Goal: Task Accomplishment & Management: Manage account settings

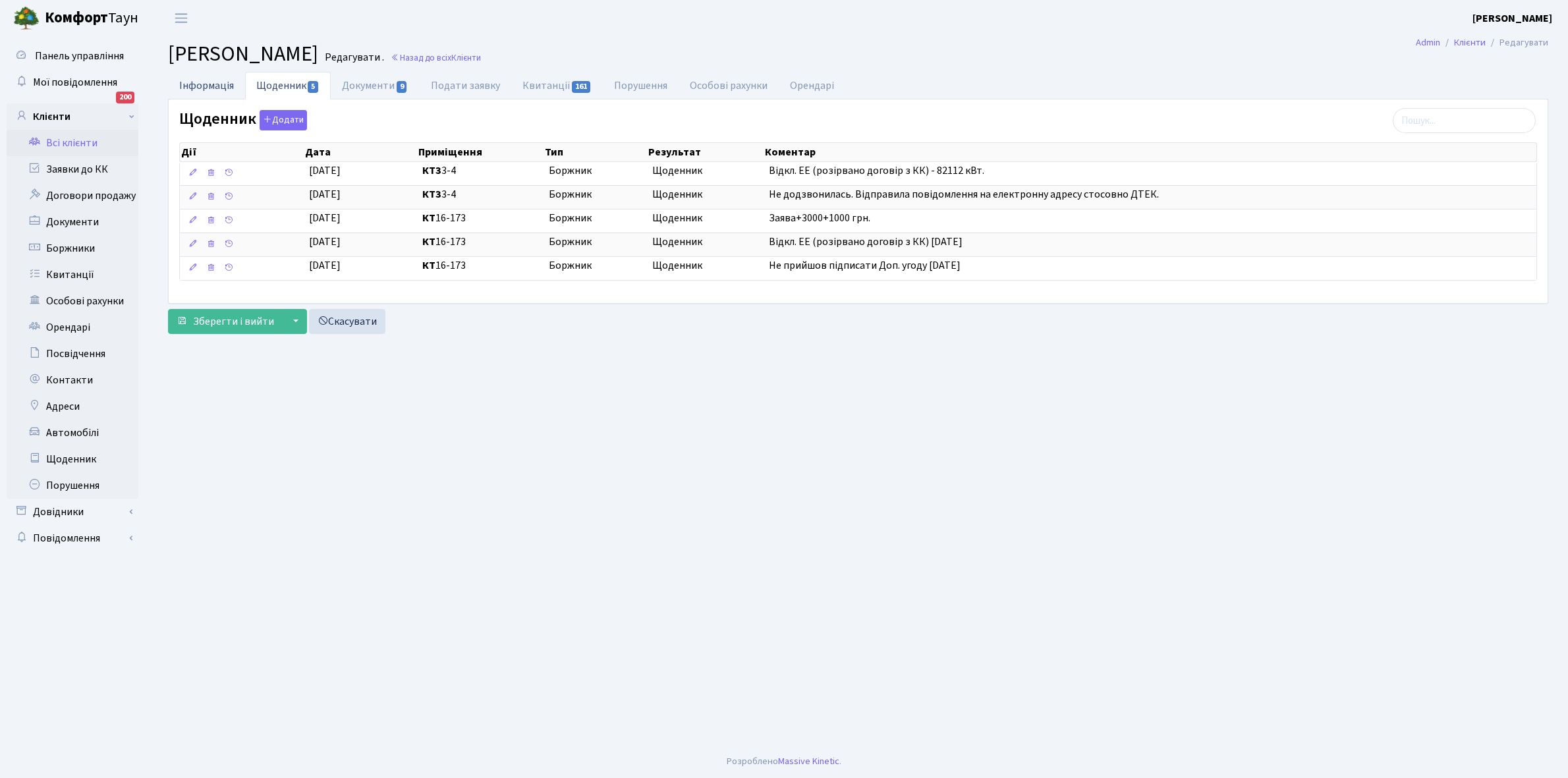
click at [192, 83] on link "Інформація" at bounding box center [206, 84] width 77 height 27
select select "25"
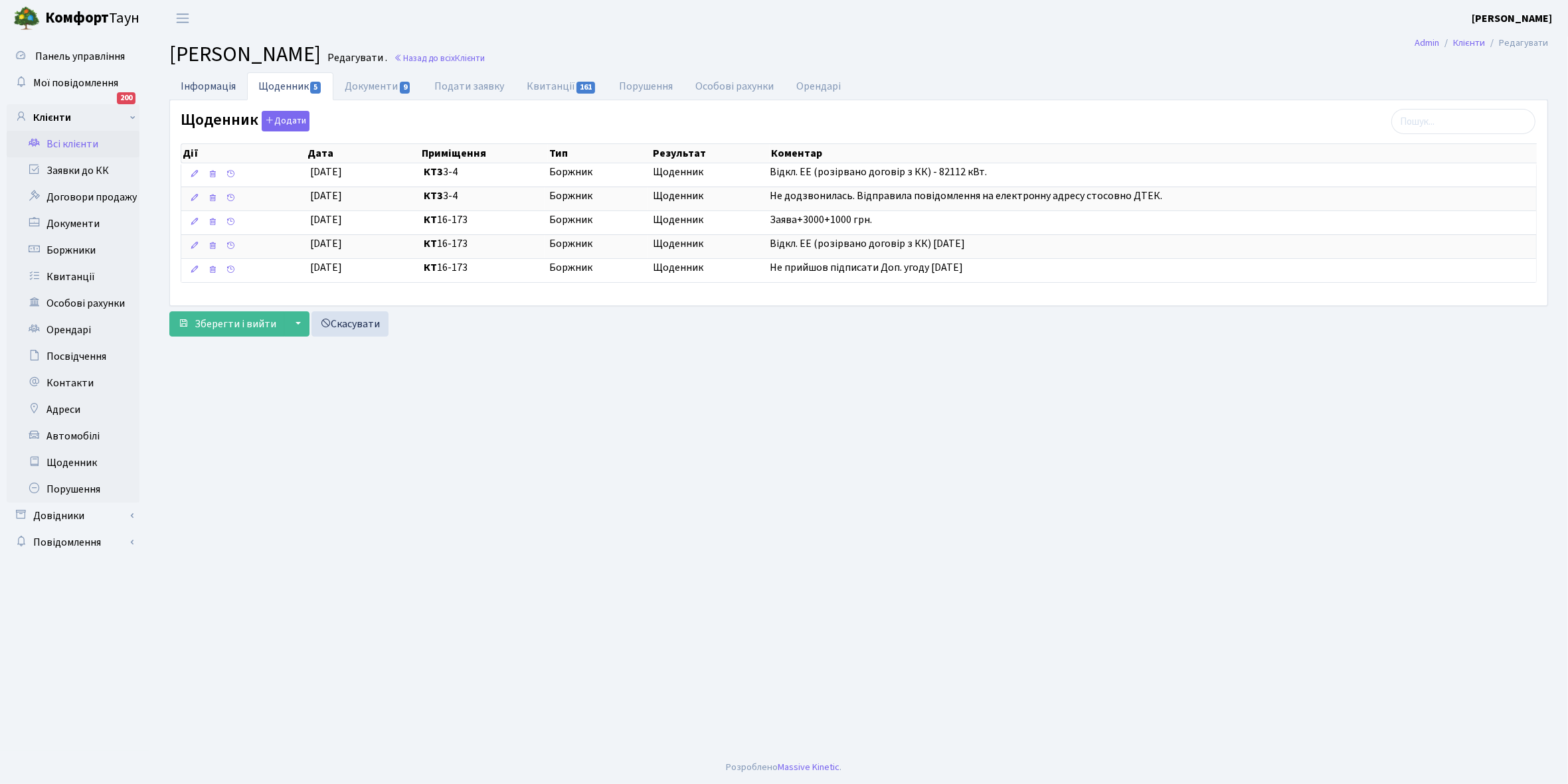
select select "25"
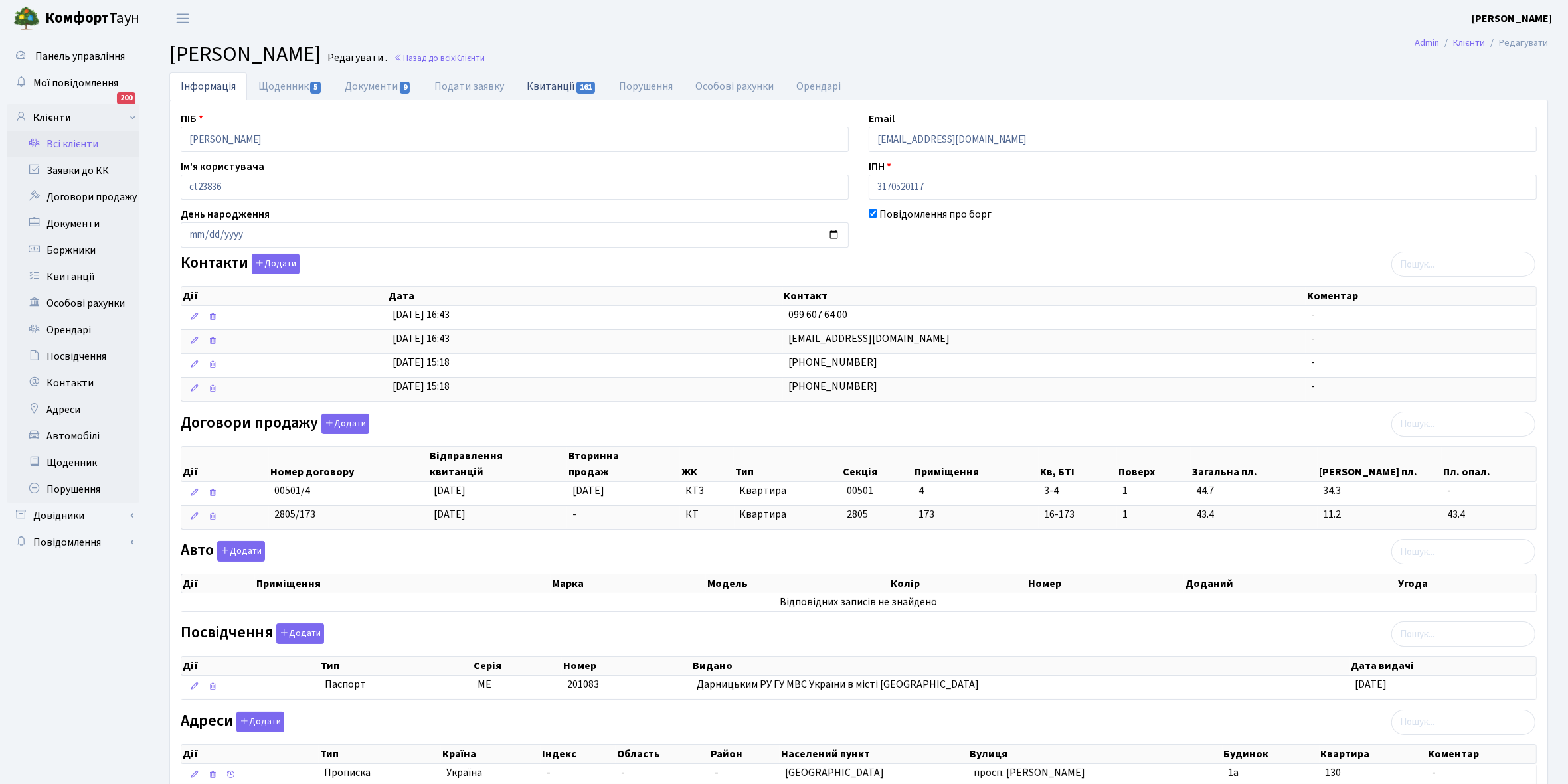
click at [544, 83] on link "Квитанції 161" at bounding box center [561, 85] width 93 height 27
select select "25"
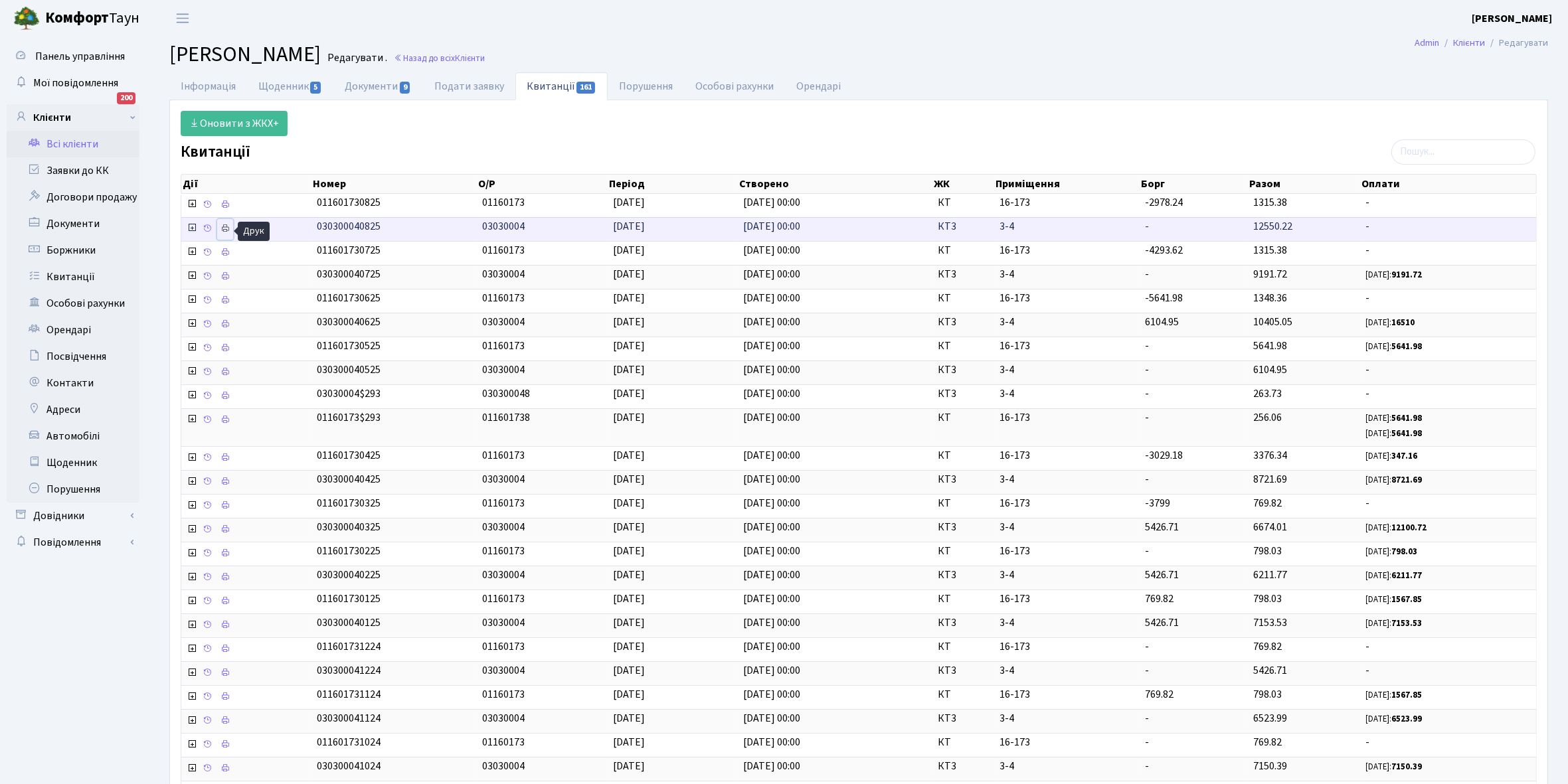
click at [223, 228] on icon at bounding box center [225, 228] width 9 height 9
click at [199, 88] on link "Інформація" at bounding box center [208, 85] width 78 height 27
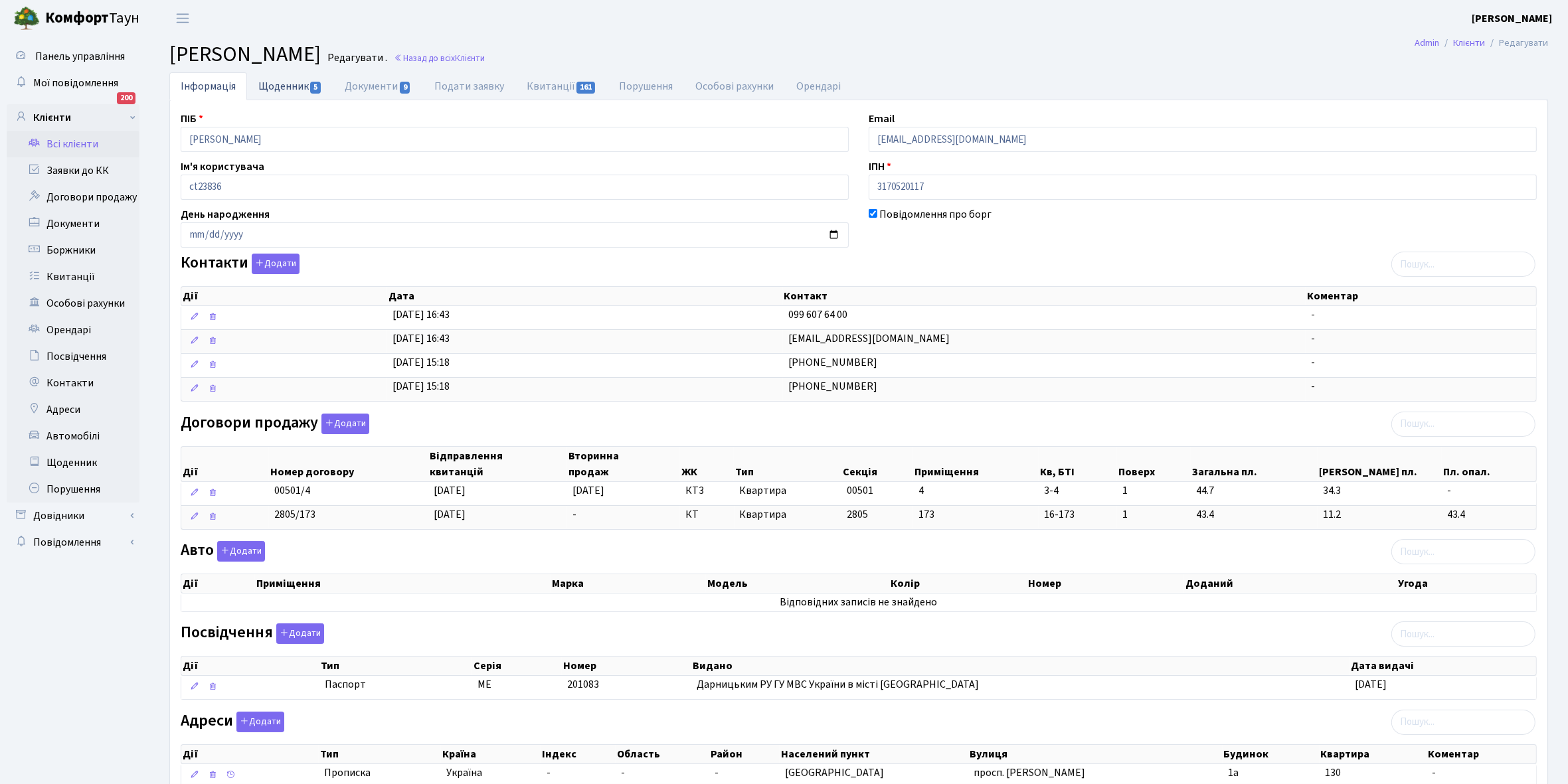
click at [283, 81] on link "Щоденник 5" at bounding box center [290, 85] width 86 height 27
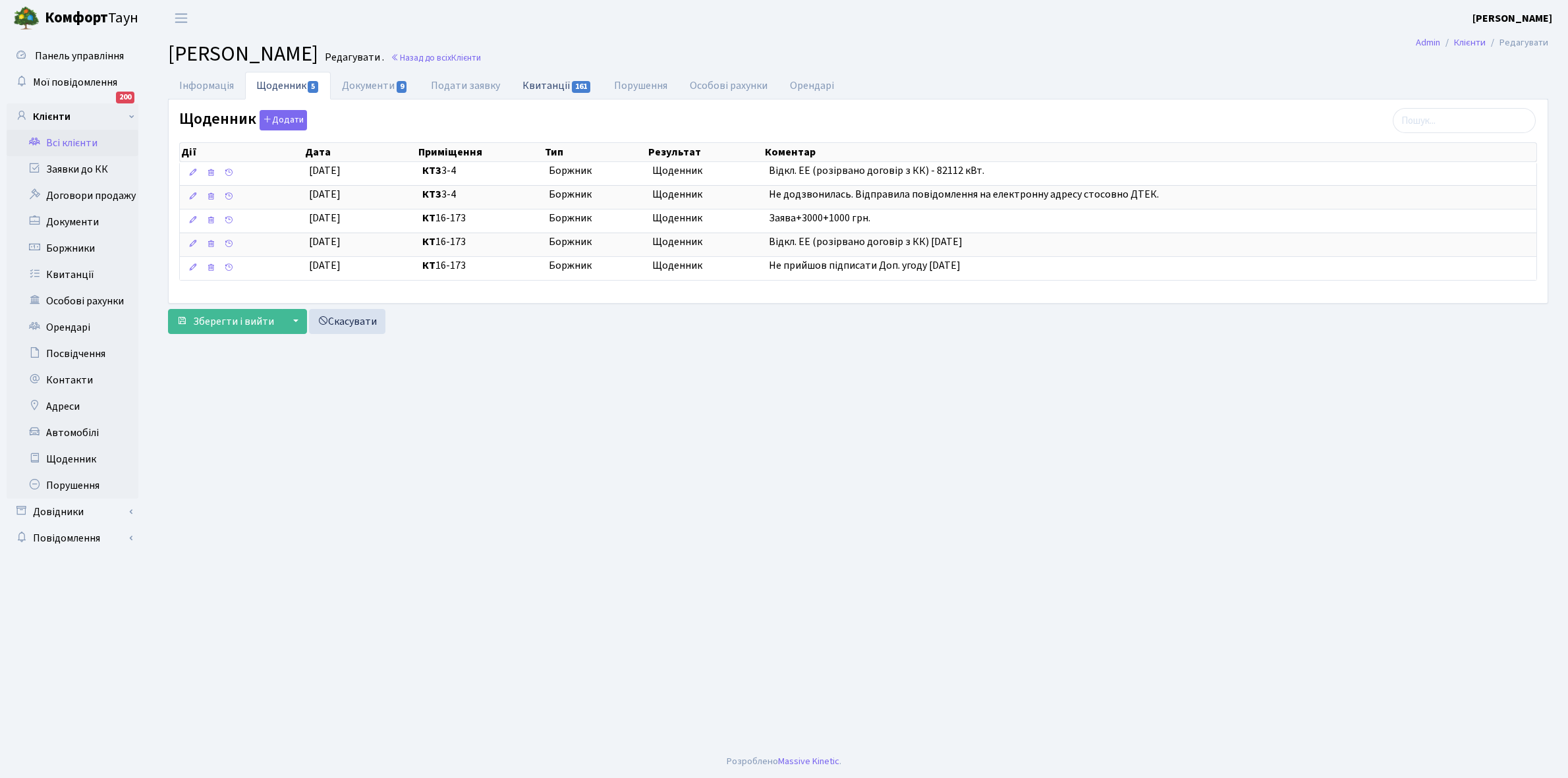
click at [542, 83] on link "Квитанції 161" at bounding box center [557, 84] width 92 height 27
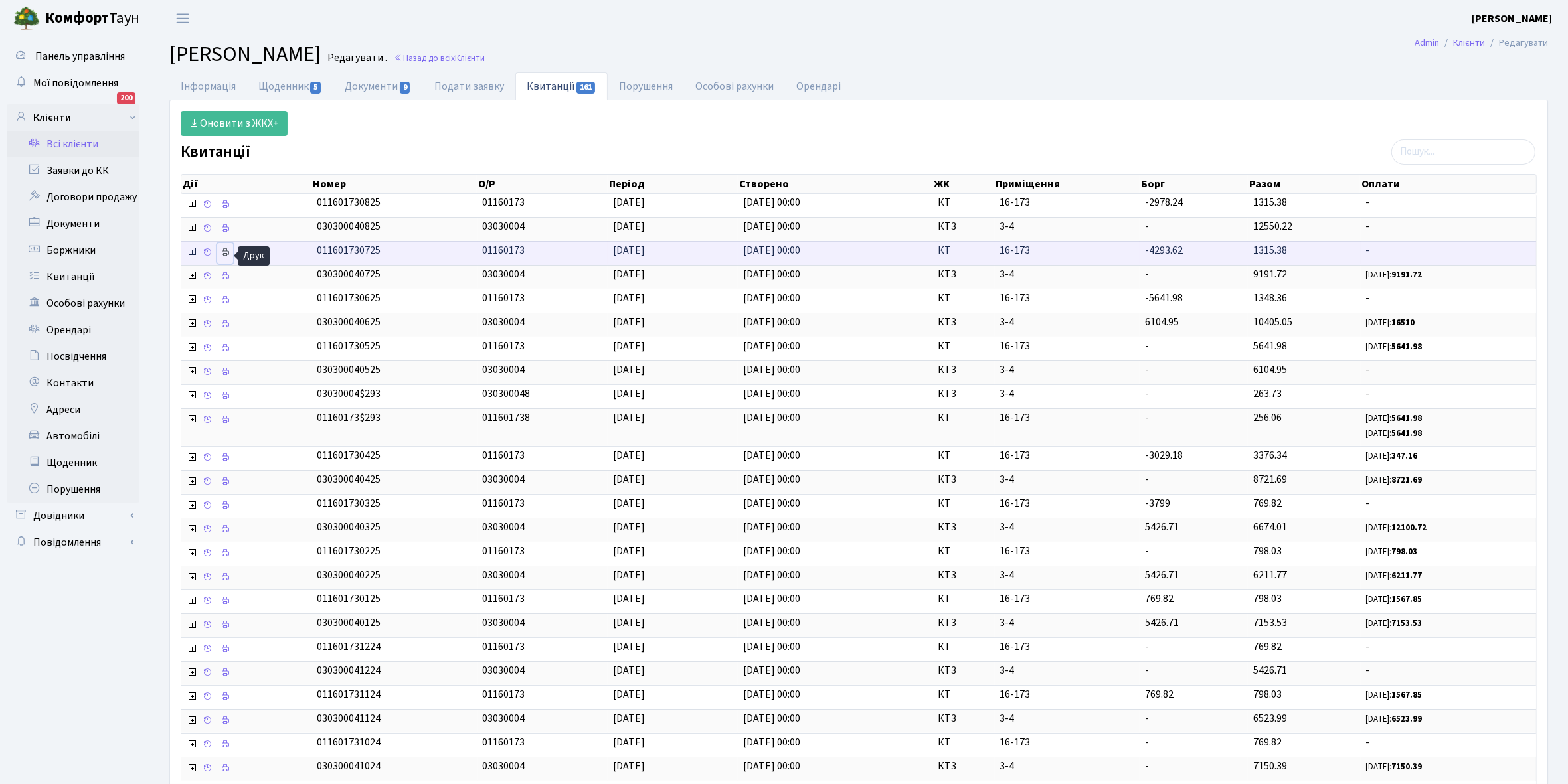
click at [223, 253] on icon at bounding box center [225, 252] width 9 height 9
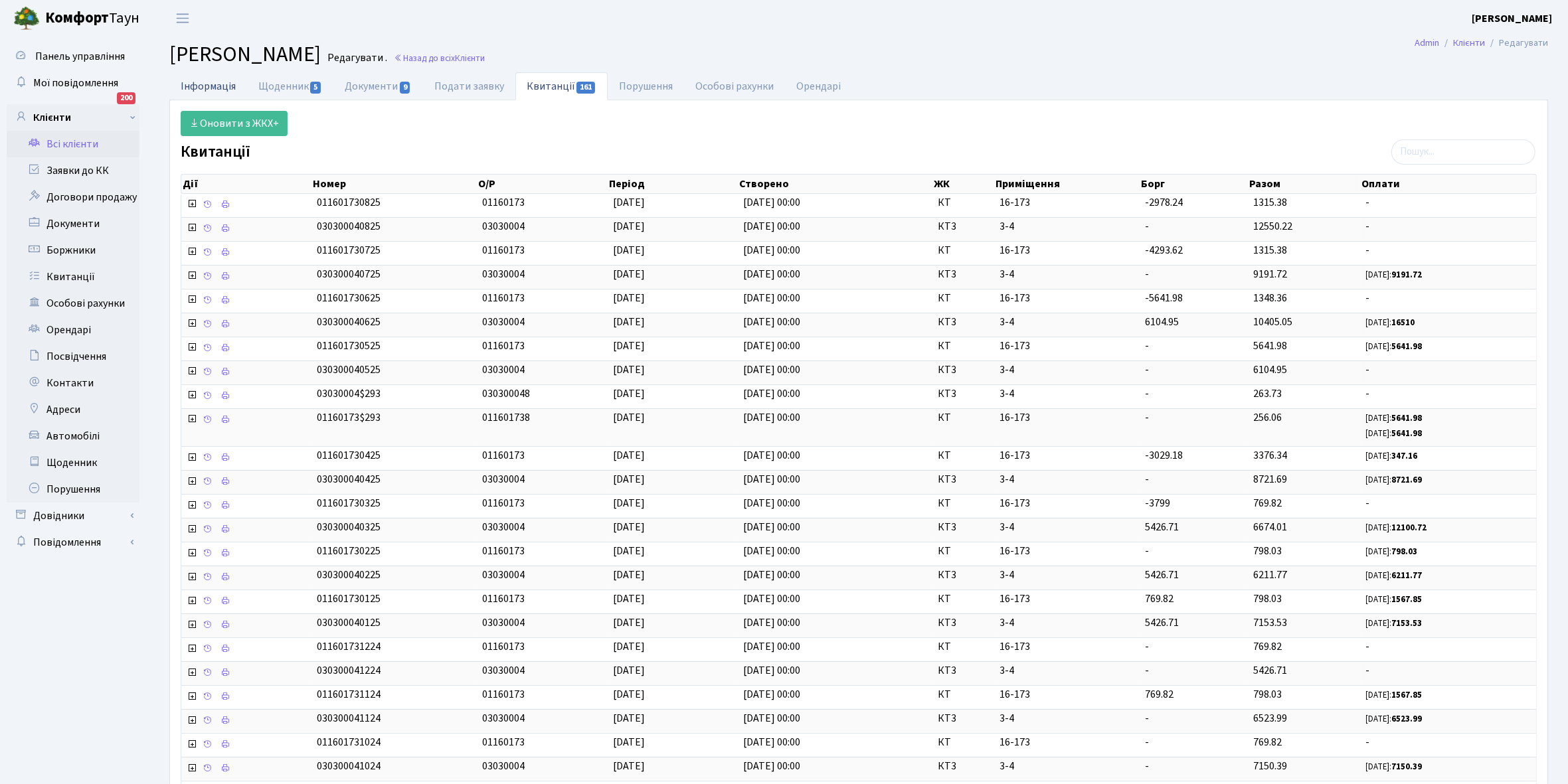
click at [194, 85] on link "Інформація" at bounding box center [208, 85] width 78 height 27
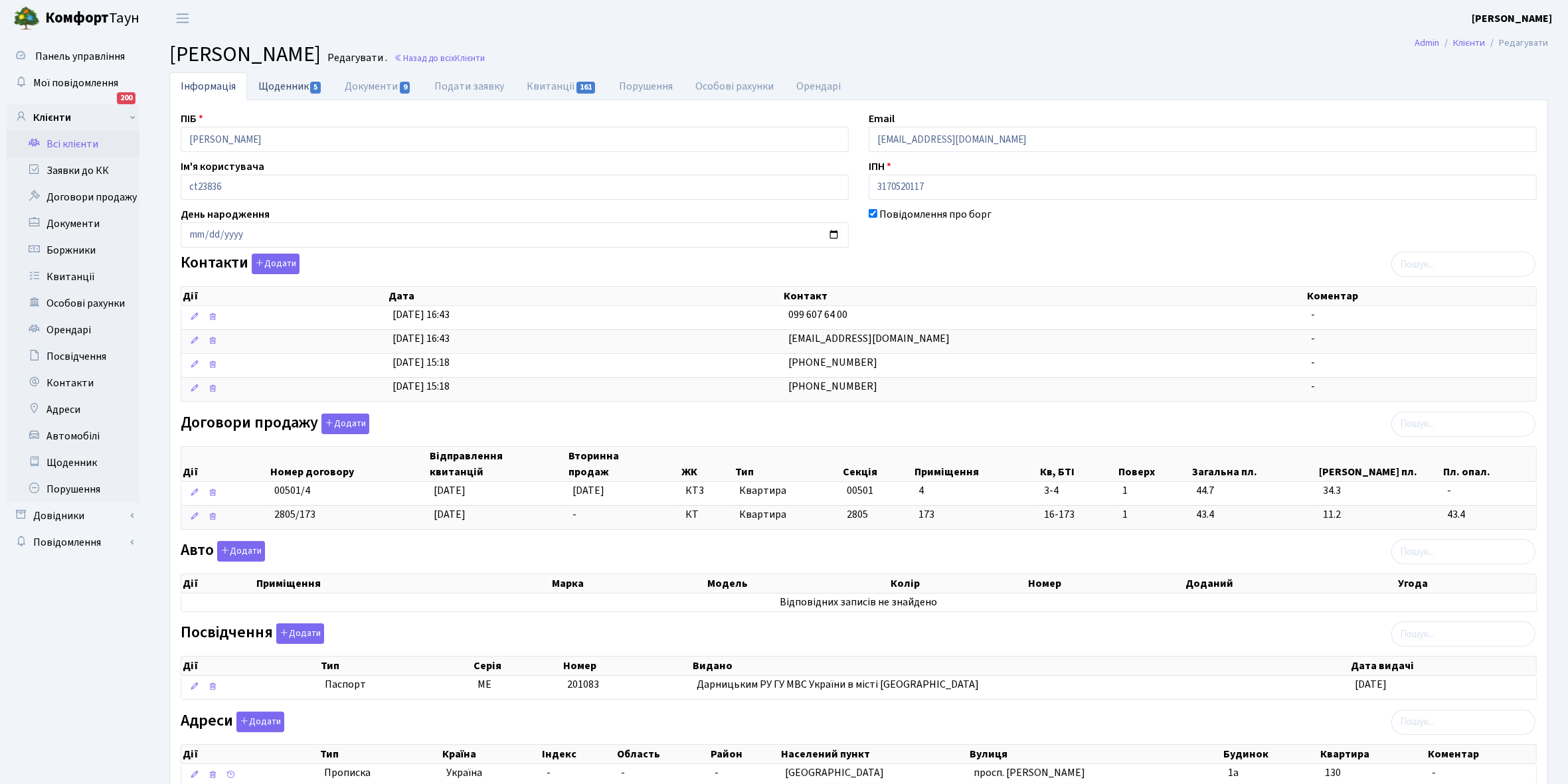
click at [277, 84] on link "Щоденник 5" at bounding box center [290, 85] width 86 height 27
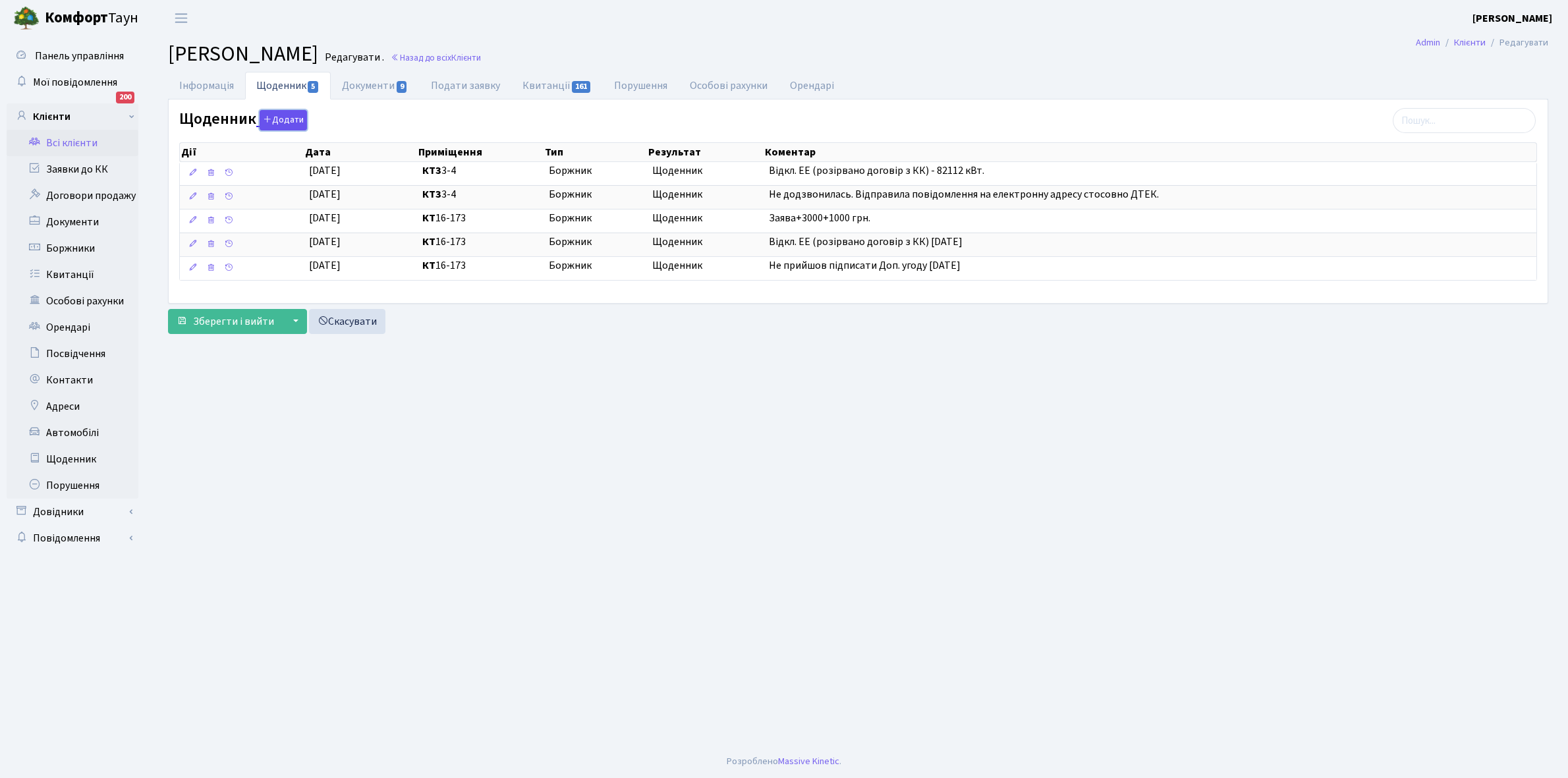
click at [288, 115] on button "Додати" at bounding box center [283, 121] width 47 height 20
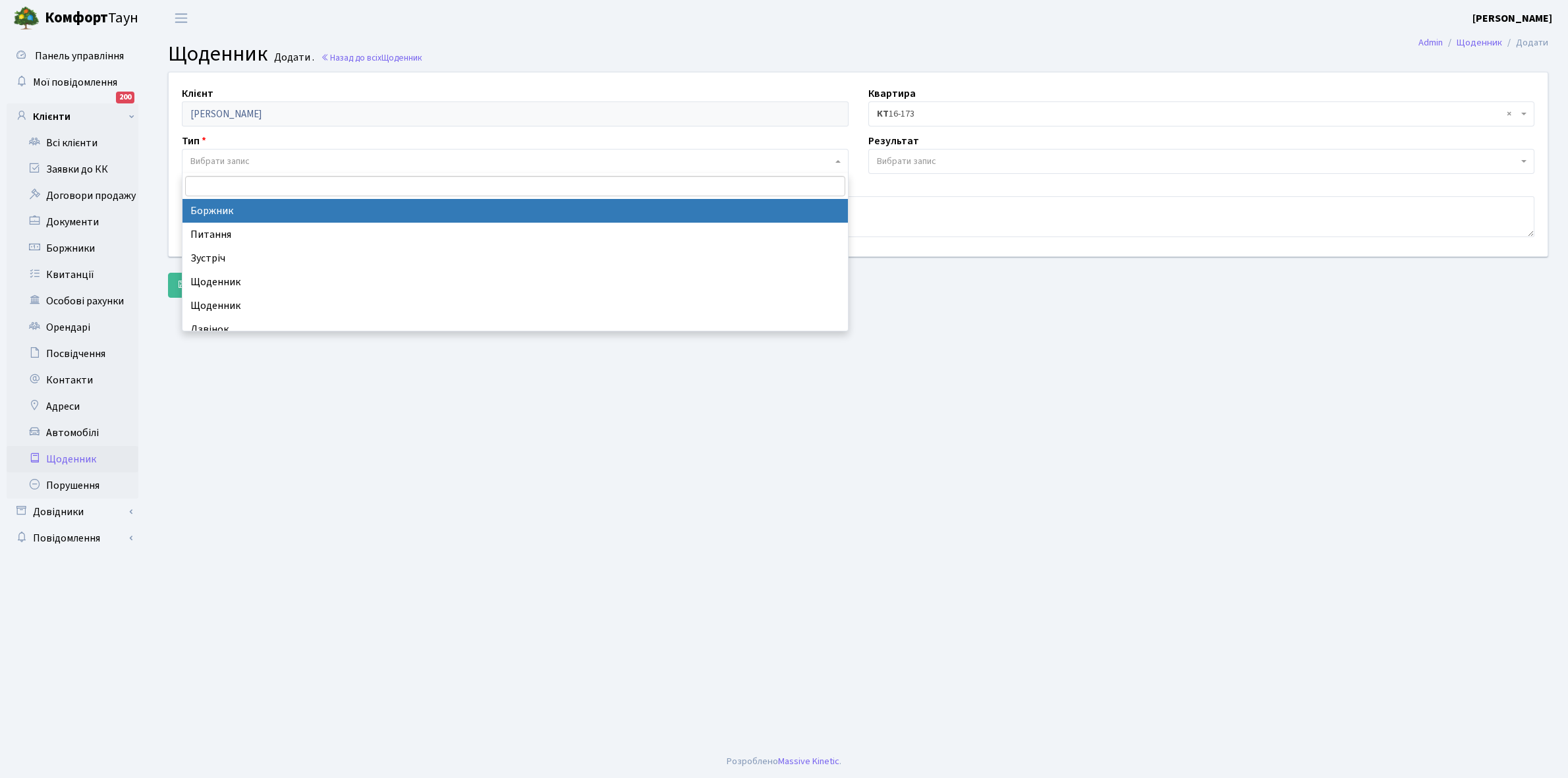
click at [239, 155] on span "Вибрати запис" at bounding box center [220, 161] width 59 height 13
select select "189"
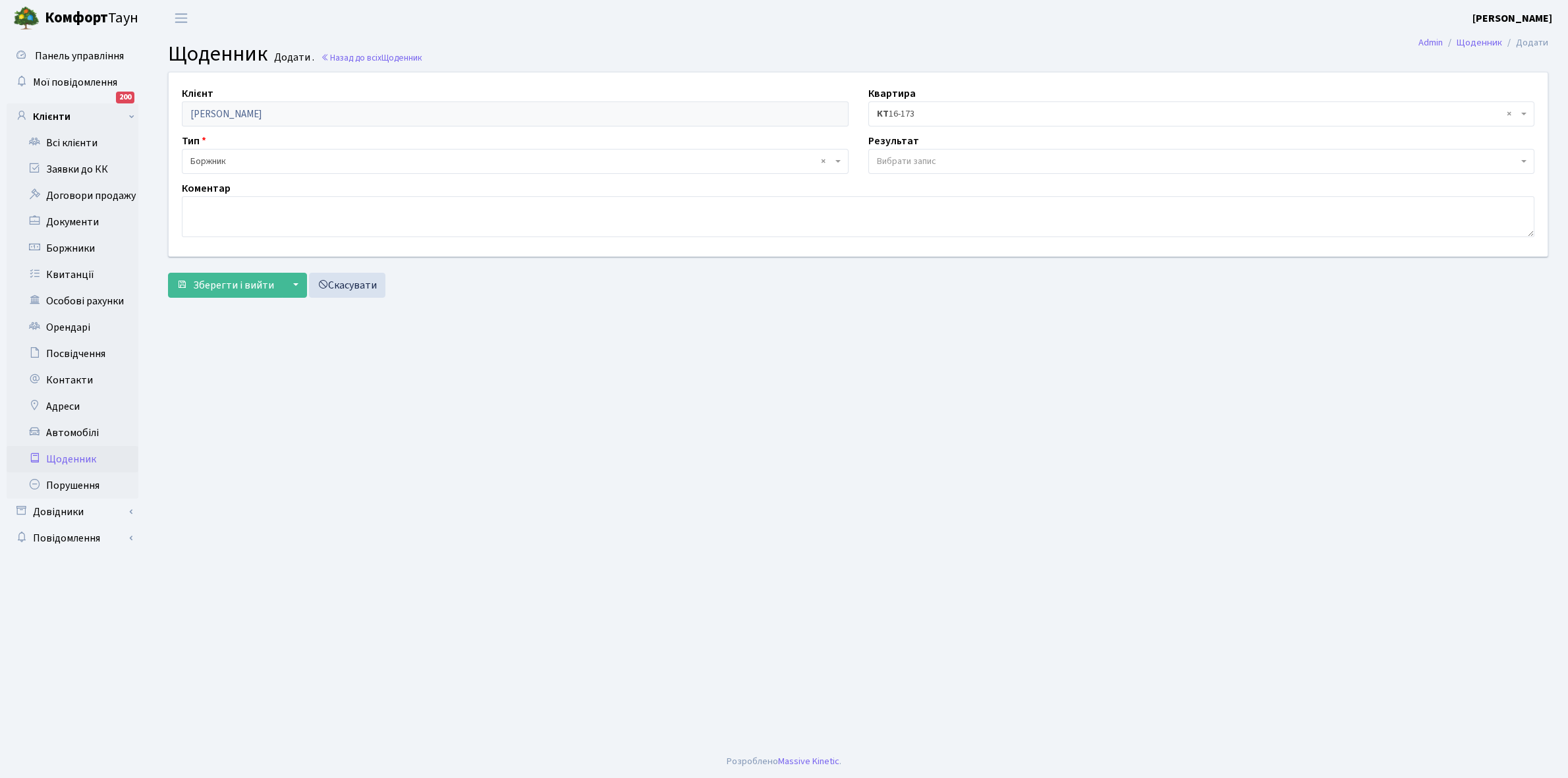
click at [907, 152] on span "Вибрати запис" at bounding box center [1202, 161] width 667 height 25
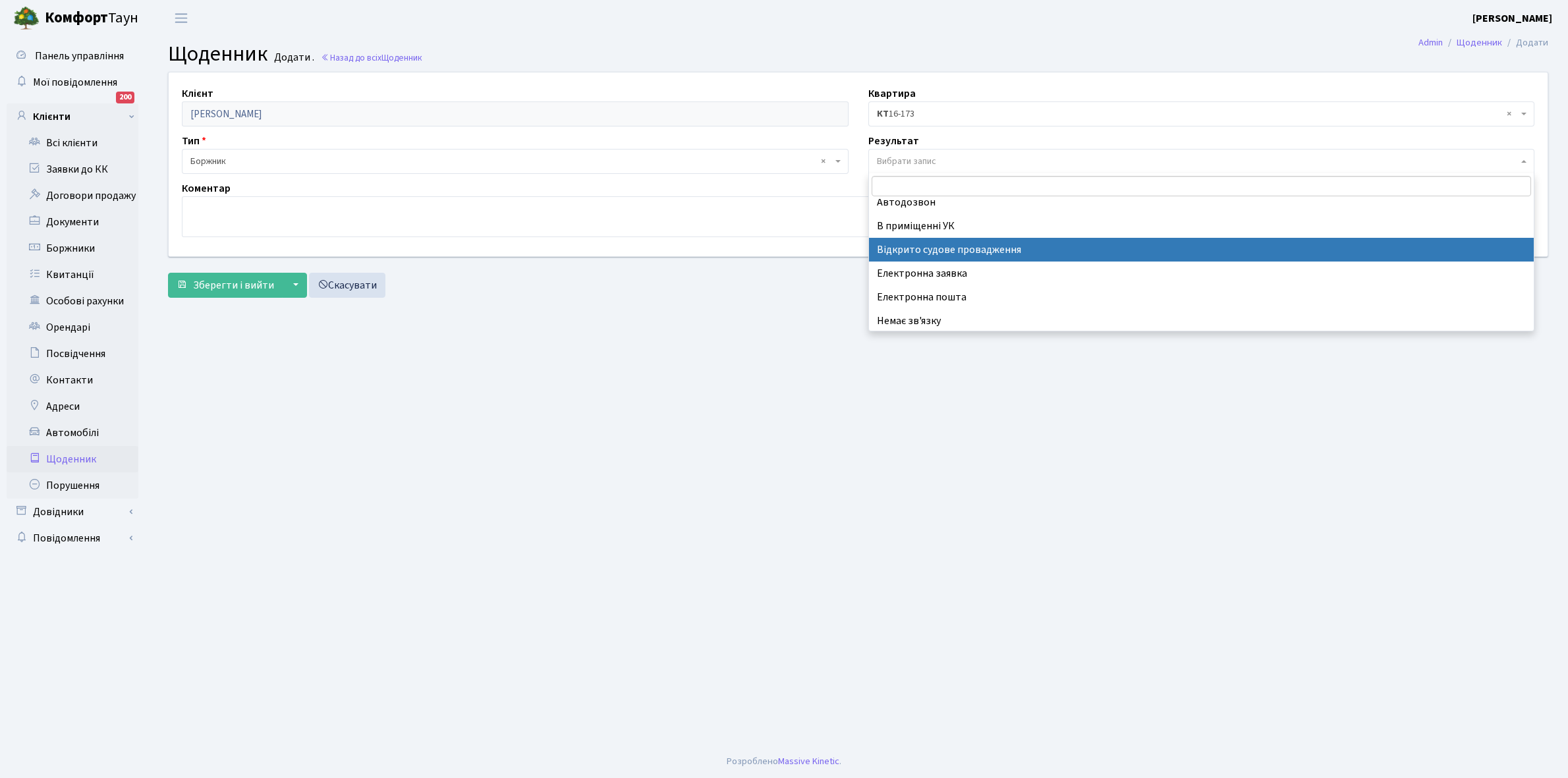
scroll to position [81, 0]
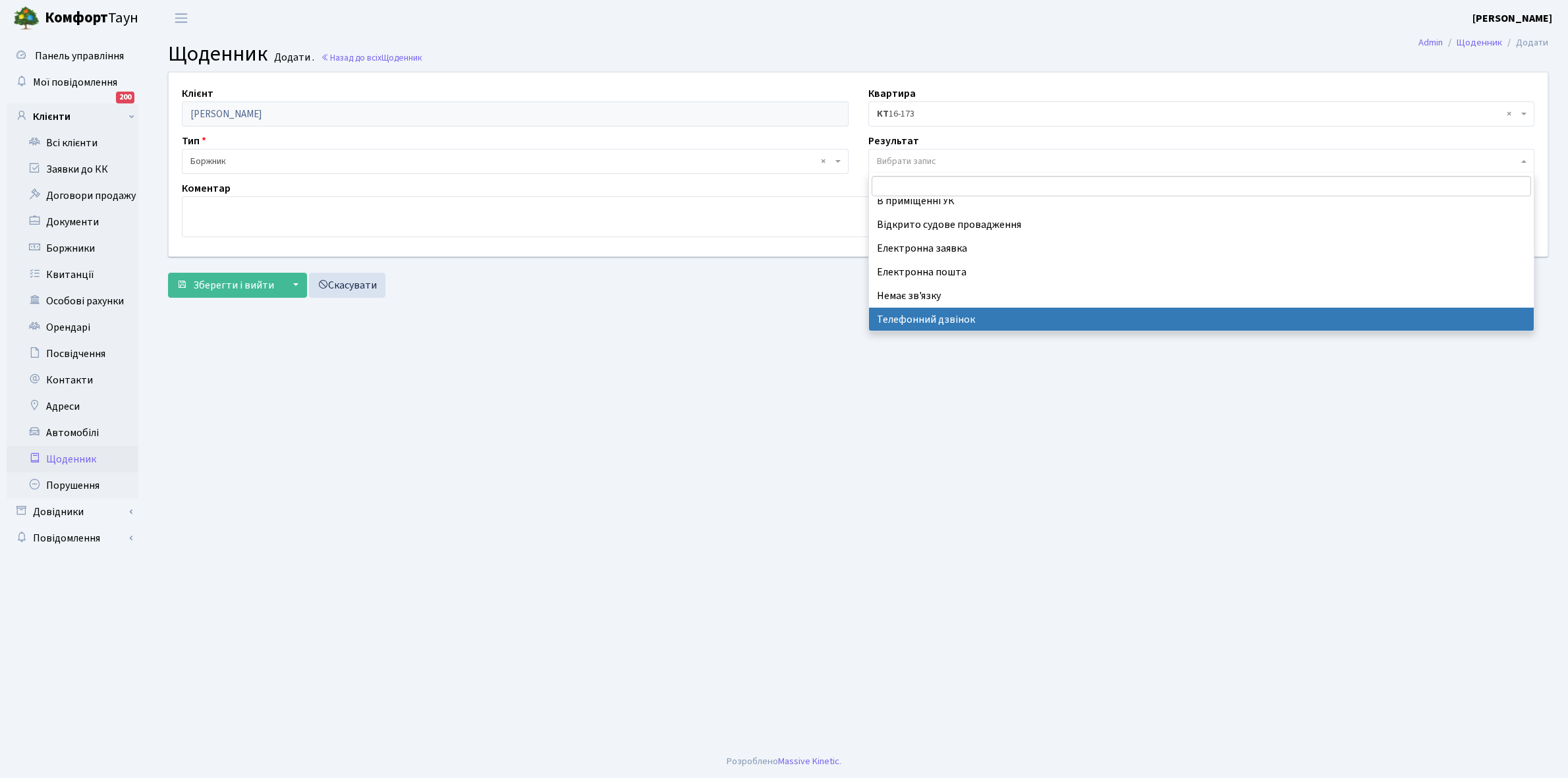
select select "196"
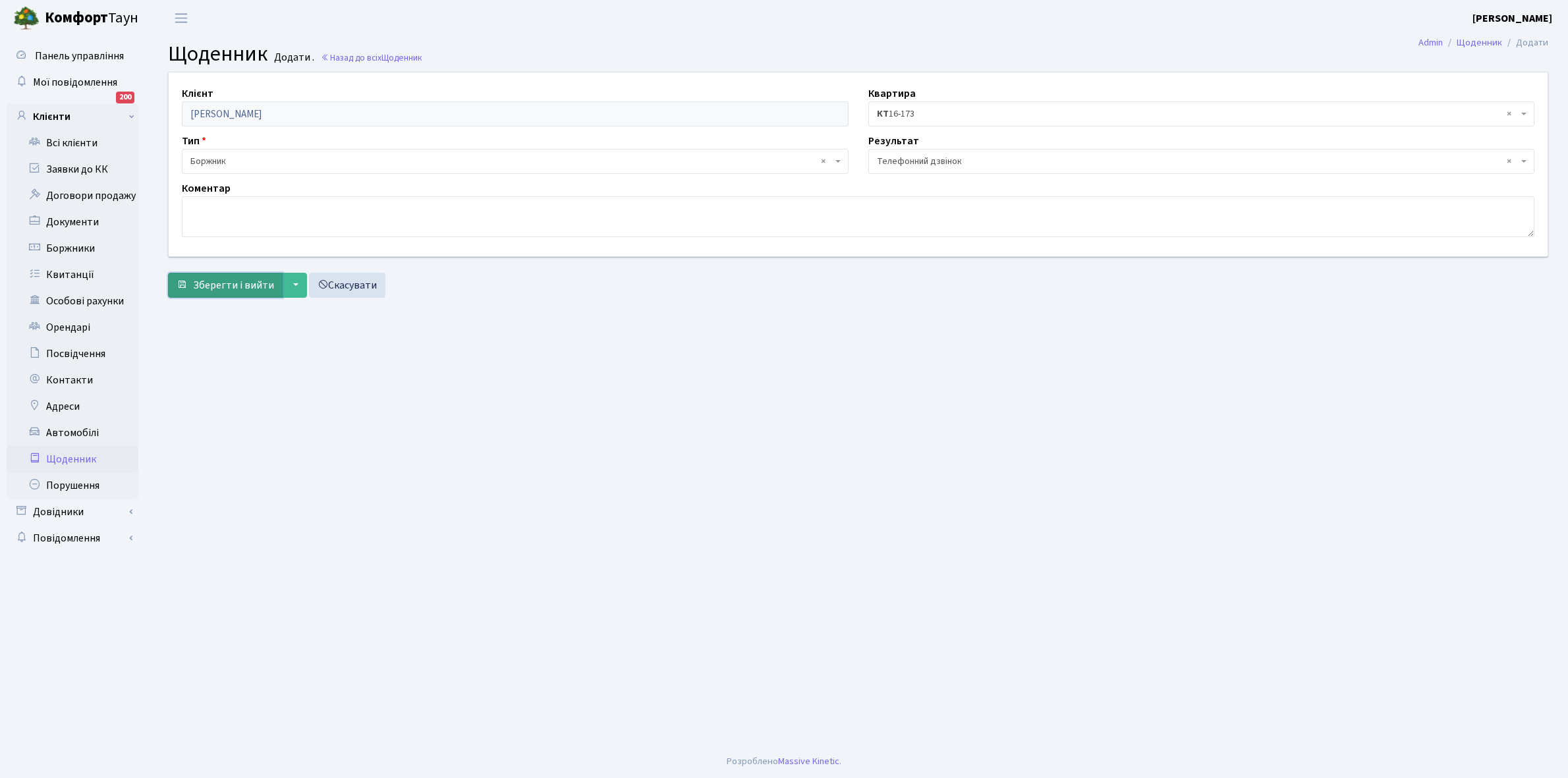
click at [208, 278] on span "Зберегти і вийти" at bounding box center [233, 286] width 81 height 15
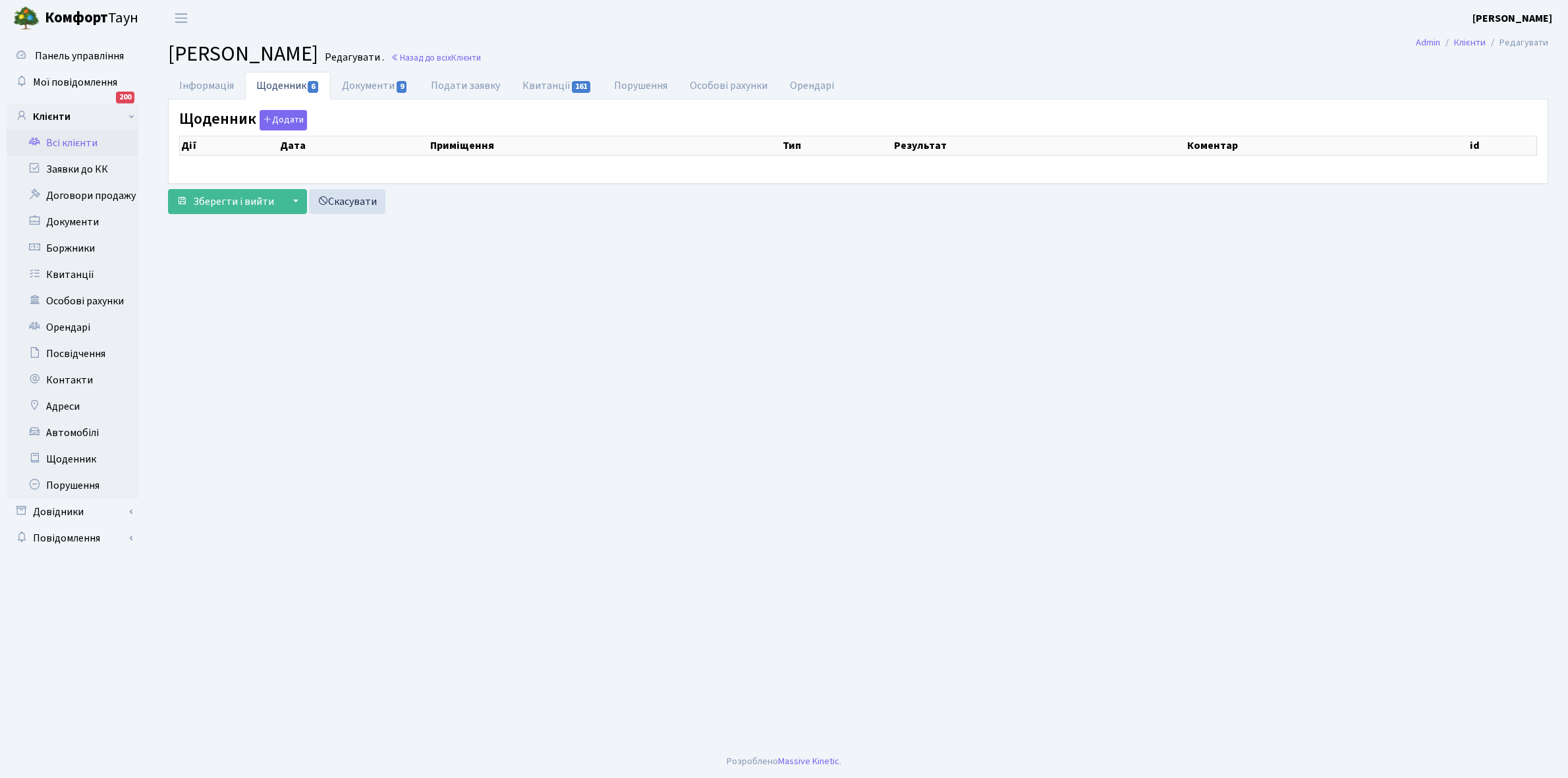
select select "25"
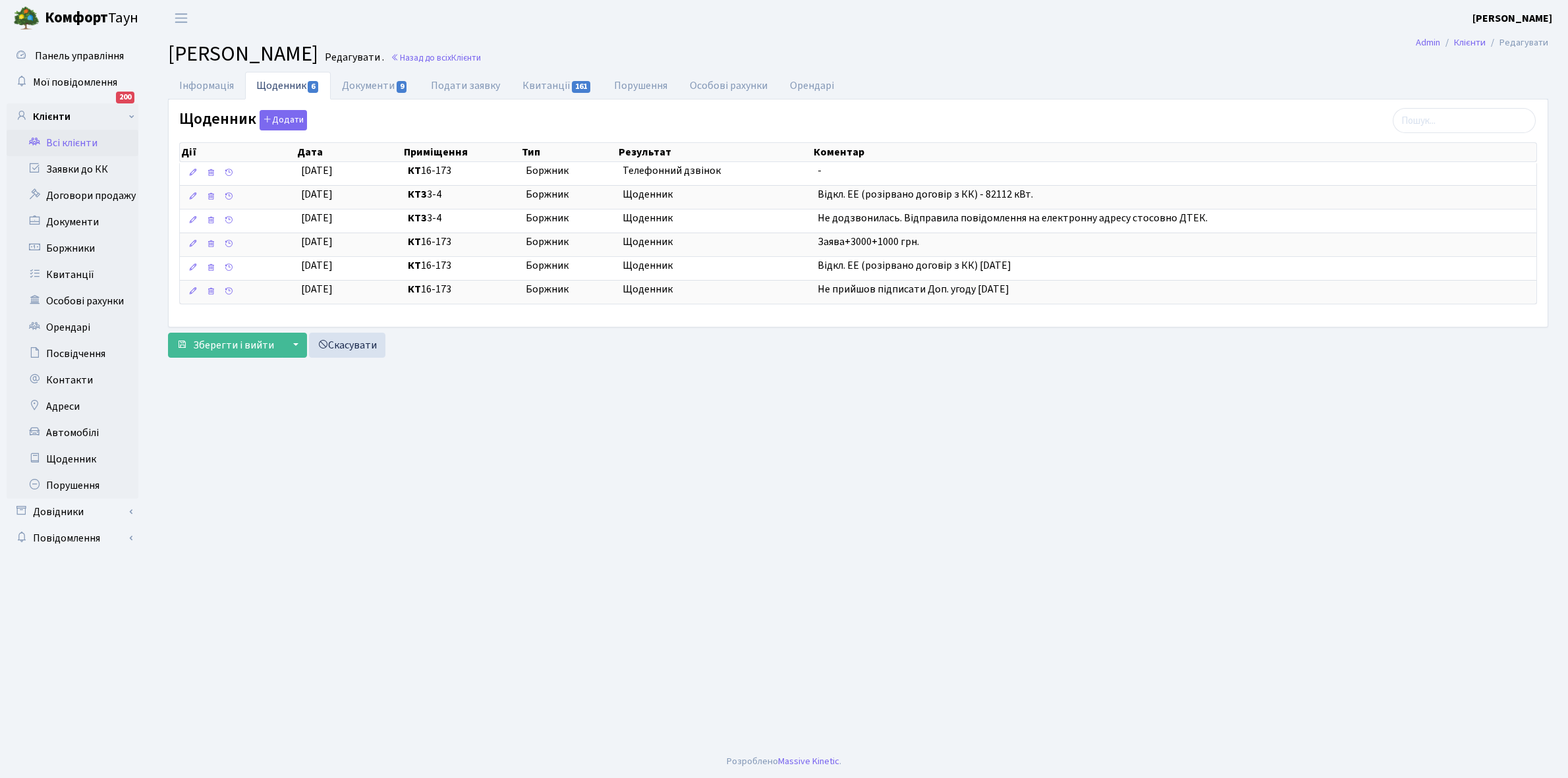
click at [73, 142] on link "Всі клієнти" at bounding box center [72, 143] width 132 height 26
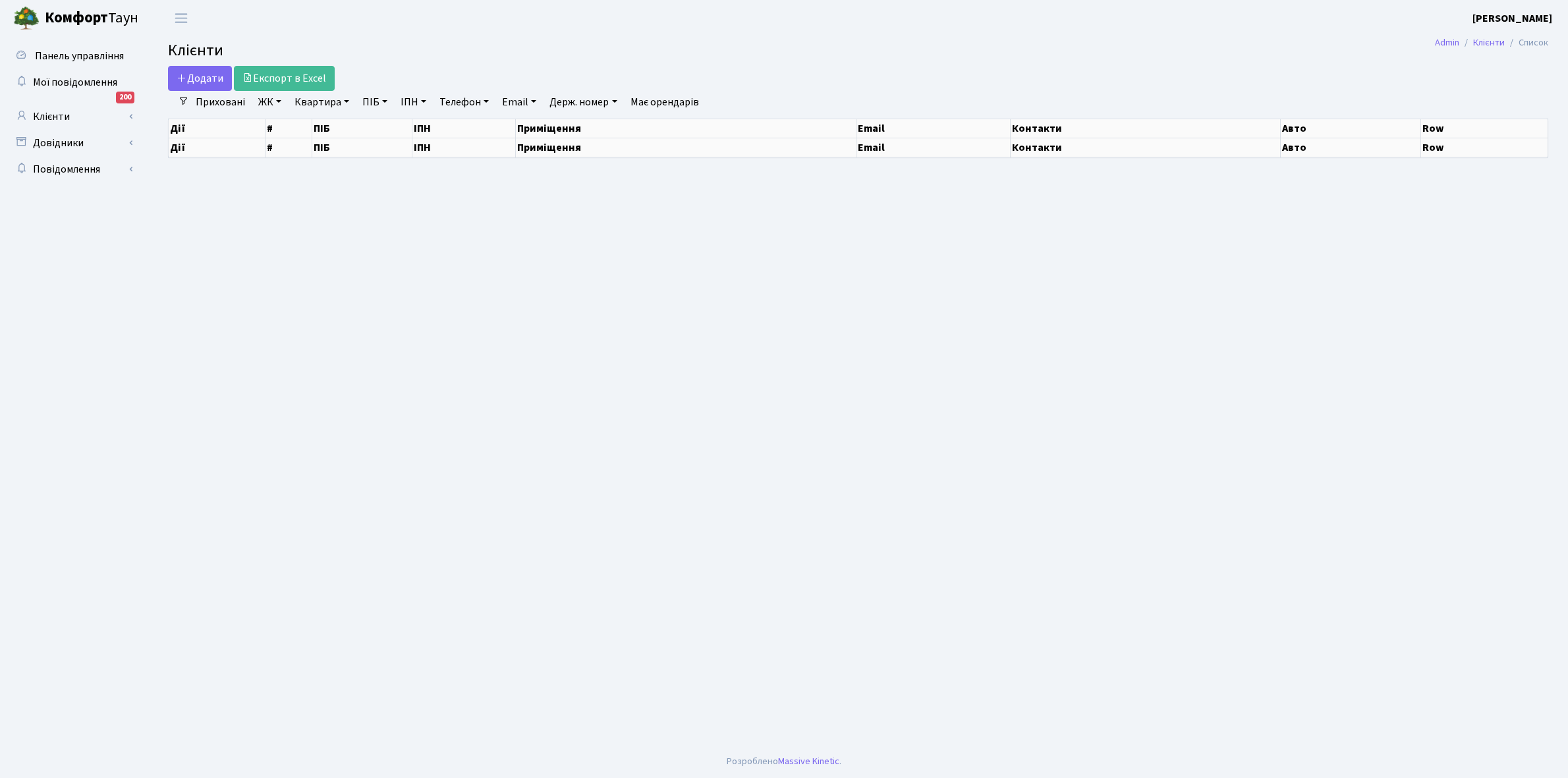
select select "25"
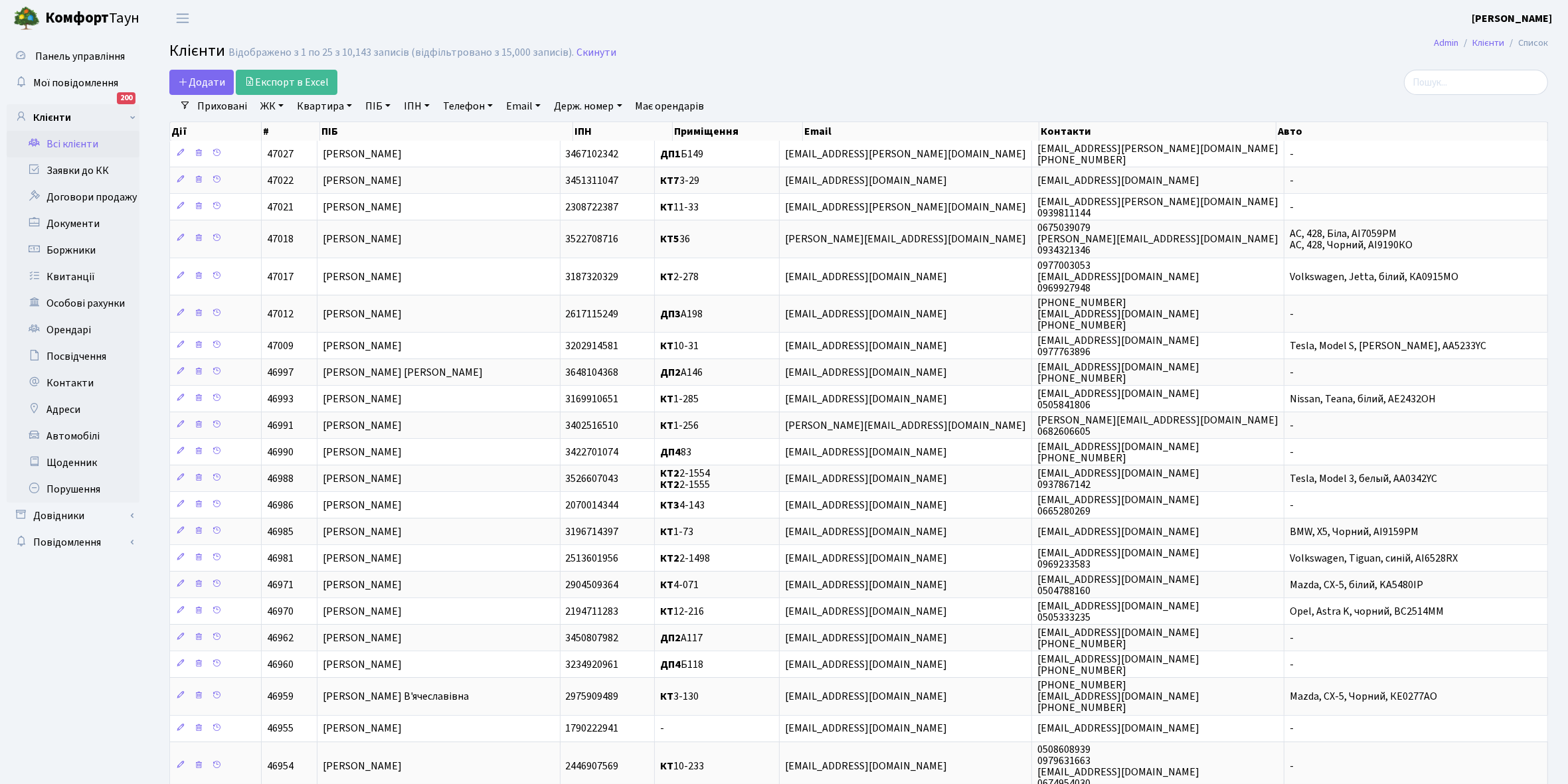
click at [74, 144] on link "Всі клієнти" at bounding box center [73, 144] width 133 height 26
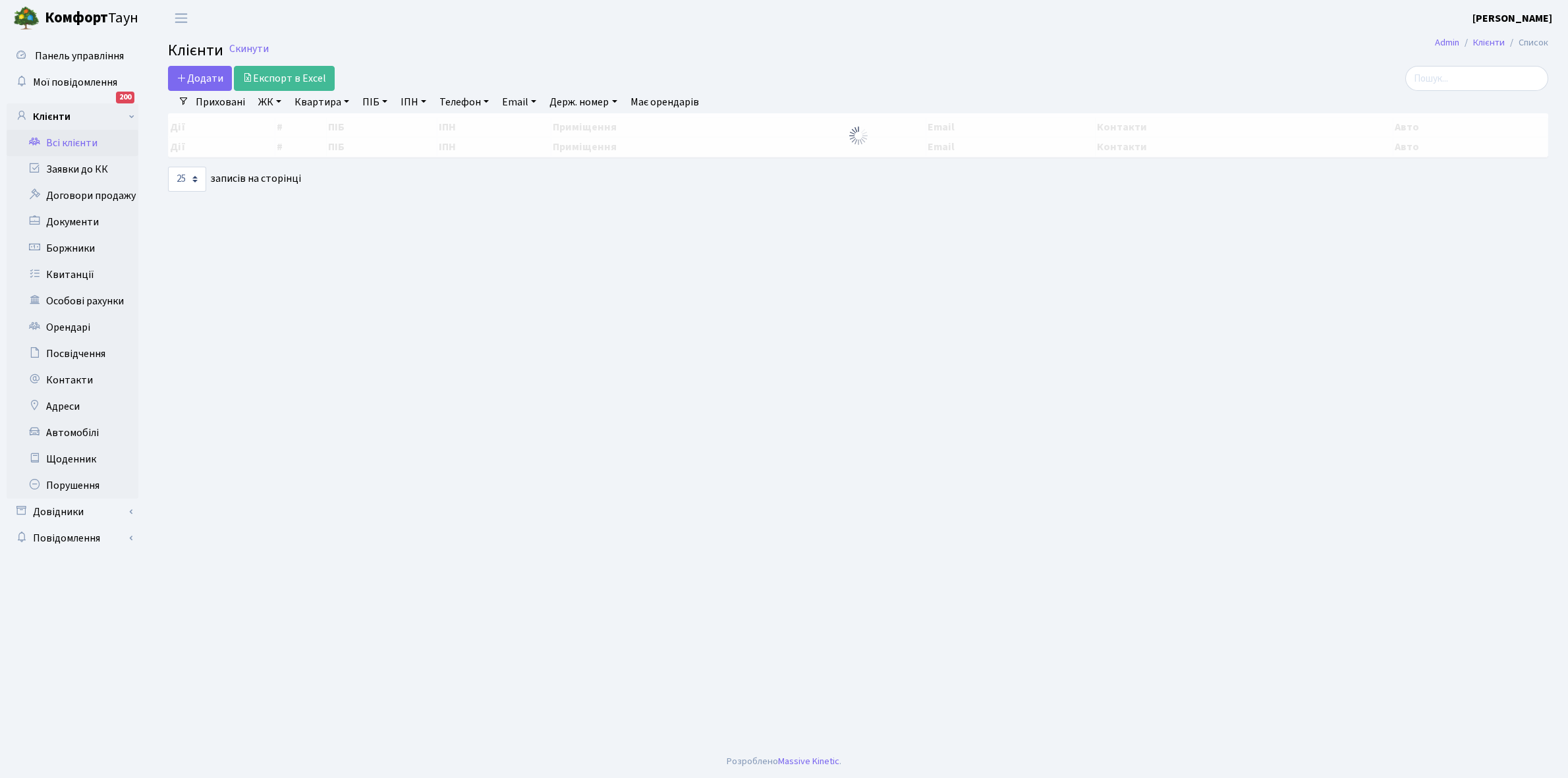
select select "25"
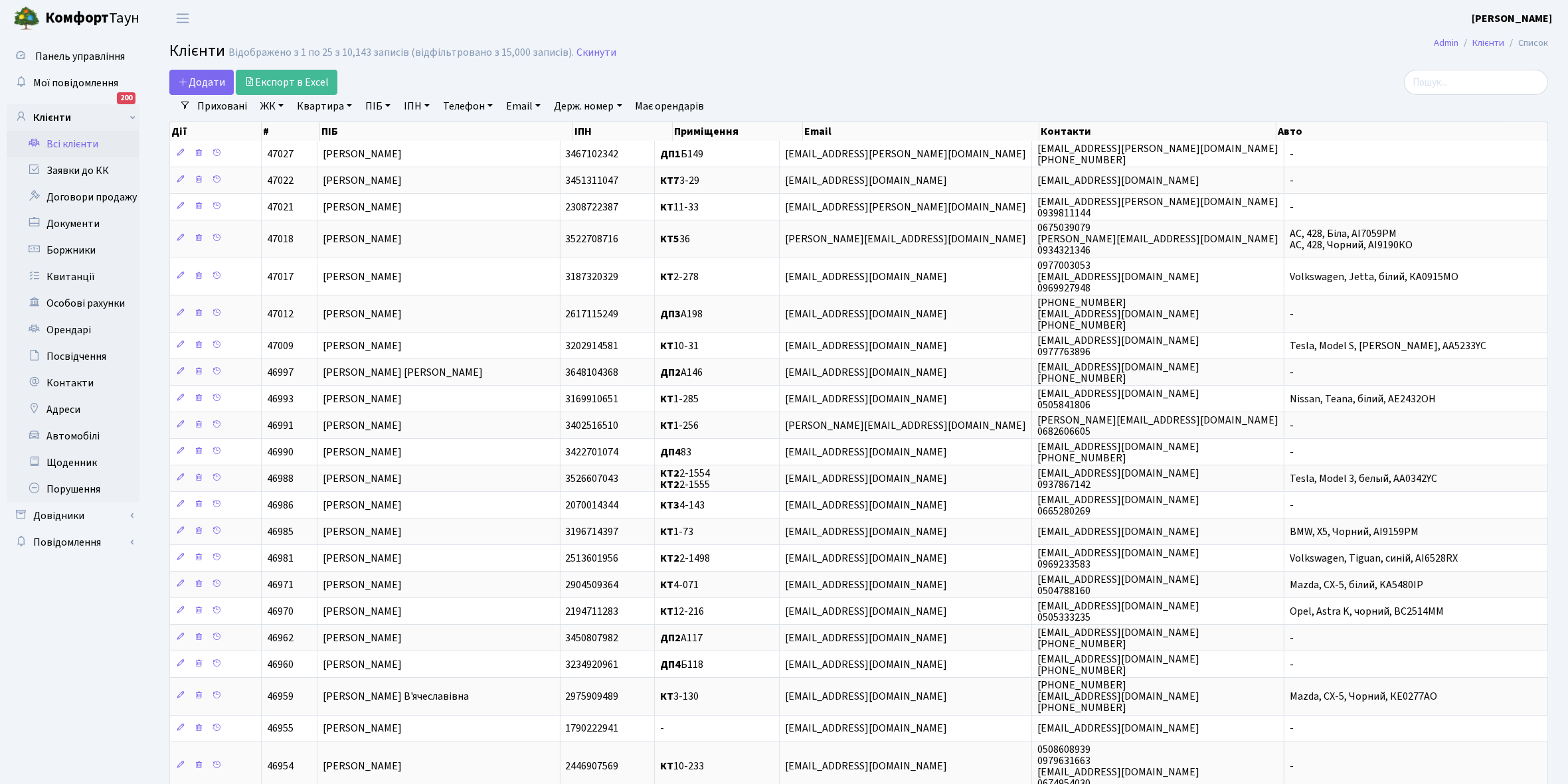
click at [75, 140] on link "Всі клієнти" at bounding box center [73, 144] width 133 height 26
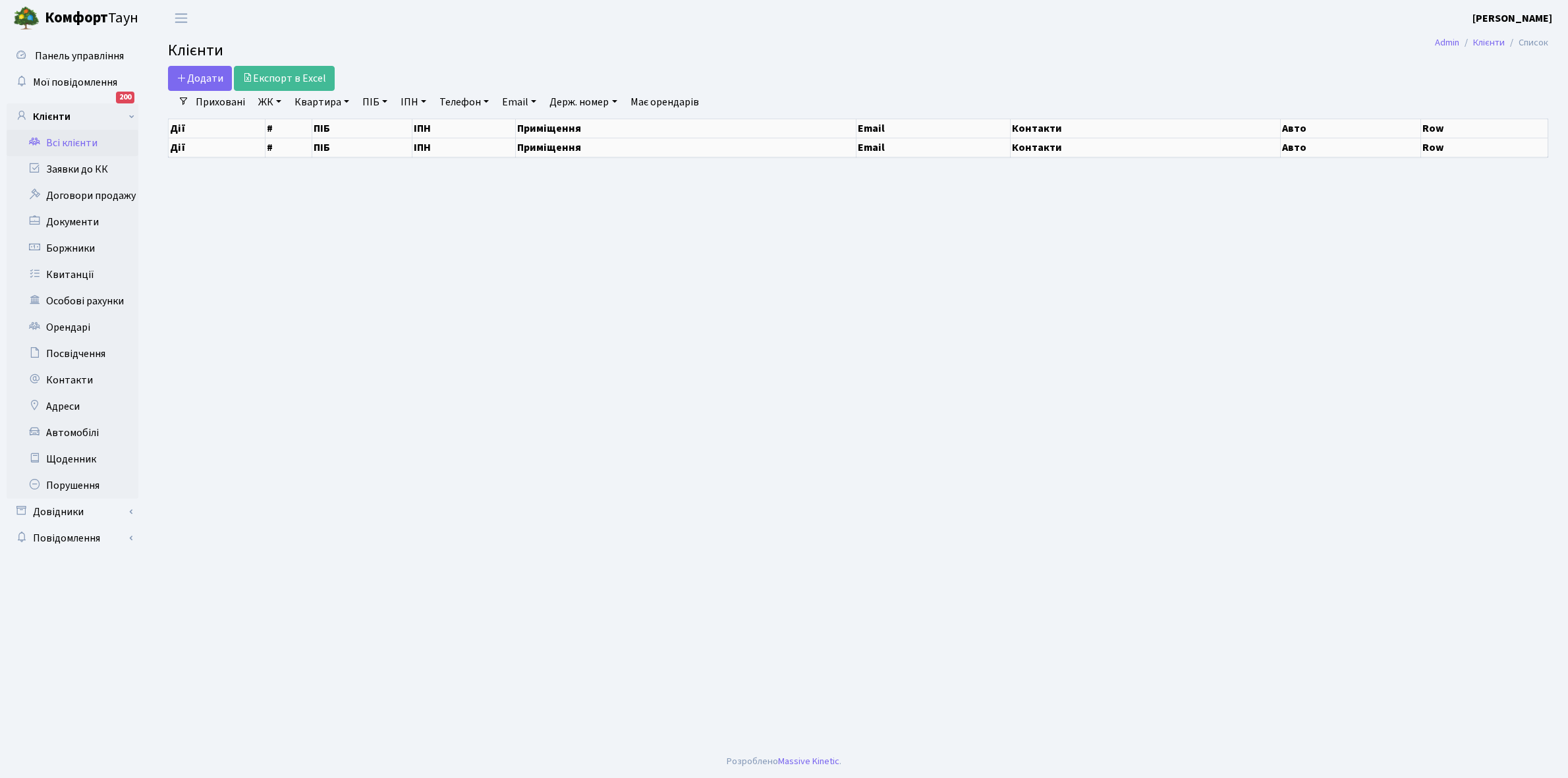
select select
select select "25"
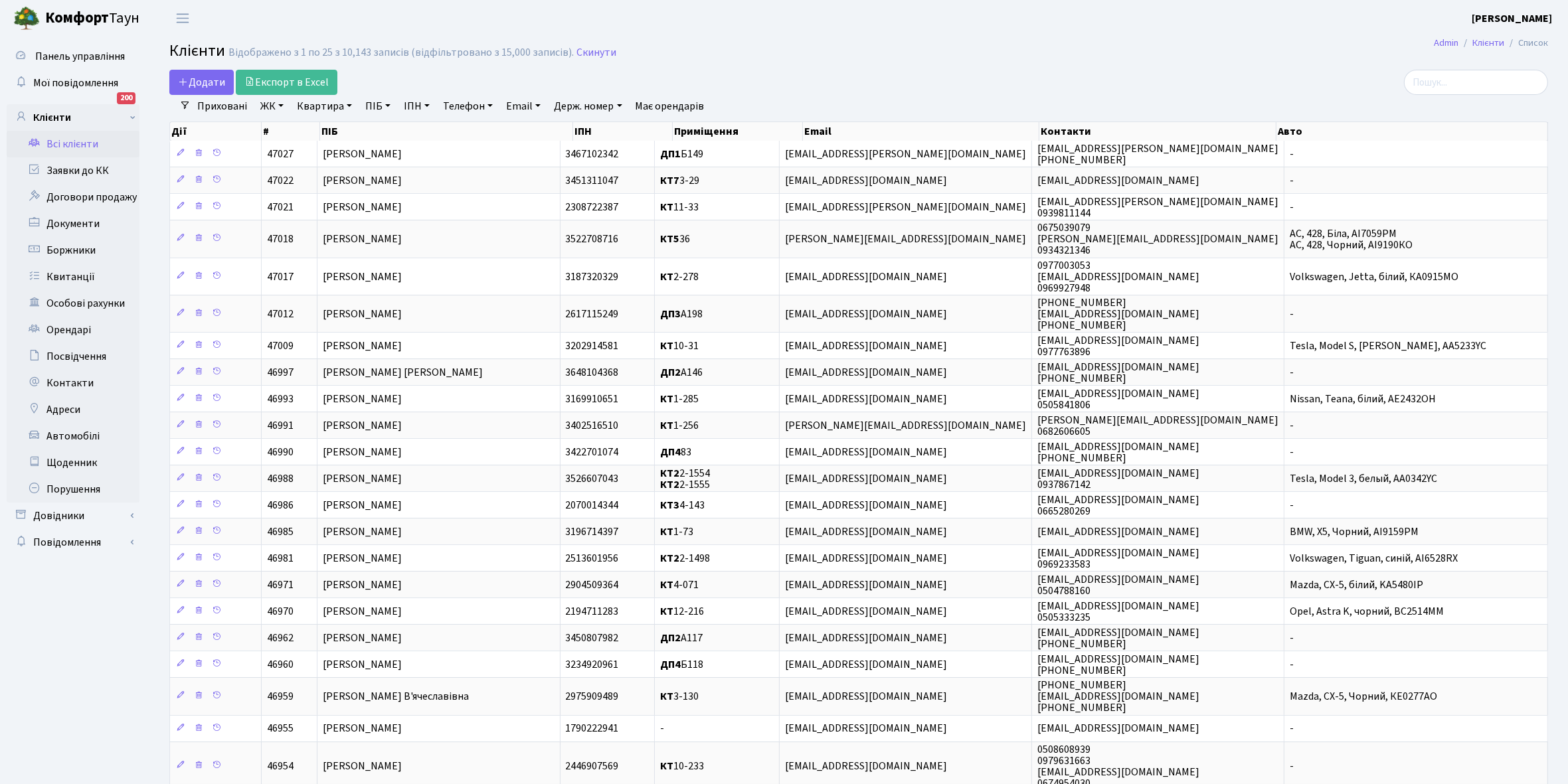
click at [283, 105] on link "ЖК" at bounding box center [272, 107] width 34 height 22
click at [310, 151] on li "КТ, вул. Регенераторна, 4" at bounding box center [338, 152] width 161 height 23
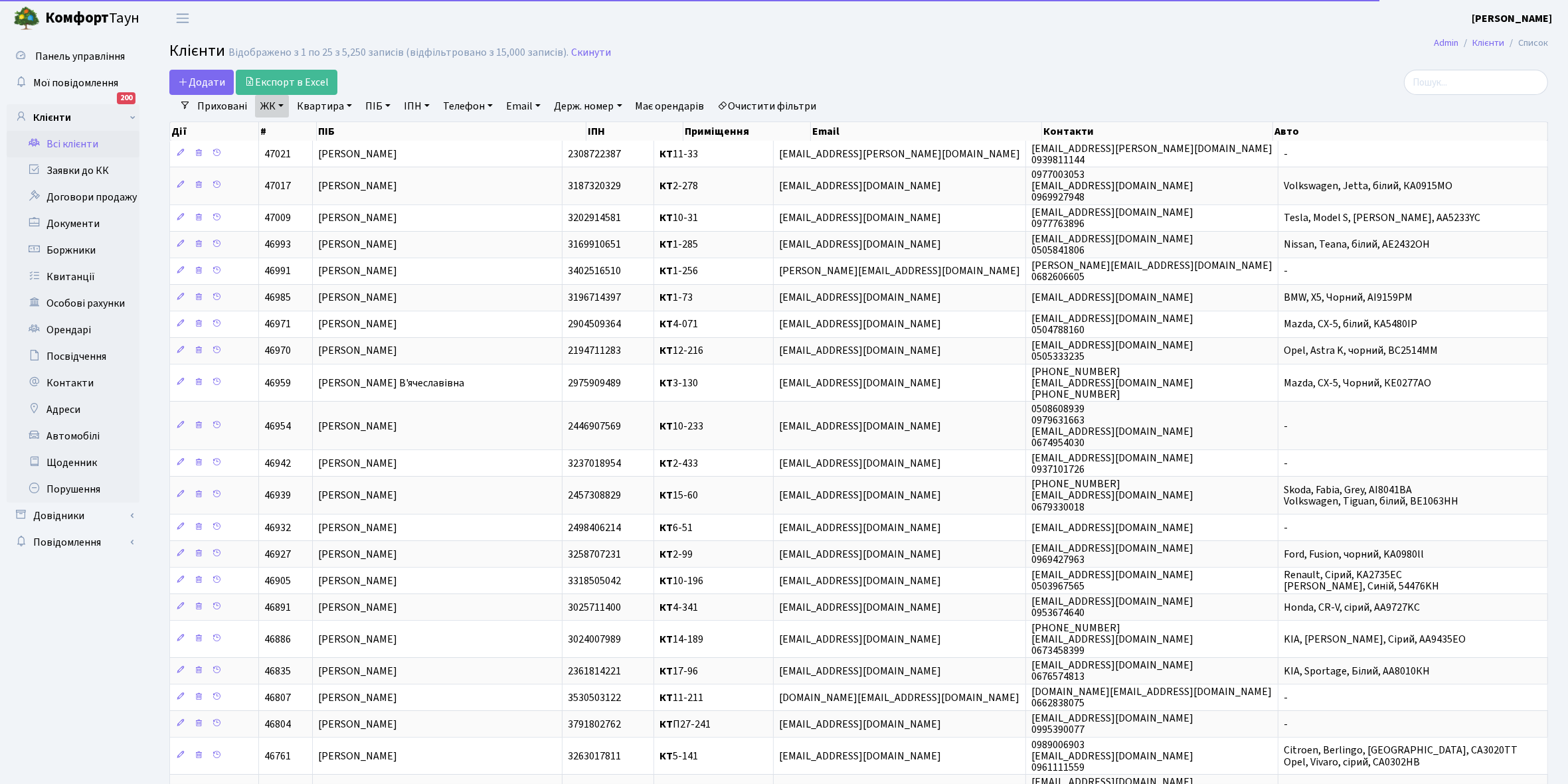
click at [350, 105] on link "Квартира" at bounding box center [324, 107] width 65 height 22
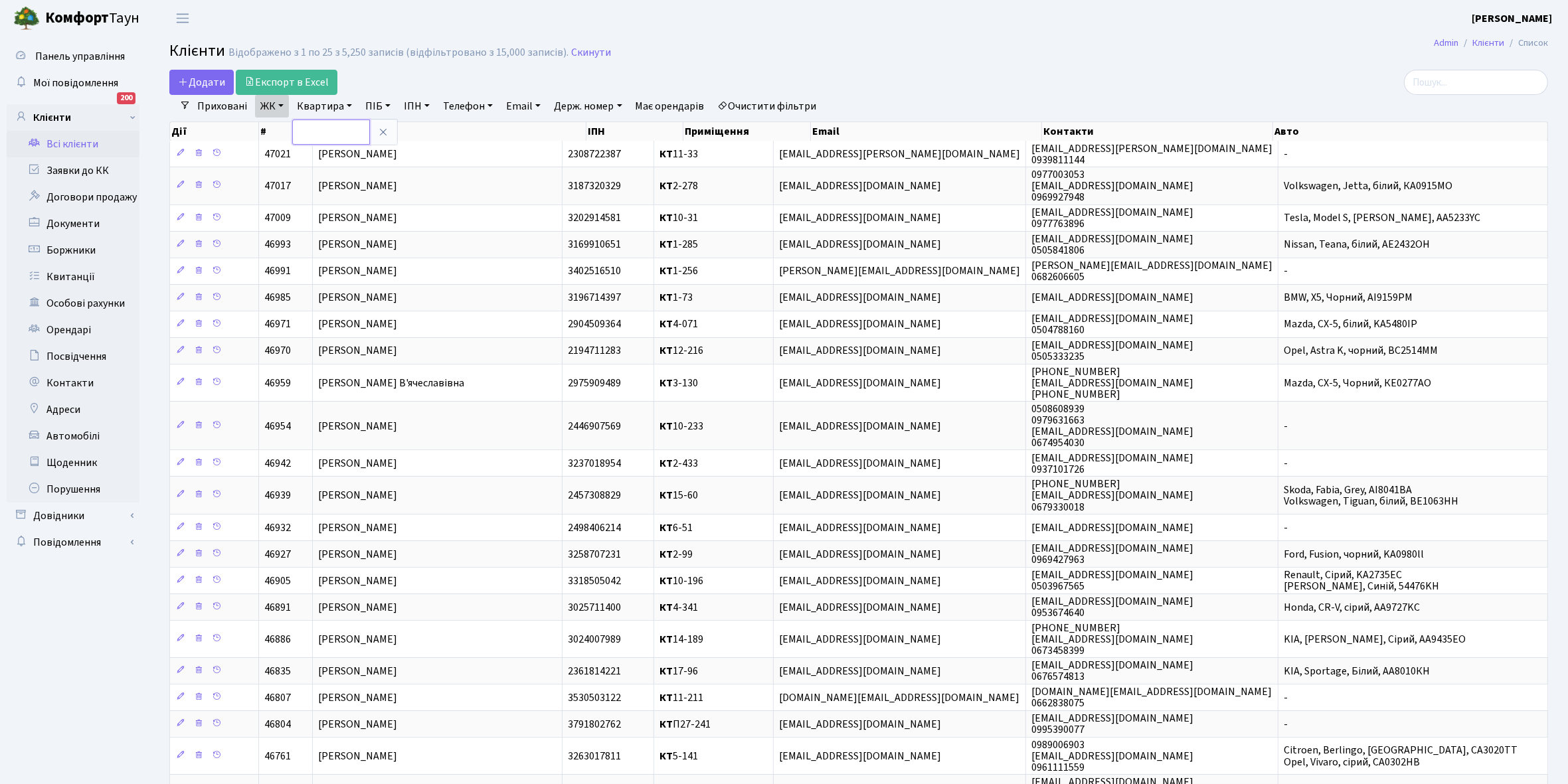
click at [319, 135] on input "text" at bounding box center [331, 132] width 78 height 25
type input "4-172"
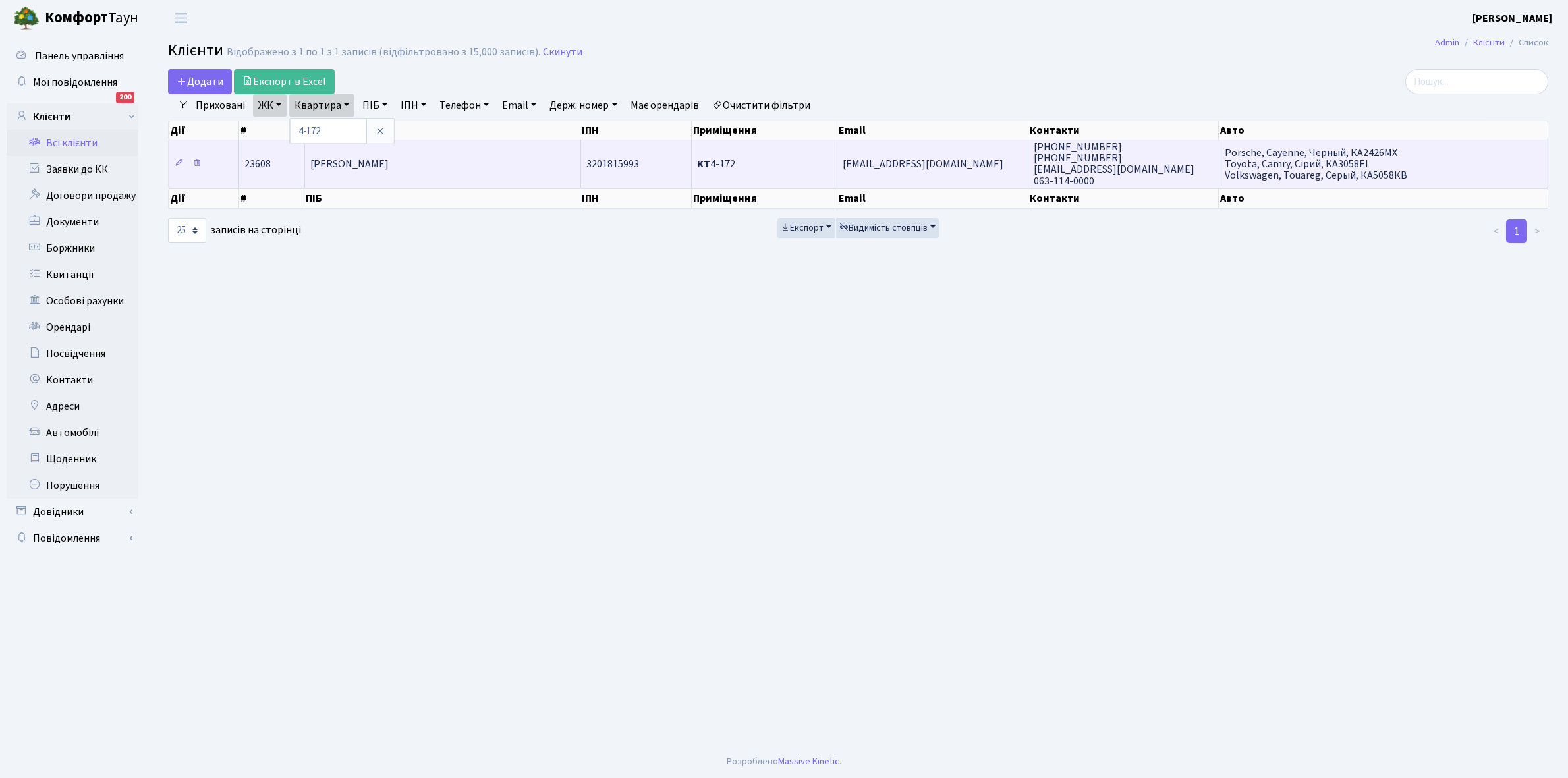
click at [389, 162] on span "[PERSON_NAME]" at bounding box center [350, 164] width 79 height 15
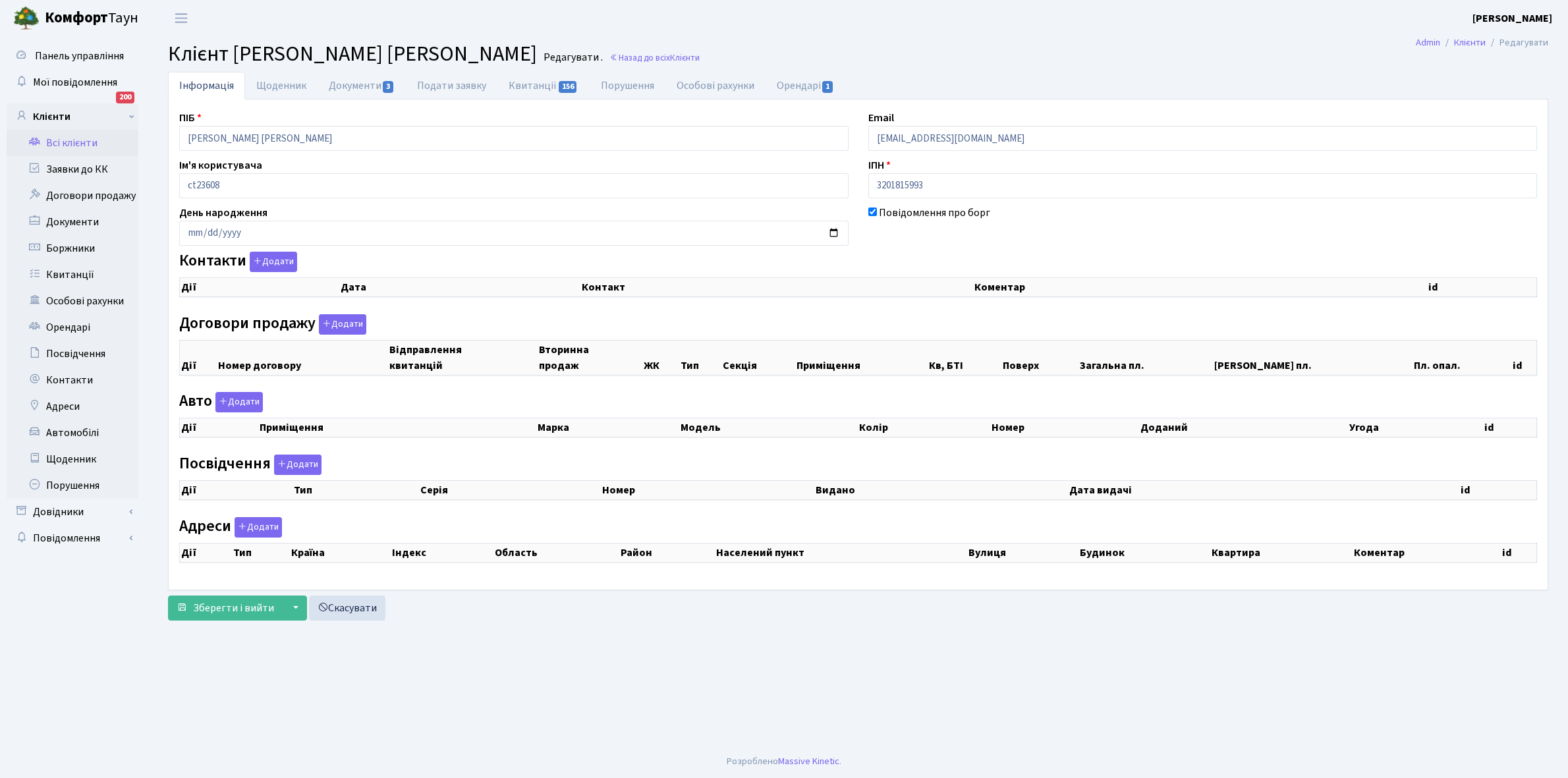
checkbox input "true"
select select "25"
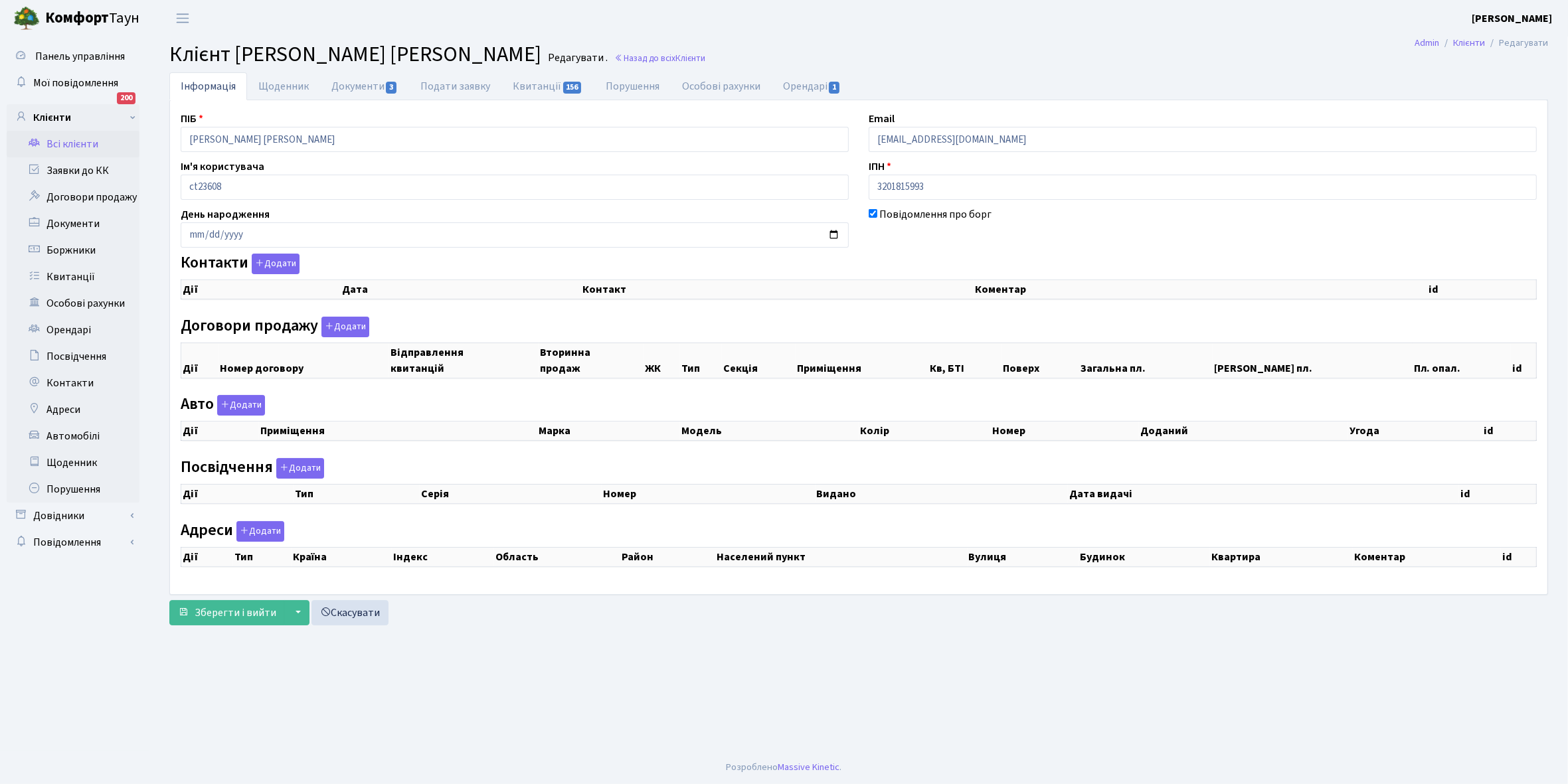
select select "25"
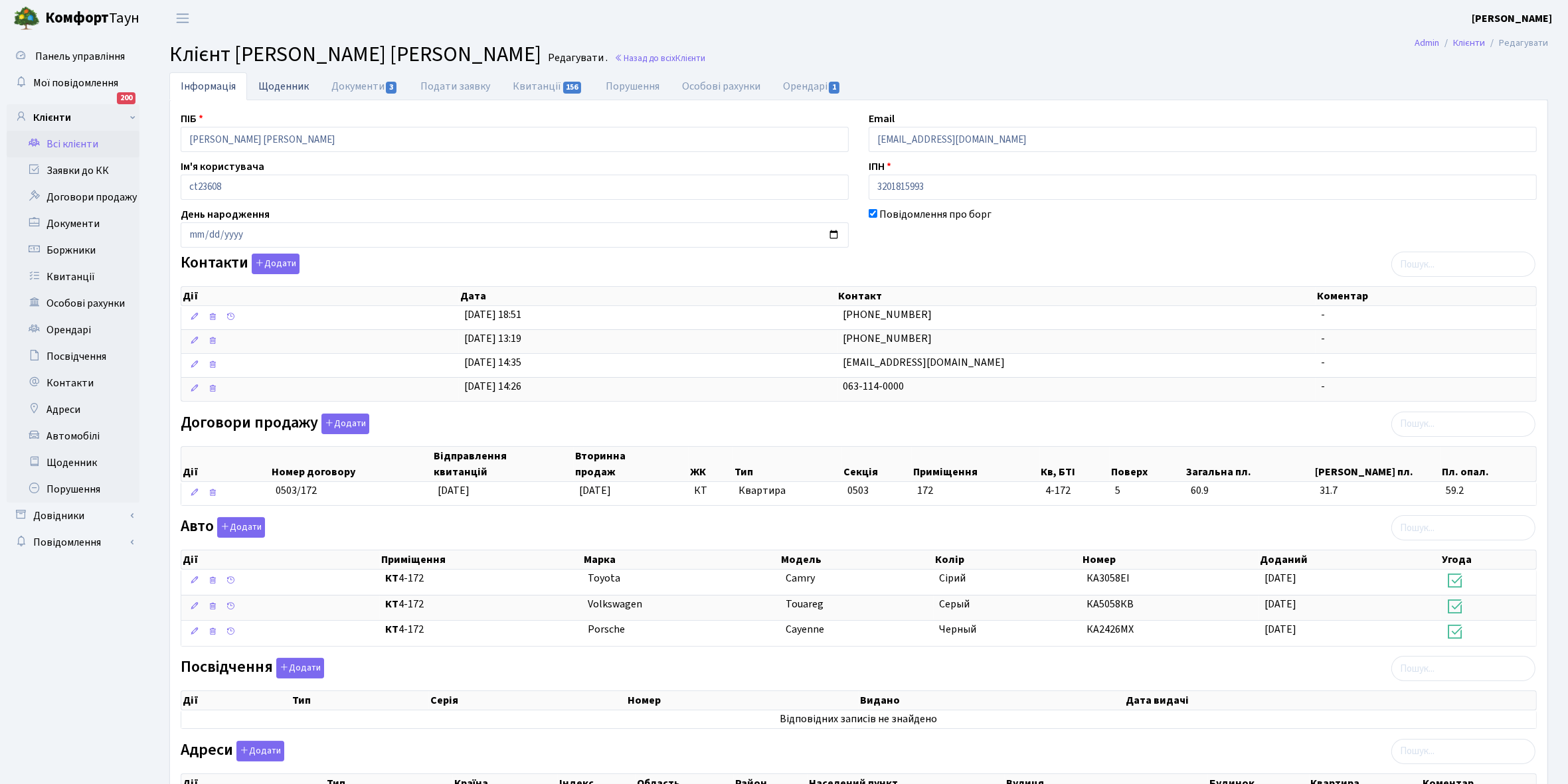
click at [283, 84] on link "Щоденник" at bounding box center [283, 85] width 73 height 27
select select "25"
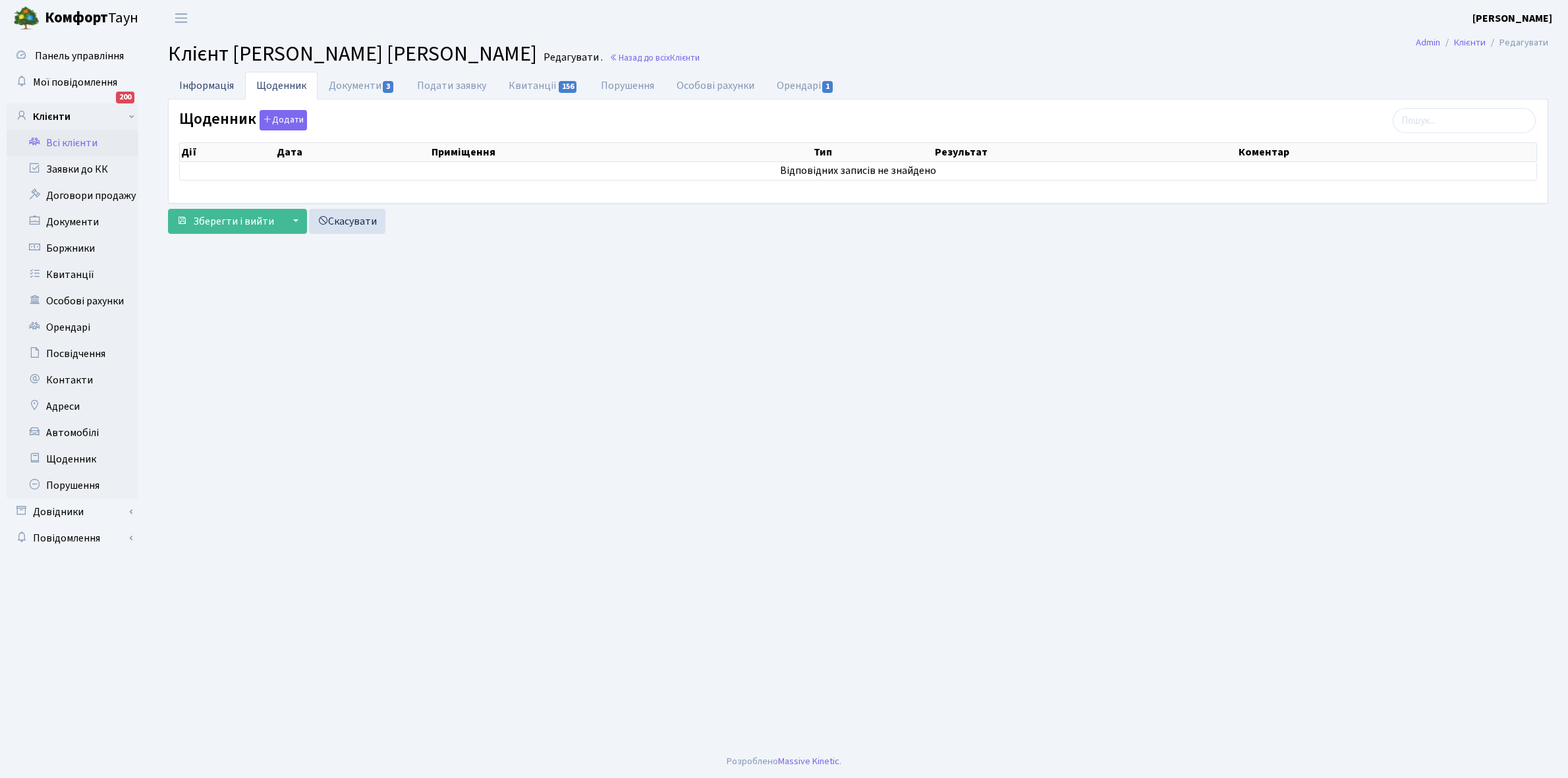
click at [211, 83] on link "Інформація" at bounding box center [206, 84] width 77 height 27
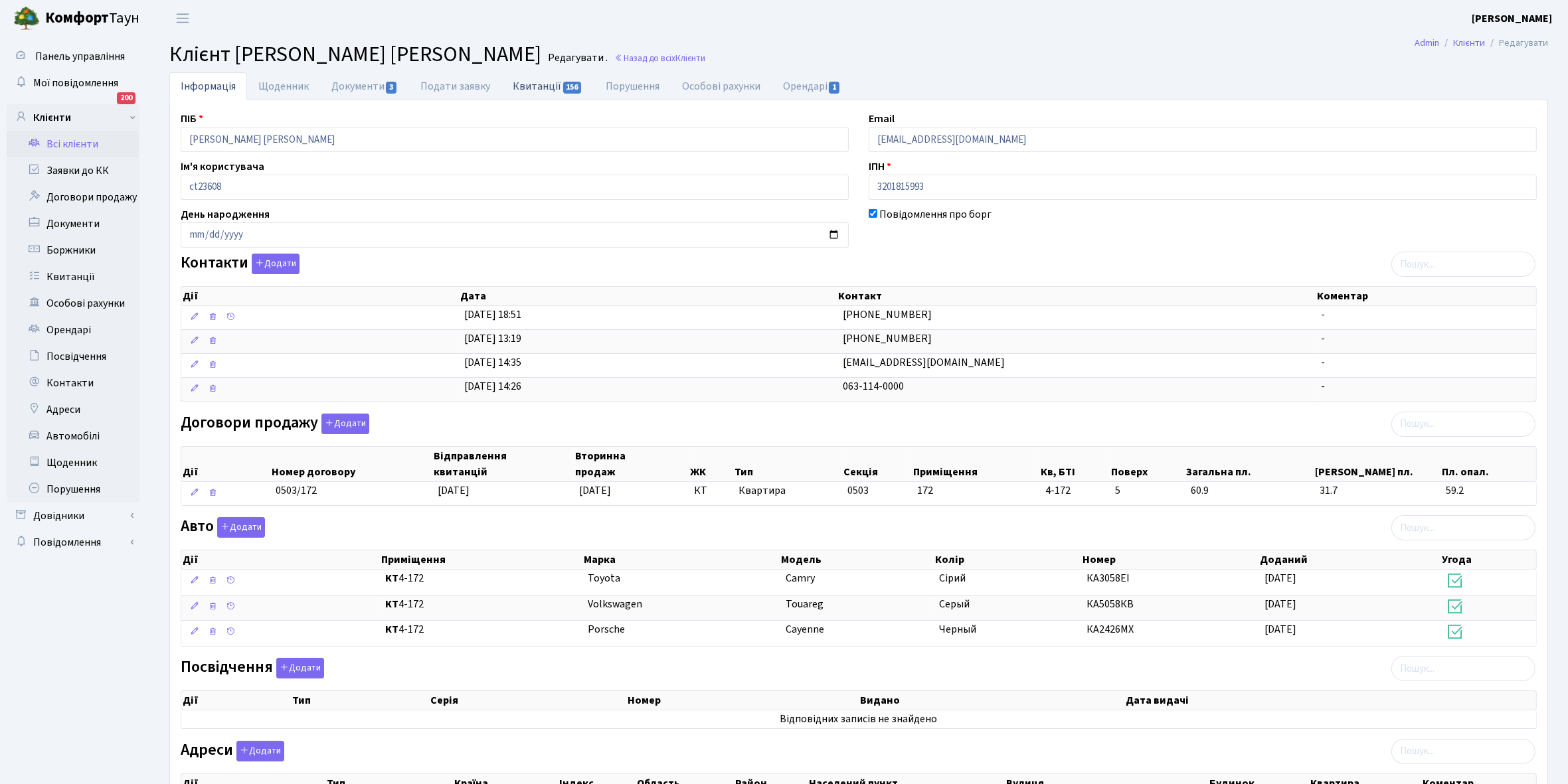
click at [526, 85] on link "Квитанції 156" at bounding box center [547, 85] width 93 height 27
select select "25"
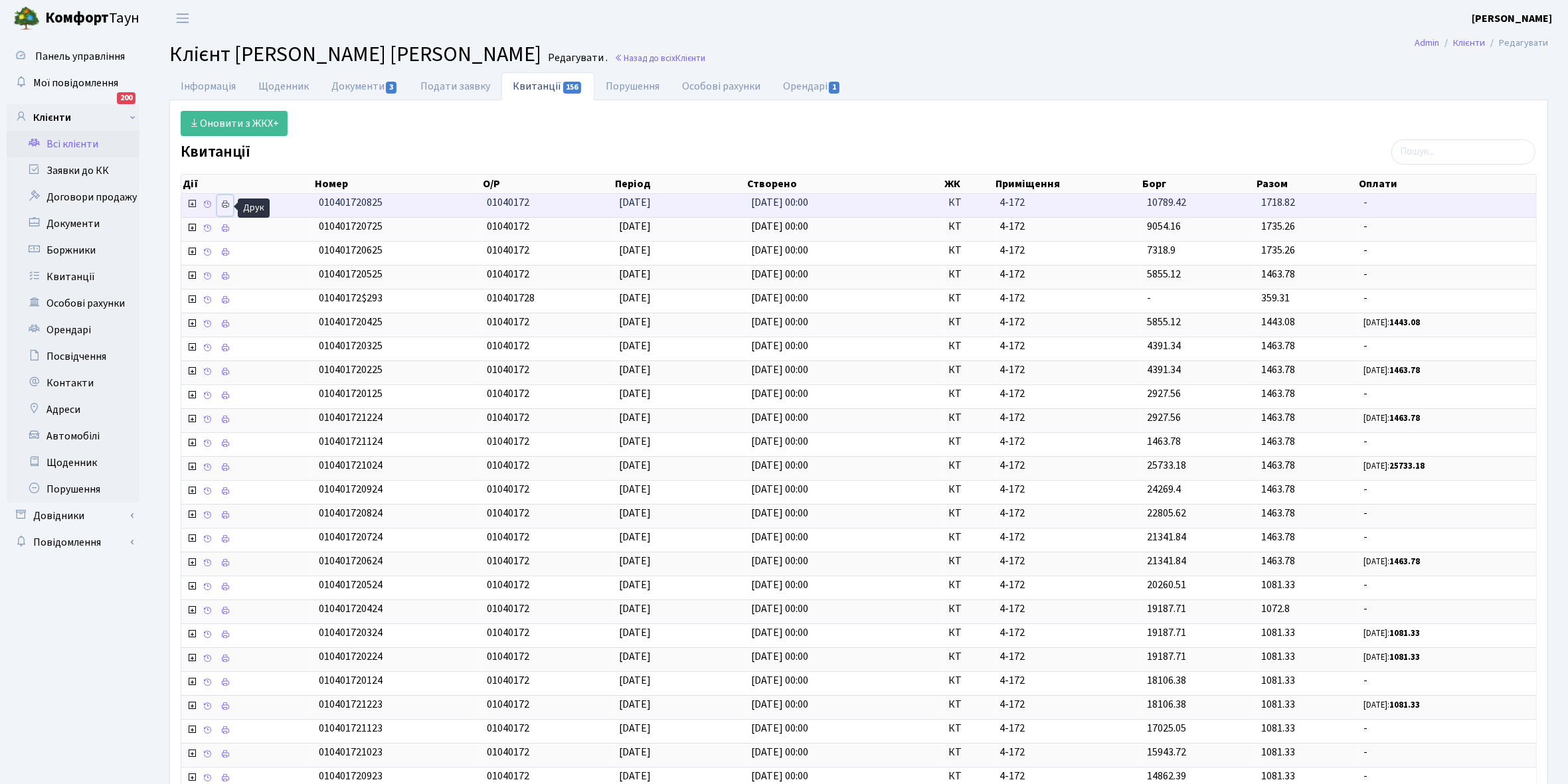
click at [230, 205] on icon at bounding box center [225, 205] width 9 height 9
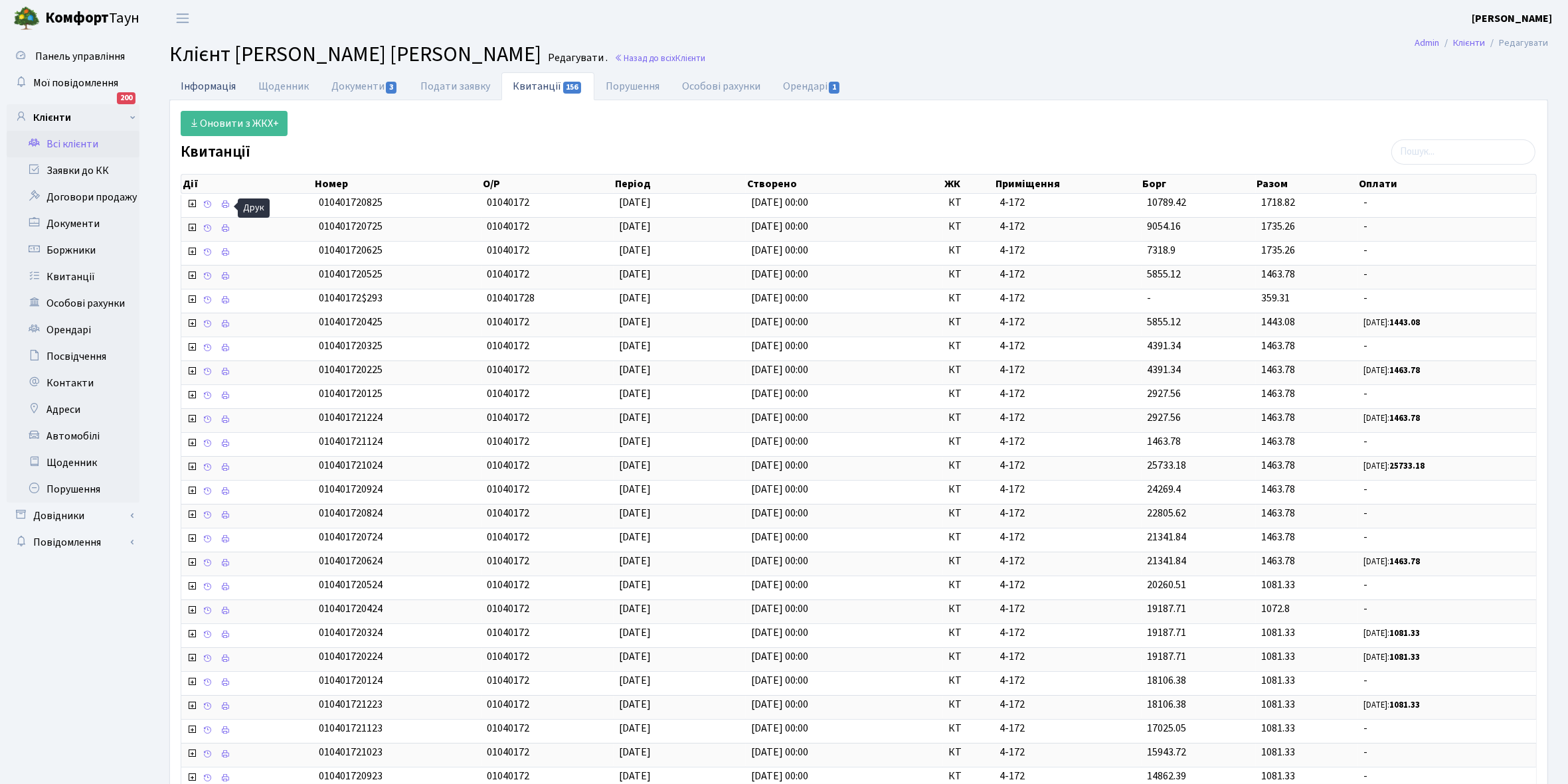
click at [204, 83] on link "Інформація" at bounding box center [208, 85] width 78 height 27
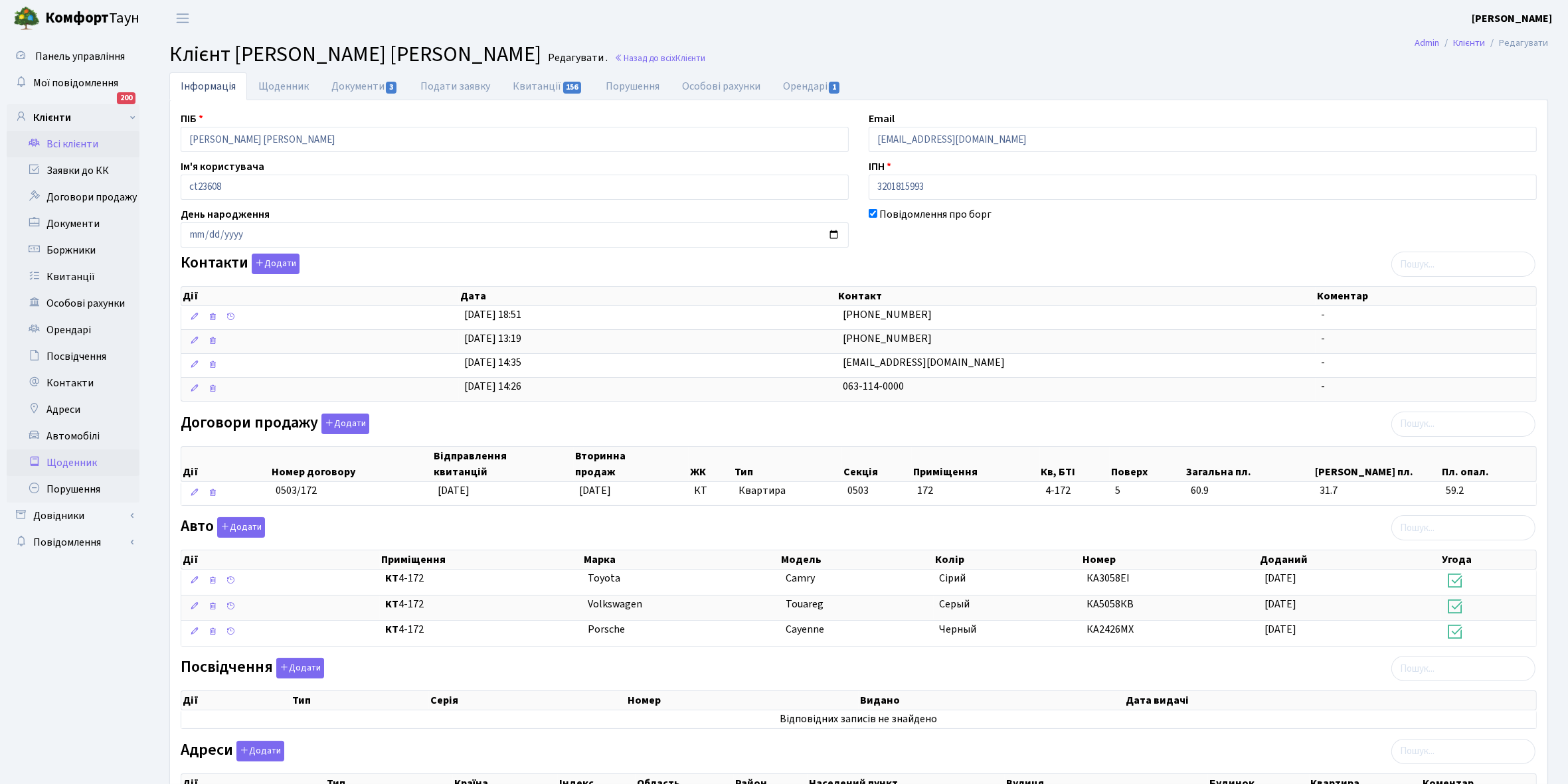
click at [78, 457] on link "Щоденник" at bounding box center [73, 463] width 133 height 26
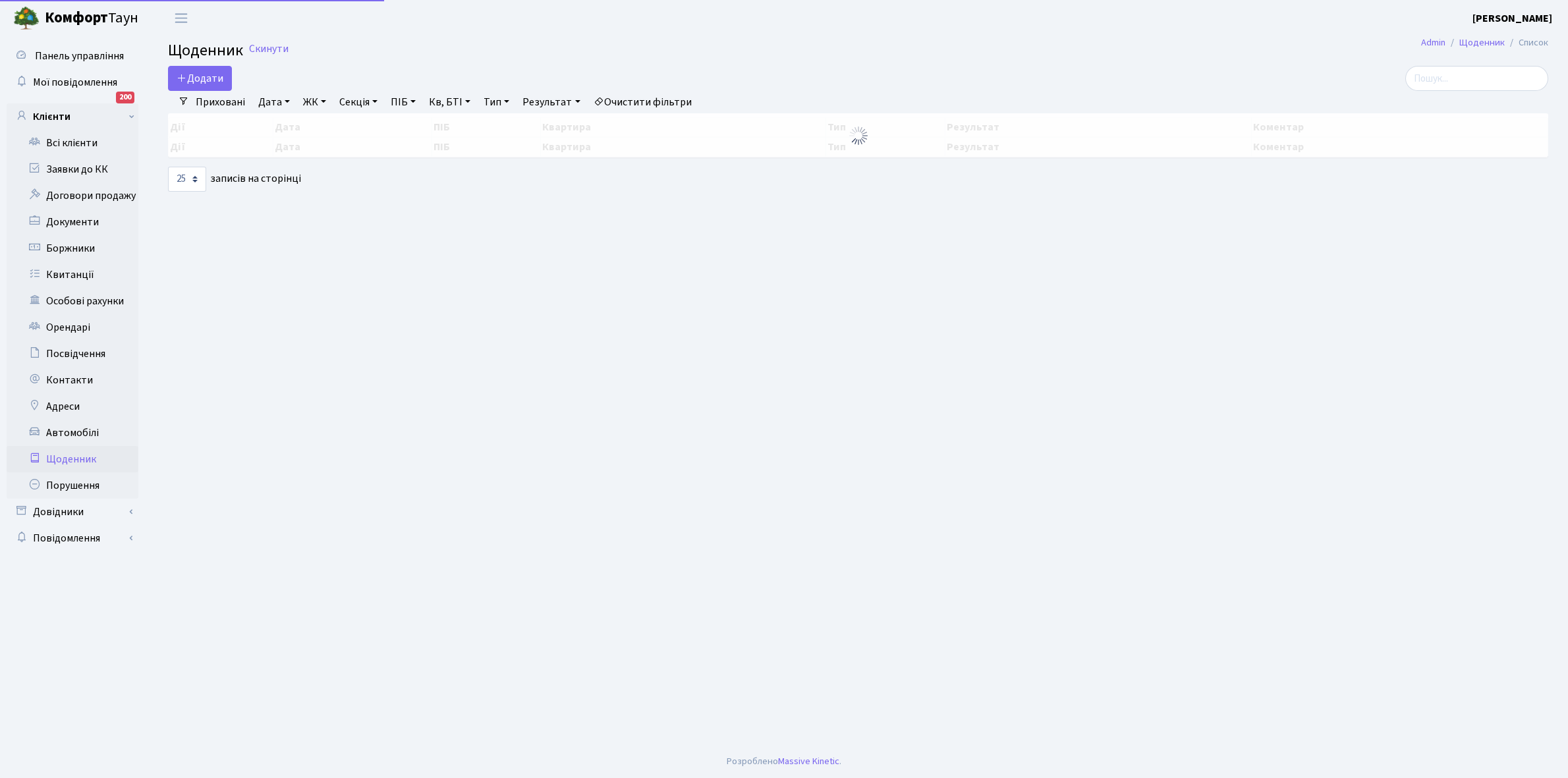
select select "25"
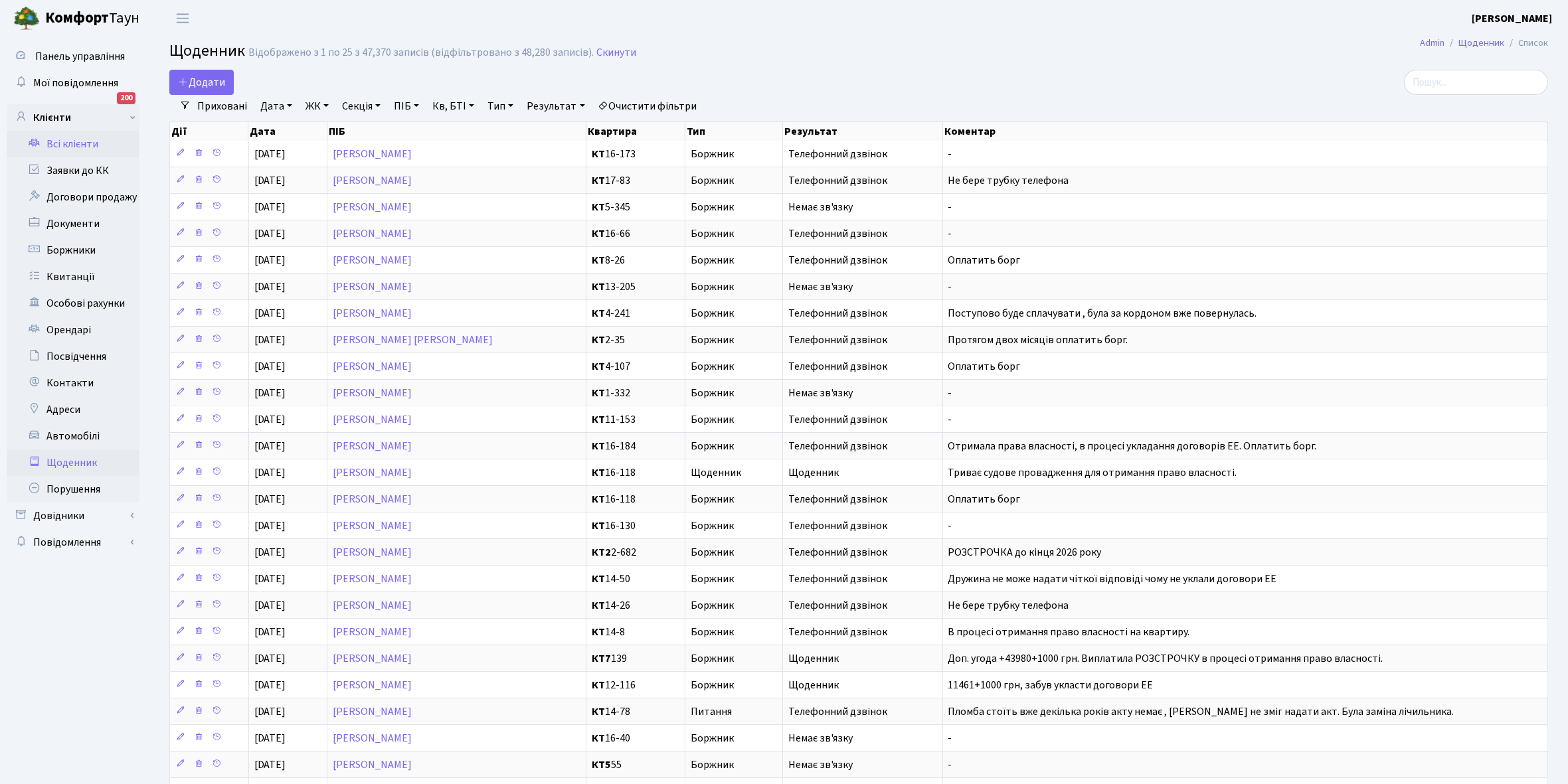
click at [84, 141] on link "Всі клієнти" at bounding box center [73, 144] width 133 height 26
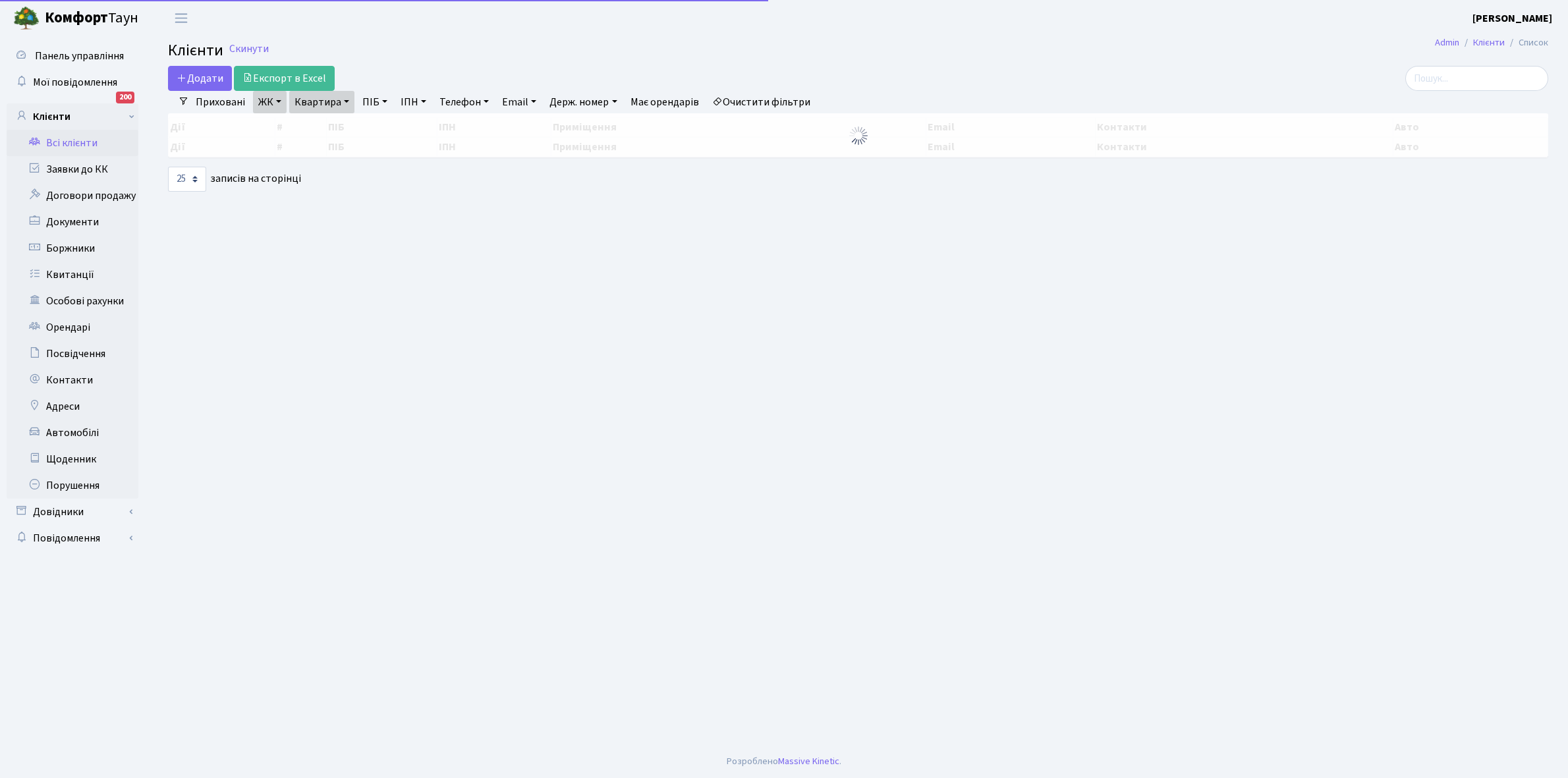
select select "25"
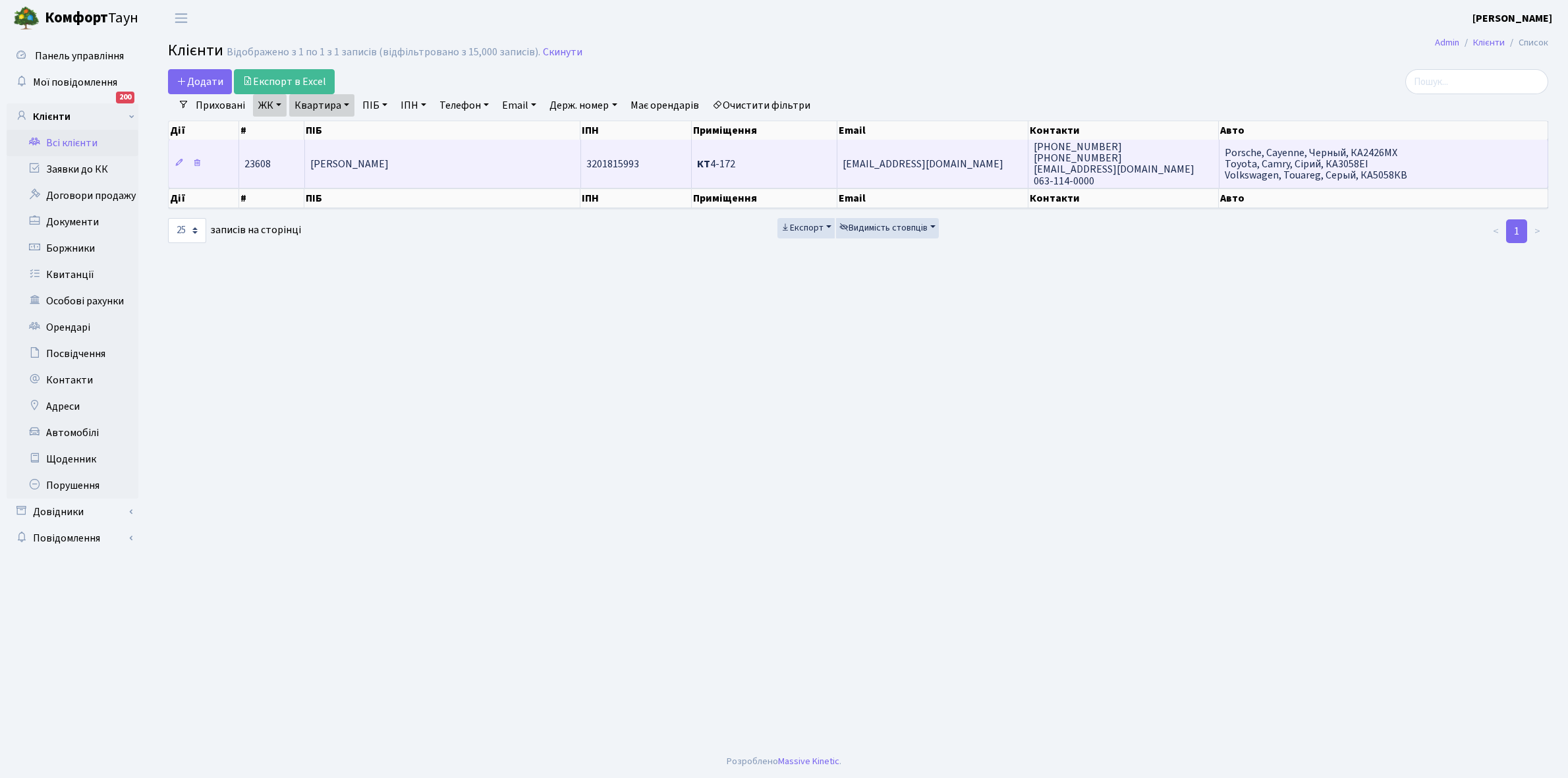
click at [468, 159] on td "[PERSON_NAME]" at bounding box center [443, 163] width 276 height 47
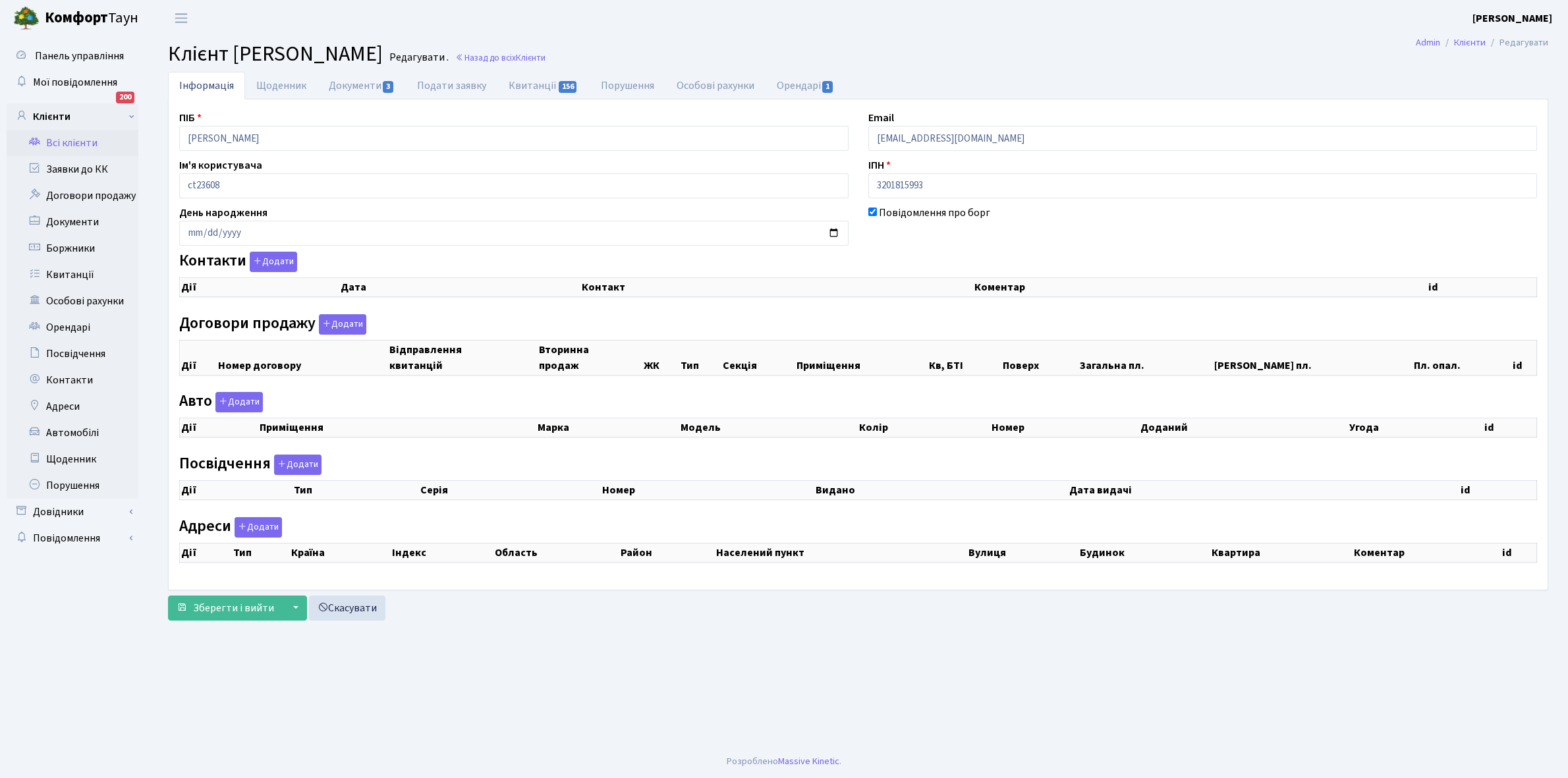
checkbox input "true"
select select "25"
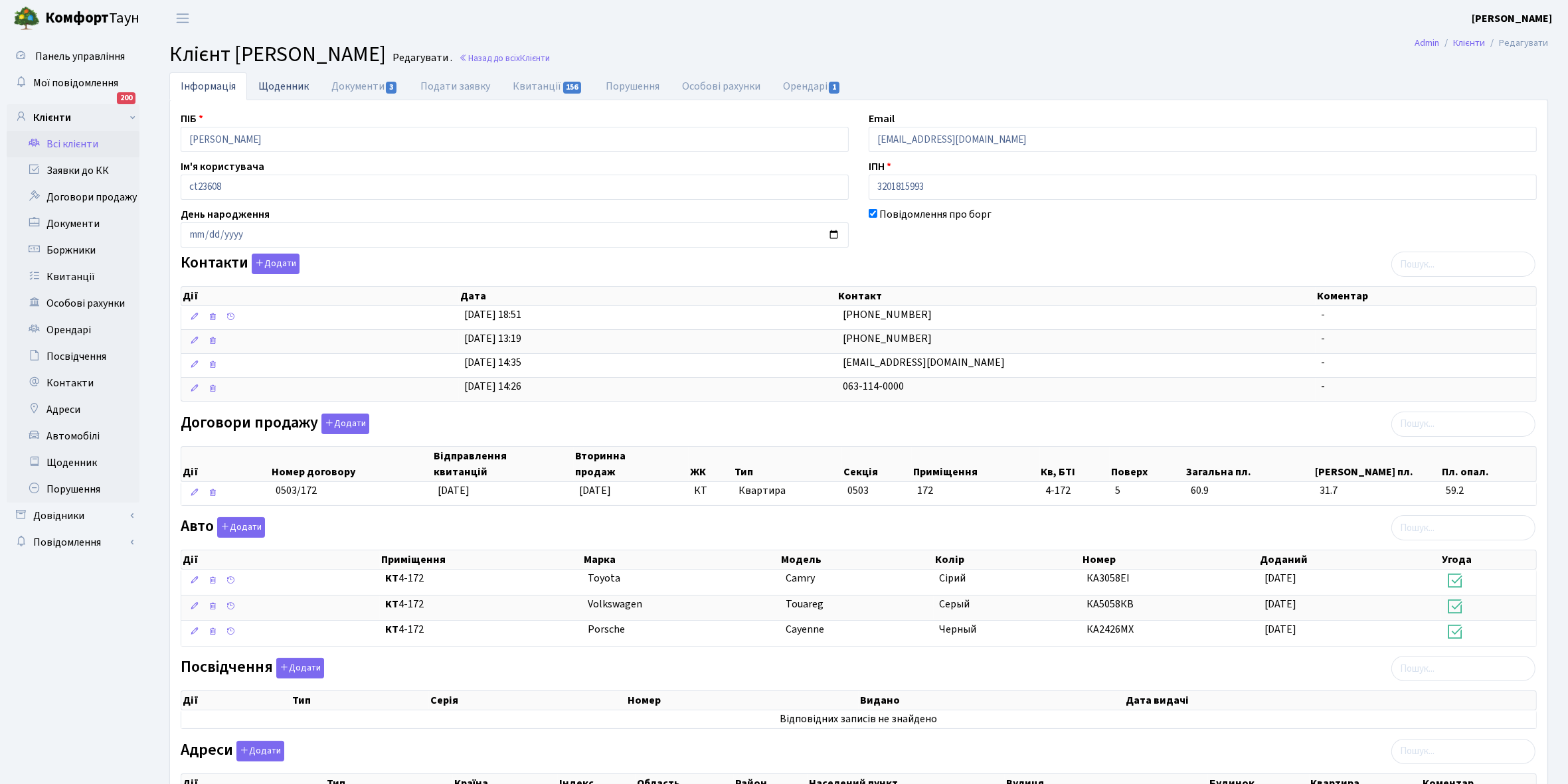
click at [280, 90] on link "Щоденник" at bounding box center [283, 85] width 73 height 27
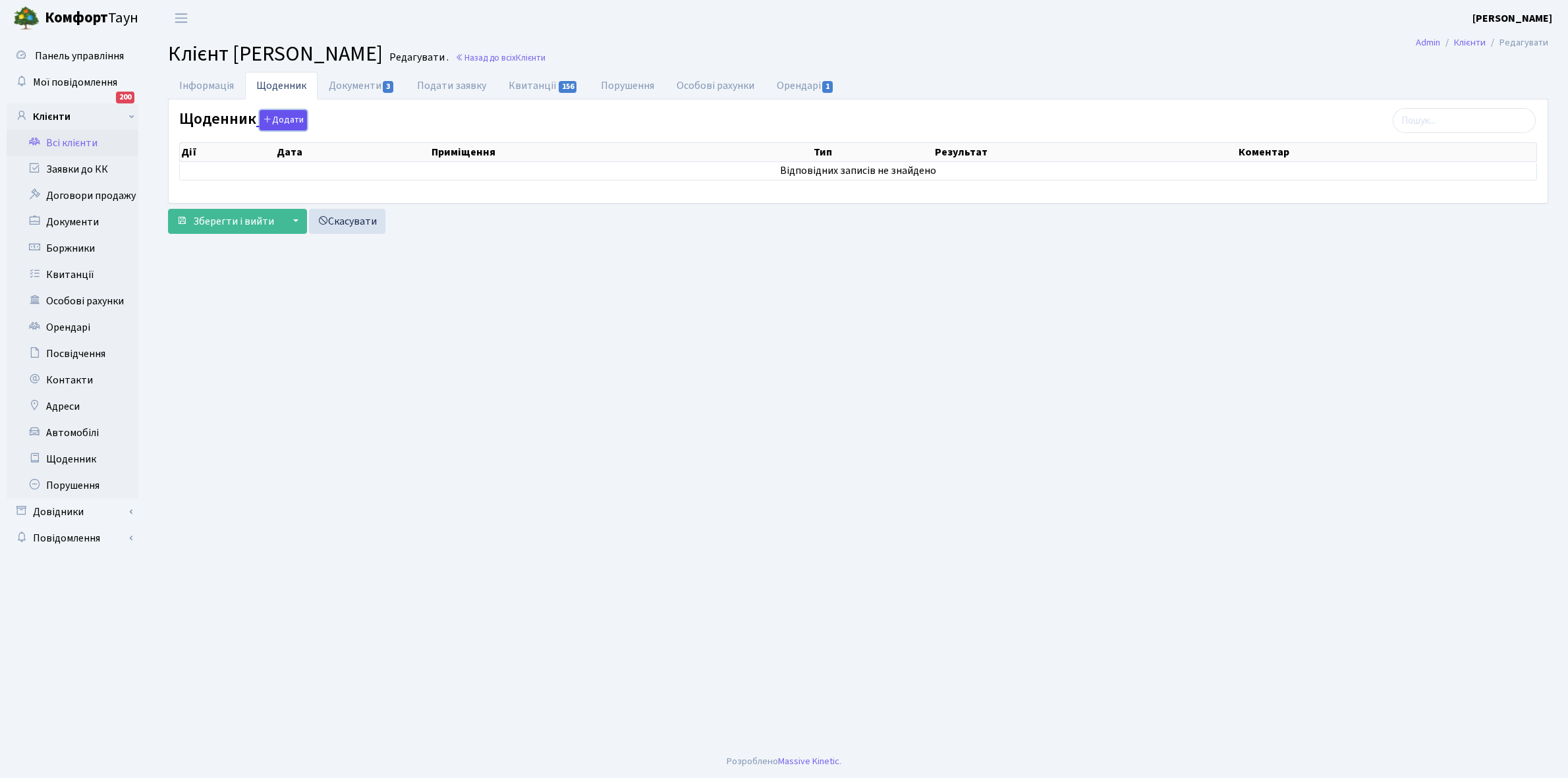
click at [278, 120] on button "Додати" at bounding box center [283, 121] width 47 height 20
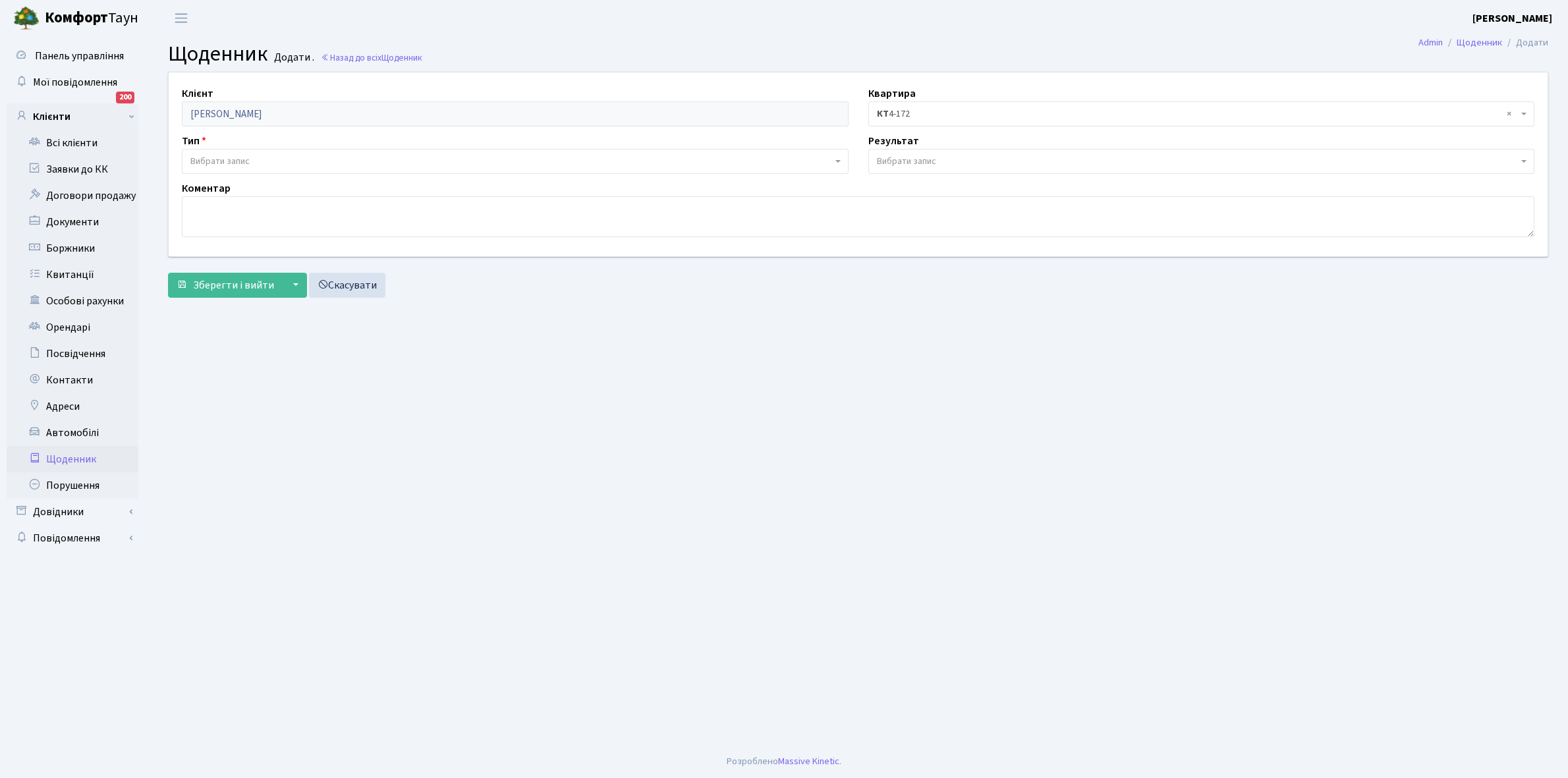
click at [257, 155] on span "Вибрати запис" at bounding box center [511, 161] width 642 height 13
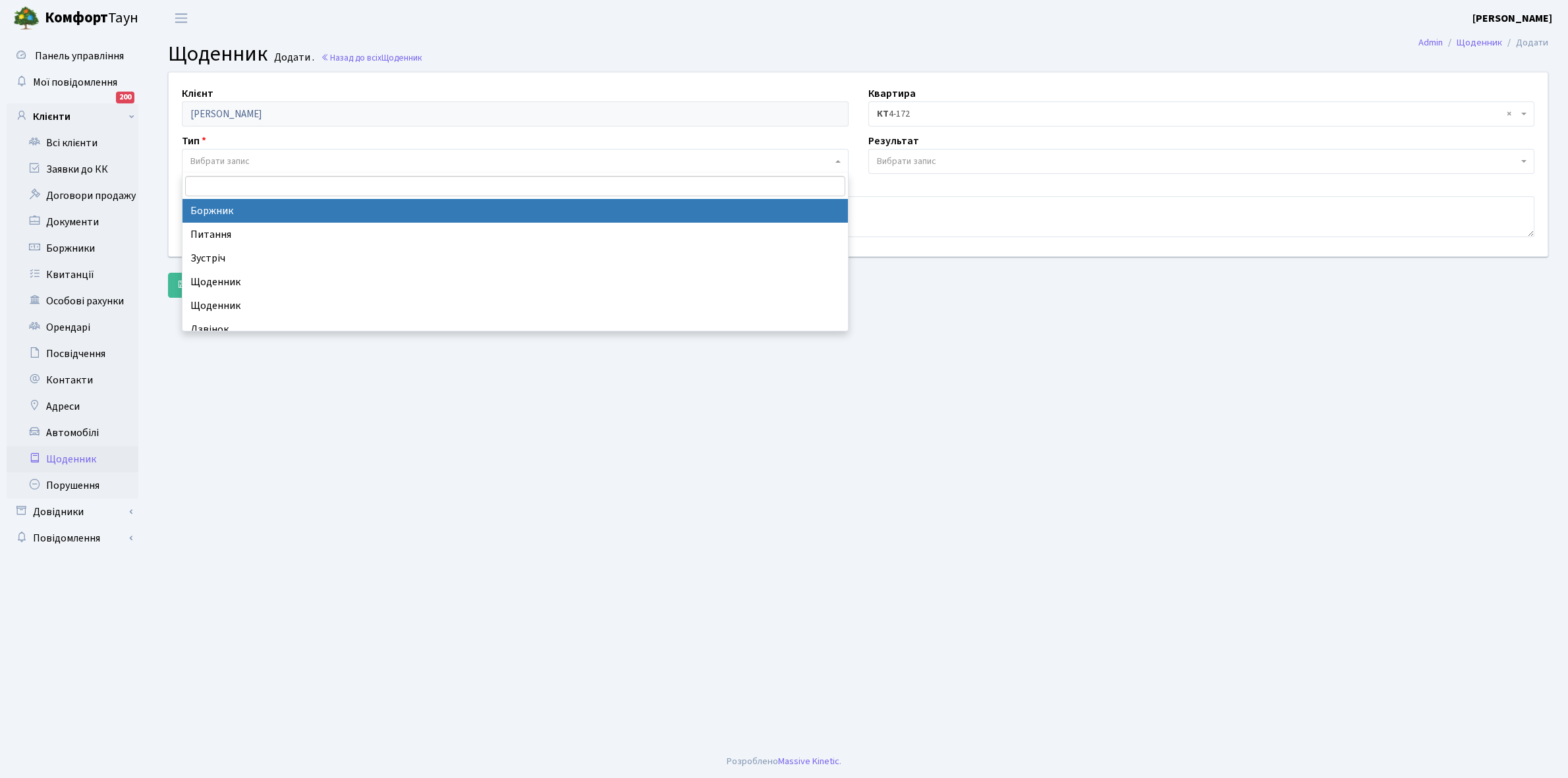
select select "189"
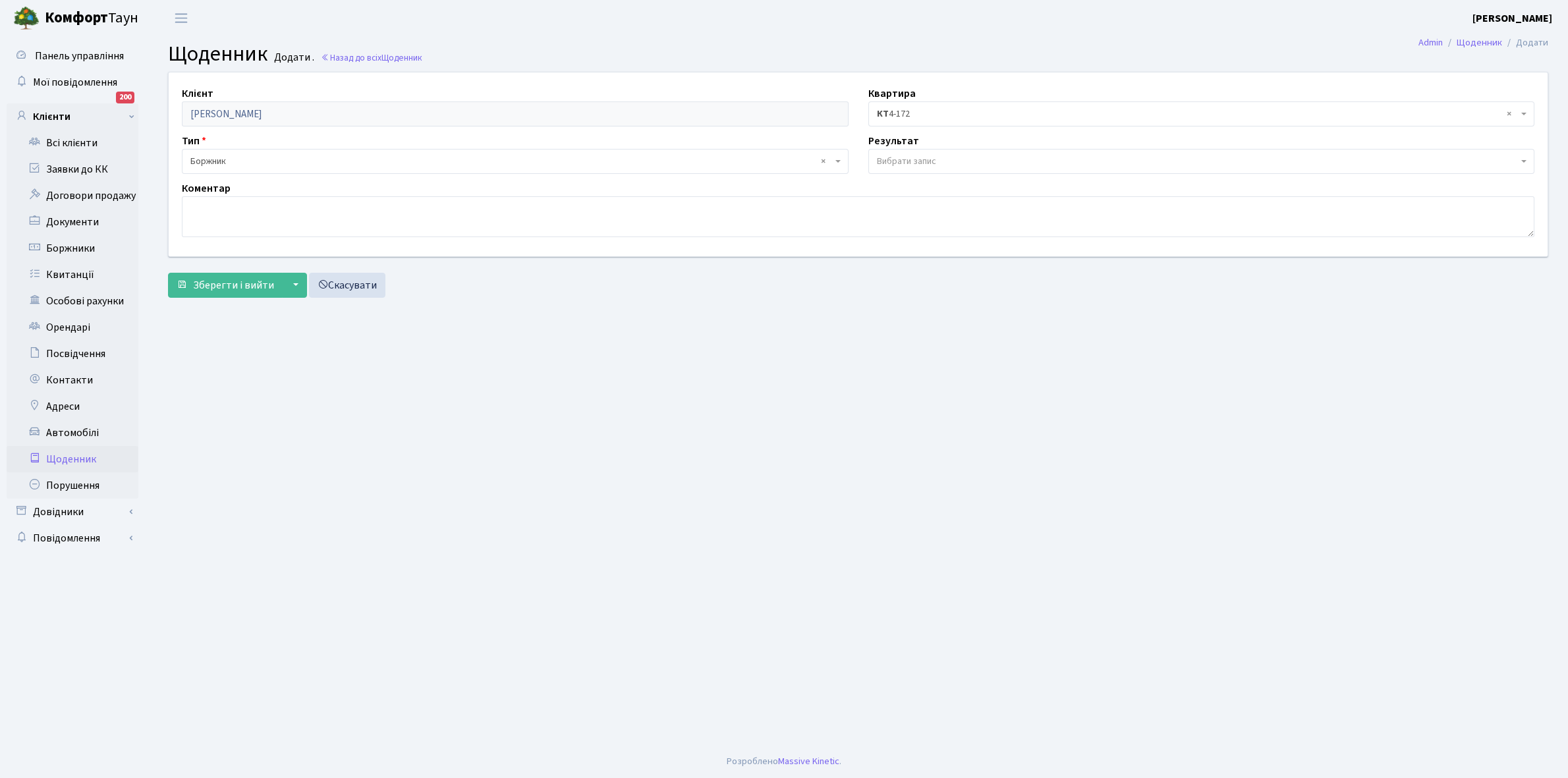
click at [918, 150] on span "Вибрати запис" at bounding box center [1202, 161] width 667 height 25
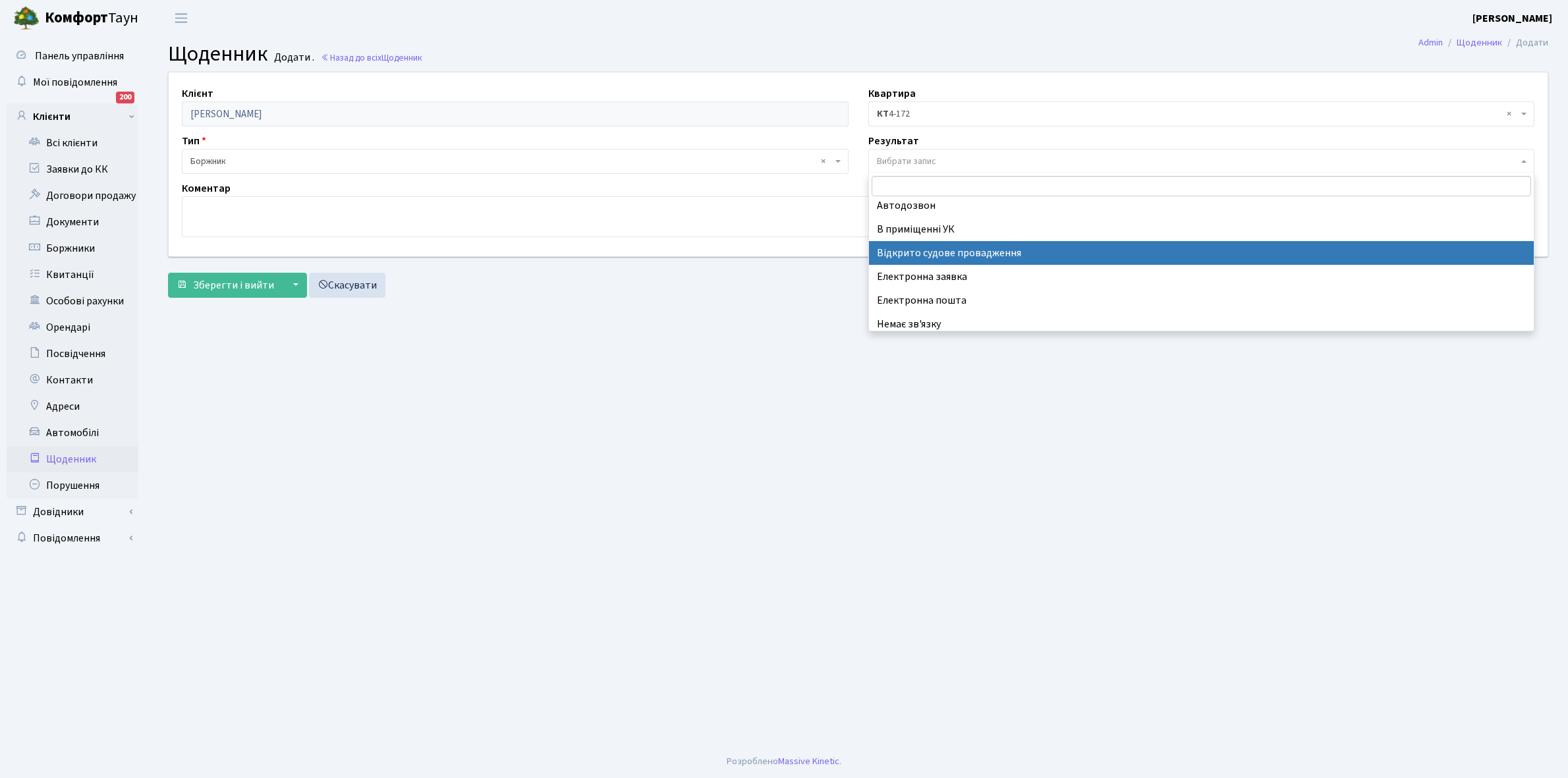
scroll to position [81, 0]
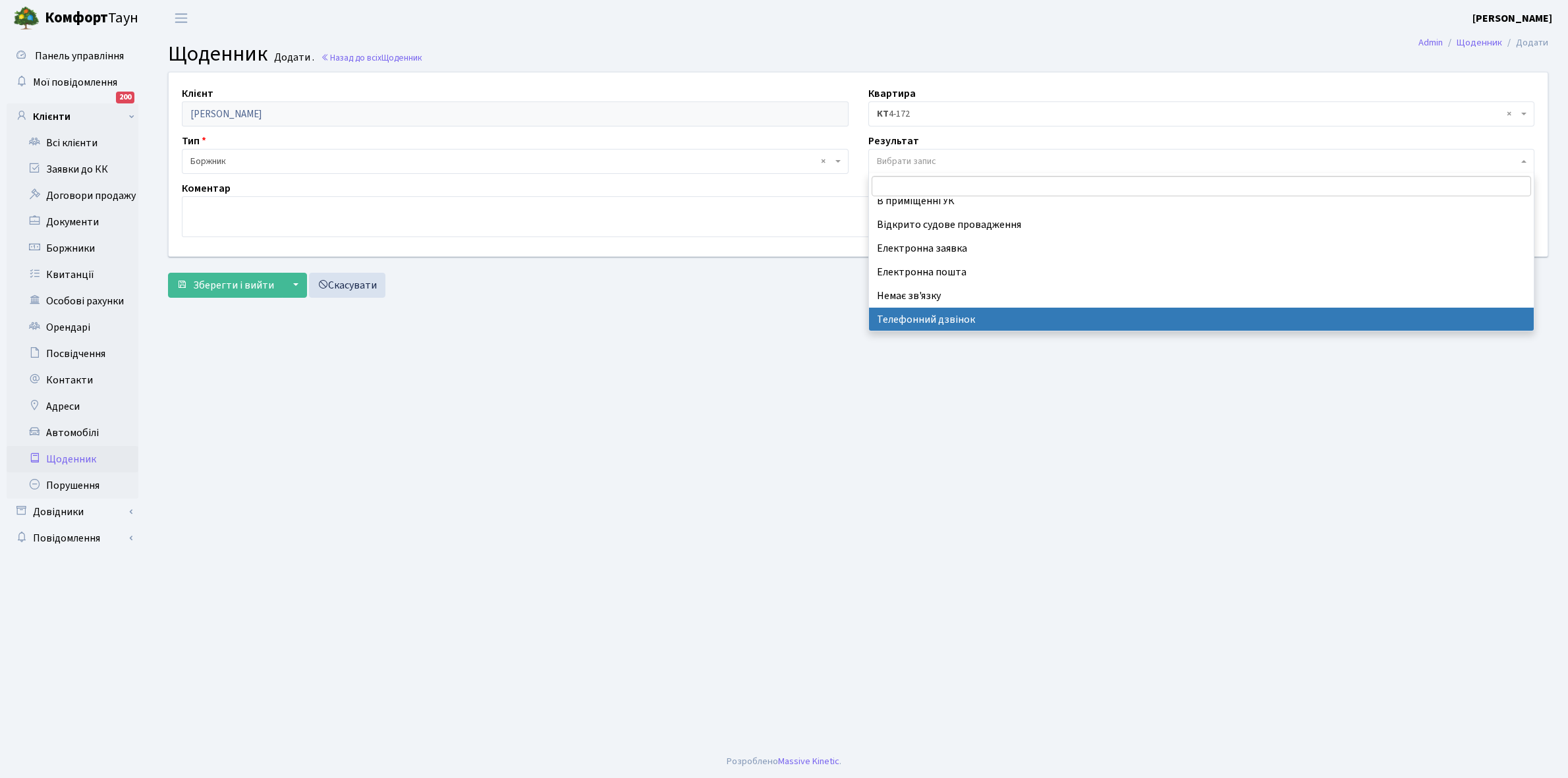
select select "196"
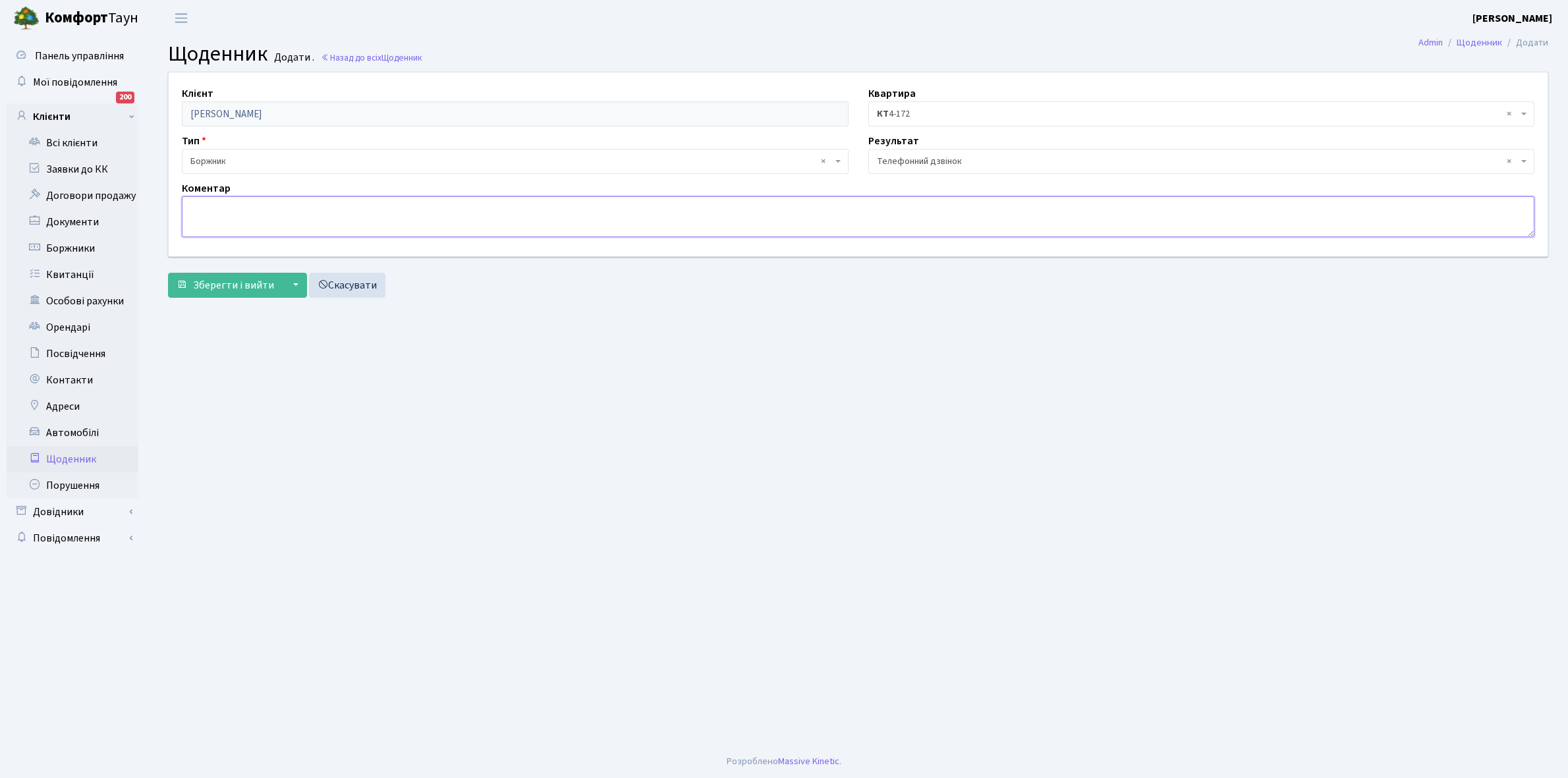
click at [236, 219] on textarea at bounding box center [858, 217] width 1353 height 41
type textarea "Y"
type textarea "Не бере трубку телефона"
click at [242, 287] on span "Зберегти і вийти" at bounding box center [233, 286] width 81 height 15
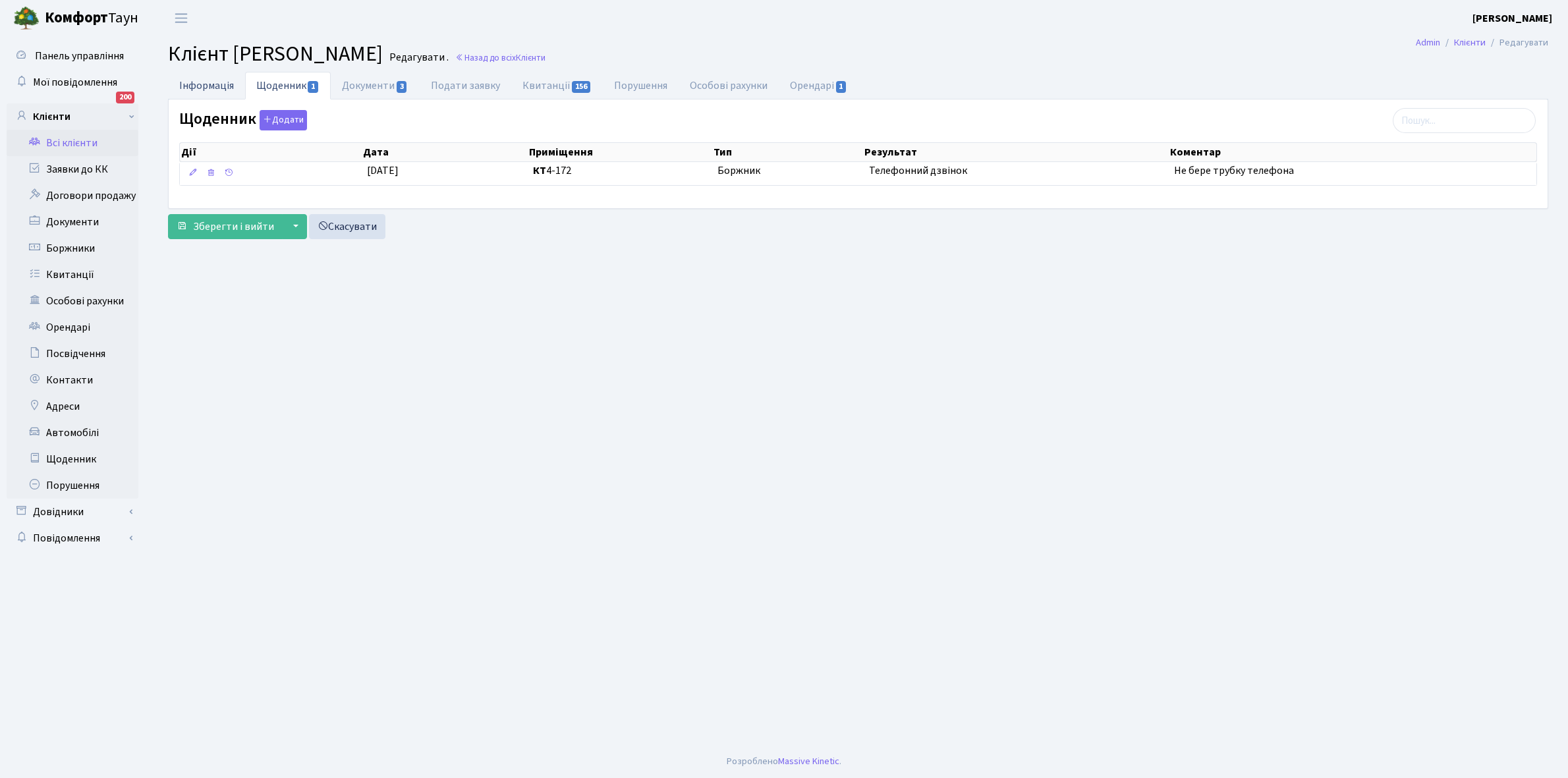
click at [187, 84] on link "Інформація" at bounding box center [206, 84] width 77 height 27
select select "25"
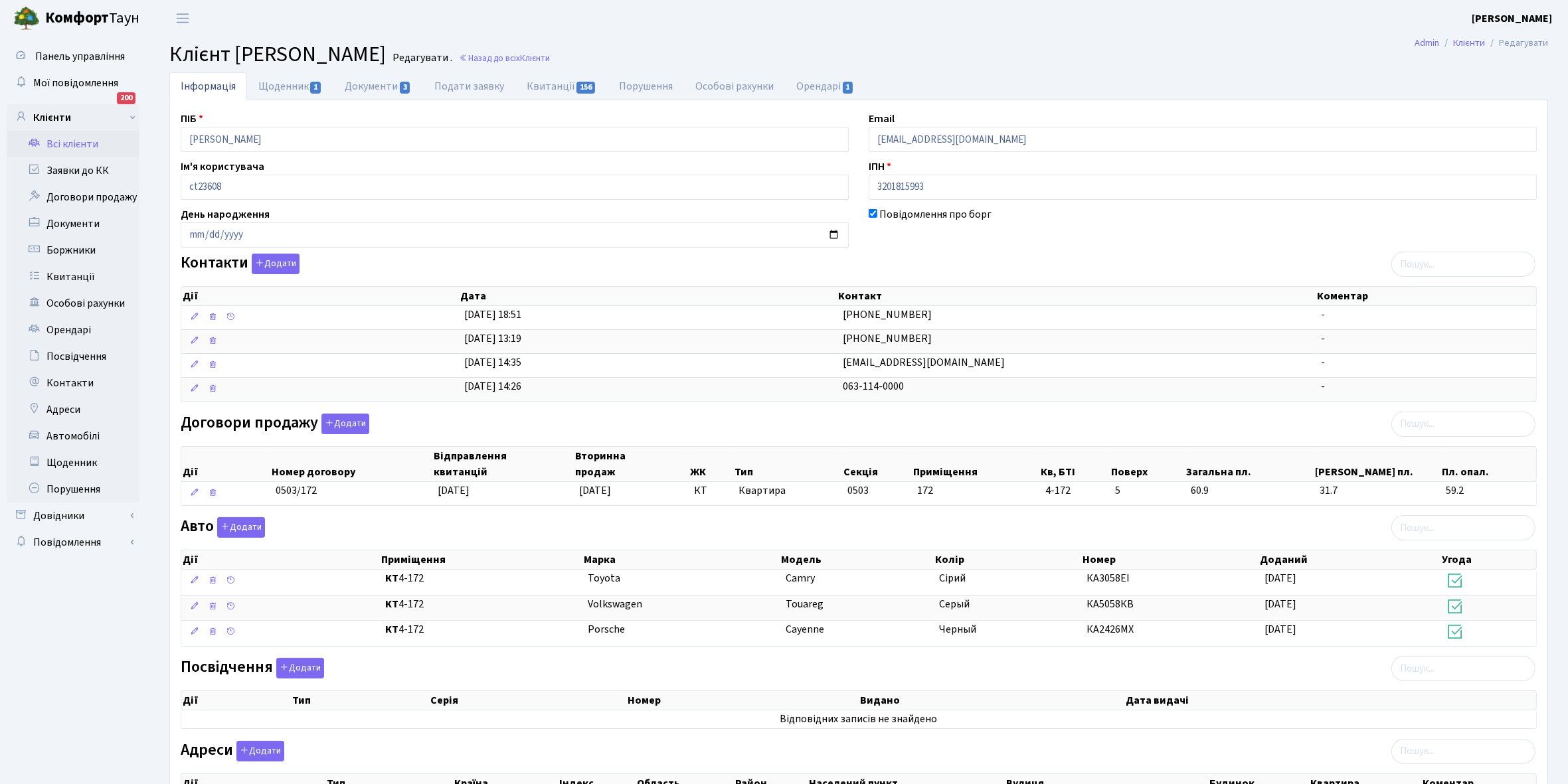
click at [75, 146] on link "Всі клієнти" at bounding box center [73, 144] width 133 height 26
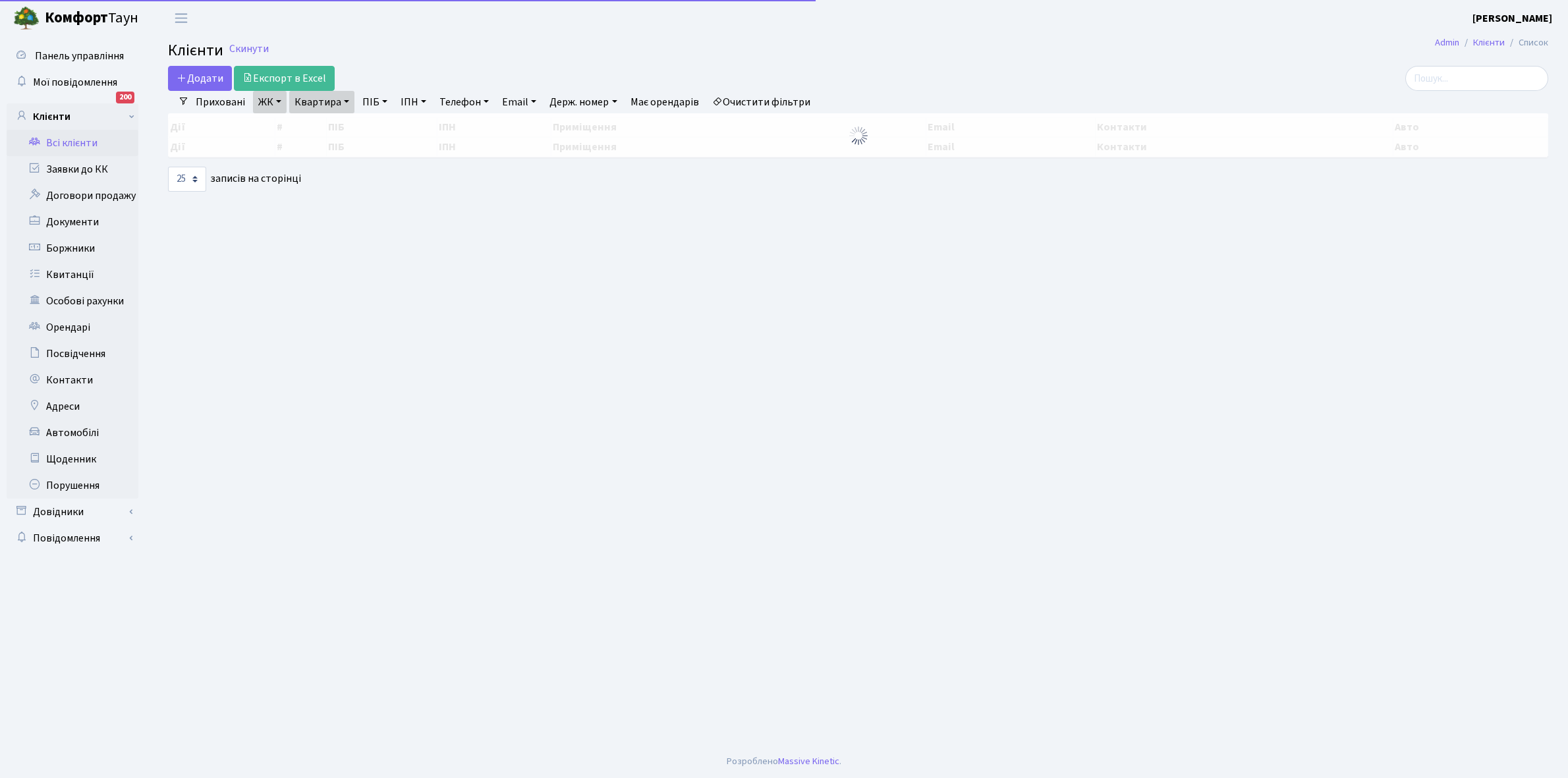
select select "25"
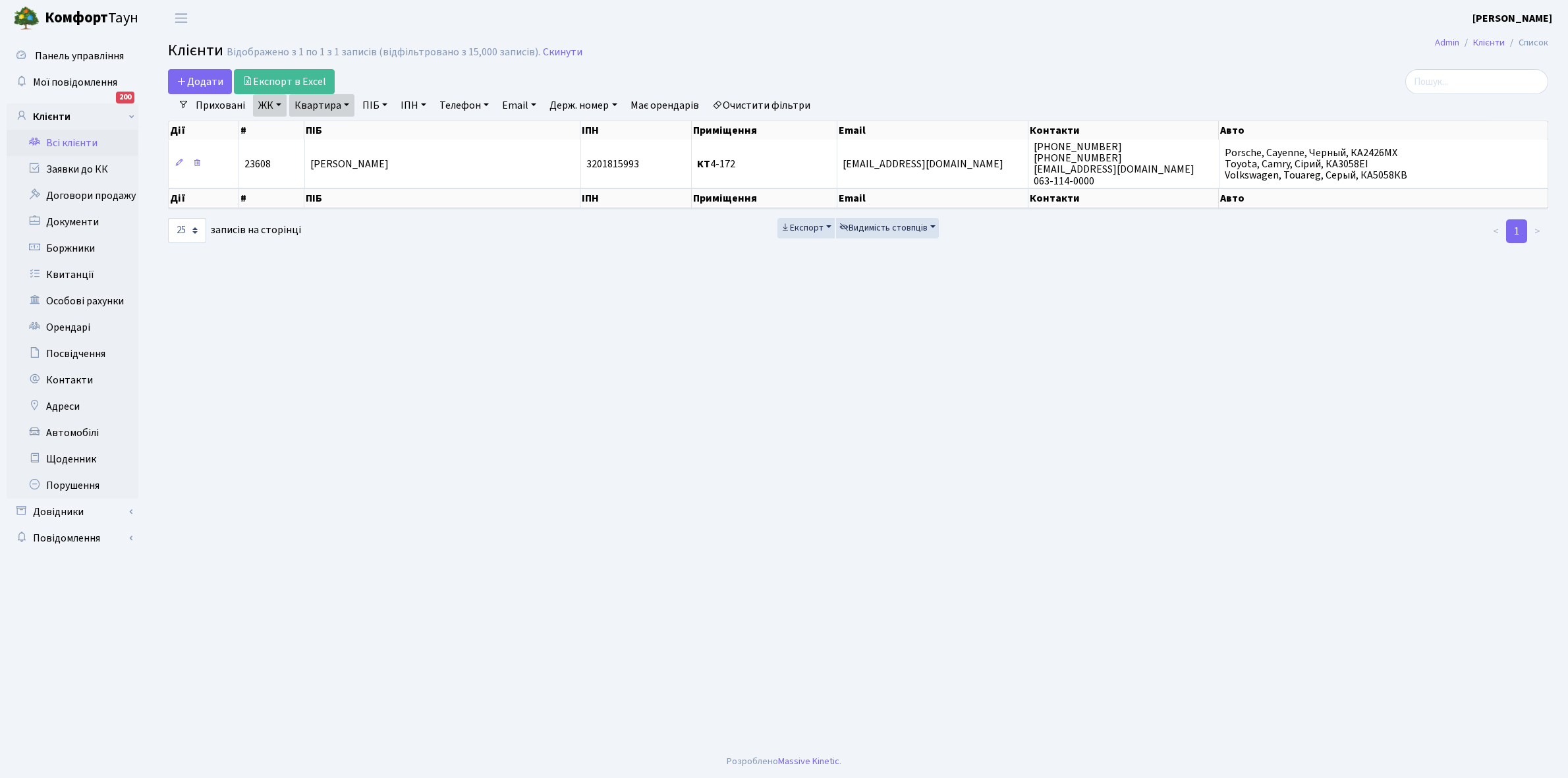
click at [346, 103] on link "Квартира" at bounding box center [322, 106] width 65 height 22
click at [760, 102] on link "Очистити фільтри" at bounding box center [761, 106] width 109 height 22
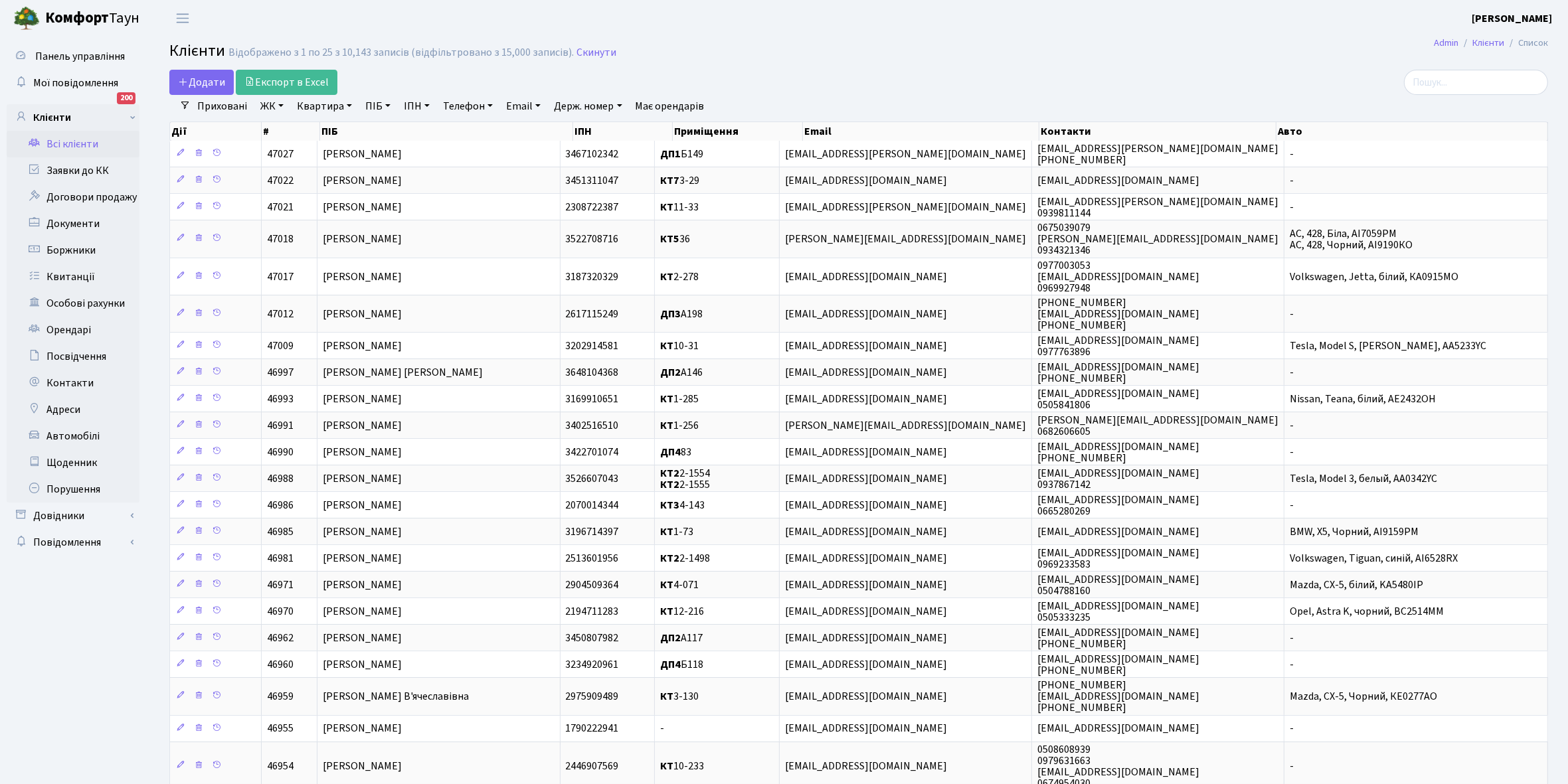
click at [65, 145] on link "Всі клієнти" at bounding box center [73, 144] width 133 height 26
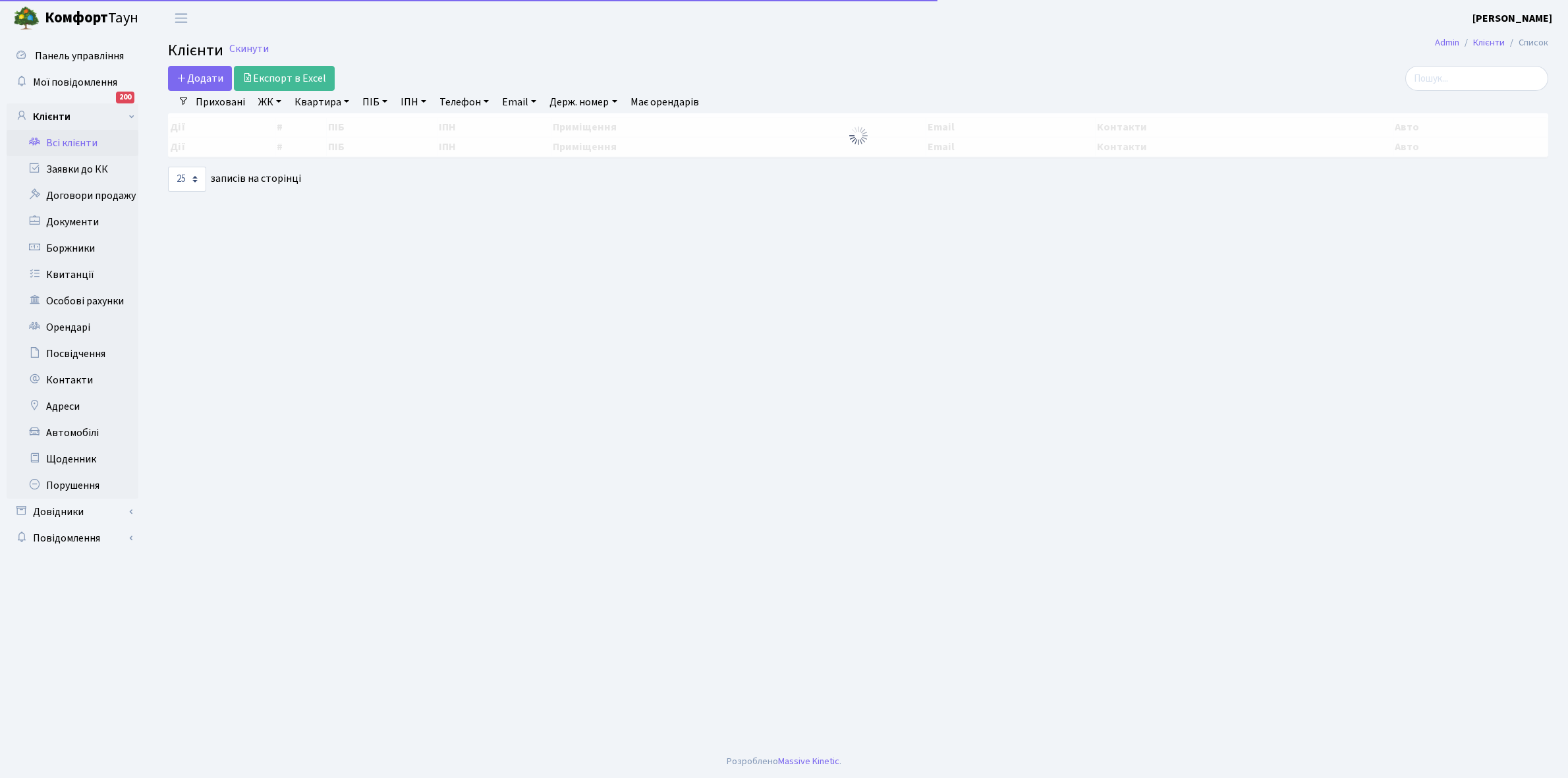
select select "25"
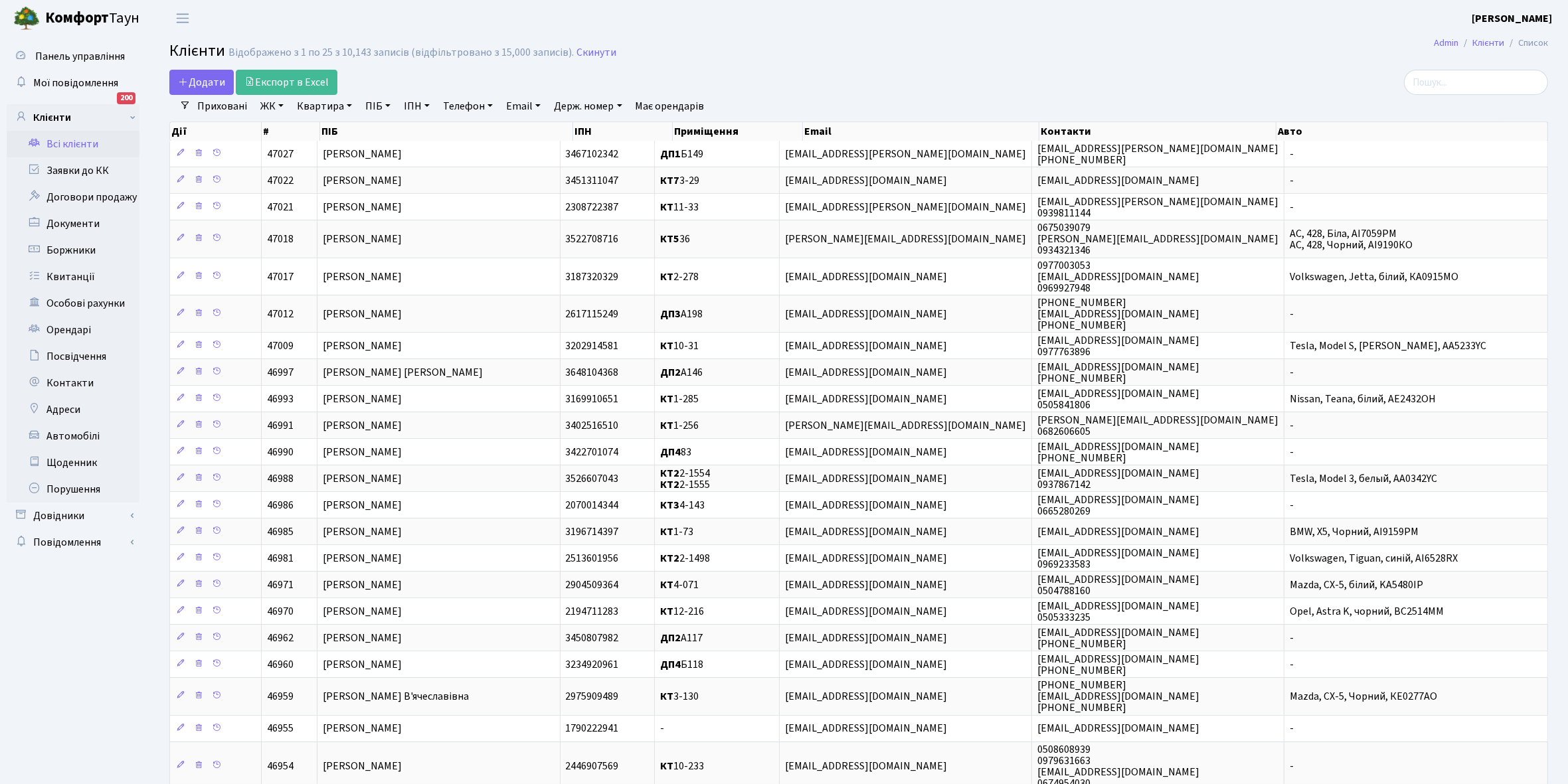
click at [281, 105] on link "ЖК" at bounding box center [272, 107] width 34 height 22
click at [303, 150] on li "КТ, вул. Регенераторна, 4" at bounding box center [338, 152] width 161 height 23
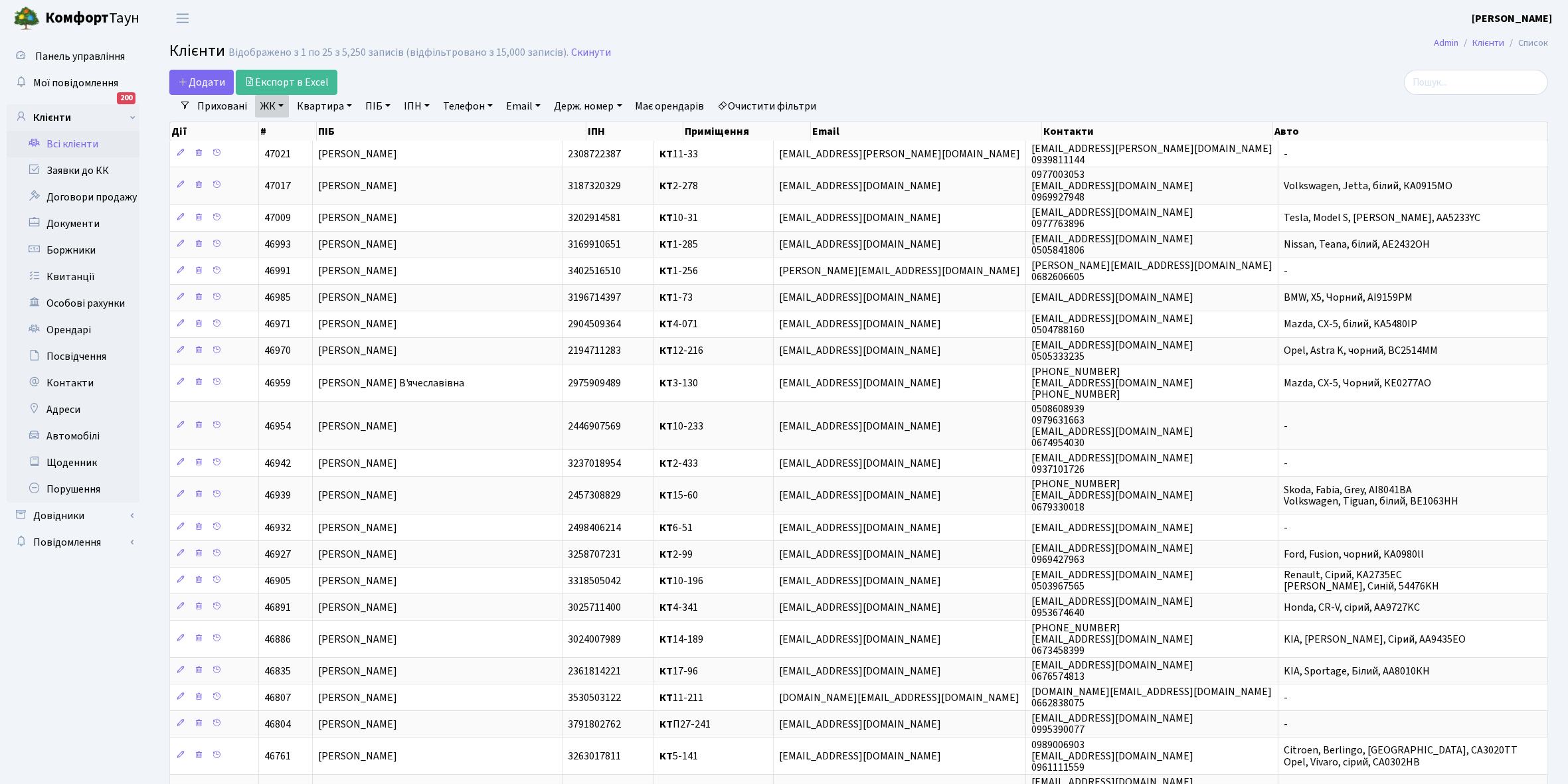
click at [769, 103] on link "Очистити фільтри" at bounding box center [767, 107] width 109 height 22
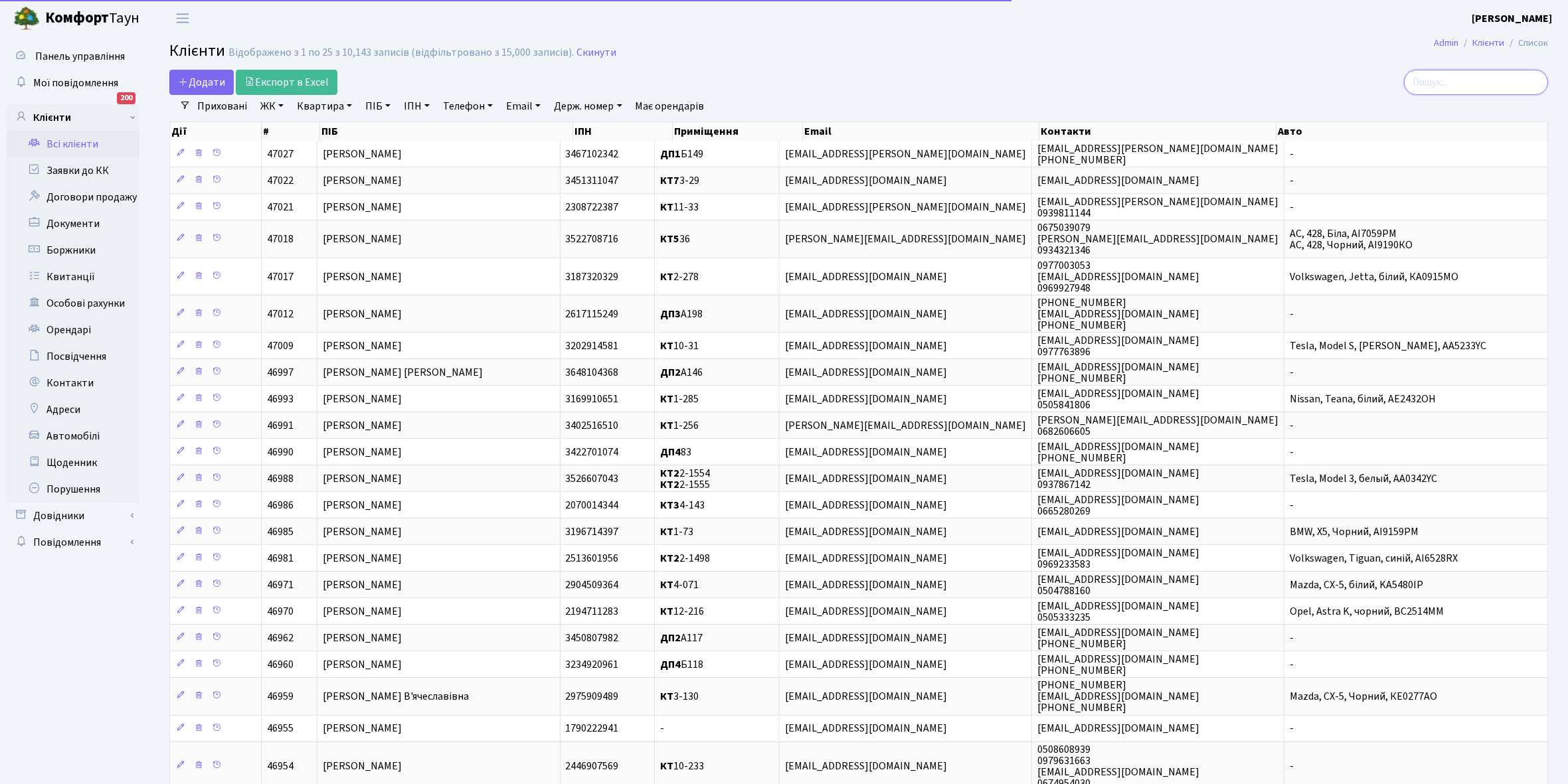
click at [1438, 81] on input "search" at bounding box center [1476, 82] width 144 height 25
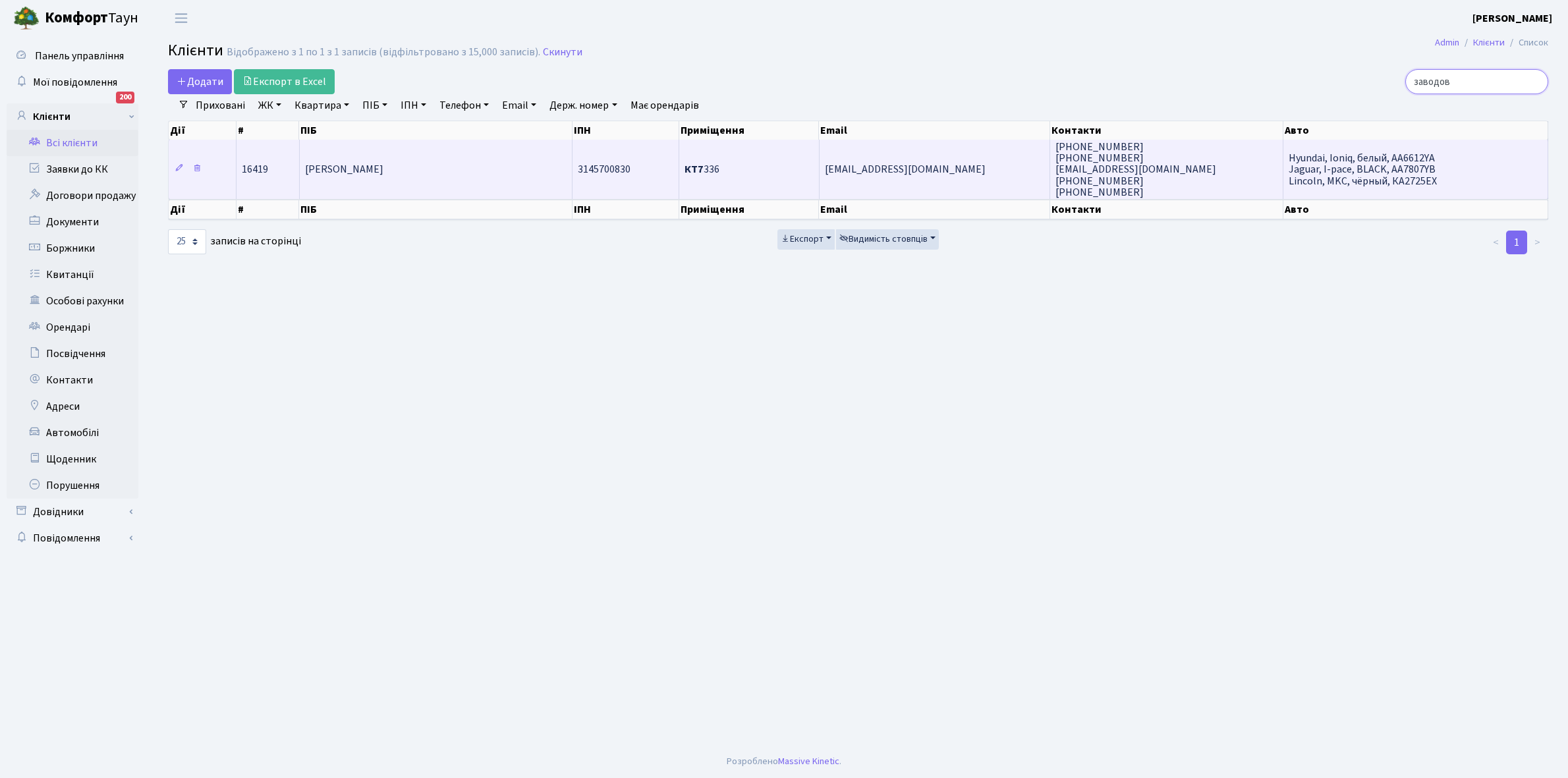
type input "заводов"
click at [458, 167] on td "[PERSON_NAME]" at bounding box center [436, 170] width 273 height 59
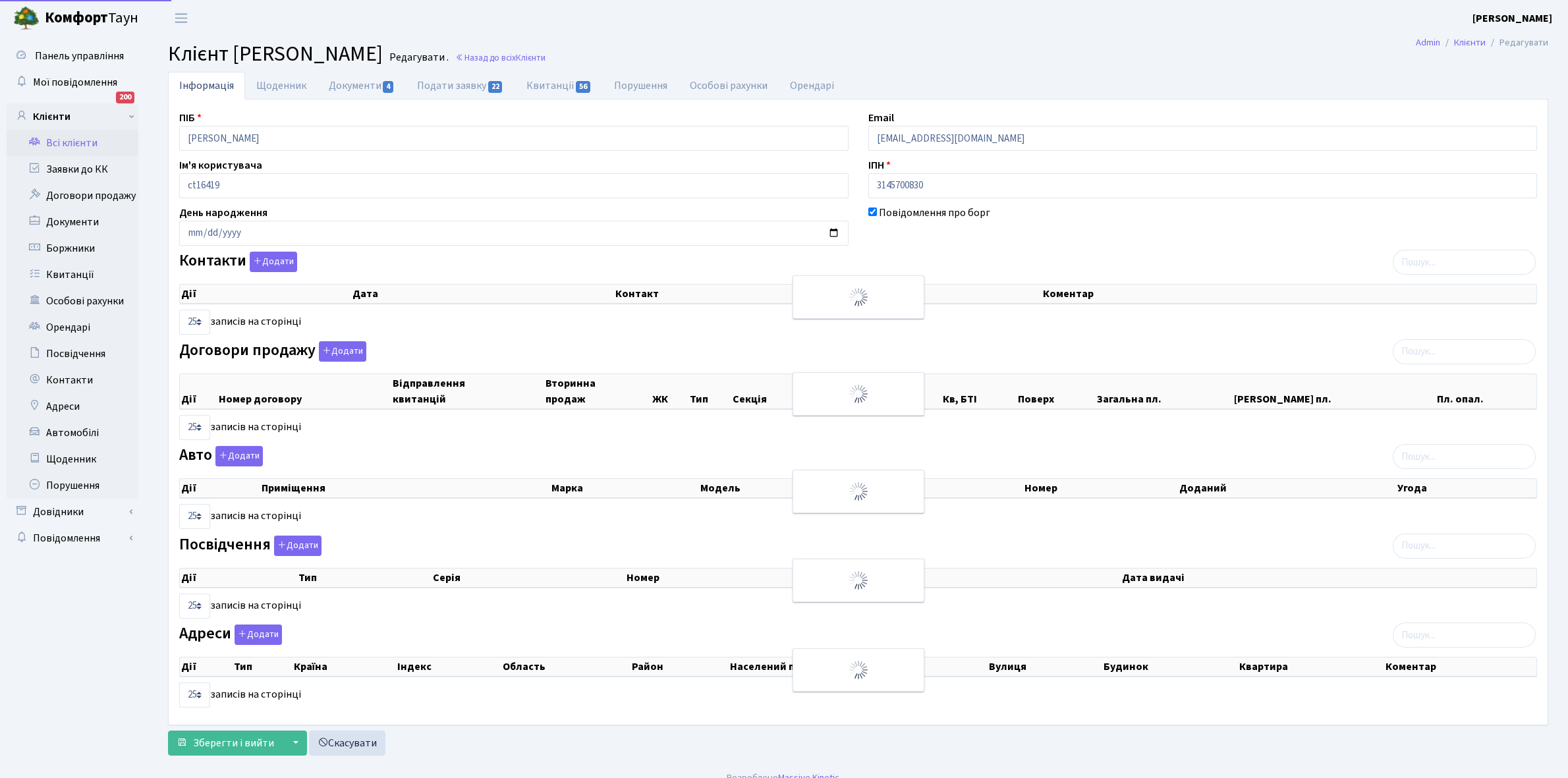
select select "25"
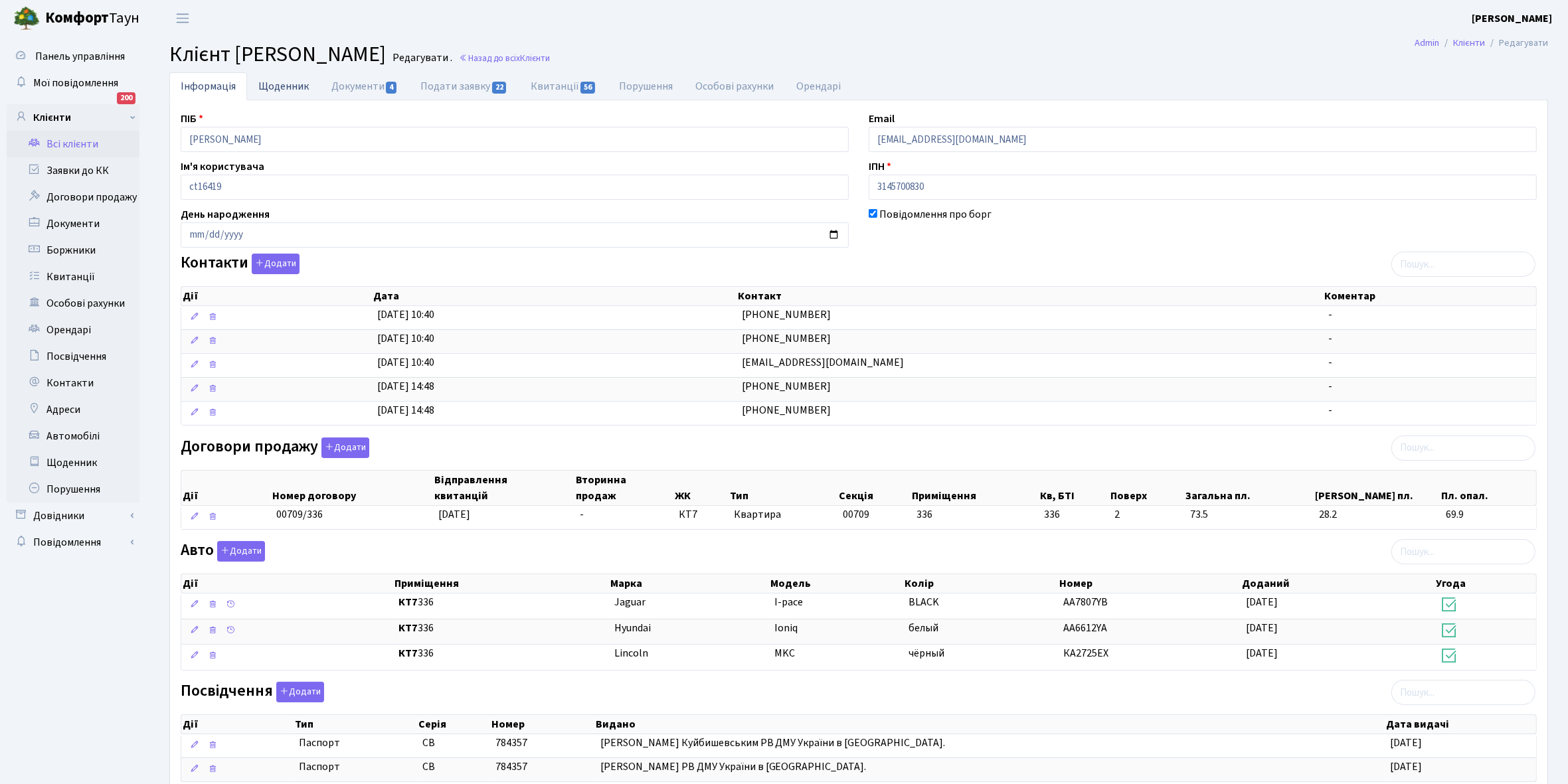
click at [277, 79] on link "Щоденник" at bounding box center [283, 85] width 73 height 27
select select "25"
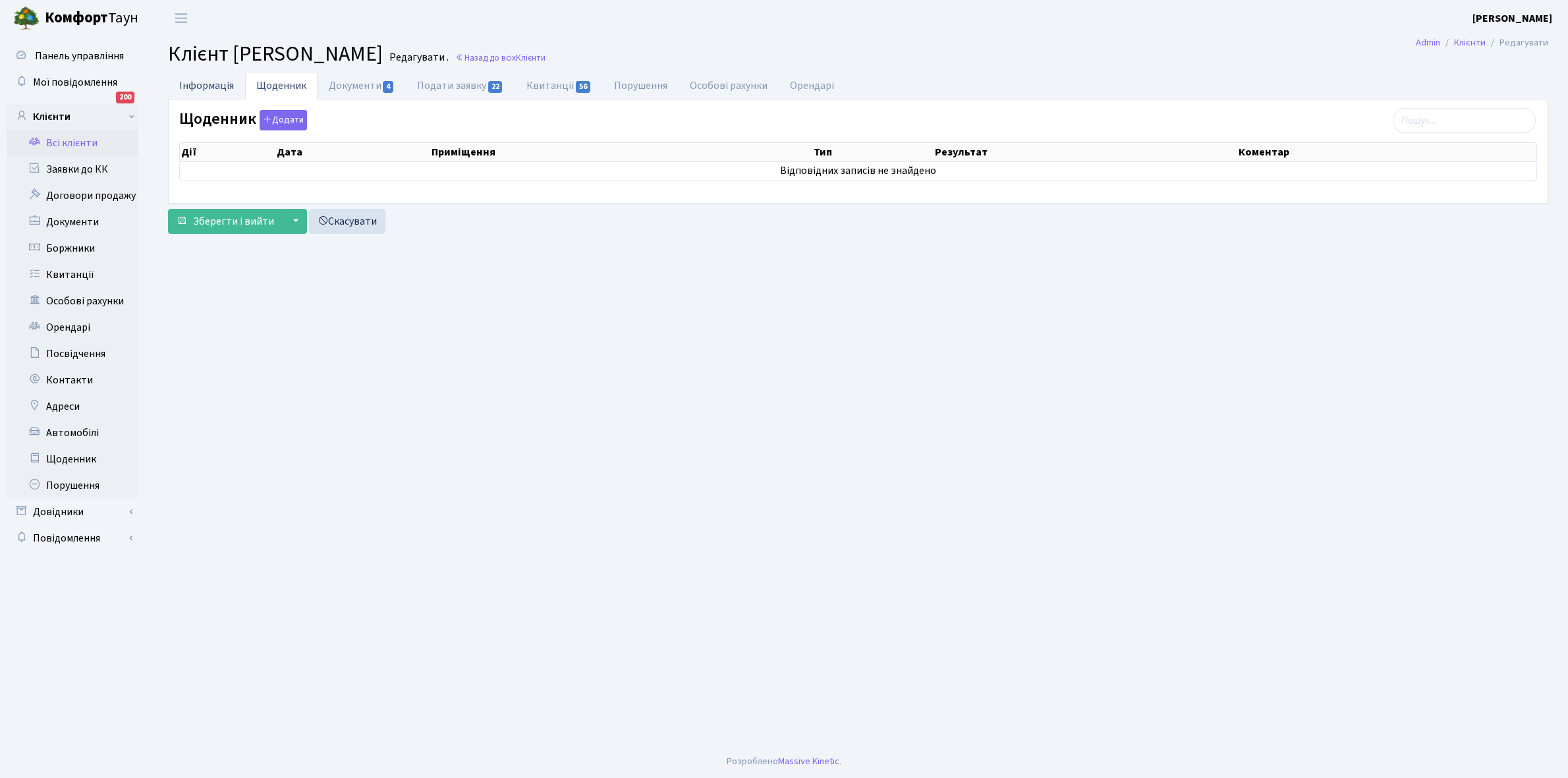
click at [206, 81] on link "Інформація" at bounding box center [206, 84] width 77 height 27
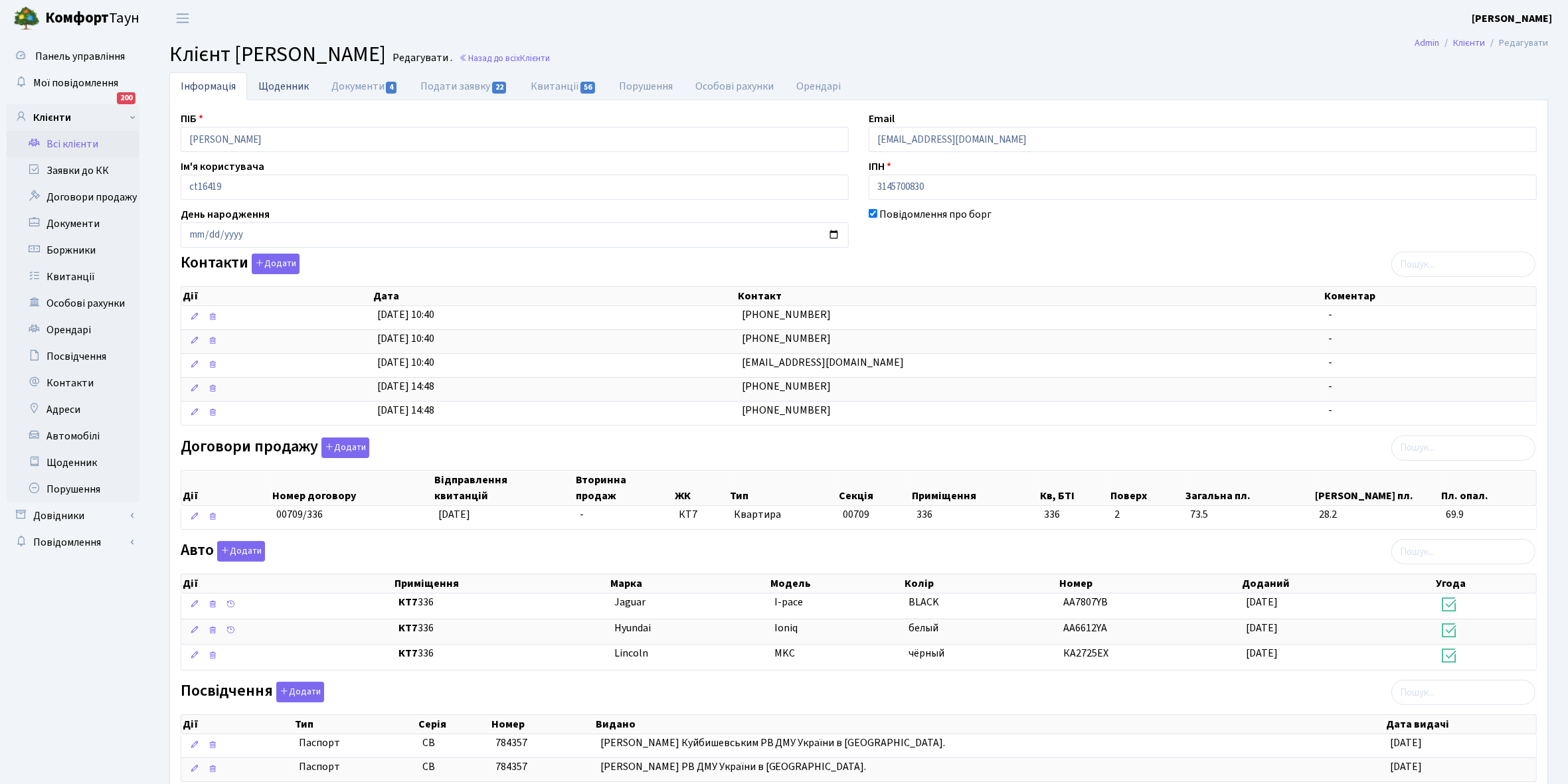
click at [269, 85] on link "Щоденник" at bounding box center [283, 85] width 73 height 27
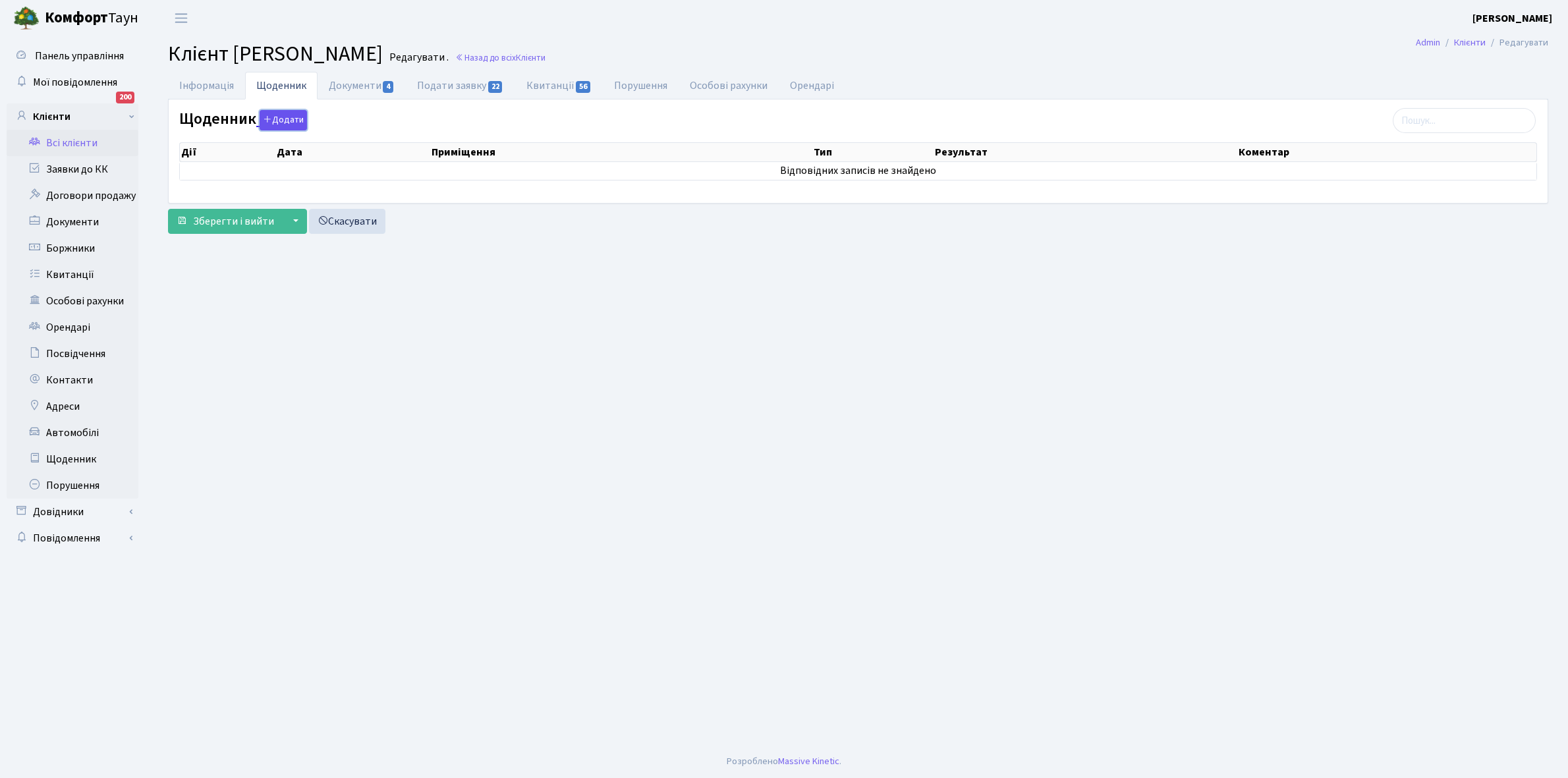
click at [282, 117] on button "Додати" at bounding box center [283, 121] width 47 height 20
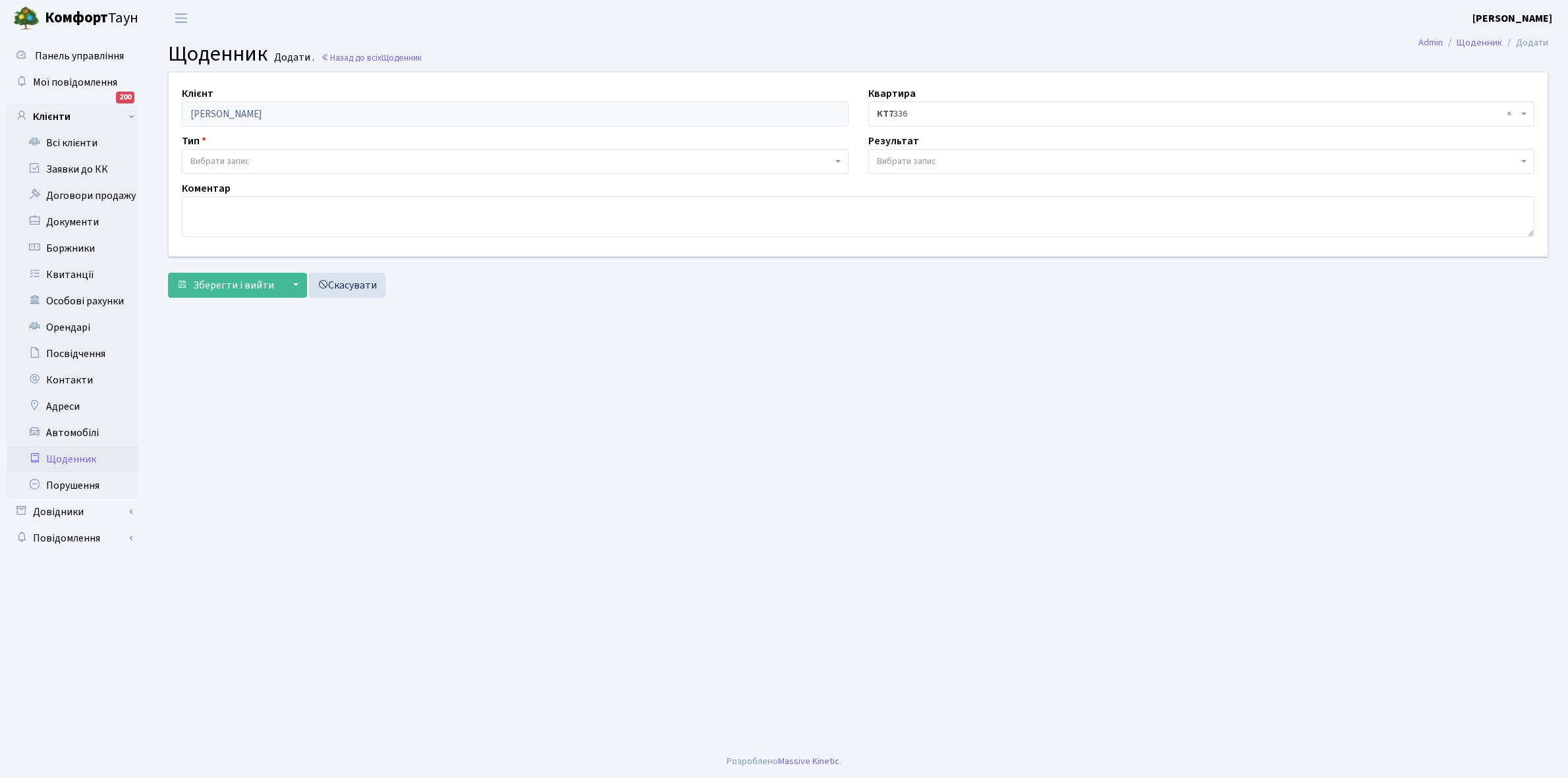
click at [264, 150] on span "Вибрати запис" at bounding box center [515, 161] width 667 height 25
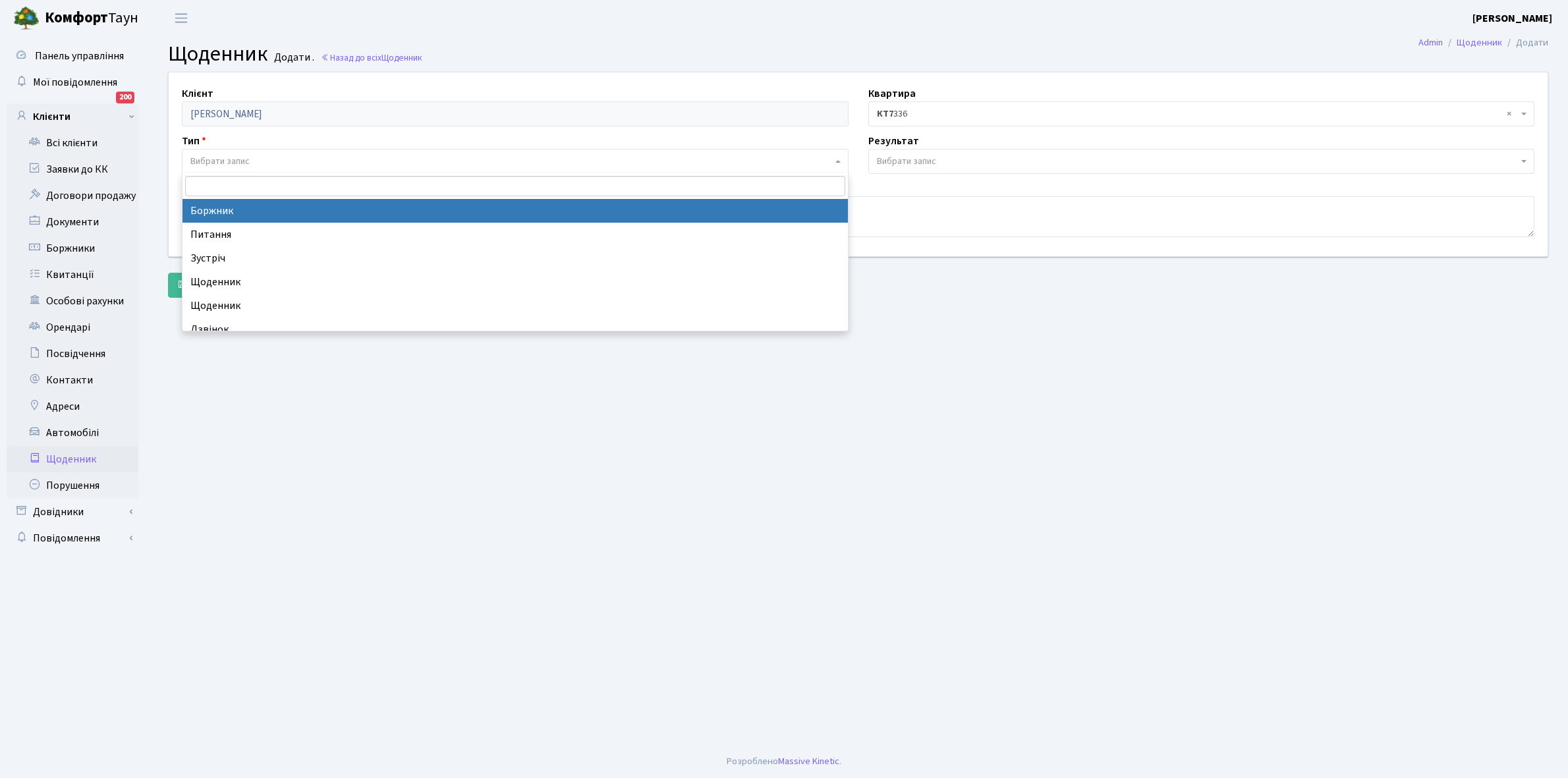
select select "189"
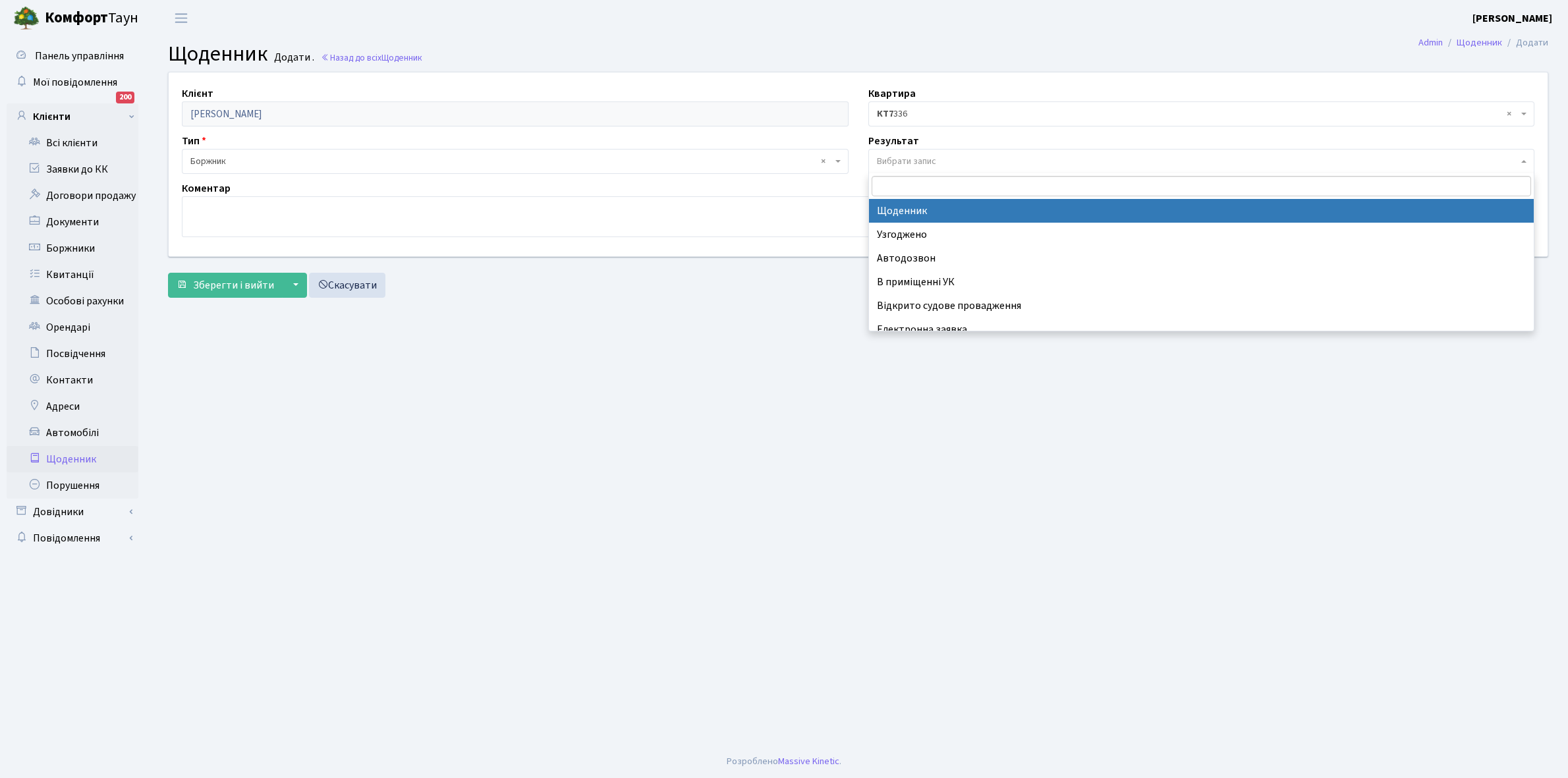
click at [920, 158] on span "Вибрати запис" at bounding box center [906, 161] width 59 height 13
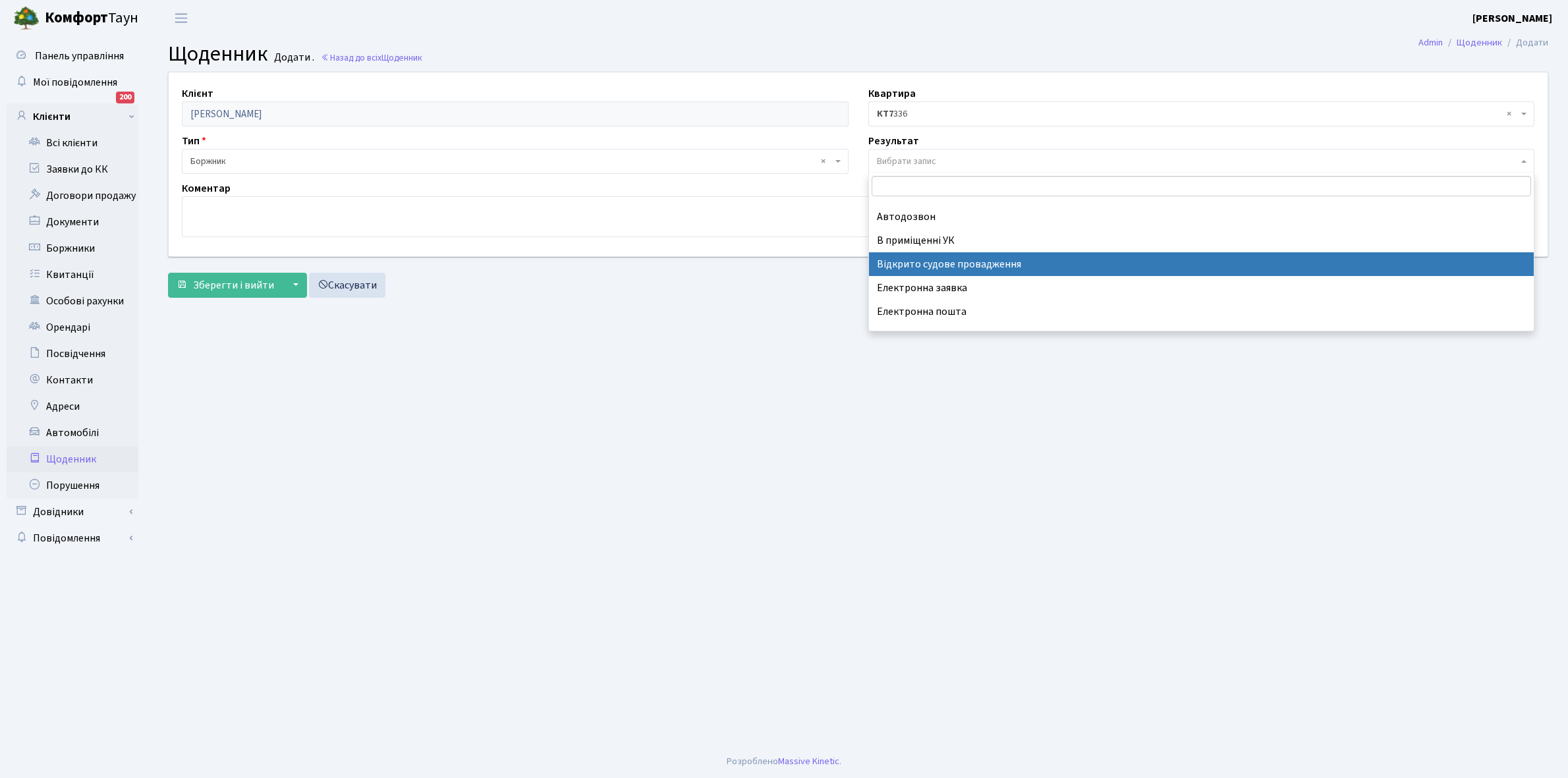
scroll to position [81, 0]
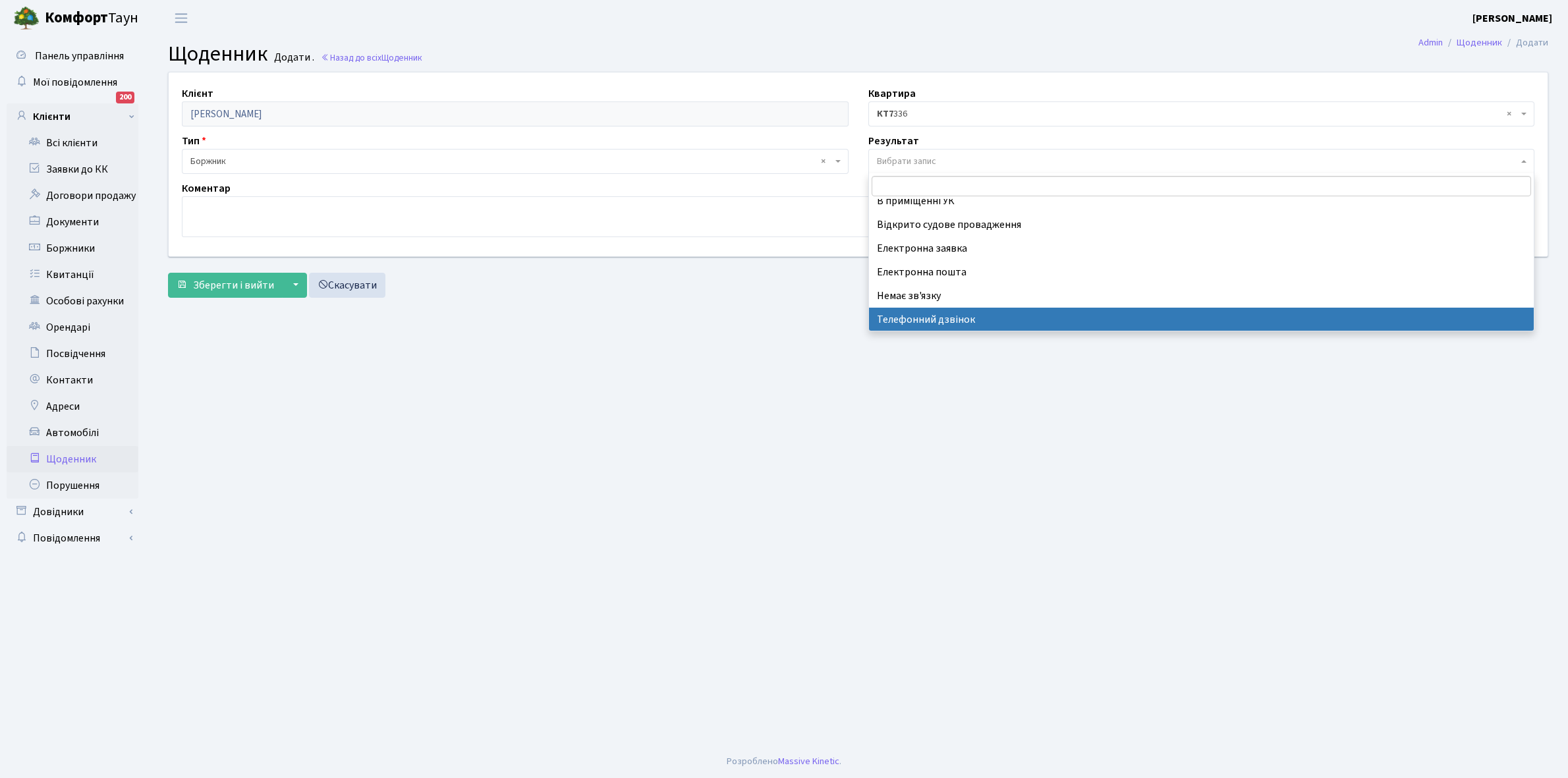
select select "196"
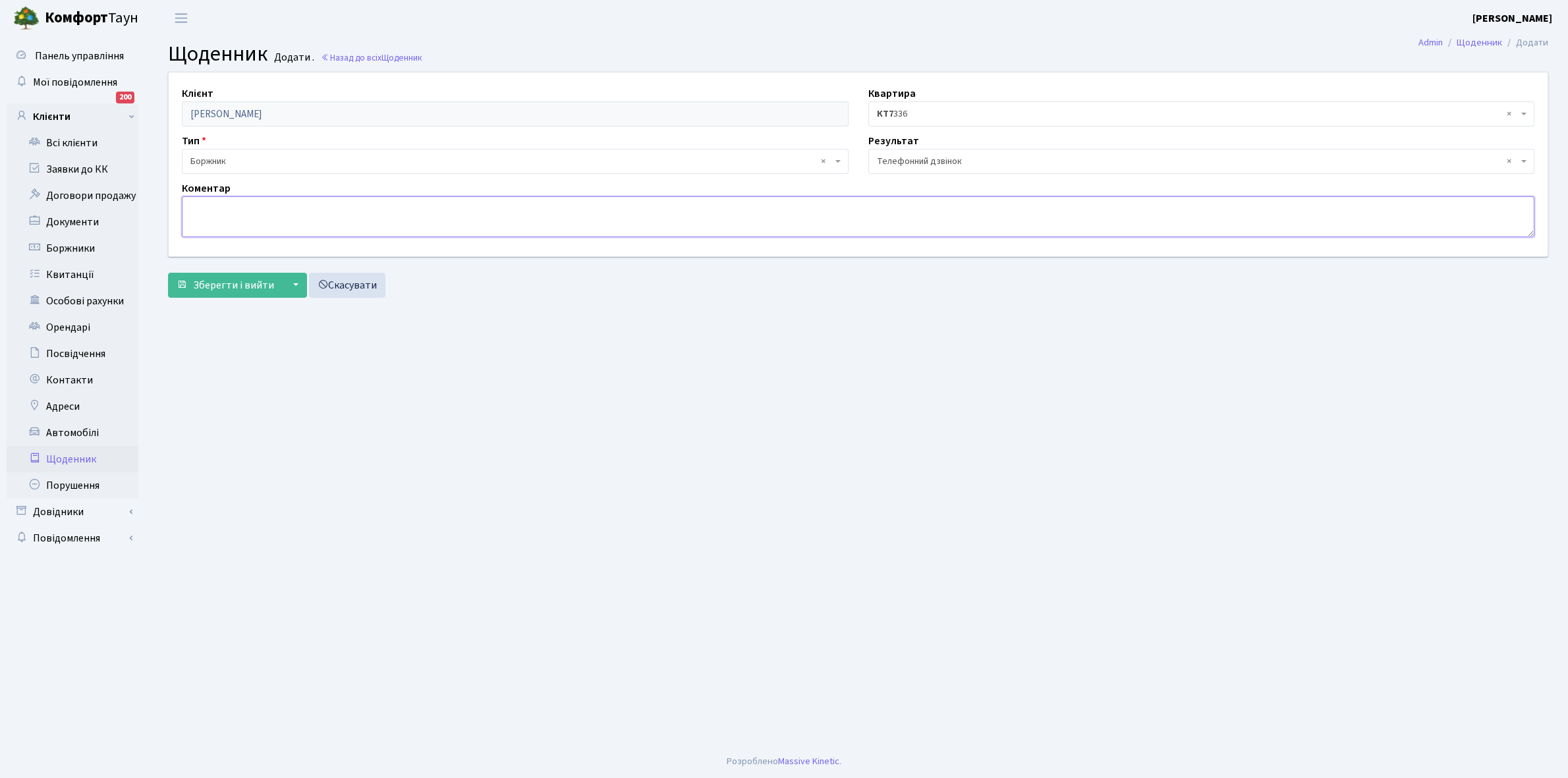
click at [203, 205] on textarea at bounding box center [858, 217] width 1353 height 41
type textarea "Не бере трубку телефона"
click at [235, 288] on span "Зберегти і вийти" at bounding box center [233, 286] width 81 height 15
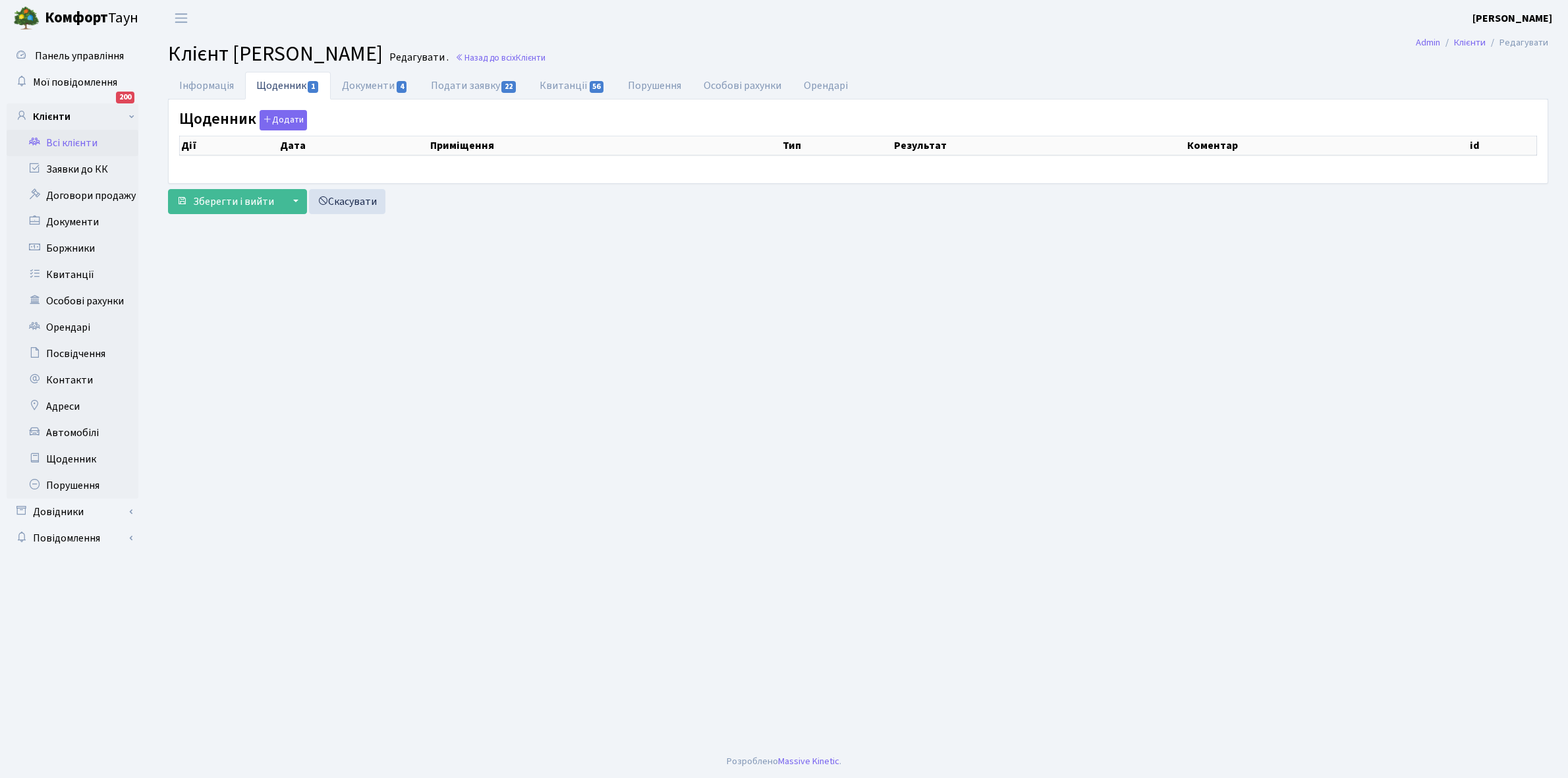
select select "25"
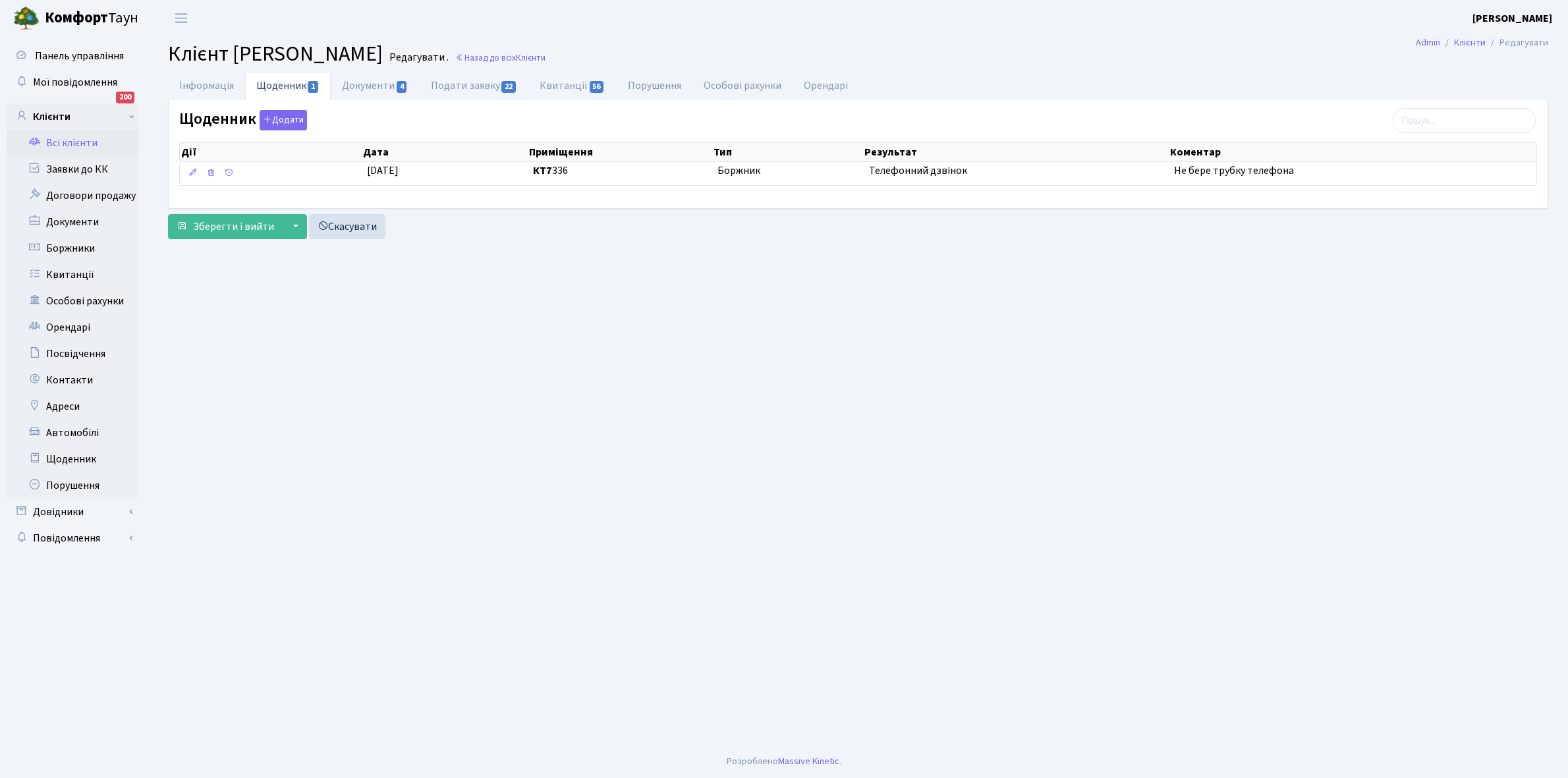
click at [71, 139] on link "Всі клієнти" at bounding box center [72, 143] width 132 height 26
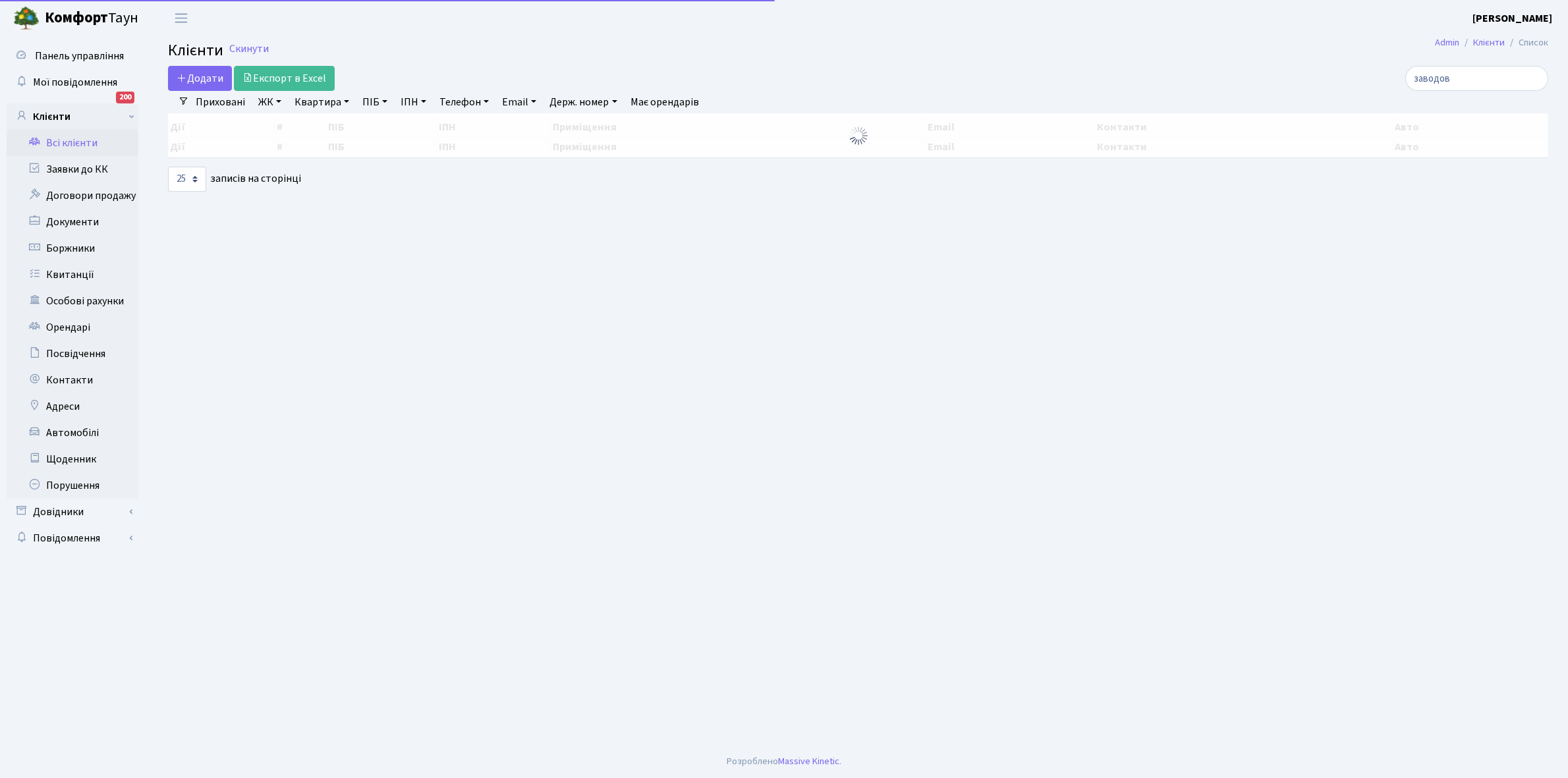
select select
select select "25"
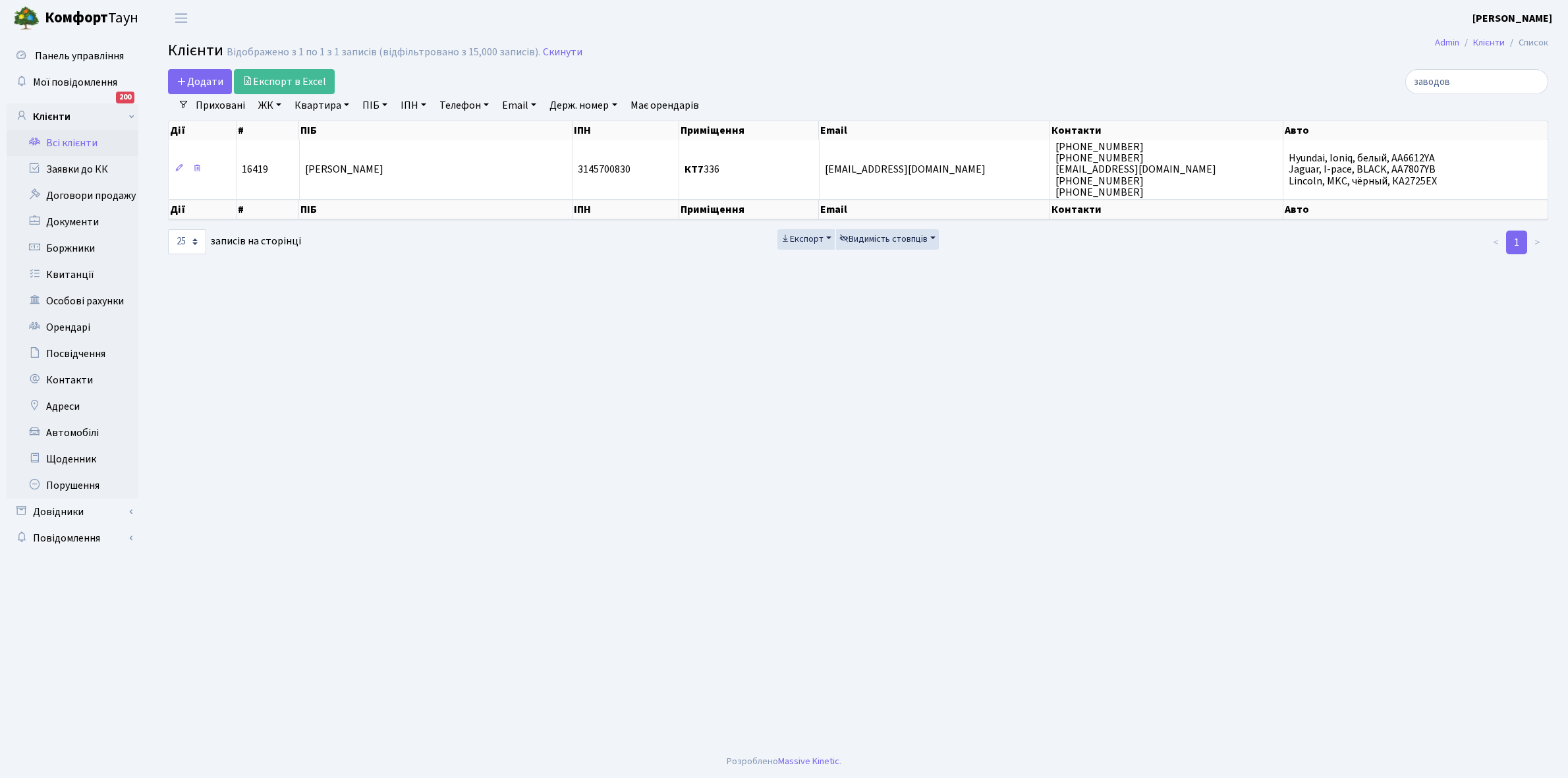
click at [282, 104] on link "ЖК" at bounding box center [270, 106] width 33 height 22
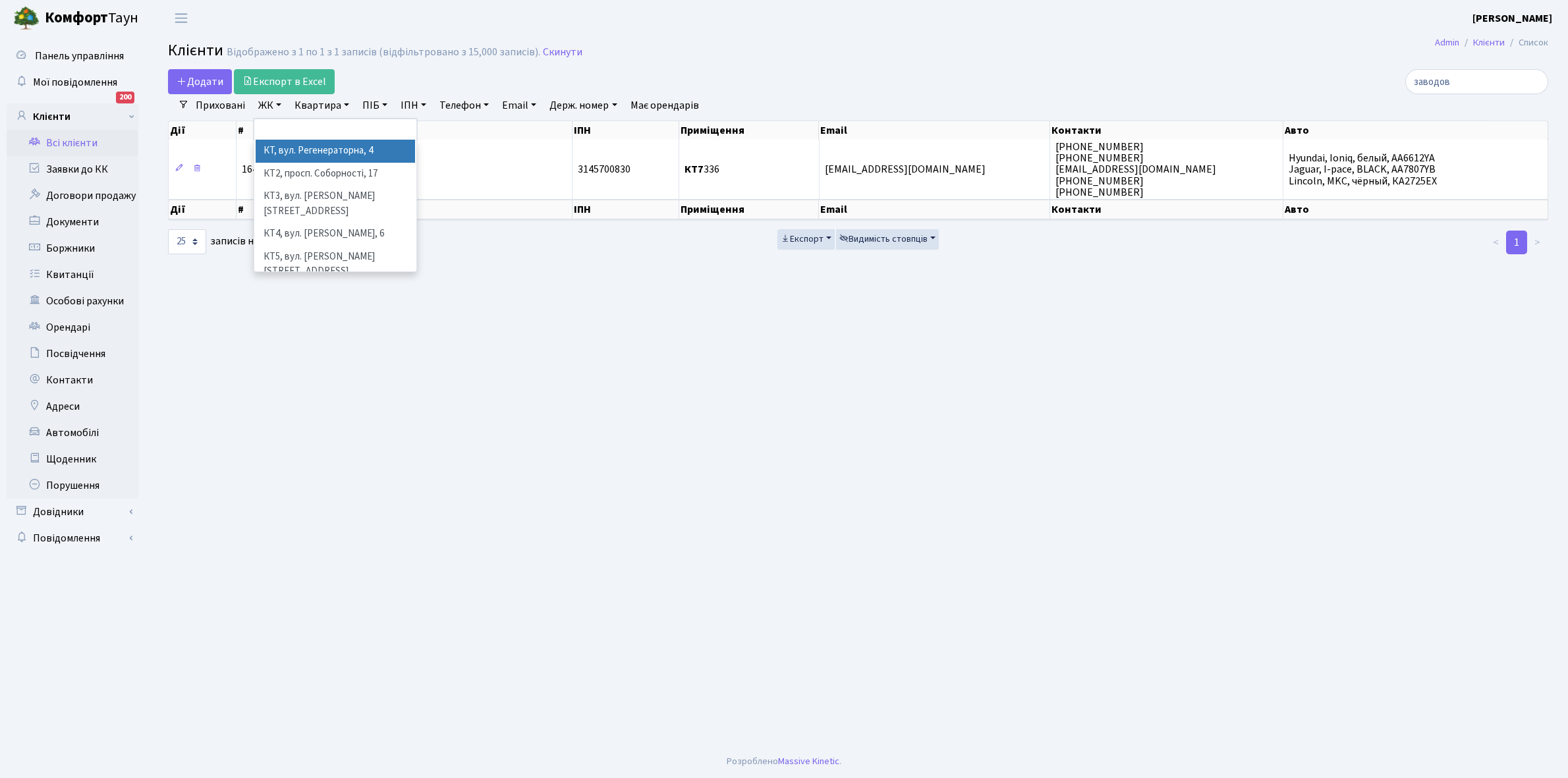
click at [308, 153] on li "КТ, вул. Регенераторна, 4" at bounding box center [336, 151] width 160 height 23
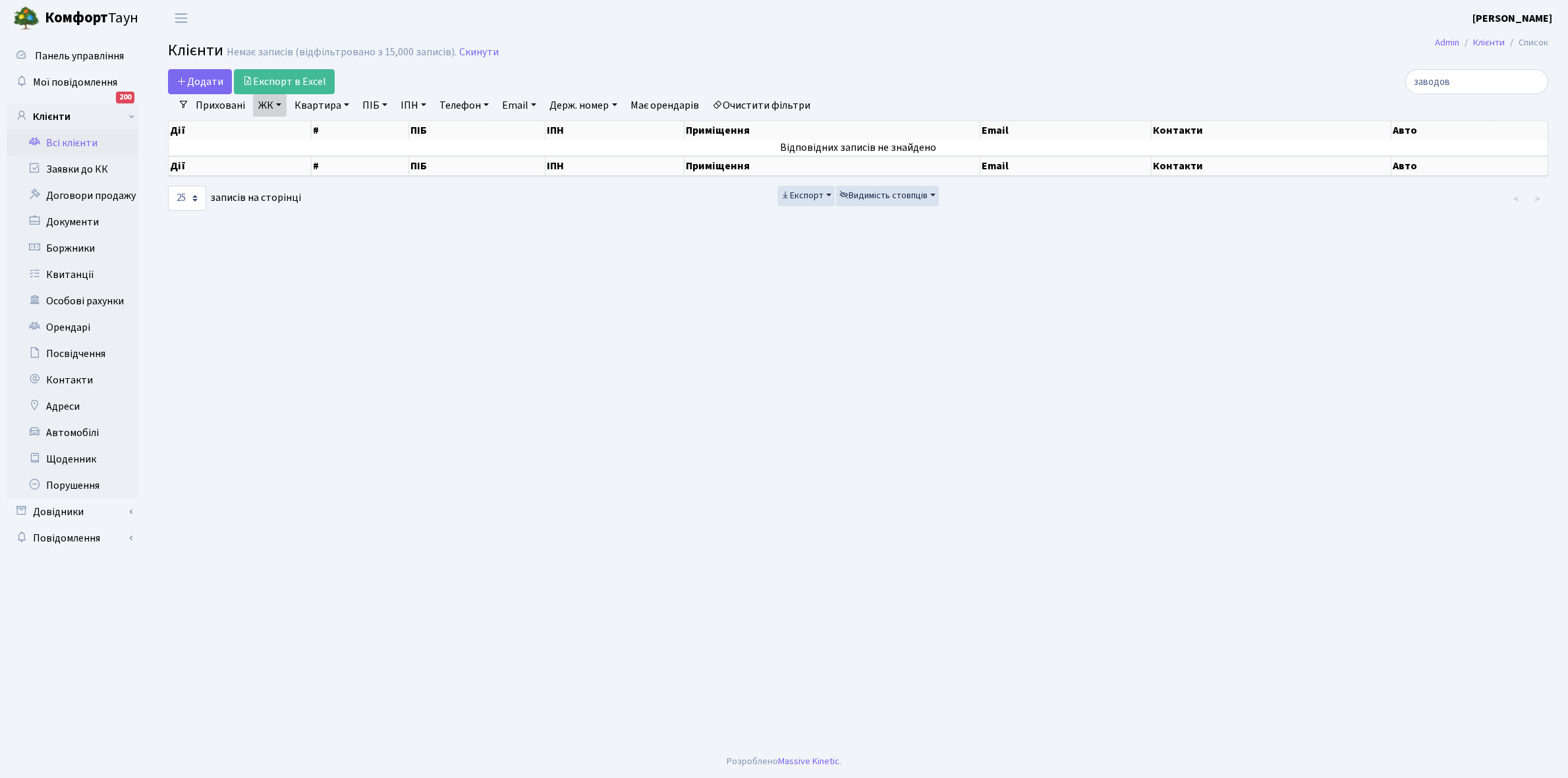
click at [346, 104] on link "Квартира" at bounding box center [322, 106] width 65 height 22
click at [756, 102] on link "Очистити фільтри" at bounding box center [761, 106] width 109 height 22
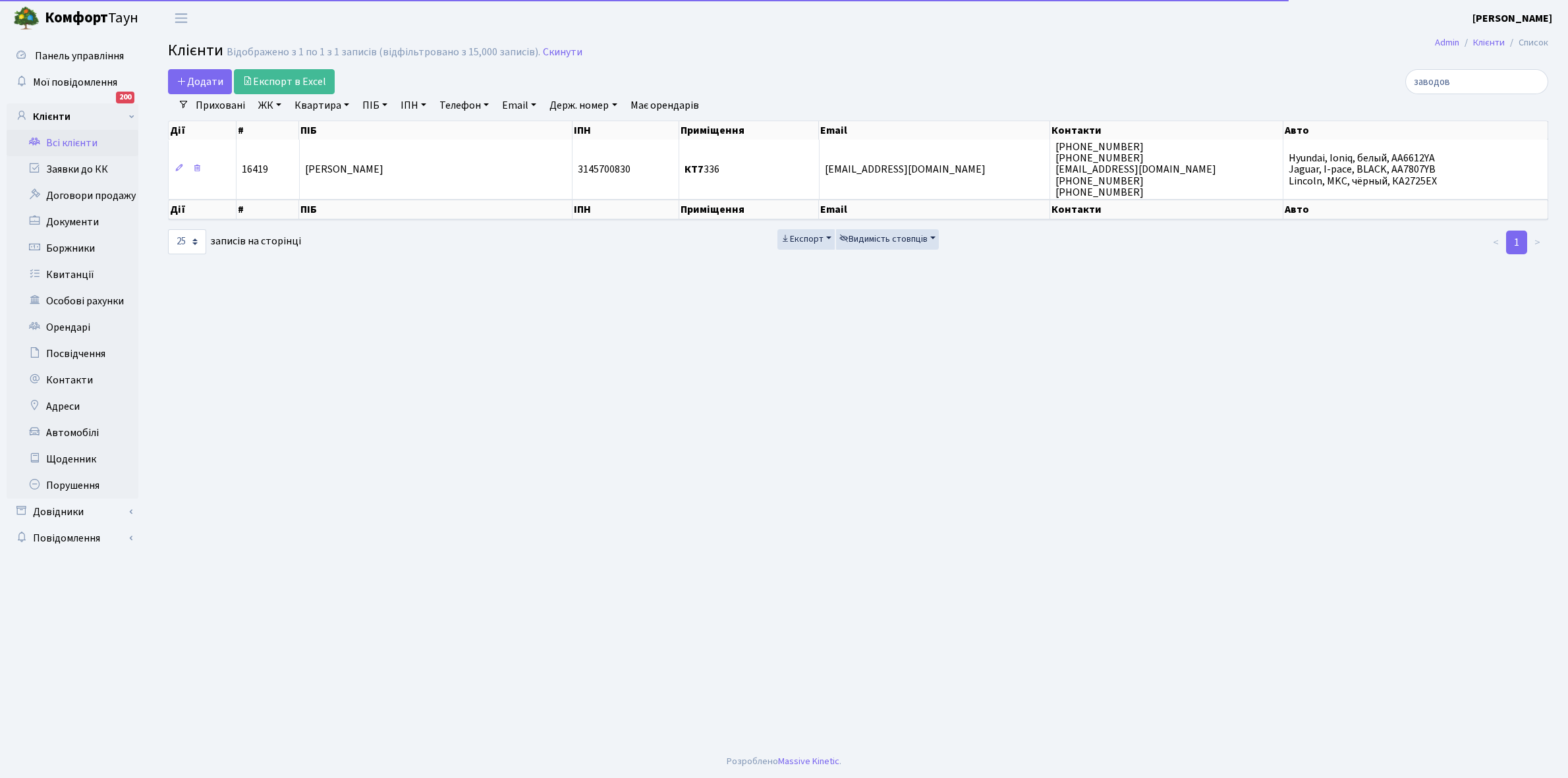
click at [277, 104] on link "ЖК" at bounding box center [270, 106] width 33 height 22
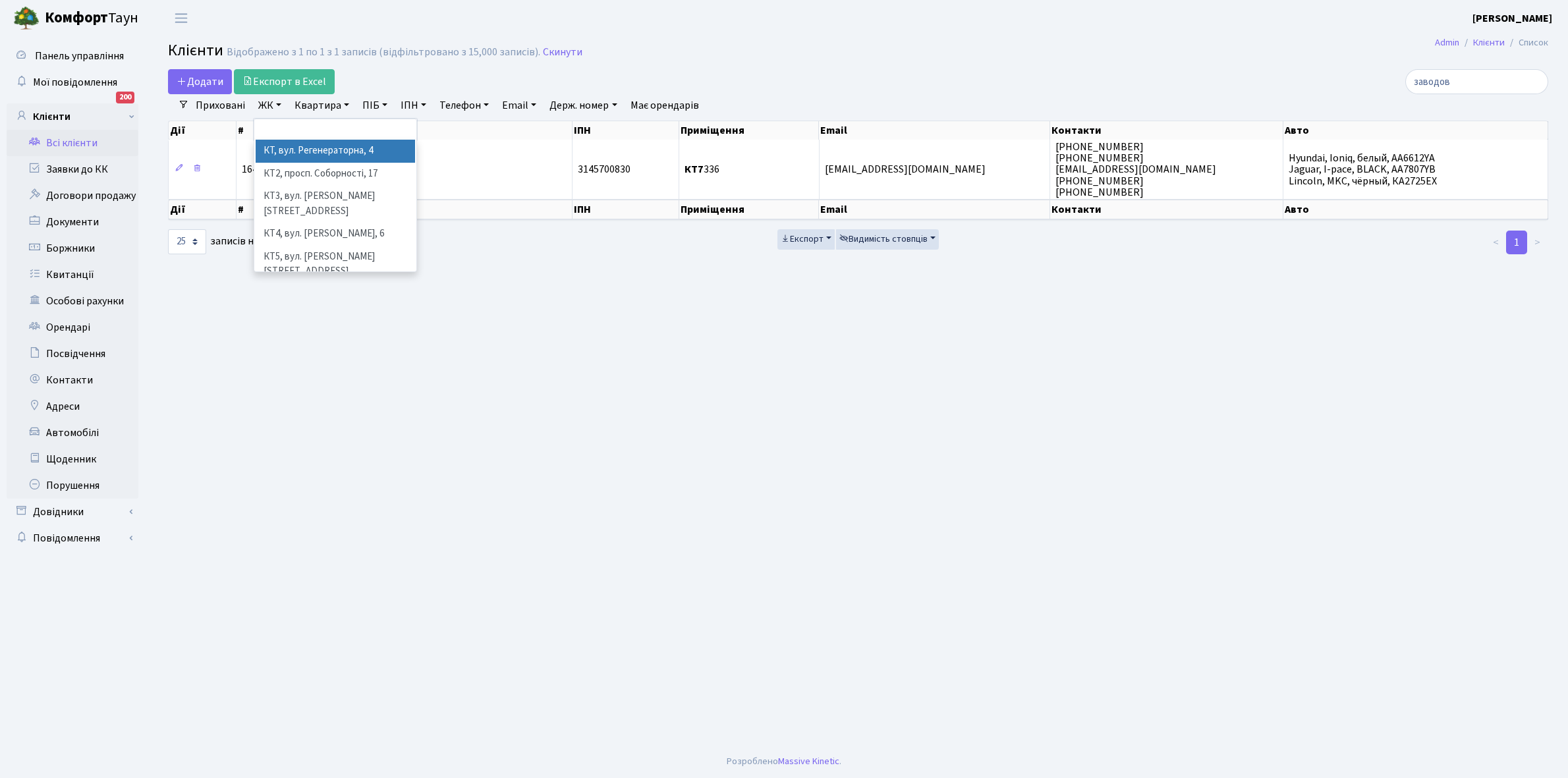
click at [308, 155] on li "КТ, вул. Регенераторна, 4" at bounding box center [336, 151] width 160 height 23
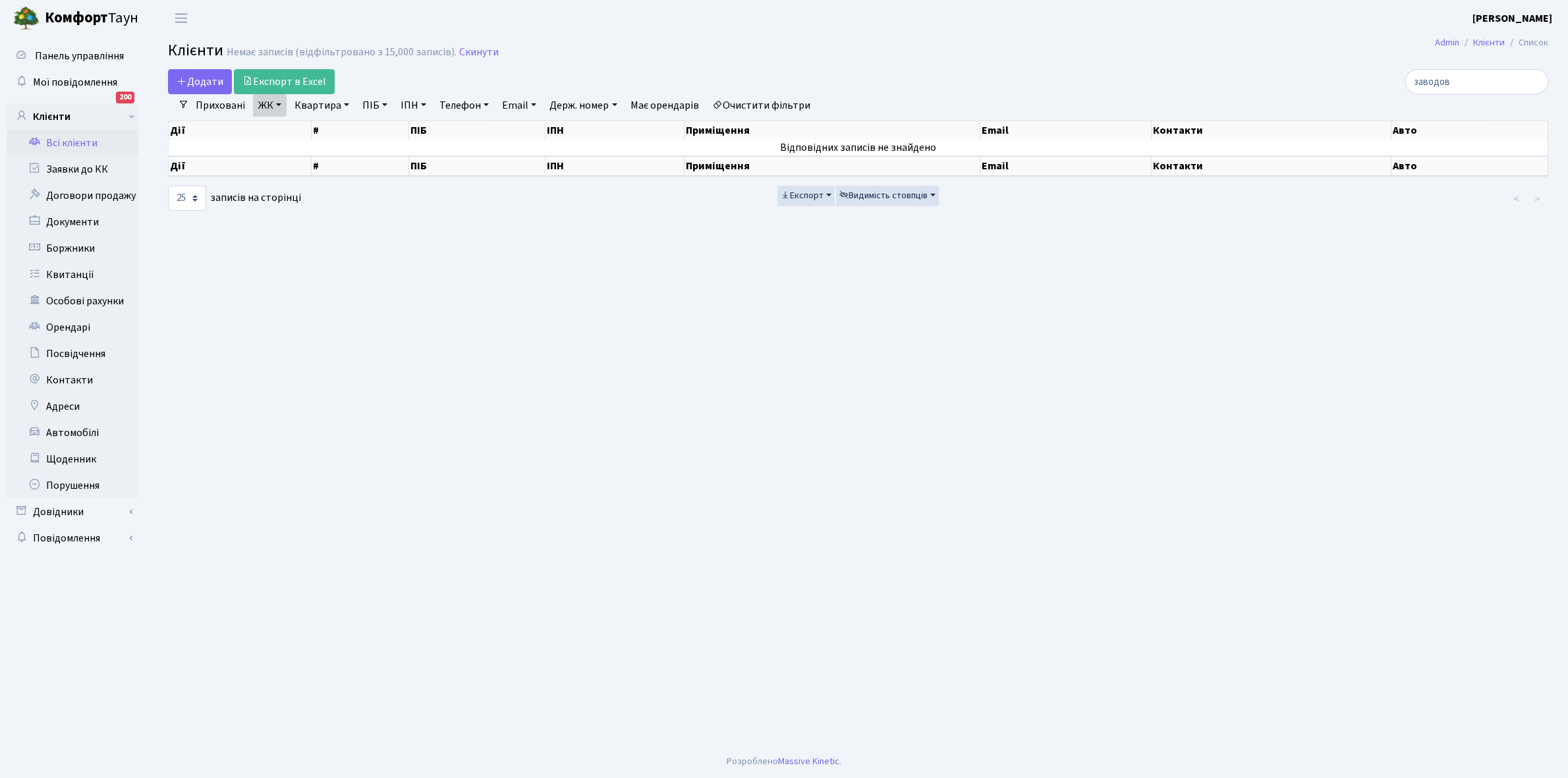
click at [344, 103] on link "Квартира" at bounding box center [322, 106] width 65 height 22
click at [317, 136] on input "text" at bounding box center [328, 131] width 77 height 25
type input "3-360"
click at [1484, 73] on input "заводов" at bounding box center [1477, 82] width 143 height 25
type input "з"
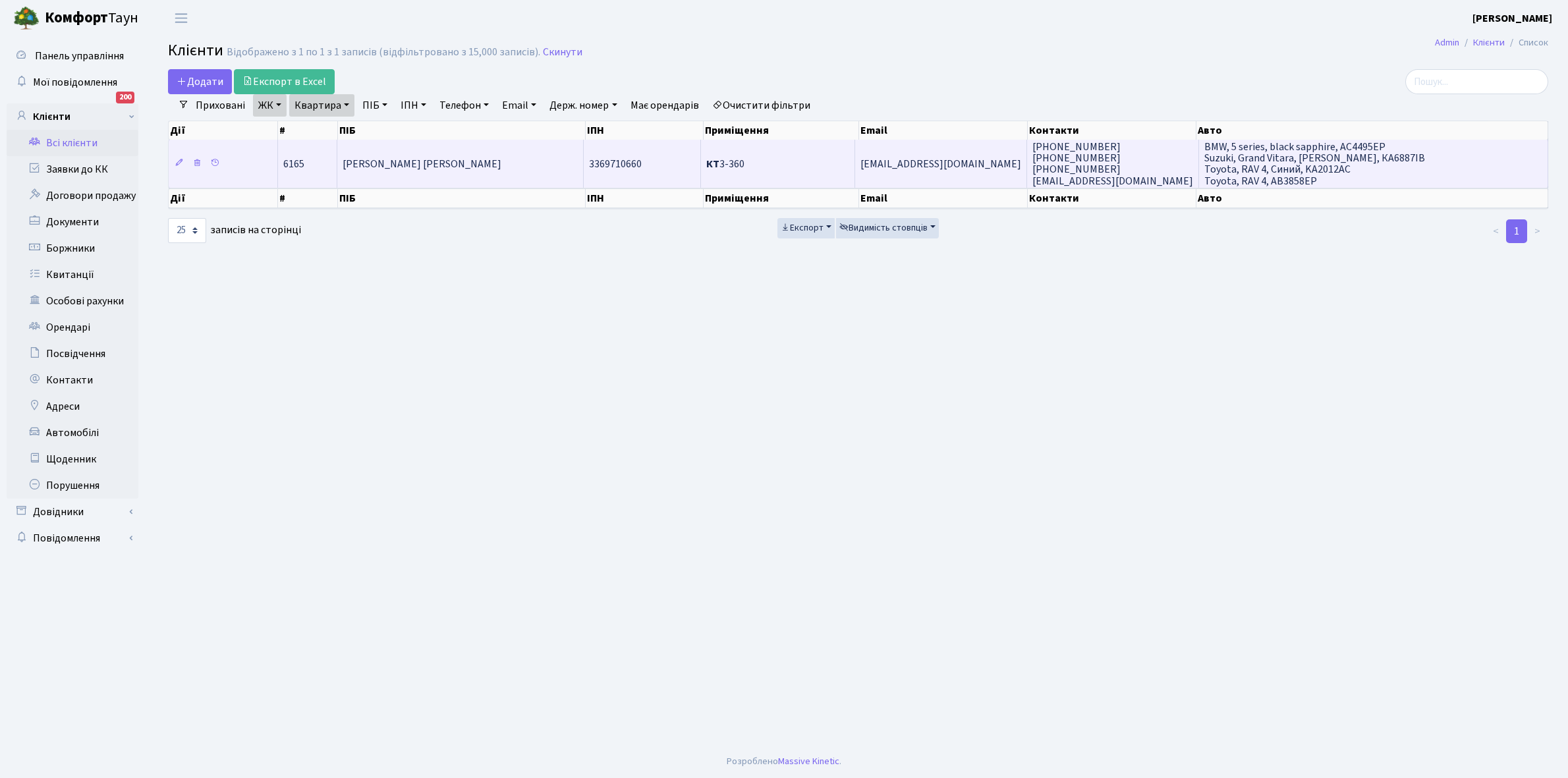
click at [424, 172] on td "[PERSON_NAME] [PERSON_NAME]" at bounding box center [461, 163] width 247 height 47
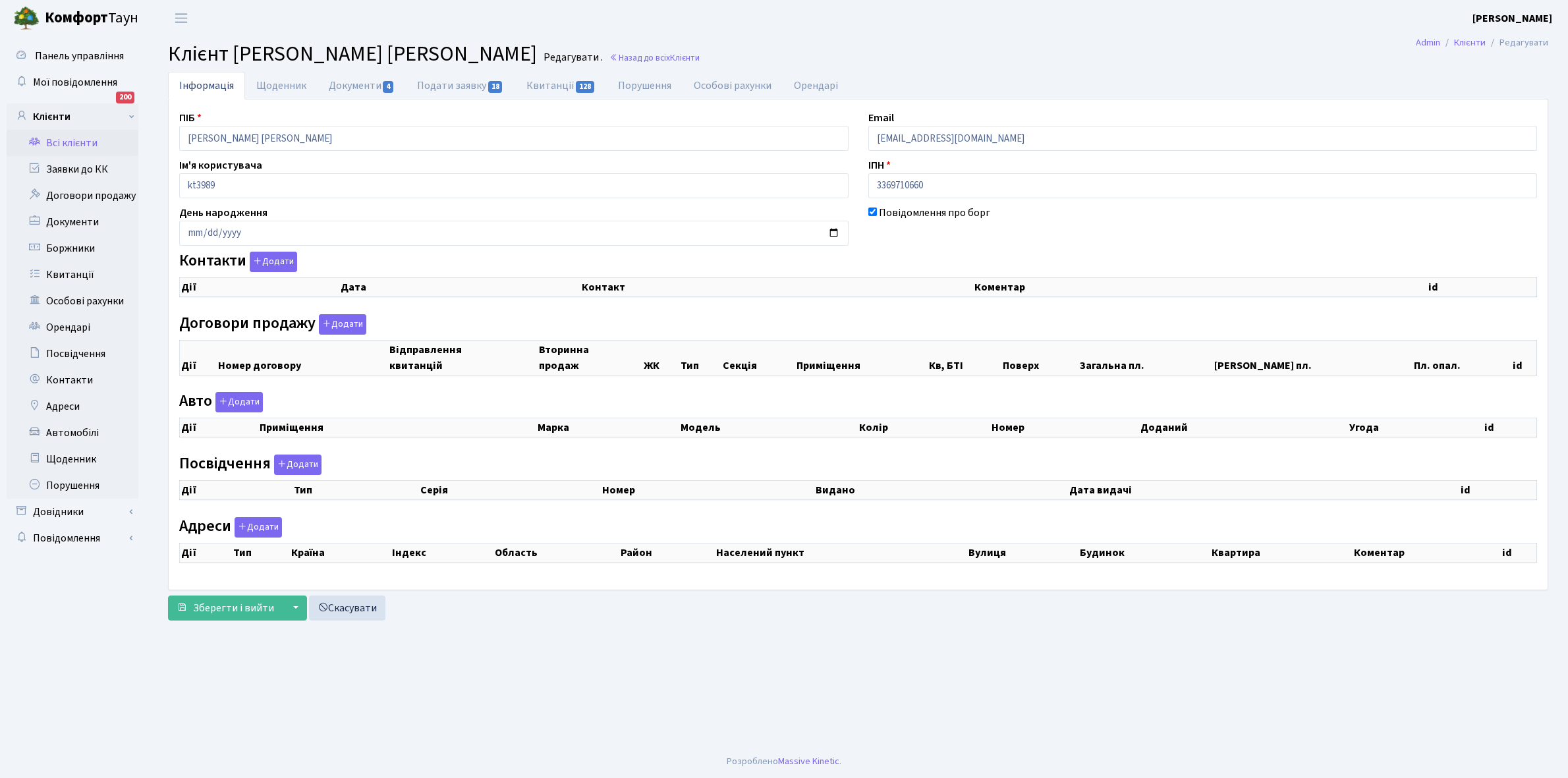
checkbox input "true"
select select "25"
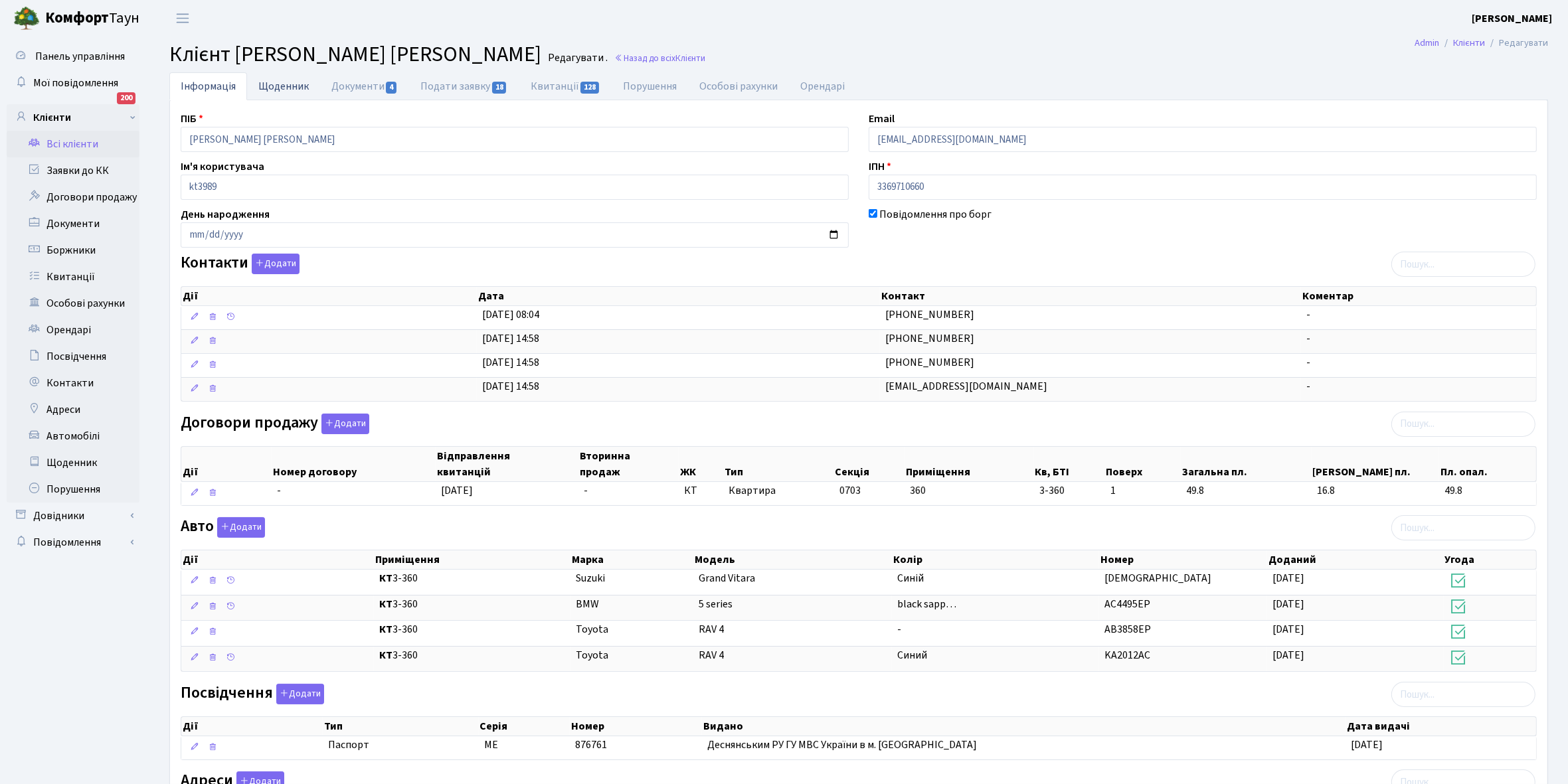
click at [282, 86] on link "Щоденник" at bounding box center [283, 85] width 73 height 27
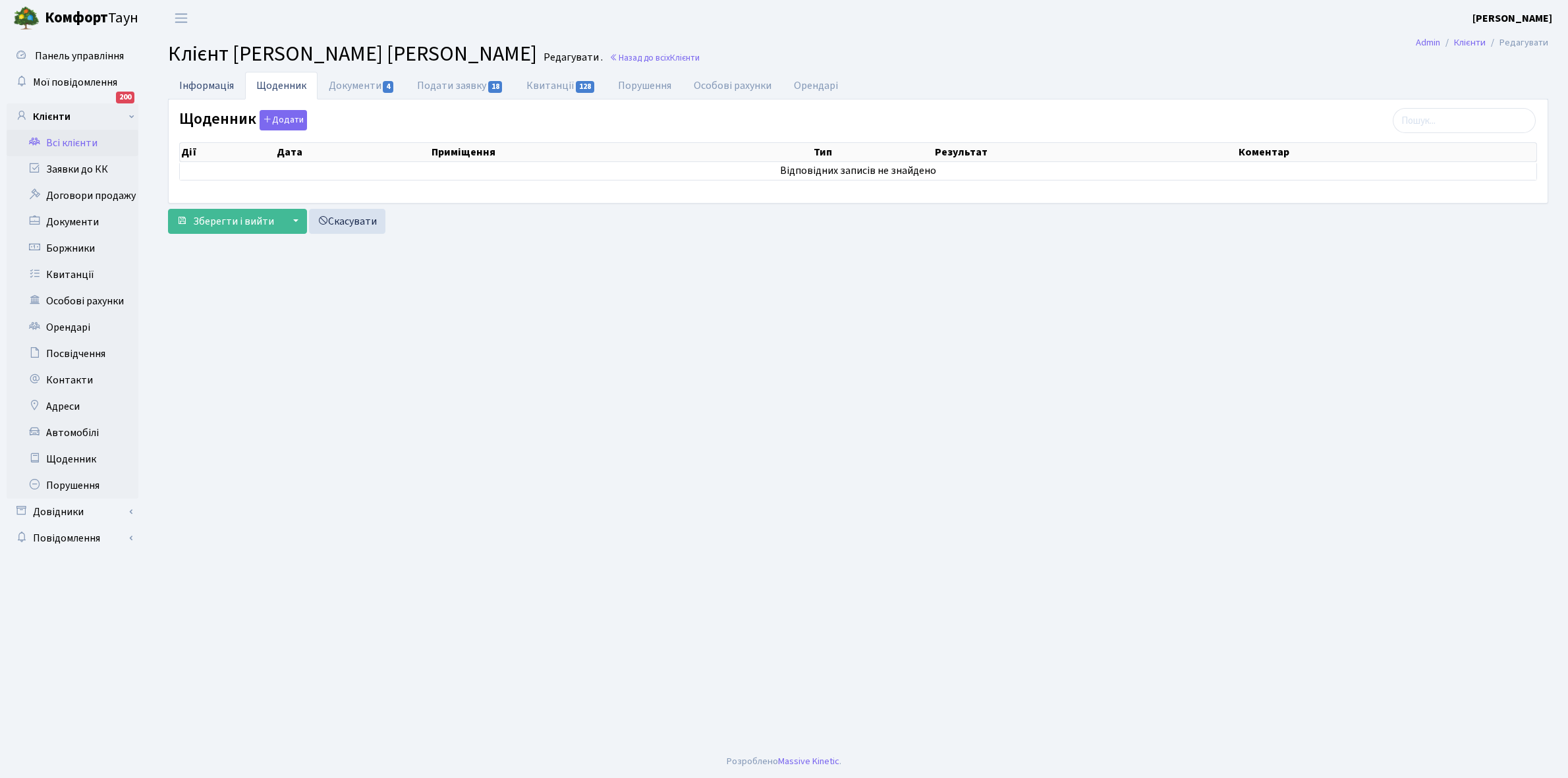
click at [206, 86] on link "Інформація" at bounding box center [206, 84] width 77 height 27
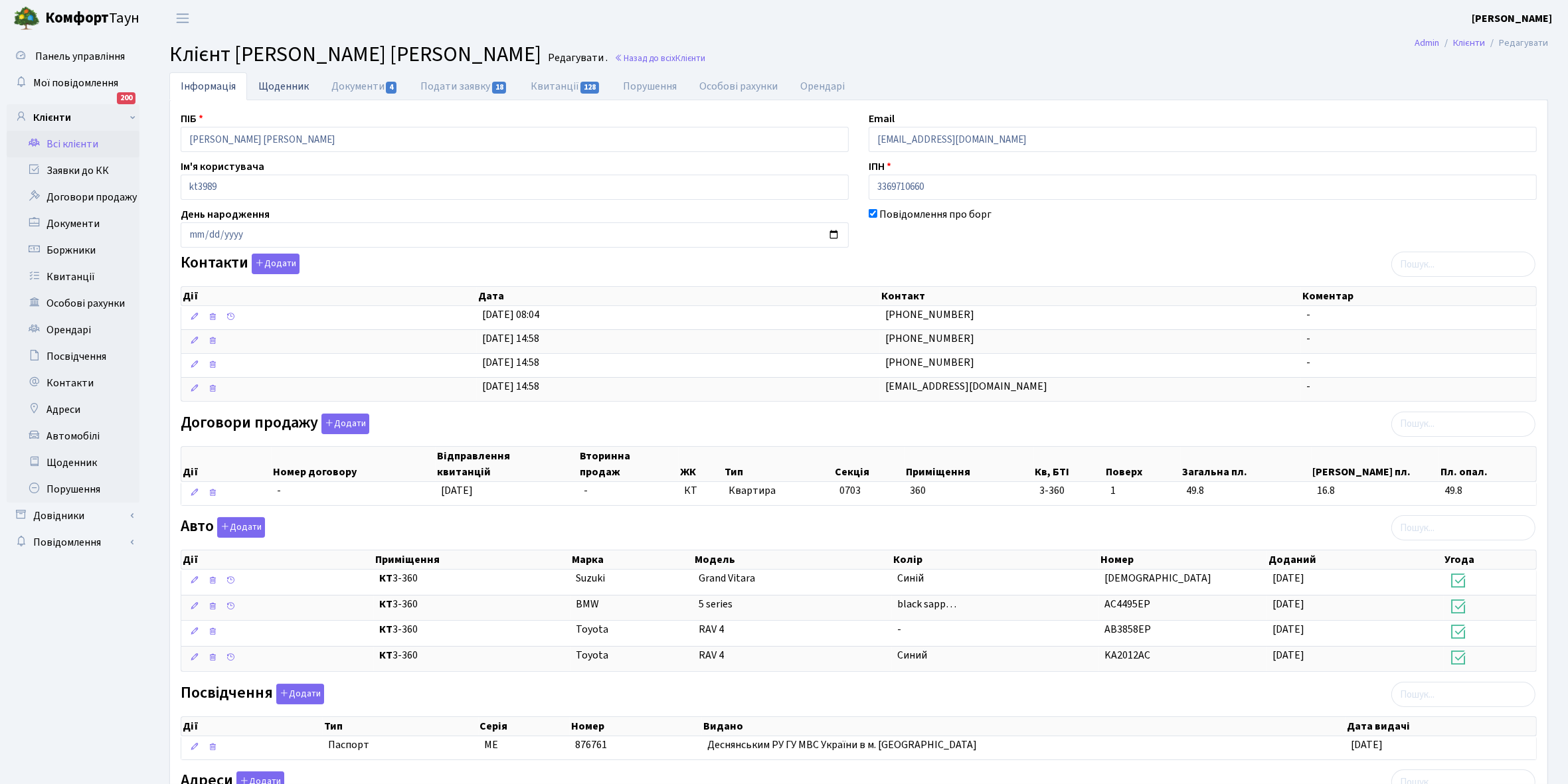
click at [282, 81] on link "Щоденник" at bounding box center [283, 85] width 73 height 27
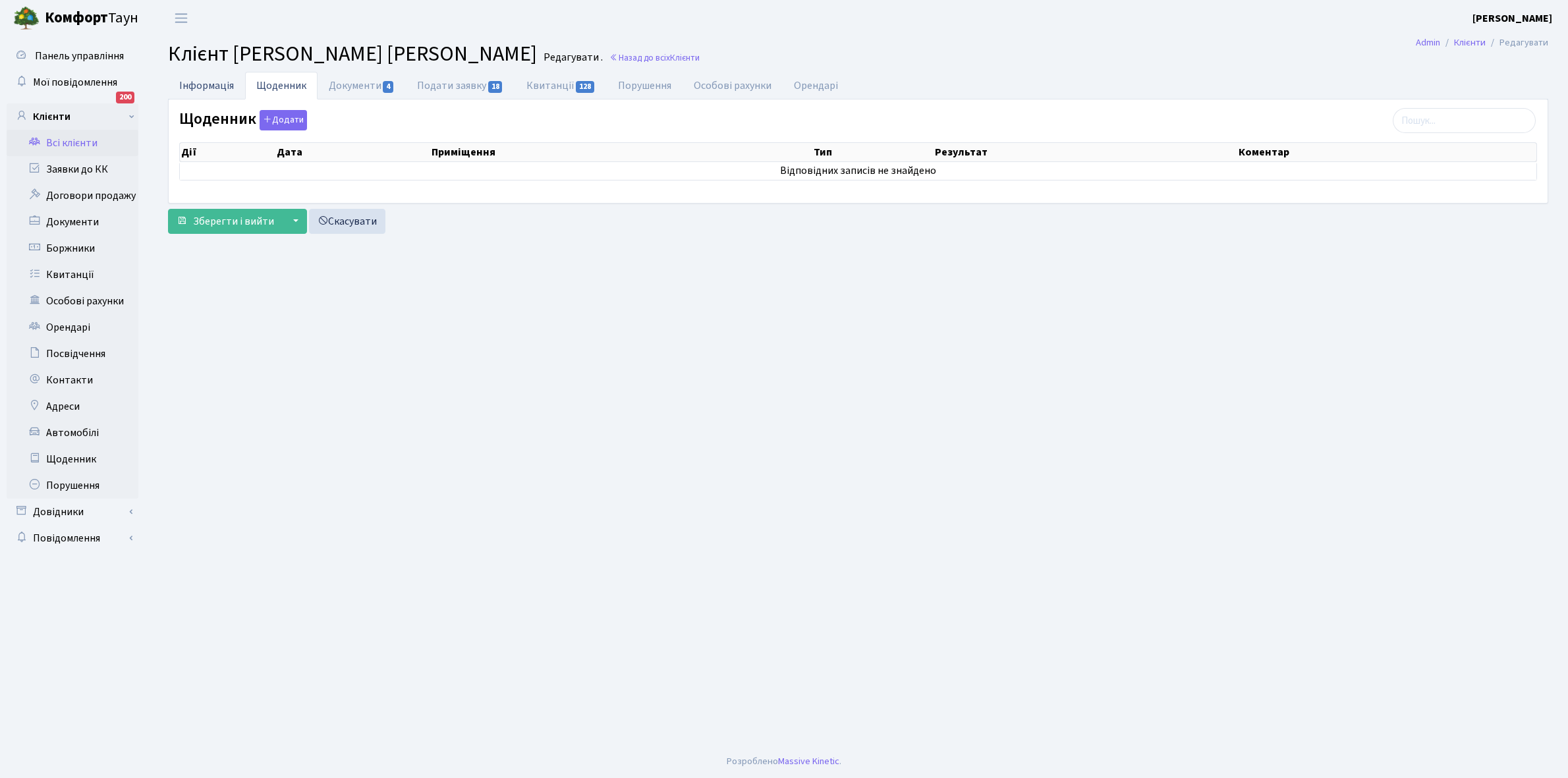
click at [195, 86] on link "Інформація" at bounding box center [206, 84] width 77 height 27
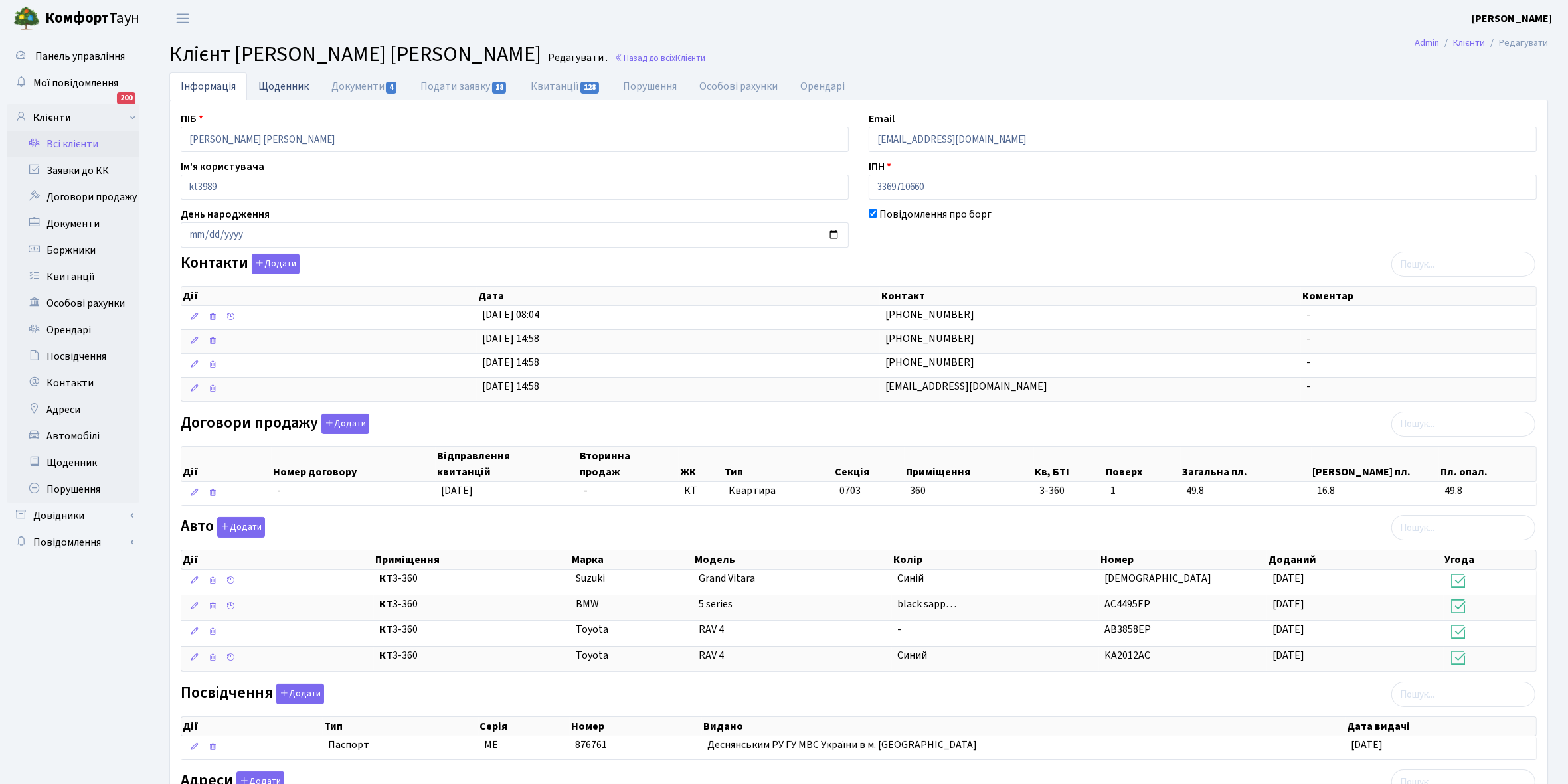
click at [274, 81] on link "Щоденник" at bounding box center [283, 85] width 73 height 27
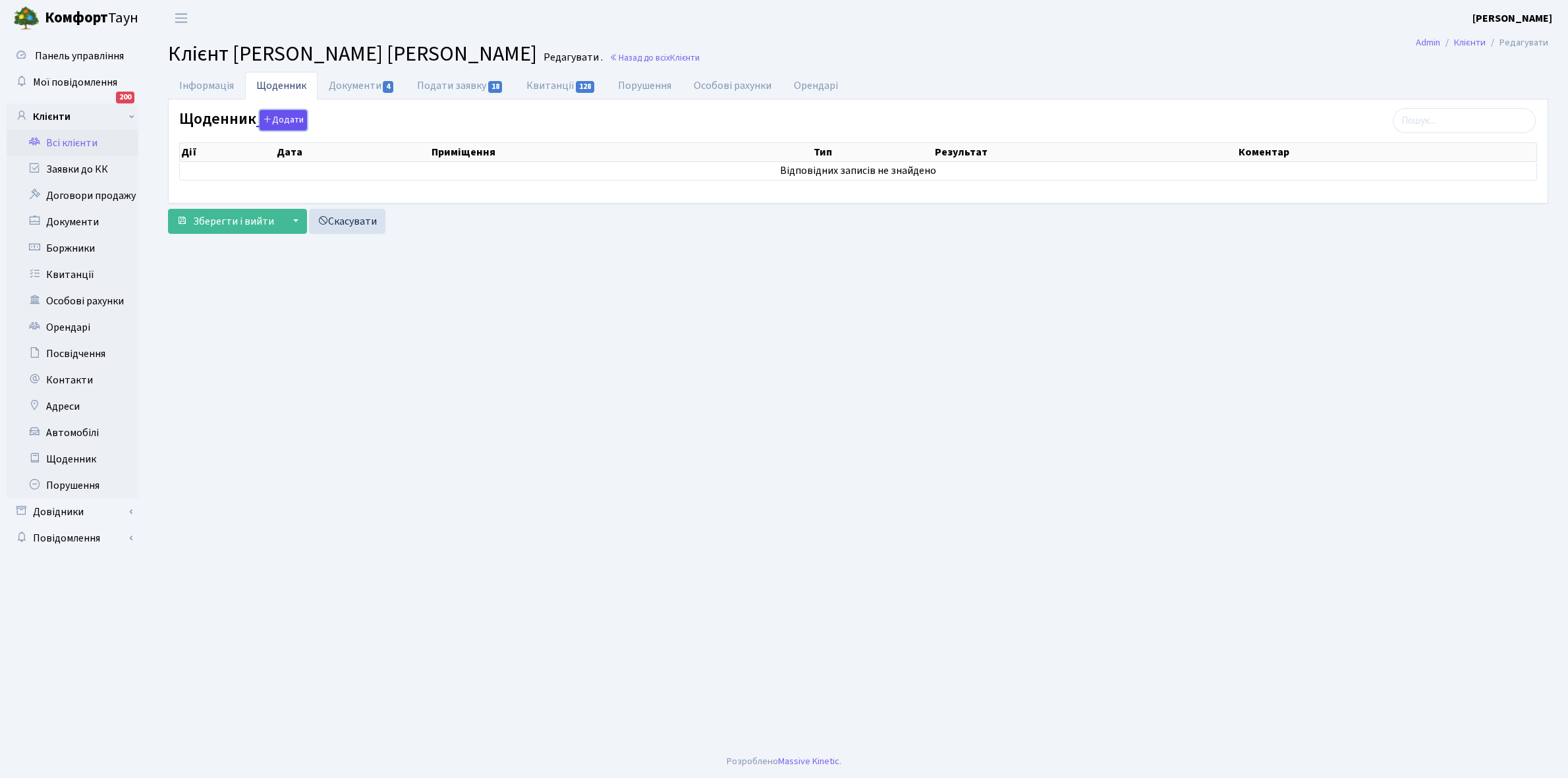
click at [285, 124] on button "Додати" at bounding box center [283, 121] width 47 height 20
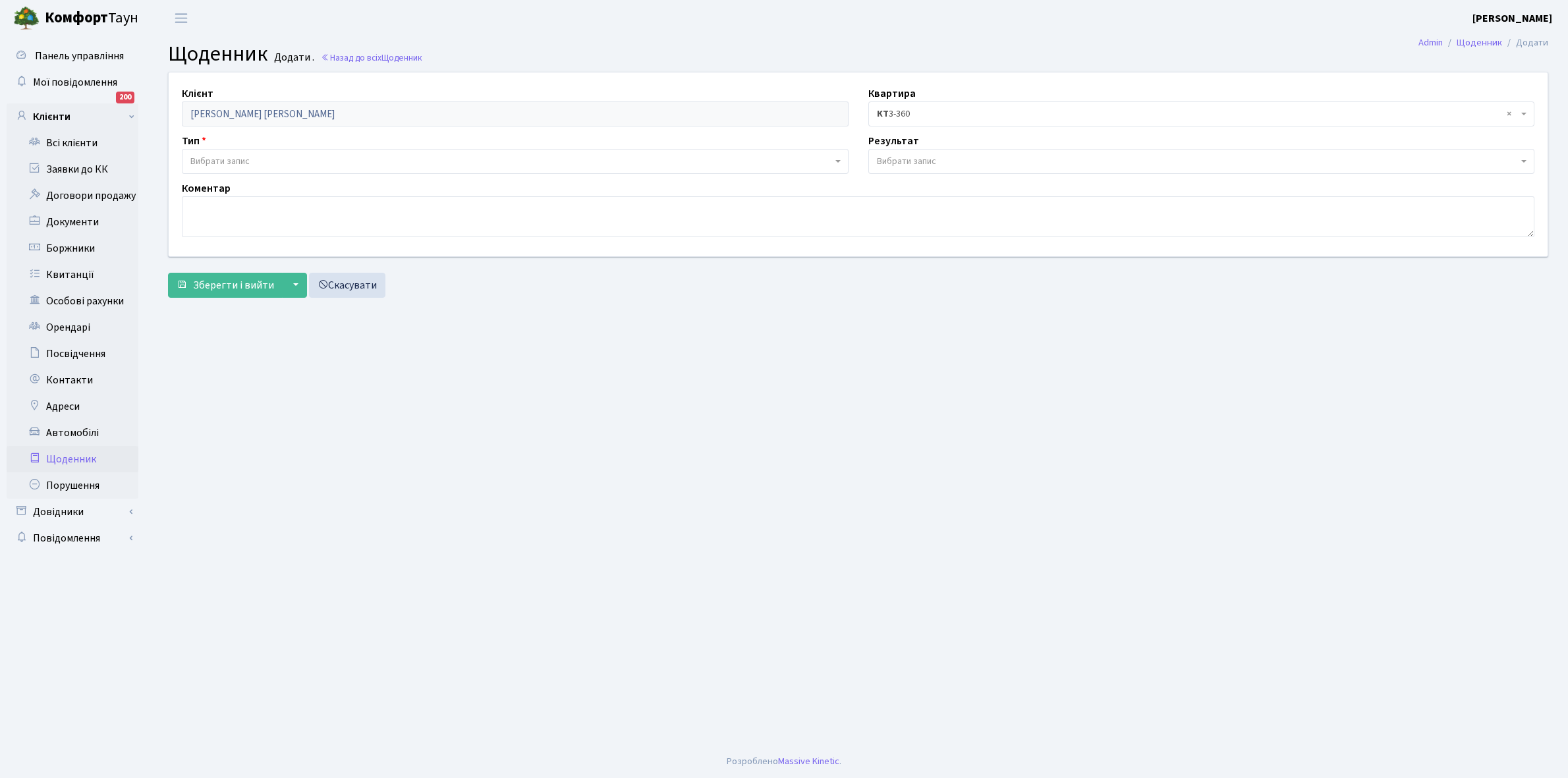
click at [208, 161] on span "Вибрати запис" at bounding box center [220, 161] width 59 height 13
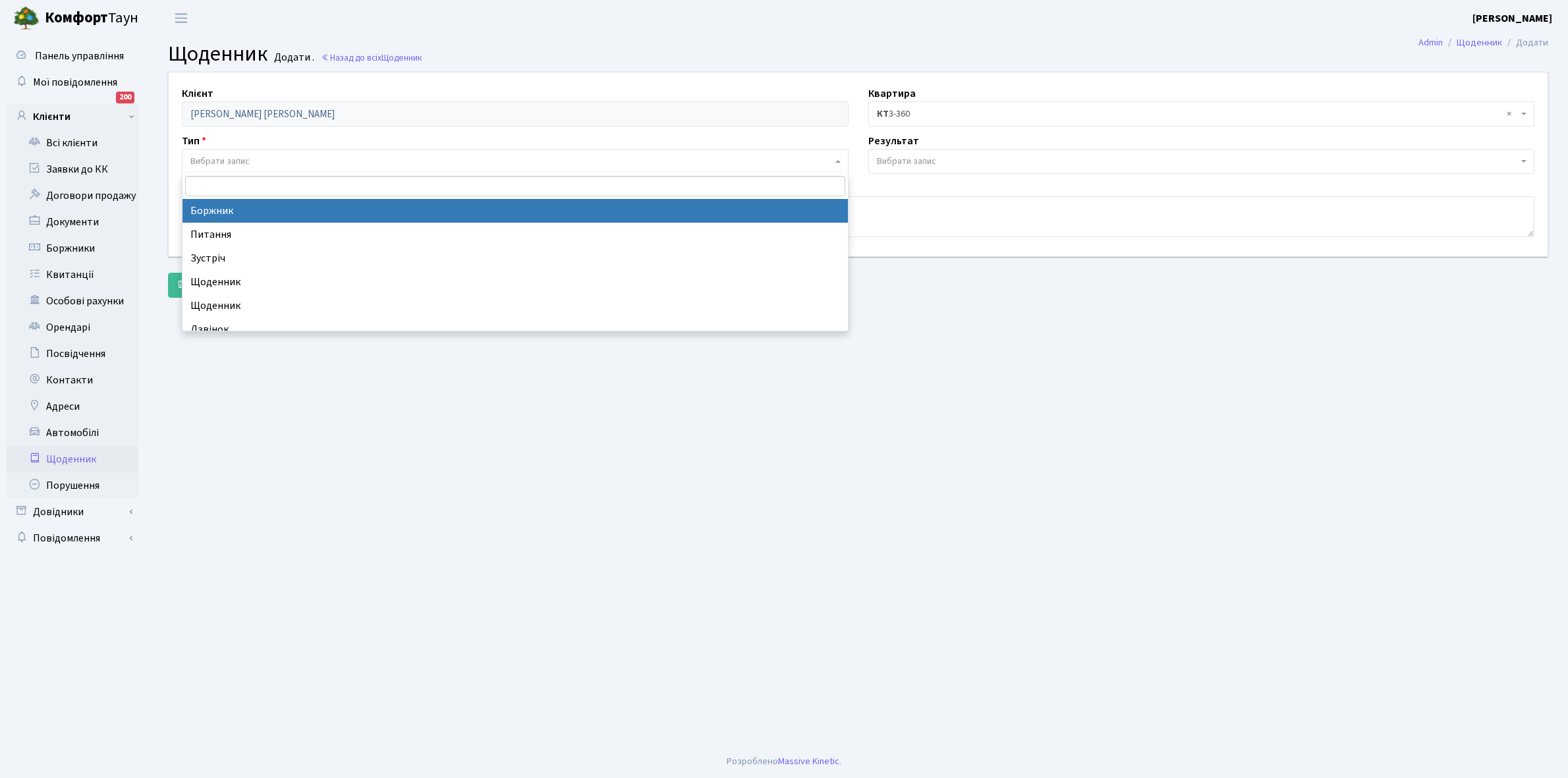
select select "189"
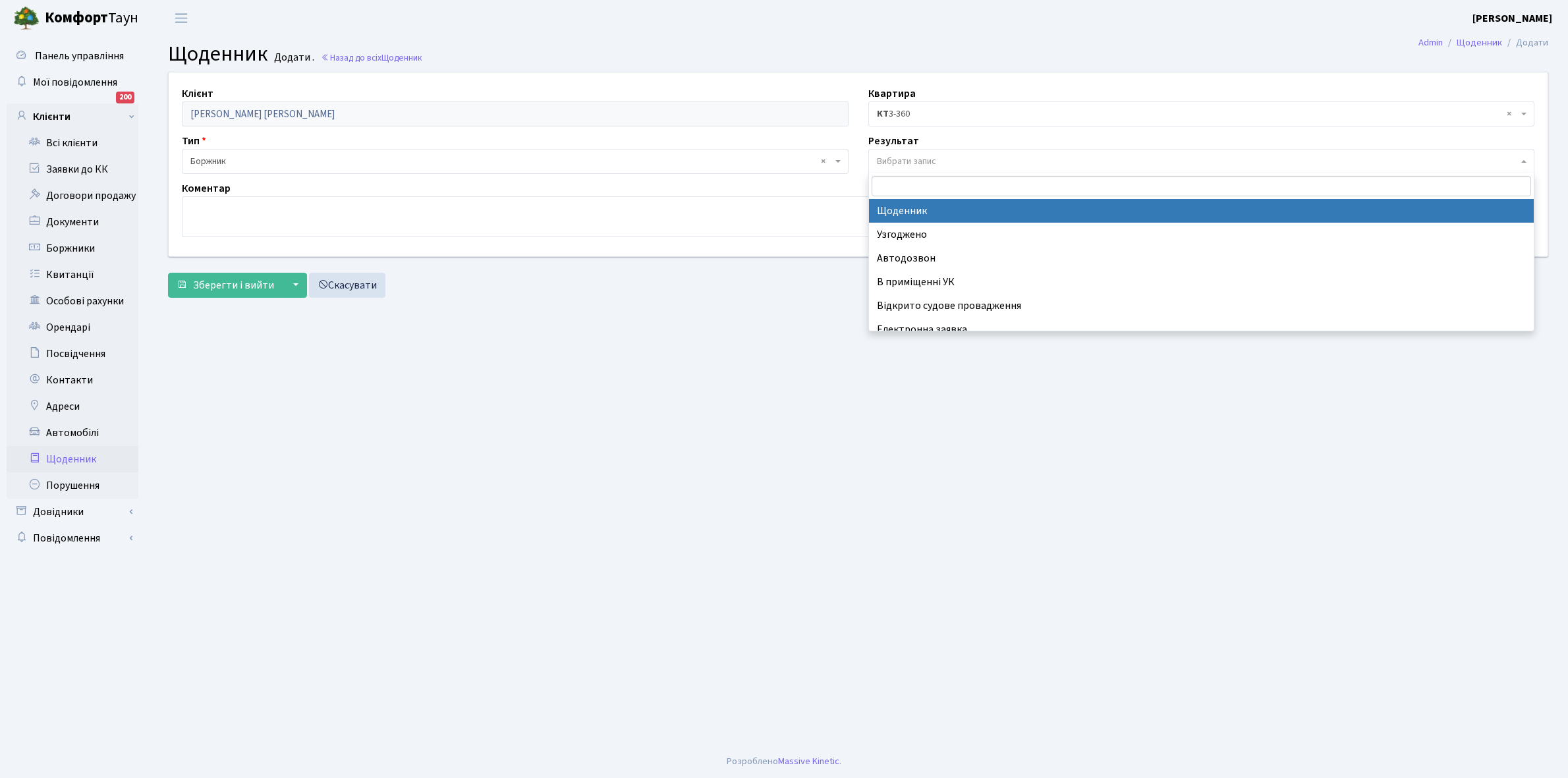
click at [931, 162] on span "Вибрати запис" at bounding box center [906, 161] width 59 height 13
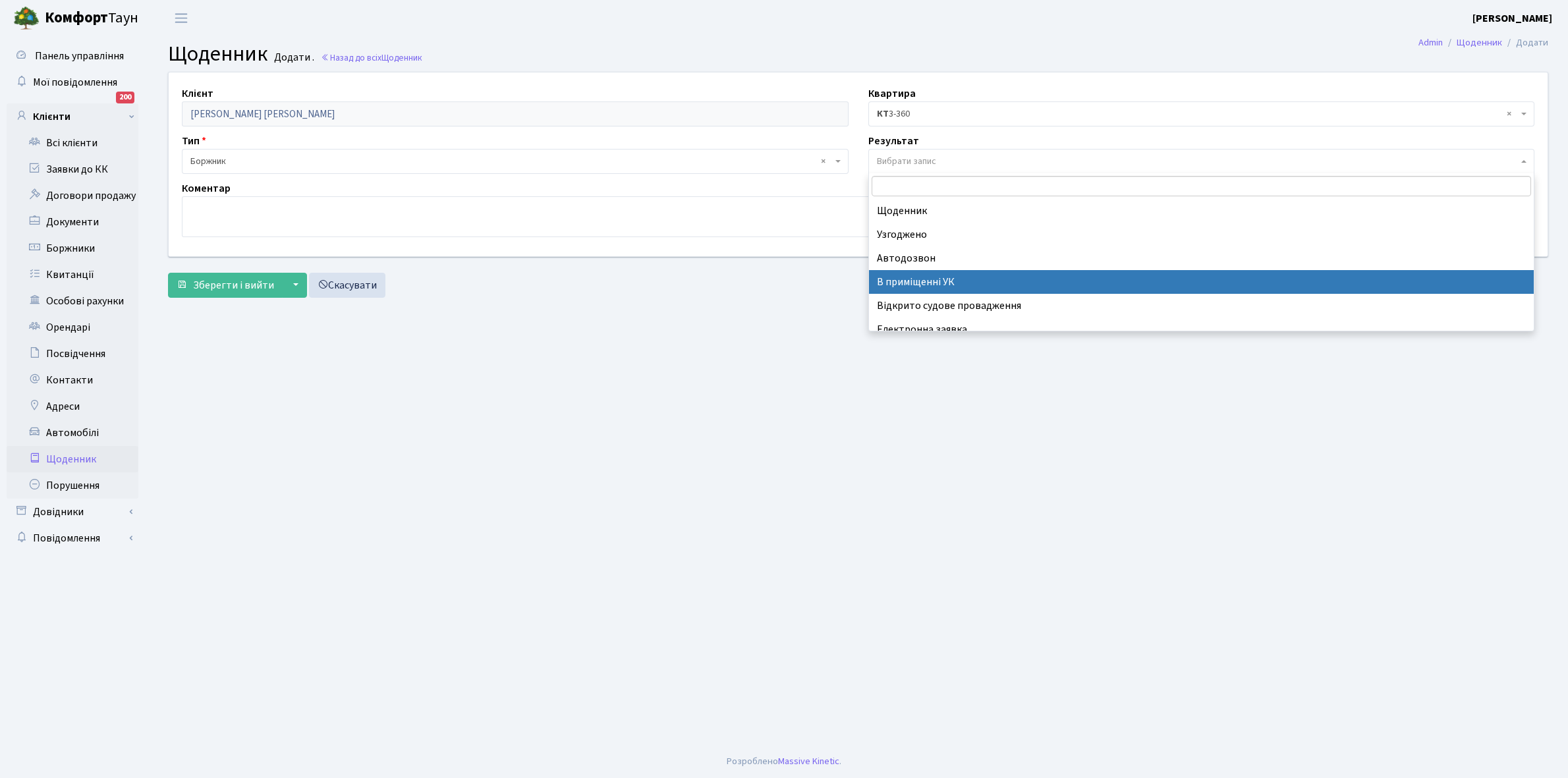
scroll to position [81, 0]
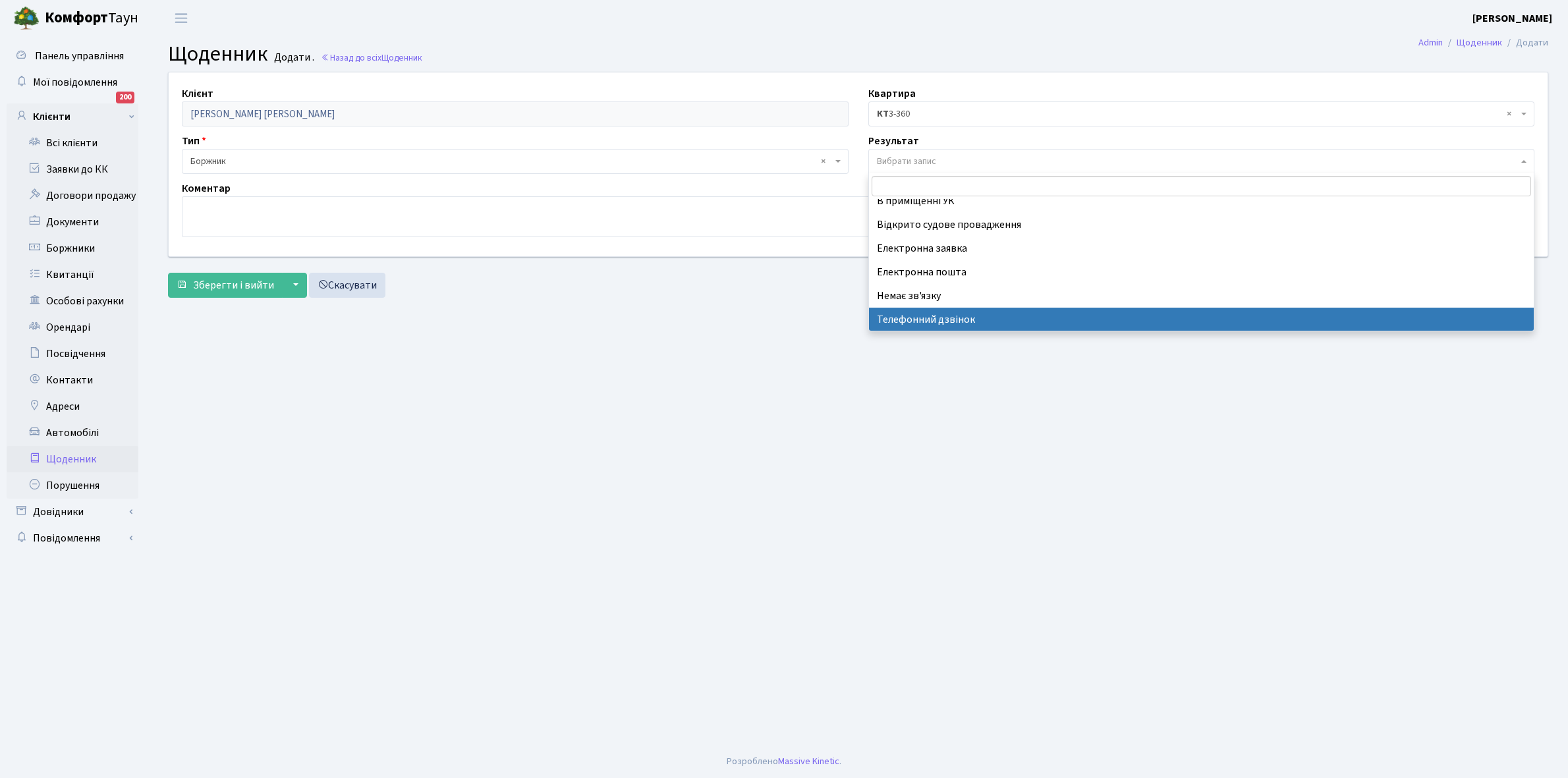
select select "196"
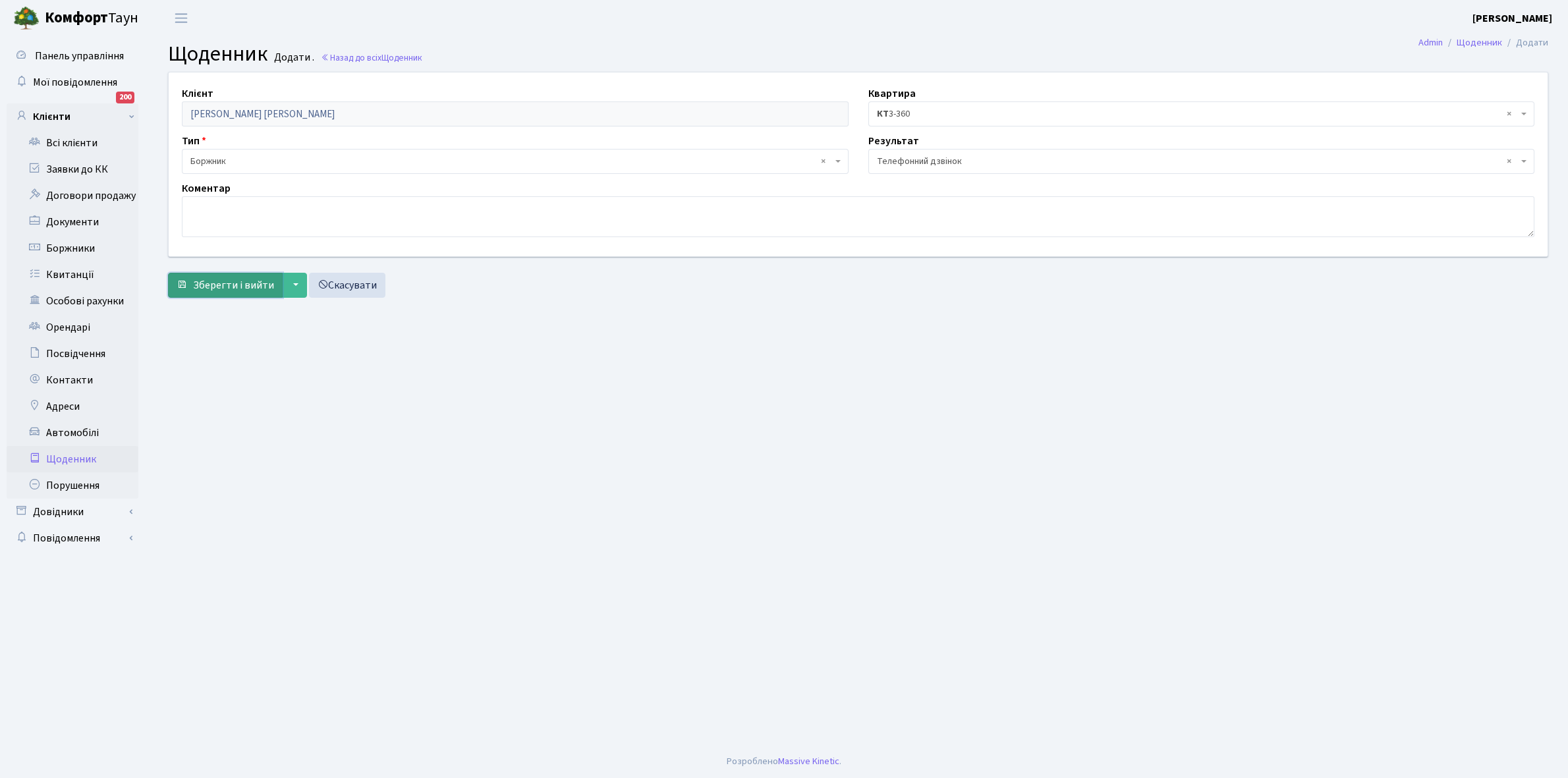
click at [229, 281] on span "Зберегти і вийти" at bounding box center [233, 286] width 81 height 15
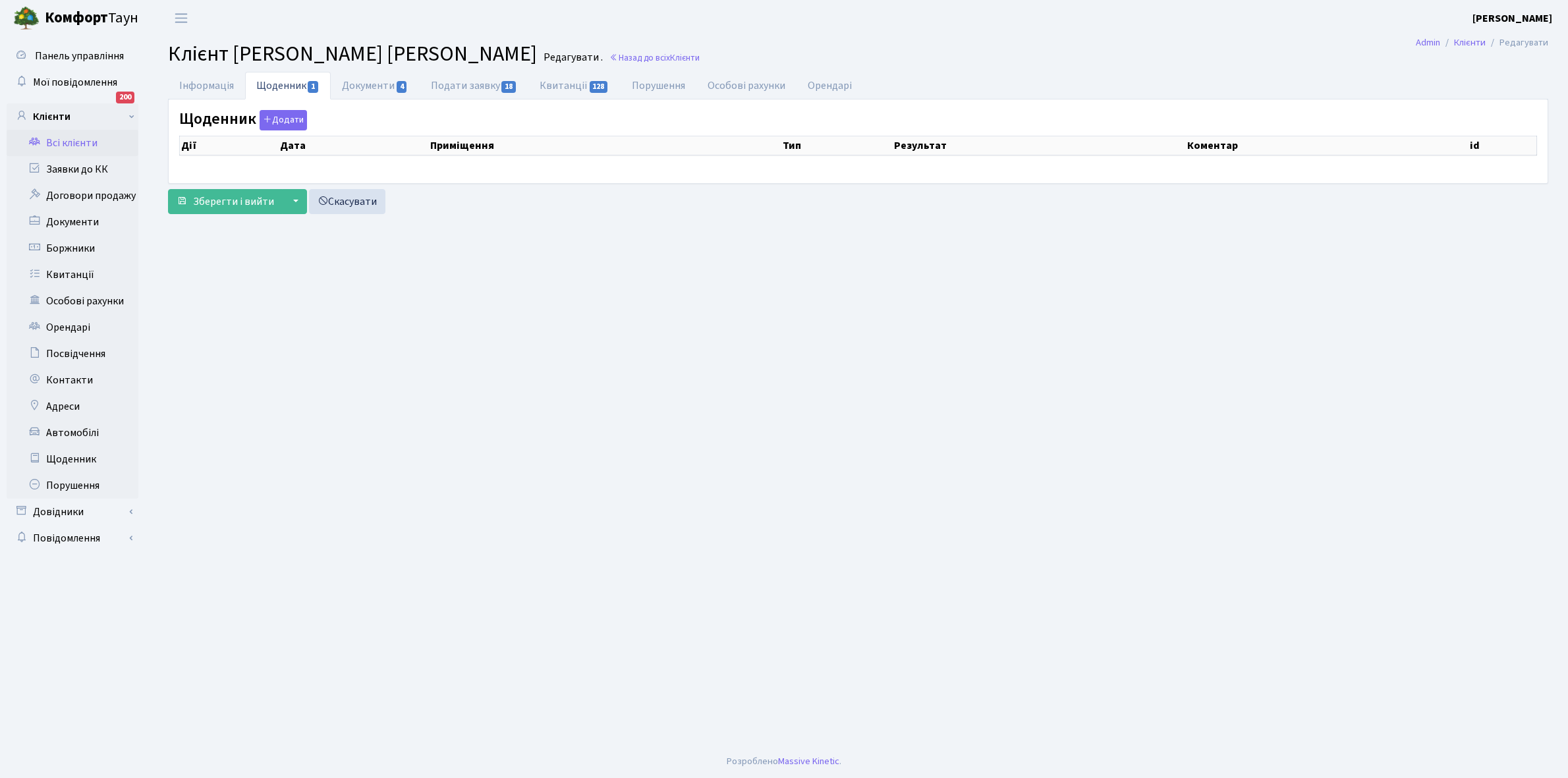
select select "25"
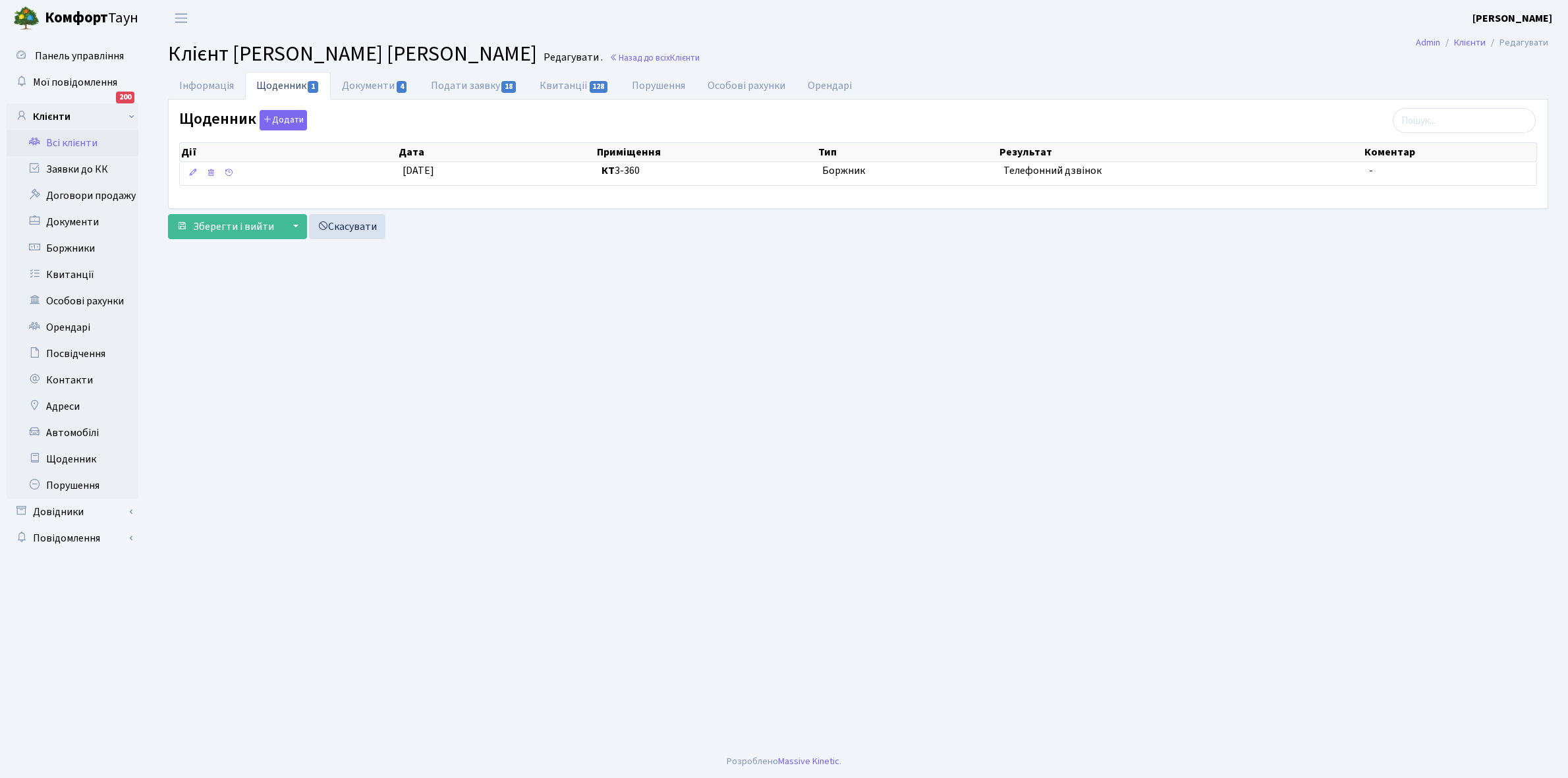
click at [71, 137] on link "Всі клієнти" at bounding box center [72, 143] width 132 height 26
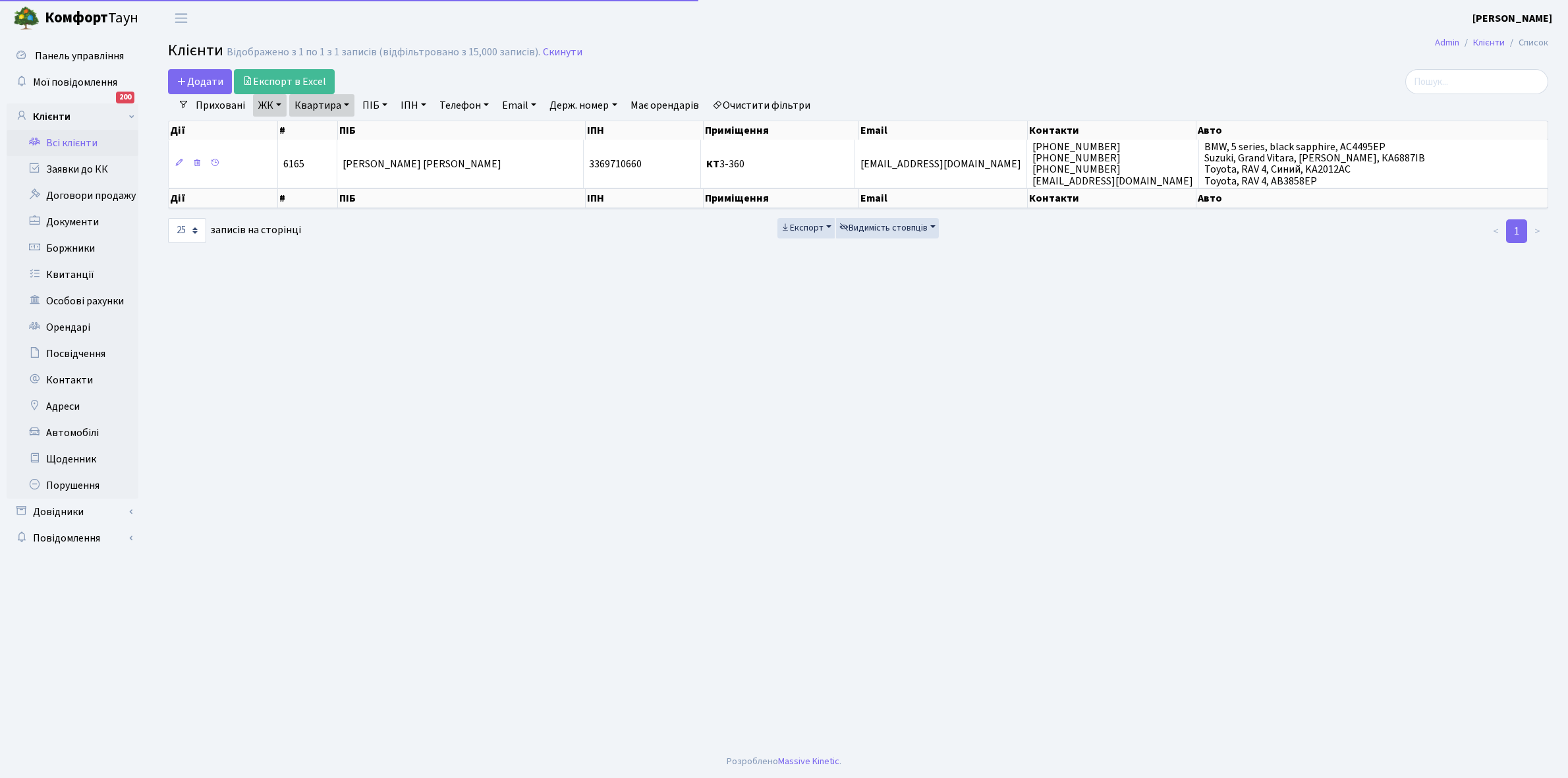
select select "25"
click at [63, 142] on link "Всі клієнти" at bounding box center [72, 143] width 132 height 26
select select "25"
click at [347, 104] on link "Квартира" at bounding box center [322, 106] width 65 height 22
click at [330, 133] on input "3-360" at bounding box center [328, 131] width 77 height 25
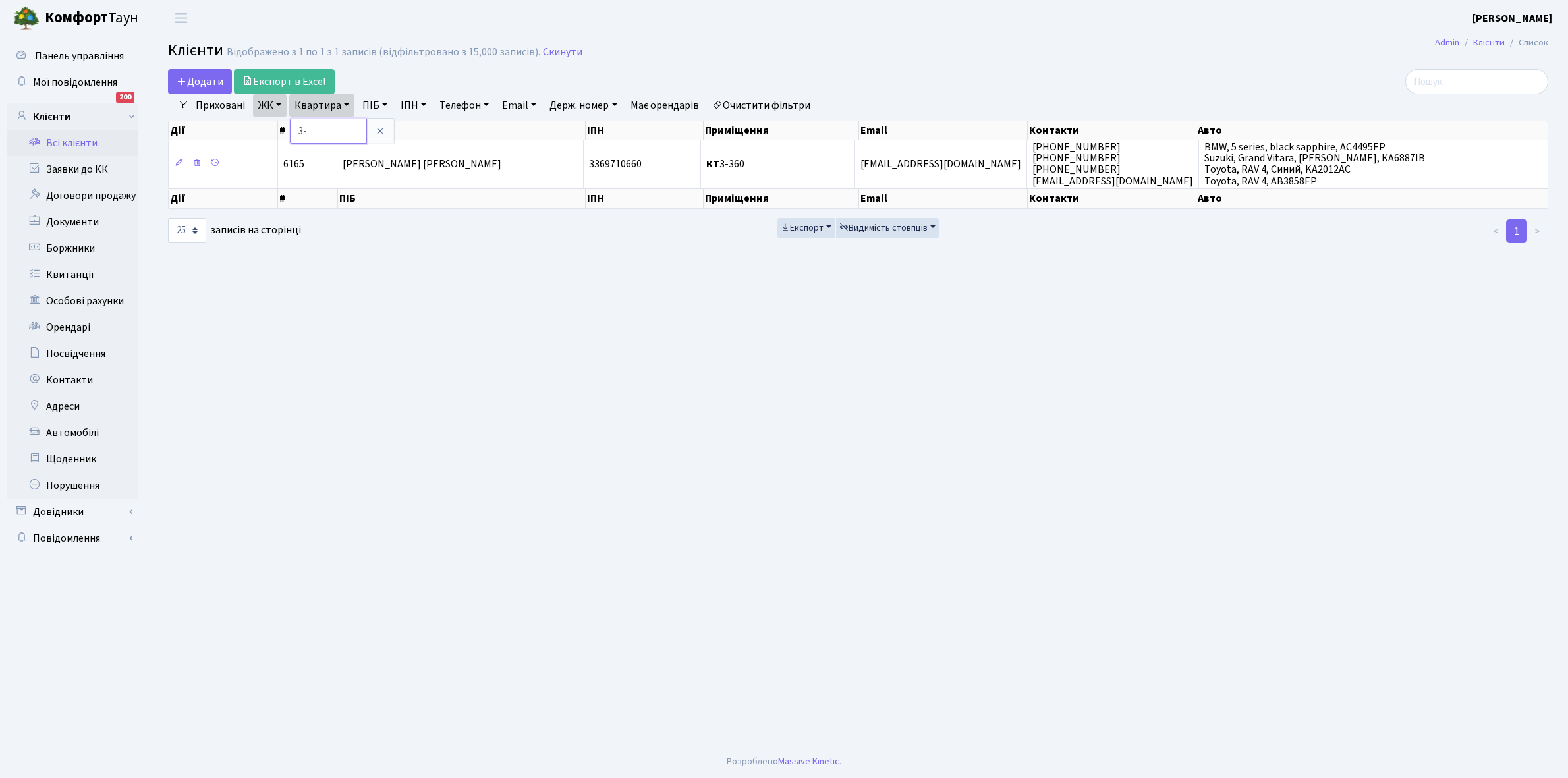
type input "3"
type input "2-169"
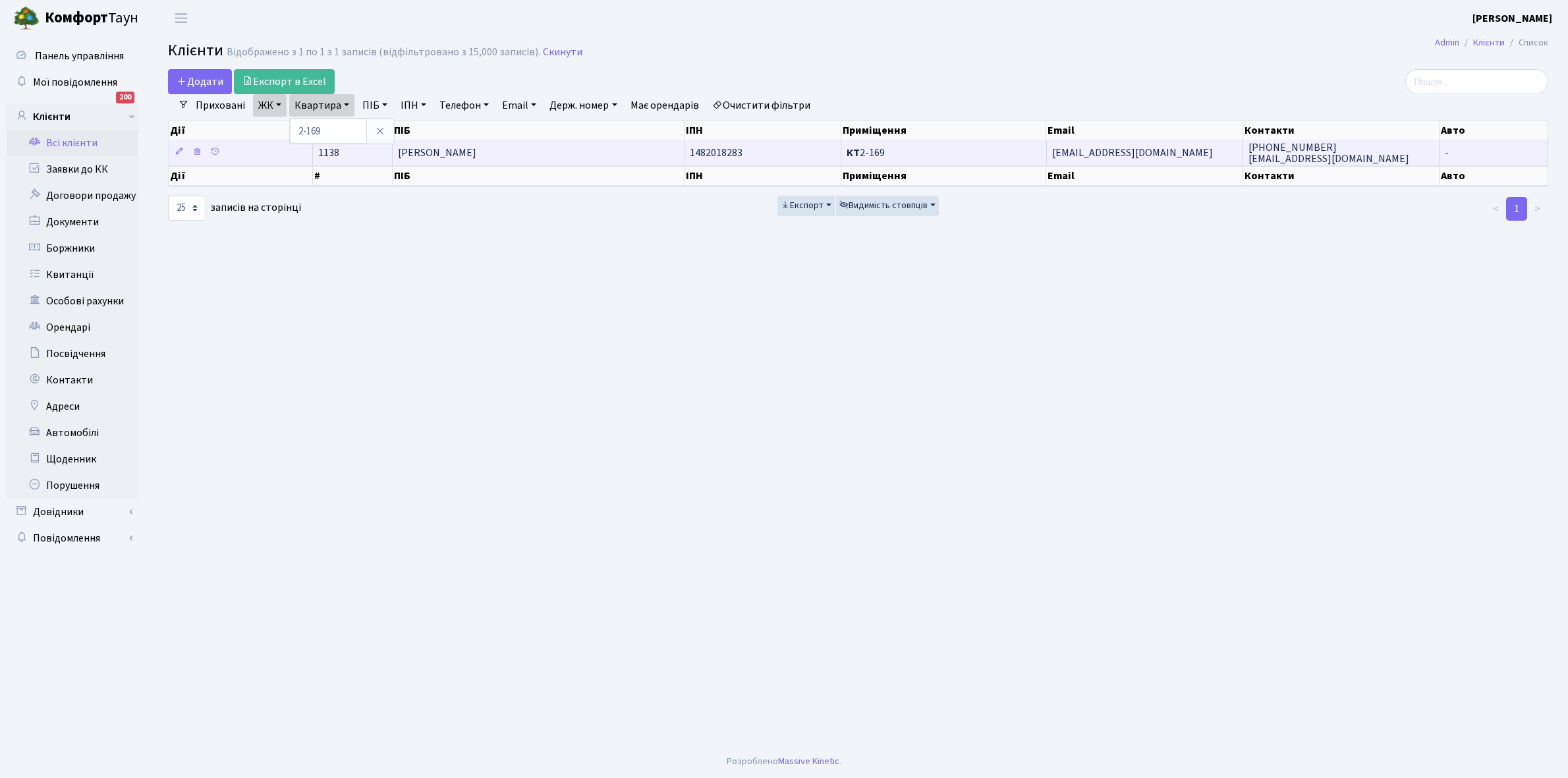
click at [533, 153] on td "Лисяна Ганна Павлівна" at bounding box center [538, 153] width 292 height 26
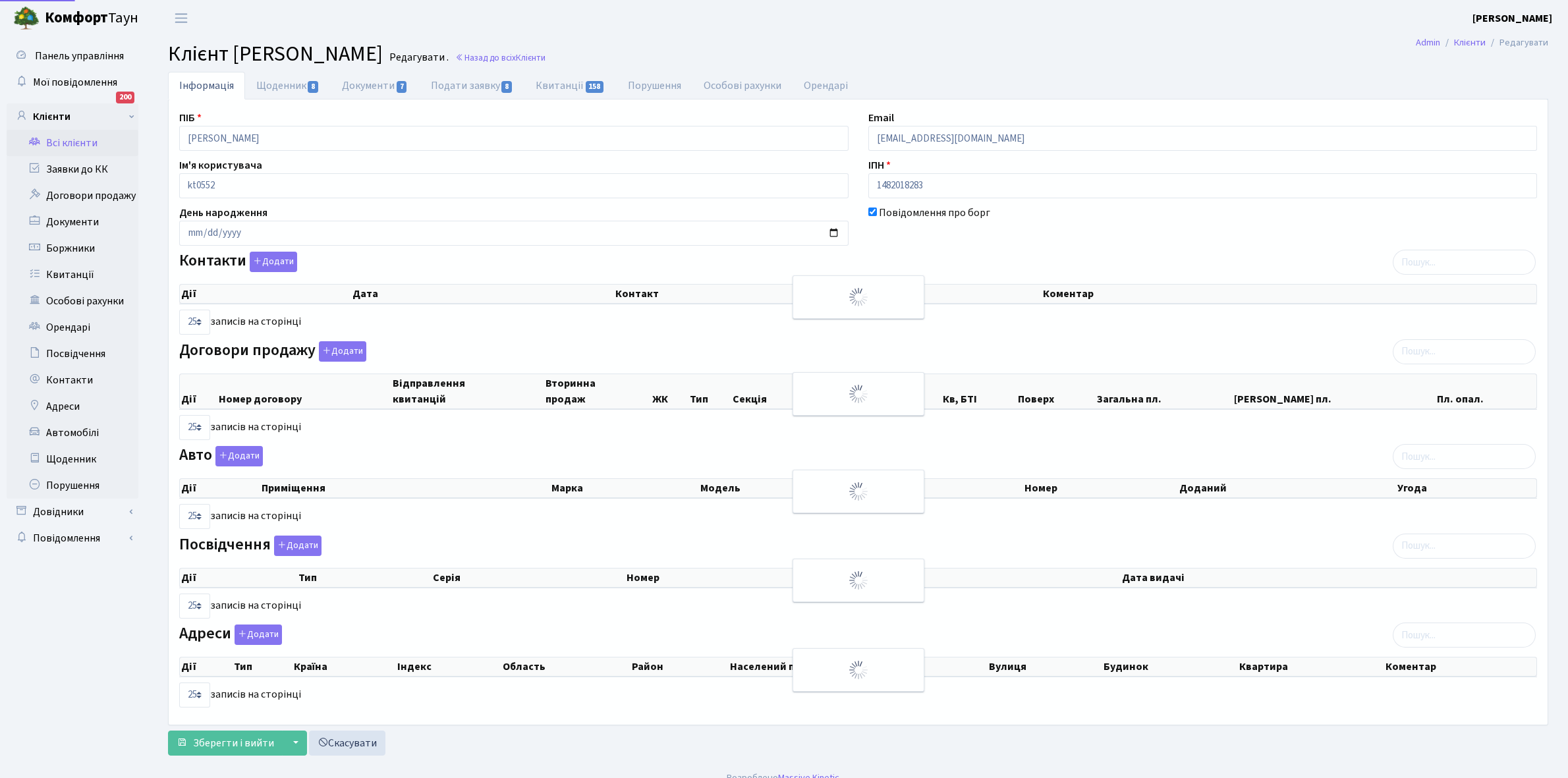
select select "25"
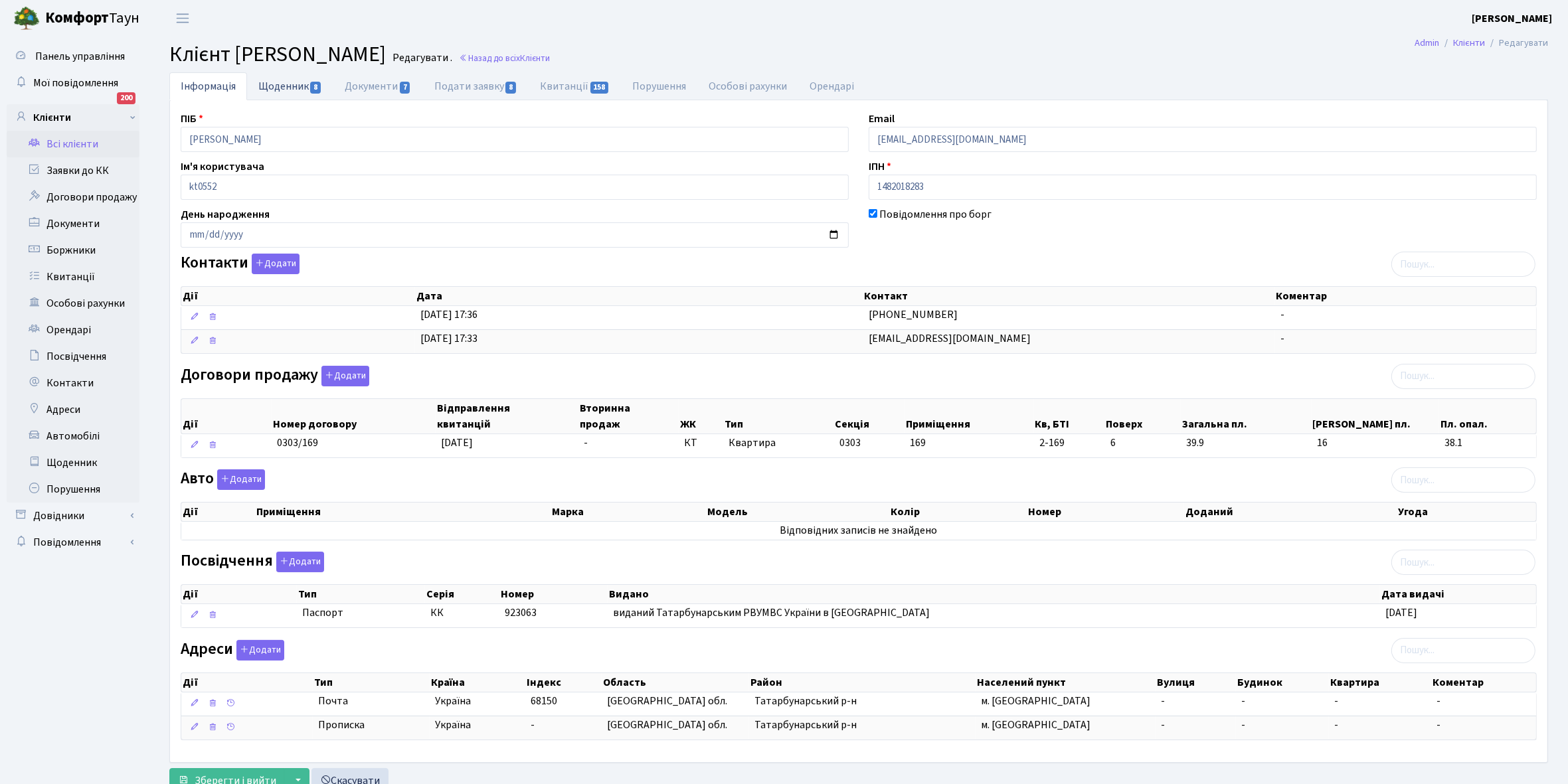
click at [293, 88] on link "Щоденник 8" at bounding box center [290, 85] width 86 height 27
select select "25"
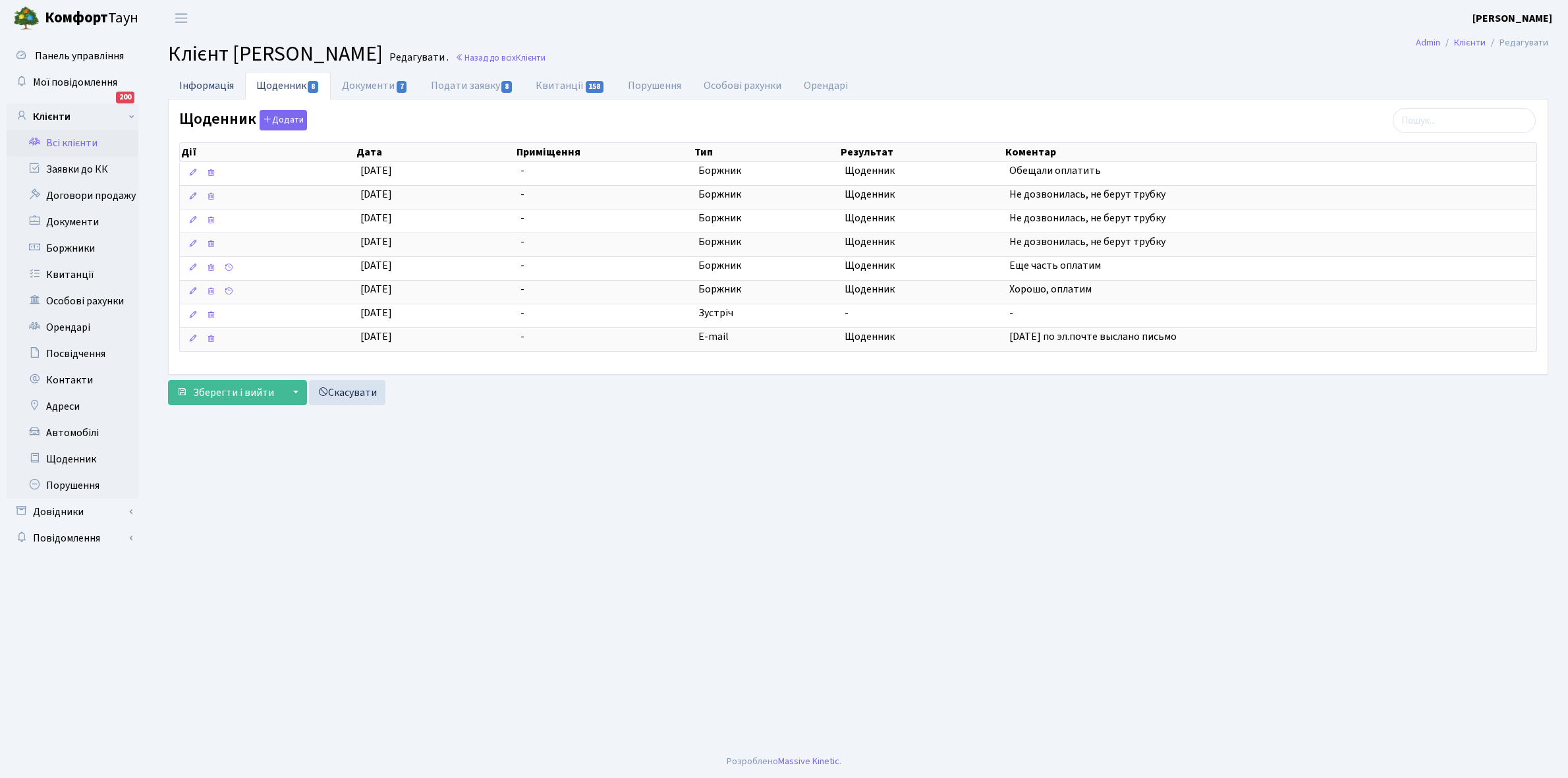
click at [205, 80] on link "Інформація" at bounding box center [206, 84] width 77 height 27
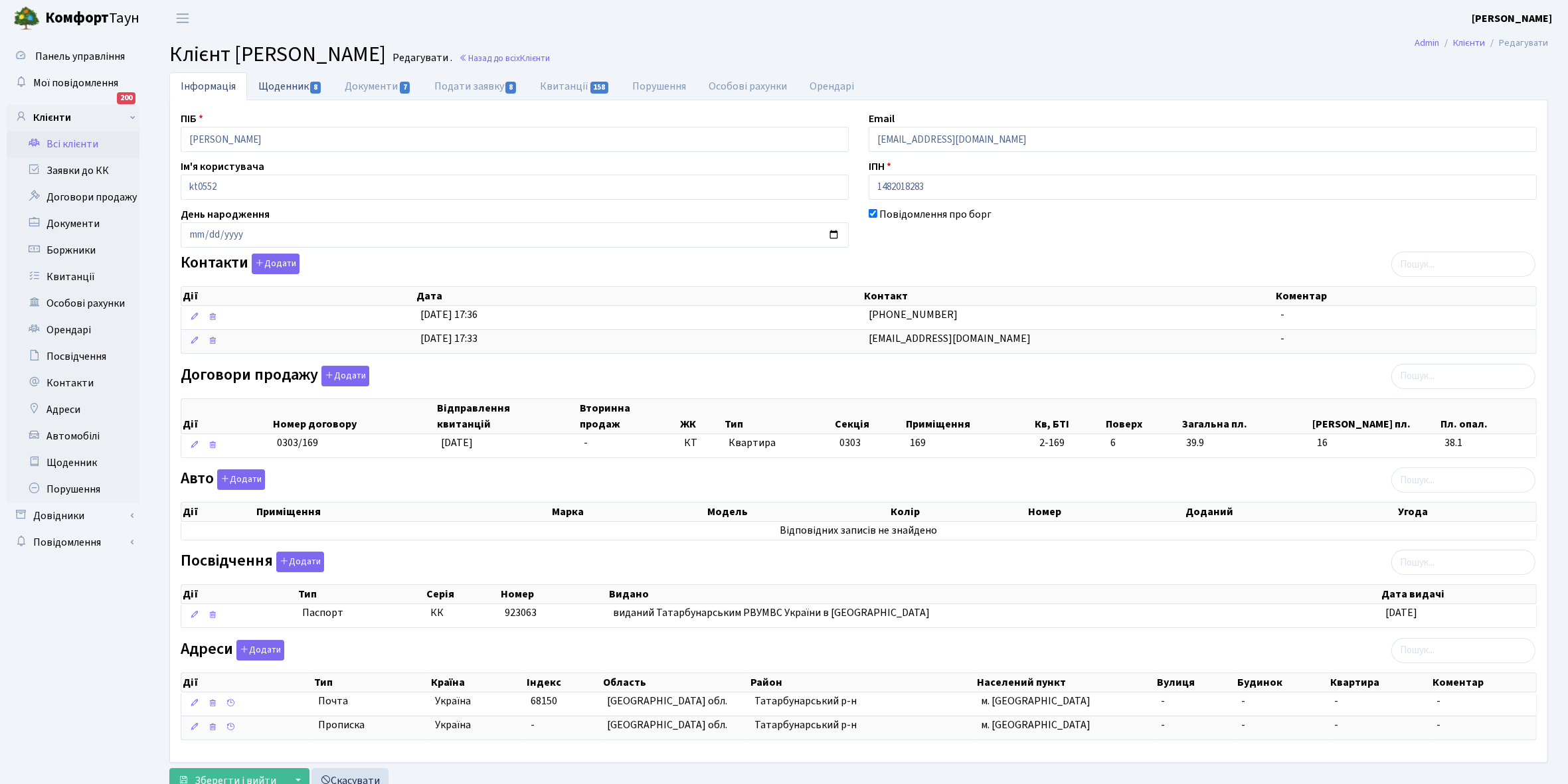
click at [282, 78] on link "Щоденник 8" at bounding box center [290, 85] width 86 height 27
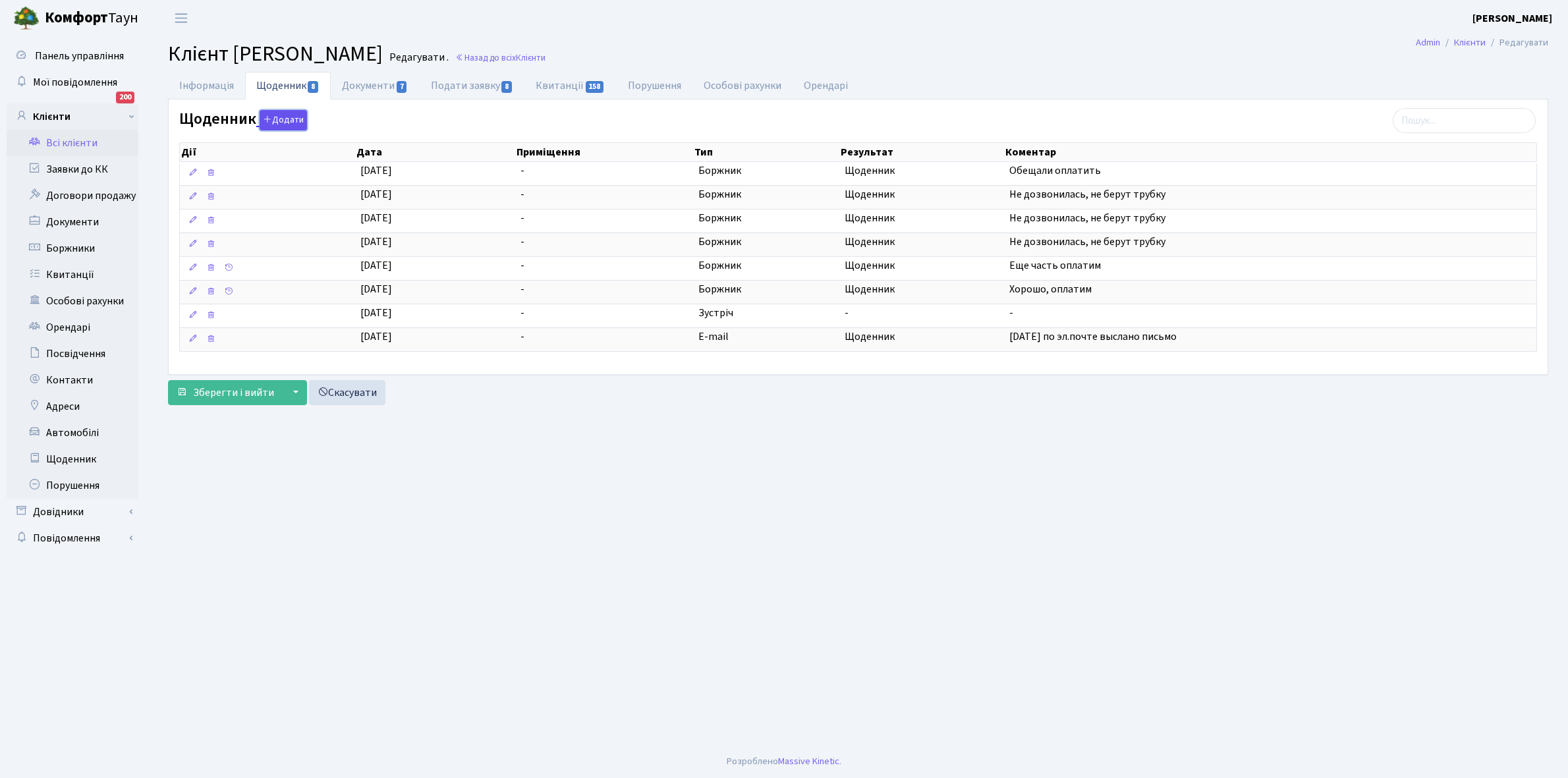
click at [267, 115] on icon "button" at bounding box center [267, 120] width 9 height 9
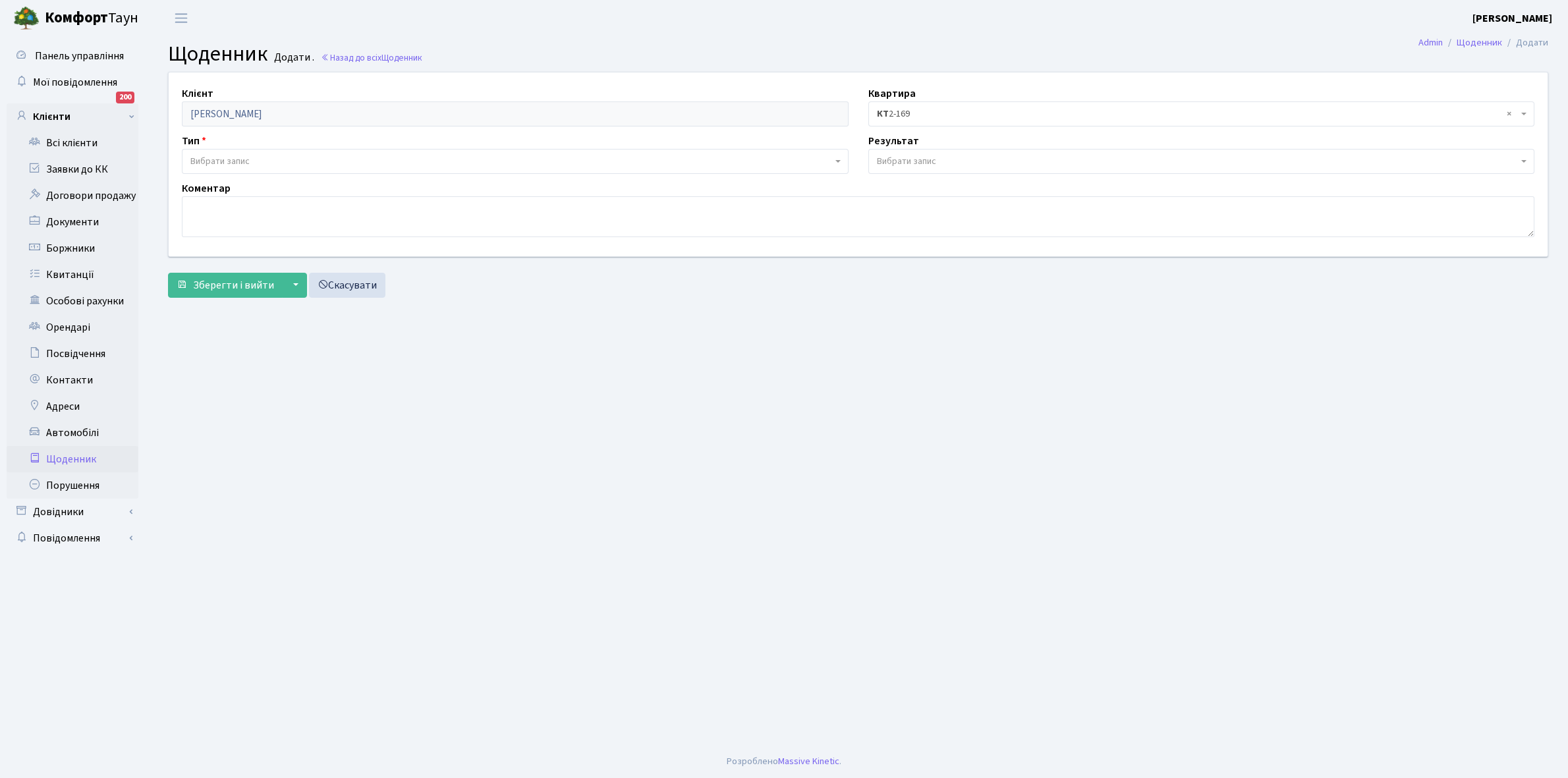
click at [231, 160] on span "Вибрати запис" at bounding box center [220, 161] width 59 height 13
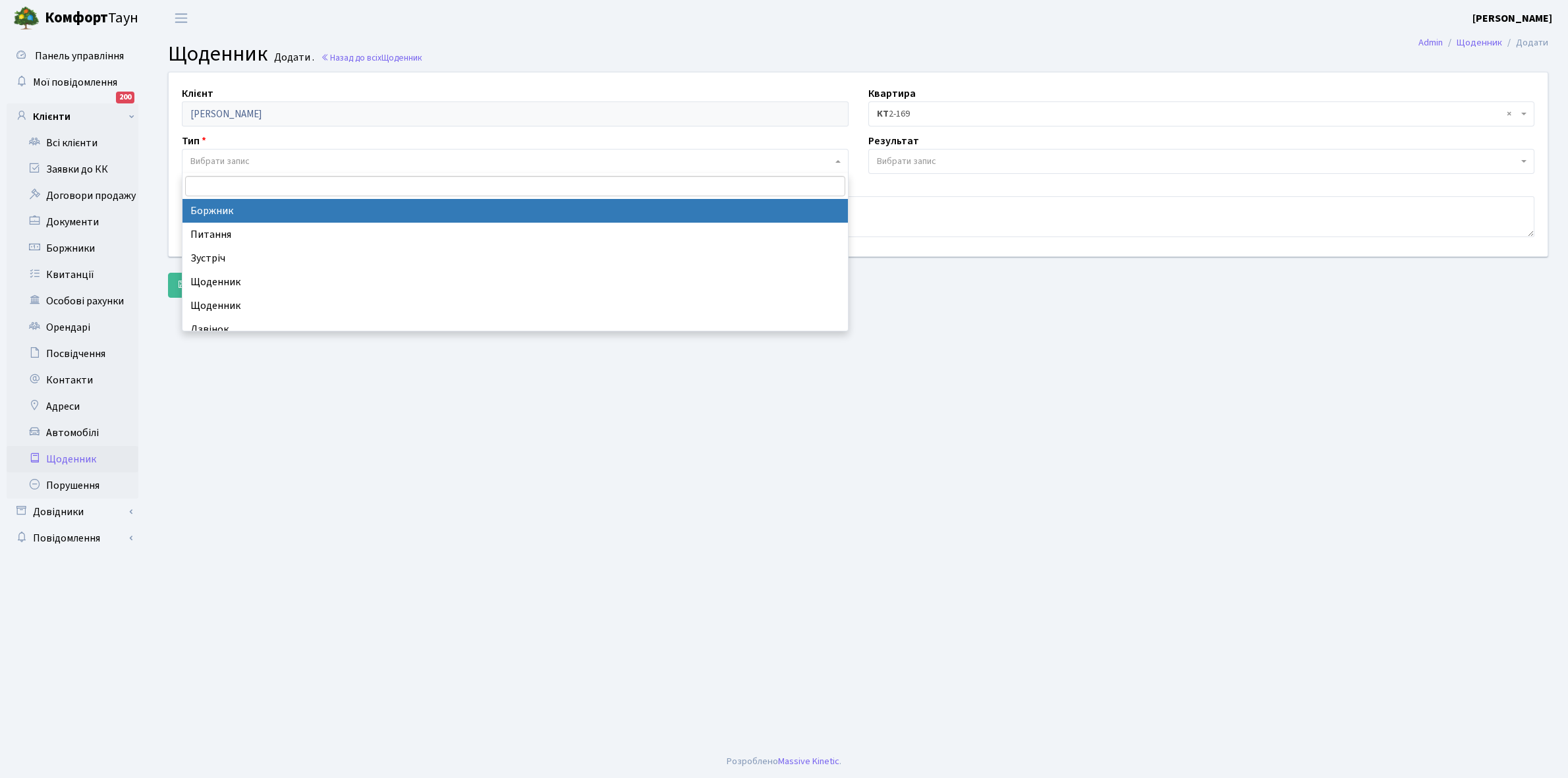
select select "189"
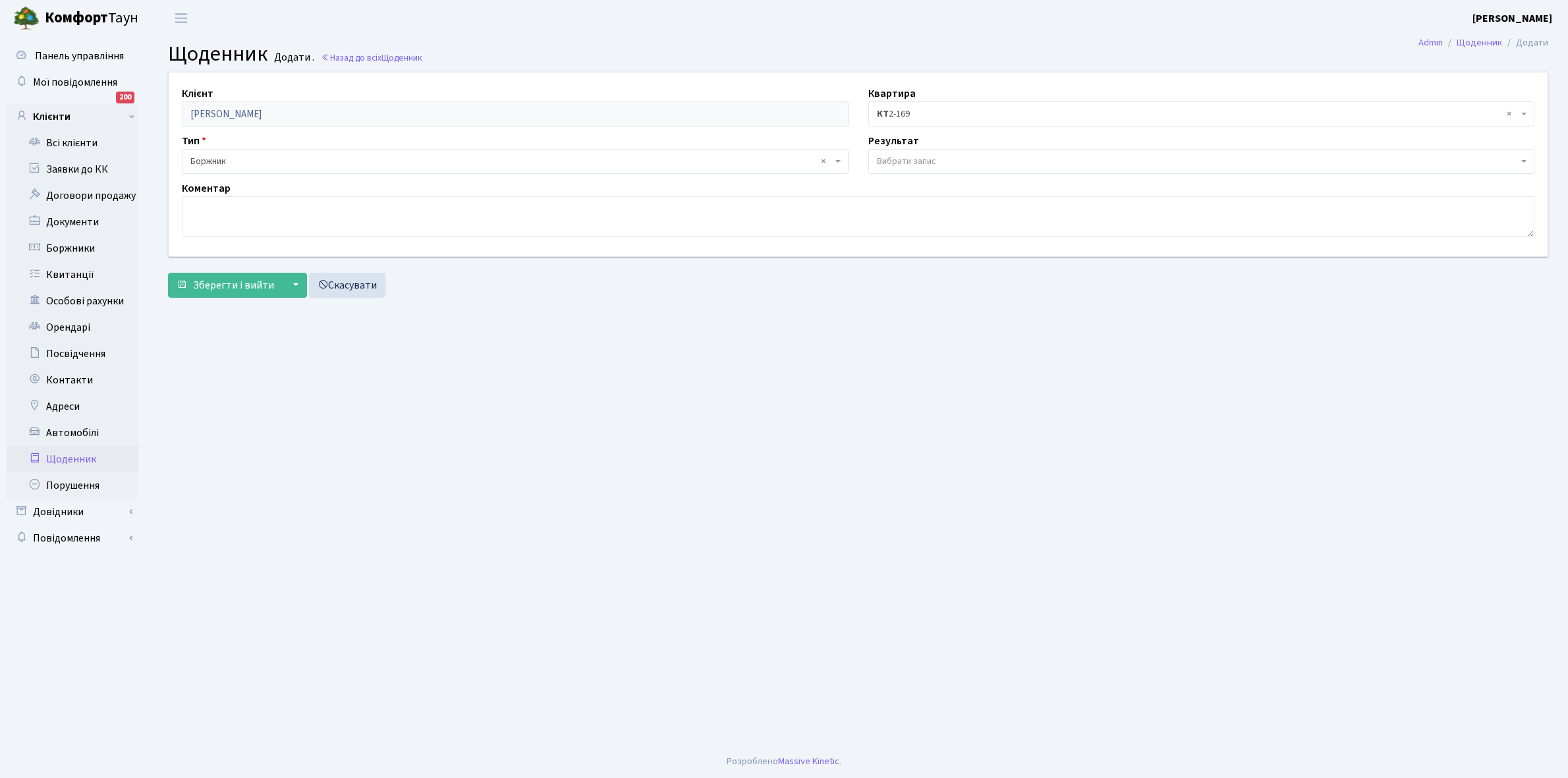
click at [909, 167] on span "Вибрати запис" at bounding box center [906, 161] width 59 height 13
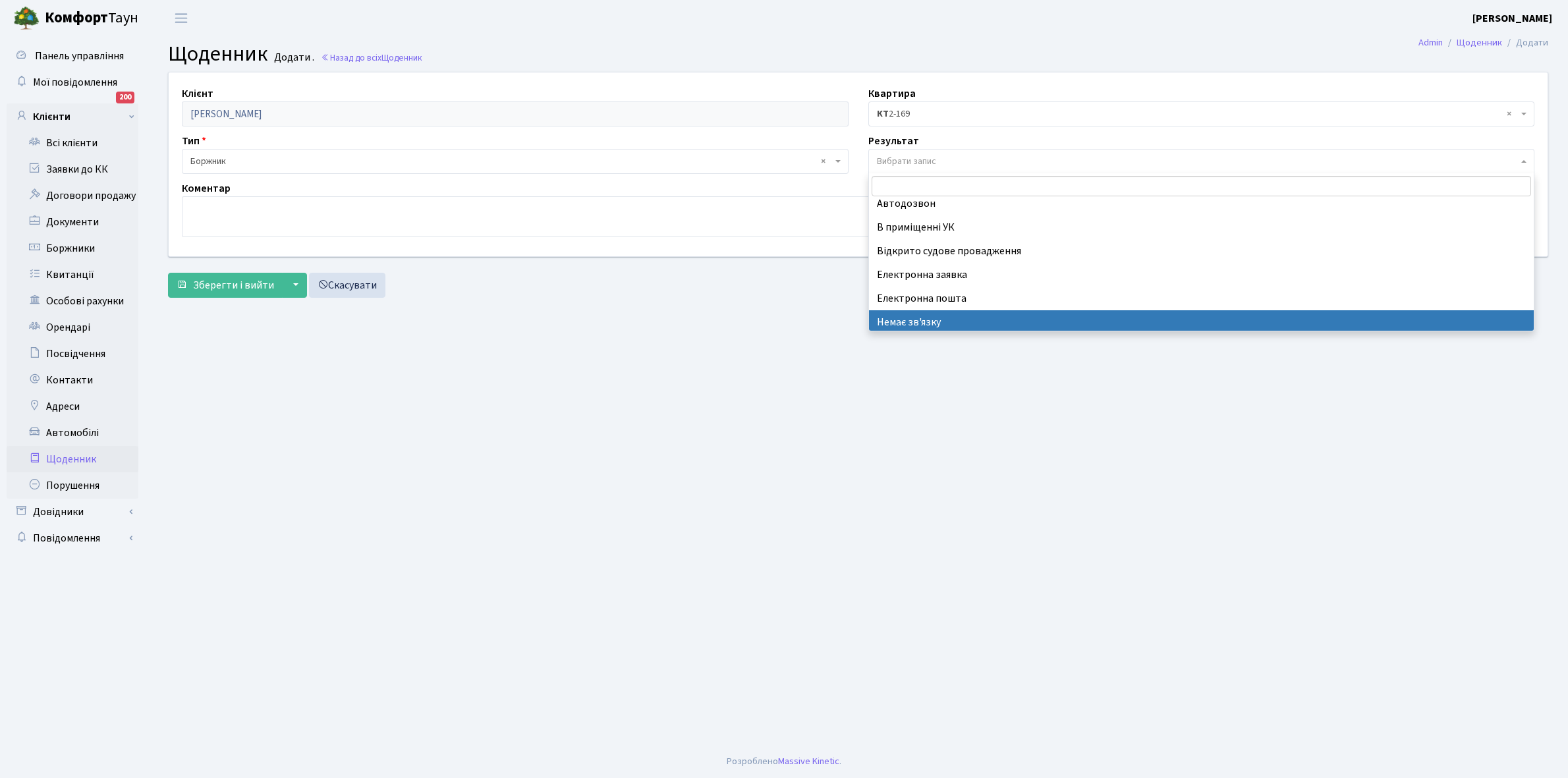
scroll to position [81, 0]
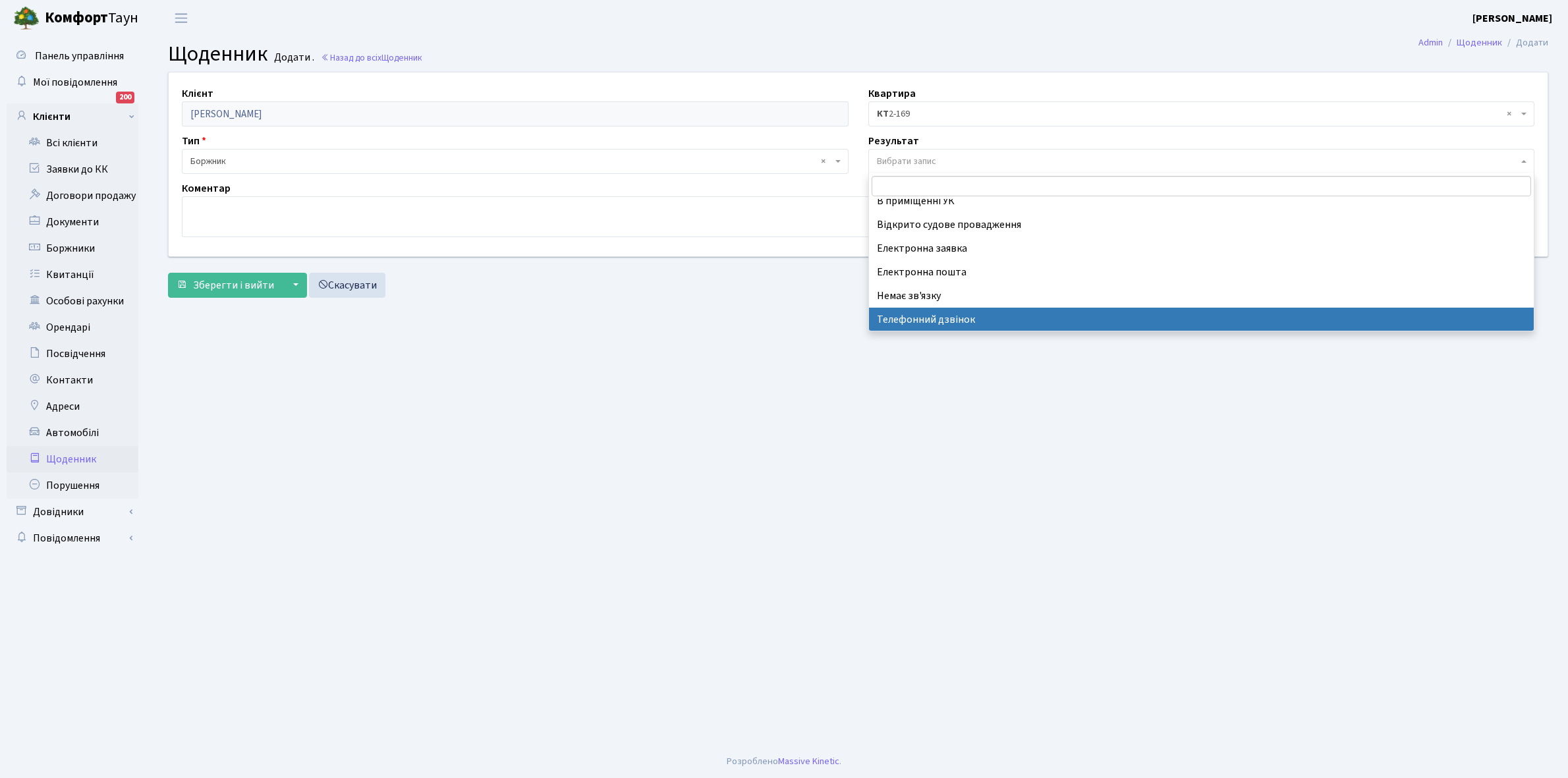
select select "196"
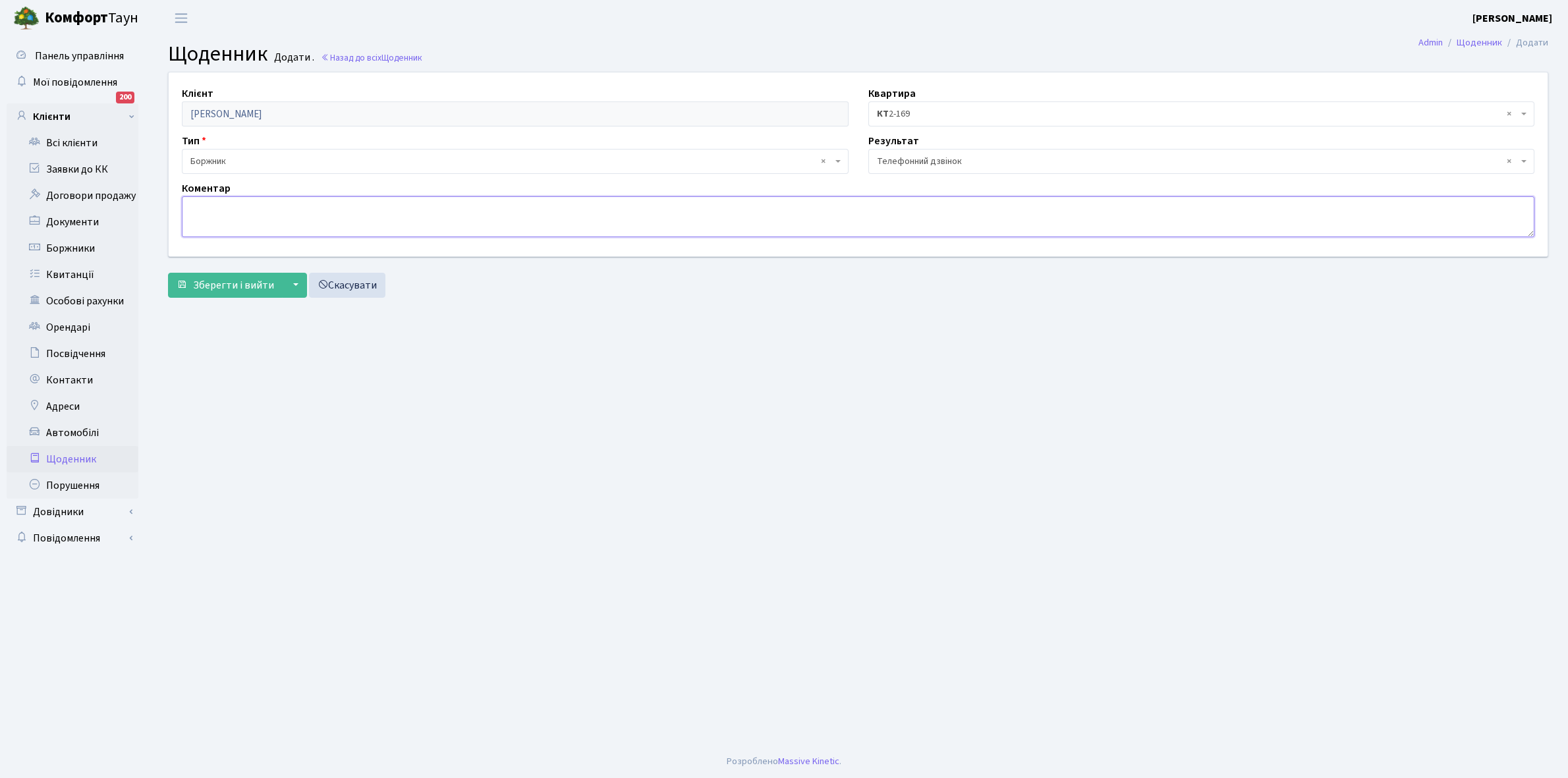
click at [218, 212] on textarea at bounding box center [858, 217] width 1353 height 41
type textarea "Не бере трубку телефона"
click at [220, 301] on div "Клієнт [PERSON_NAME] Квартира - <b>КТ</b>&nbsp;&nbsp;&nbsp;&nbsp;2-169 × КТ 2-1…" at bounding box center [857, 187] width 1400 height 232
click at [225, 281] on span "Зберегти і вийти" at bounding box center [233, 286] width 81 height 15
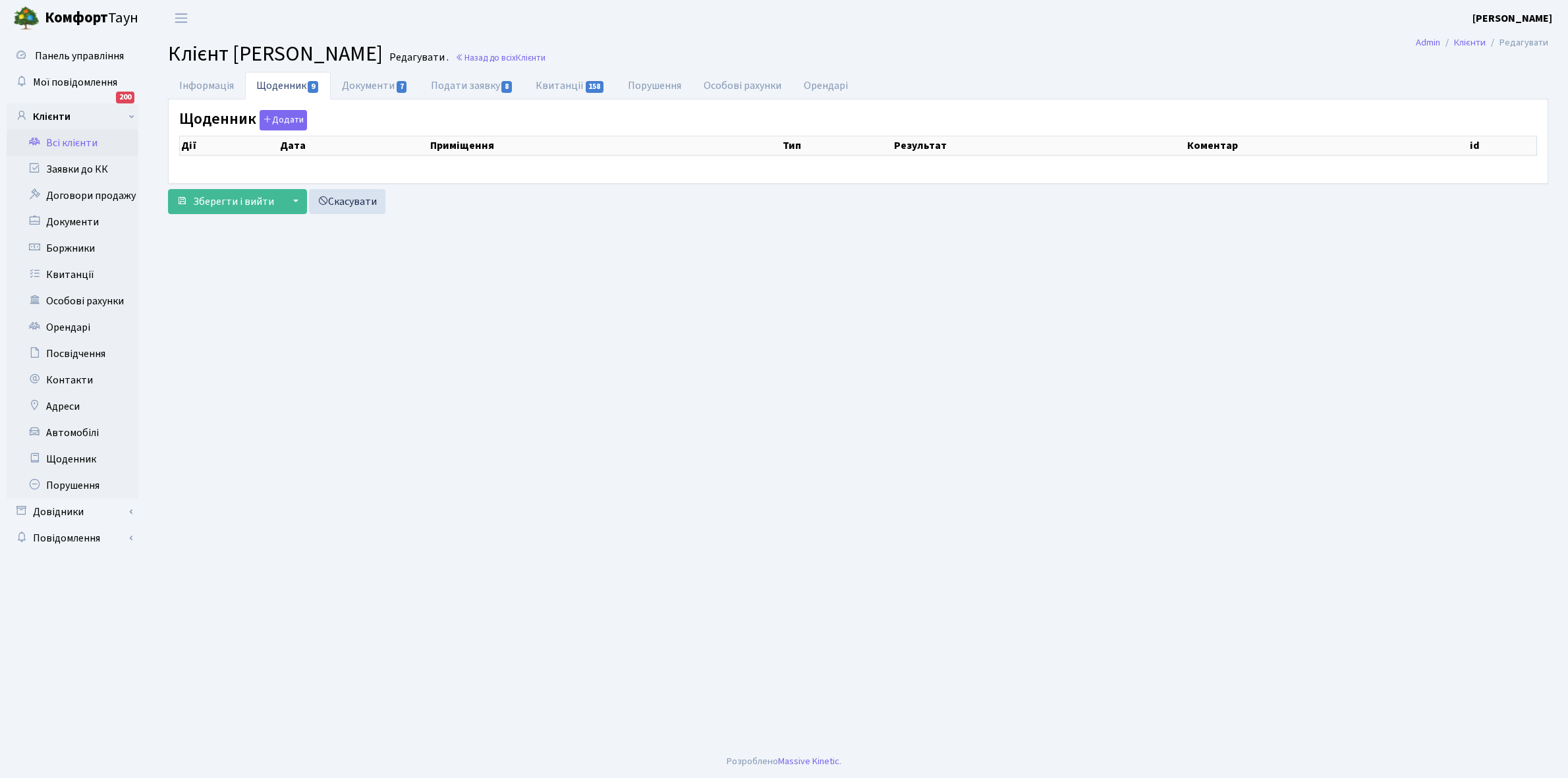
select select "25"
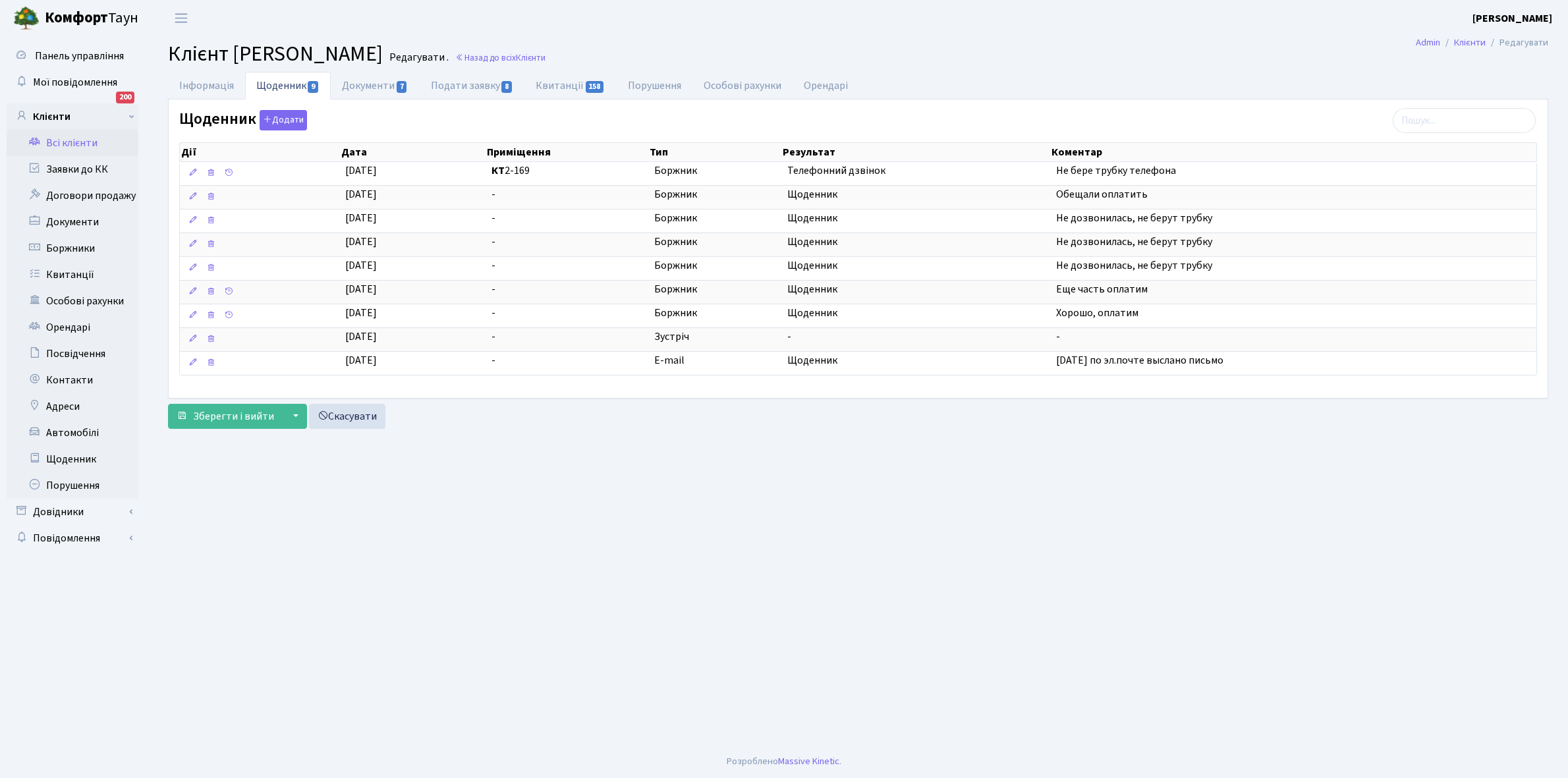
click at [81, 140] on link "Всі клієнти" at bounding box center [72, 143] width 132 height 26
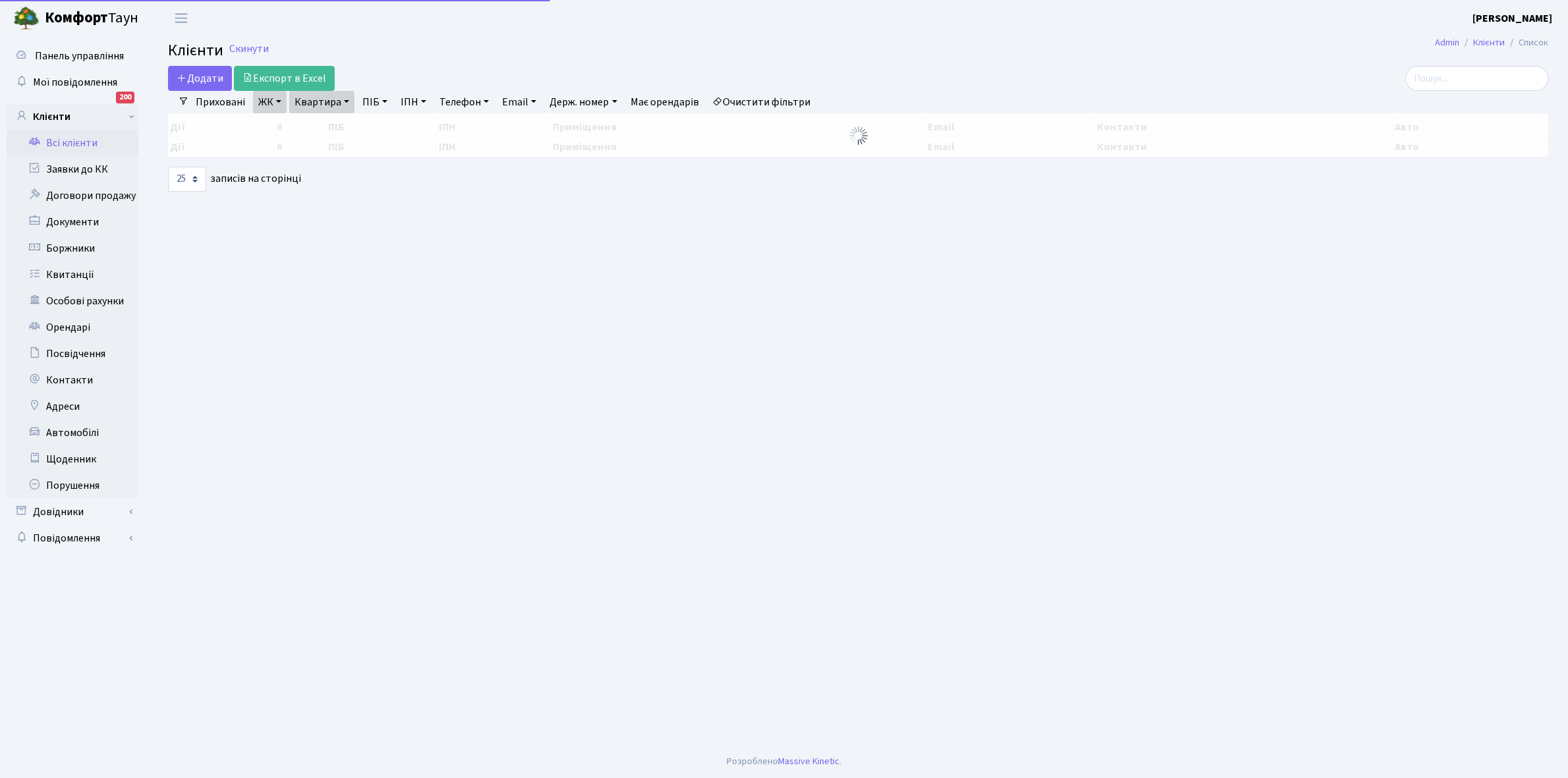
select select "25"
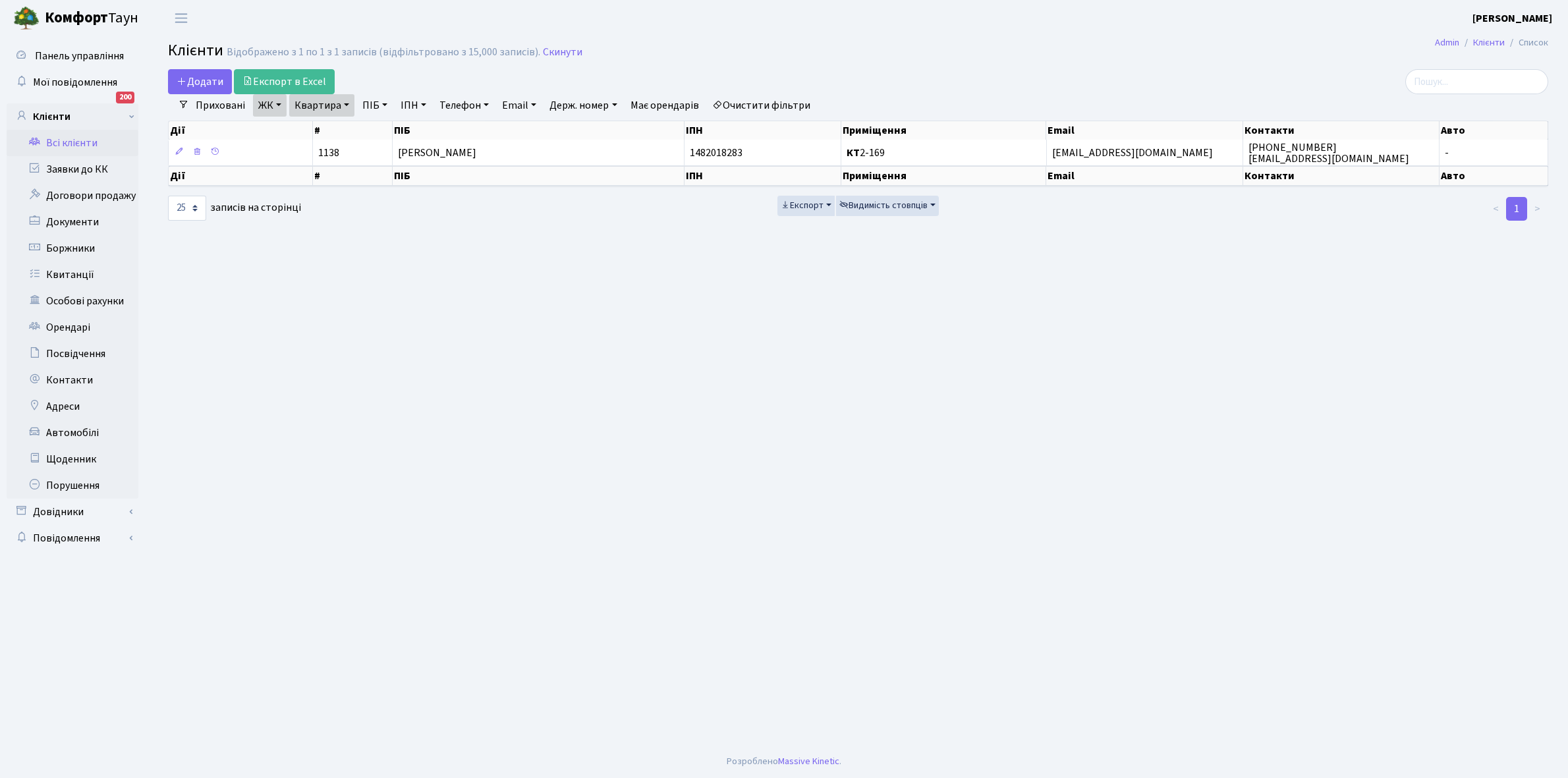
click at [784, 103] on link "Очистити фільтри" at bounding box center [761, 106] width 109 height 22
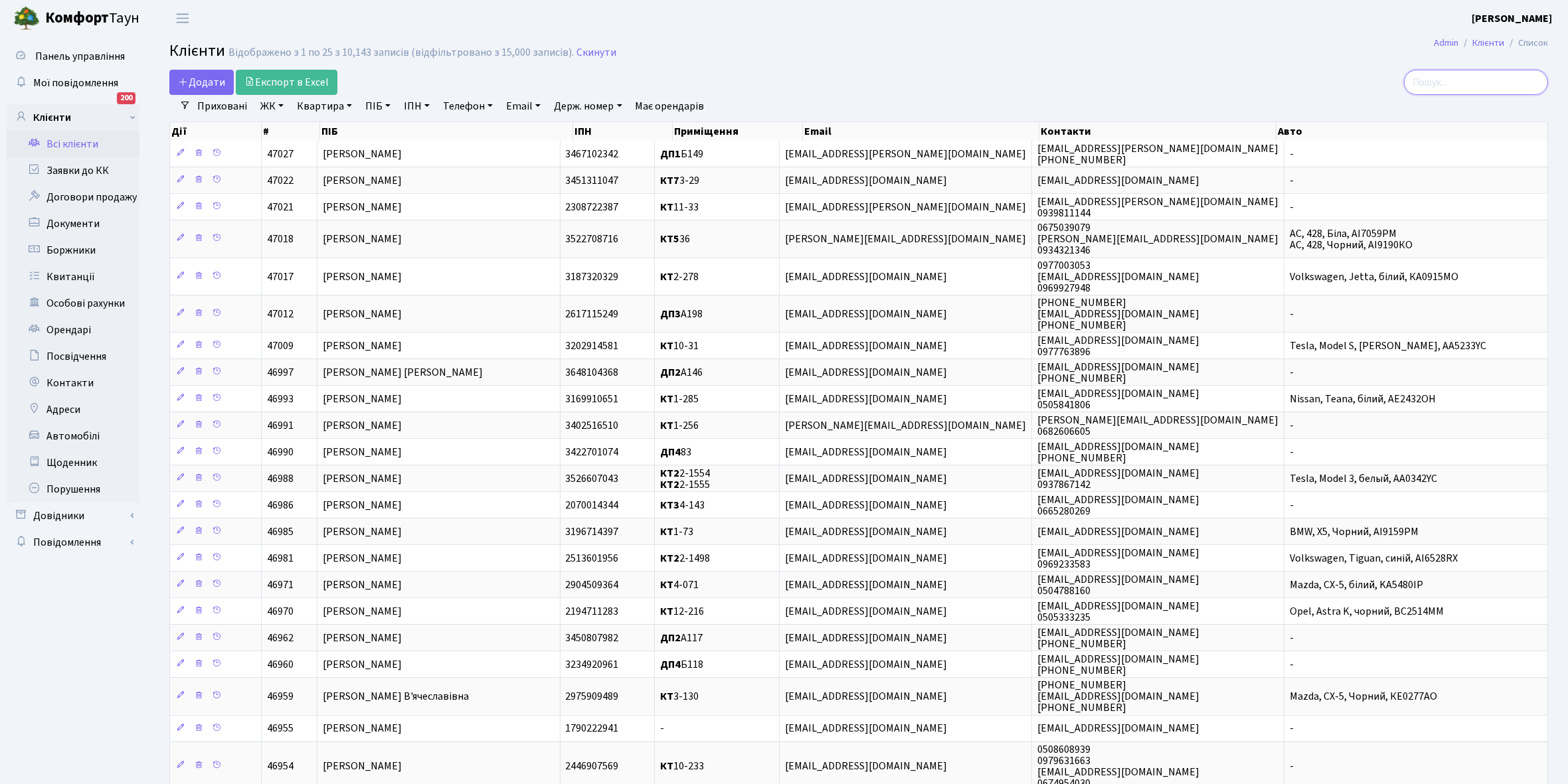
click at [1456, 78] on input "search" at bounding box center [1476, 82] width 144 height 25
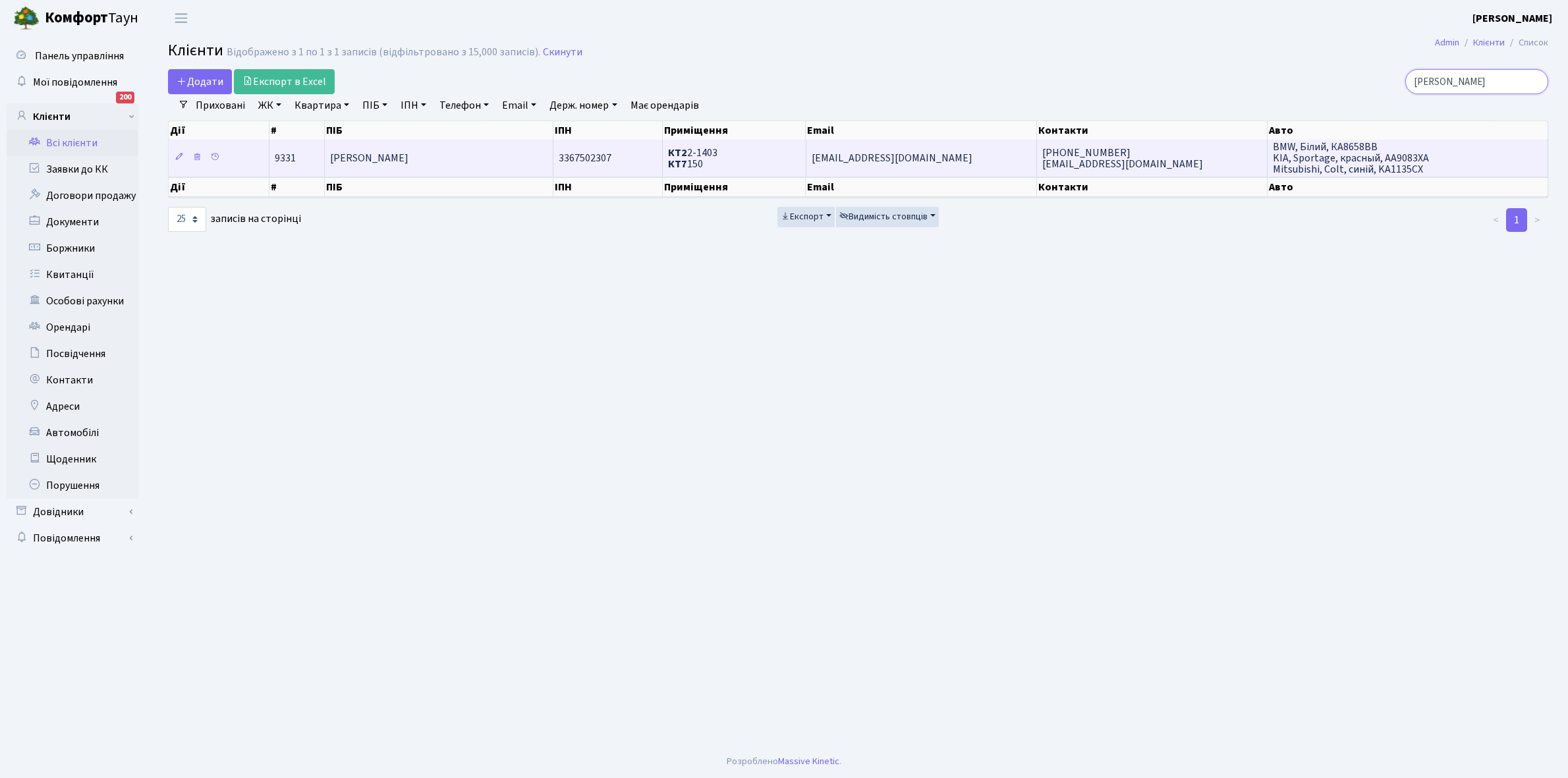
type input "[PERSON_NAME]"
click at [467, 159] on td "[PERSON_NAME]" at bounding box center [439, 158] width 228 height 36
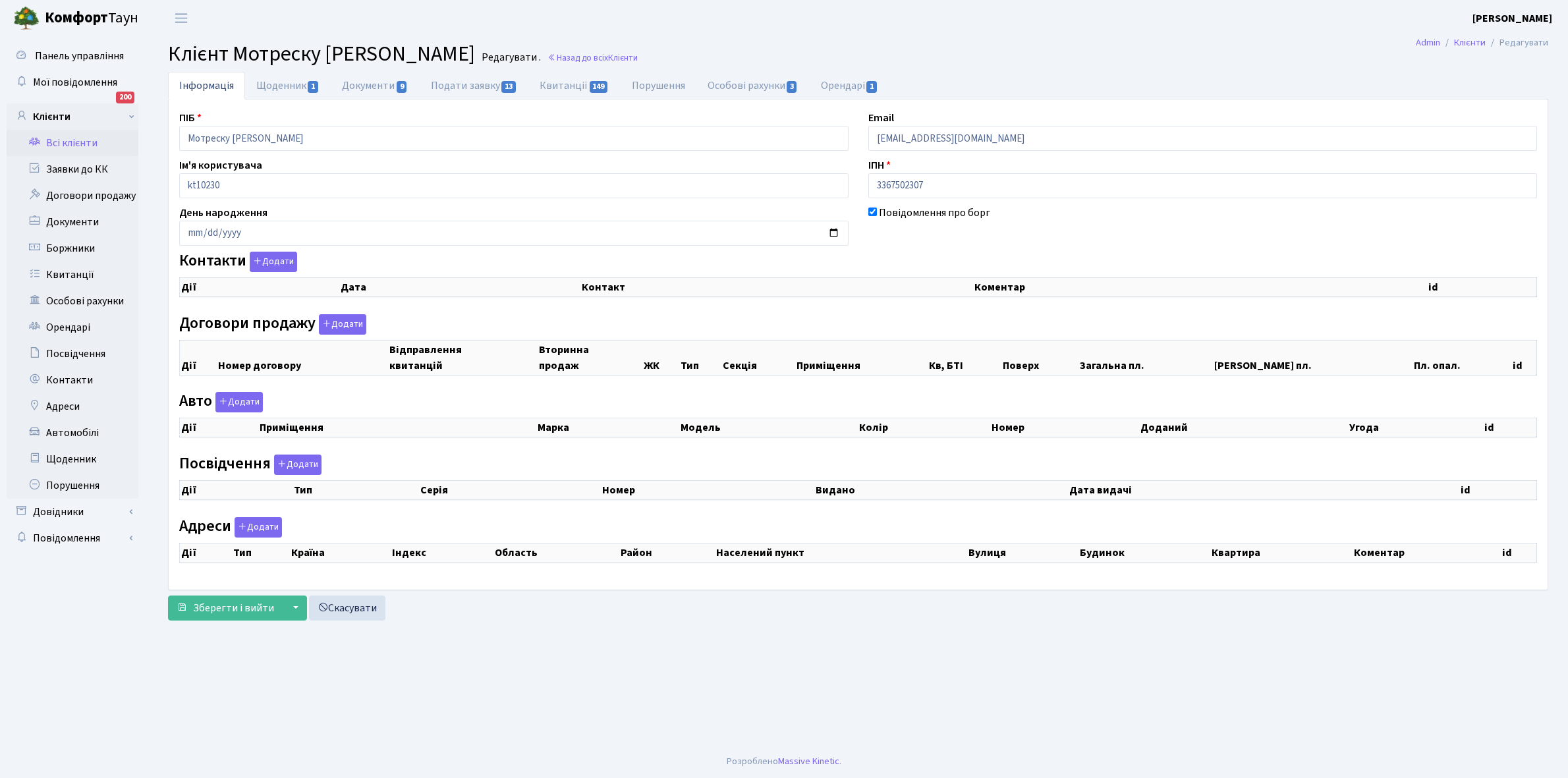
checkbox input "true"
select select "25"
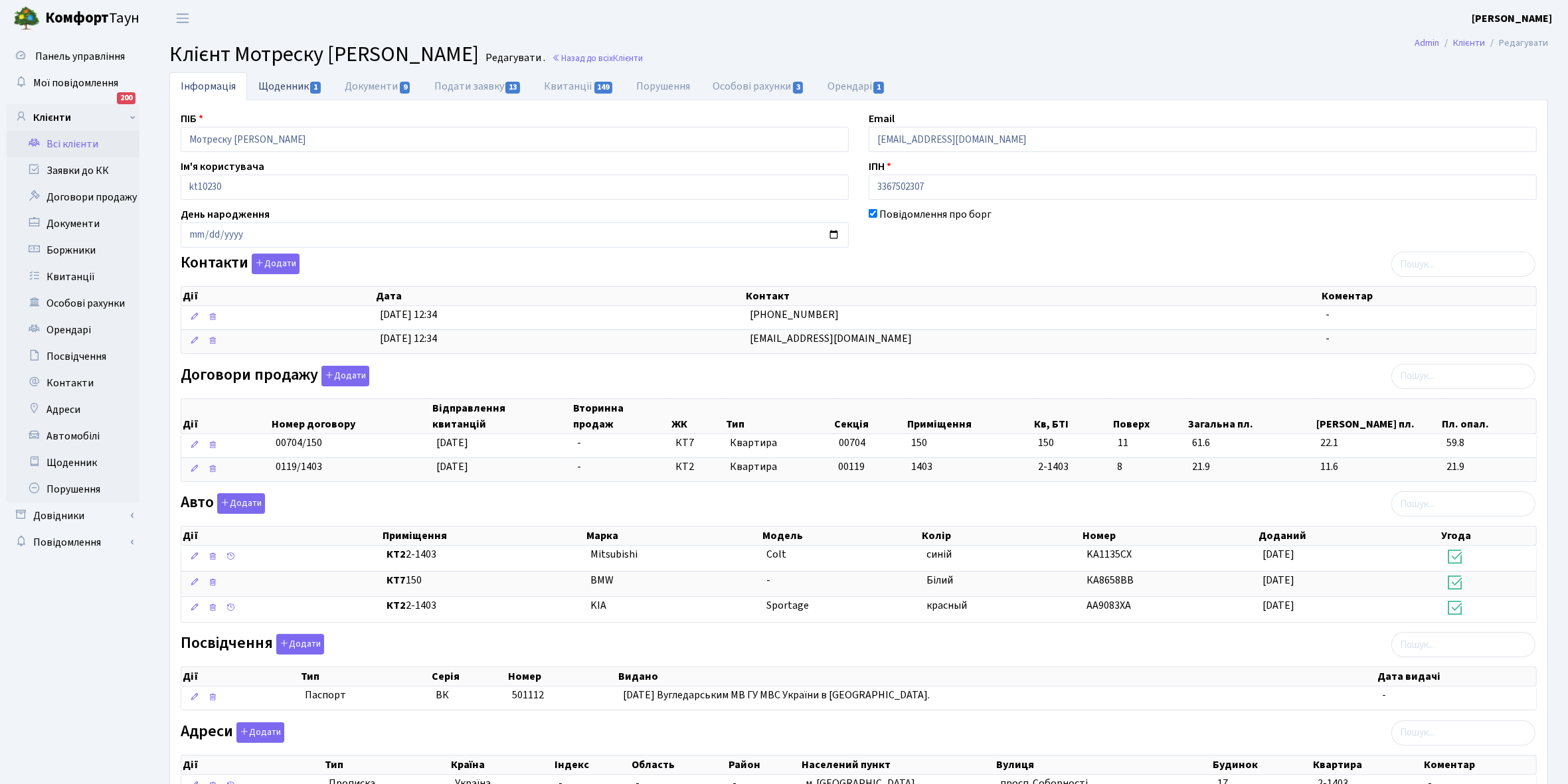
click at [288, 84] on link "Щоденник 1" at bounding box center [290, 85] width 86 height 27
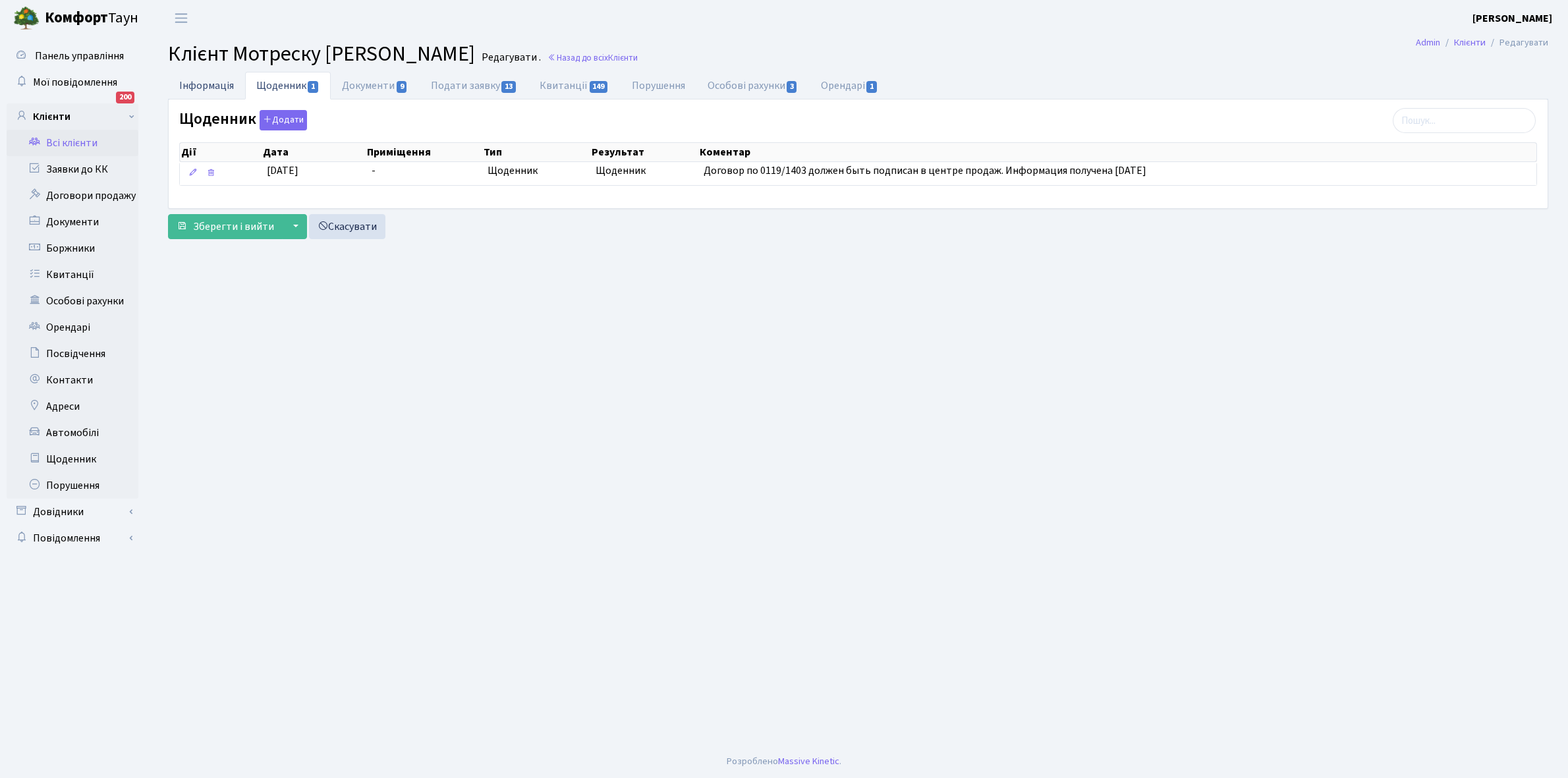
click at [198, 83] on link "Інформація" at bounding box center [206, 84] width 77 height 27
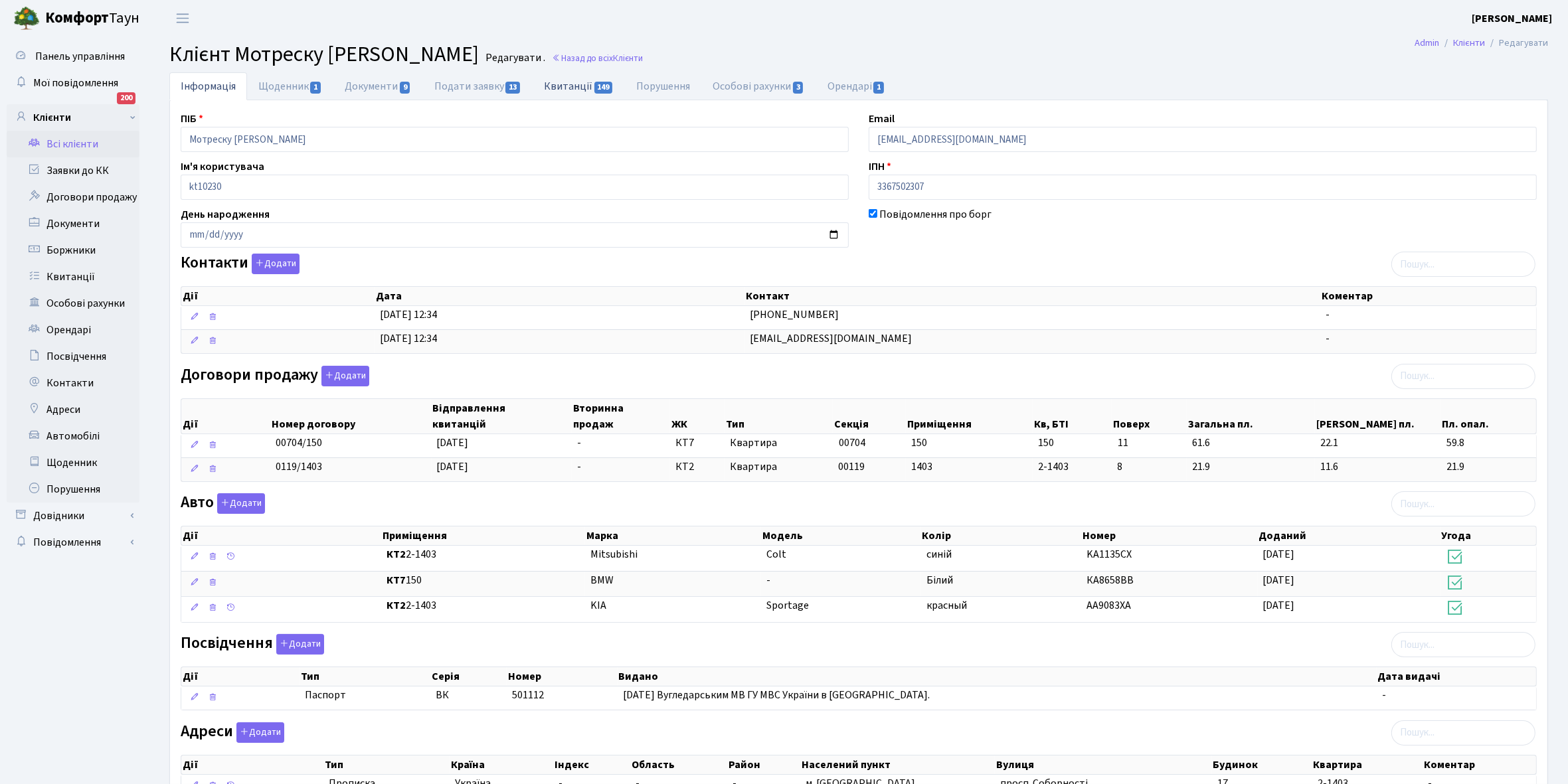
click at [565, 83] on link "Квитанції 149" at bounding box center [579, 85] width 93 height 27
select select "25"
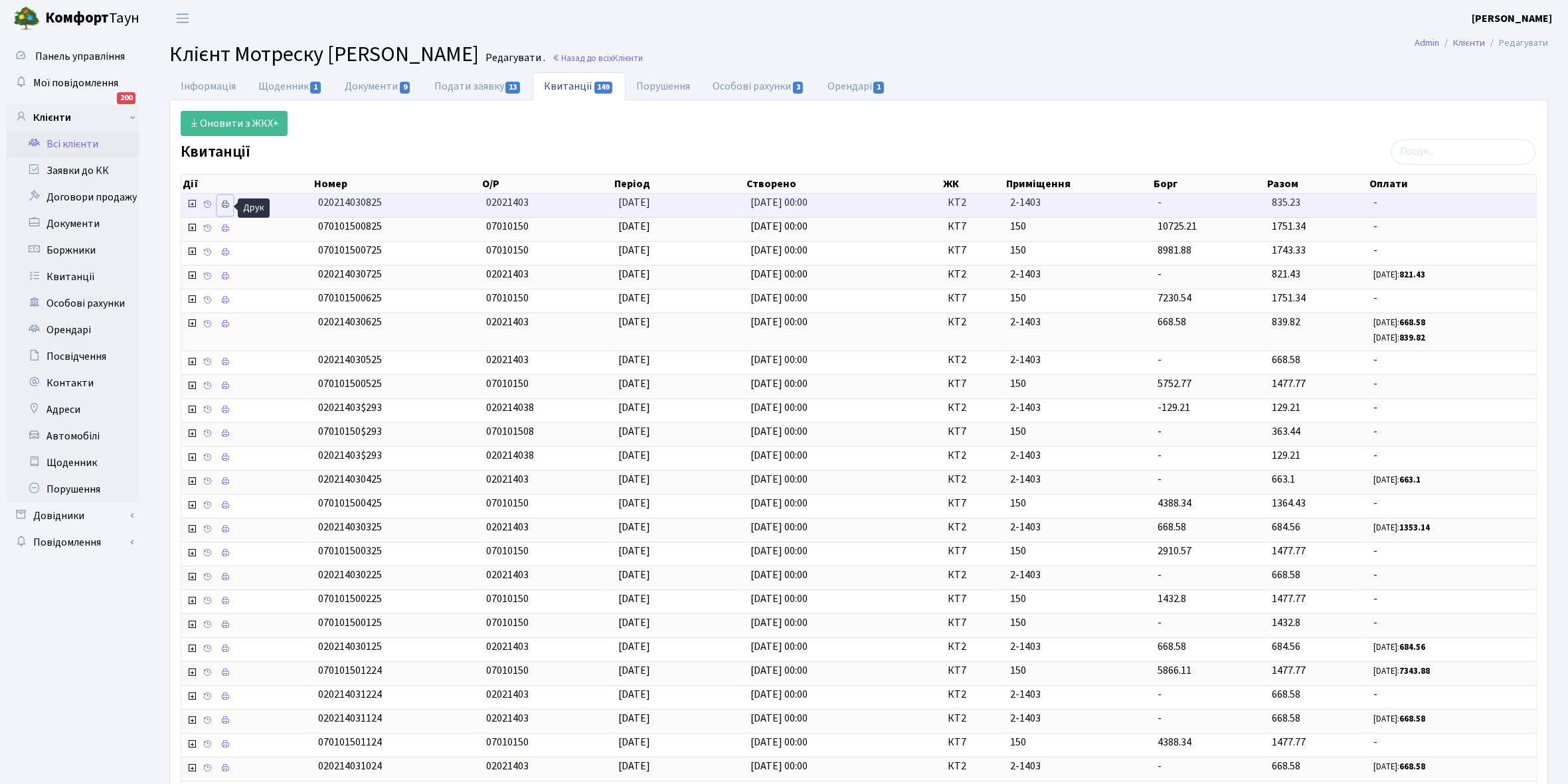
click at [229, 205] on icon at bounding box center [225, 205] width 9 height 9
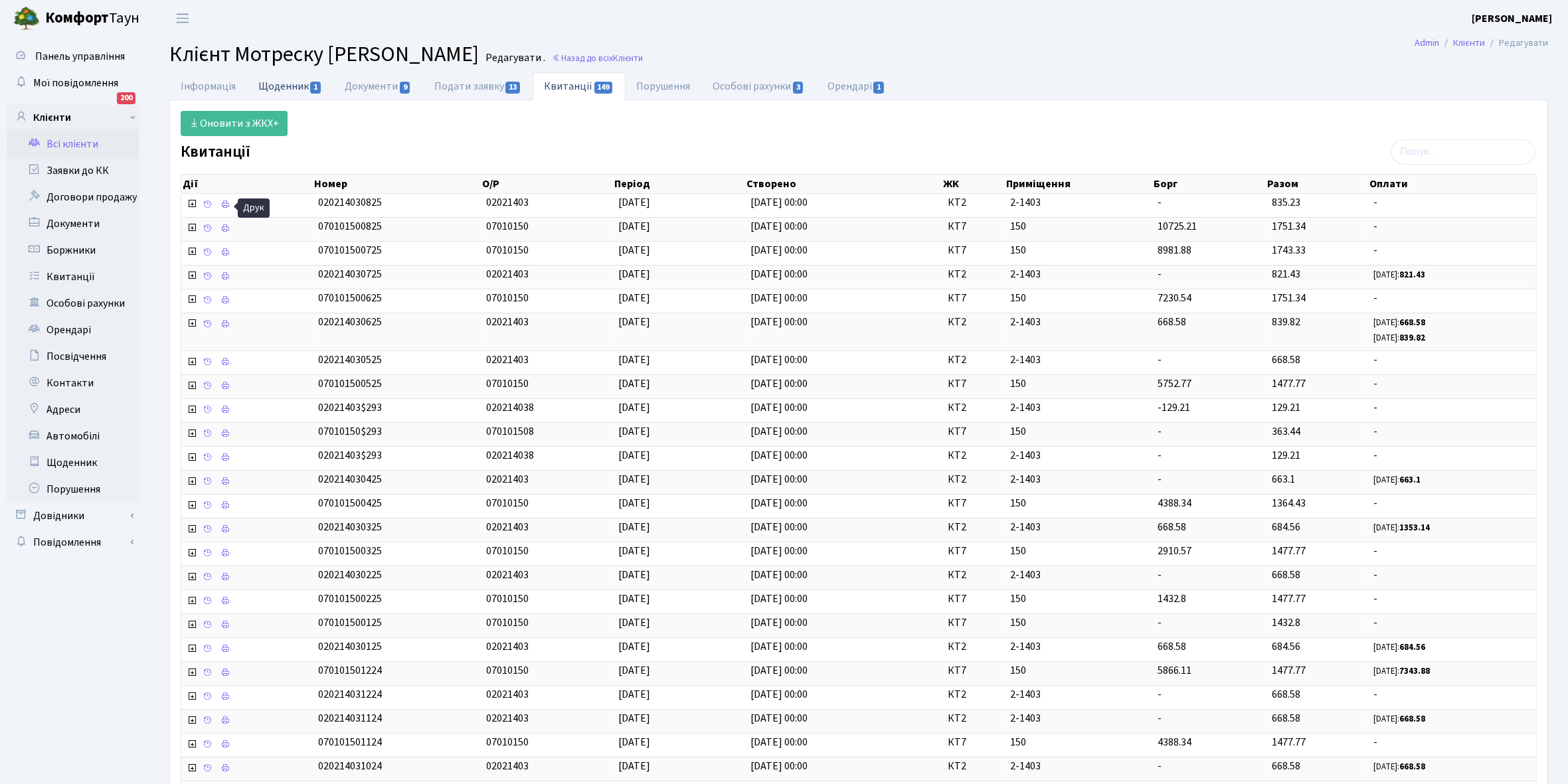
click at [273, 81] on link "Щоденник 1" at bounding box center [290, 85] width 86 height 27
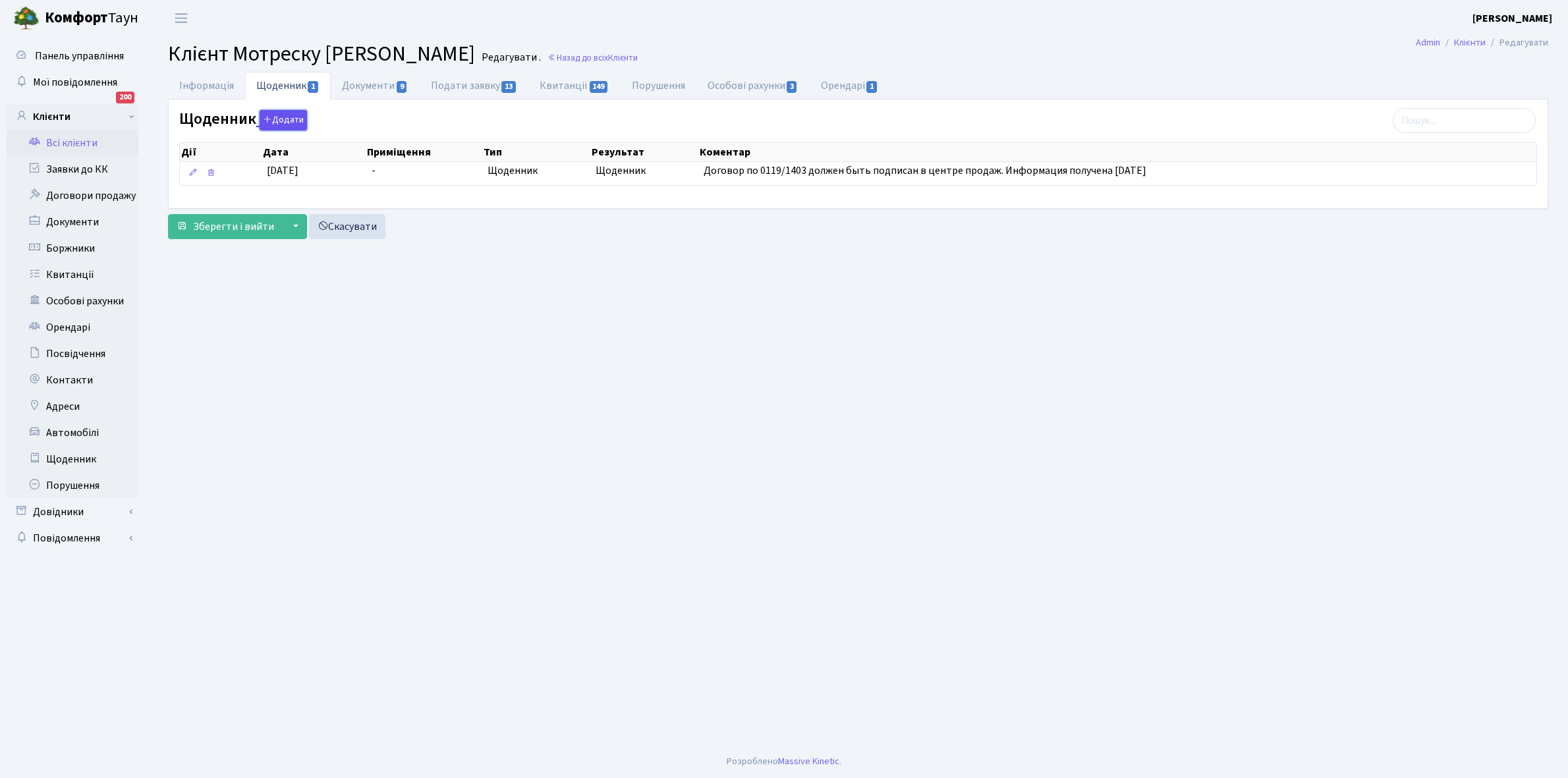
click at [282, 119] on button "Додати" at bounding box center [283, 121] width 47 height 20
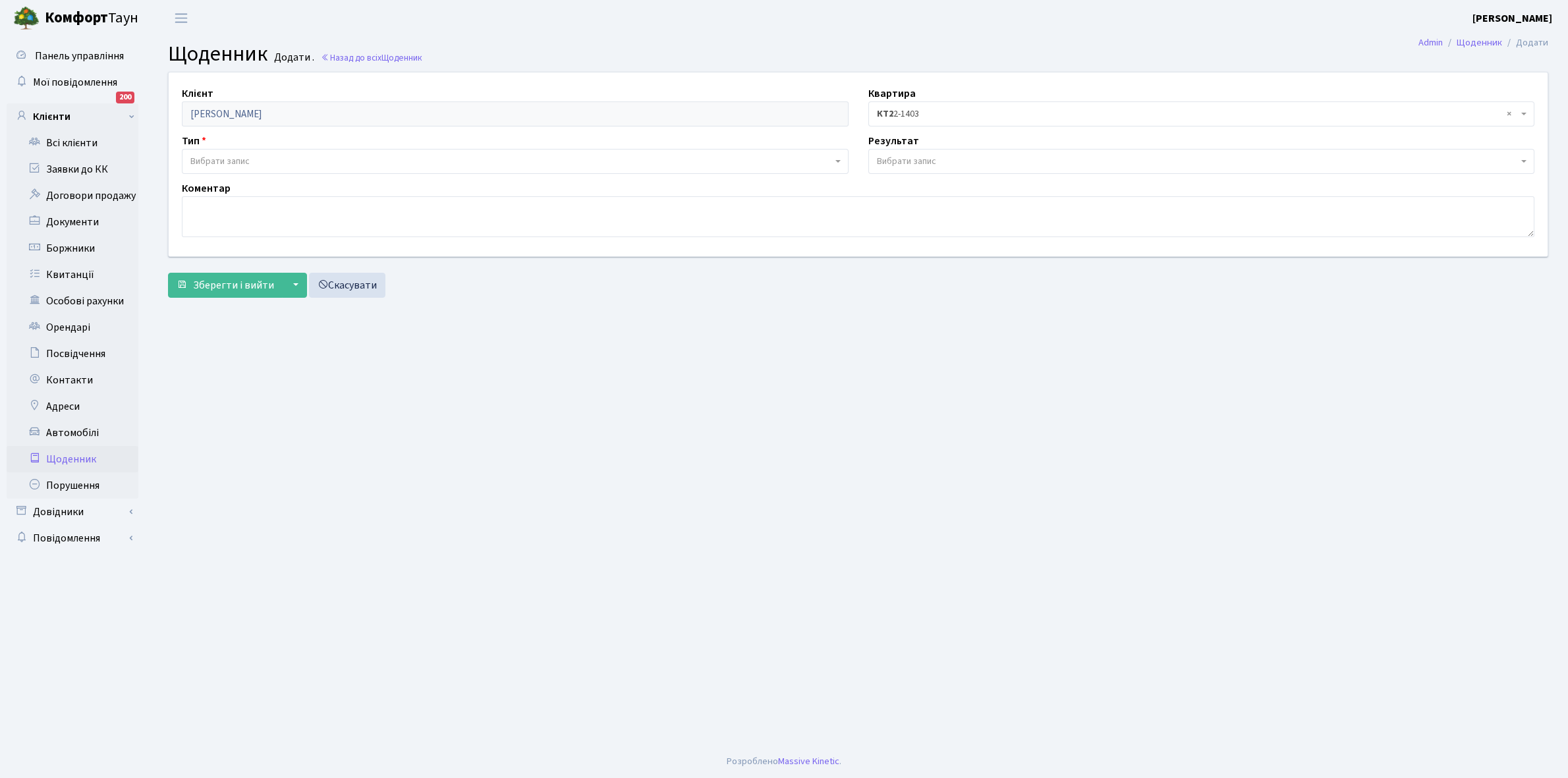
click at [975, 108] on span "× КТ2 2-1403" at bounding box center [1198, 114] width 642 height 13
select select "31250"
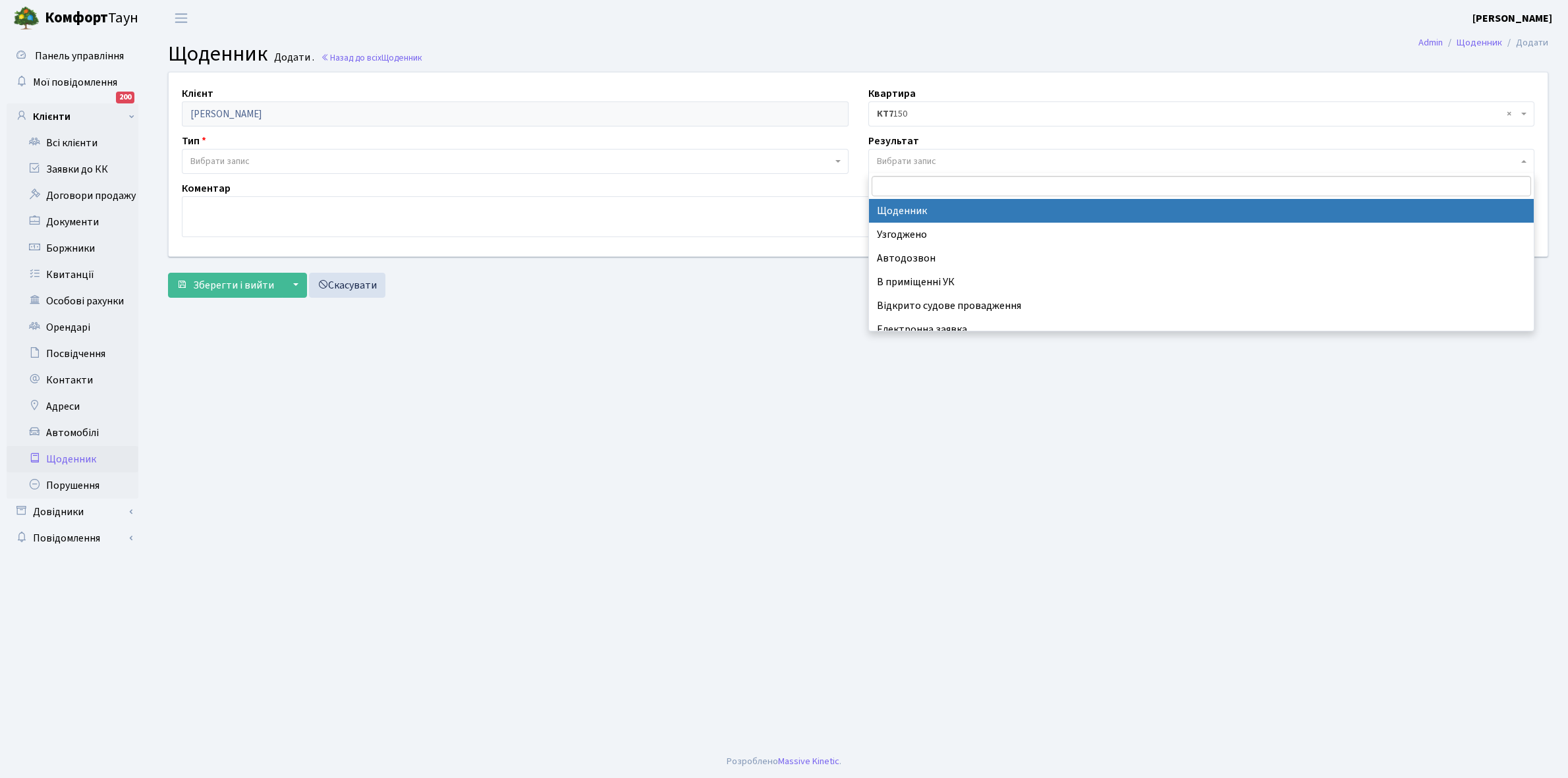
click at [929, 159] on span "Вибрати запис" at bounding box center [906, 161] width 59 height 13
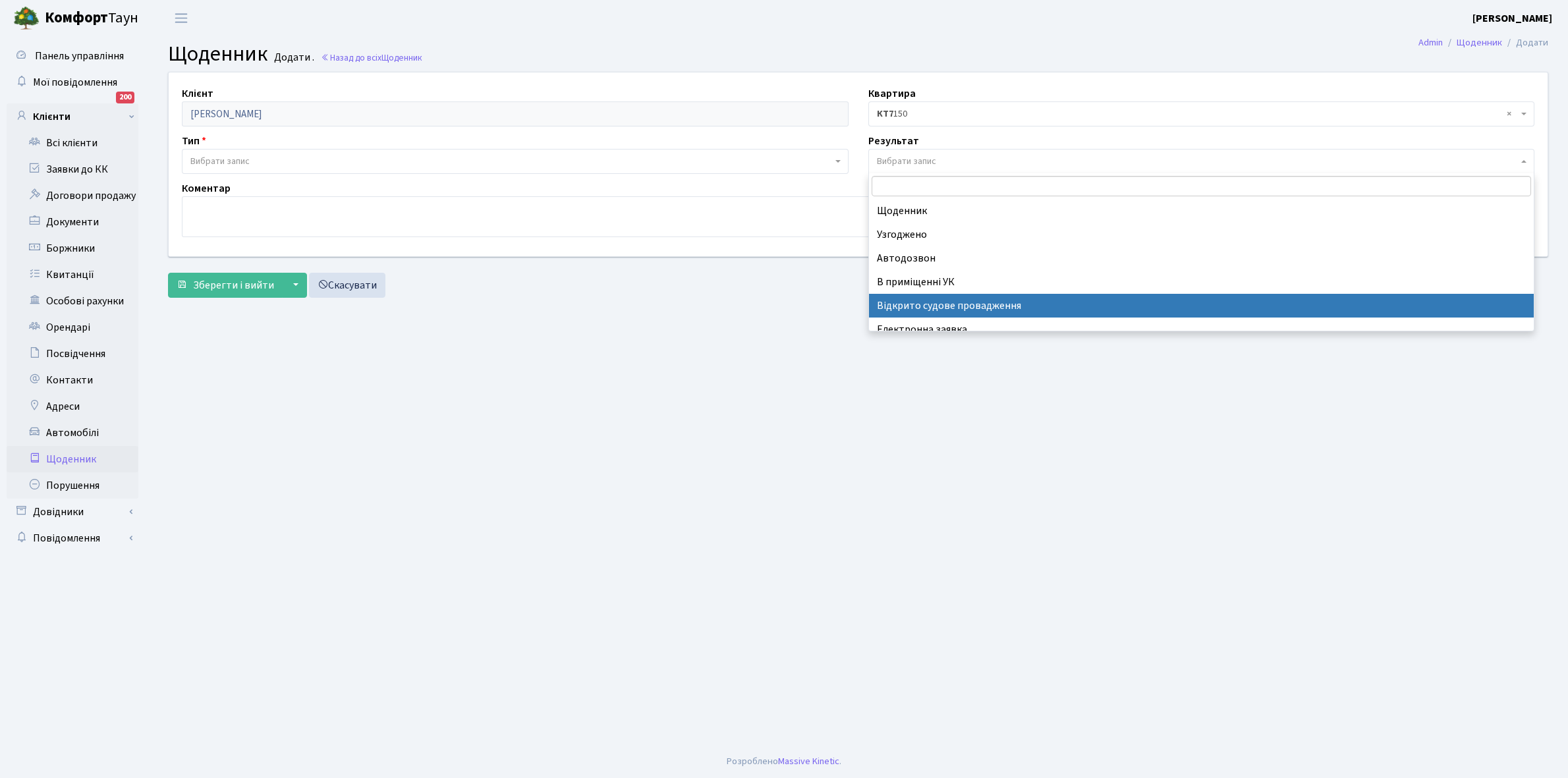
scroll to position [81, 0]
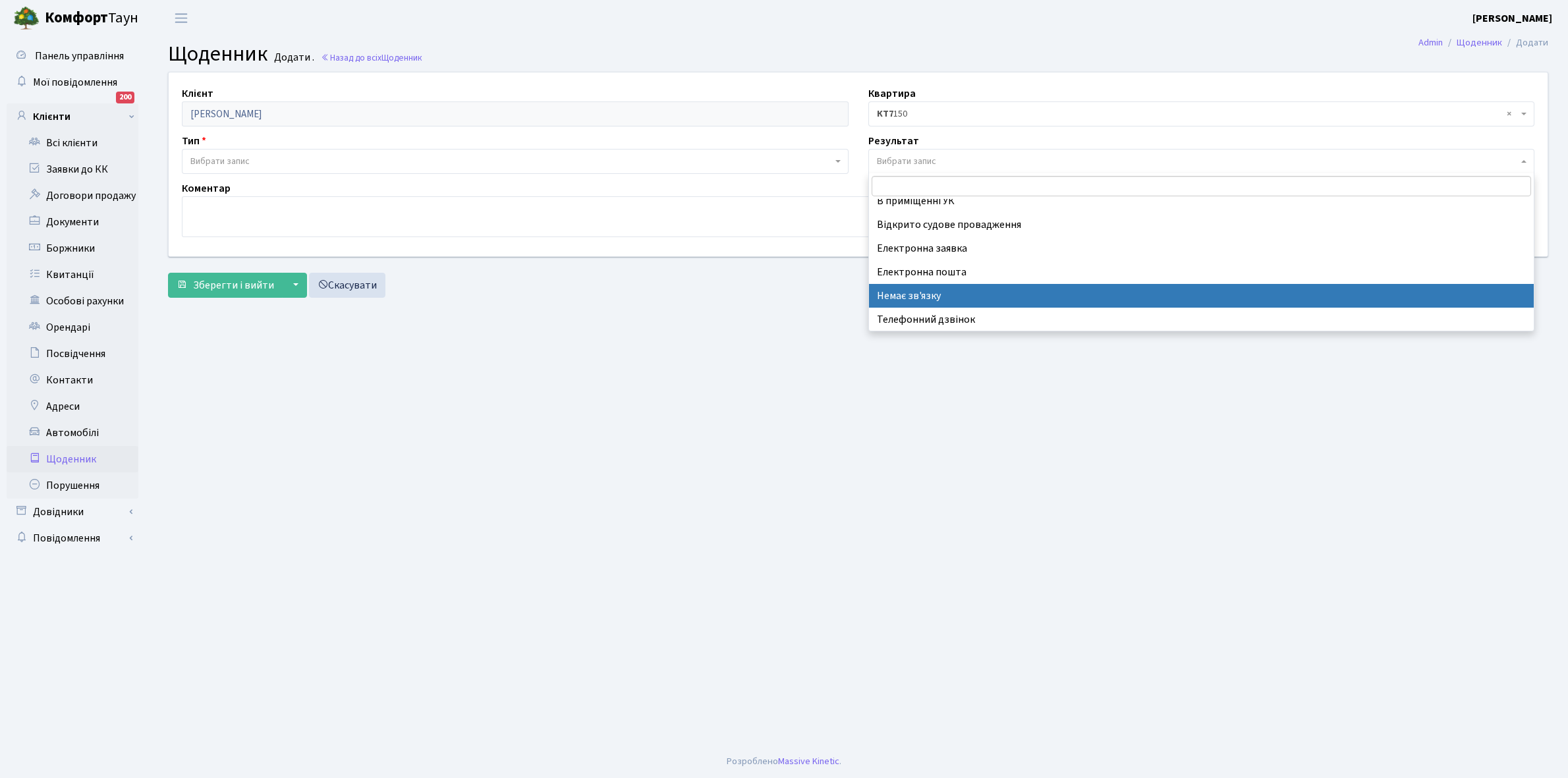
select select "197"
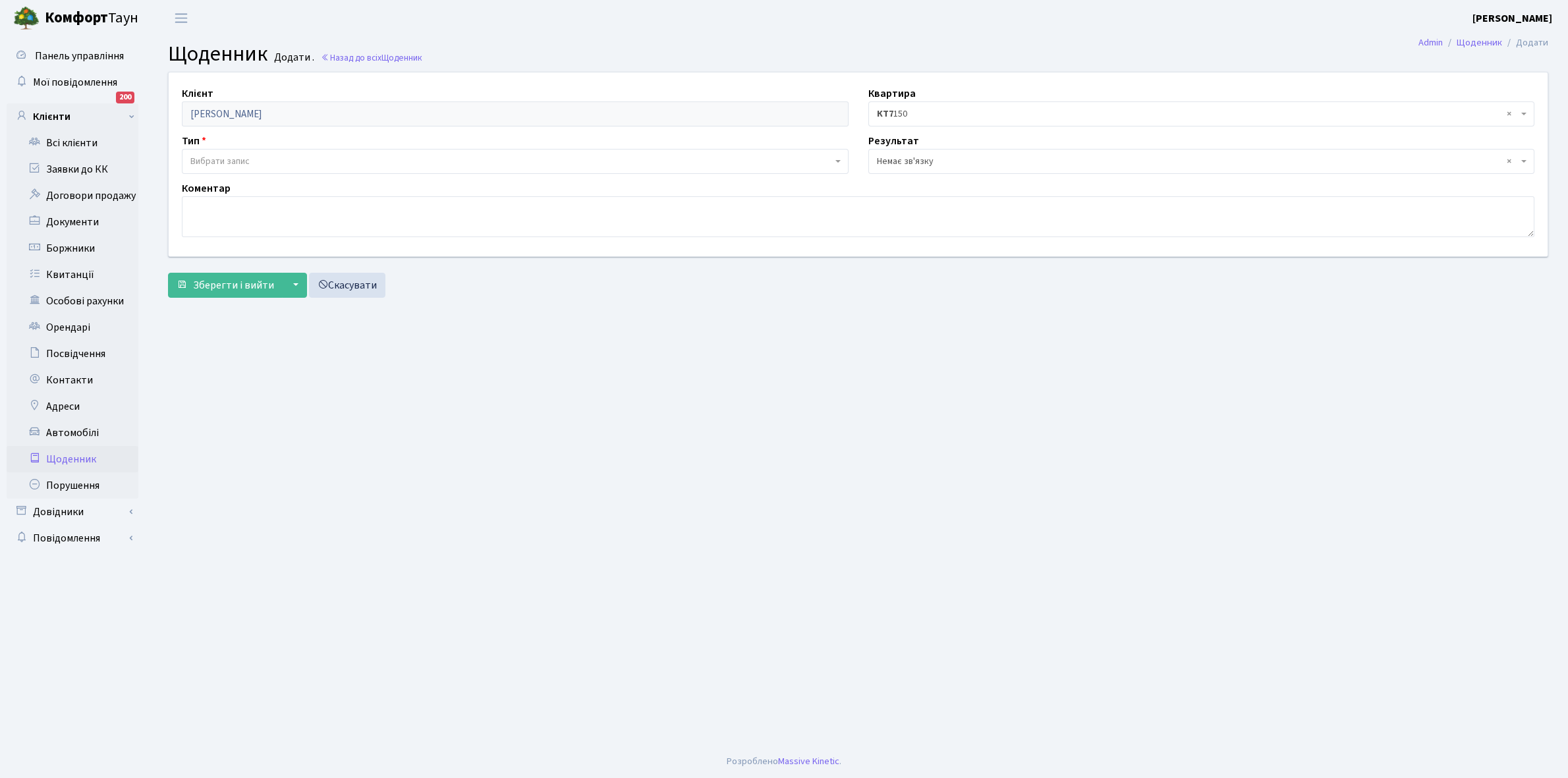
click at [252, 159] on span "Вибрати запис" at bounding box center [511, 161] width 642 height 13
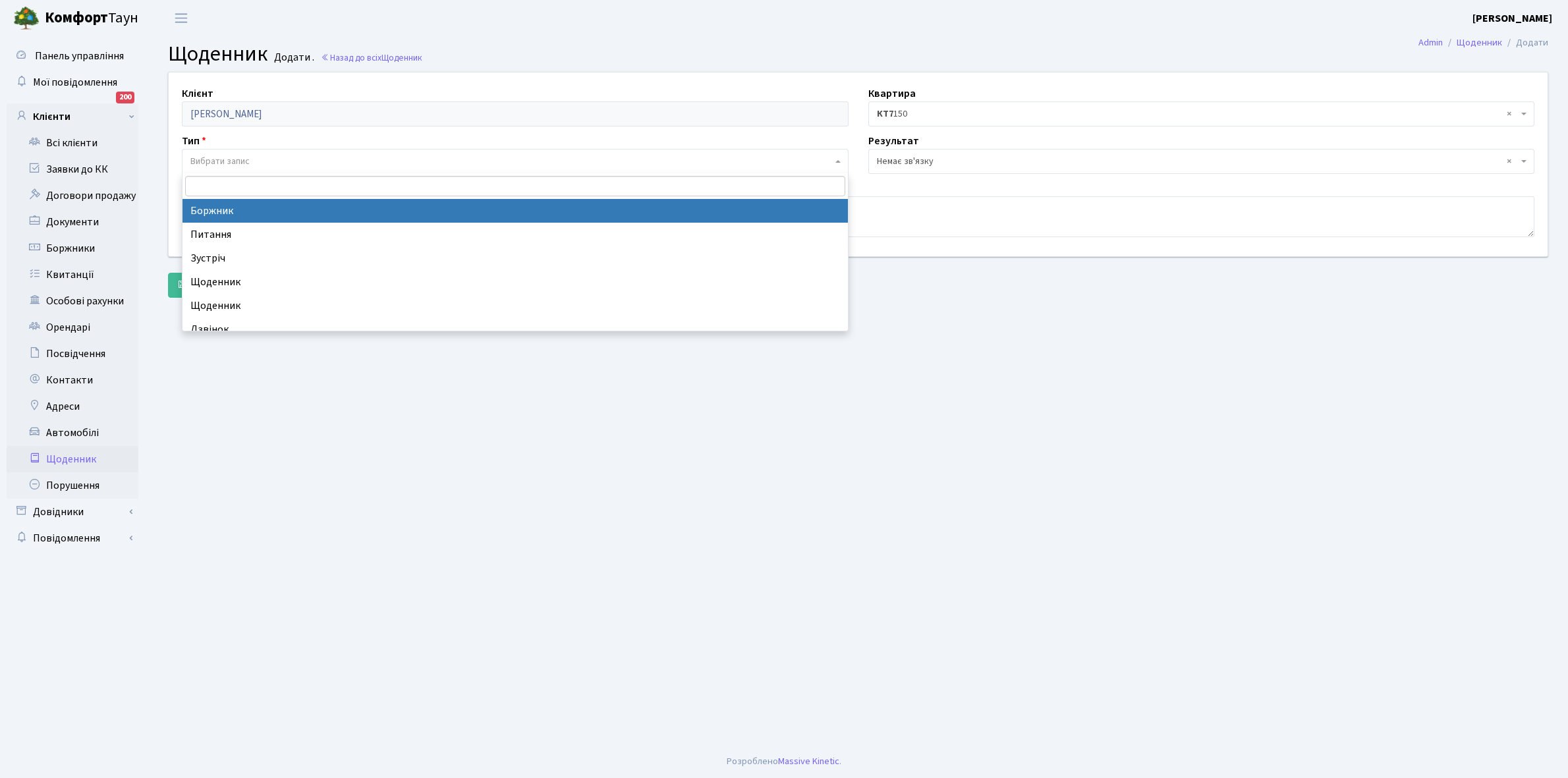
select select "189"
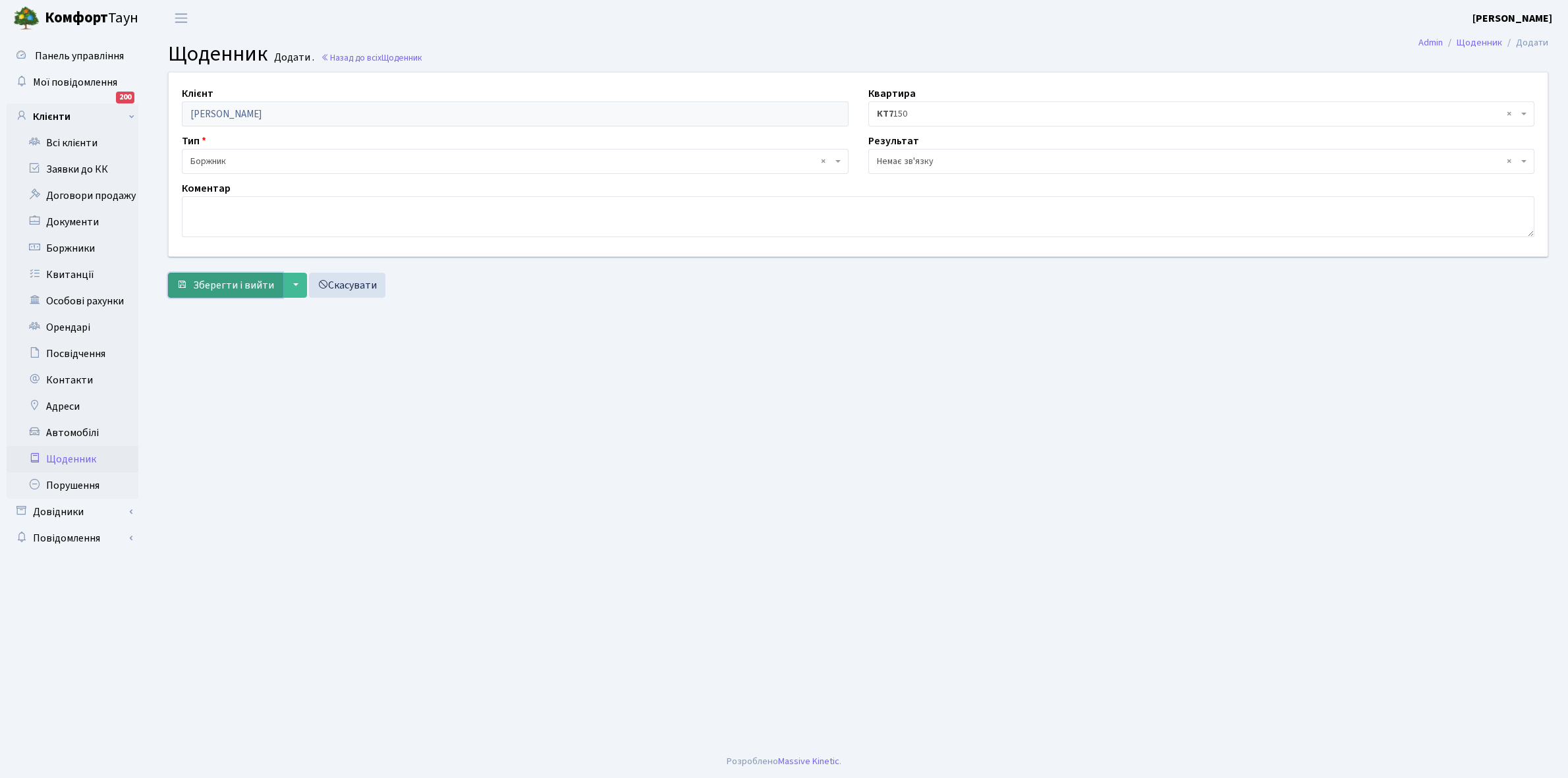
click at [229, 284] on span "Зберегти і вийти" at bounding box center [233, 286] width 81 height 15
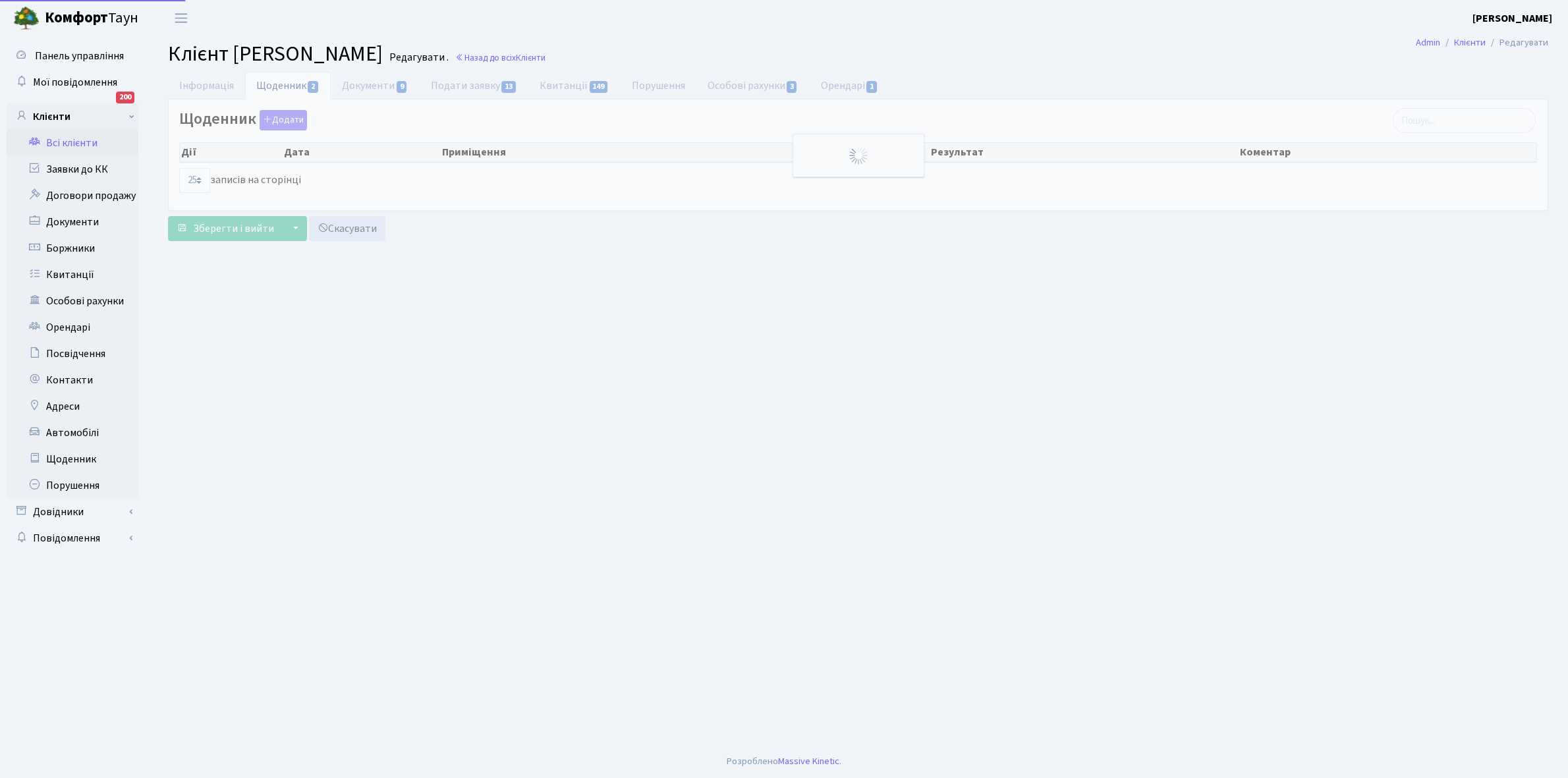
select select "25"
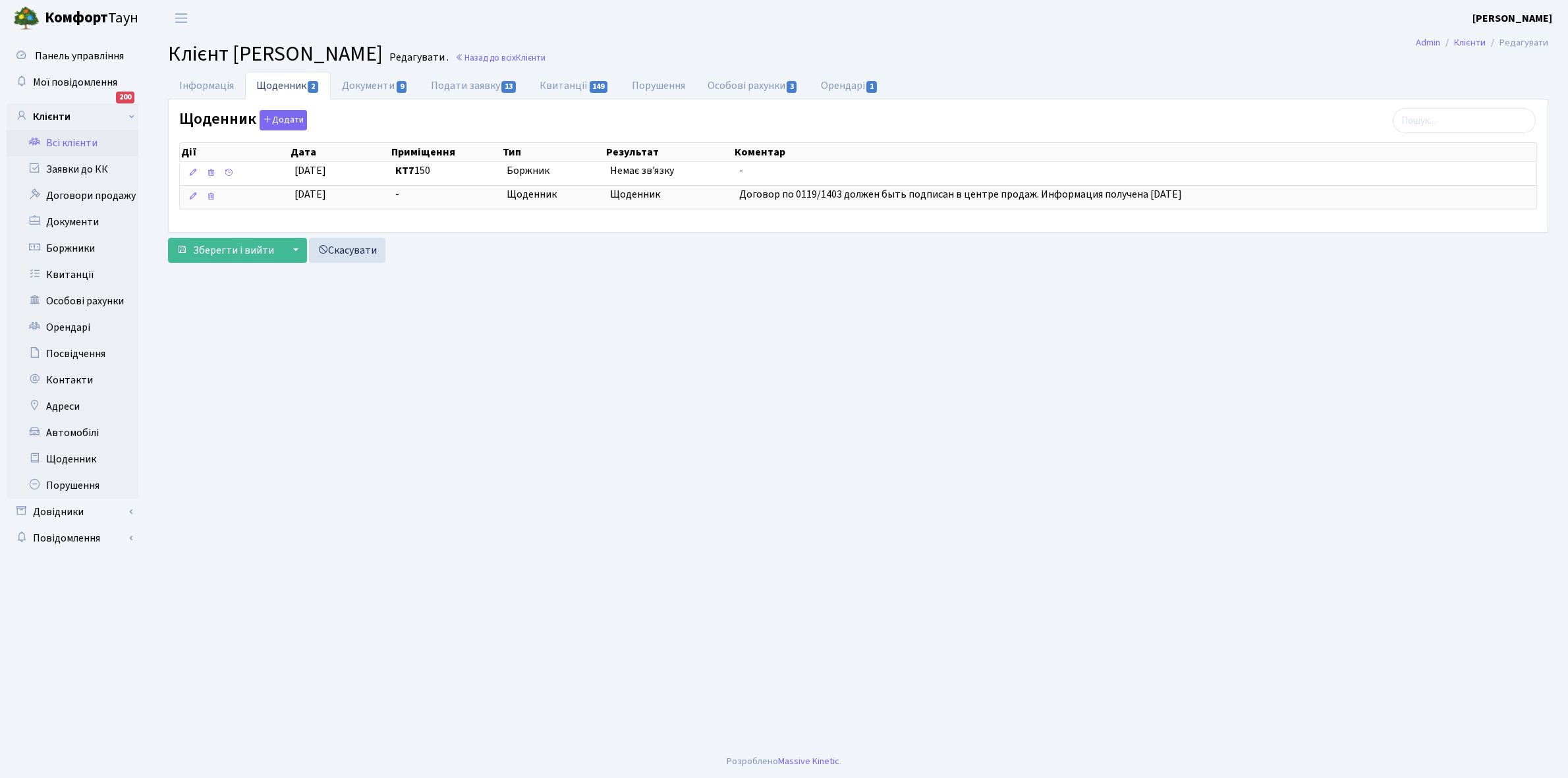
click at [71, 143] on link "Всі клієнти" at bounding box center [72, 143] width 132 height 26
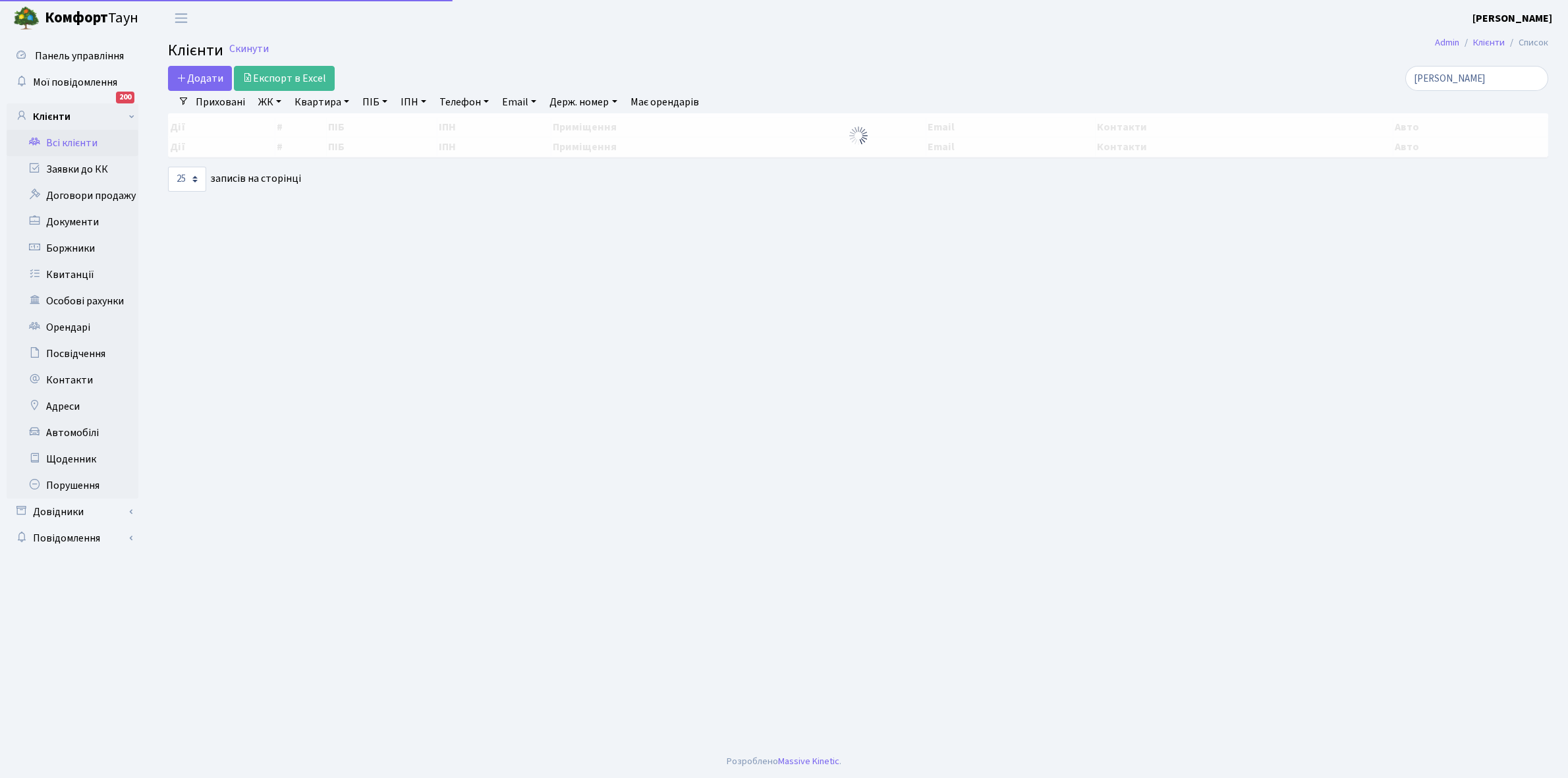
select select "25"
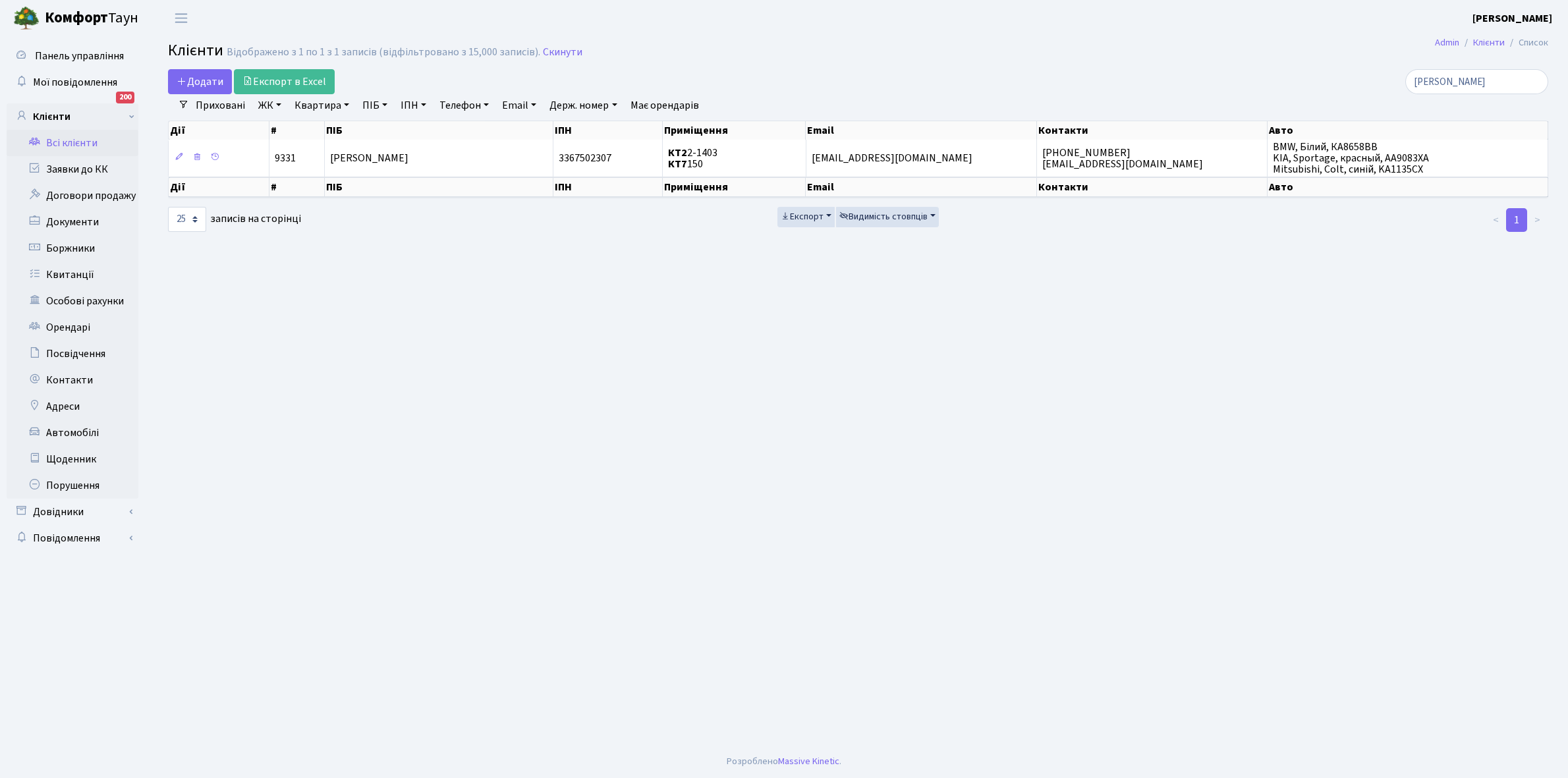
click at [66, 140] on link "Всі клієнти" at bounding box center [72, 143] width 132 height 26
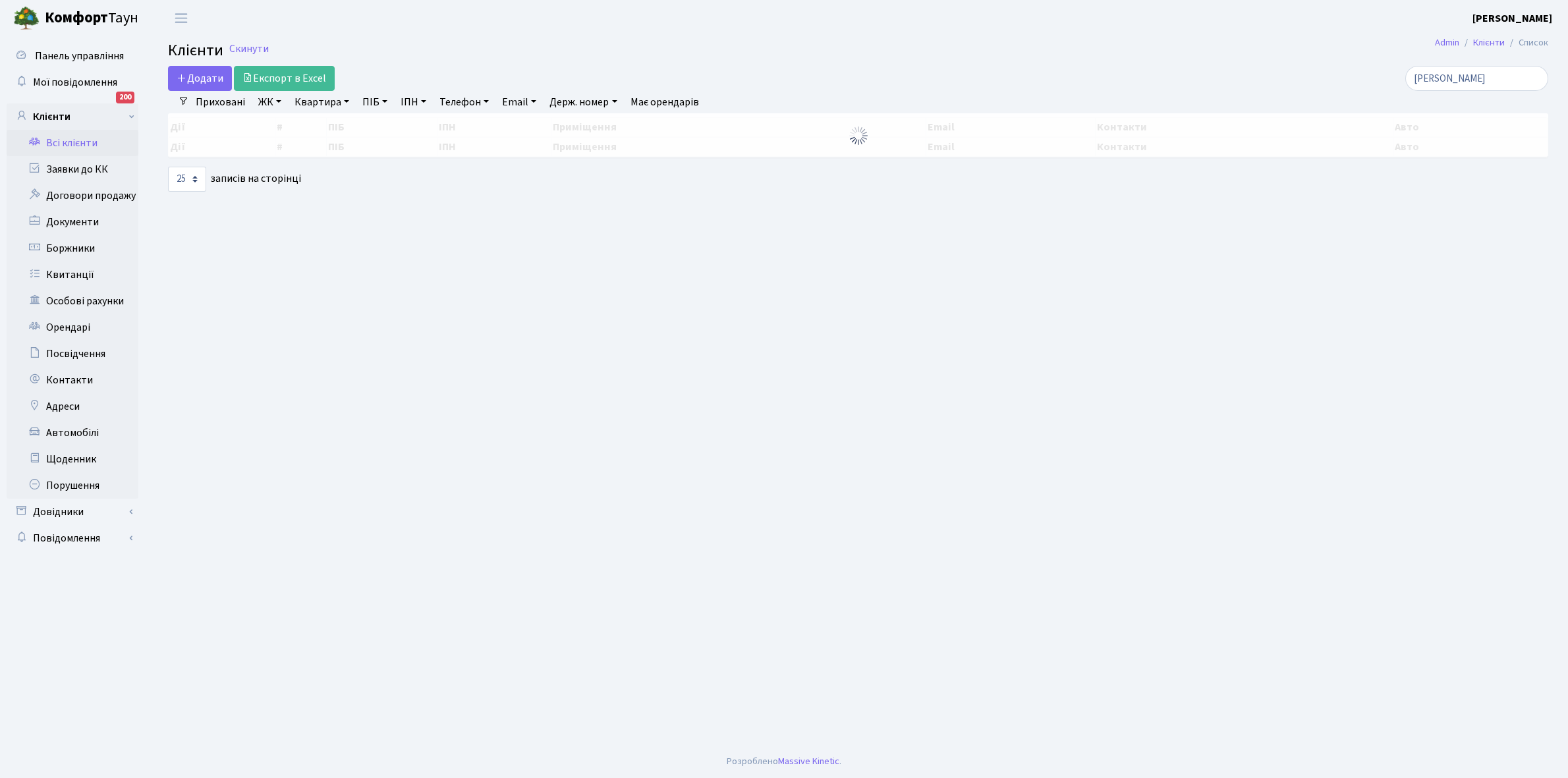
select select "25"
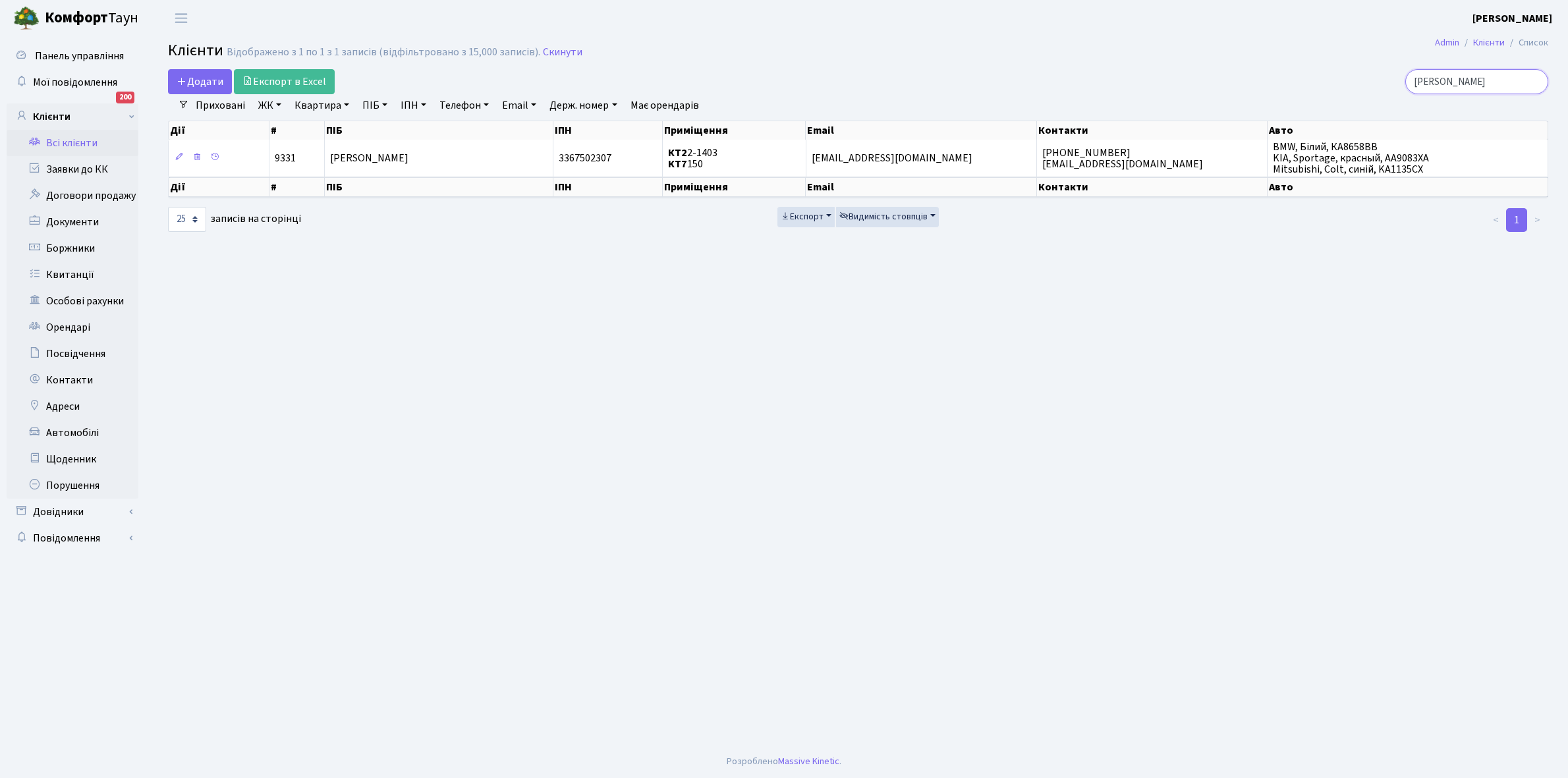
click at [1496, 87] on input "[PERSON_NAME]" at bounding box center [1477, 82] width 143 height 25
type input "м"
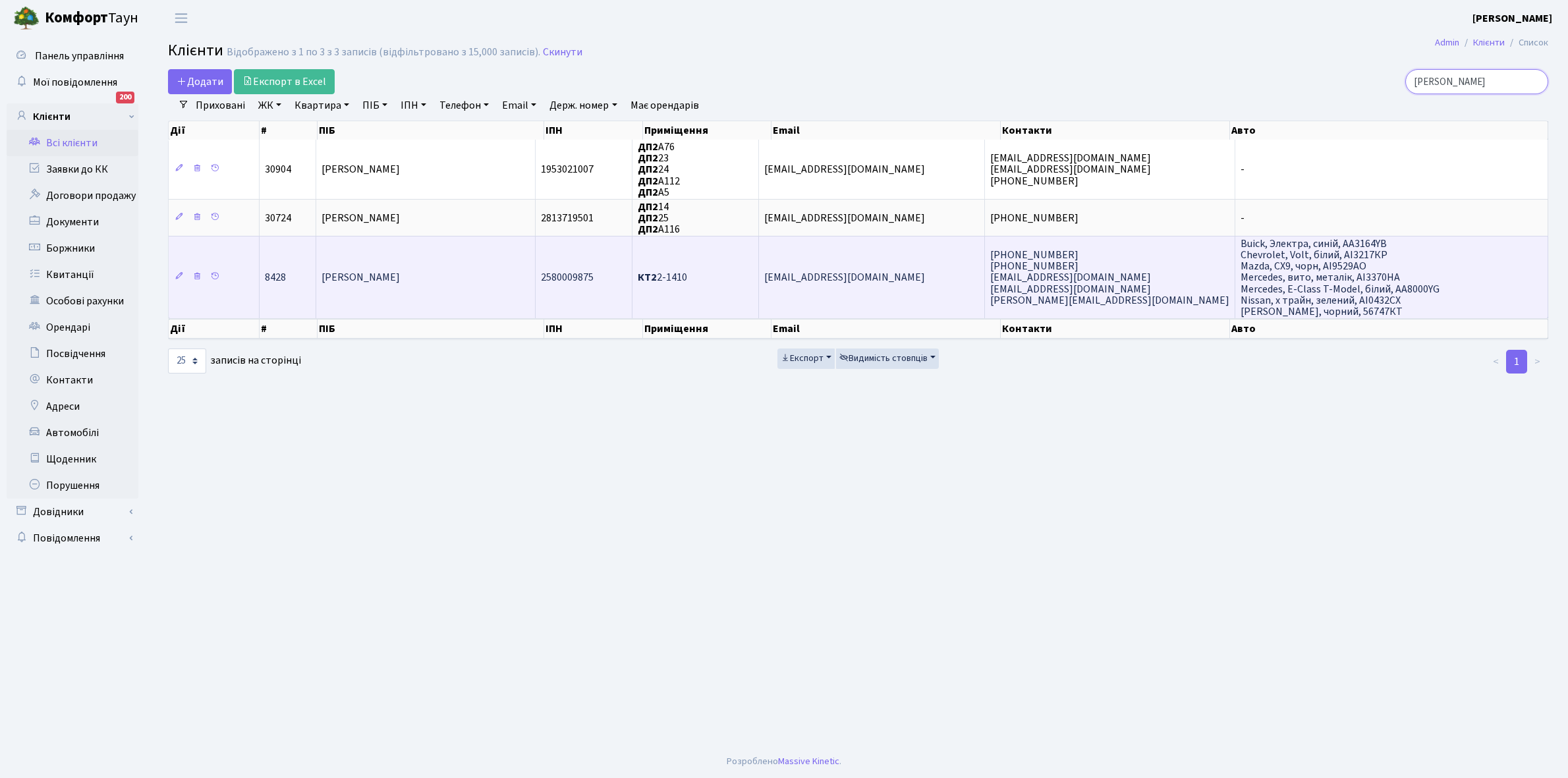
type input "[PERSON_NAME]"
click at [483, 262] on td "[PERSON_NAME]" at bounding box center [426, 276] width 220 height 83
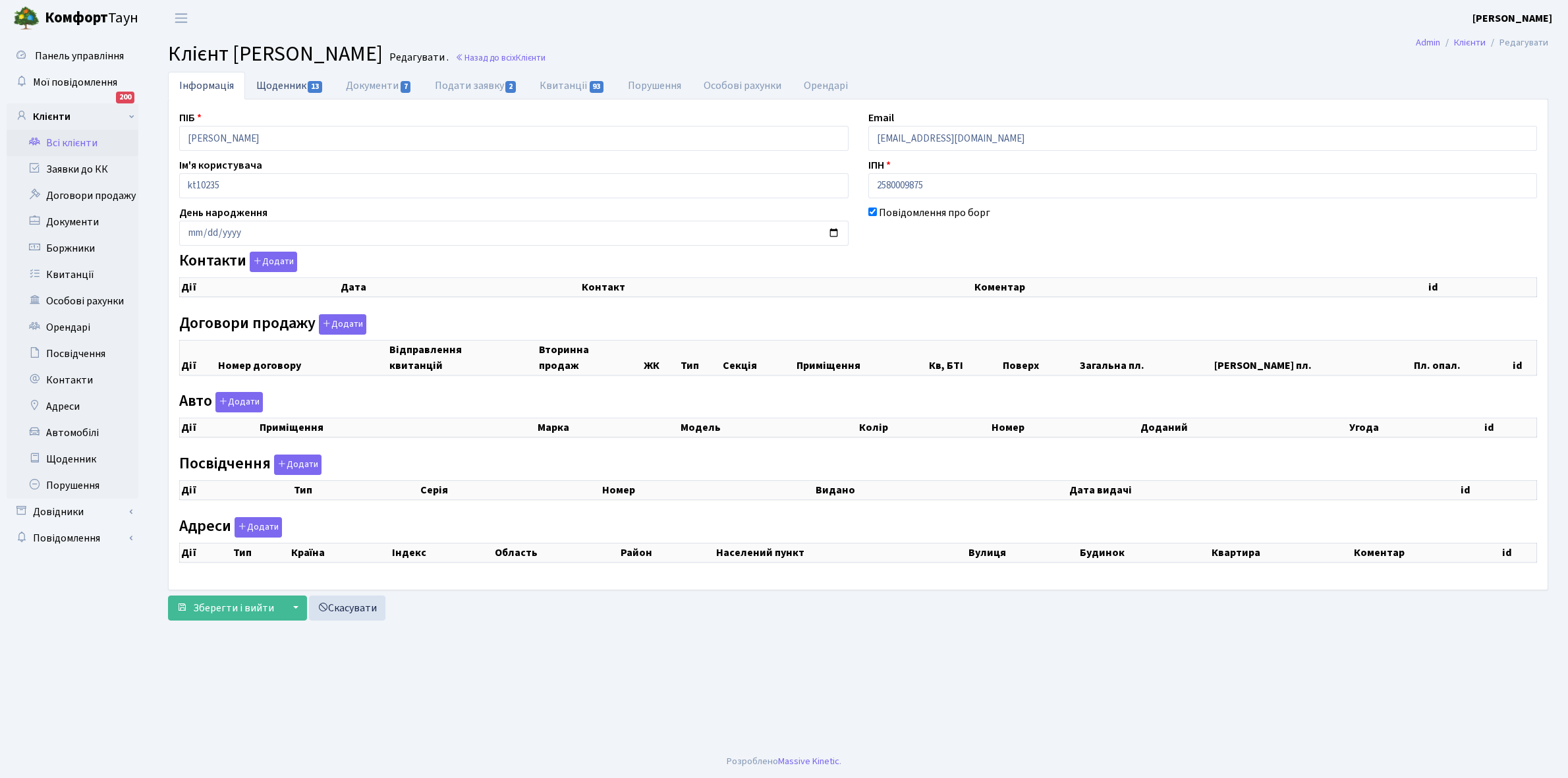
checkbox input "true"
select select "25"
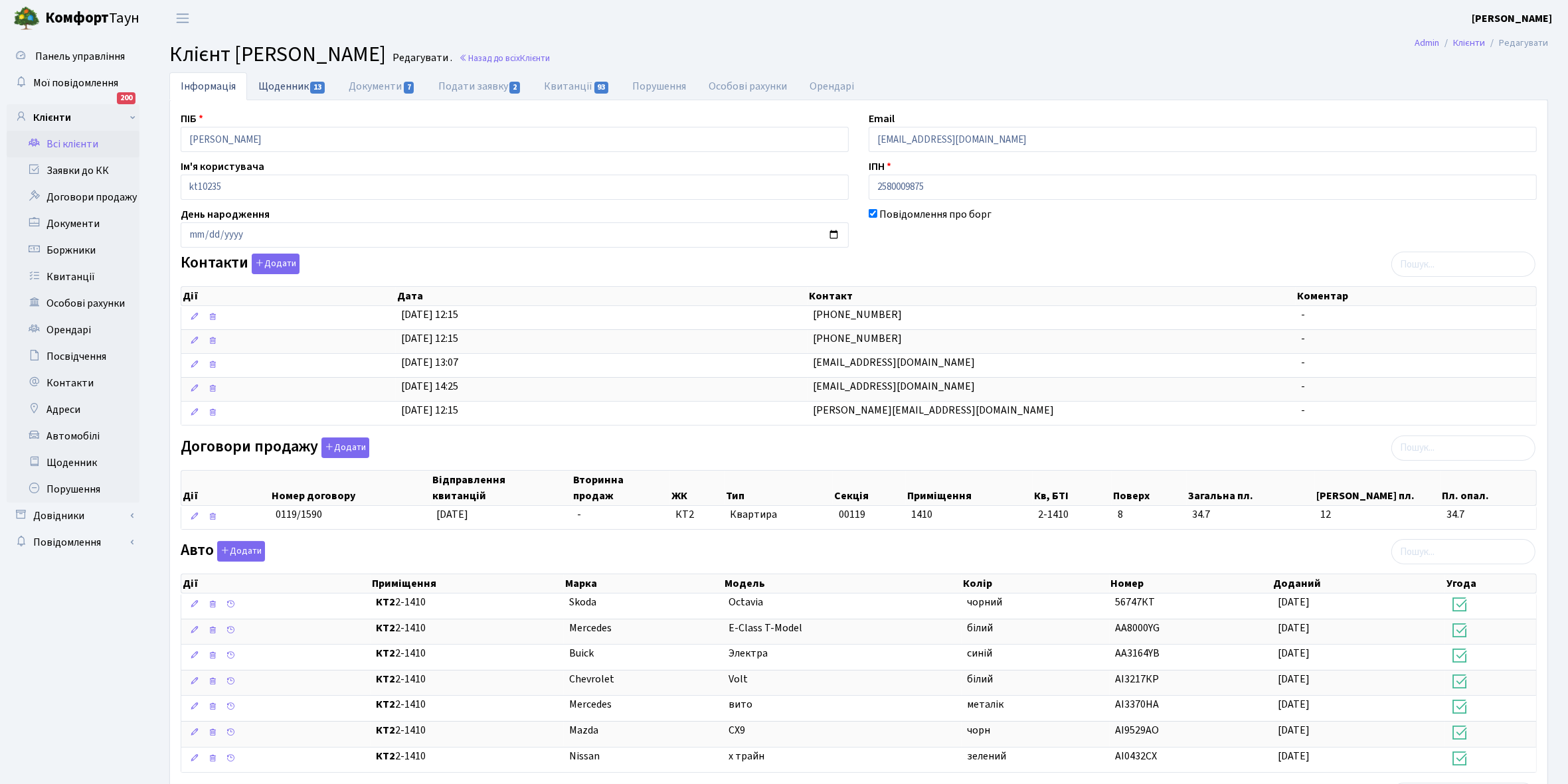
click at [279, 87] on link "Щоденник 13" at bounding box center [292, 85] width 91 height 27
select select "25"
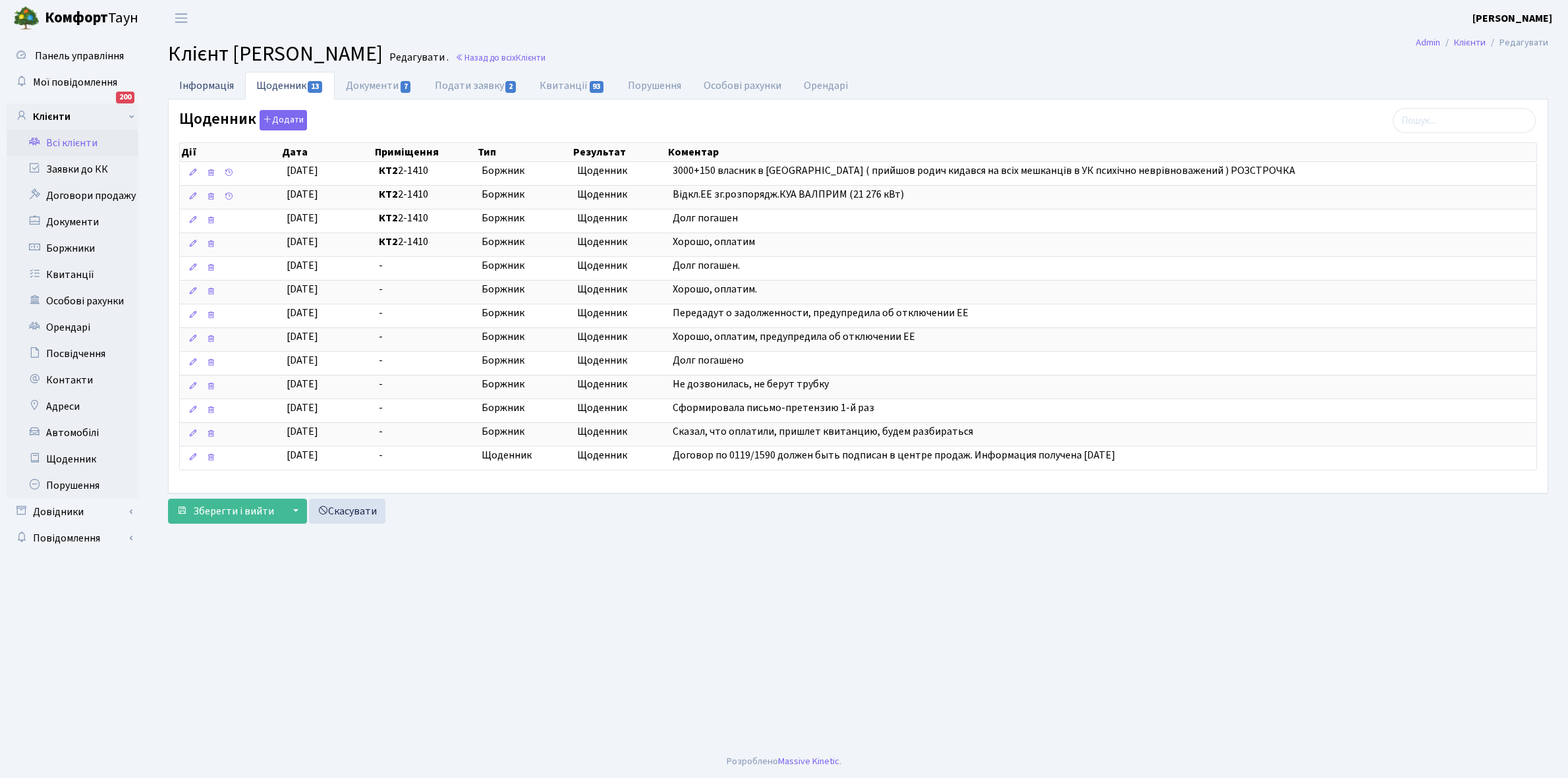
click at [199, 79] on link "Інформація" at bounding box center [206, 84] width 77 height 27
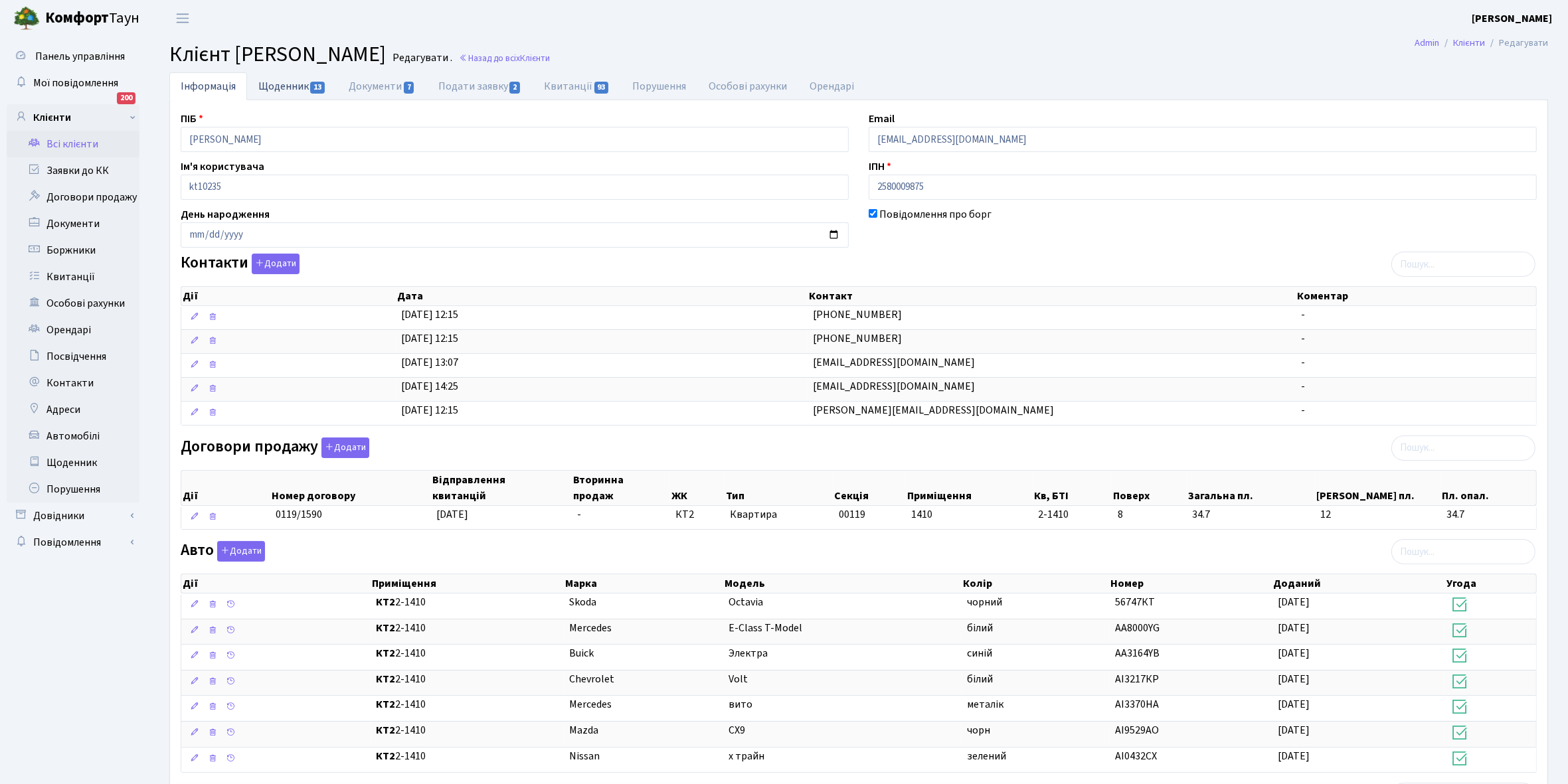
click at [282, 88] on link "Щоденник 13" at bounding box center [292, 85] width 91 height 27
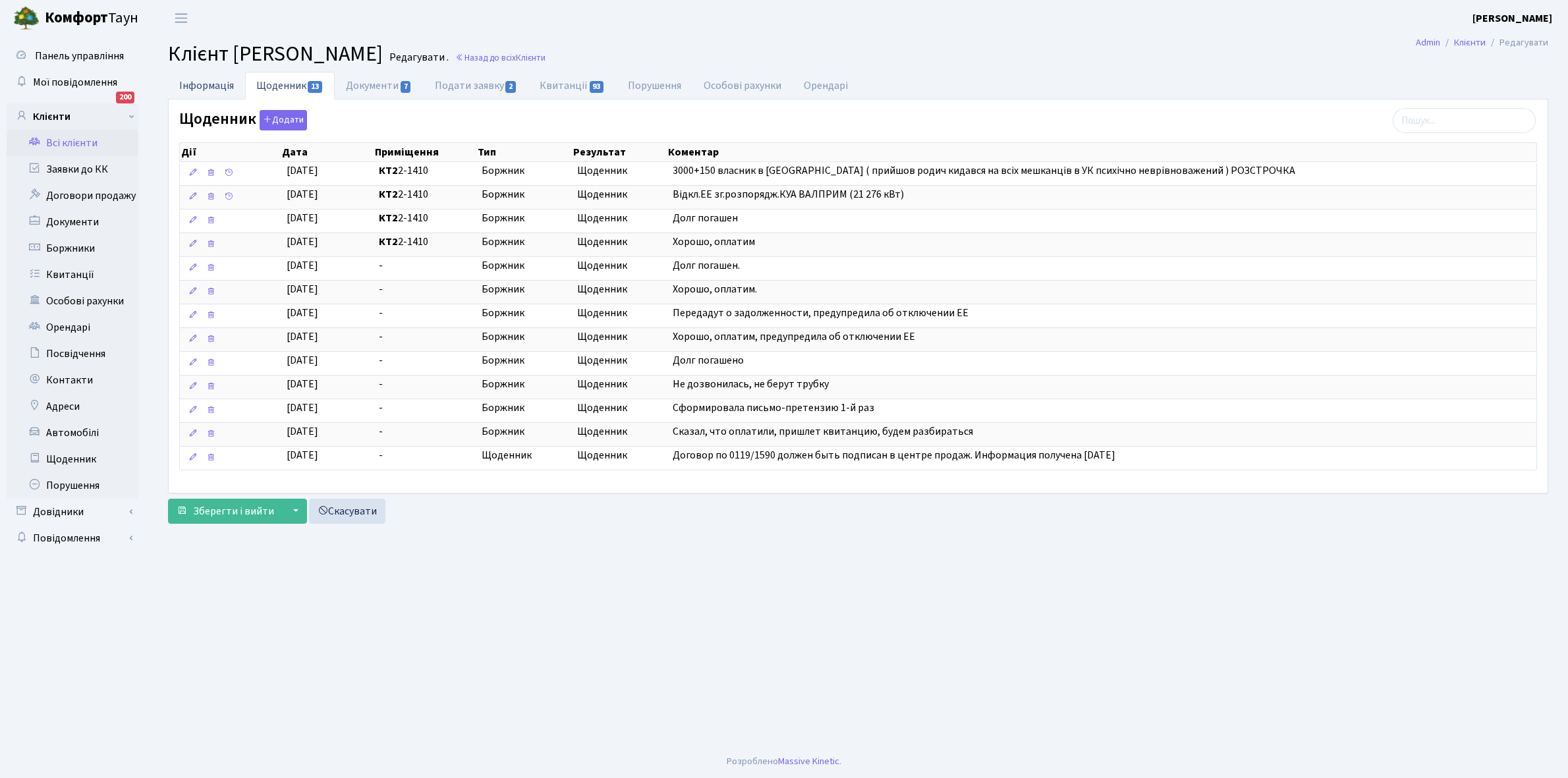
click at [199, 85] on link "Інформація" at bounding box center [206, 84] width 77 height 27
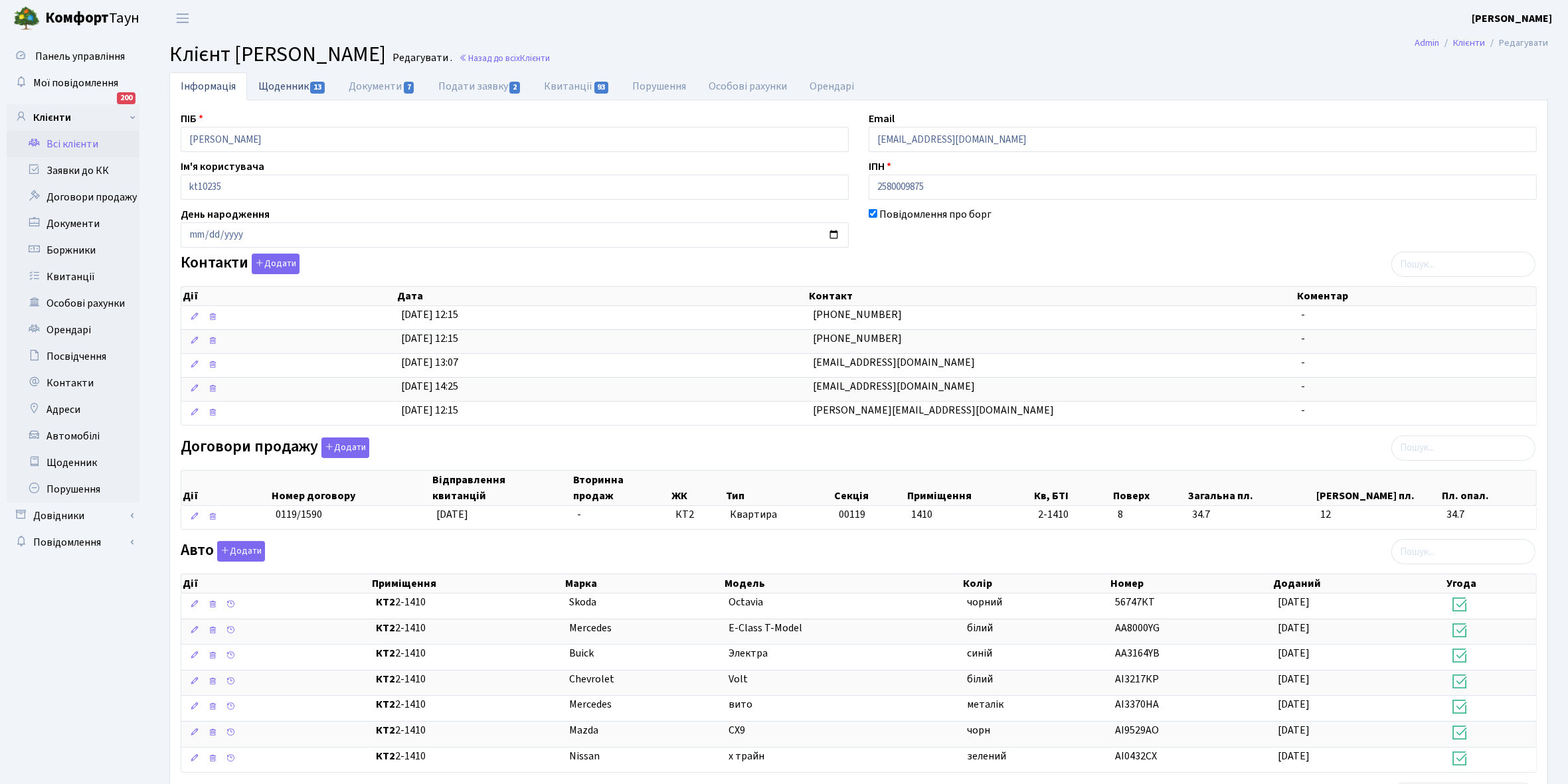
click at [274, 87] on link "Щоденник 13" at bounding box center [292, 85] width 91 height 27
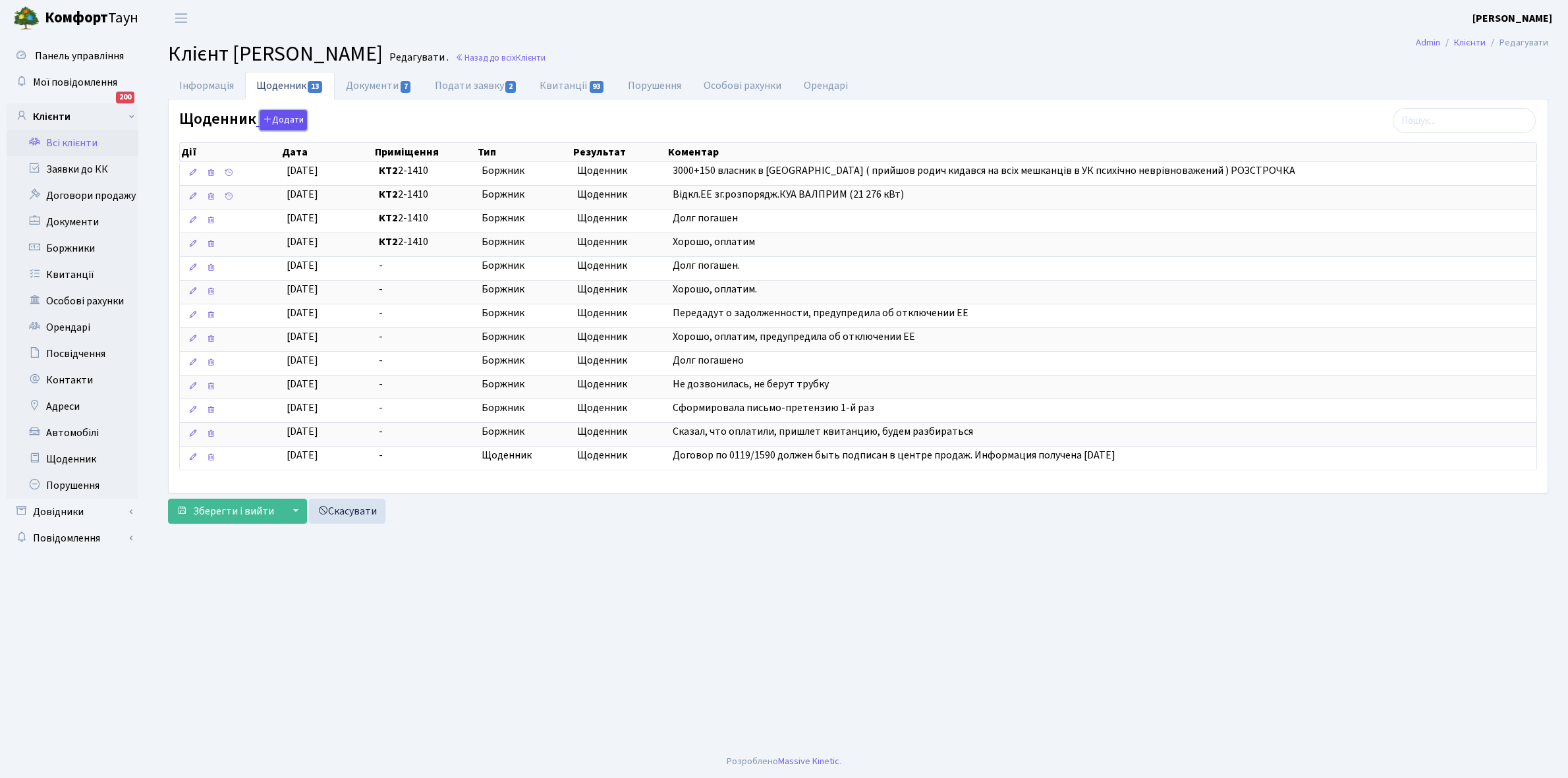
click at [276, 117] on button "Додати" at bounding box center [283, 121] width 47 height 20
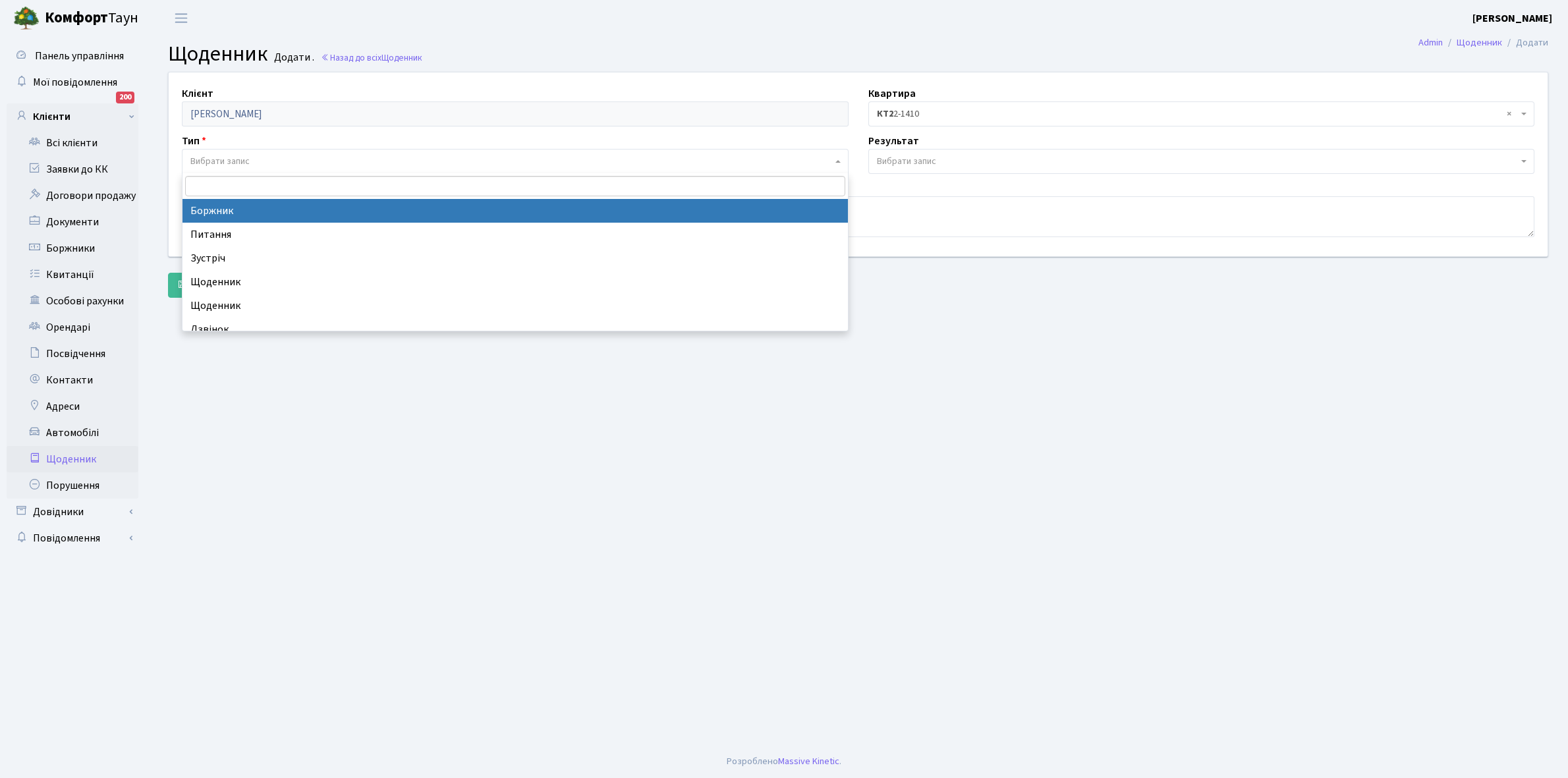
click at [281, 162] on span "Вибрати запис" at bounding box center [511, 161] width 642 height 13
select select "189"
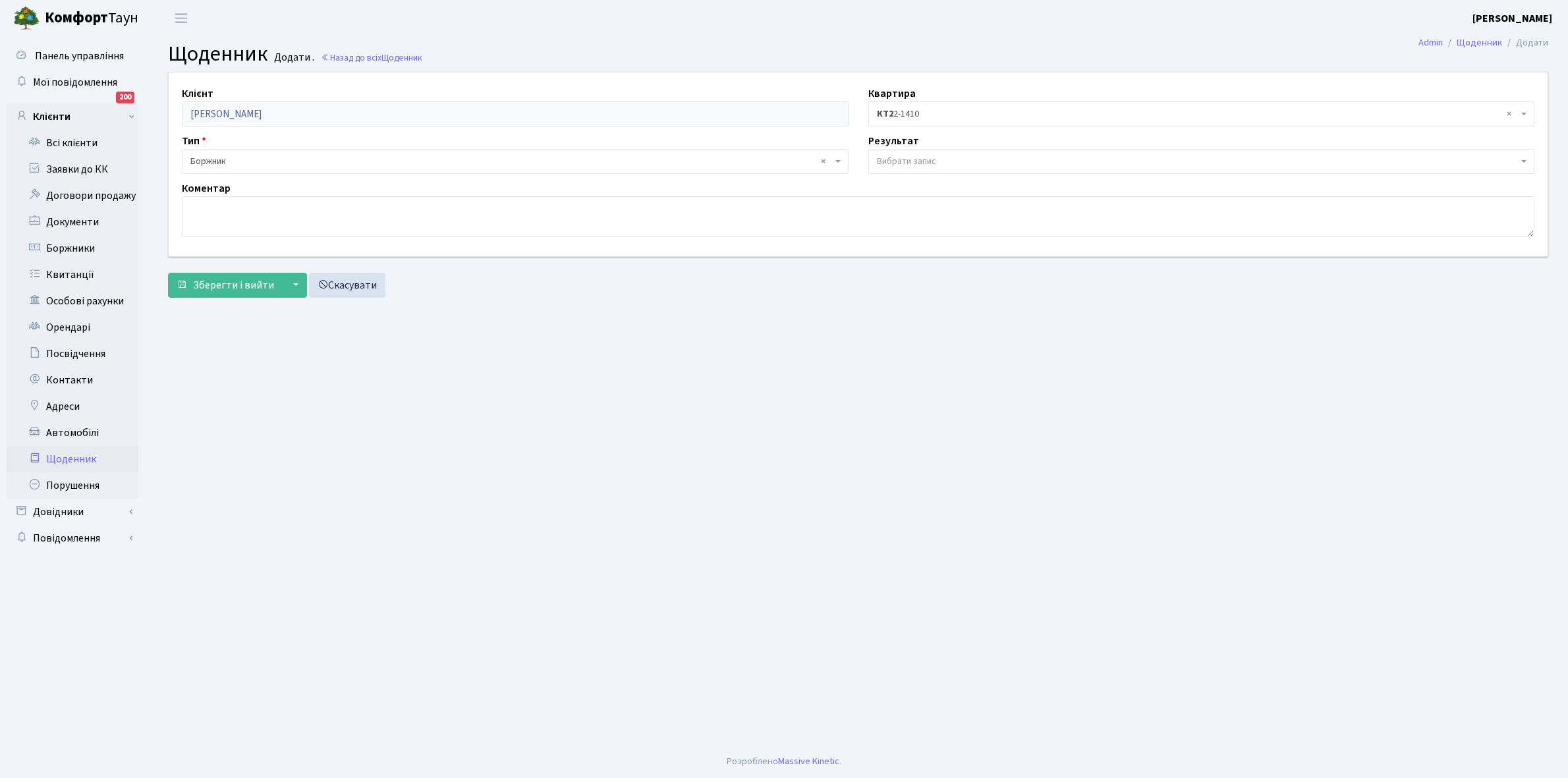
click at [933, 159] on span "Вибрати запис" at bounding box center [906, 161] width 59 height 13
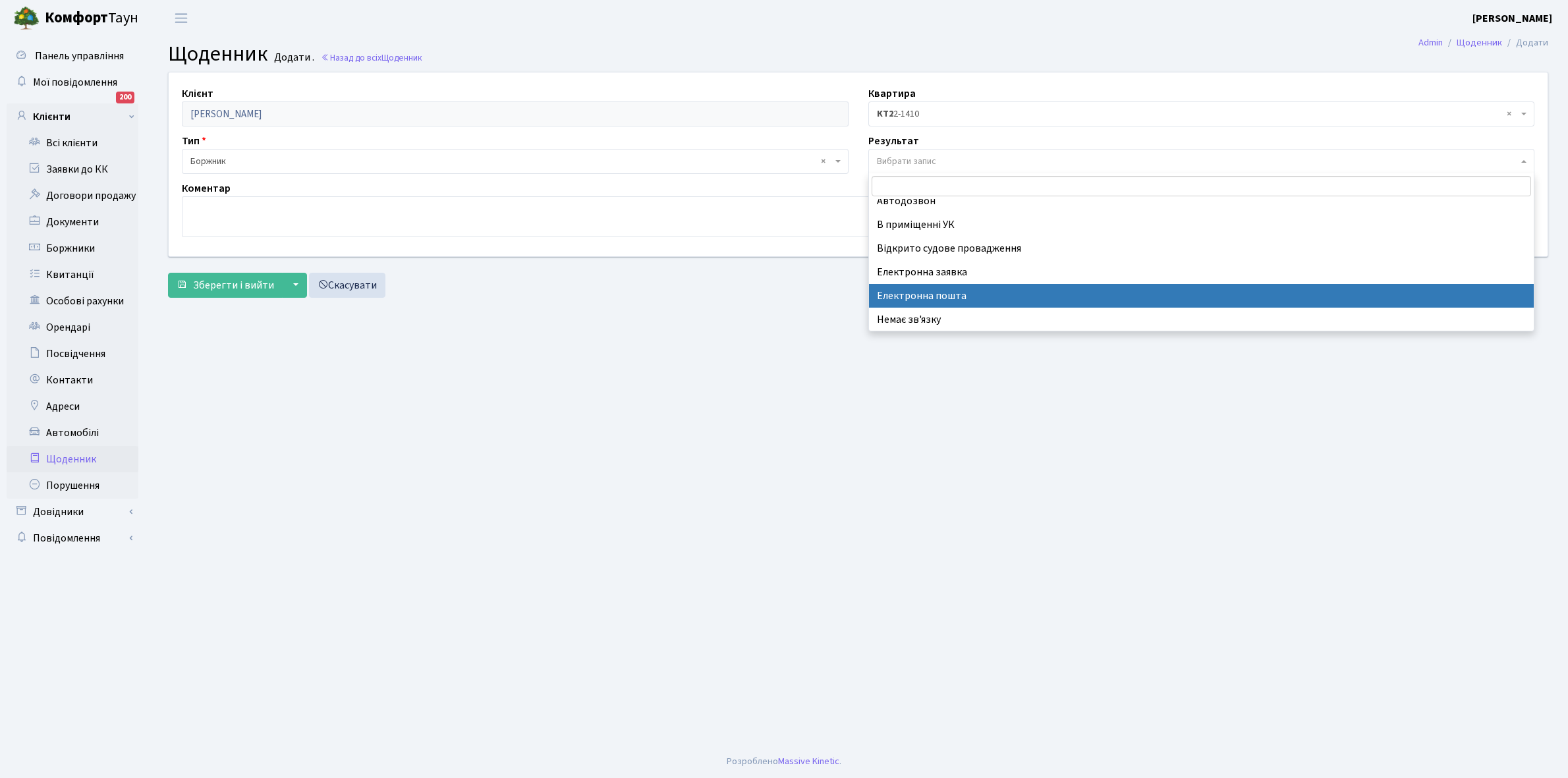
scroll to position [81, 0]
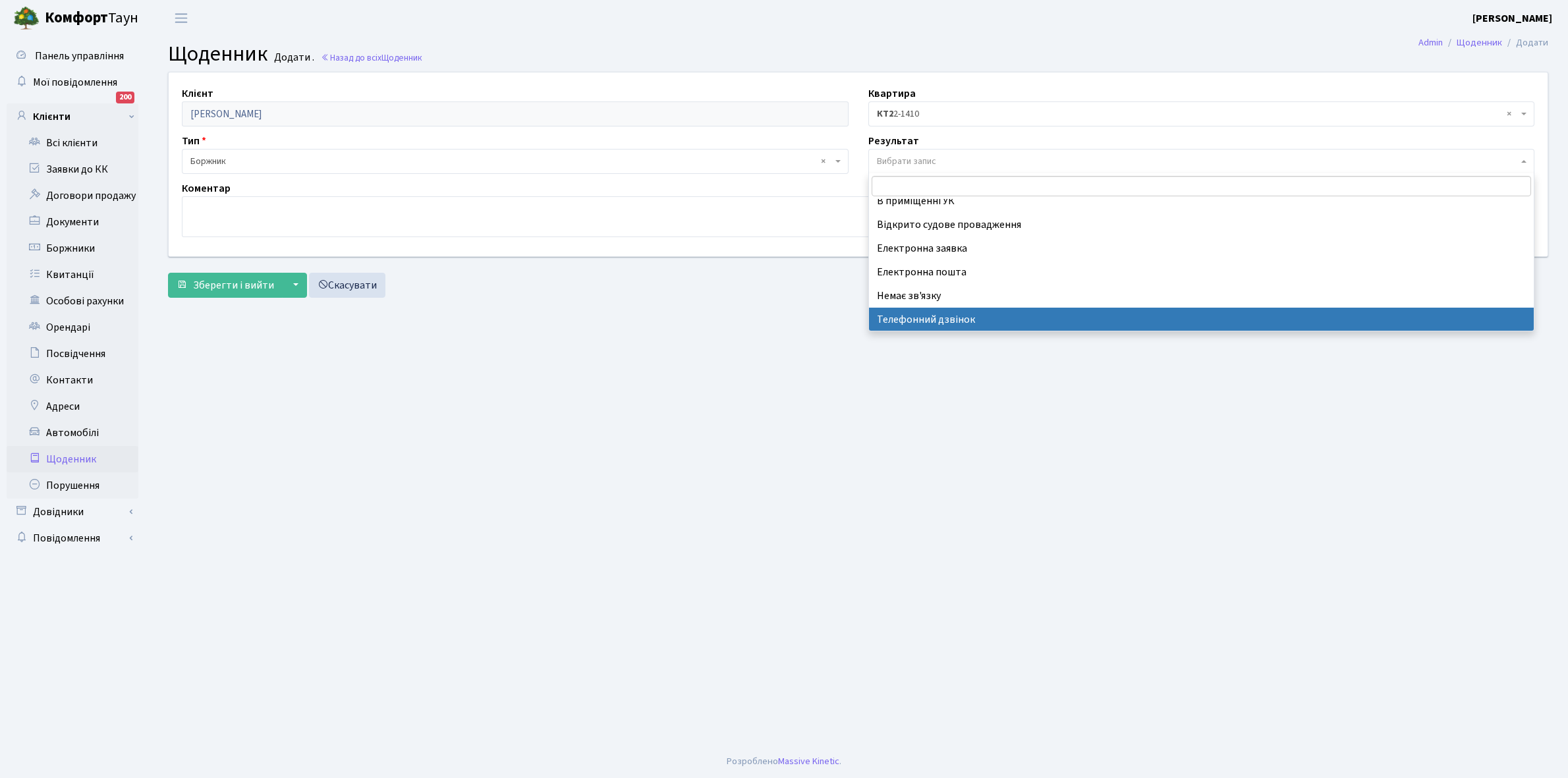
select select "196"
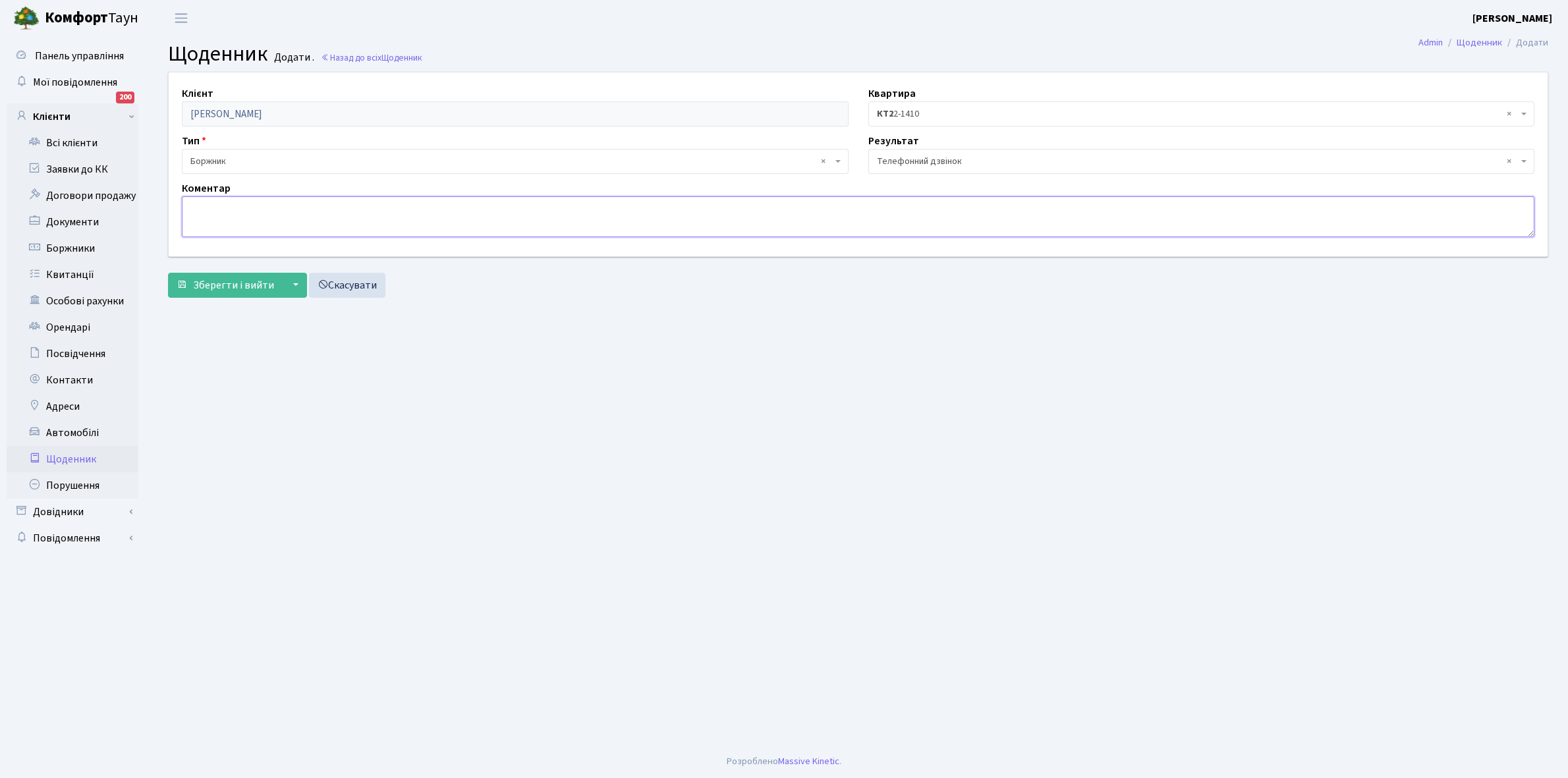
click at [211, 205] on textarea at bounding box center [858, 217] width 1353 height 41
type textarea "Не бере трубку телефона"
click at [212, 287] on span "Зберегти і вийти" at bounding box center [233, 286] width 81 height 15
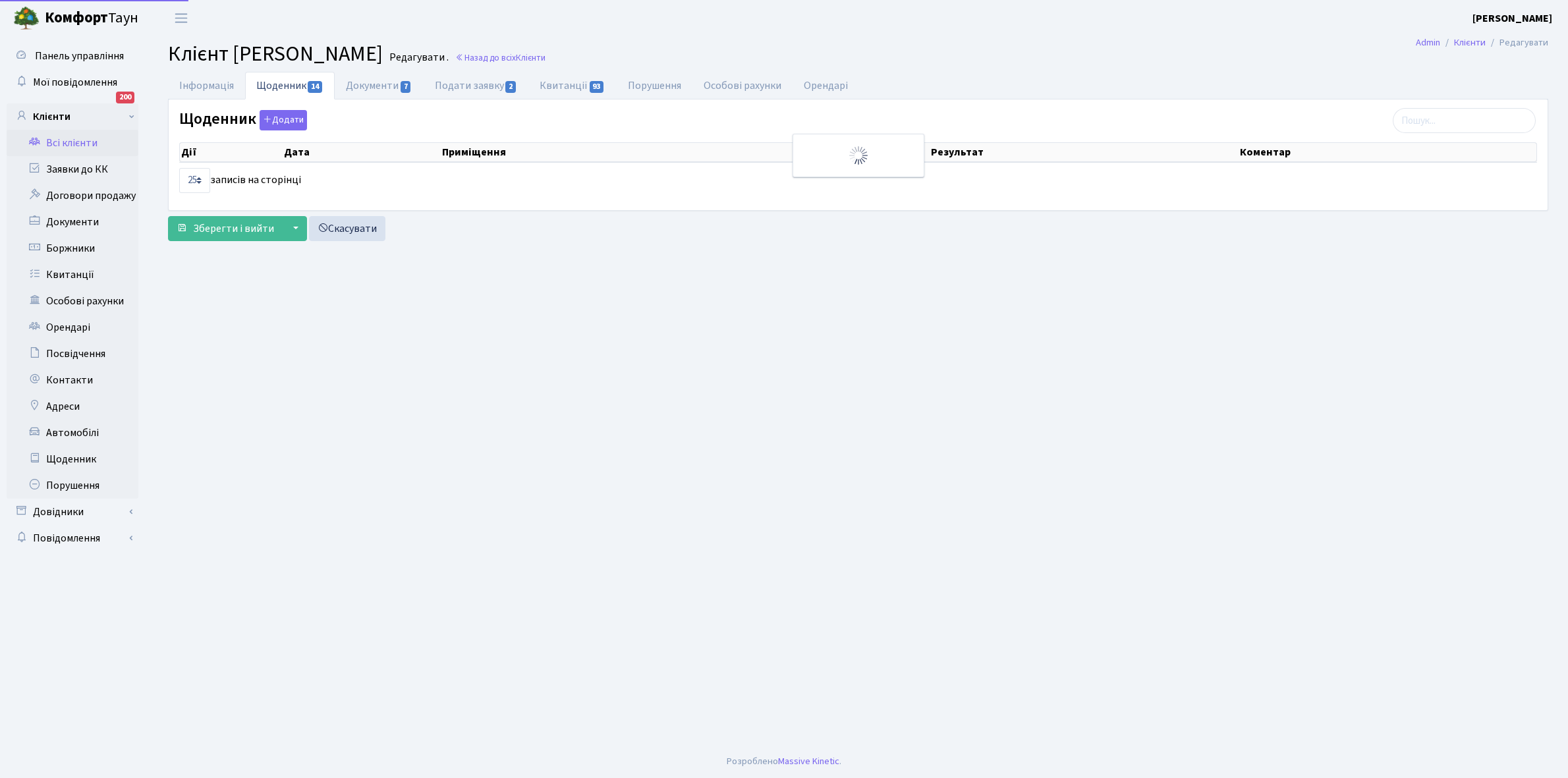
select select "25"
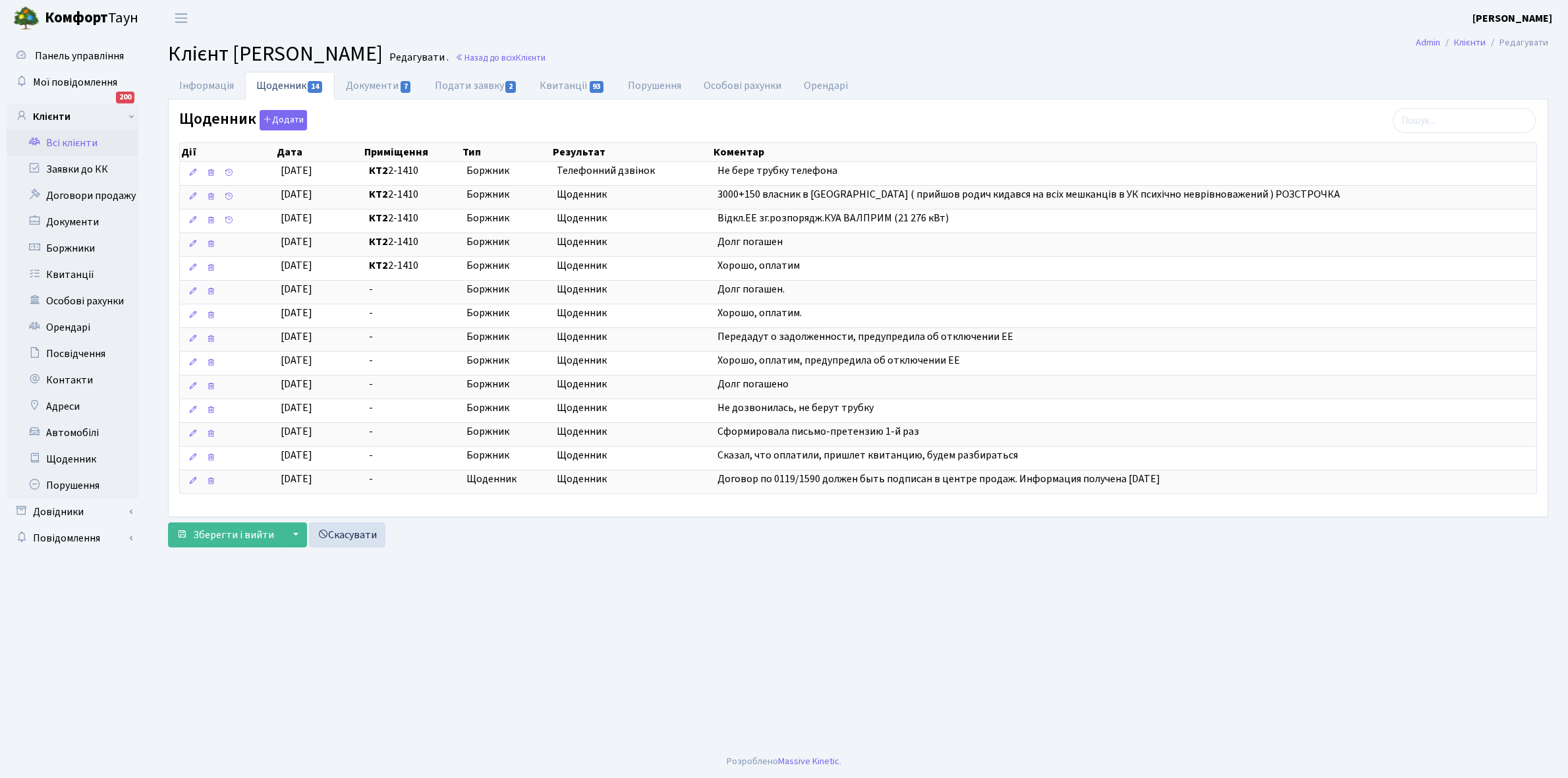
click at [89, 144] on link "Всі клієнти" at bounding box center [72, 143] width 132 height 26
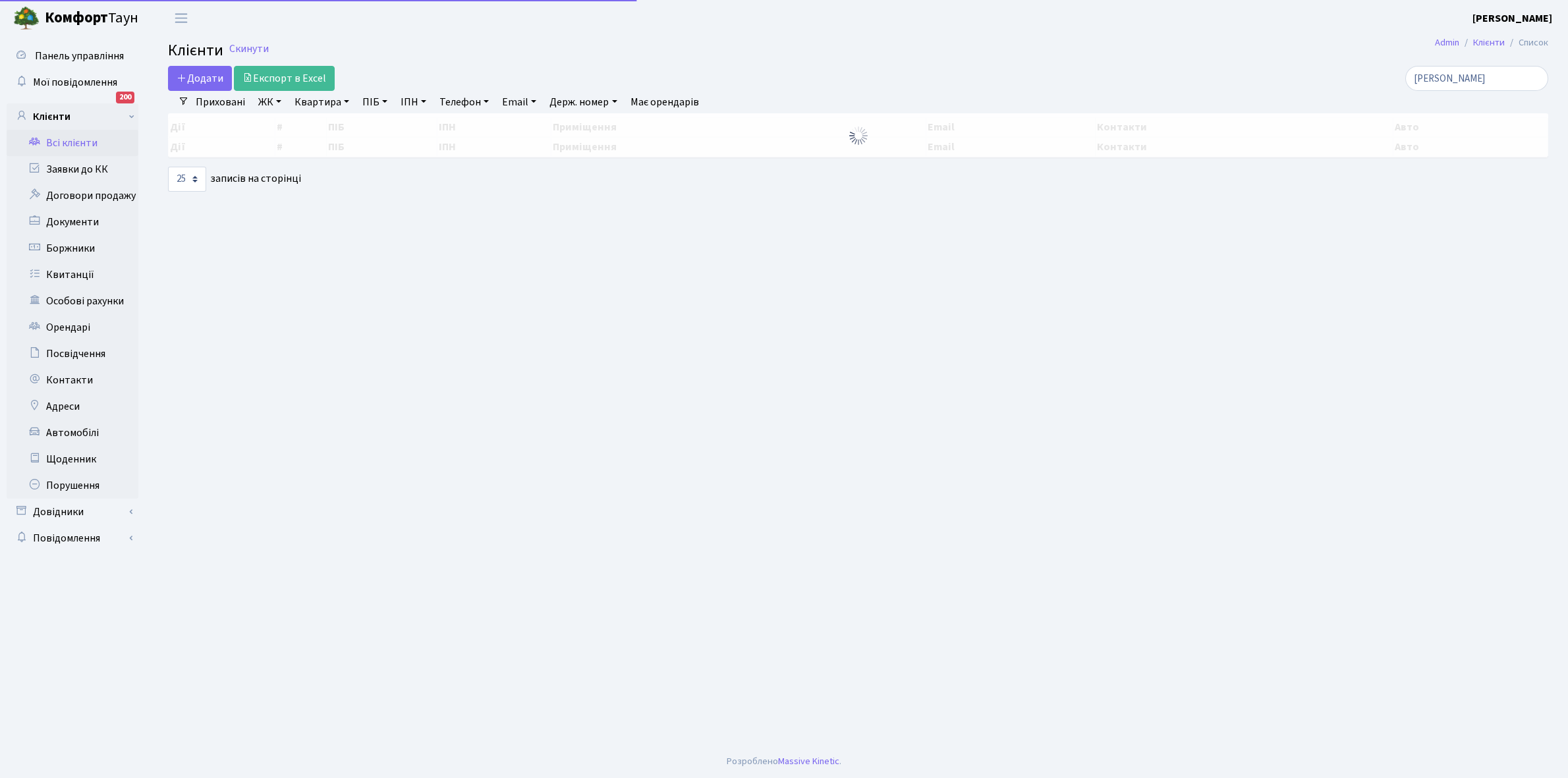
select select "25"
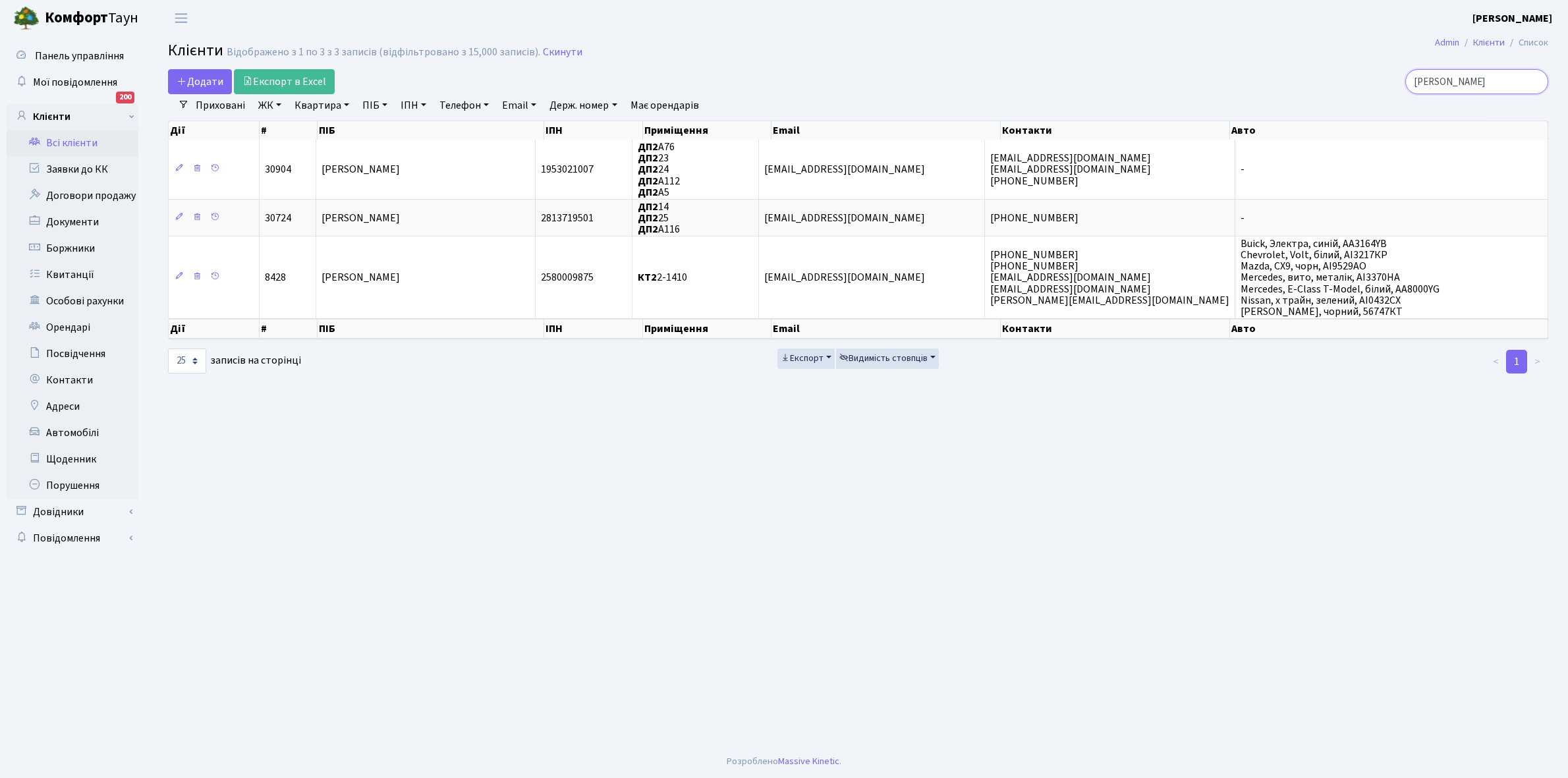
click at [1480, 81] on input "[PERSON_NAME]" at bounding box center [1477, 82] width 143 height 25
type input "с"
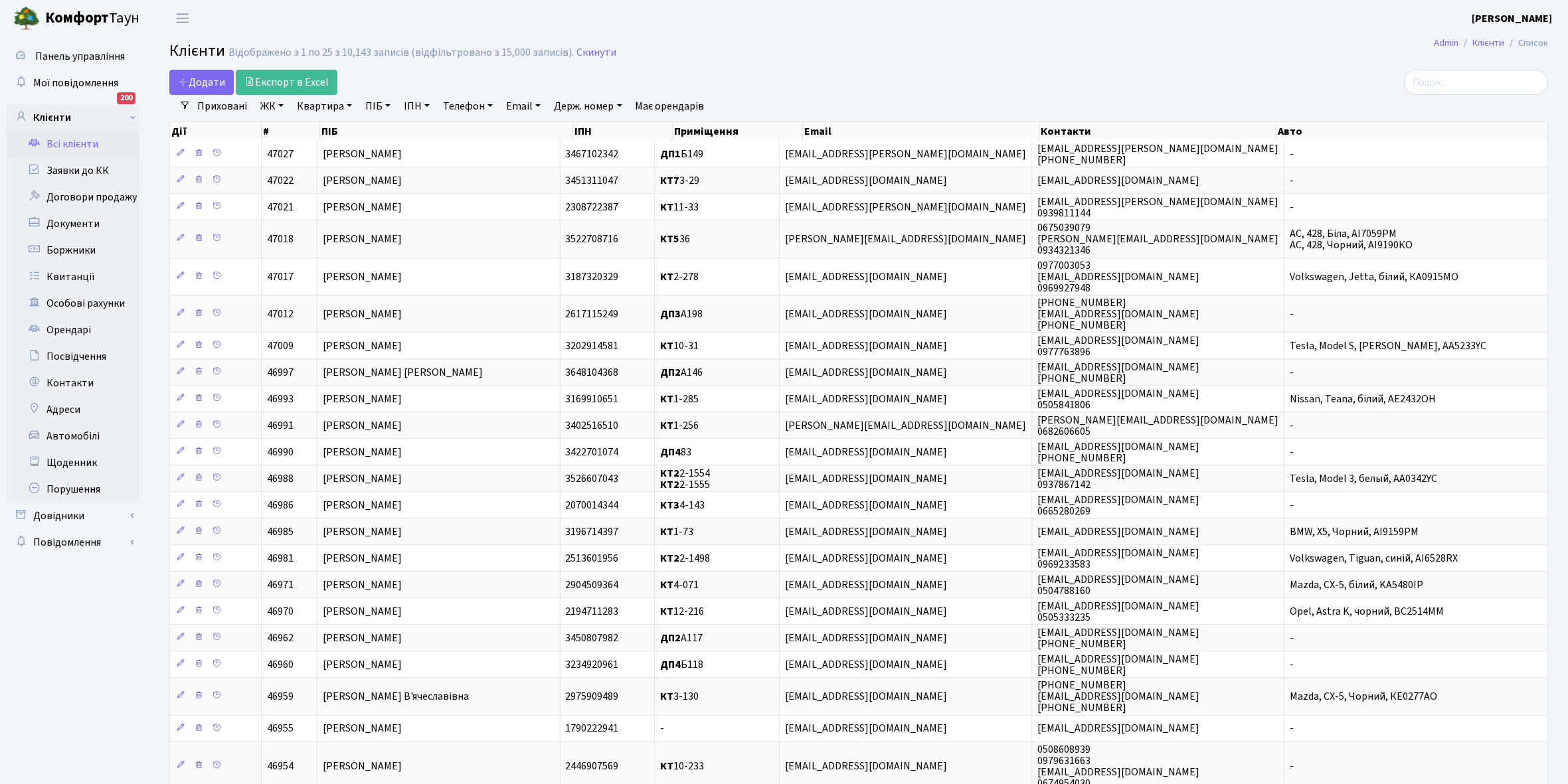
click at [282, 105] on link "ЖК" at bounding box center [272, 107] width 34 height 22
click at [321, 156] on li "КТ, вул. Регенераторна, 4" at bounding box center [338, 152] width 161 height 23
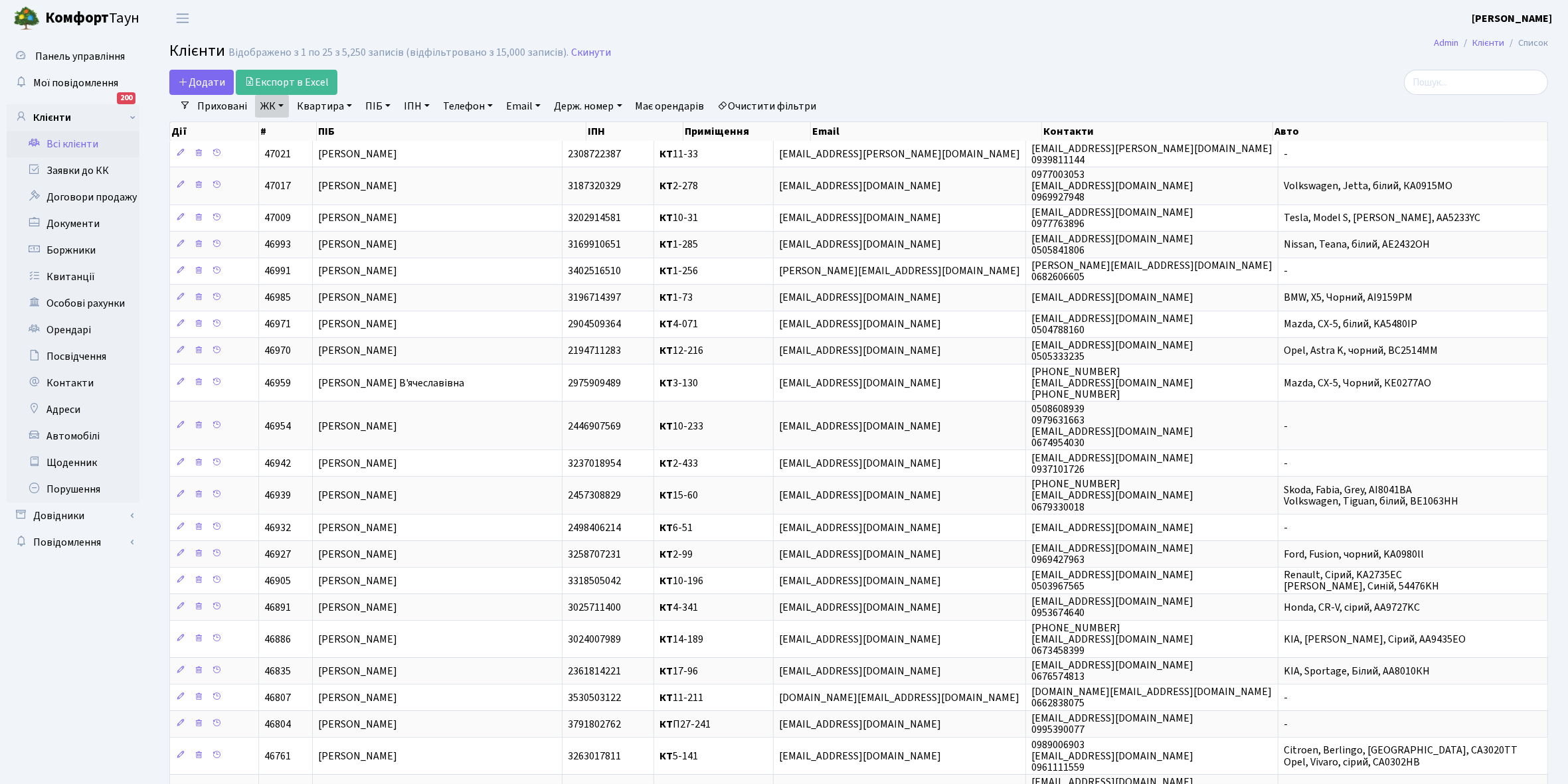
click at [351, 103] on link "Квартира" at bounding box center [324, 107] width 65 height 22
click at [337, 131] on input "text" at bounding box center [331, 132] width 78 height 25
type input "7-303"
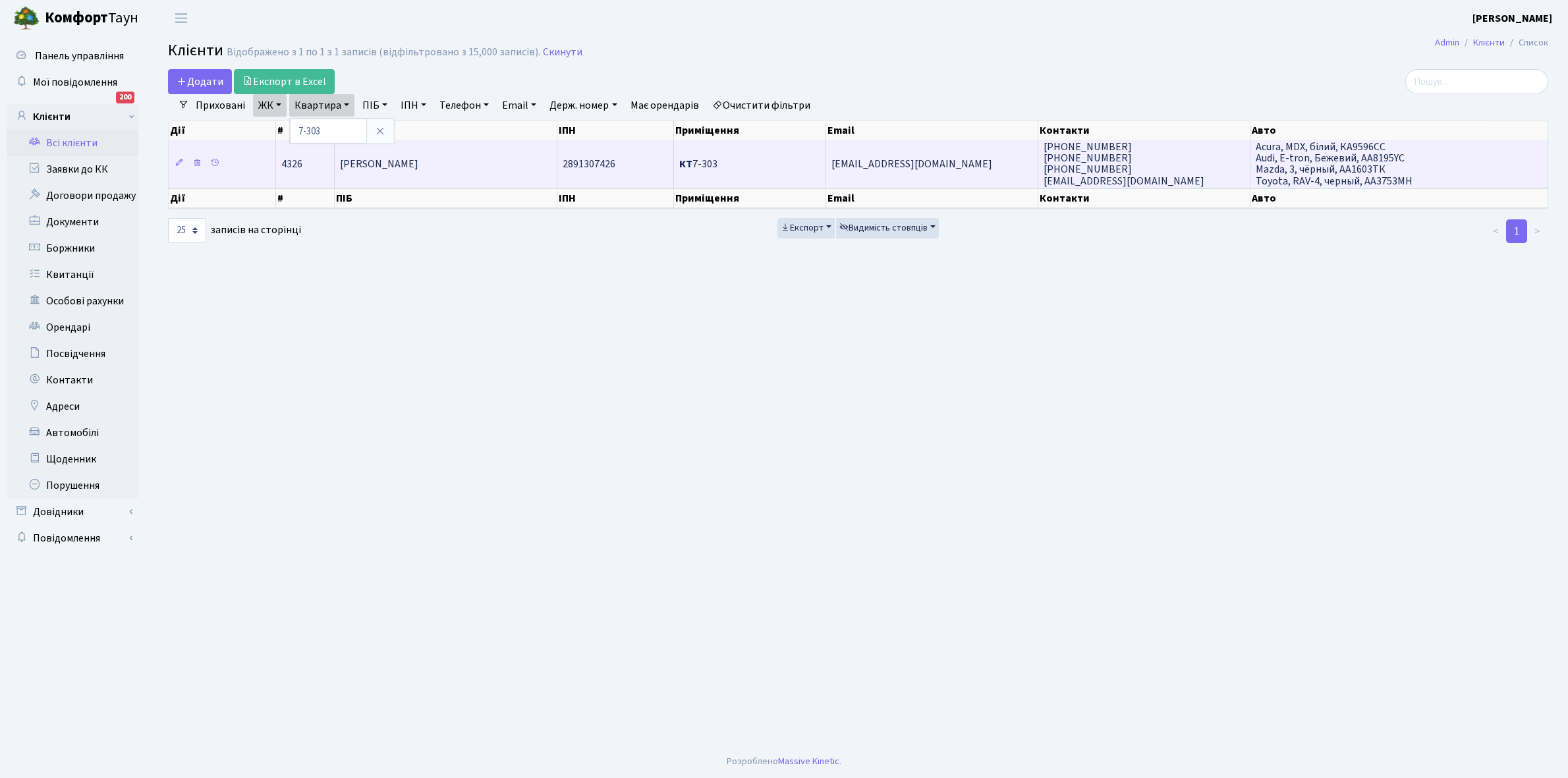
click at [468, 176] on td "[PERSON_NAME]" at bounding box center [446, 163] width 223 height 47
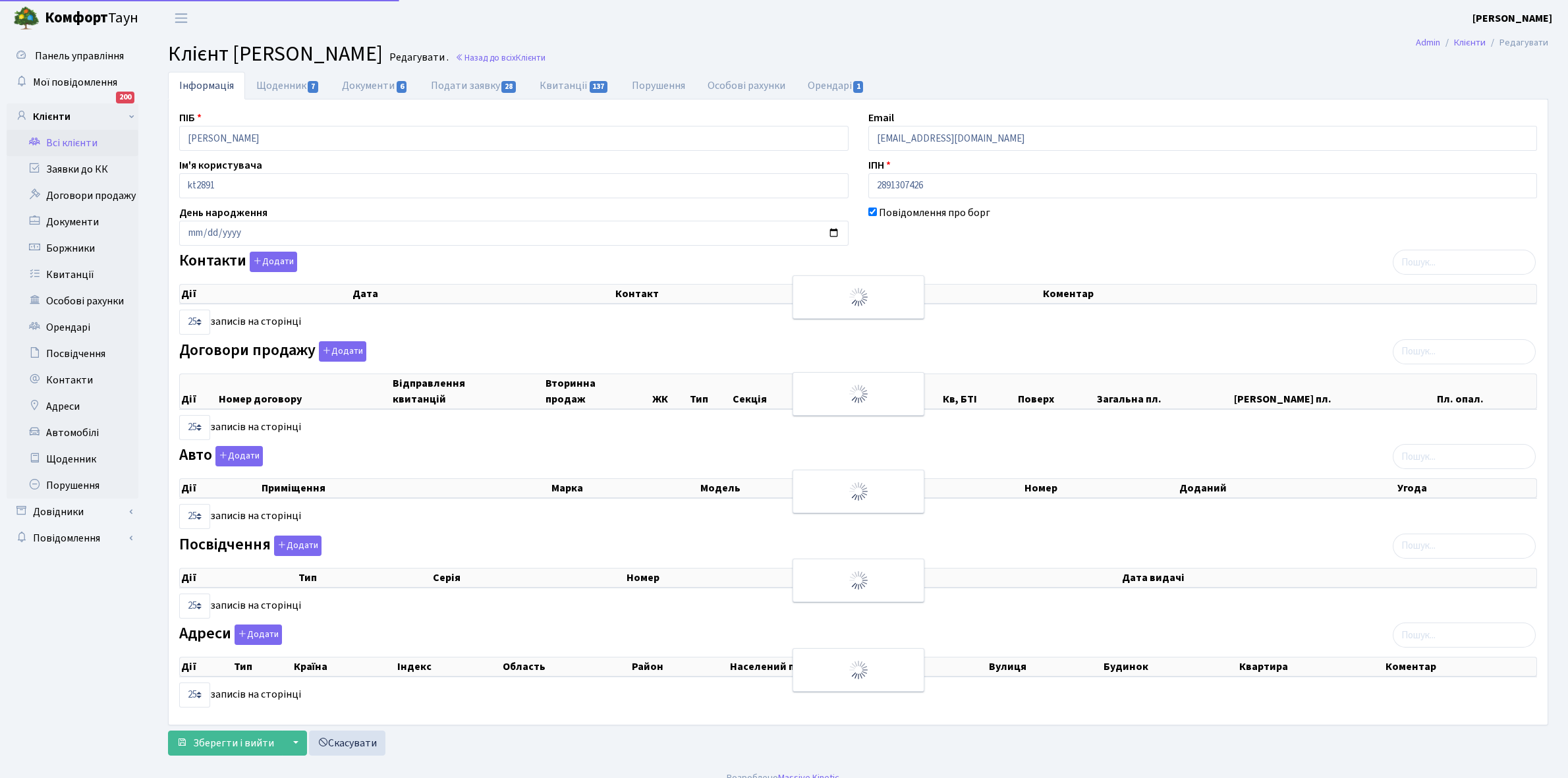
select select "25"
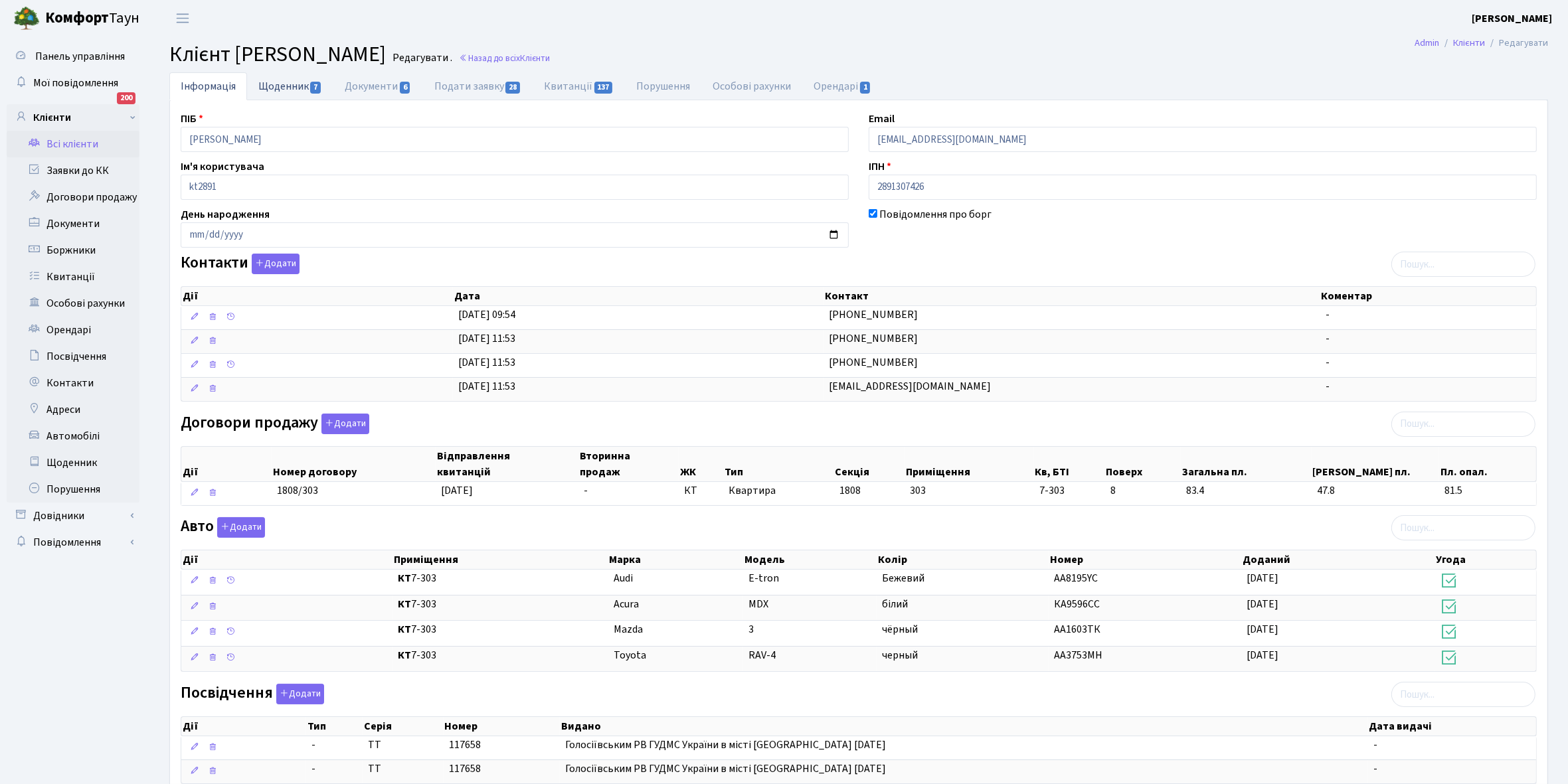
click at [282, 85] on link "Щоденник 7" at bounding box center [290, 85] width 86 height 27
select select "25"
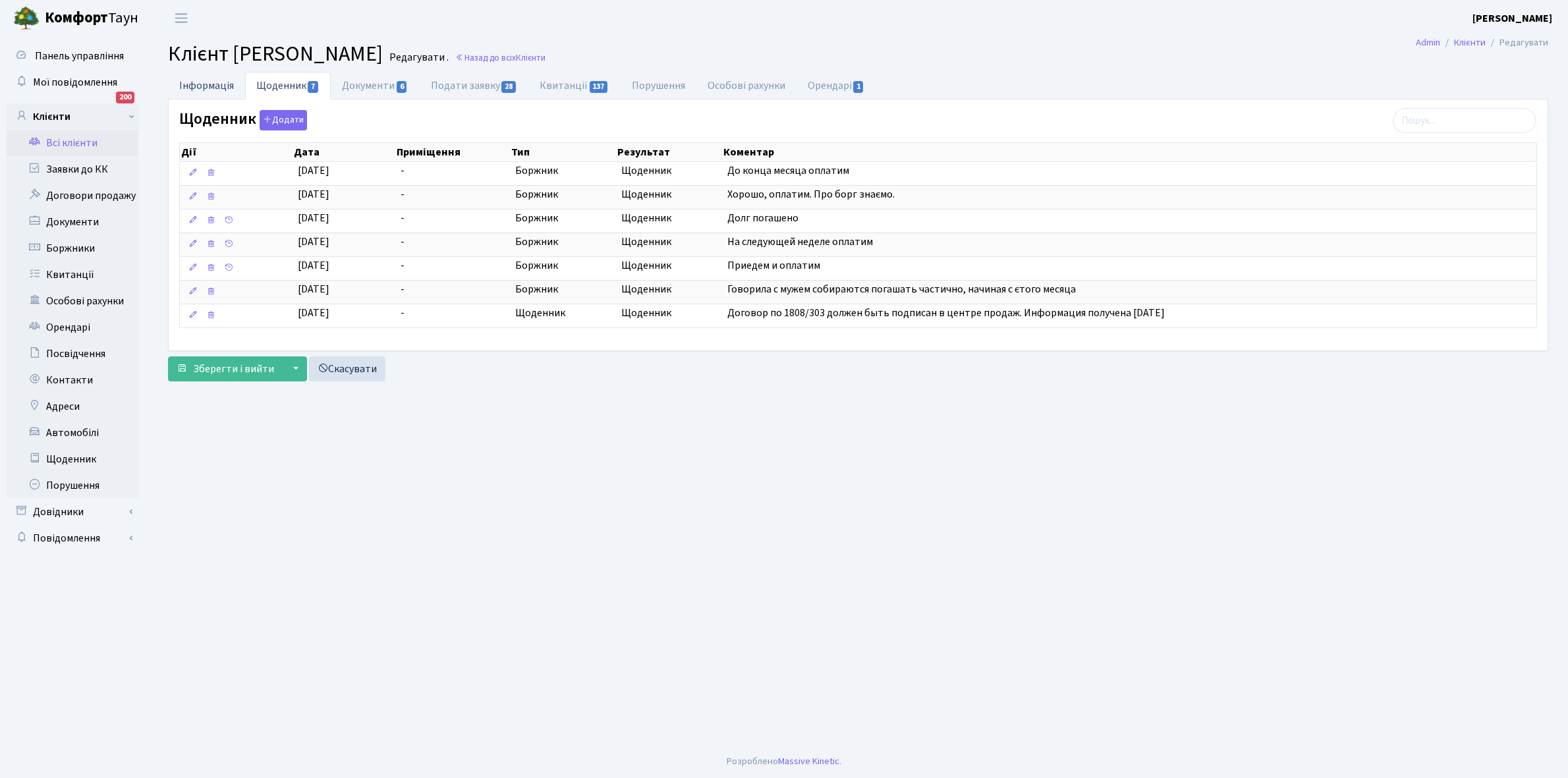
click at [201, 83] on link "Інформація" at bounding box center [206, 84] width 77 height 27
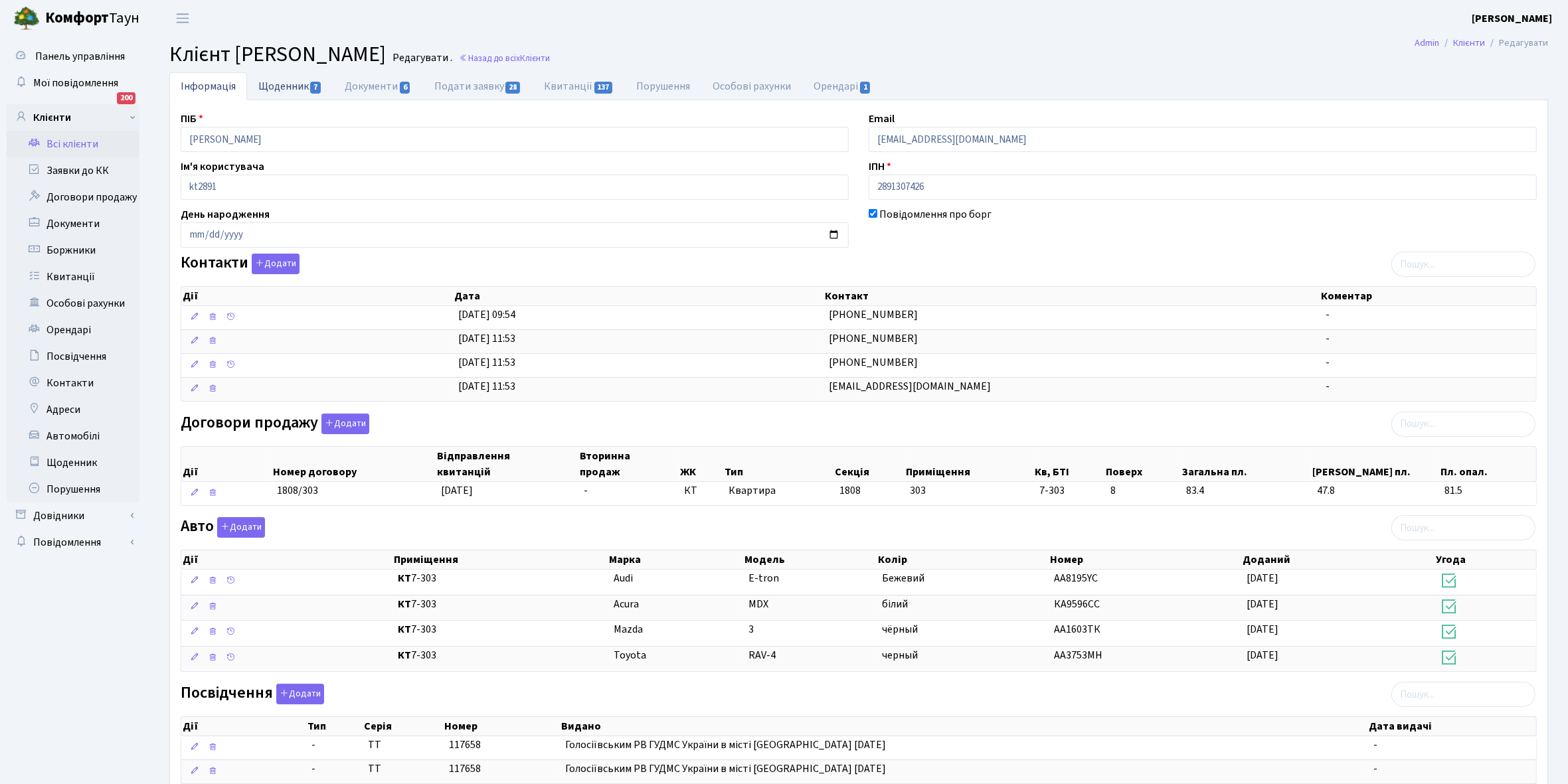
click at [281, 83] on link "Щоденник 7" at bounding box center [290, 85] width 86 height 27
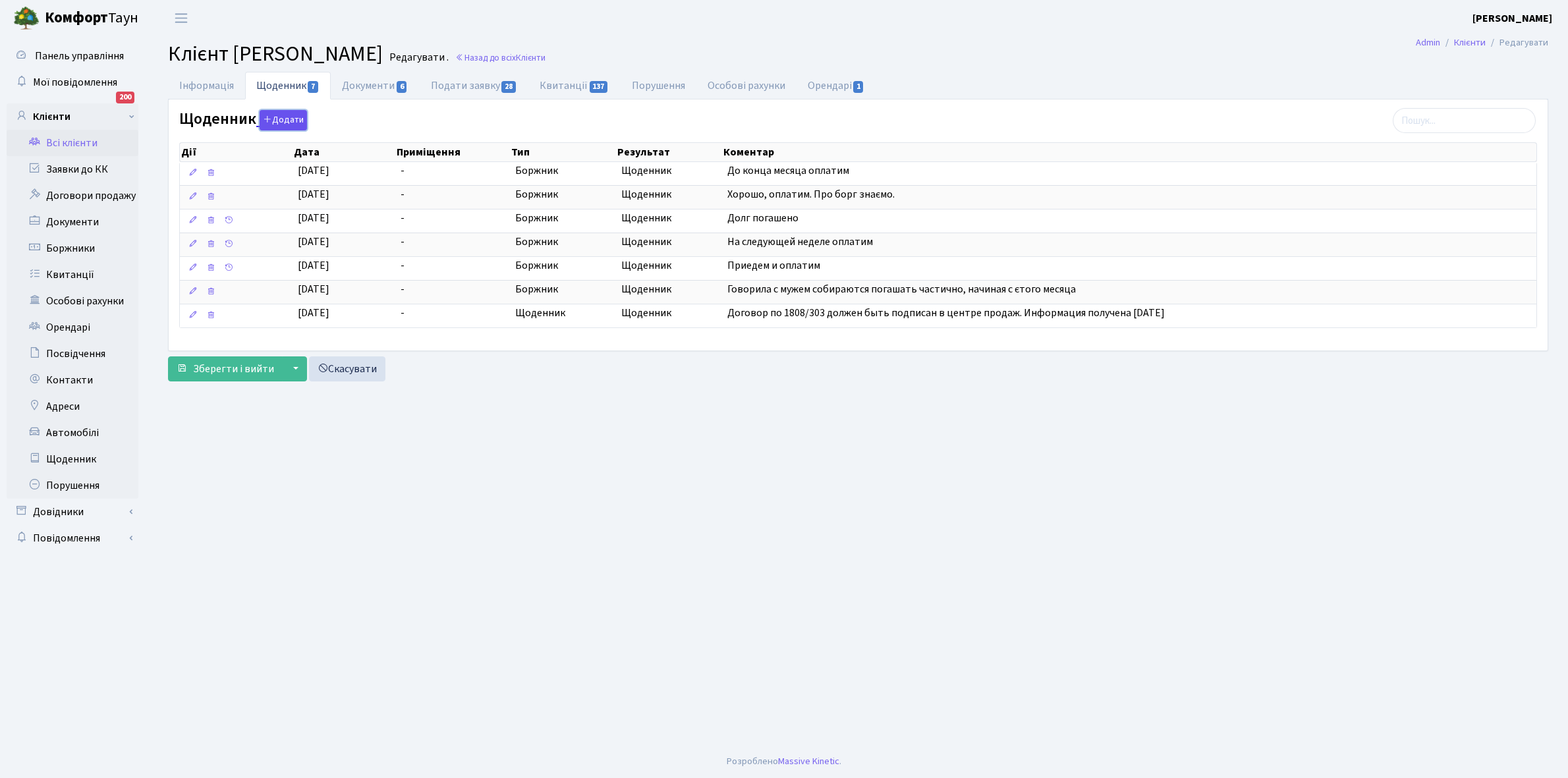
click at [278, 119] on button "Додати" at bounding box center [283, 121] width 47 height 20
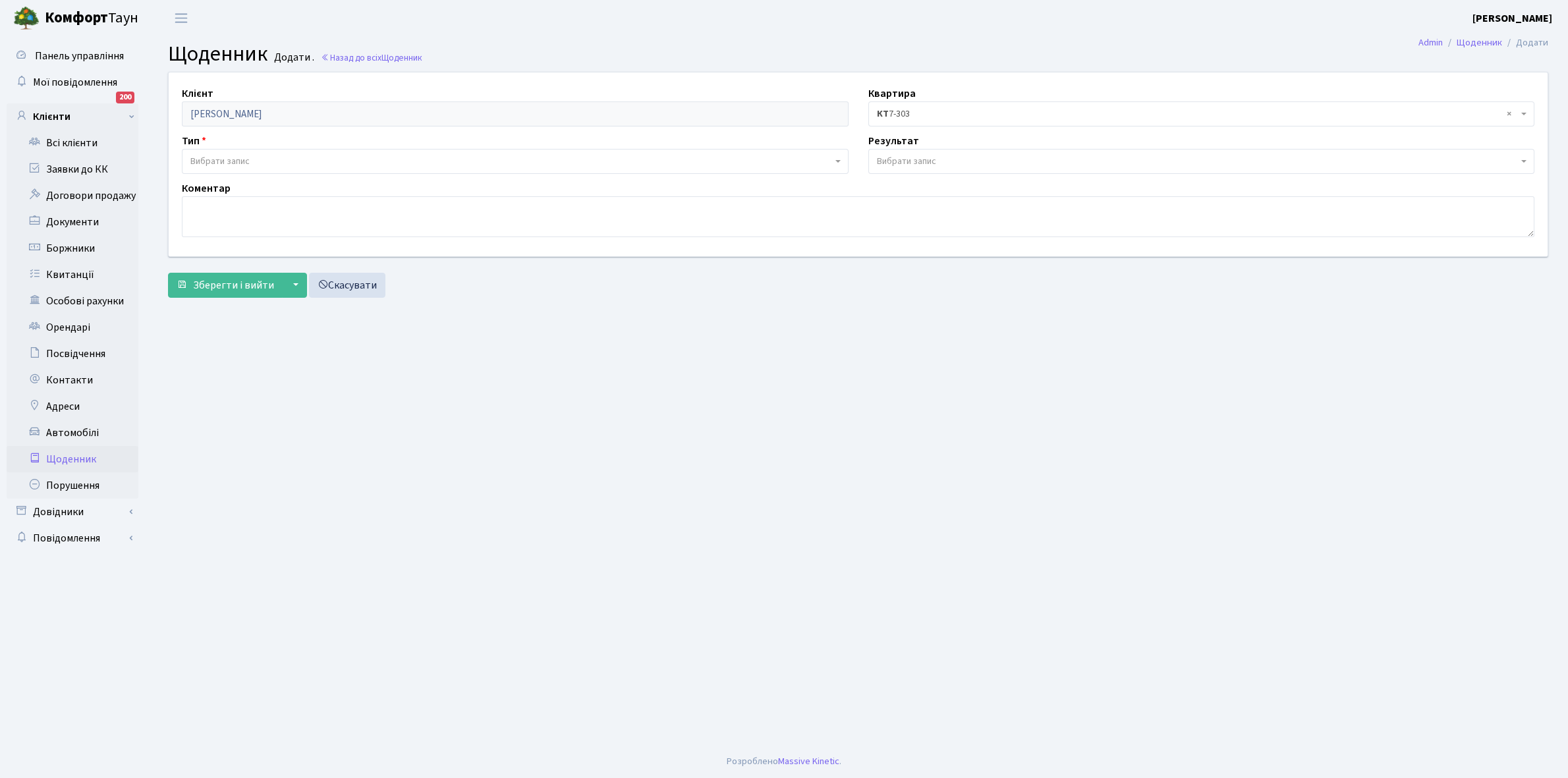
click at [257, 152] on span "Вибрати запис" at bounding box center [515, 161] width 667 height 25
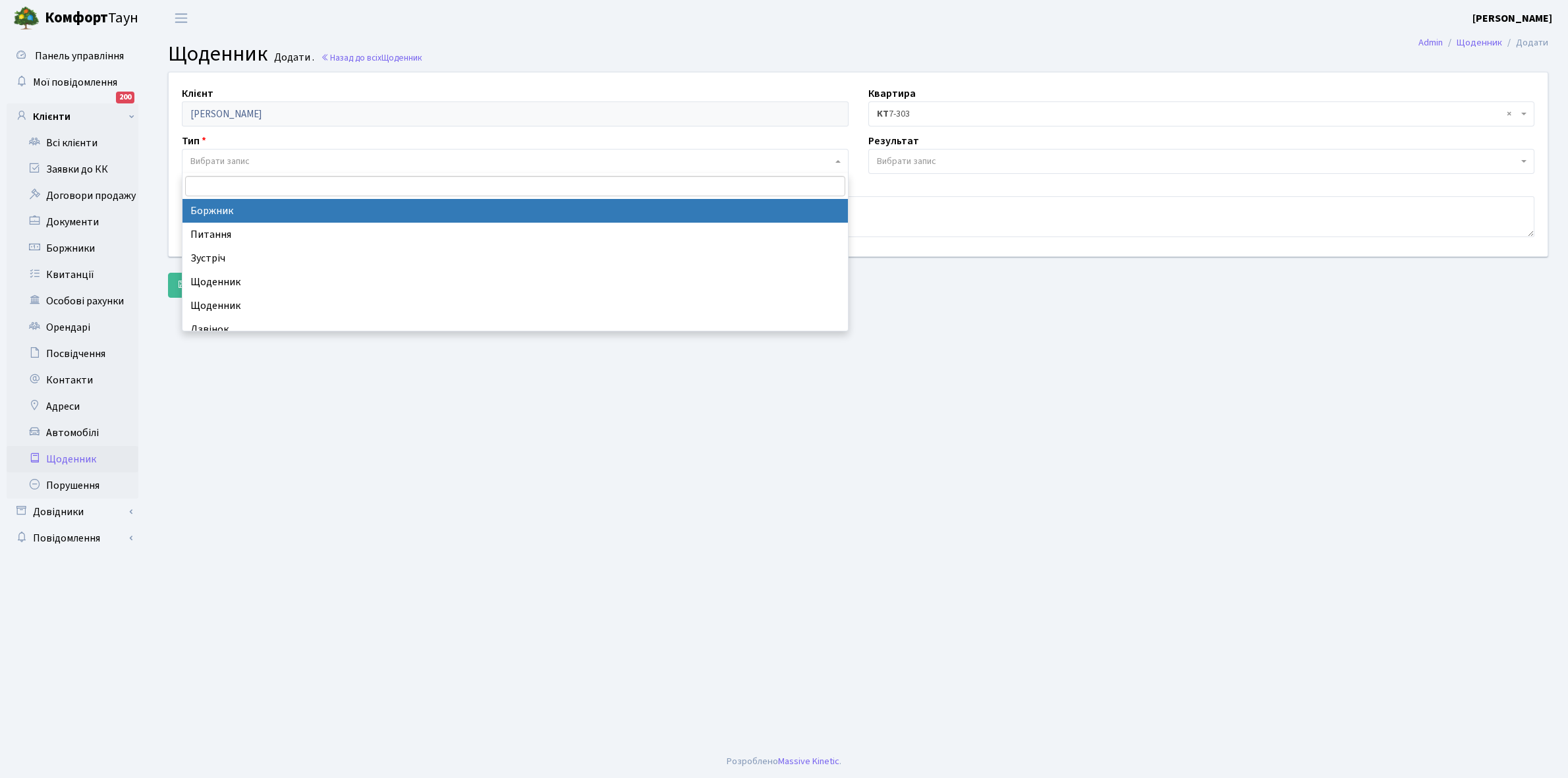
select select "189"
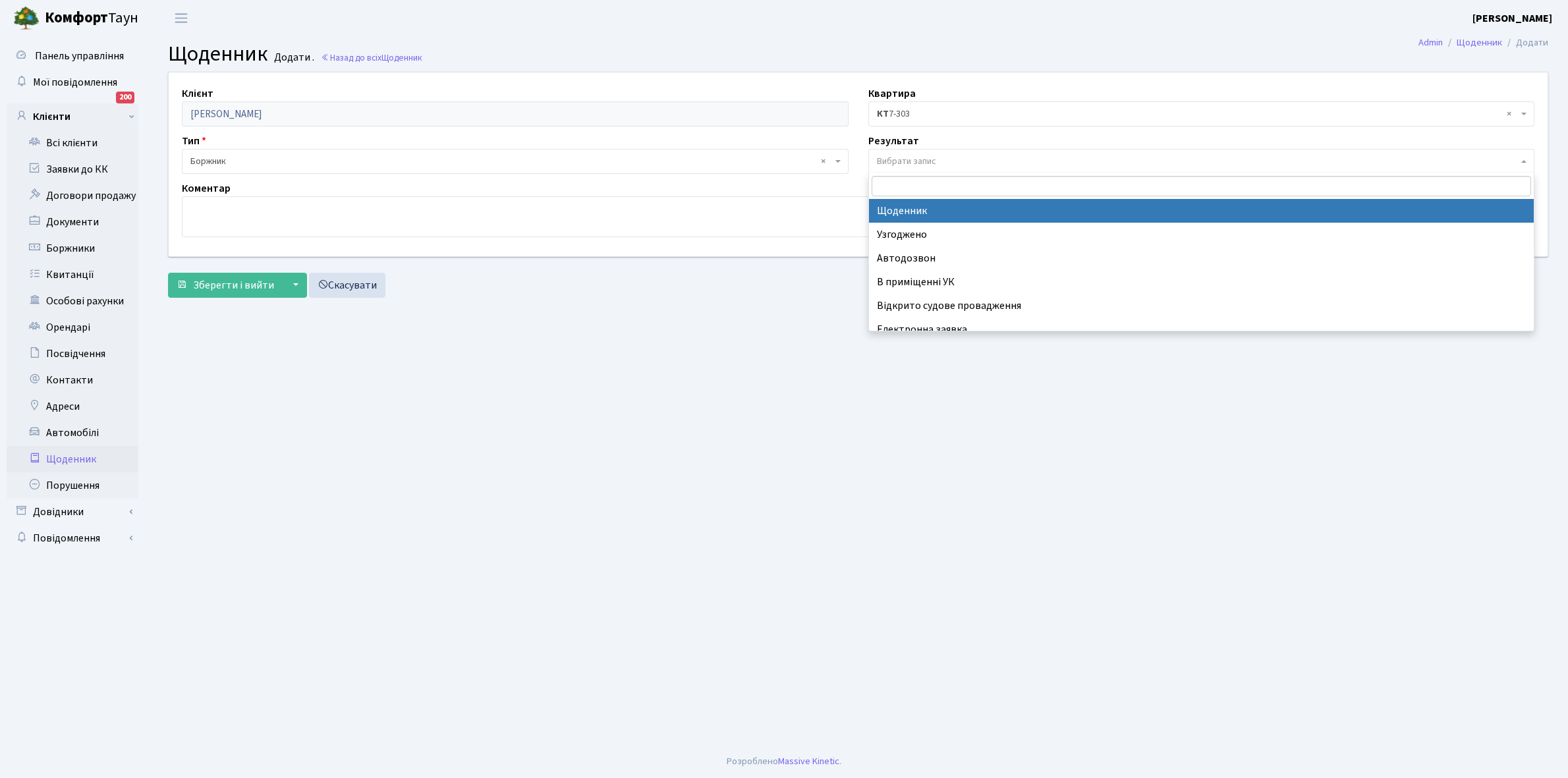
click at [928, 158] on span "Вибрати запис" at bounding box center [906, 161] width 59 height 13
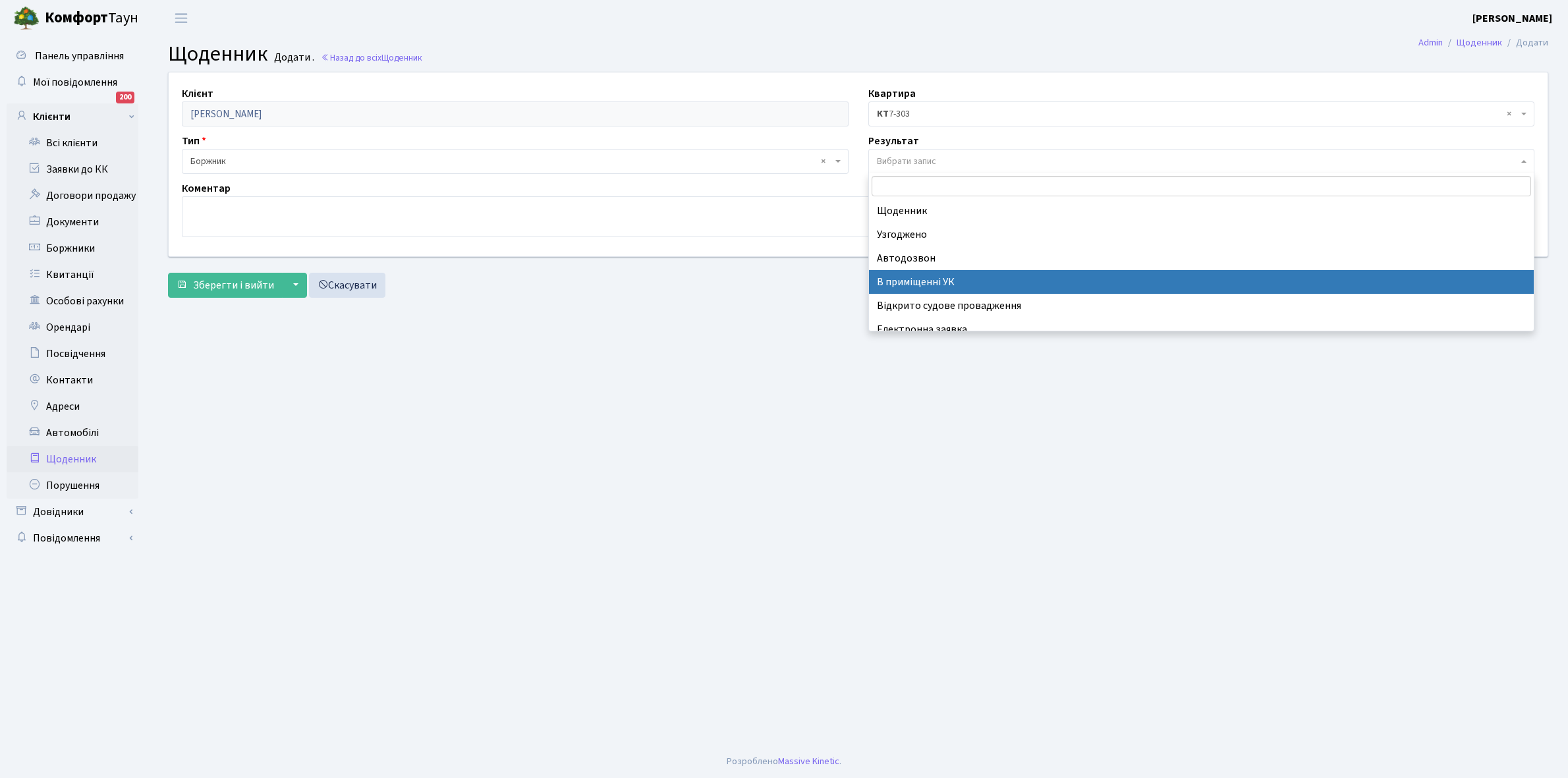
scroll to position [81, 0]
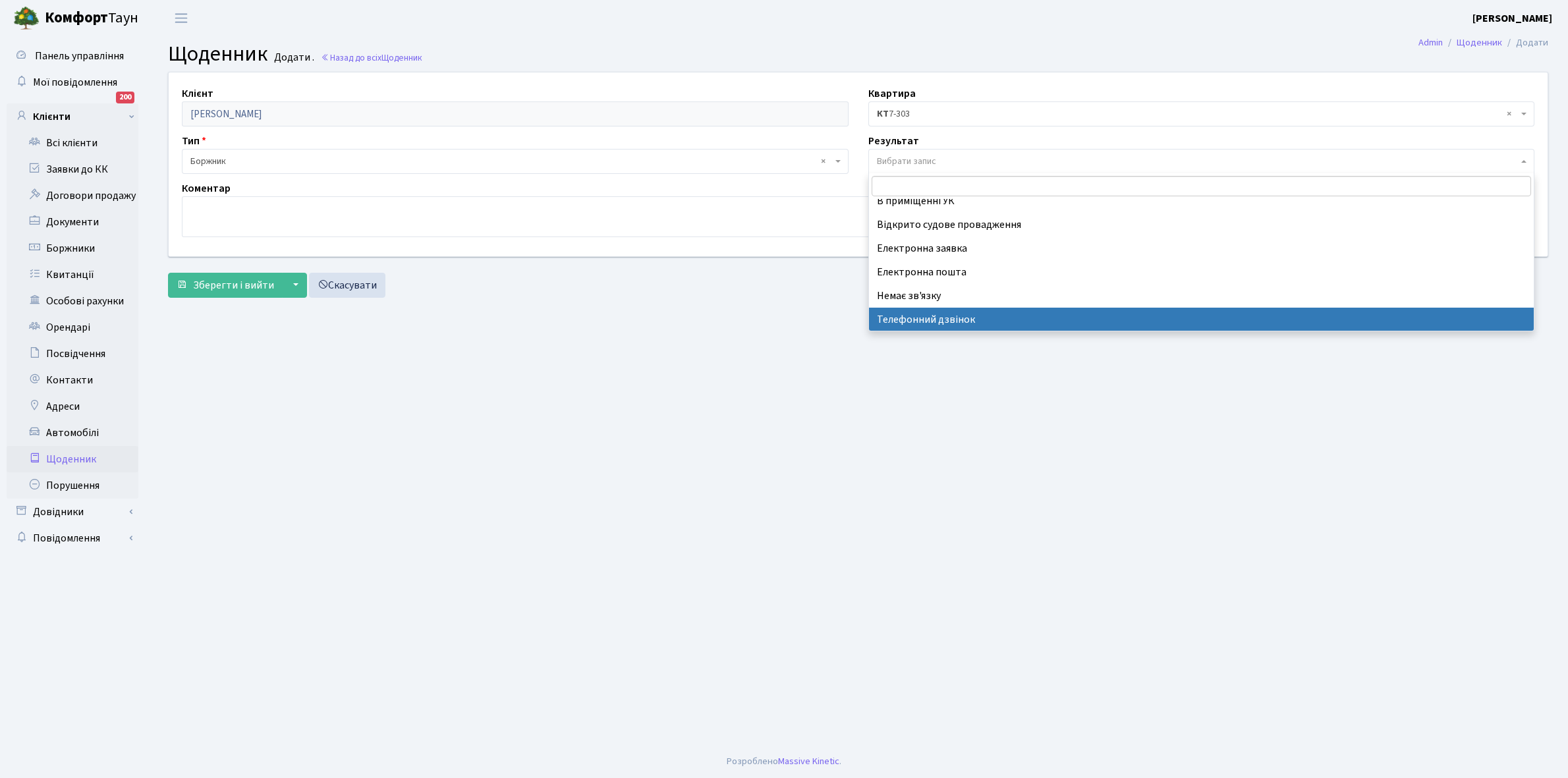
select select "196"
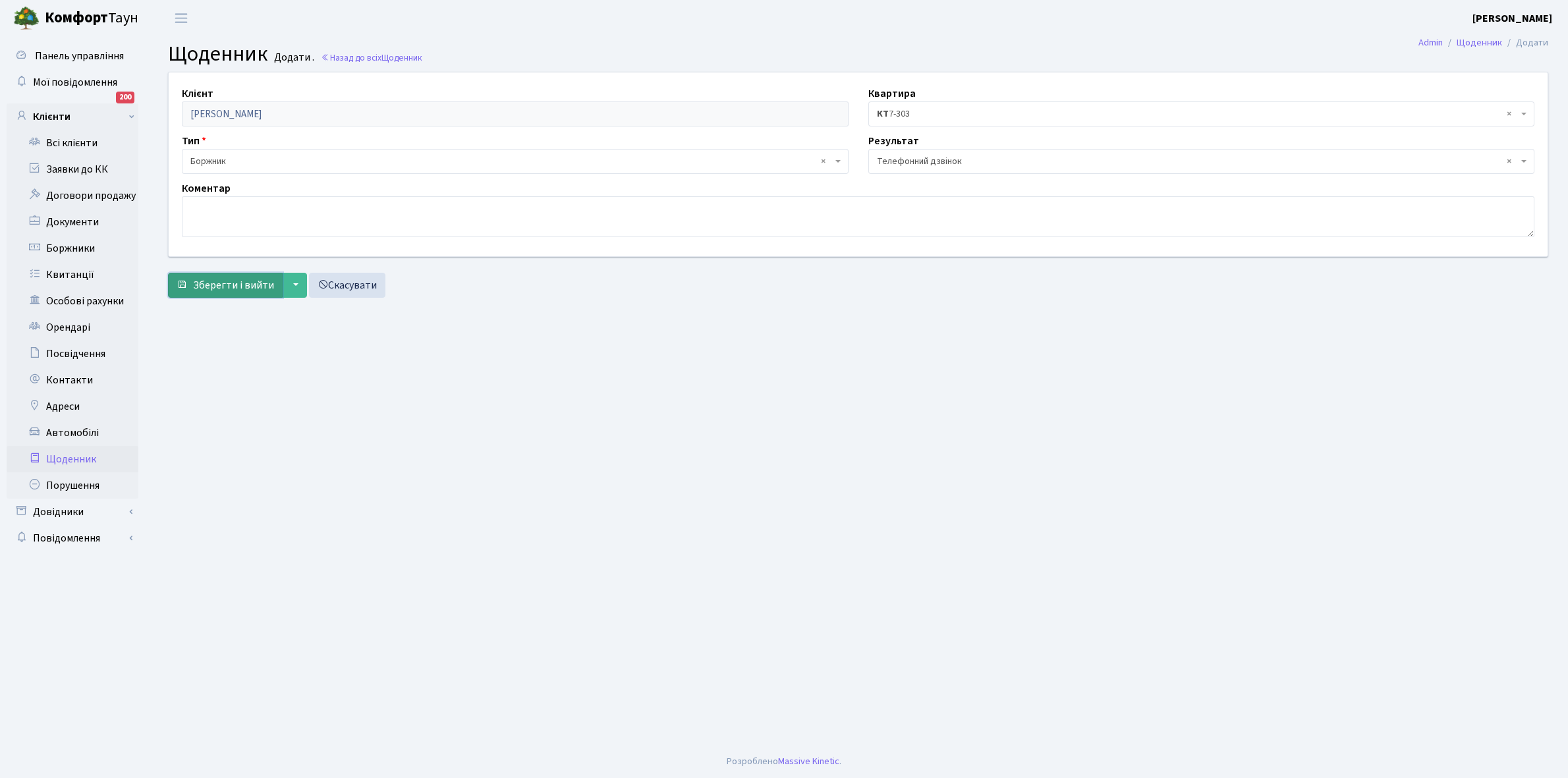
click at [233, 281] on span "Зберегти і вийти" at bounding box center [233, 286] width 81 height 15
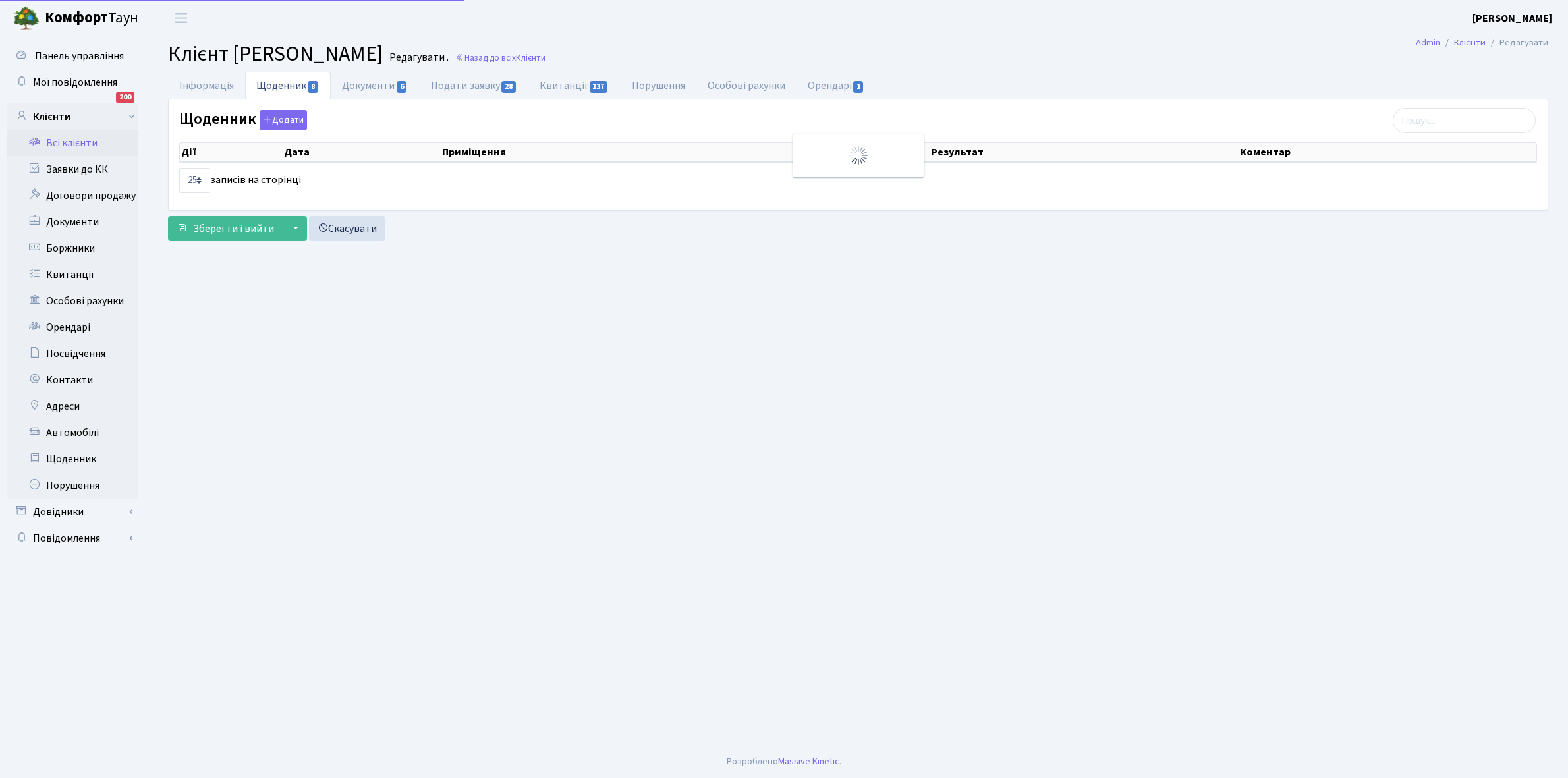
select select "25"
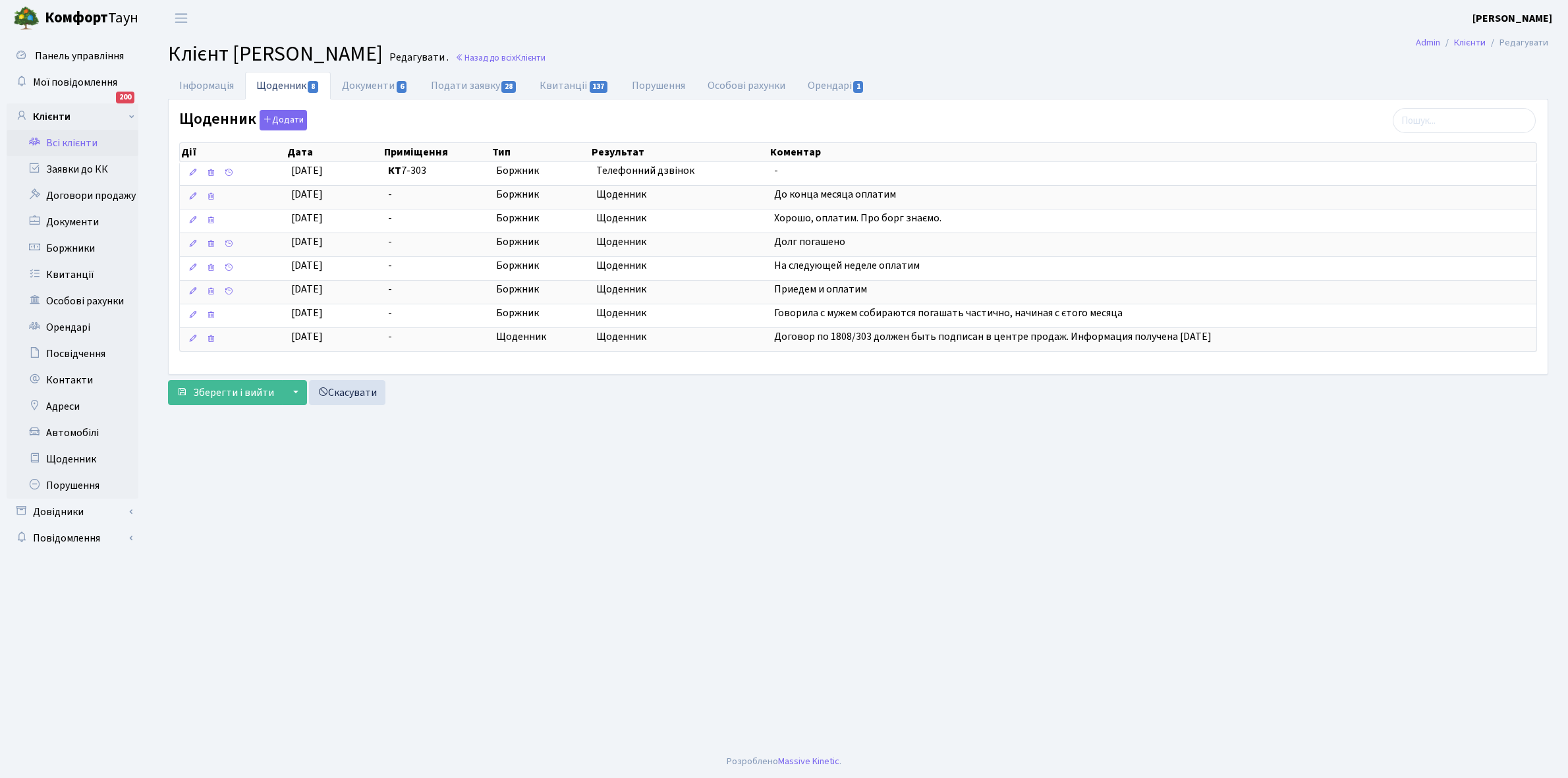
click at [67, 140] on link "Всі клієнти" at bounding box center [72, 143] width 132 height 26
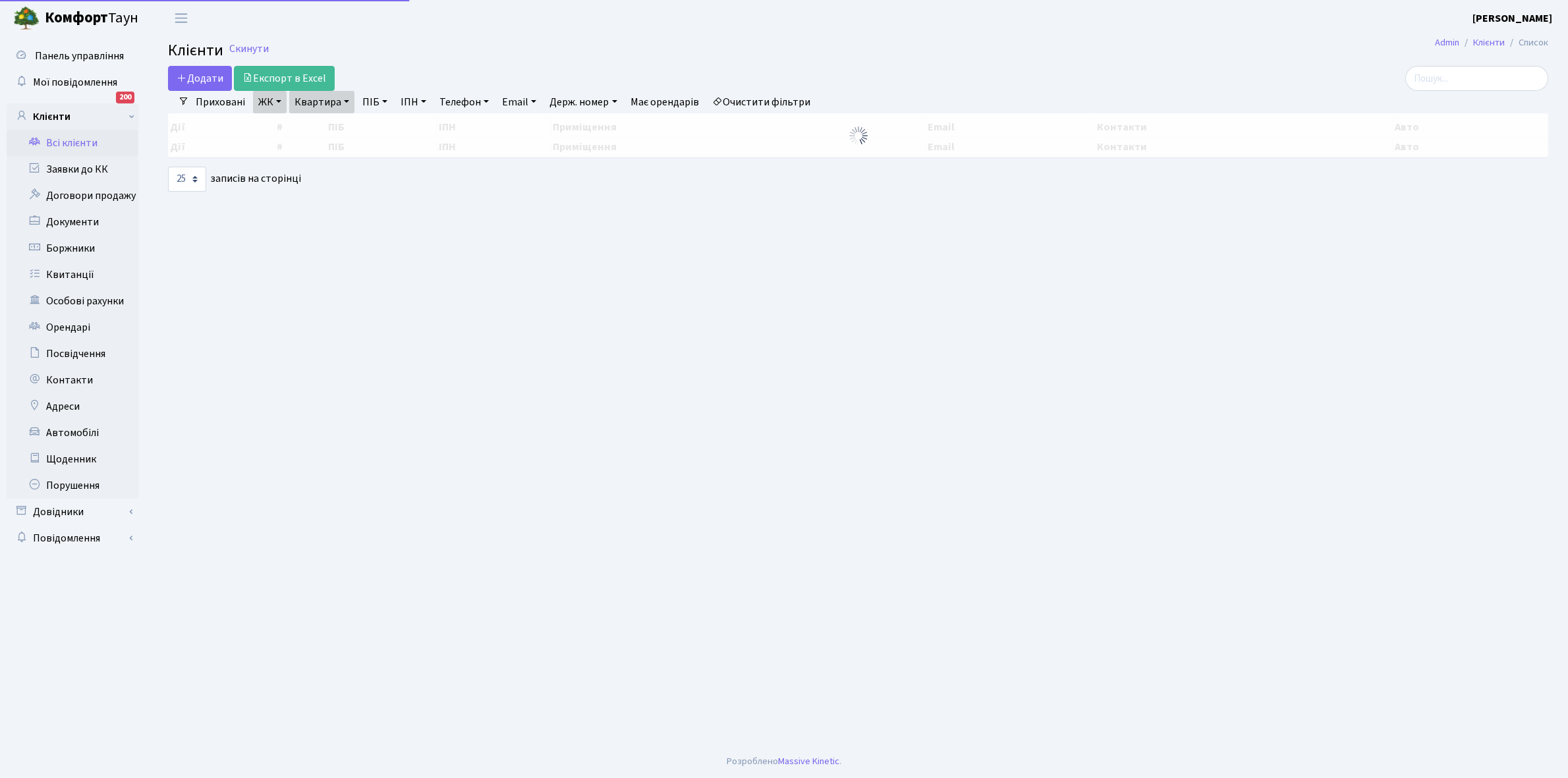
select select "25"
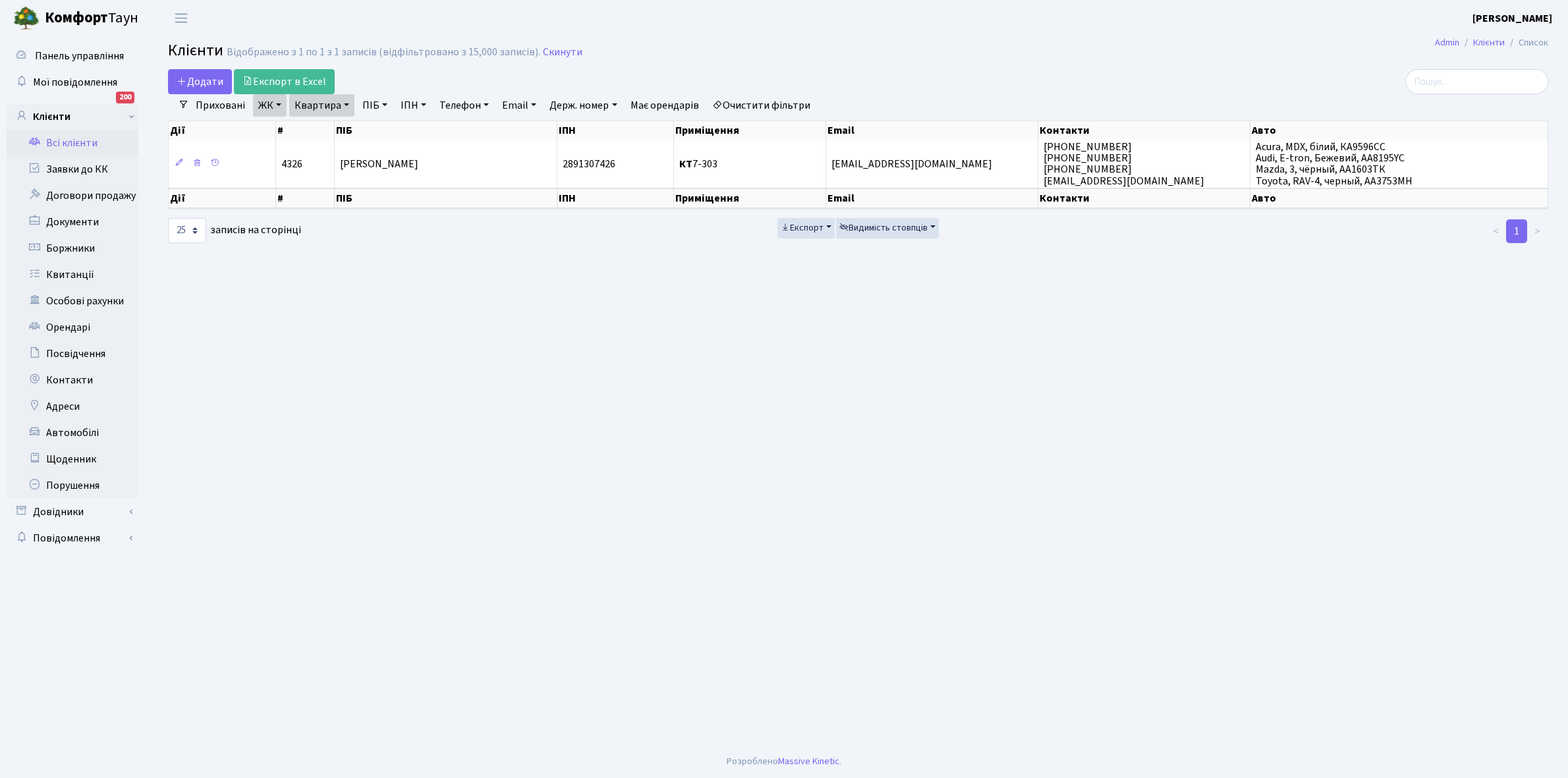
click at [344, 103] on link "Квартира" at bounding box center [322, 106] width 65 height 22
click at [341, 132] on input "7-303" at bounding box center [328, 131] width 77 height 25
type input "7"
type input "17-63"
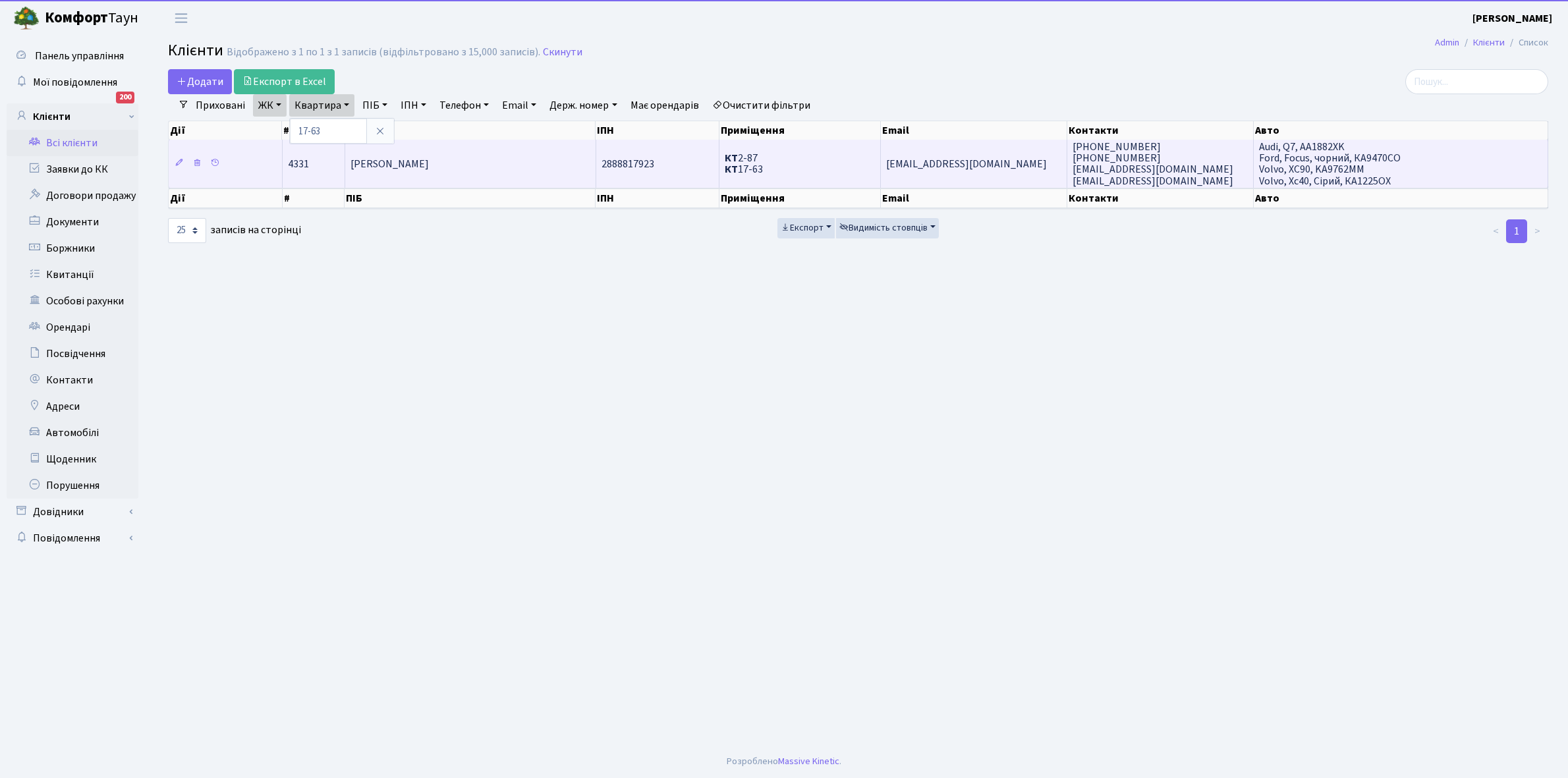
click at [429, 159] on span "[PERSON_NAME]" at bounding box center [390, 164] width 79 height 15
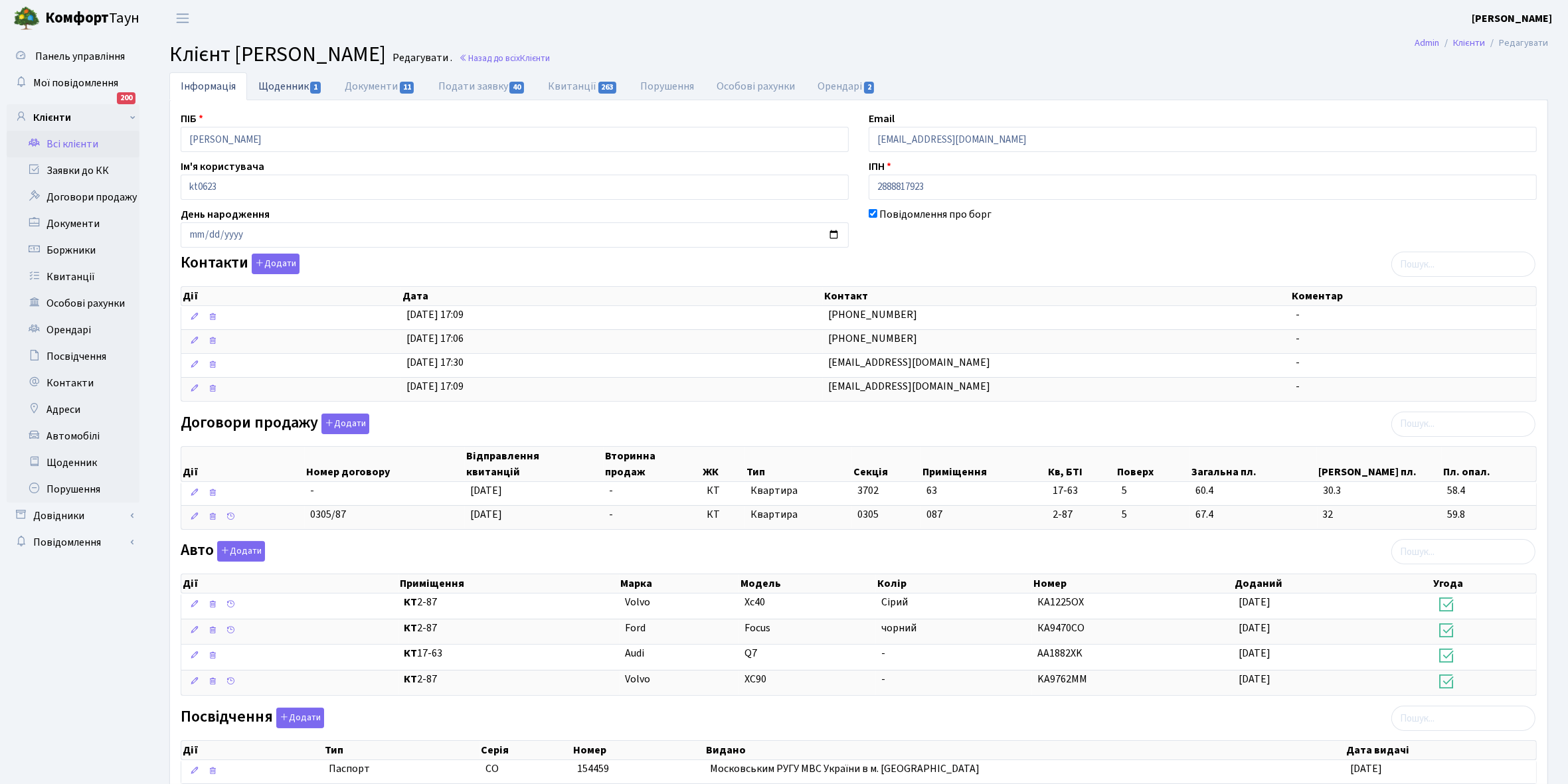
click at [266, 83] on link "Щоденник 1" at bounding box center [290, 85] width 86 height 27
select select "25"
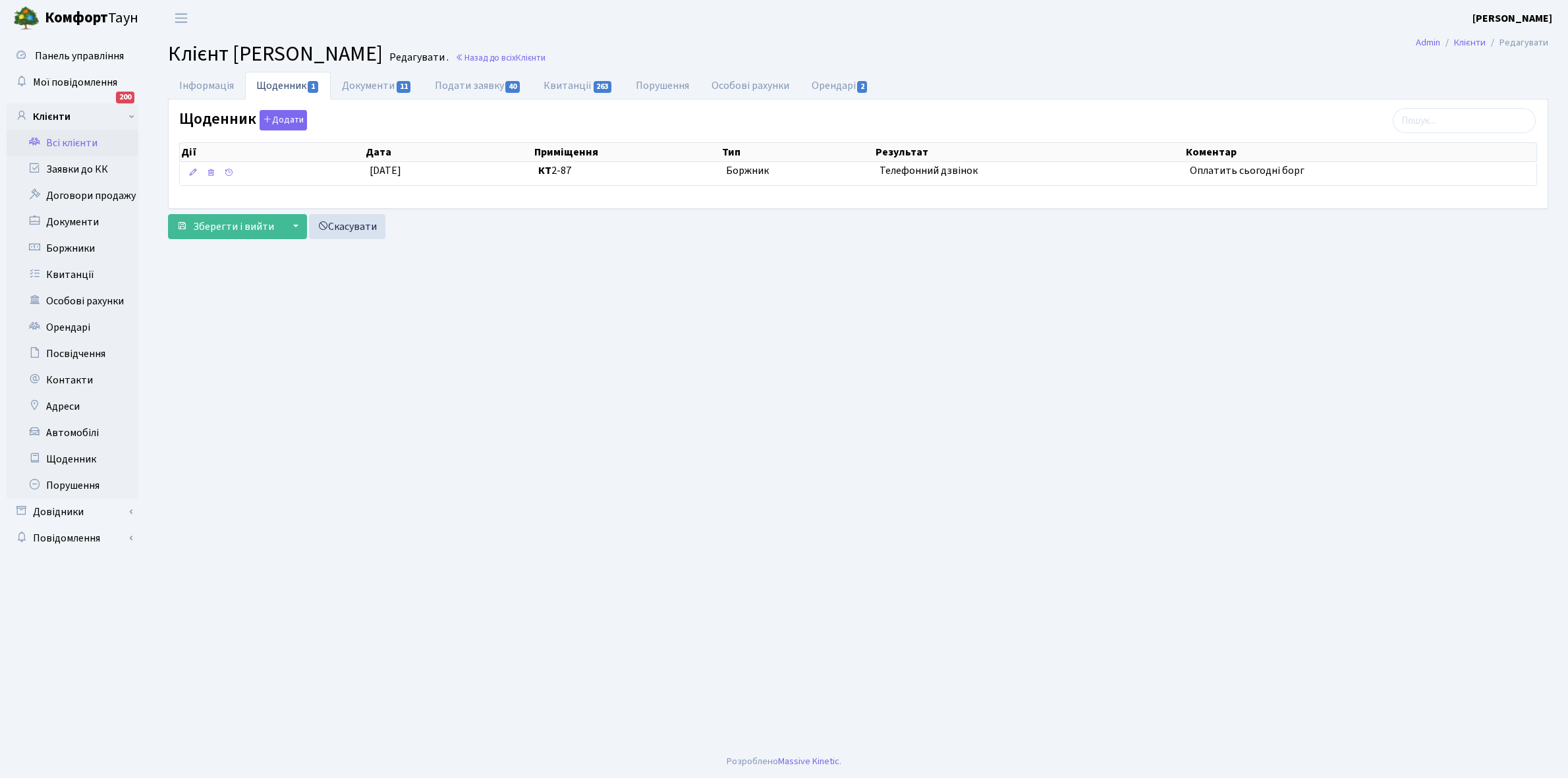
click at [67, 140] on link "Всі клієнти" at bounding box center [72, 143] width 132 height 26
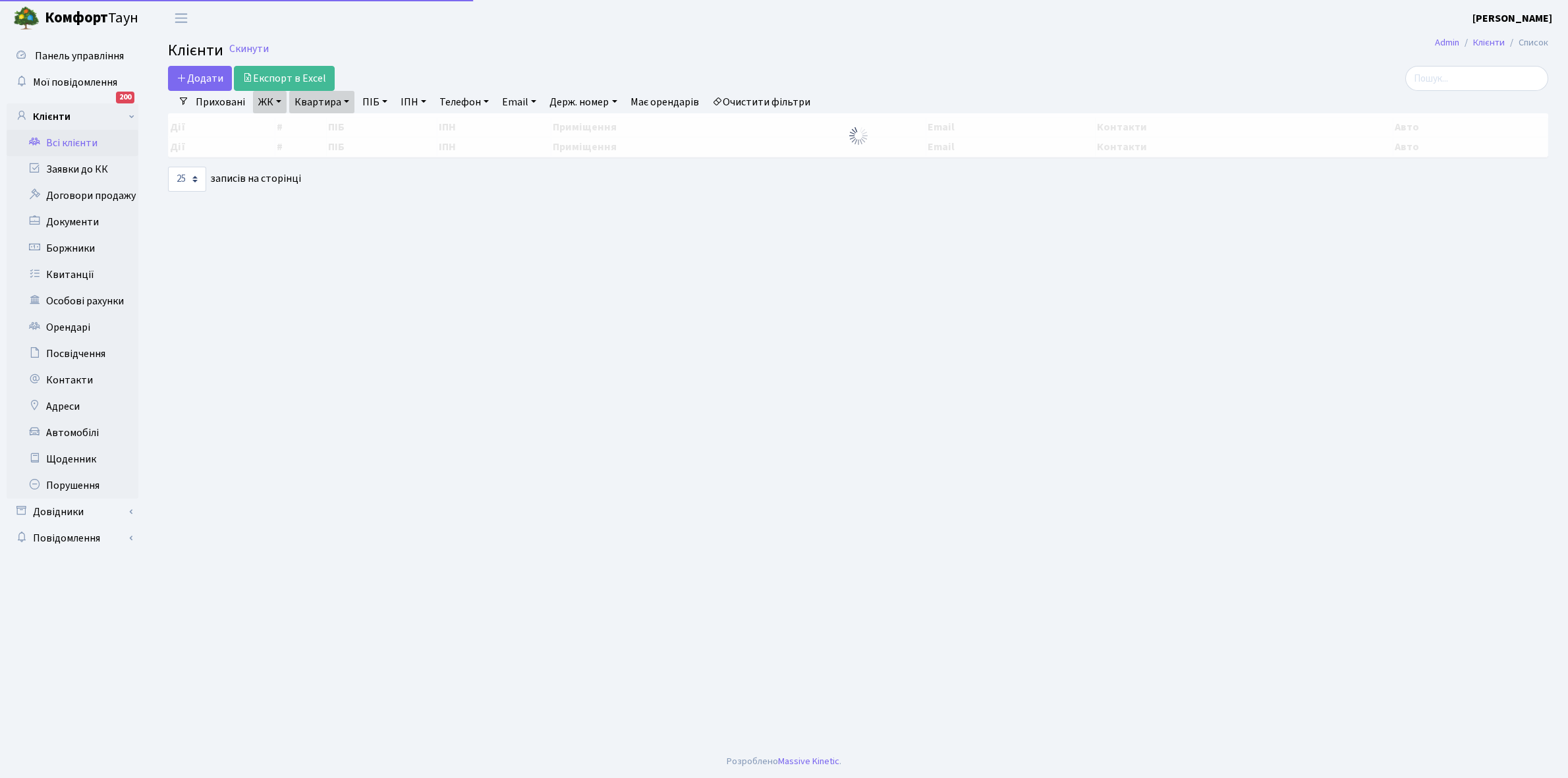
select select "25"
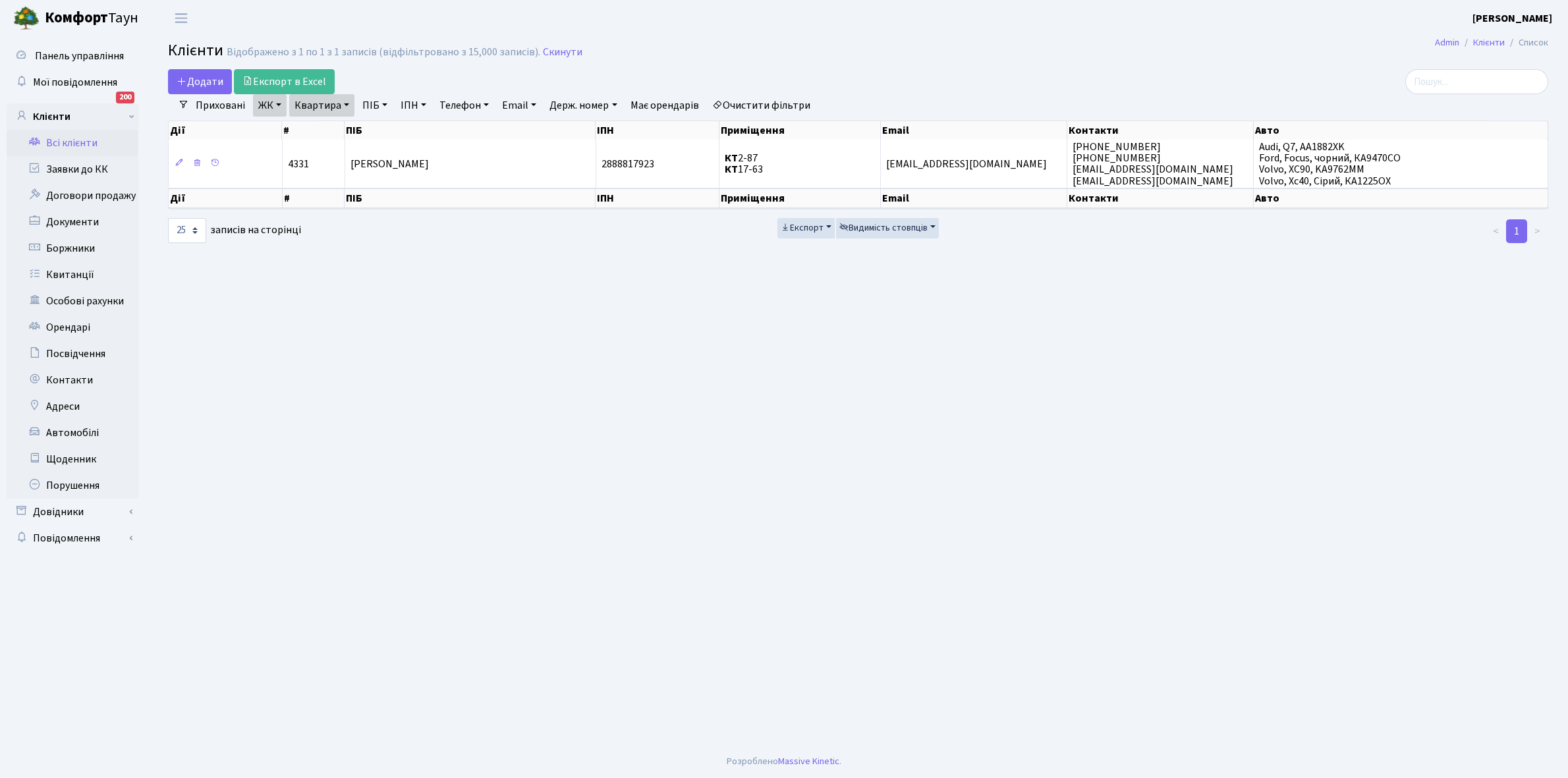
click at [347, 102] on link "Квартира" at bounding box center [322, 106] width 65 height 22
click at [343, 123] on input "17-63" at bounding box center [328, 131] width 77 height 25
type input "1"
type input "3-256"
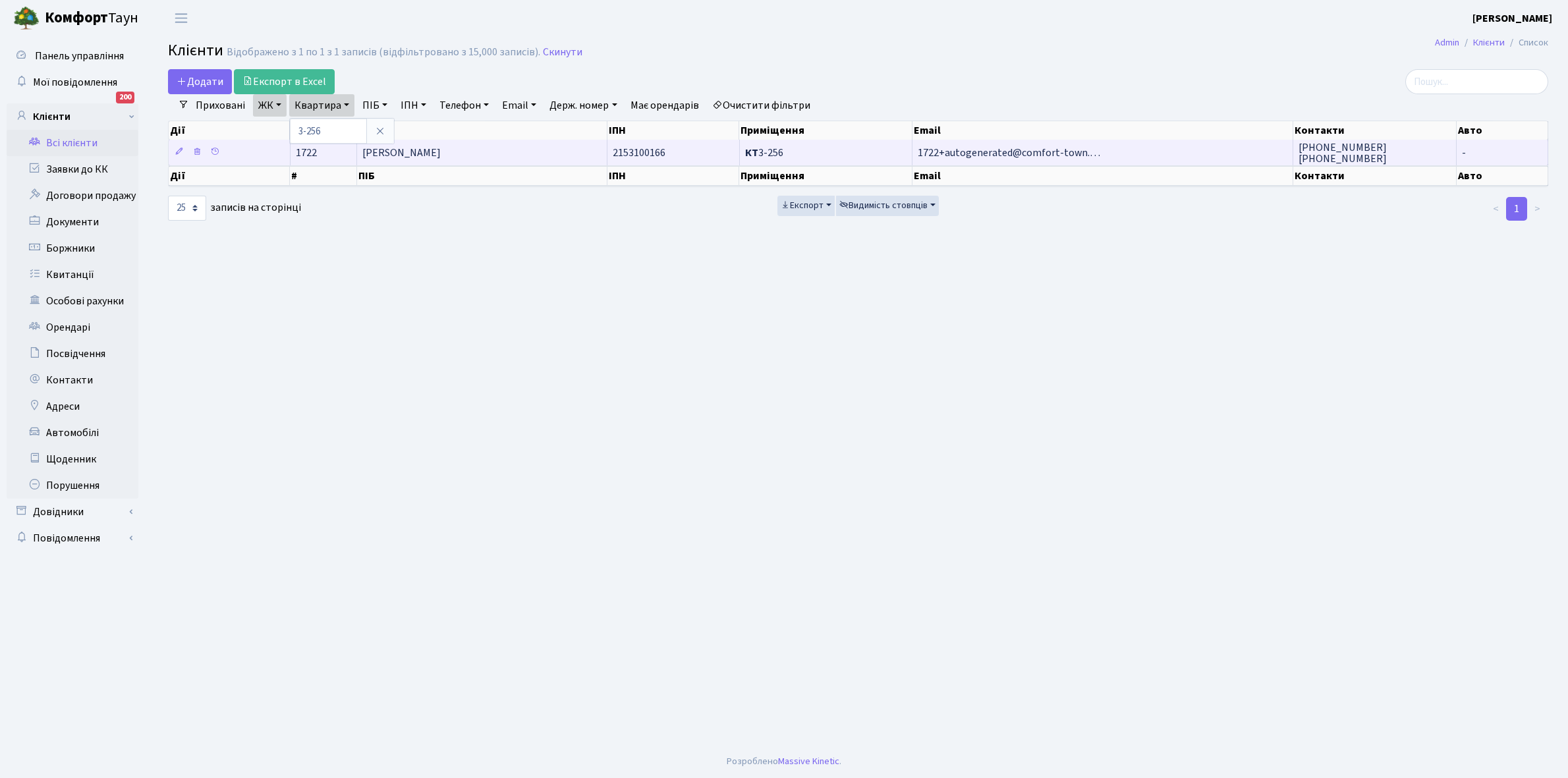
click at [441, 150] on span "[PERSON_NAME]" at bounding box center [402, 153] width 79 height 15
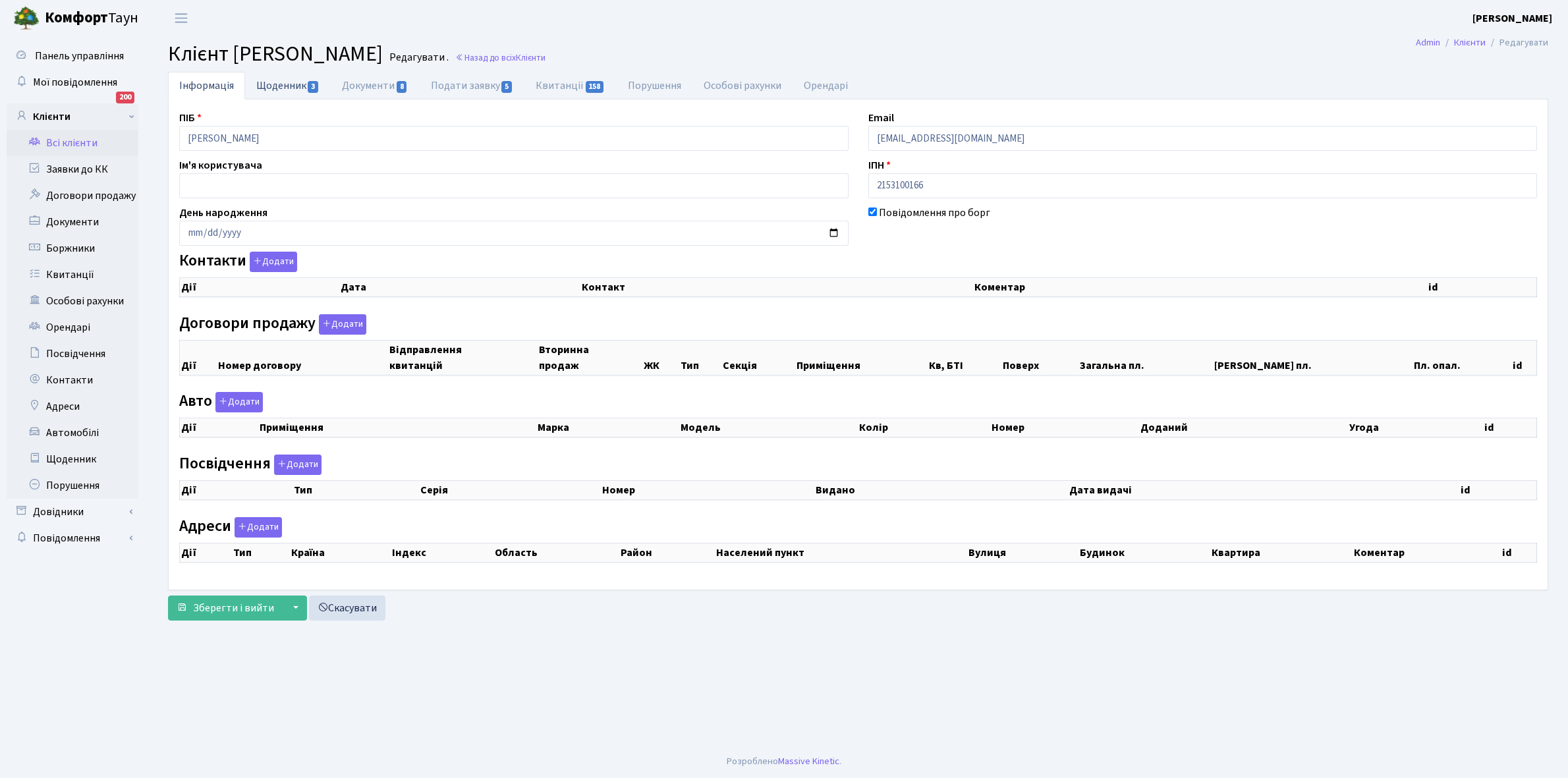
checkbox input "true"
click at [271, 83] on link "Щоденник 3" at bounding box center [288, 84] width 85 height 27
select select "25"
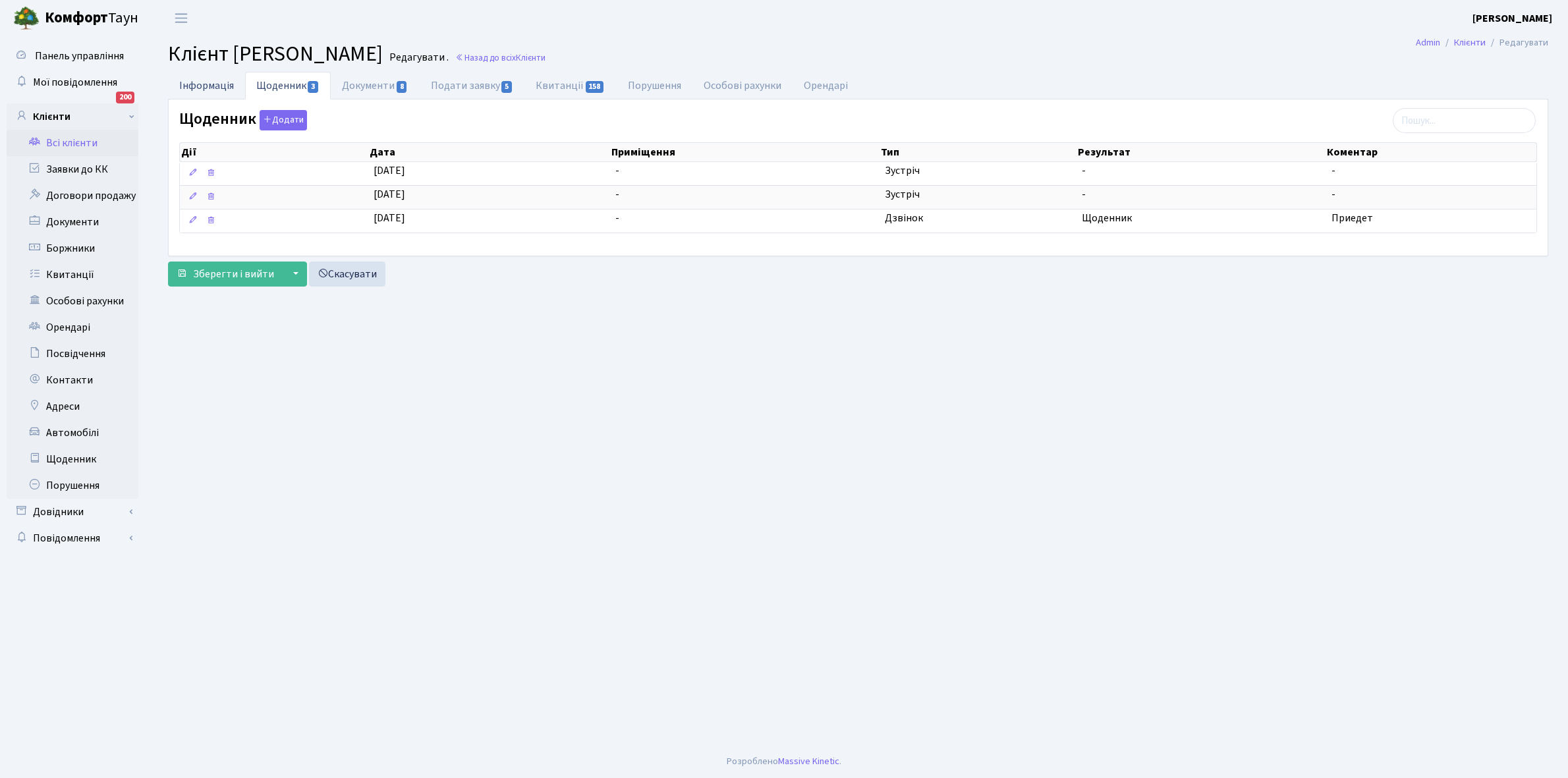
click at [201, 85] on link "Інформація" at bounding box center [206, 84] width 77 height 27
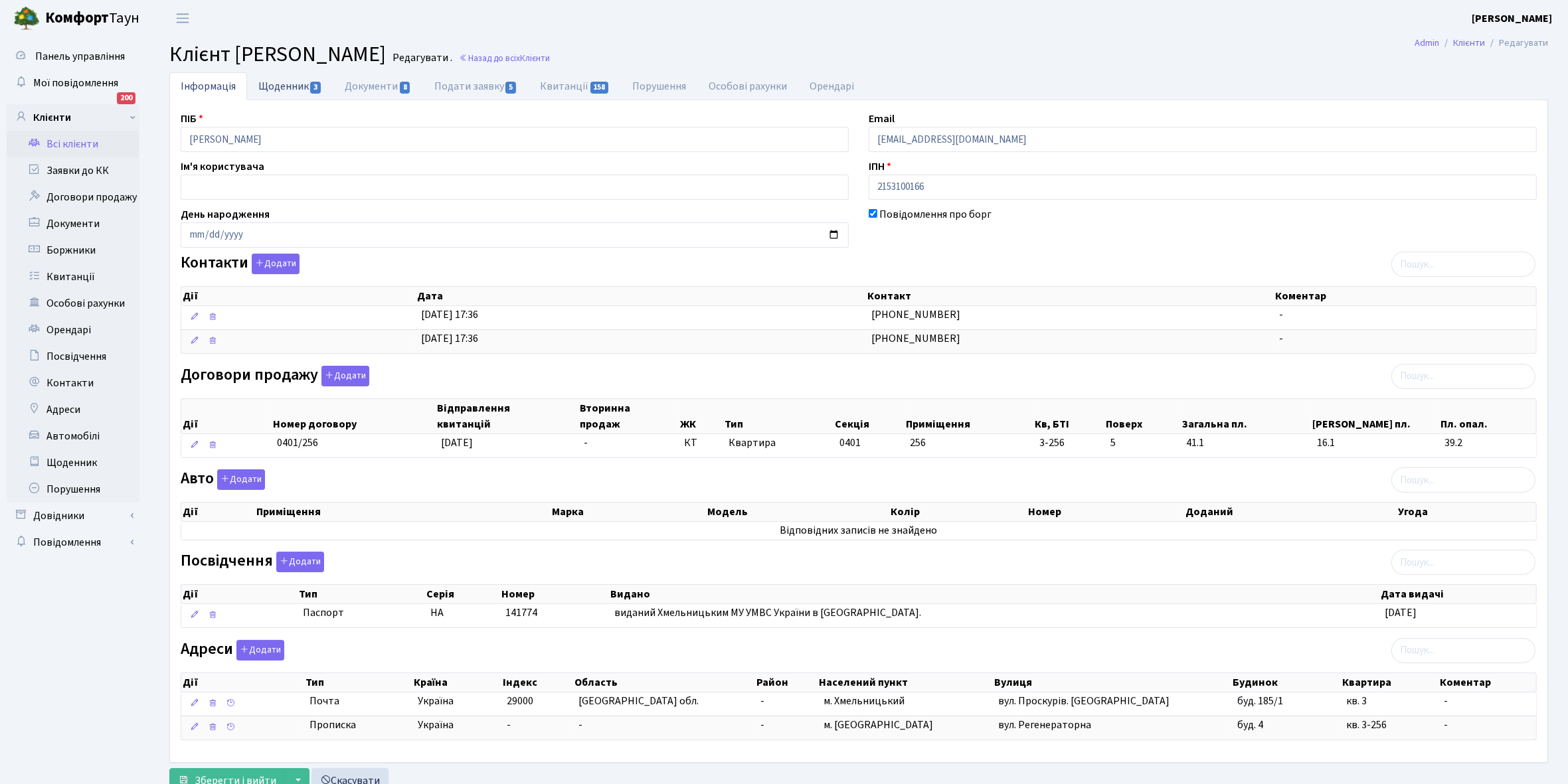
click at [272, 83] on link "Щоденник 3" at bounding box center [290, 85] width 86 height 27
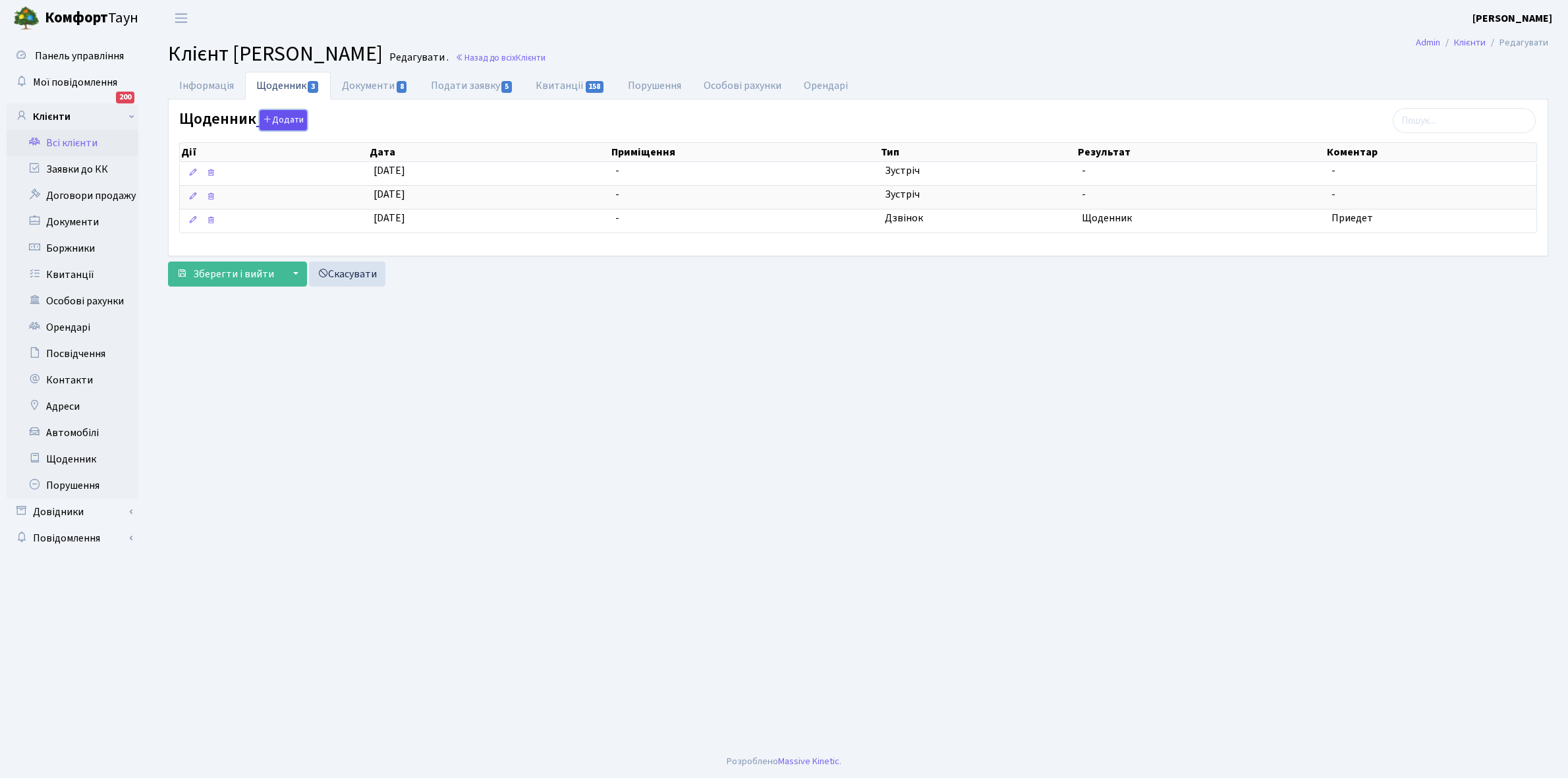
click at [285, 125] on button "Додати" at bounding box center [283, 121] width 47 height 20
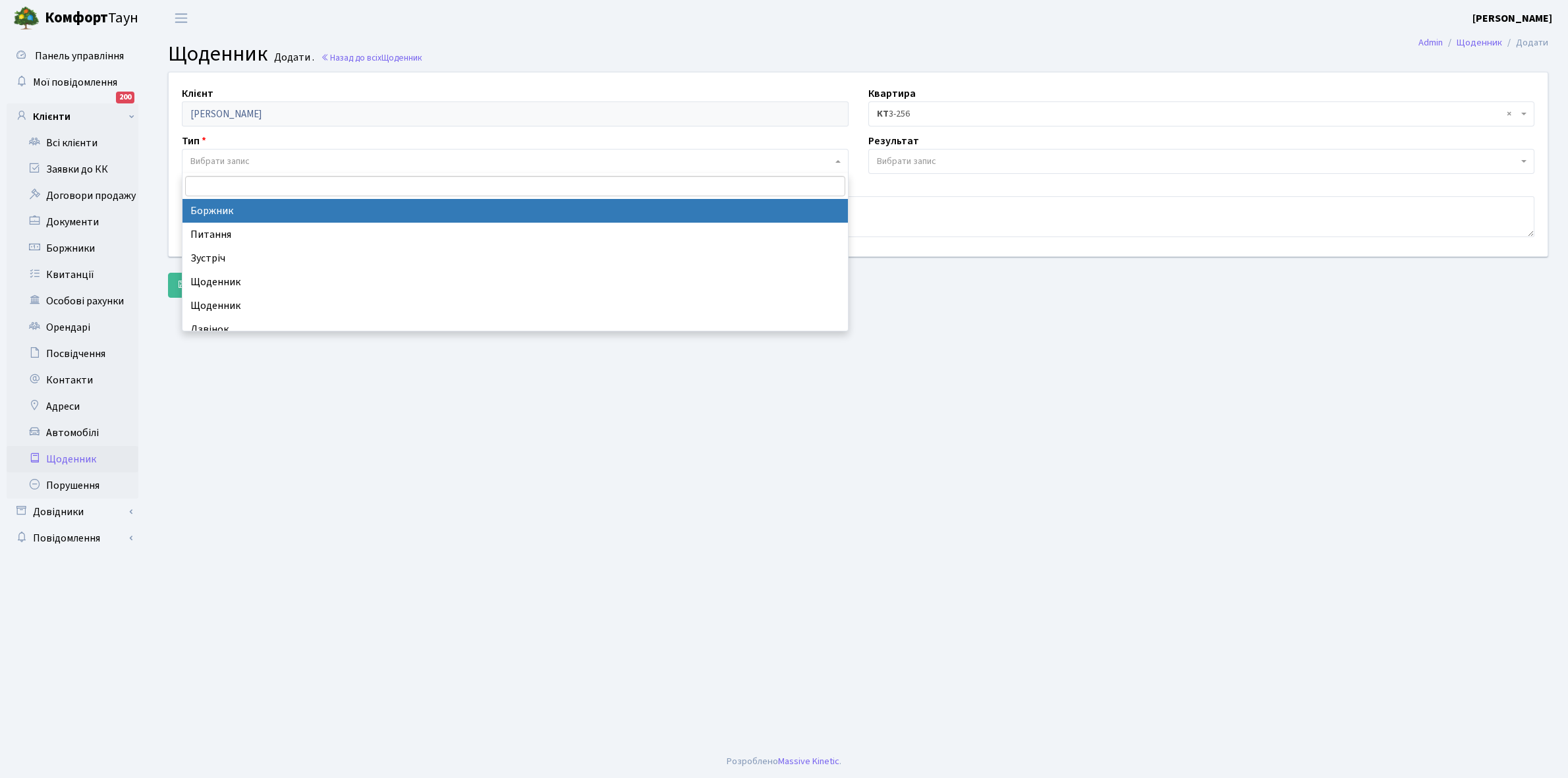
click at [245, 155] on span "Вибрати запис" at bounding box center [220, 161] width 59 height 13
select select "189"
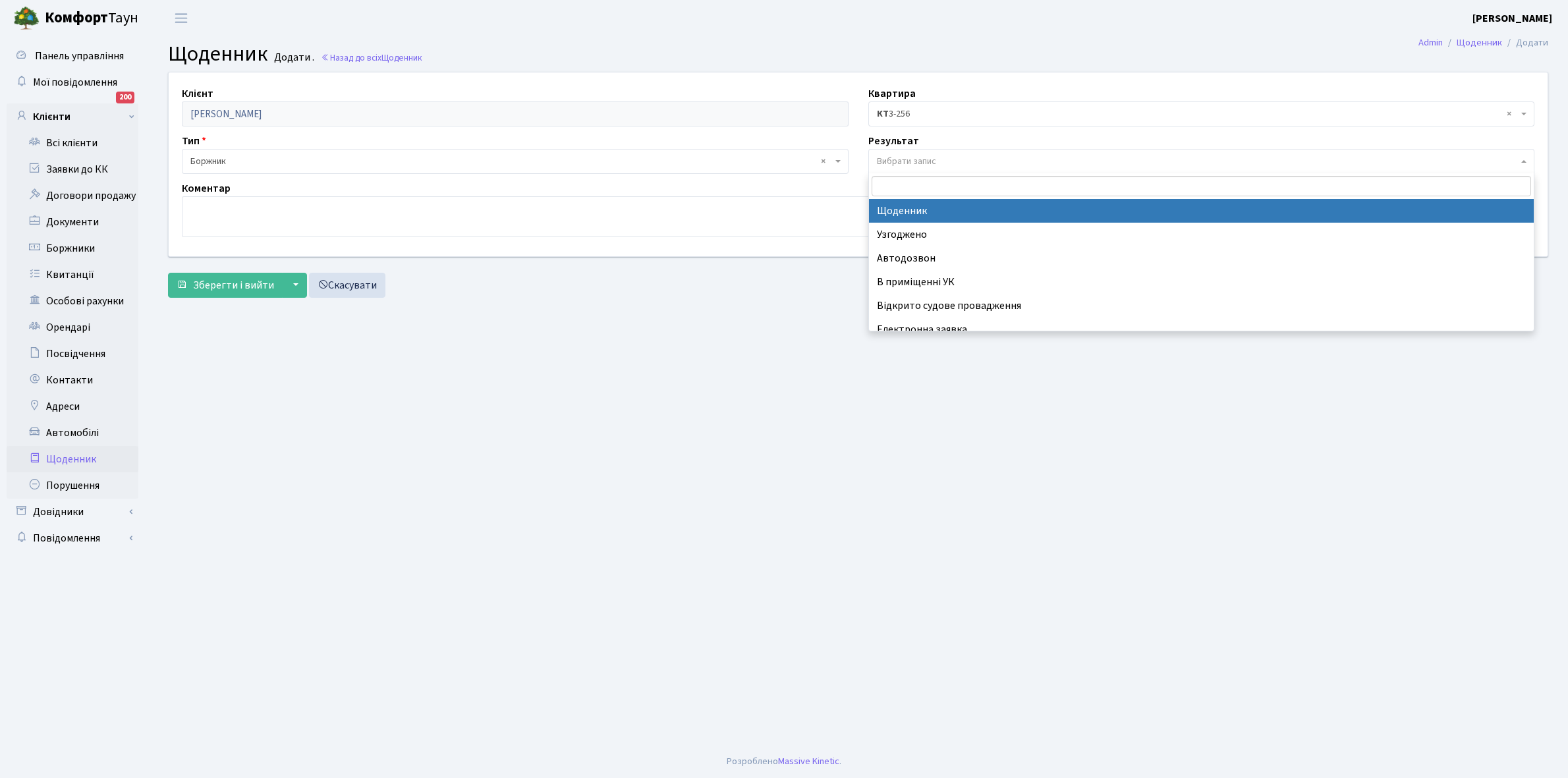
click at [951, 157] on span "Вибрати запис" at bounding box center [1198, 161] width 642 height 13
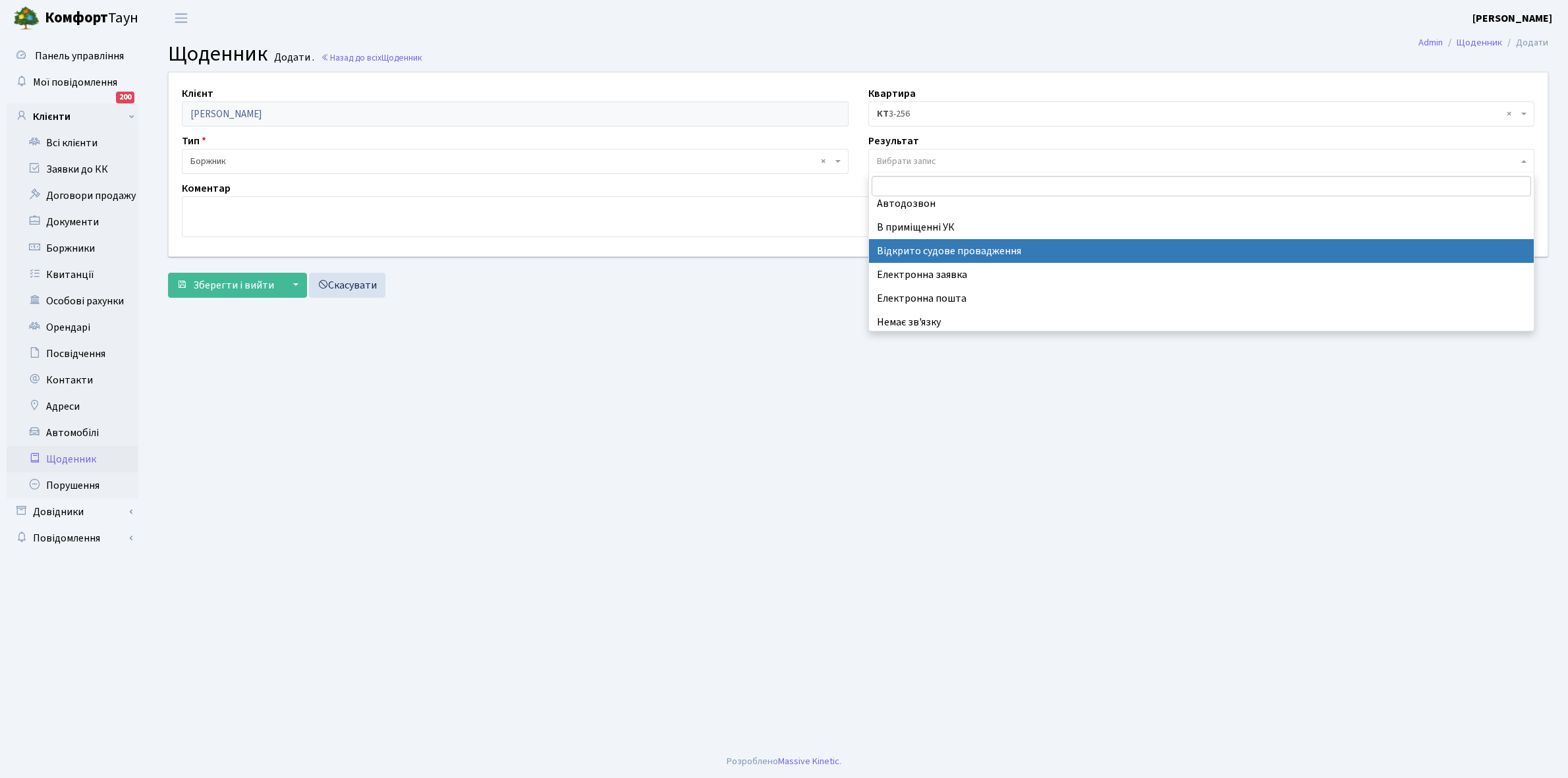
scroll to position [81, 0]
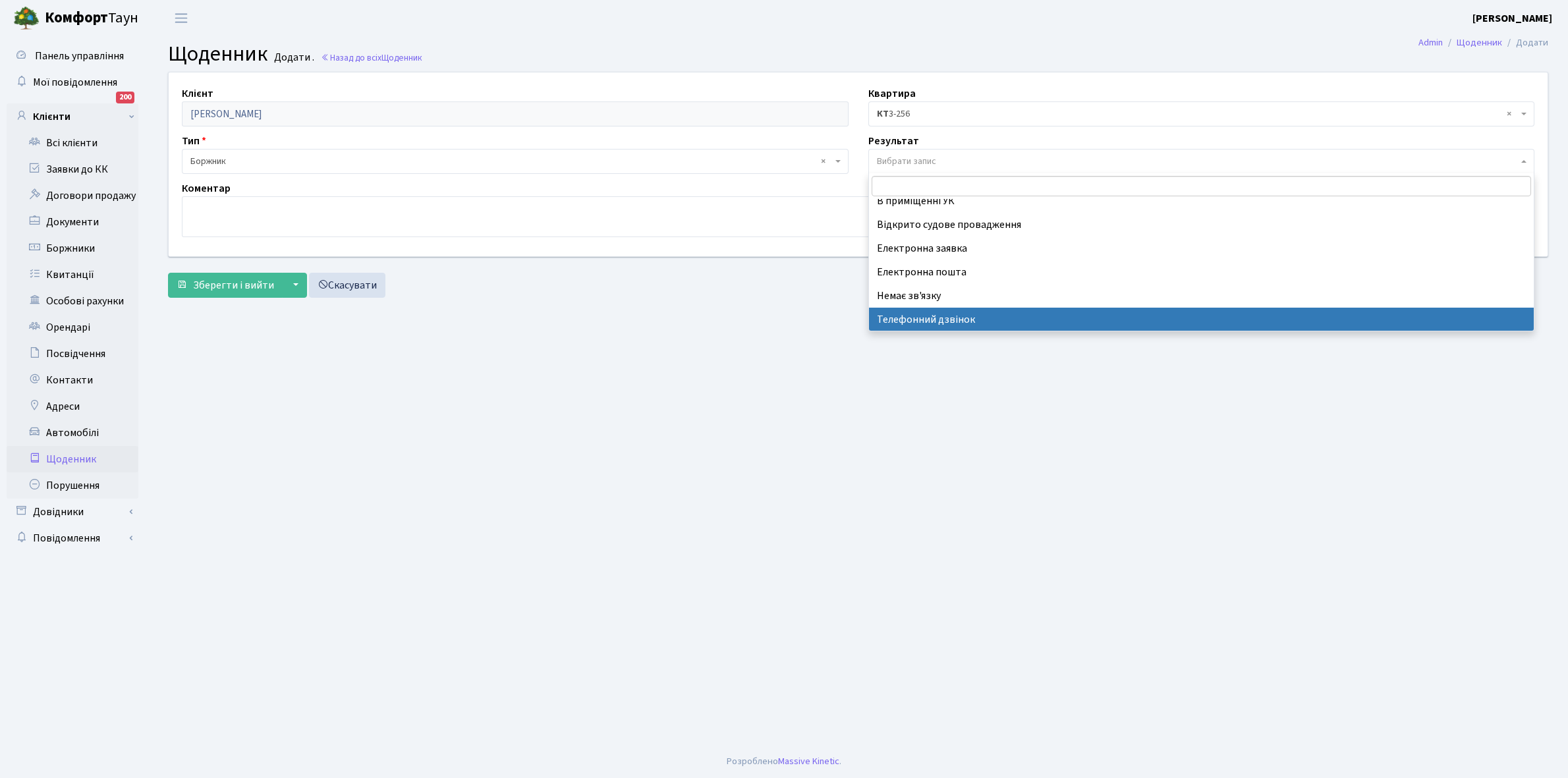
select select "196"
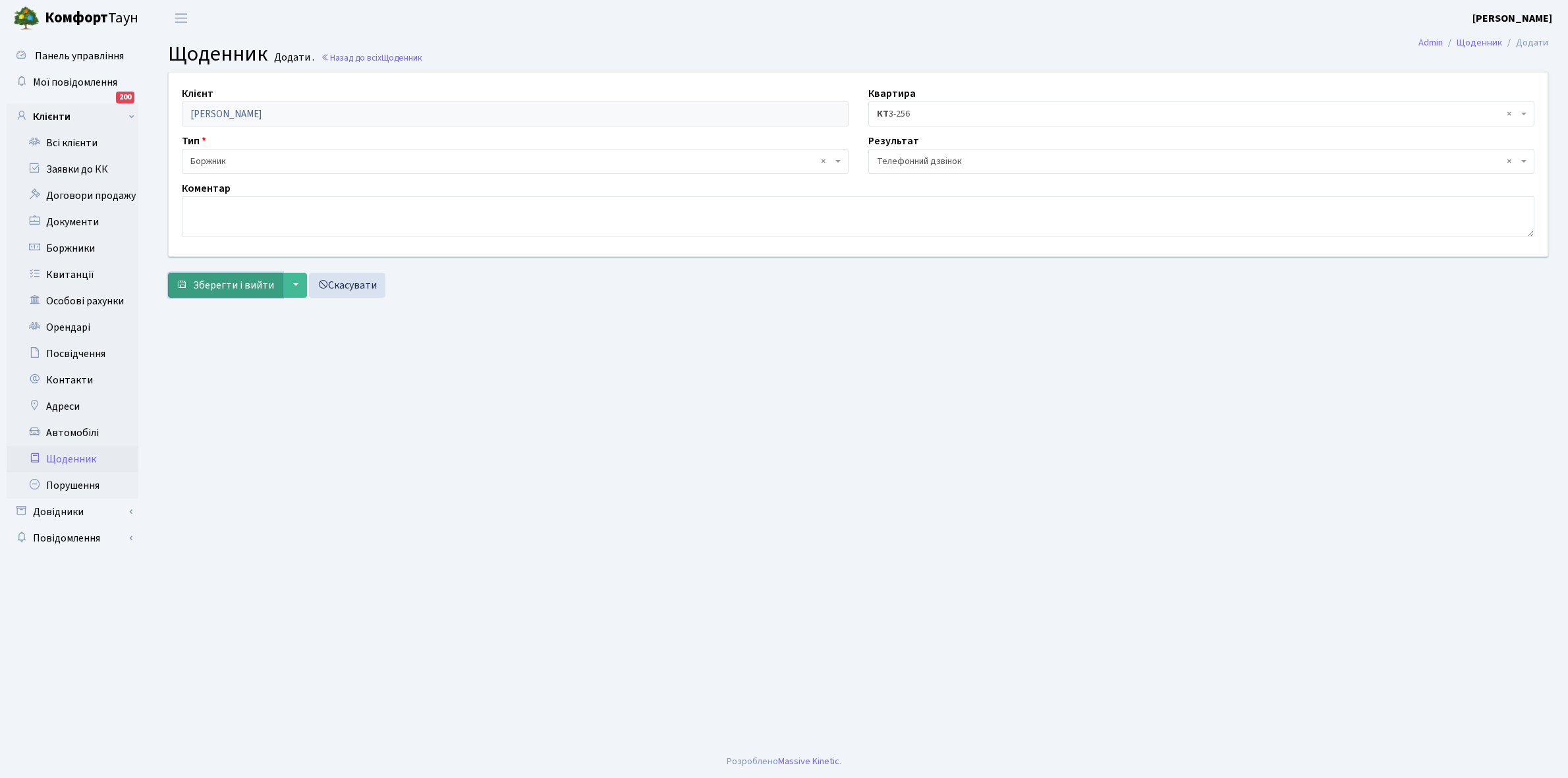
click at [225, 287] on span "Зберегти і вийти" at bounding box center [233, 286] width 81 height 15
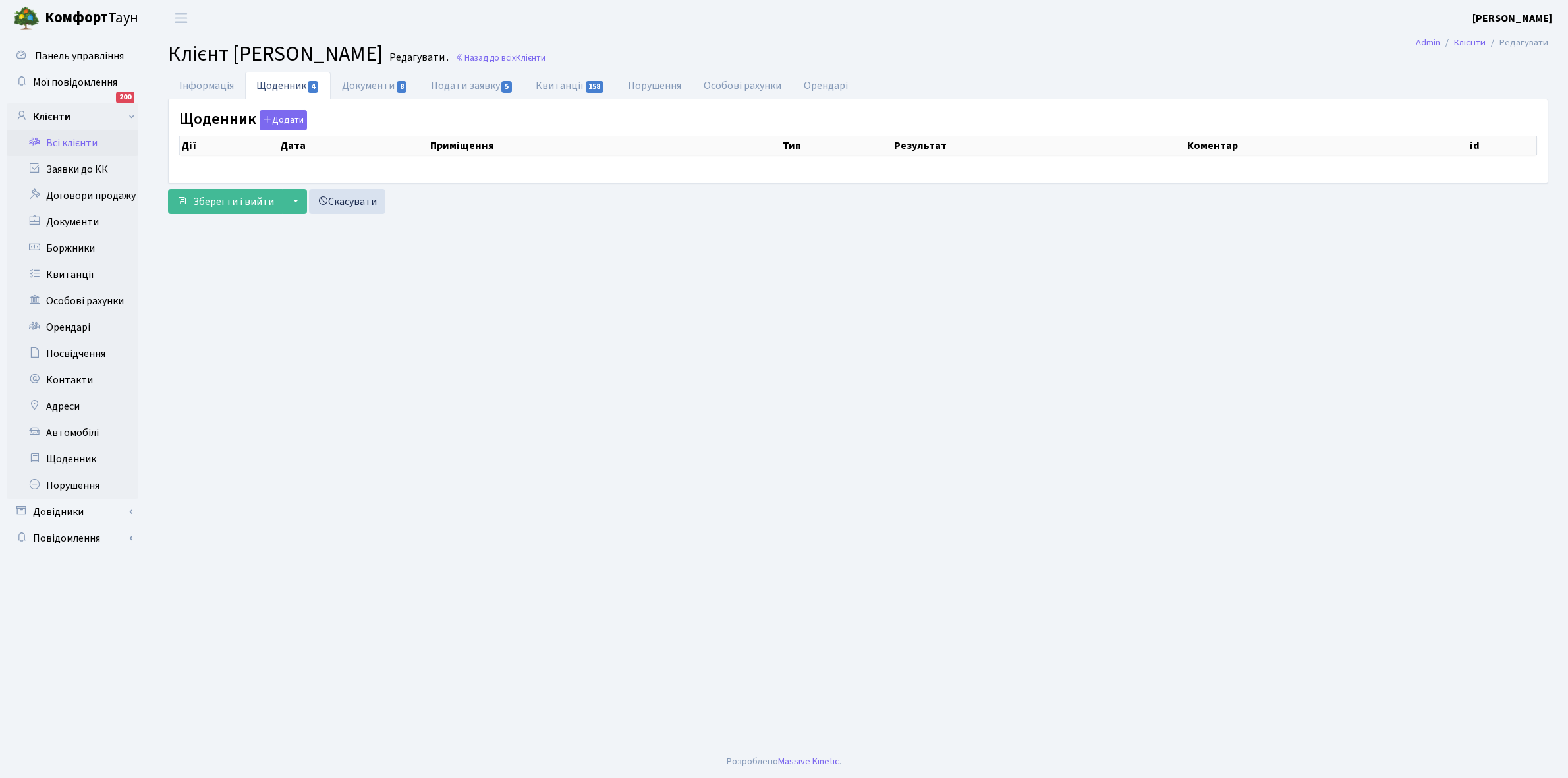
select select "25"
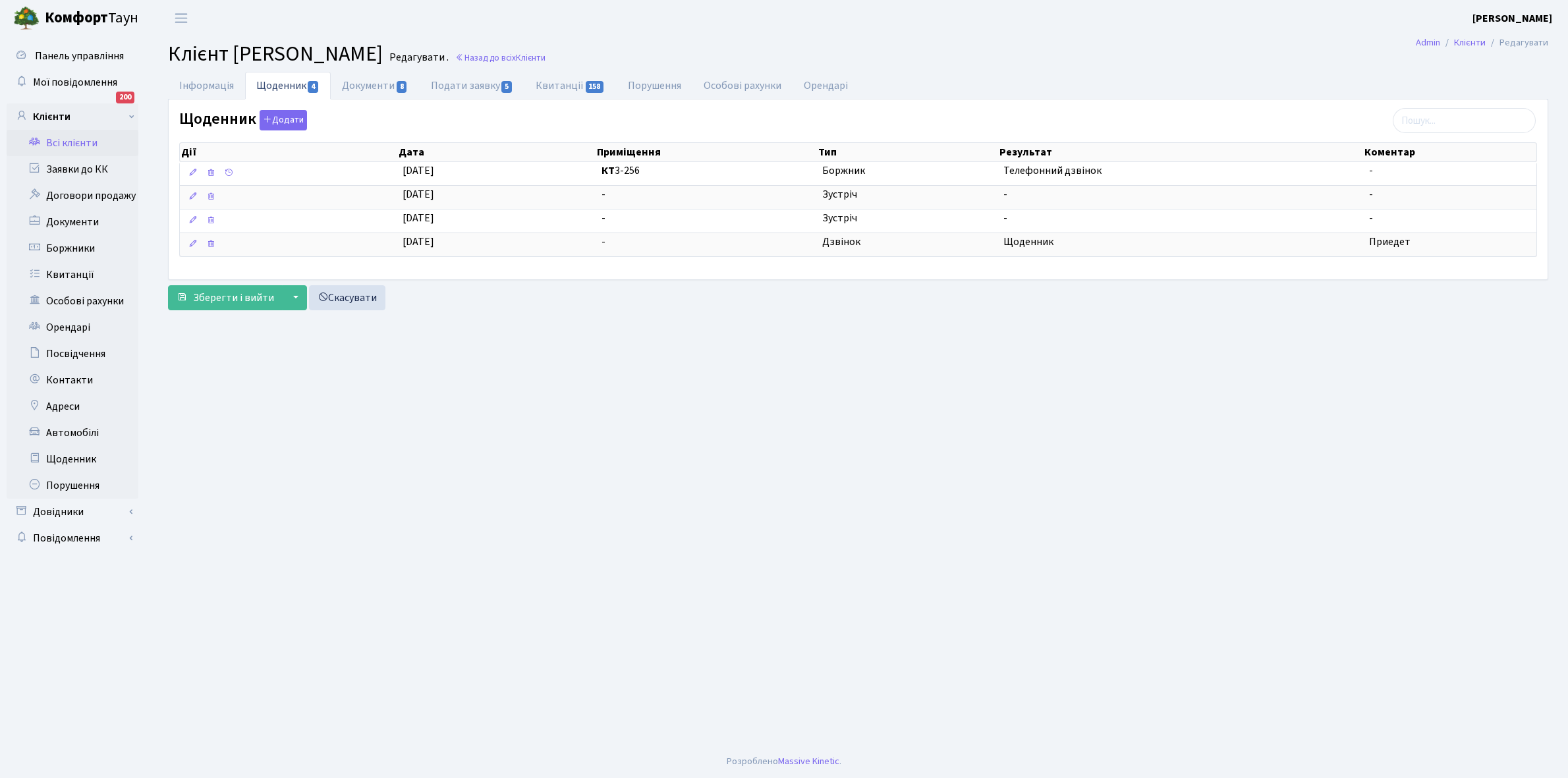
click at [67, 140] on link "Всі клієнти" at bounding box center [72, 143] width 132 height 26
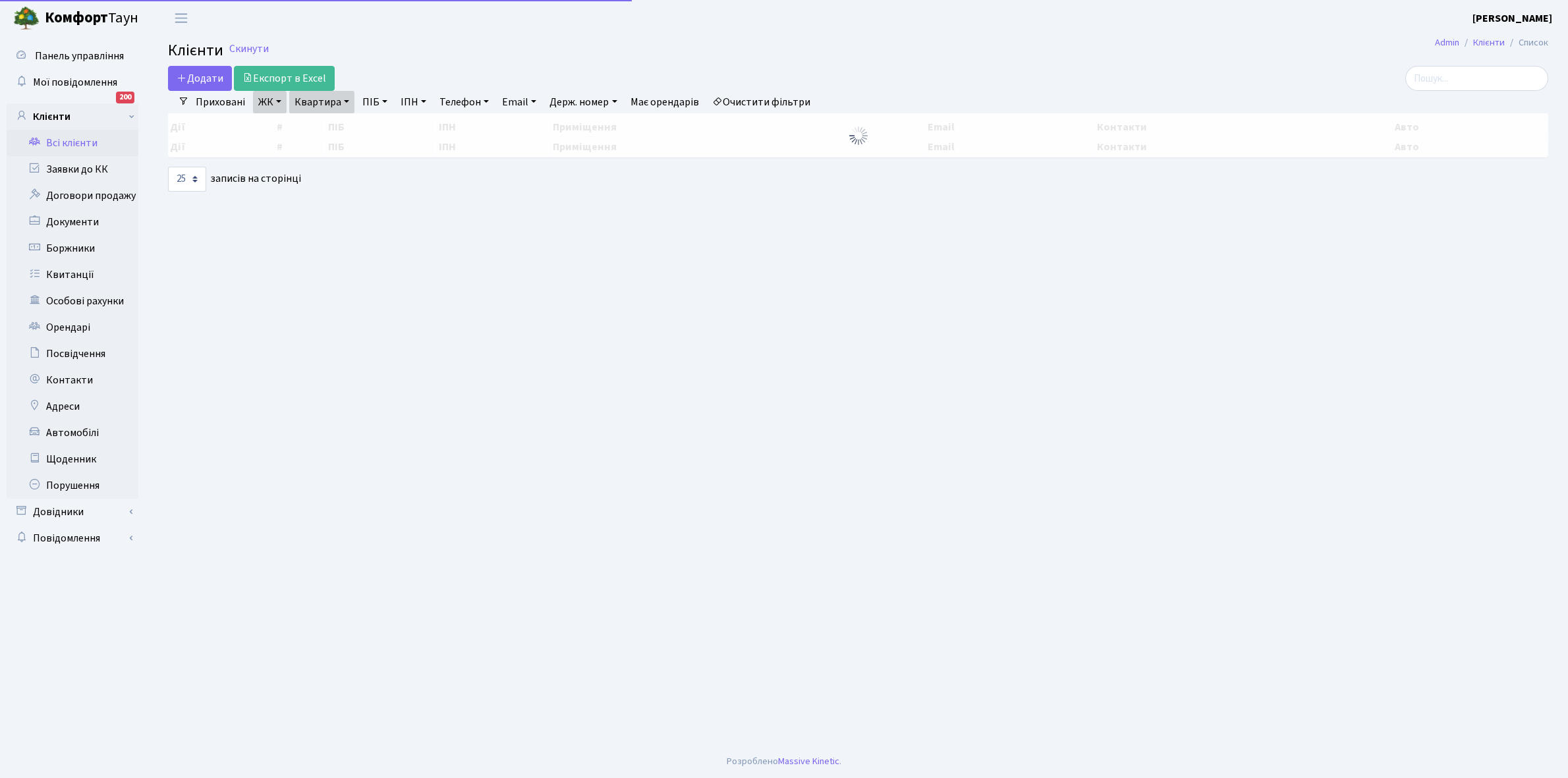
select select "25"
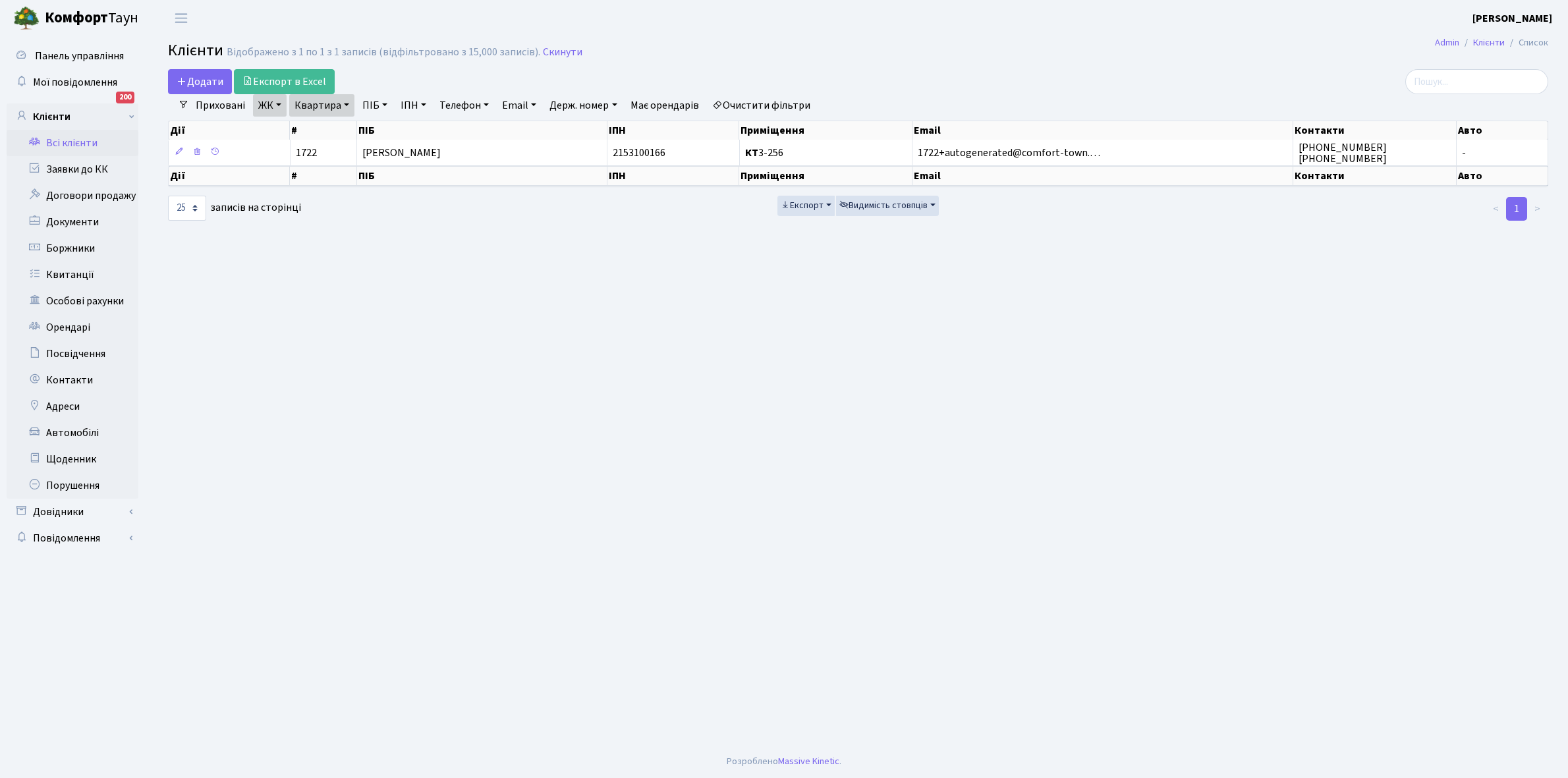
click at [759, 108] on link "Очистити фільтри" at bounding box center [761, 106] width 109 height 22
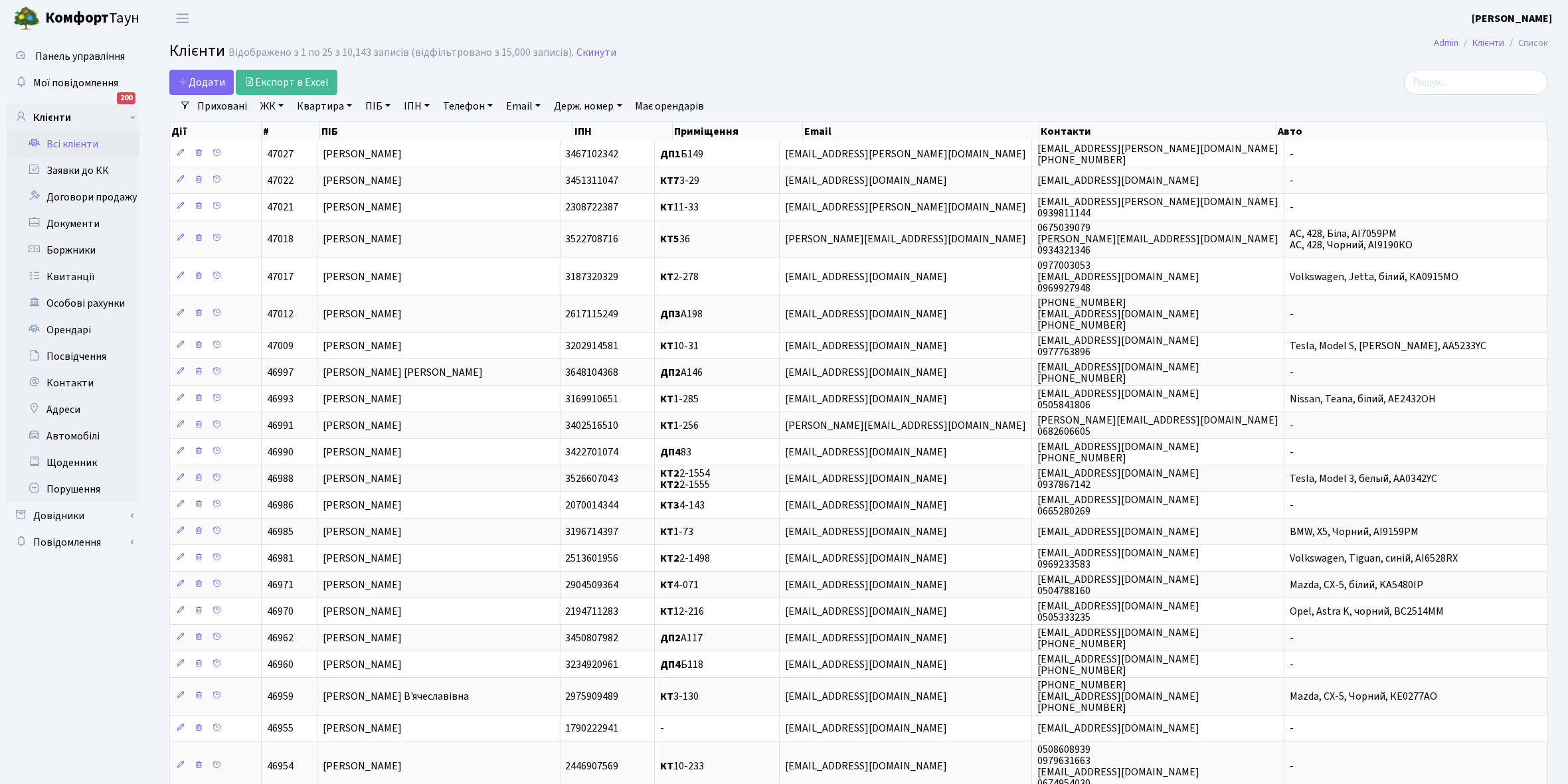
click at [281, 105] on link "ЖК" at bounding box center [272, 107] width 34 height 22
click at [327, 154] on li "КТ, вул. Регенераторна, 4" at bounding box center [338, 152] width 161 height 23
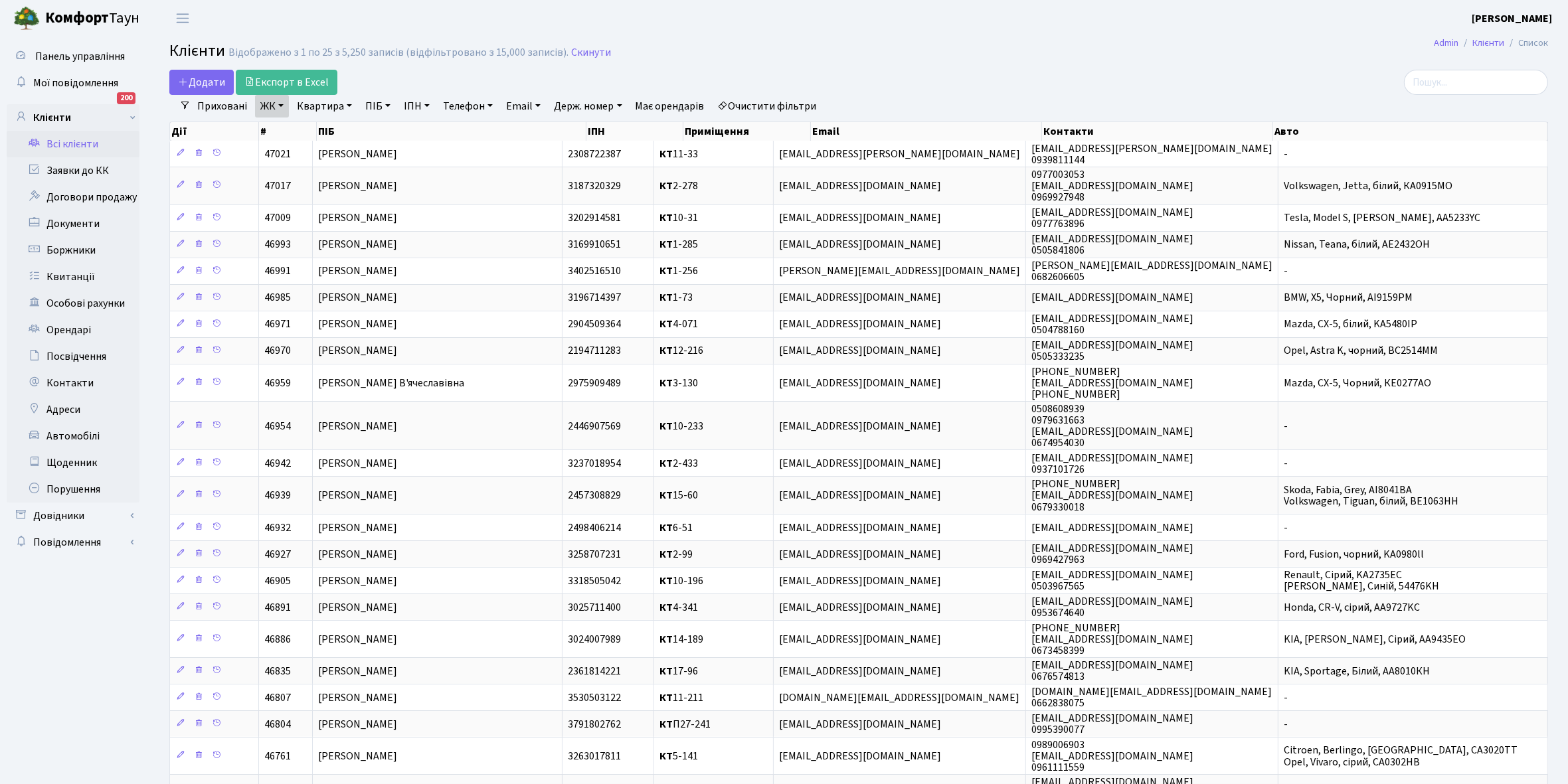
click at [347, 105] on link "Квартира" at bounding box center [324, 107] width 65 height 22
click at [331, 128] on input "text" at bounding box center [331, 132] width 78 height 25
type input "13-69"
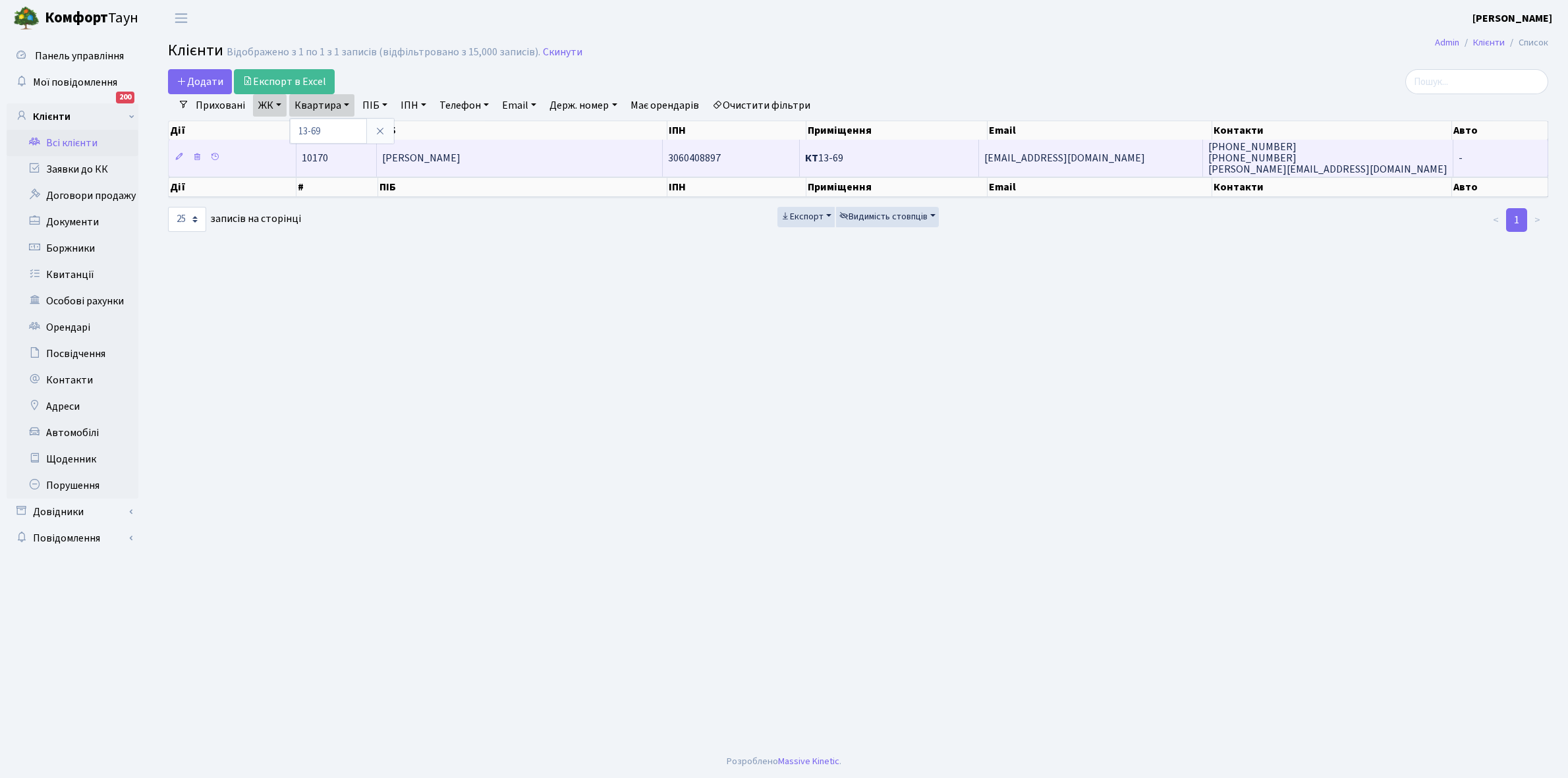
click at [458, 153] on span "Дінчев Дмитро Панасович" at bounding box center [421, 159] width 79 height 15
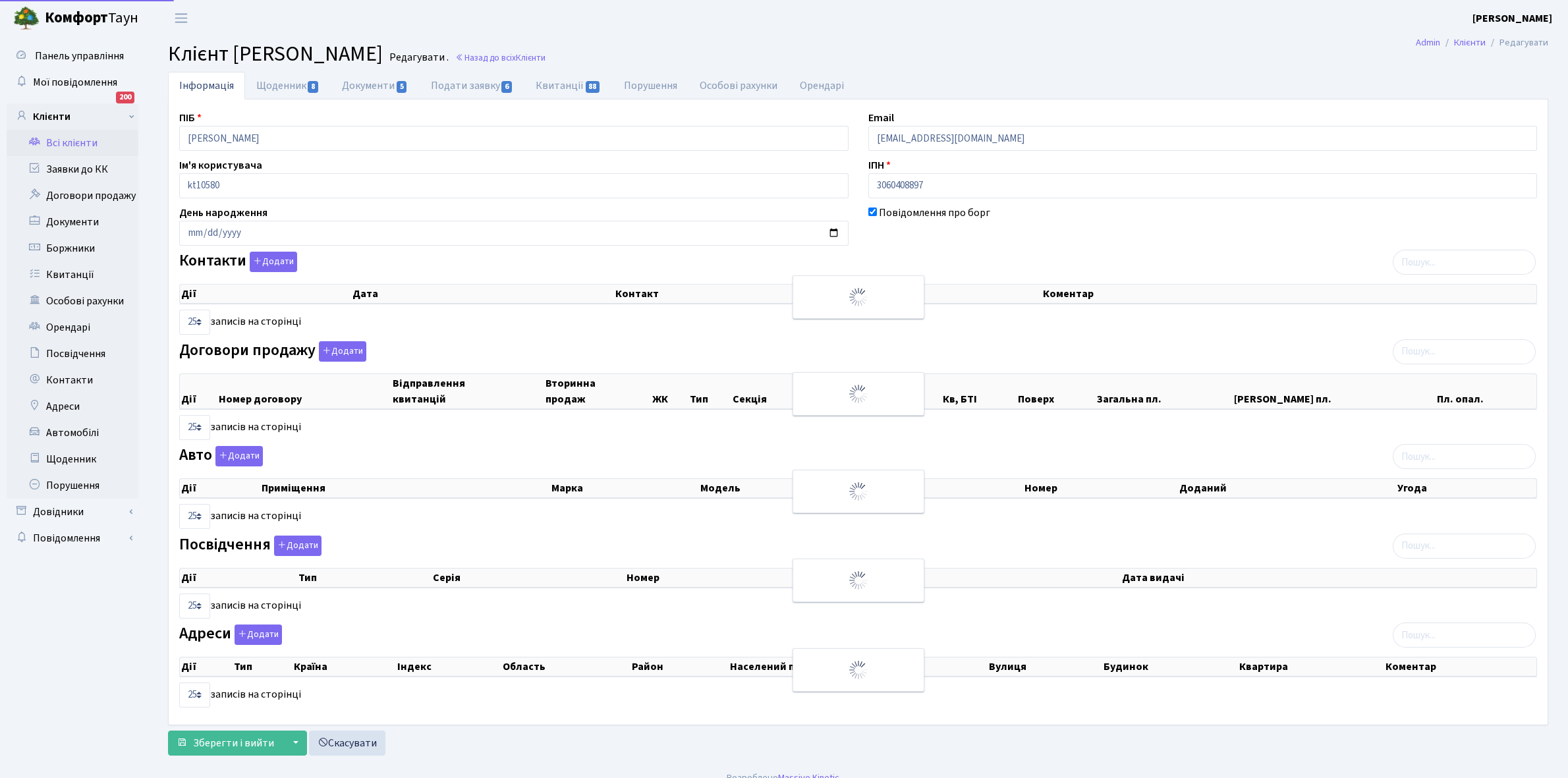
select select "25"
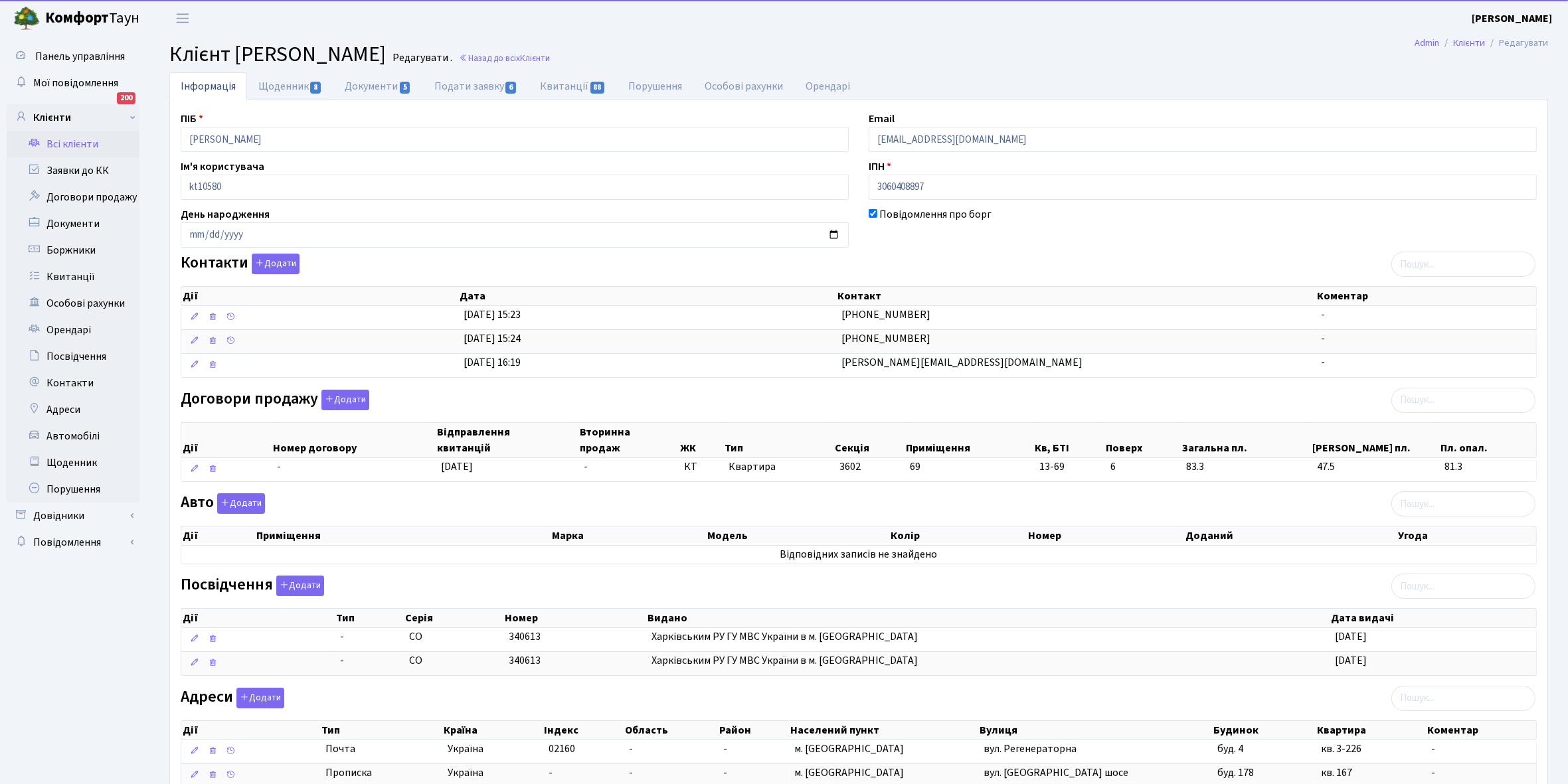
click at [269, 85] on link "Щоденник 8" at bounding box center [290, 86] width 86 height 28
select select "25"
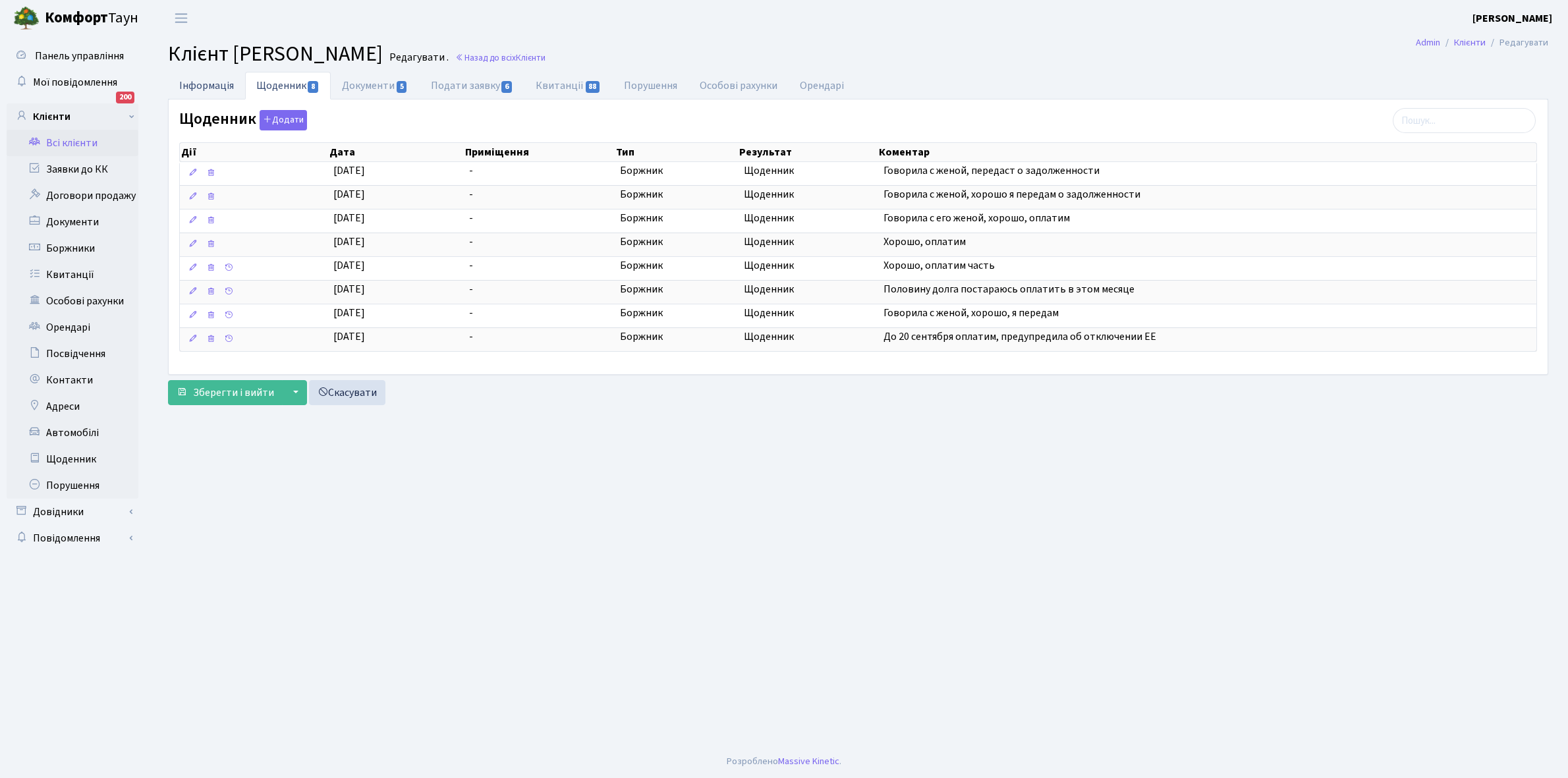
click at [199, 77] on link "Інформація" at bounding box center [206, 84] width 77 height 27
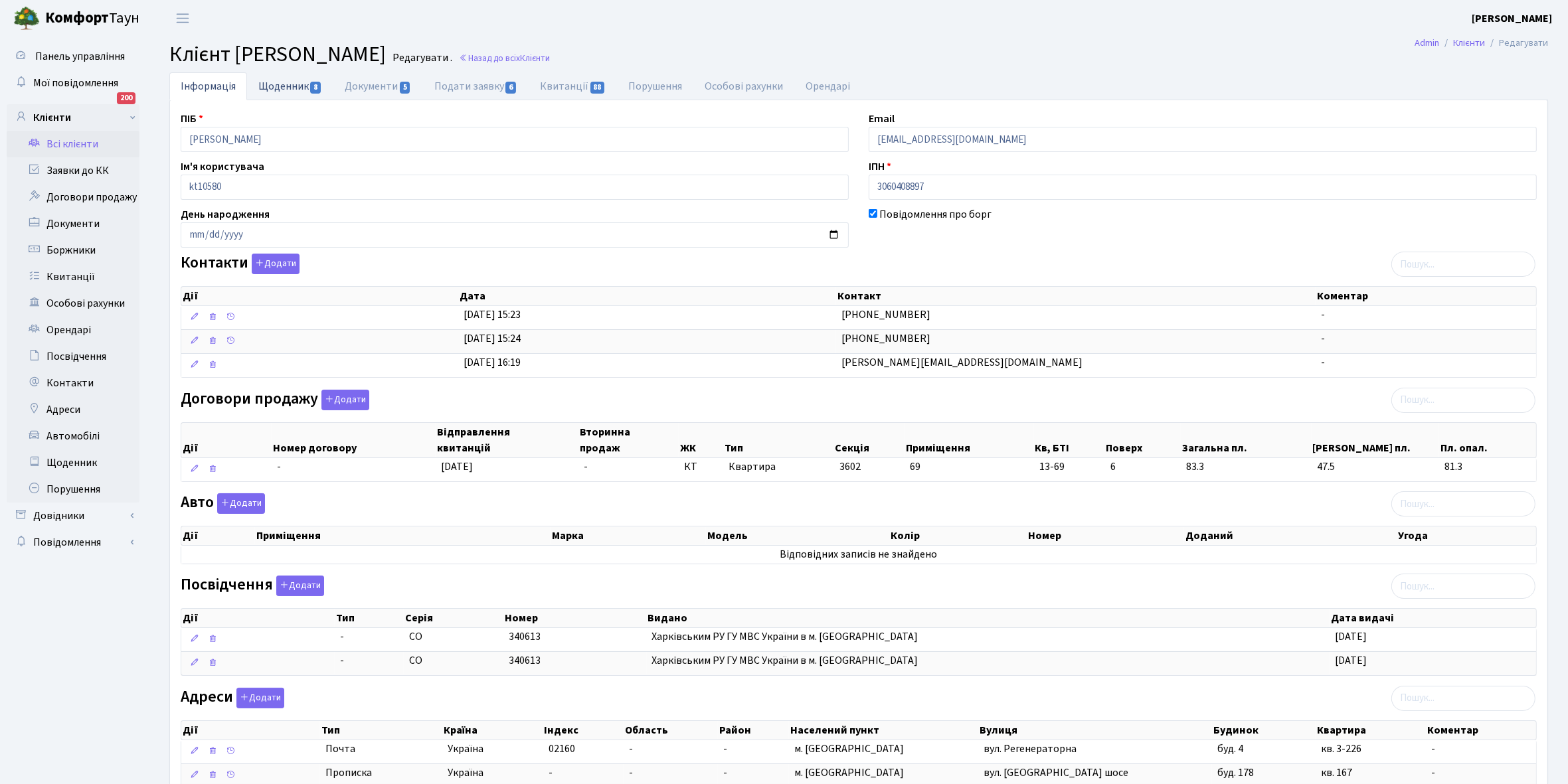
click at [276, 87] on link "Щоденник 8" at bounding box center [290, 85] width 86 height 27
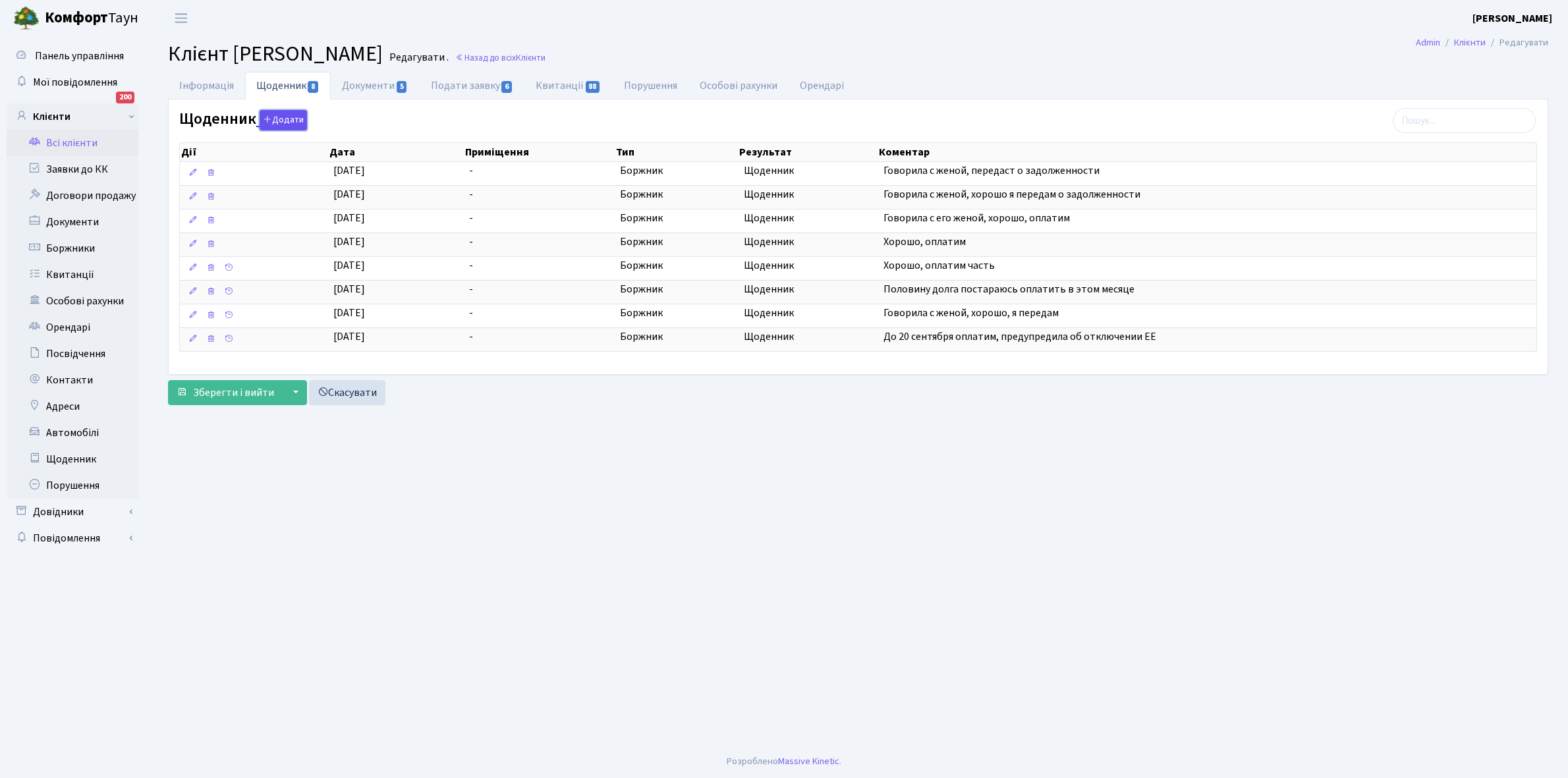
click at [288, 114] on button "Додати" at bounding box center [283, 121] width 47 height 20
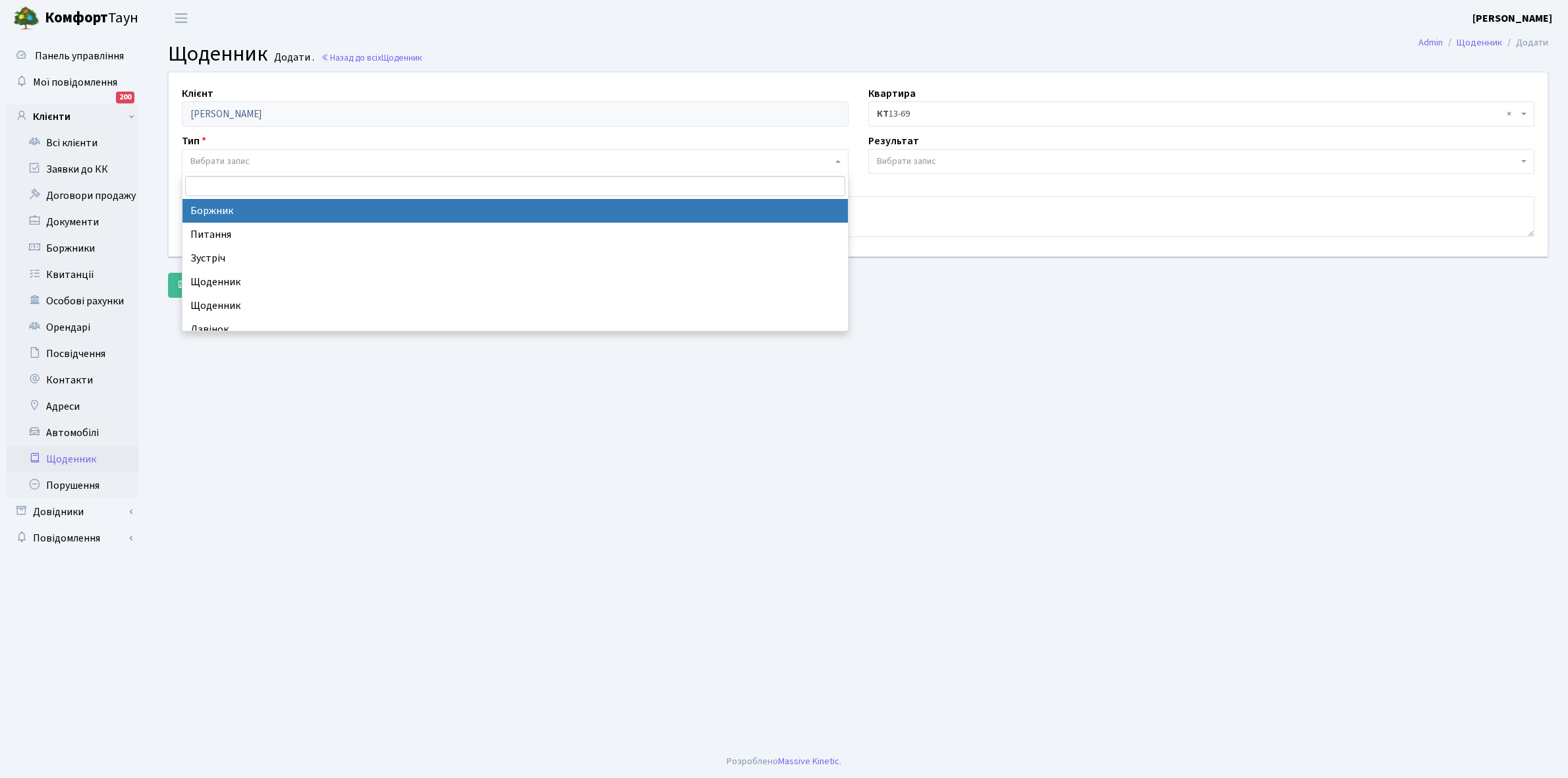
click at [251, 159] on span "Вибрати запис" at bounding box center [511, 161] width 642 height 13
select select "189"
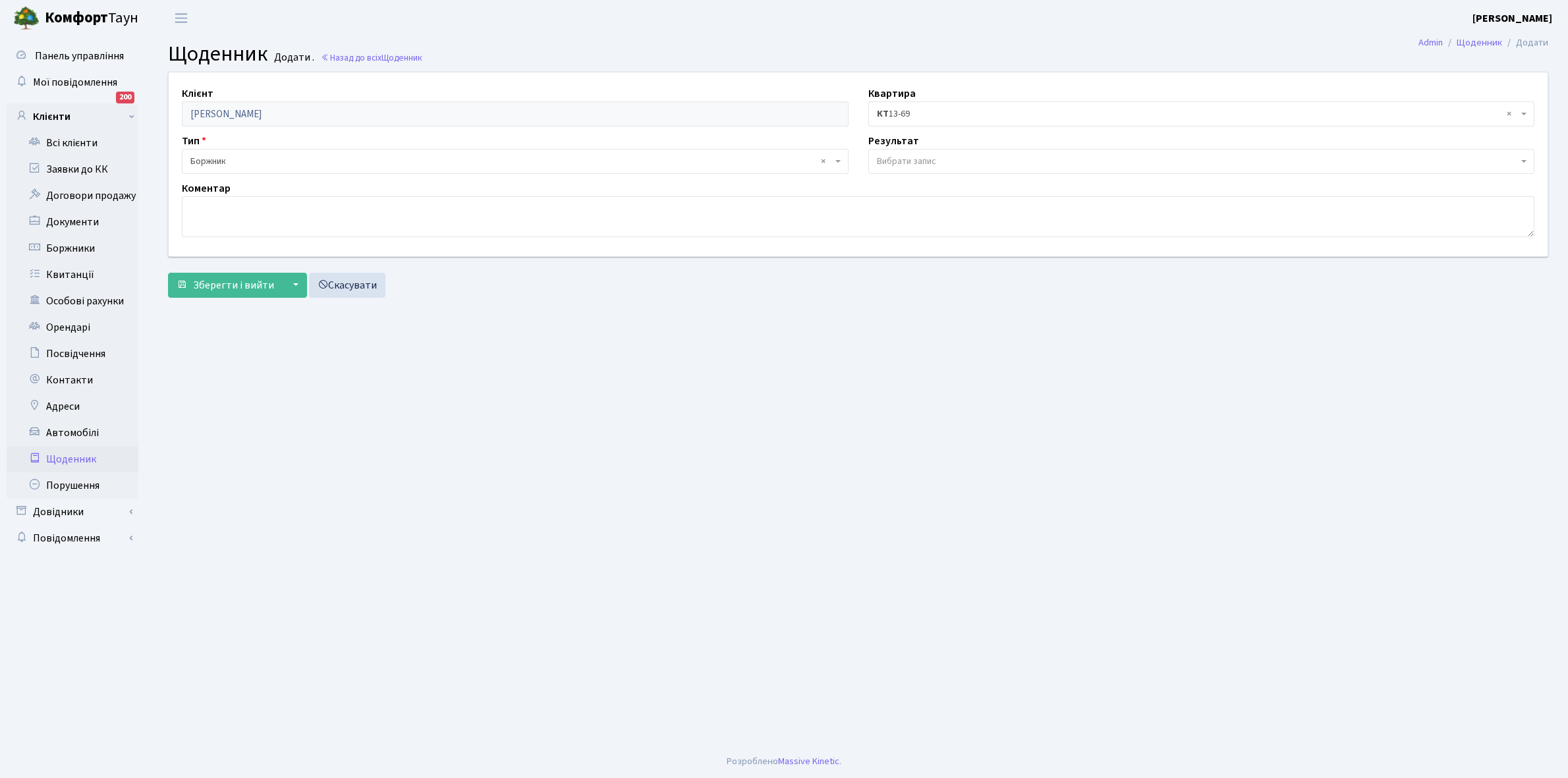
click at [930, 157] on span "Вибрати запис" at bounding box center [906, 161] width 59 height 13
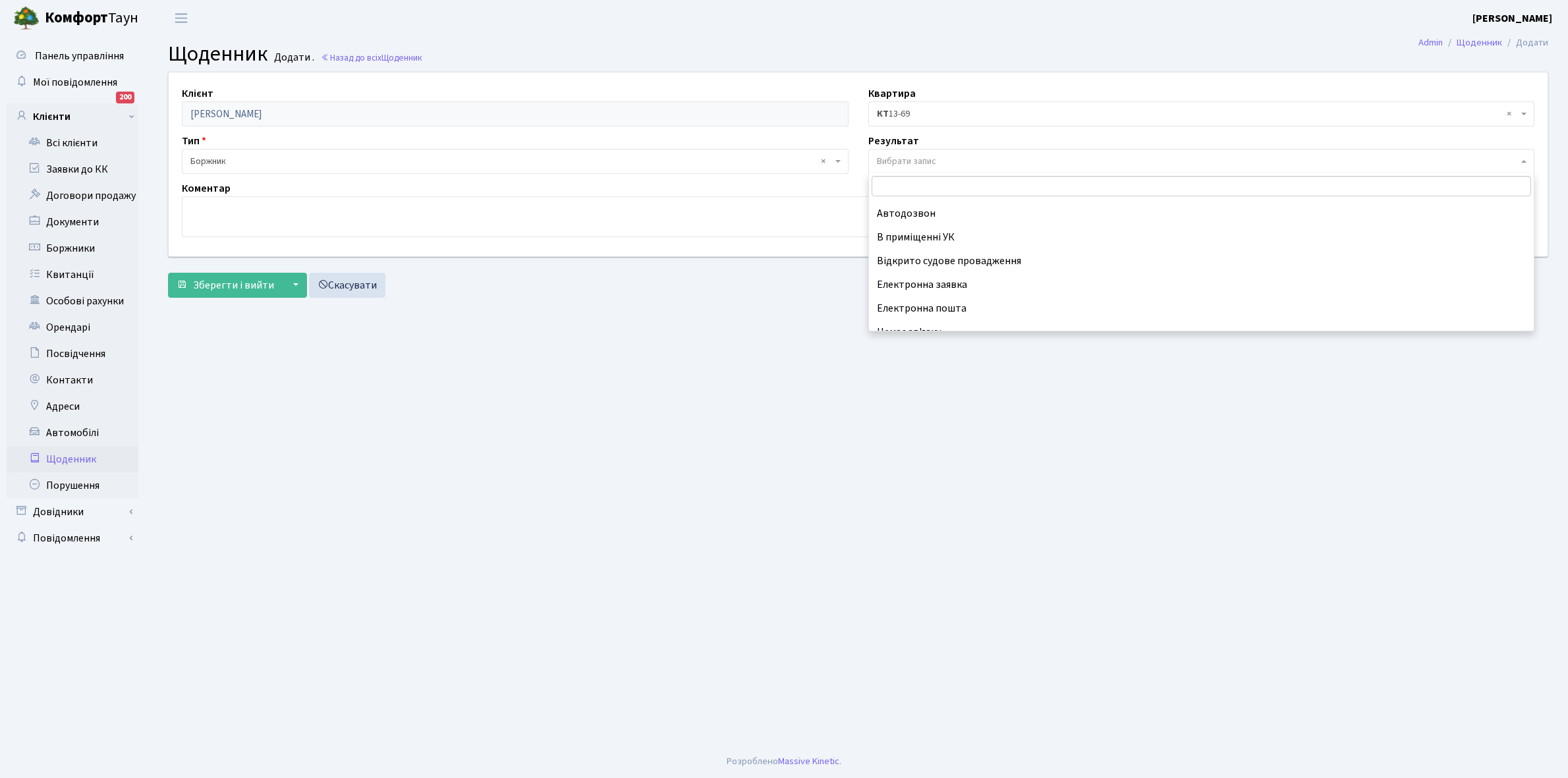
scroll to position [81, 0]
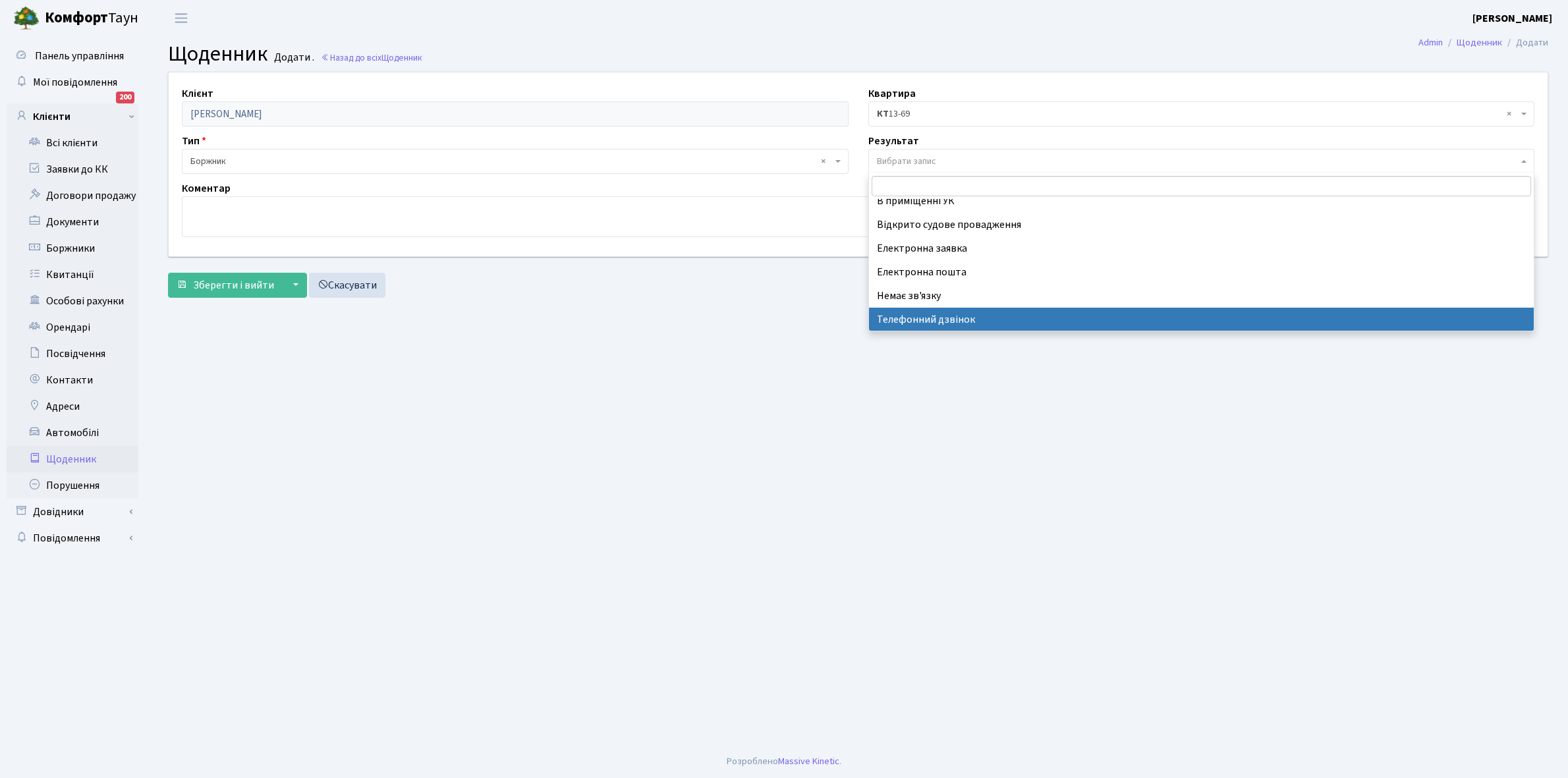
select select "196"
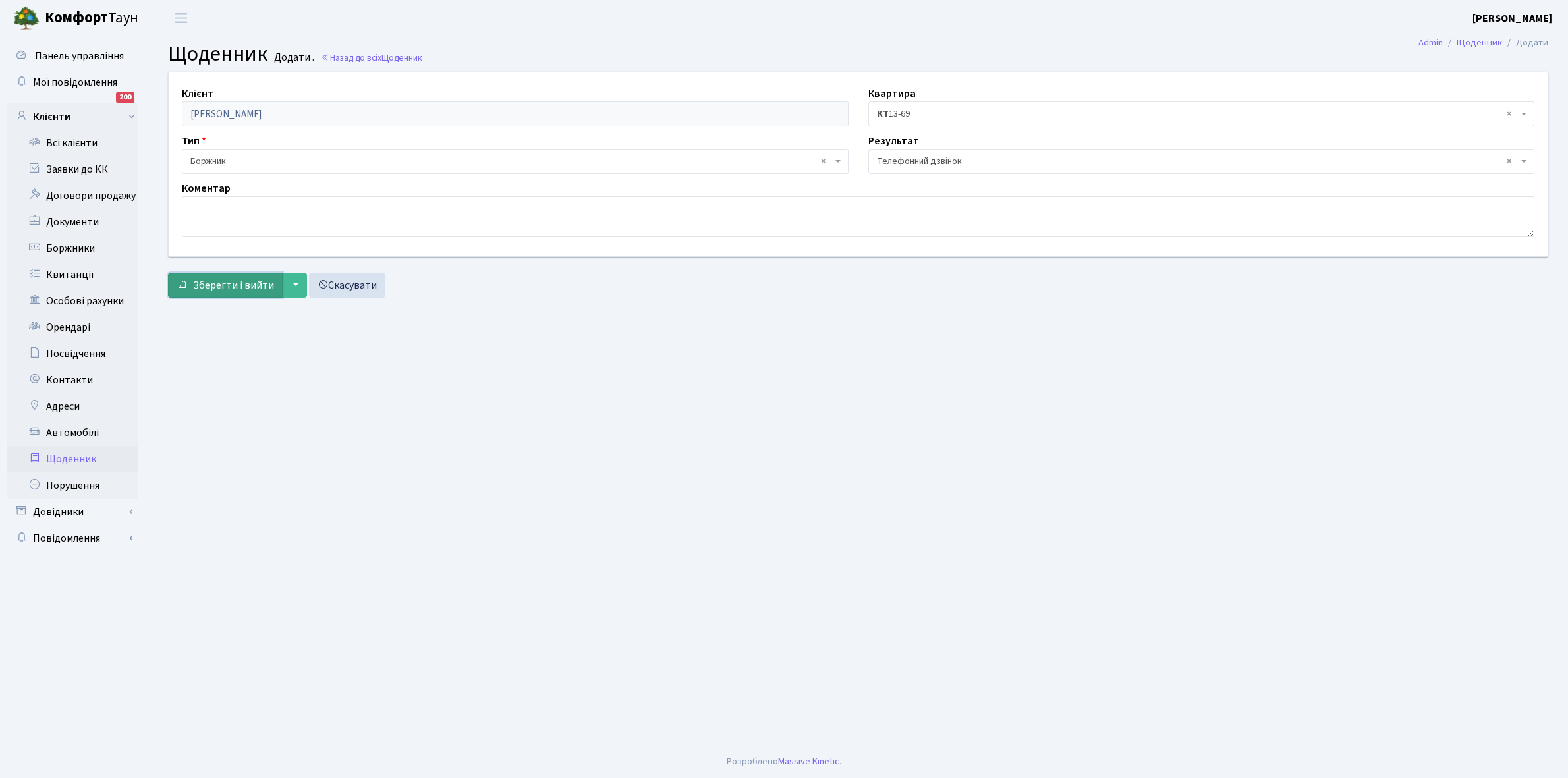
click at [228, 278] on span "Зберегти і вийти" at bounding box center [233, 286] width 81 height 15
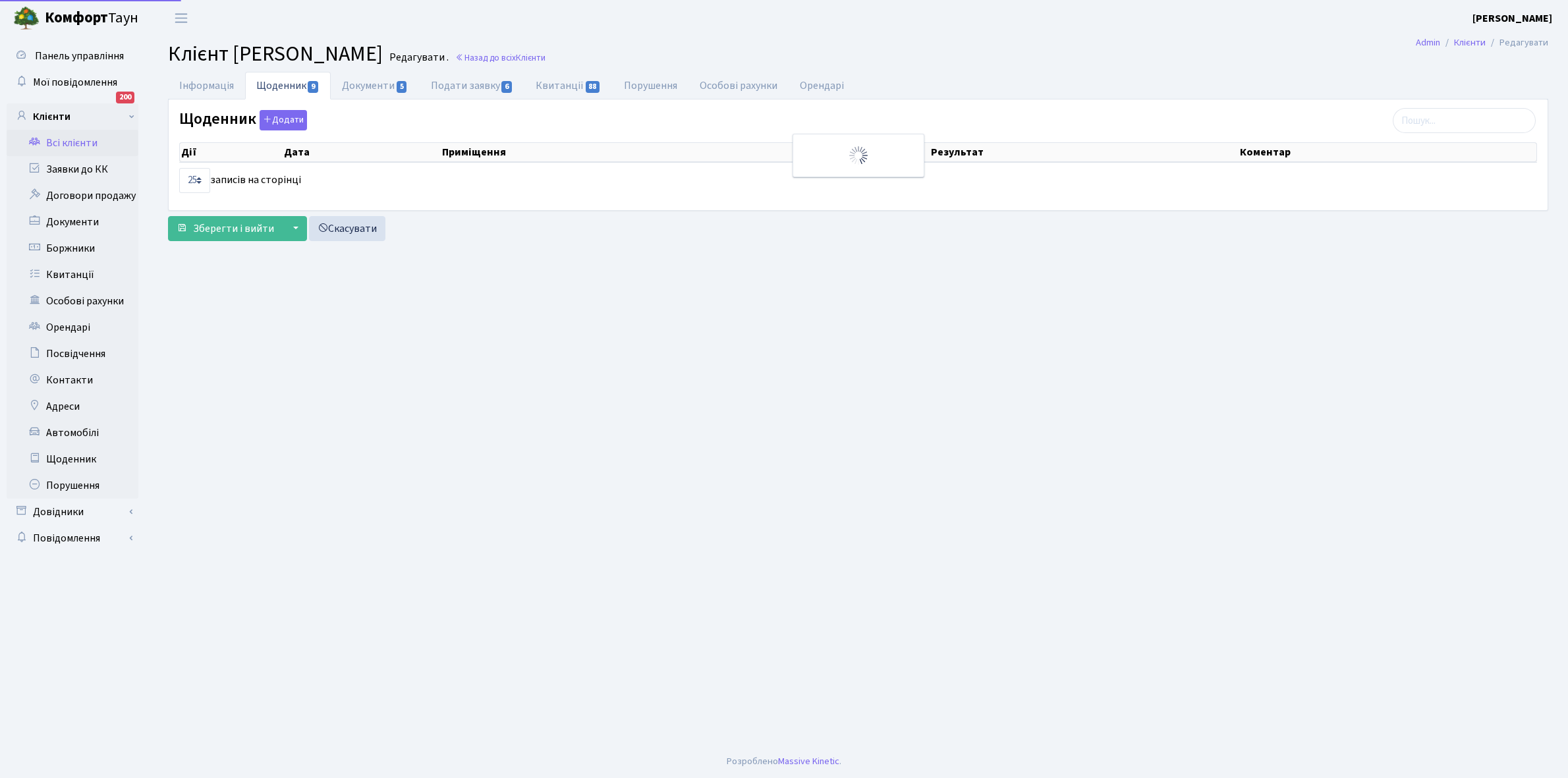
select select "25"
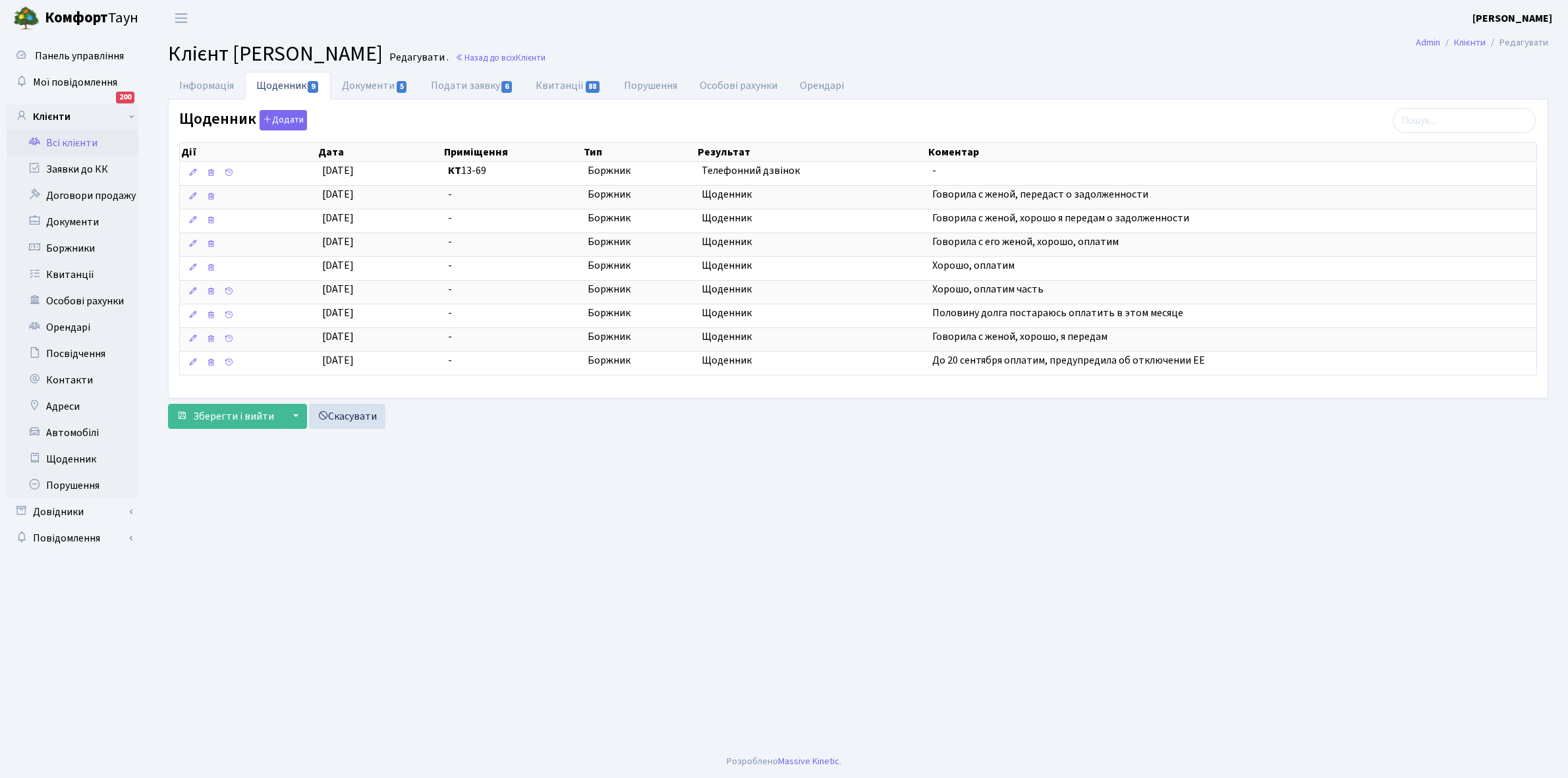
click at [73, 143] on link "Всі клієнти" at bounding box center [72, 143] width 132 height 26
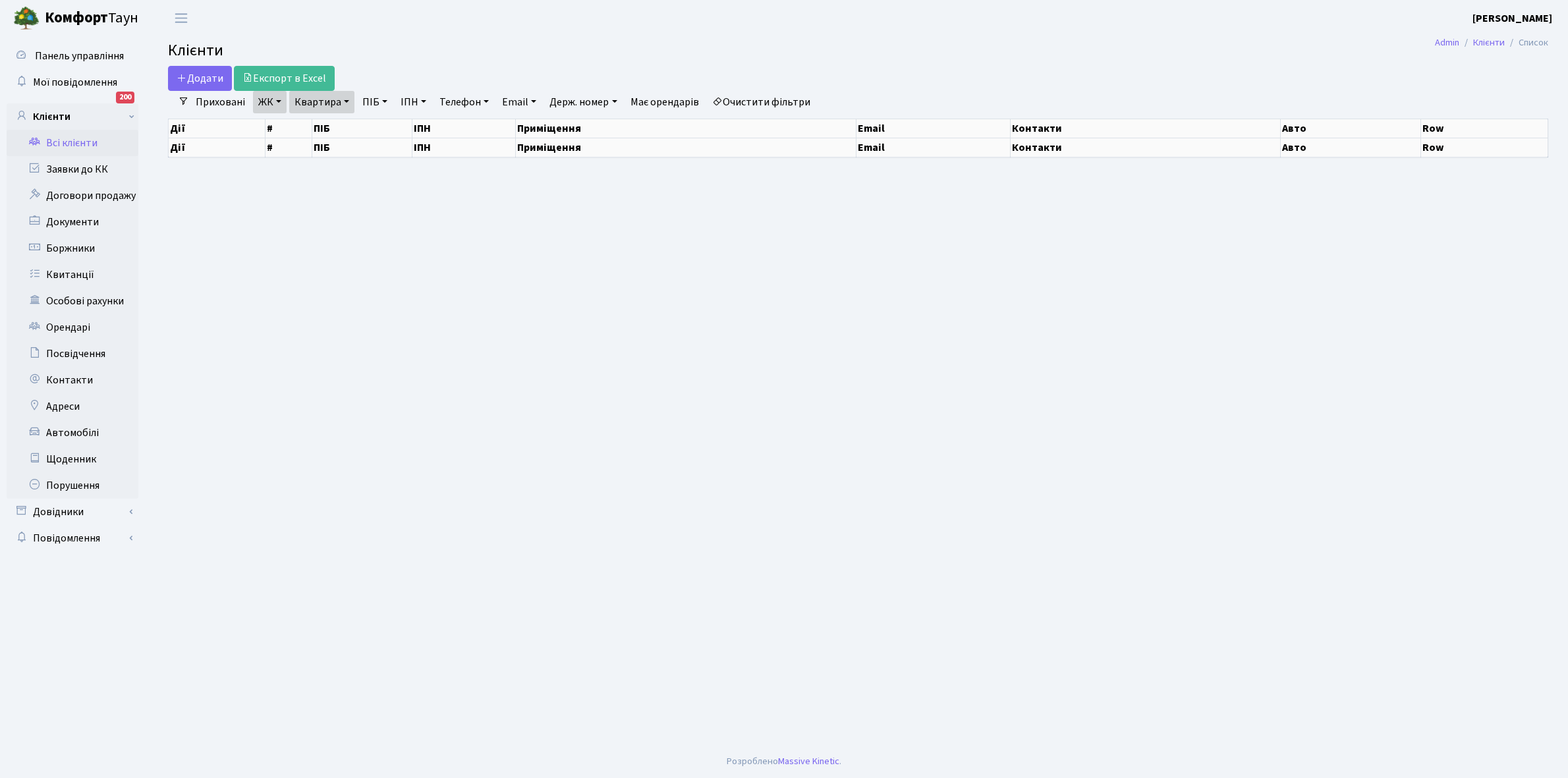
select select "25"
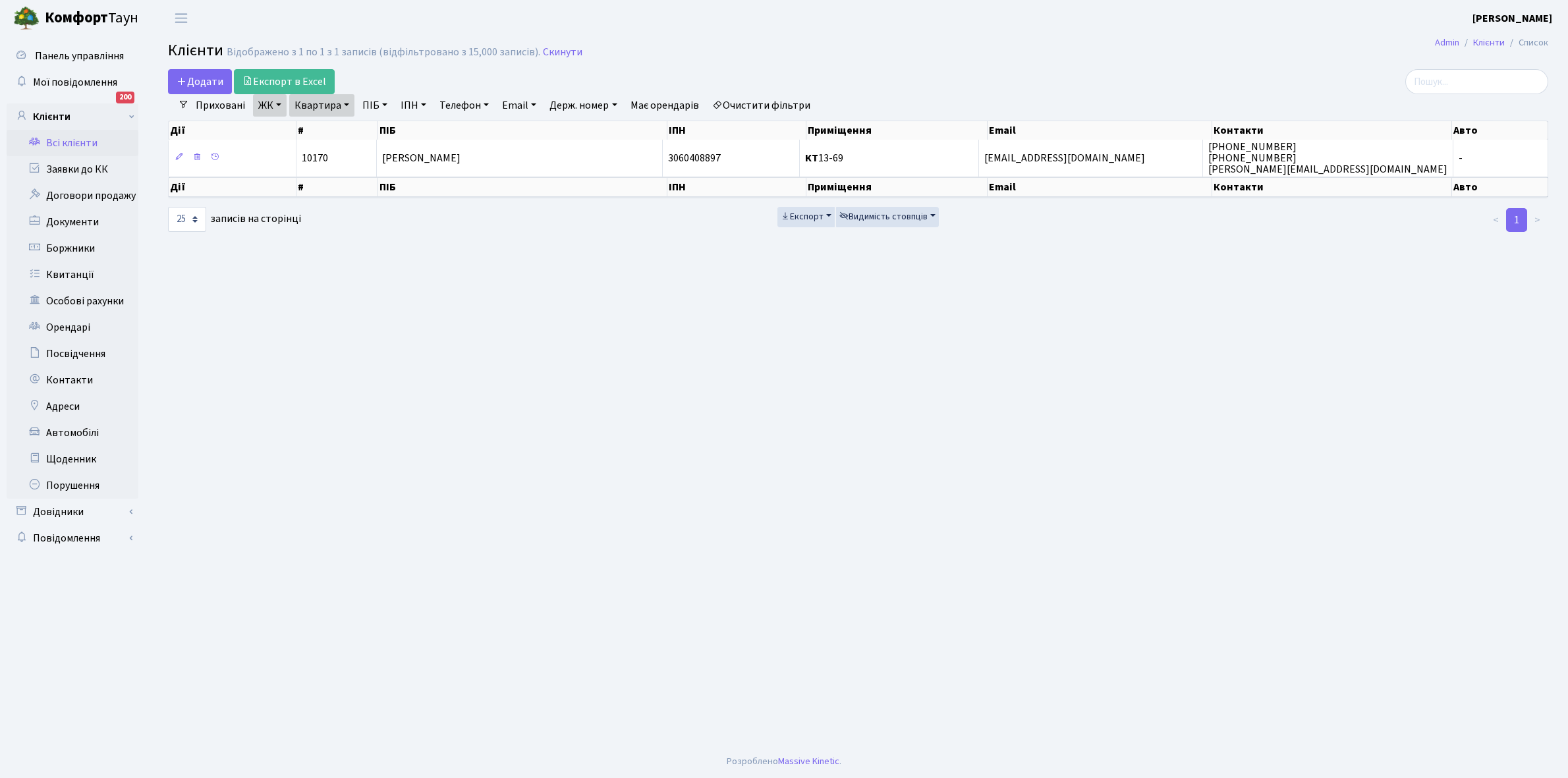
click at [350, 104] on link "Квартира" at bounding box center [322, 106] width 65 height 22
click at [336, 129] on input "13-69" at bounding box center [328, 131] width 77 height 25
type input "1"
type input "4-744"
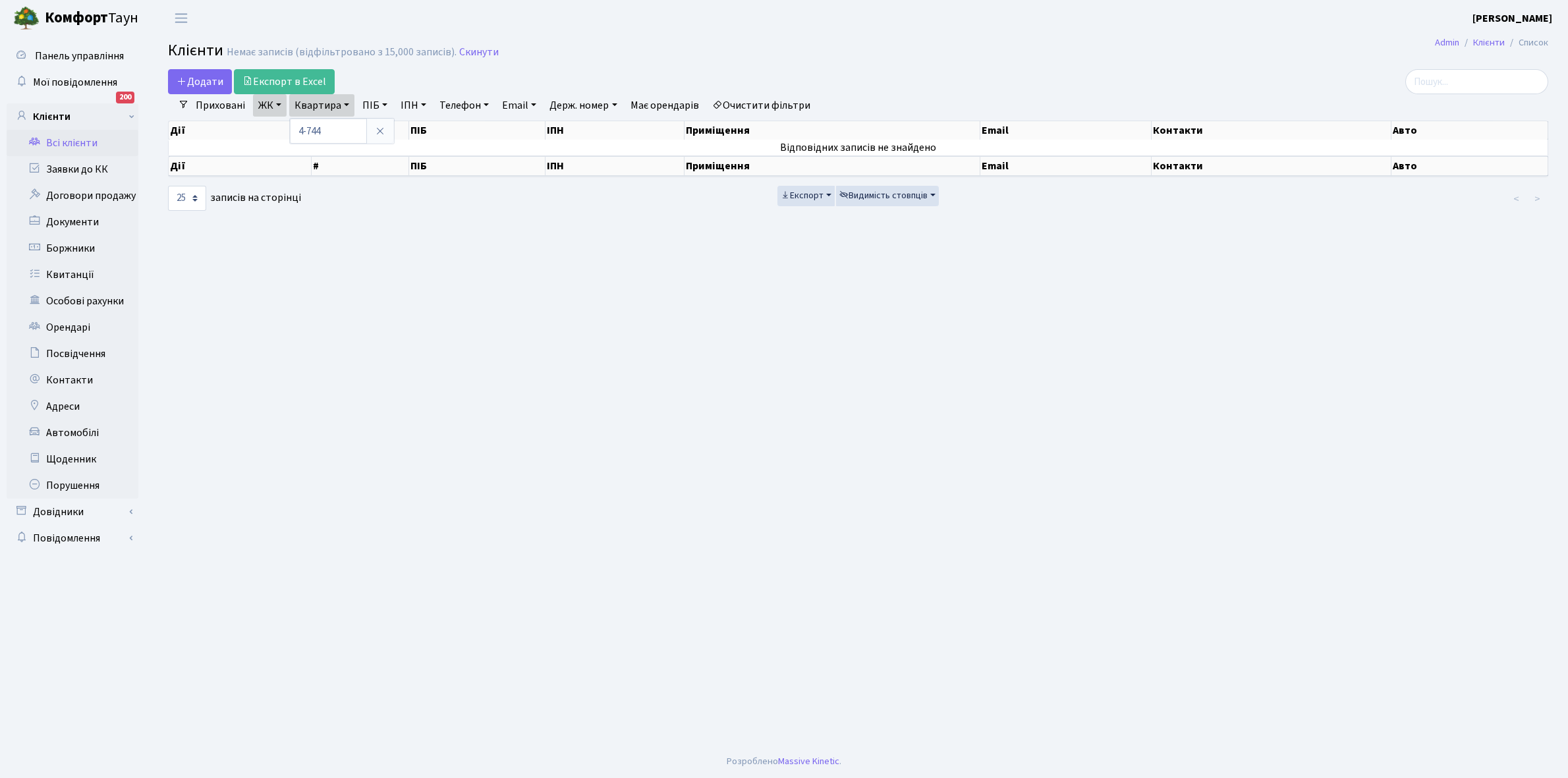
click at [775, 103] on link "Очистити фільтри" at bounding box center [761, 106] width 109 height 22
select select
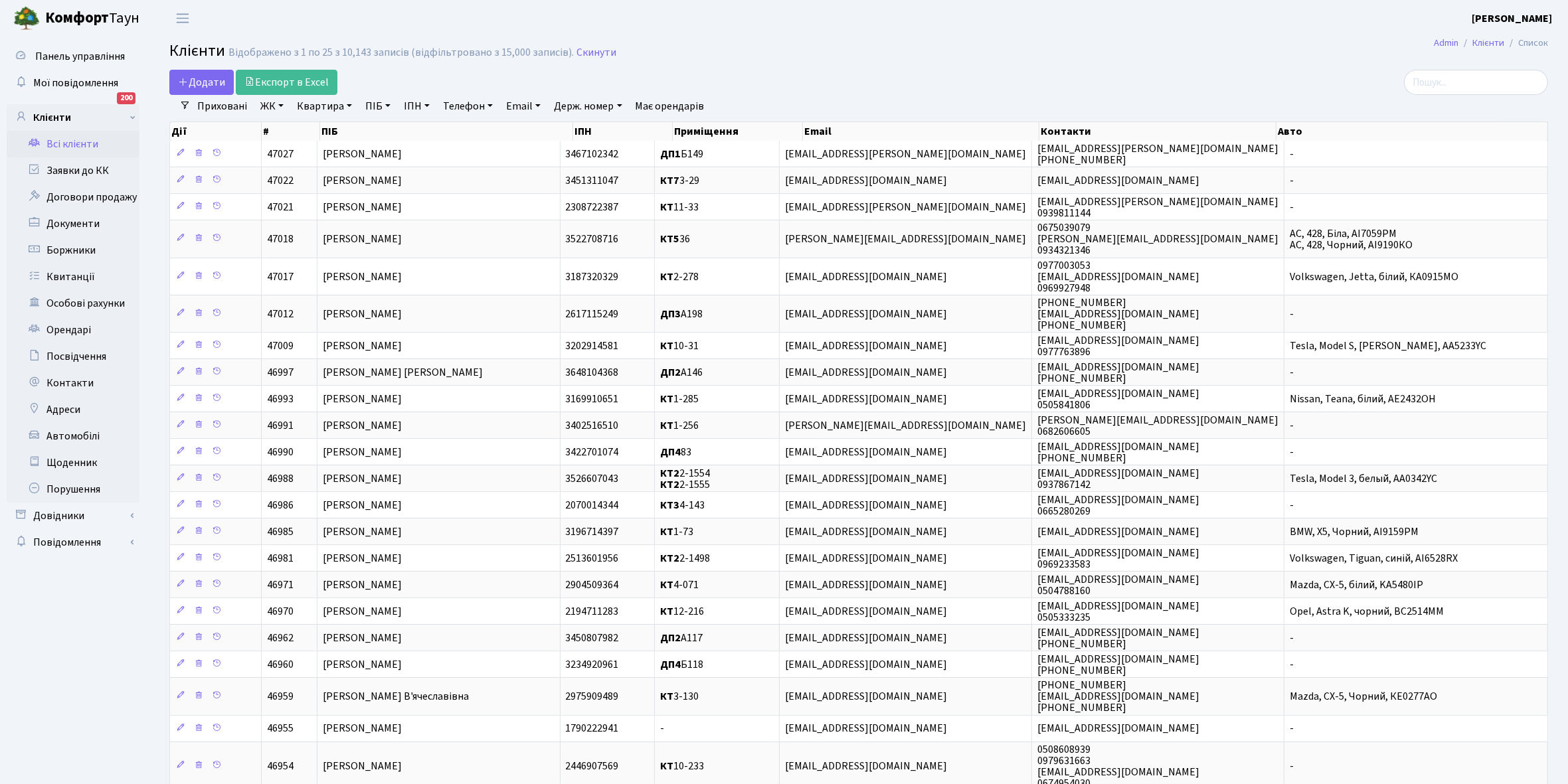
click at [280, 105] on link "ЖК" at bounding box center [272, 107] width 34 height 22
click at [309, 148] on li "КТ, вул. Регенераторна, 4" at bounding box center [338, 152] width 161 height 23
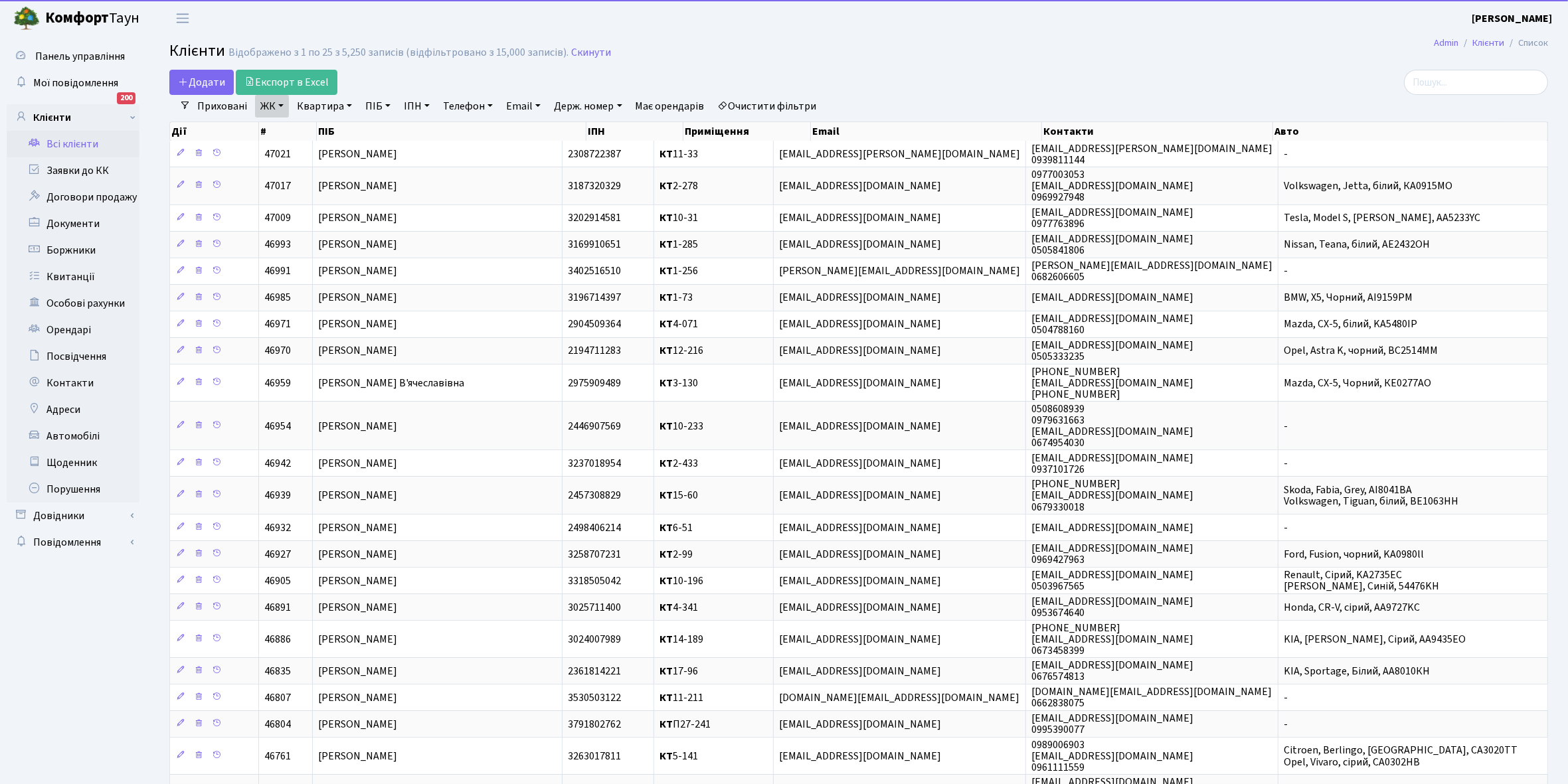
click at [351, 104] on link "Квартира" at bounding box center [324, 107] width 65 height 22
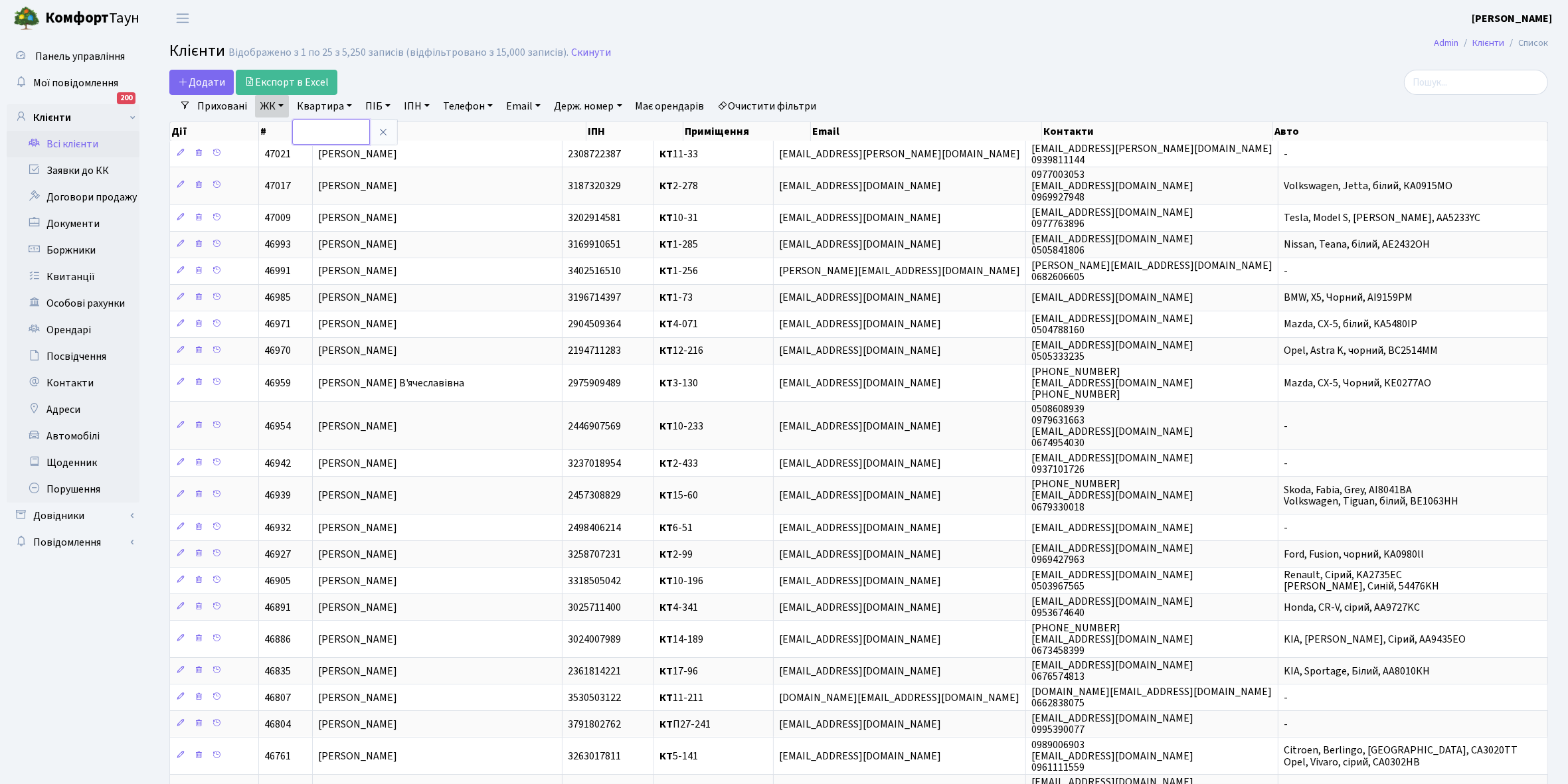
click at [326, 130] on input "text" at bounding box center [331, 132] width 78 height 25
type input "4-477"
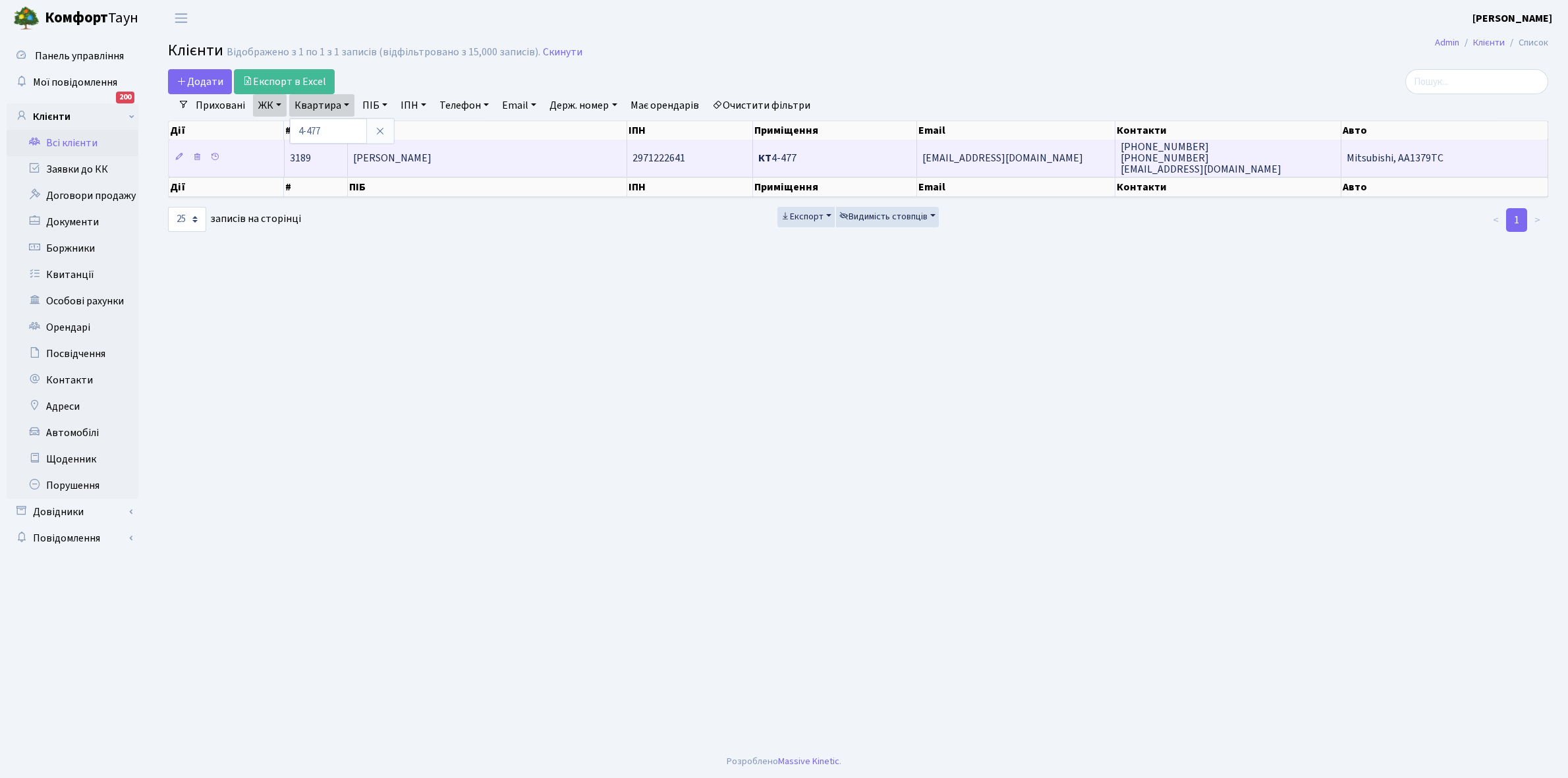
click at [431, 159] on span "Мусійченко Наталія Юріївна" at bounding box center [392, 159] width 79 height 15
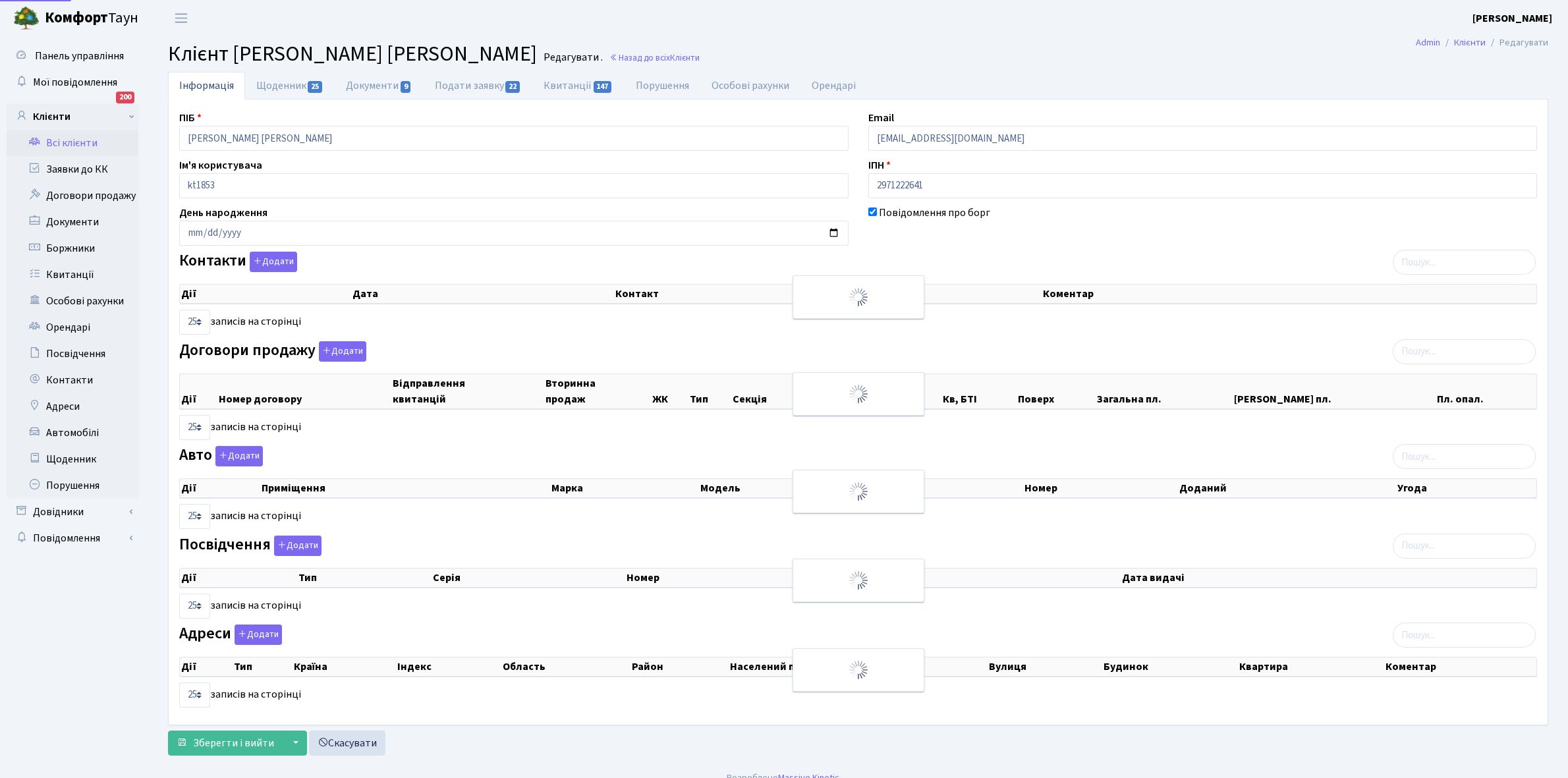
select select "25"
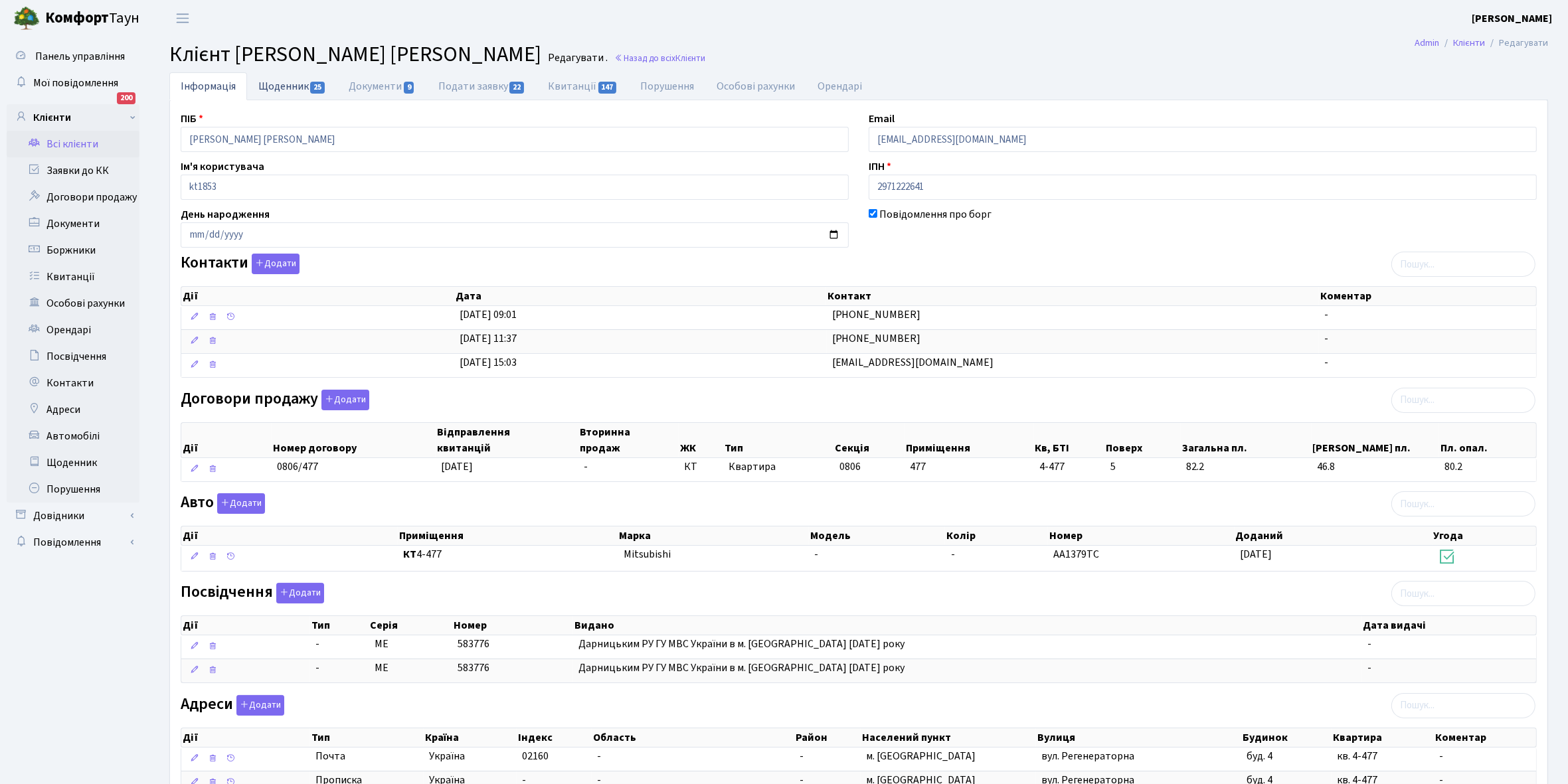
click at [277, 83] on link "Щоденник 25" at bounding box center [292, 85] width 91 height 27
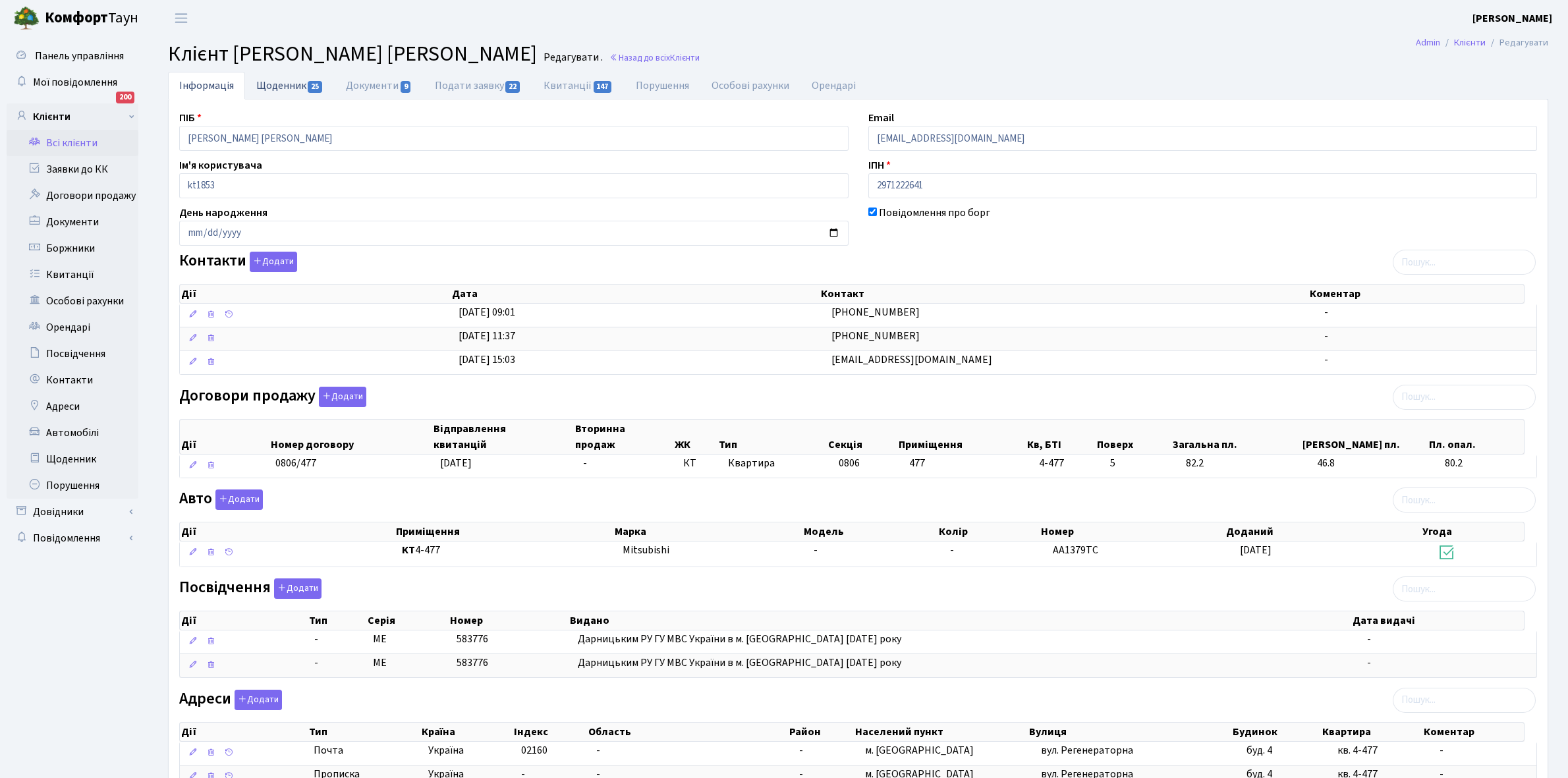
select select "25"
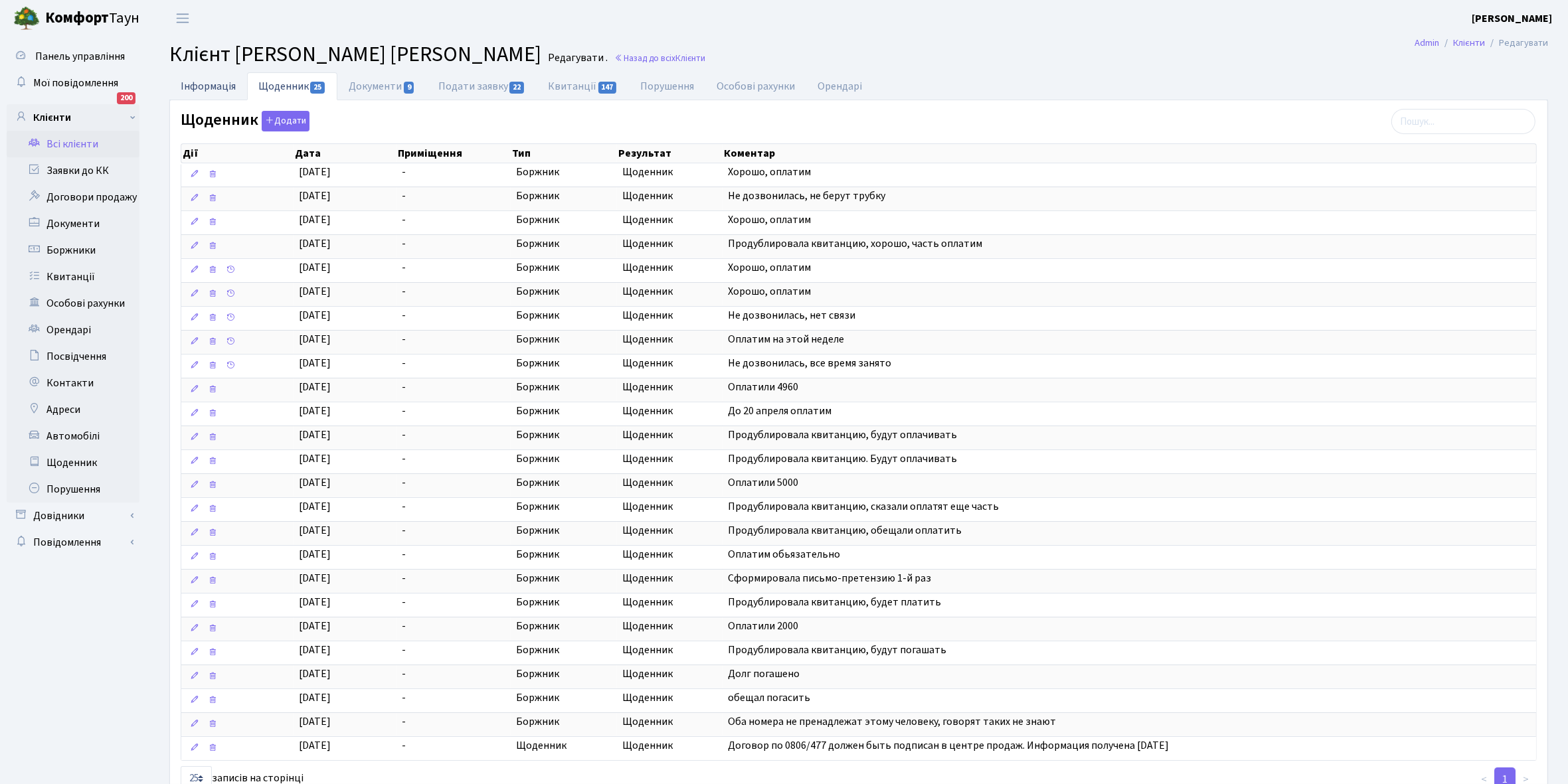
click at [201, 81] on link "Інформація" at bounding box center [208, 85] width 78 height 27
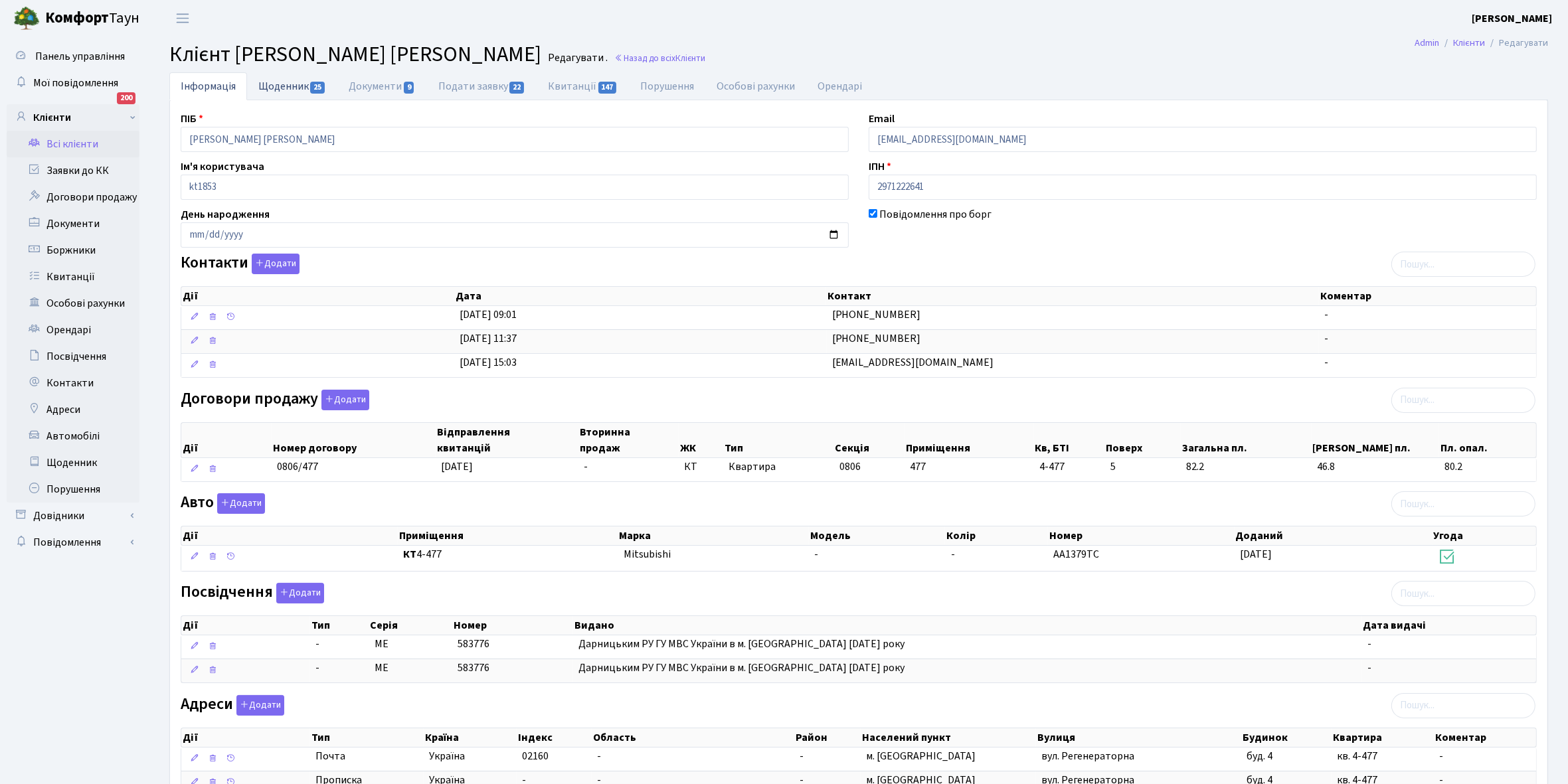
click at [288, 85] on link "Щоденник 25" at bounding box center [292, 85] width 91 height 27
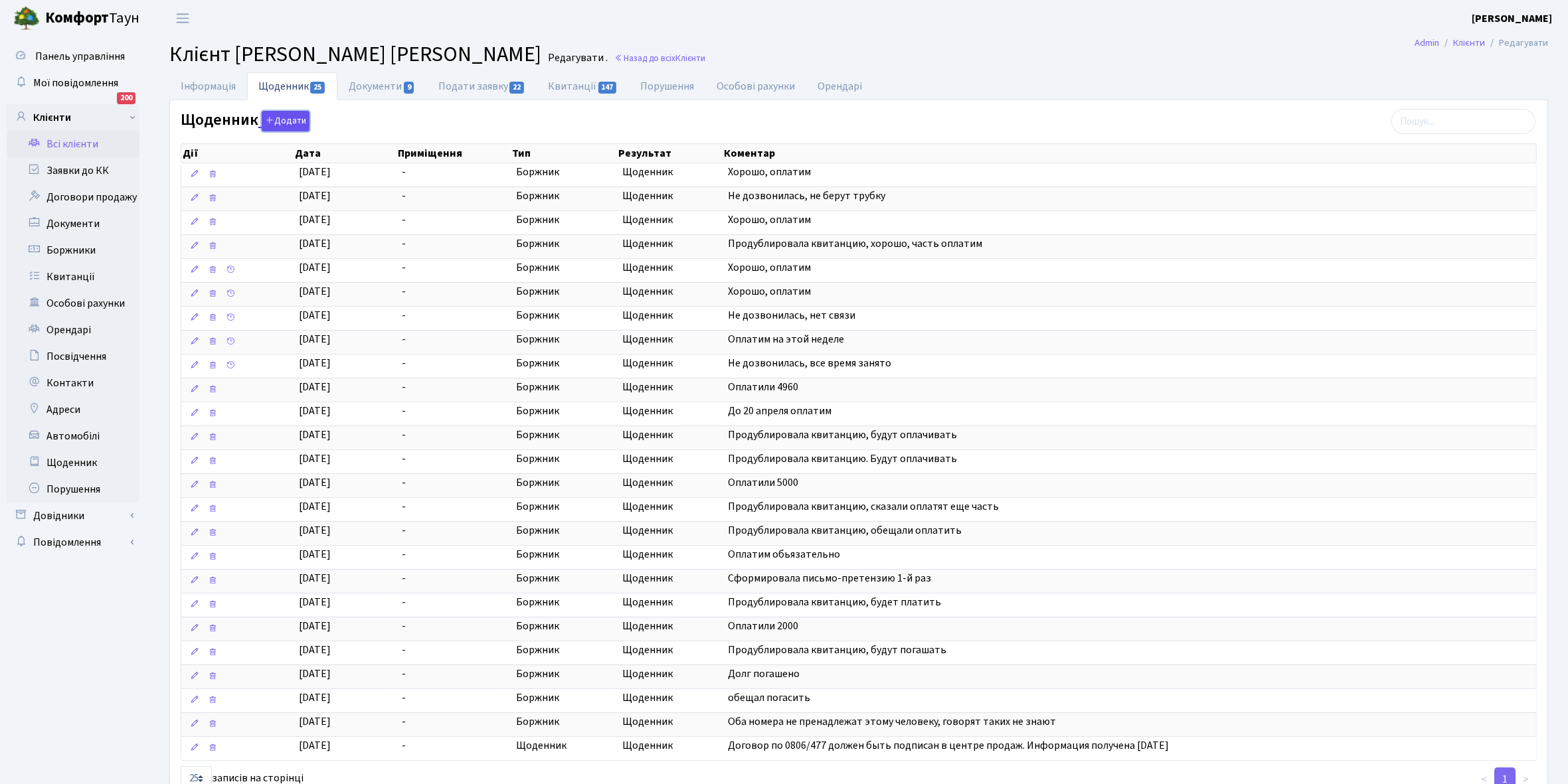
click at [289, 120] on button "Додати" at bounding box center [285, 121] width 48 height 21
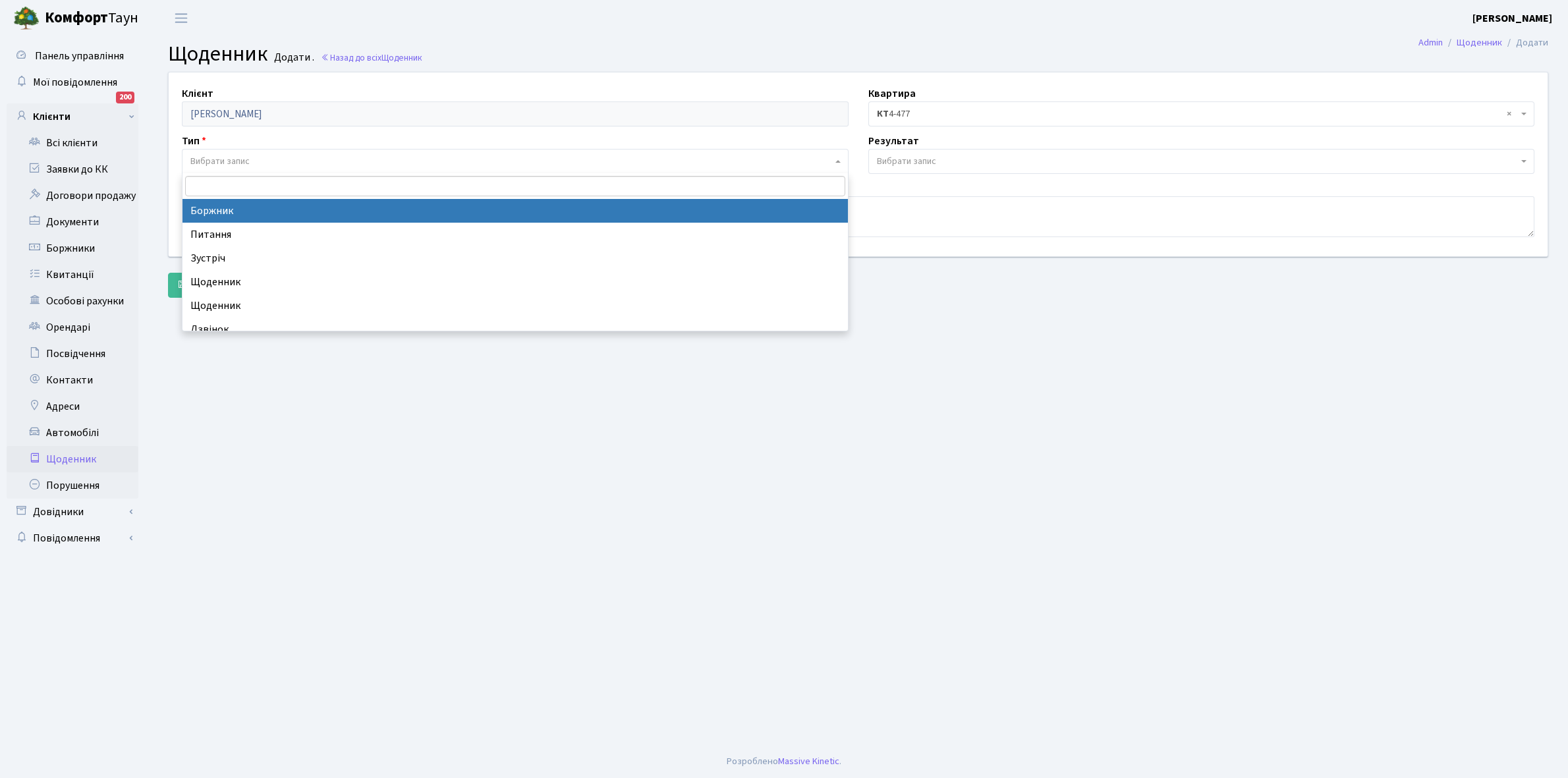
click at [249, 153] on span "Вибрати запис" at bounding box center [515, 161] width 667 height 25
select select "189"
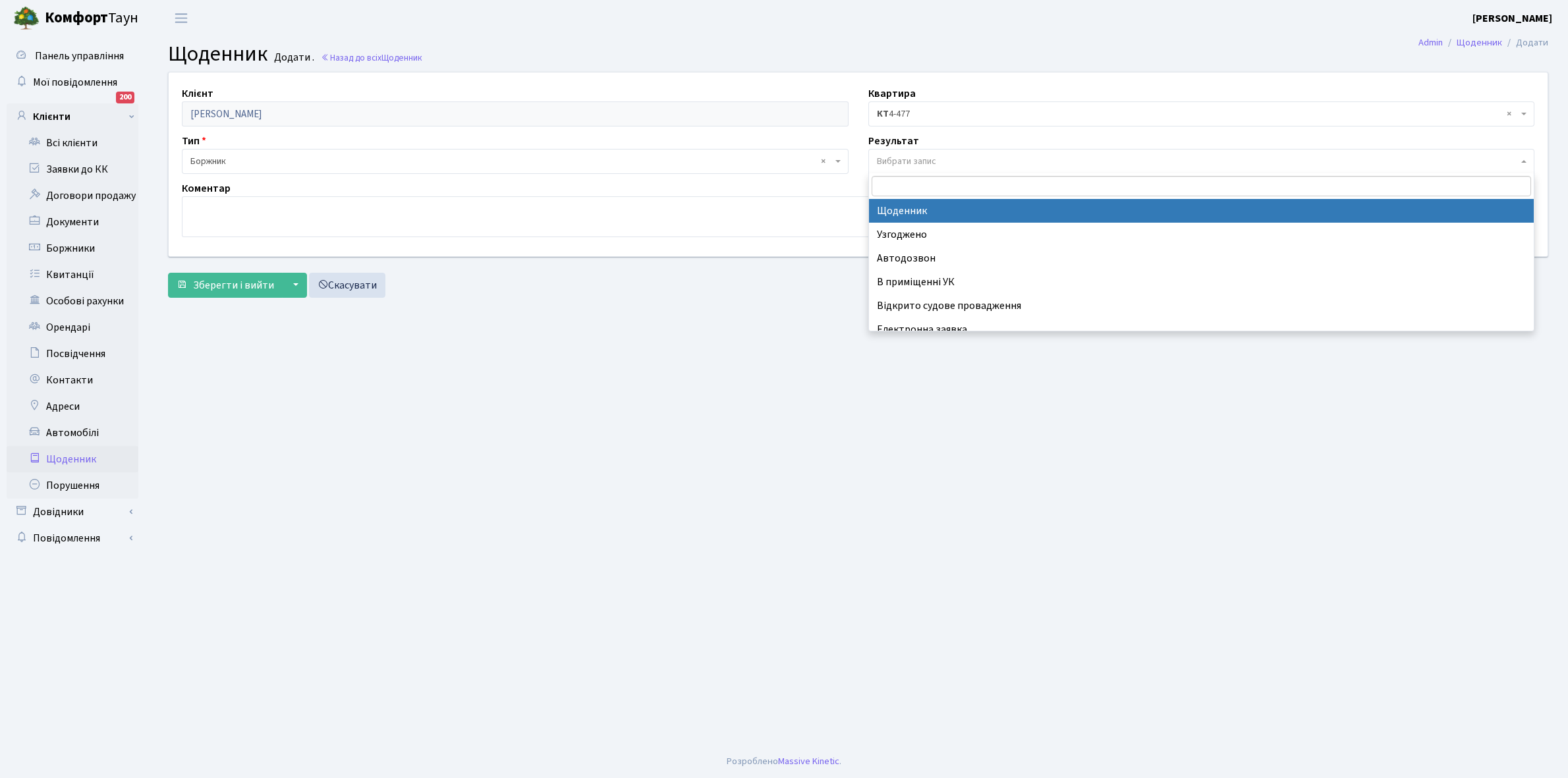
click at [917, 156] on span "Вибрати запис" at bounding box center [906, 161] width 59 height 13
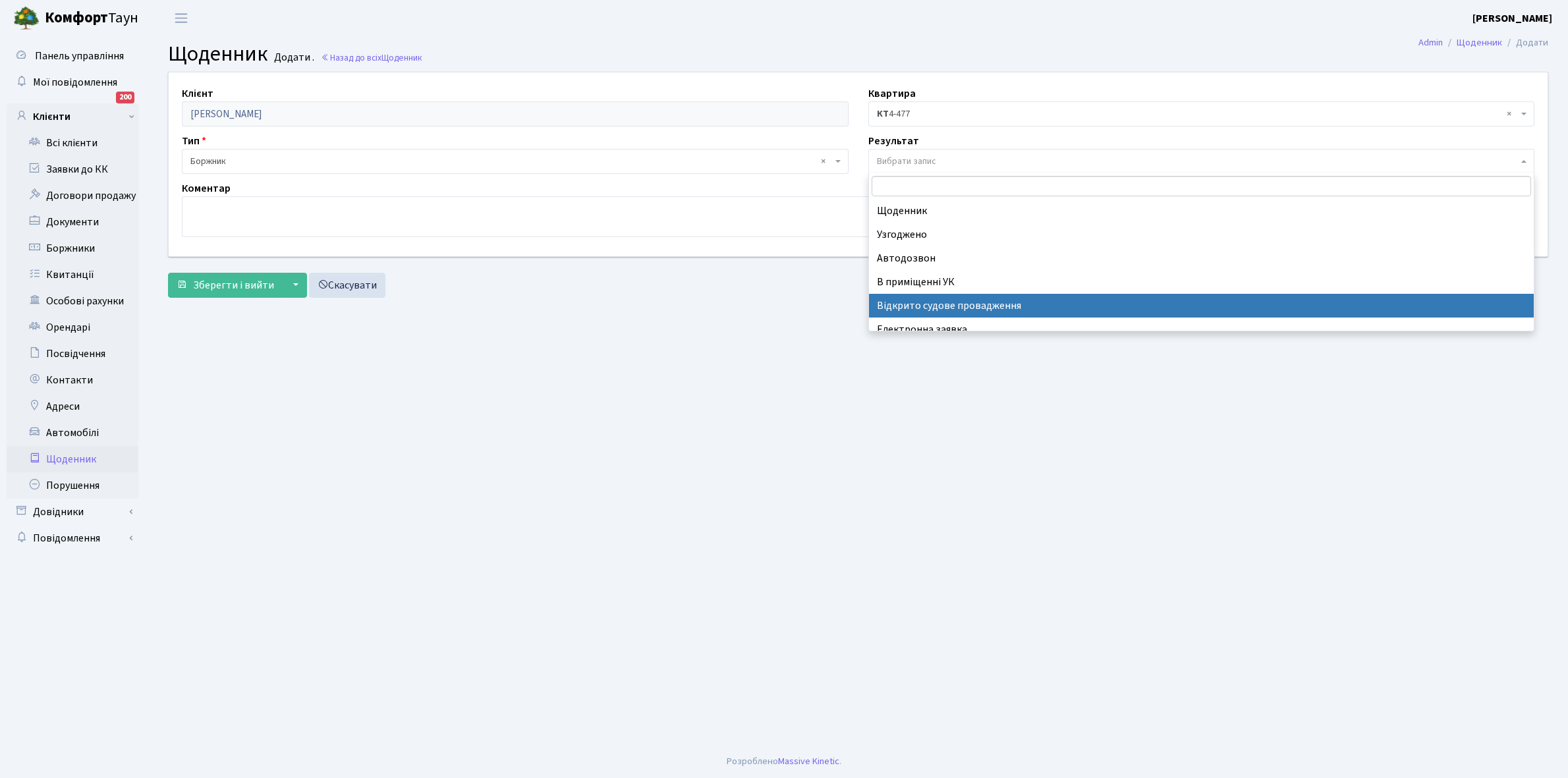
scroll to position [81, 0]
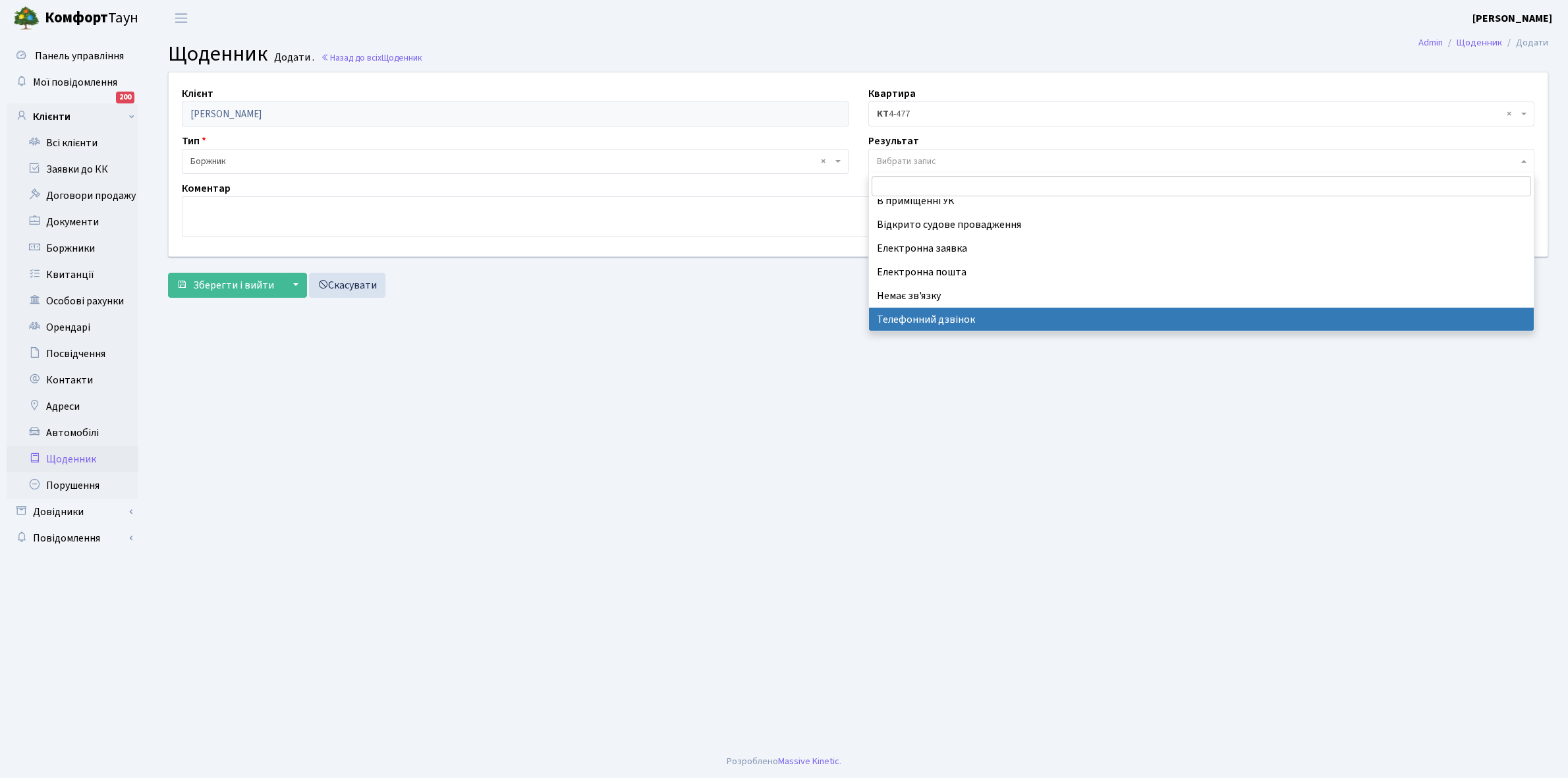
select select "196"
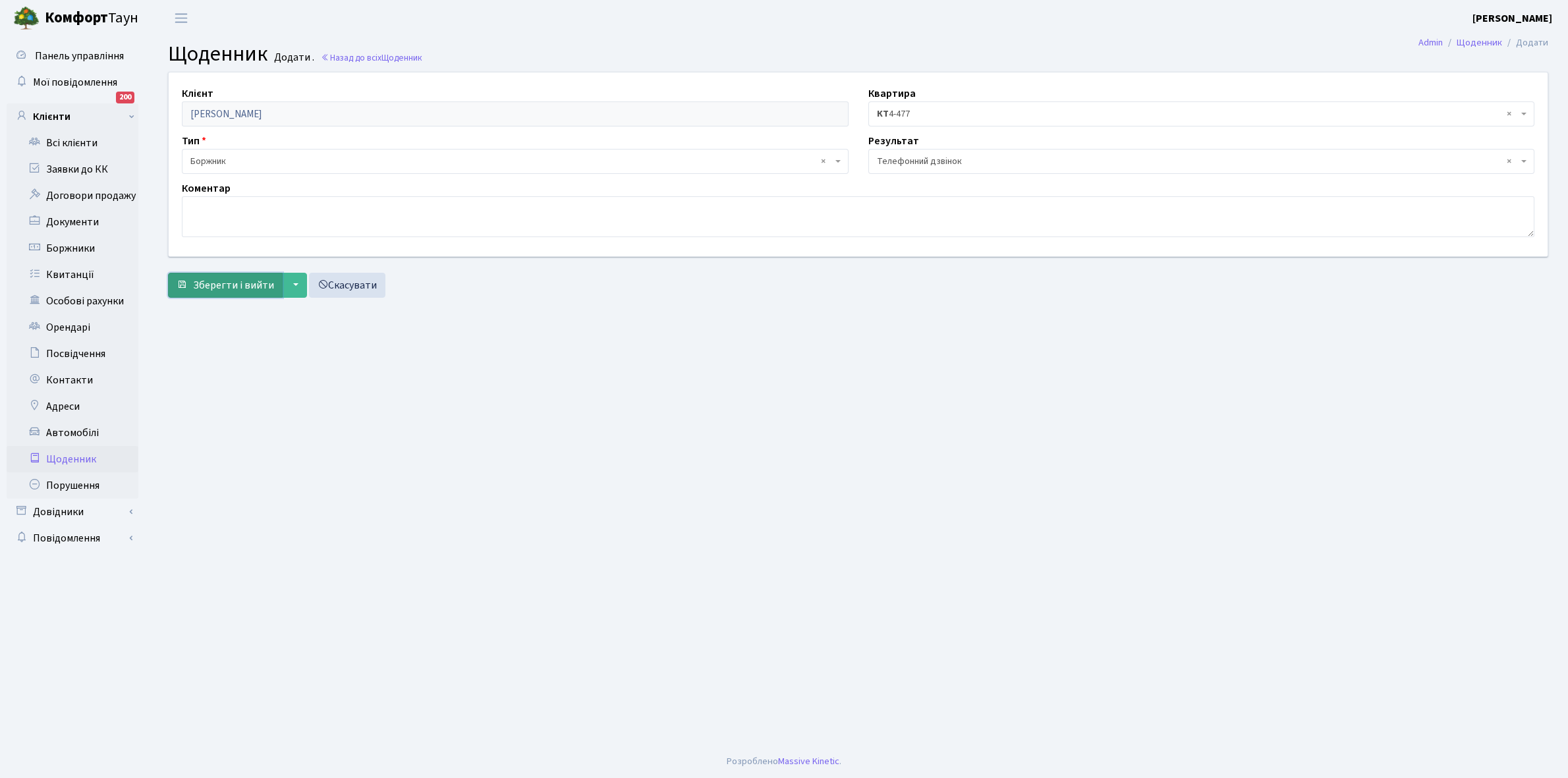
click at [239, 285] on span "Зберегти і вийти" at bounding box center [233, 286] width 81 height 15
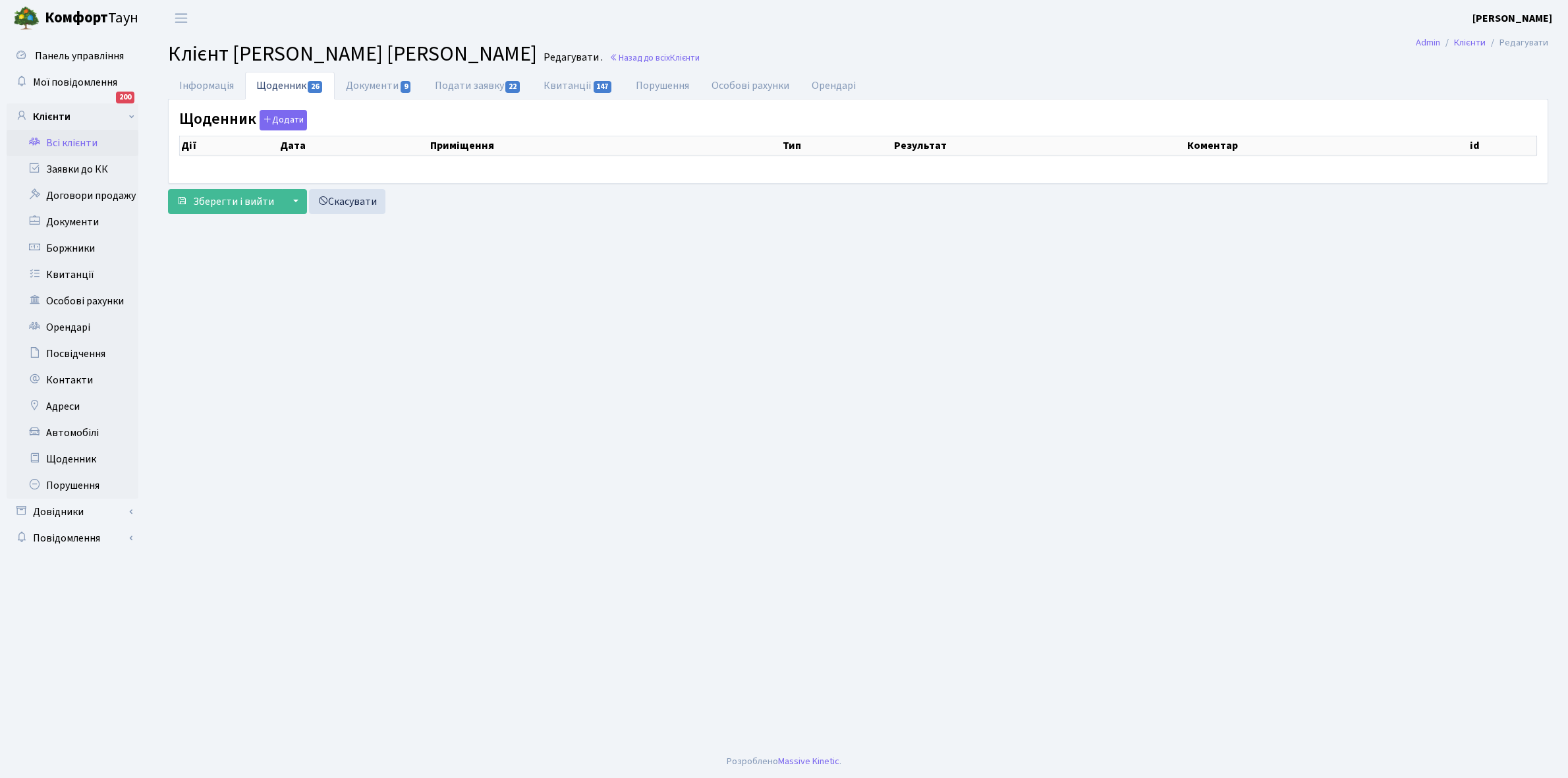
select select "25"
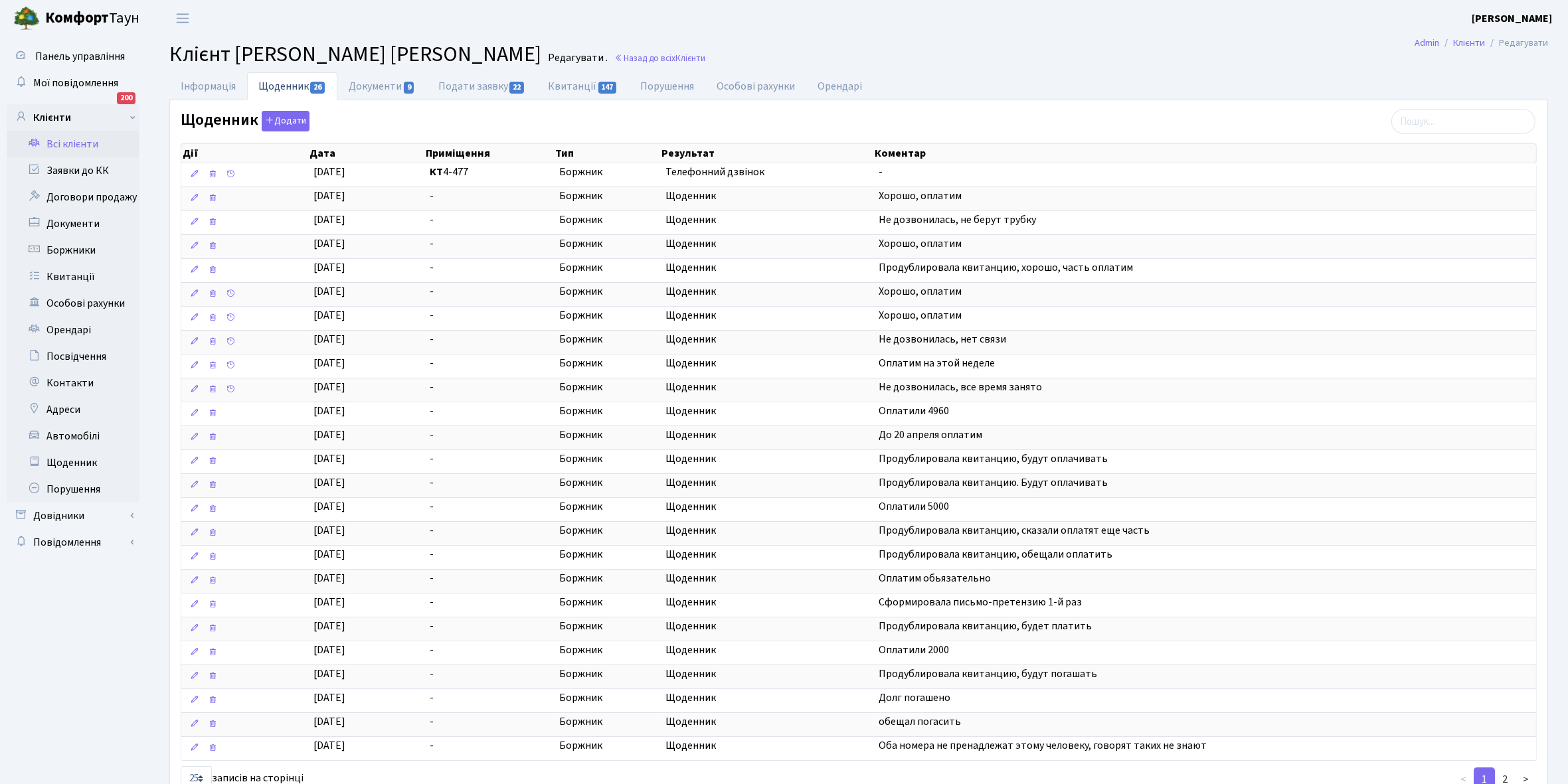
click at [62, 141] on link "Всі клієнти" at bounding box center [73, 144] width 133 height 26
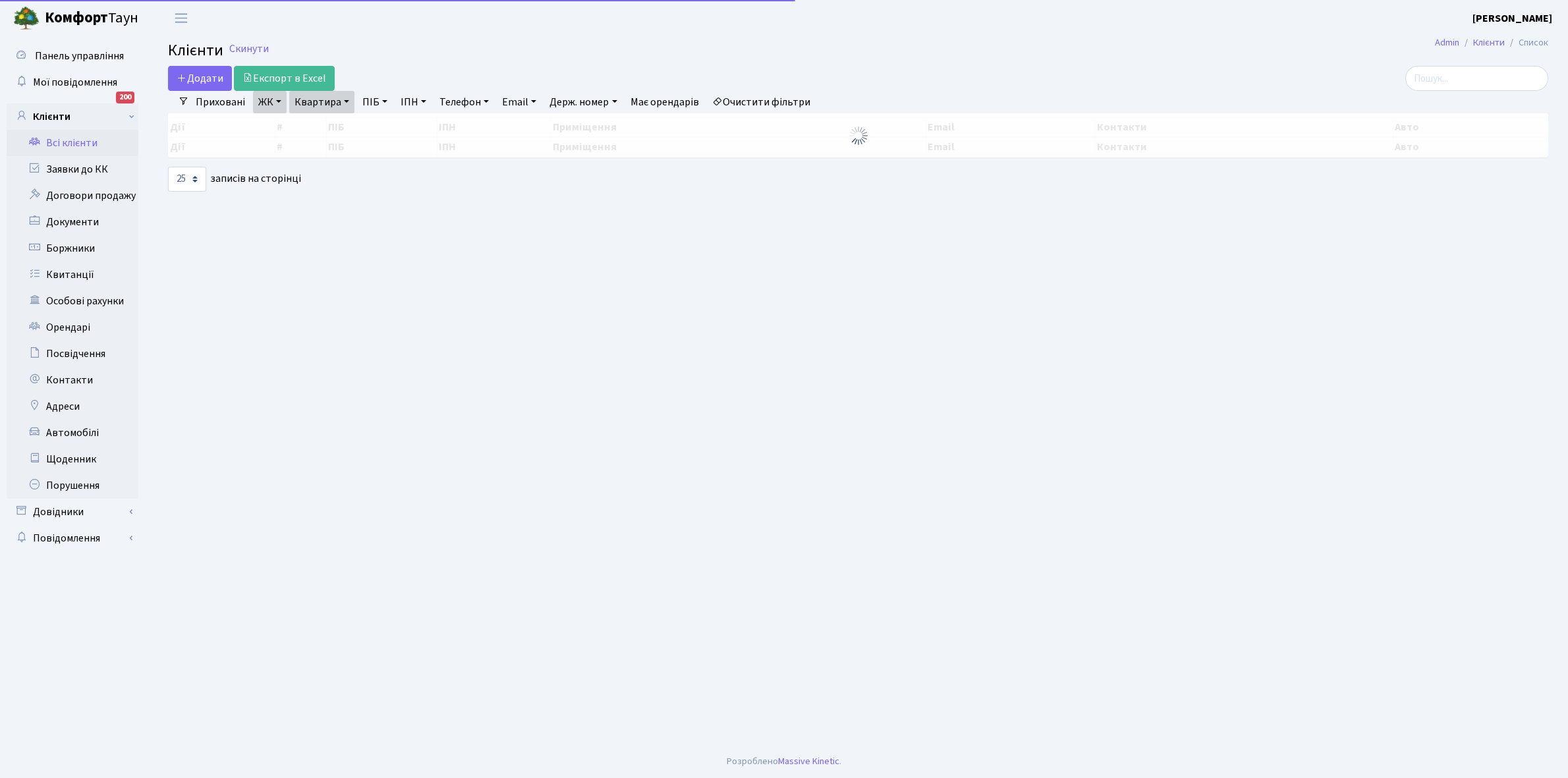
select select "25"
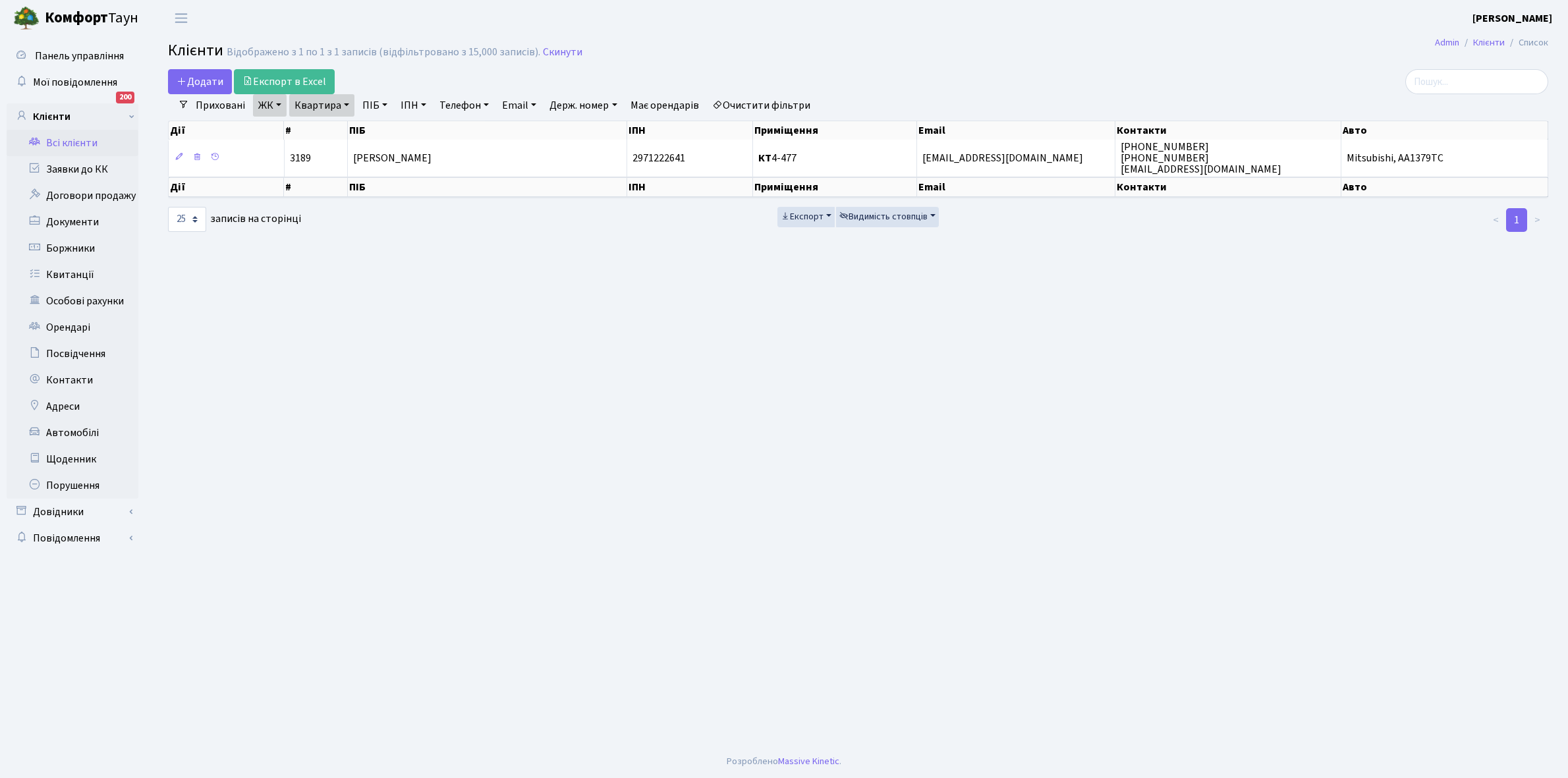
click at [344, 102] on link "Квартира" at bounding box center [322, 106] width 65 height 22
click at [342, 133] on input "4-477" at bounding box center [328, 131] width 77 height 25
type input "4"
type input "11-136"
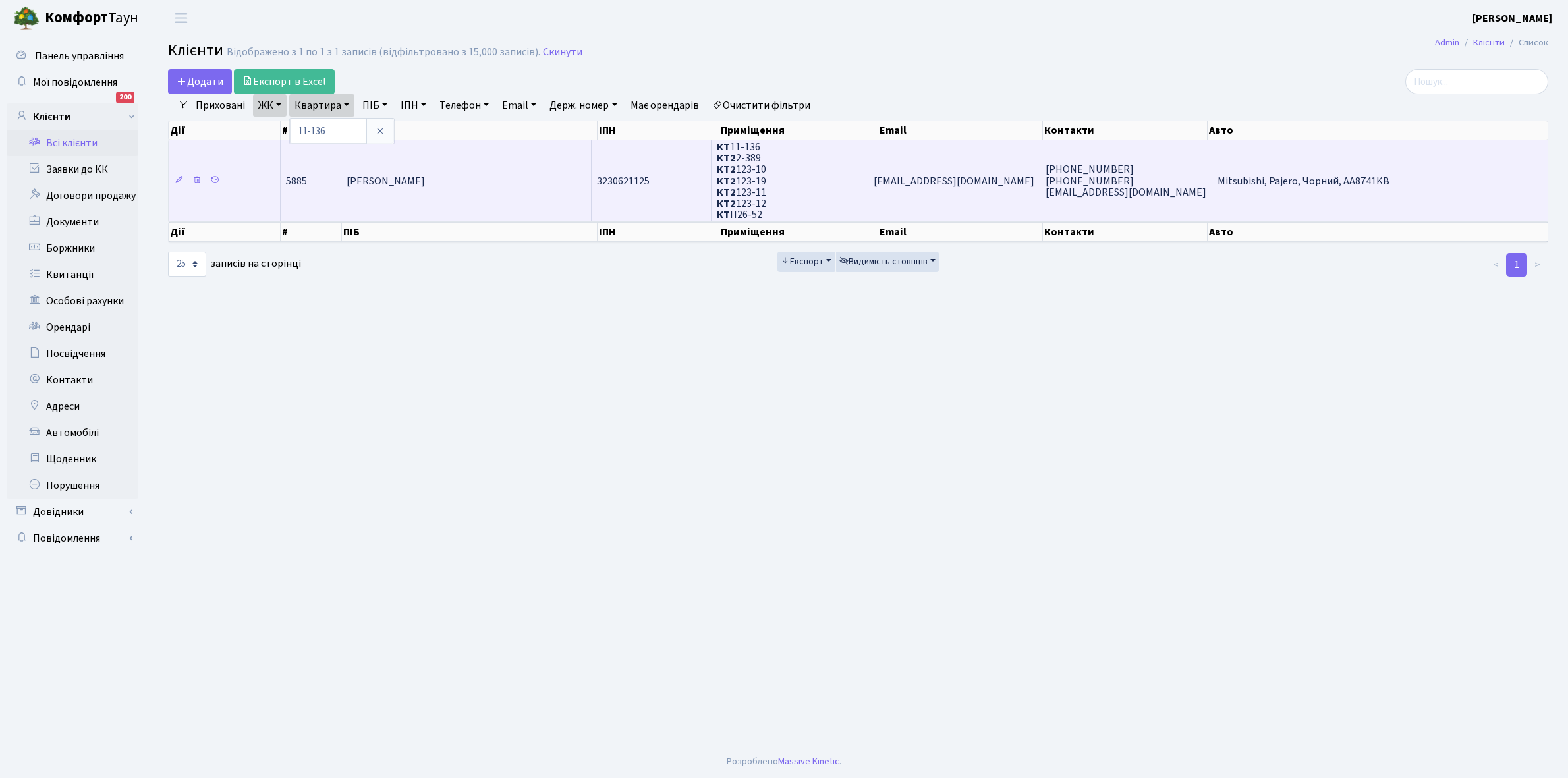
click at [531, 172] on td "Кулик Ольга Валентинівна" at bounding box center [467, 181] width 251 height 82
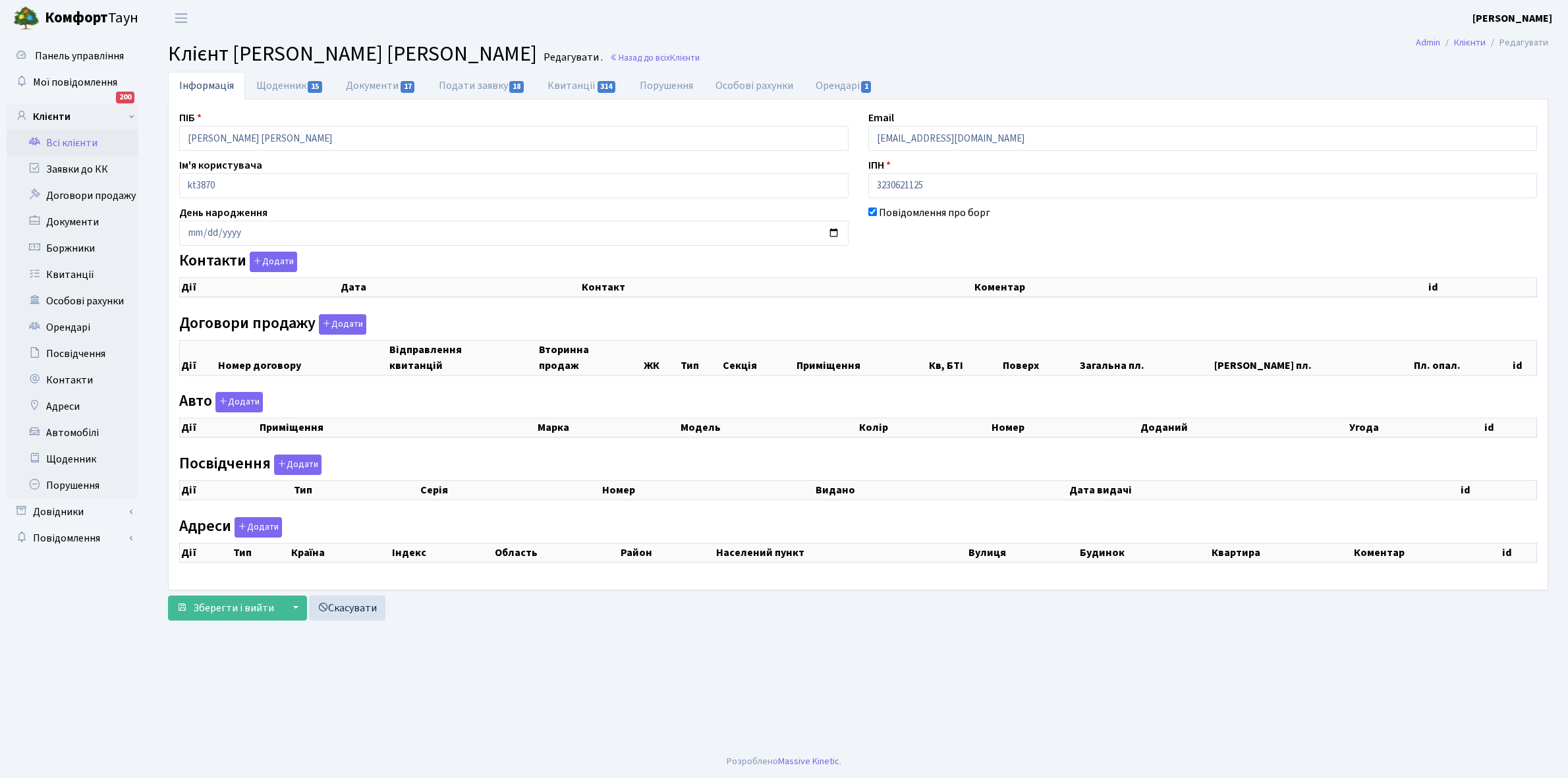
checkbox input "true"
select select "25"
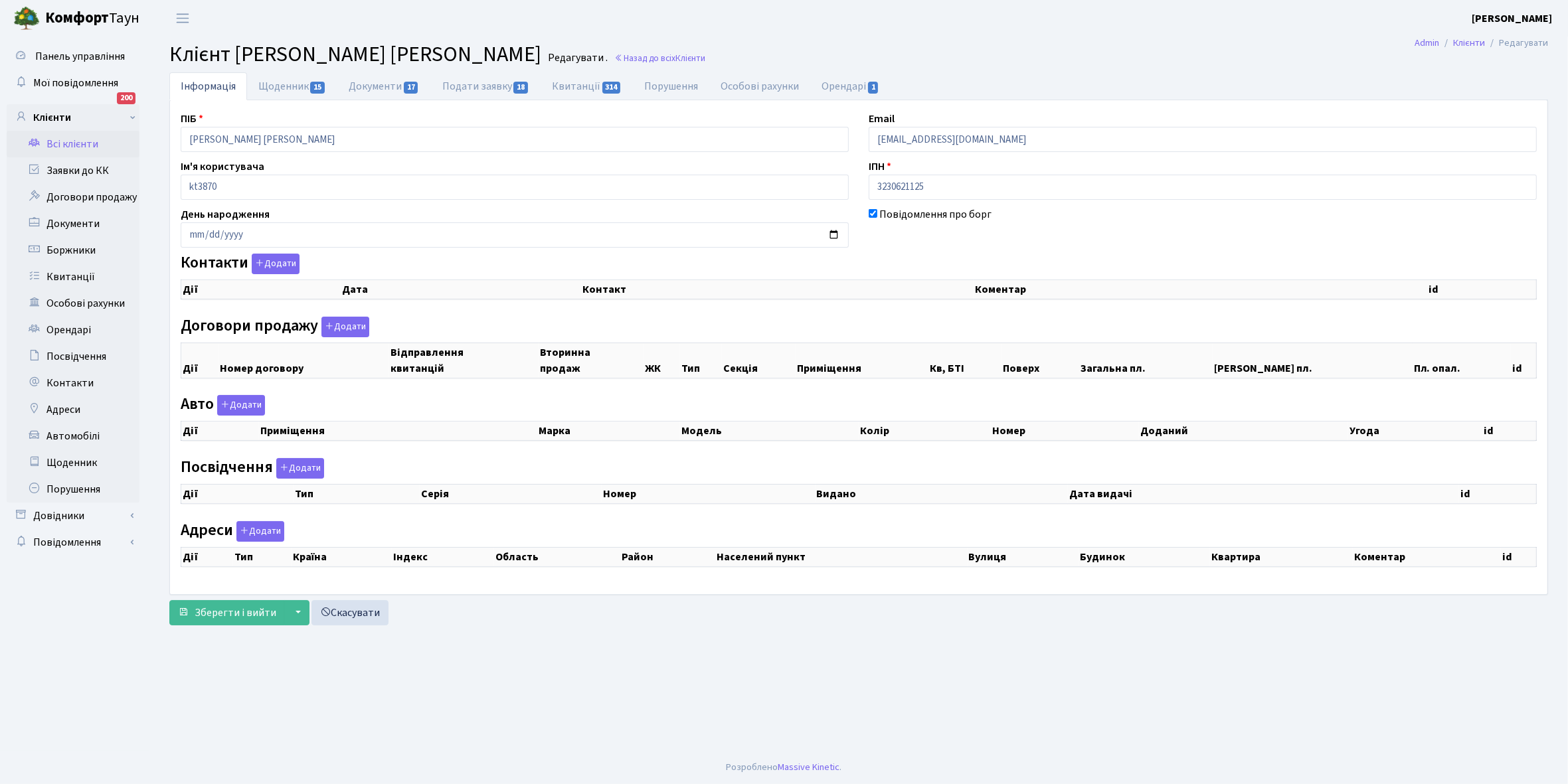
select select "25"
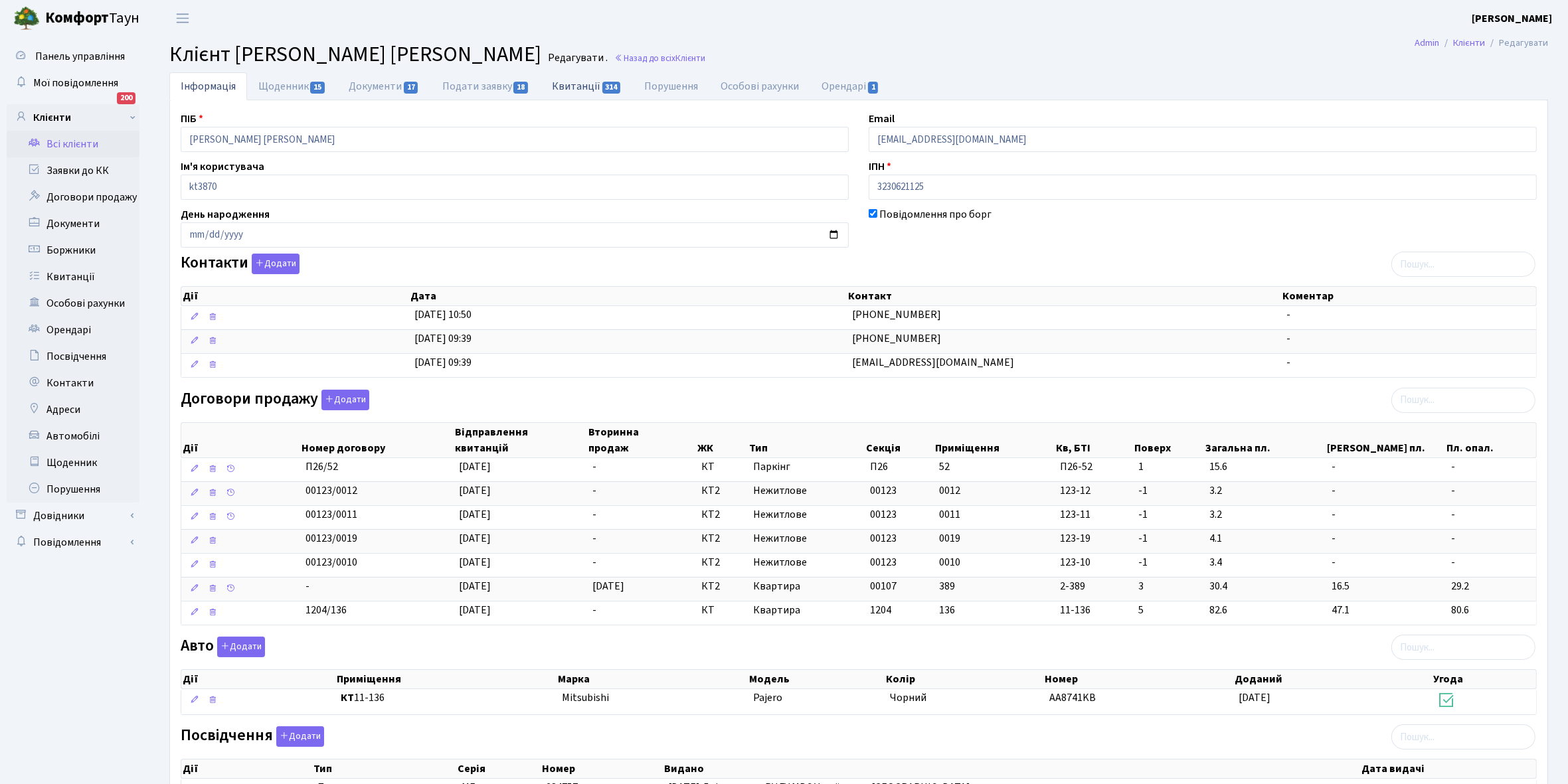
click at [577, 85] on link "Квитанції 314" at bounding box center [586, 85] width 93 height 27
select select "25"
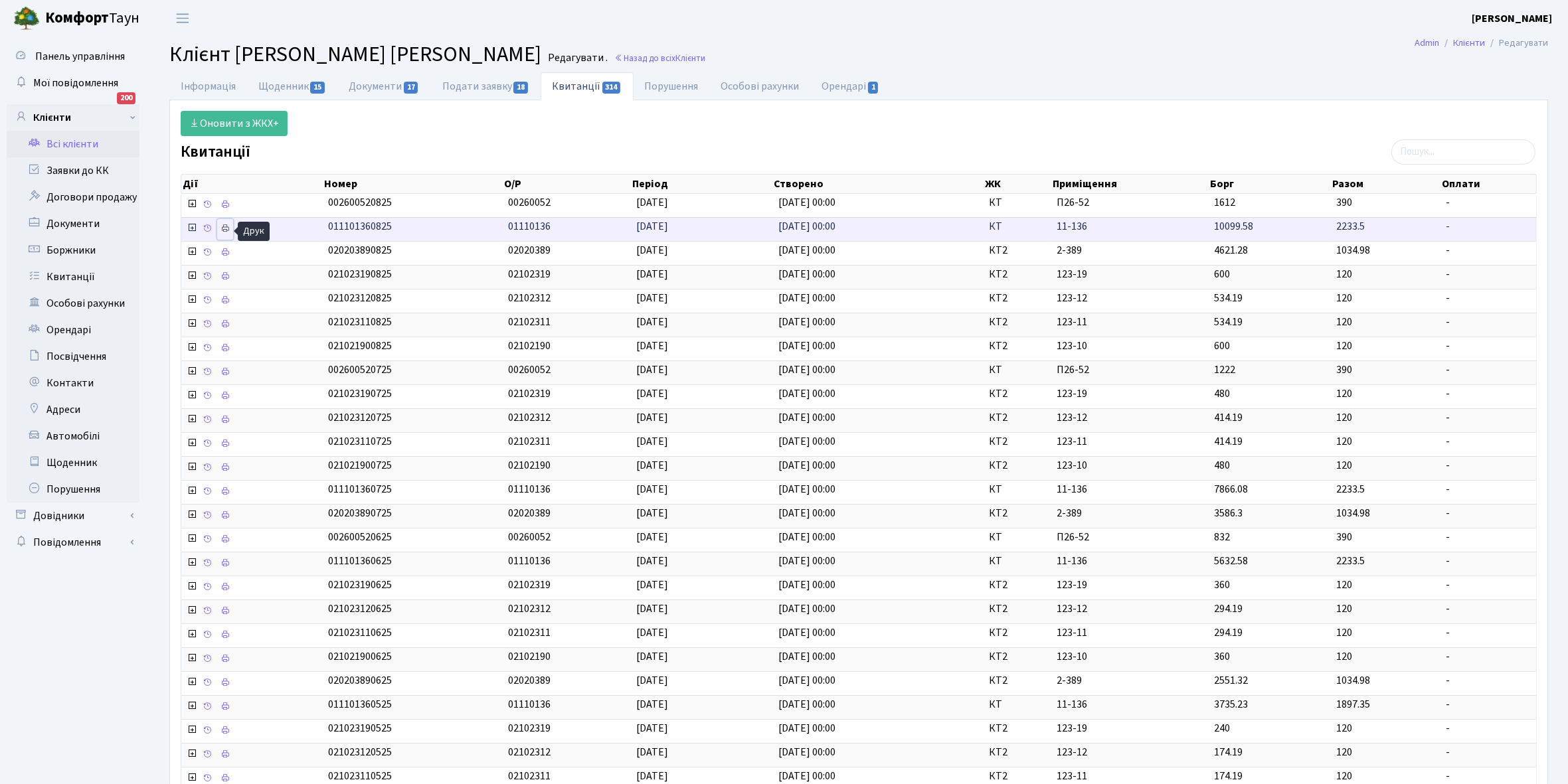
click at [225, 231] on icon at bounding box center [225, 228] width 9 height 9
click at [190, 86] on link "Інформація" at bounding box center [208, 85] width 78 height 27
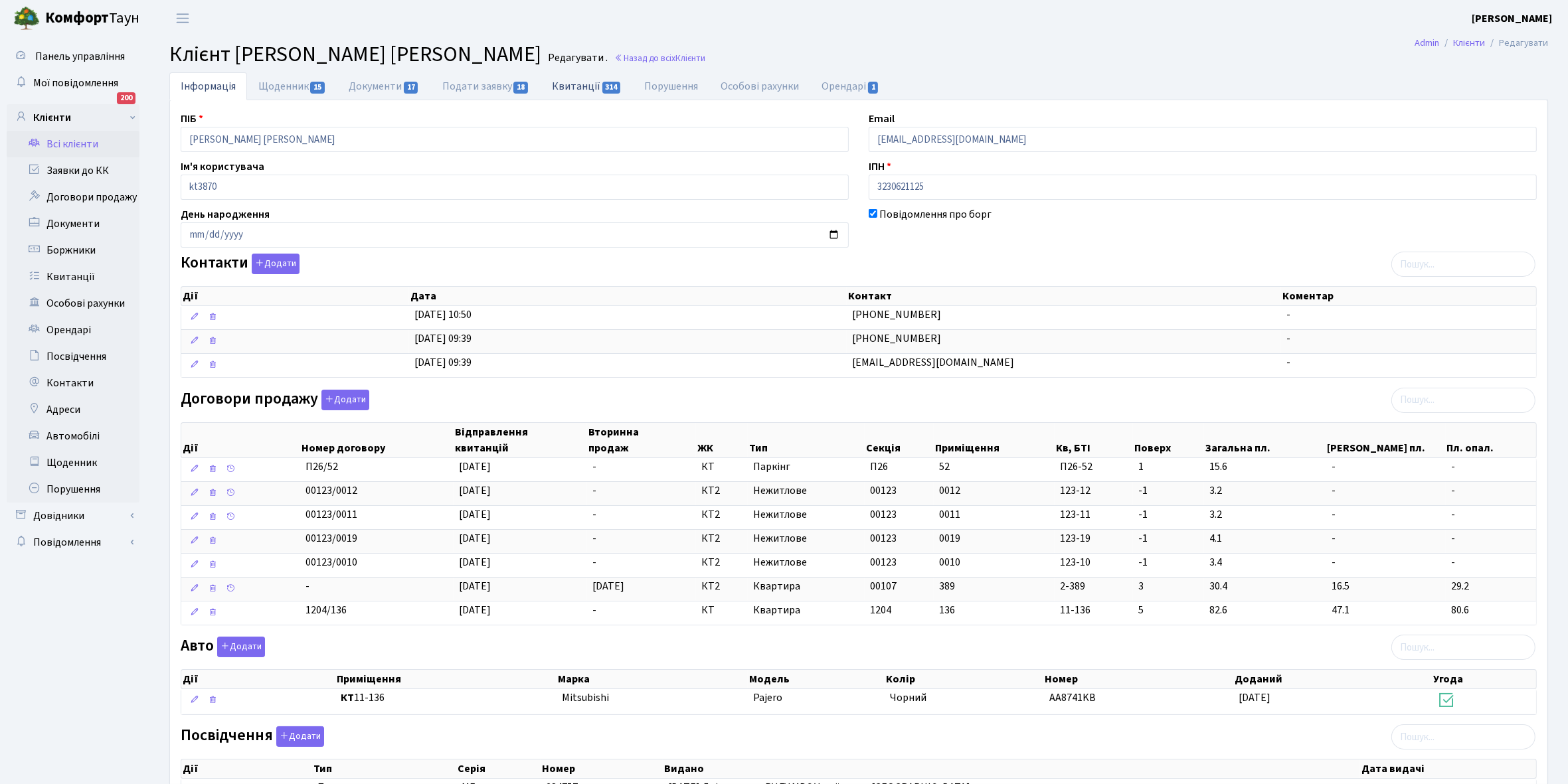
click at [579, 84] on link "Квитанції 314" at bounding box center [586, 85] width 93 height 27
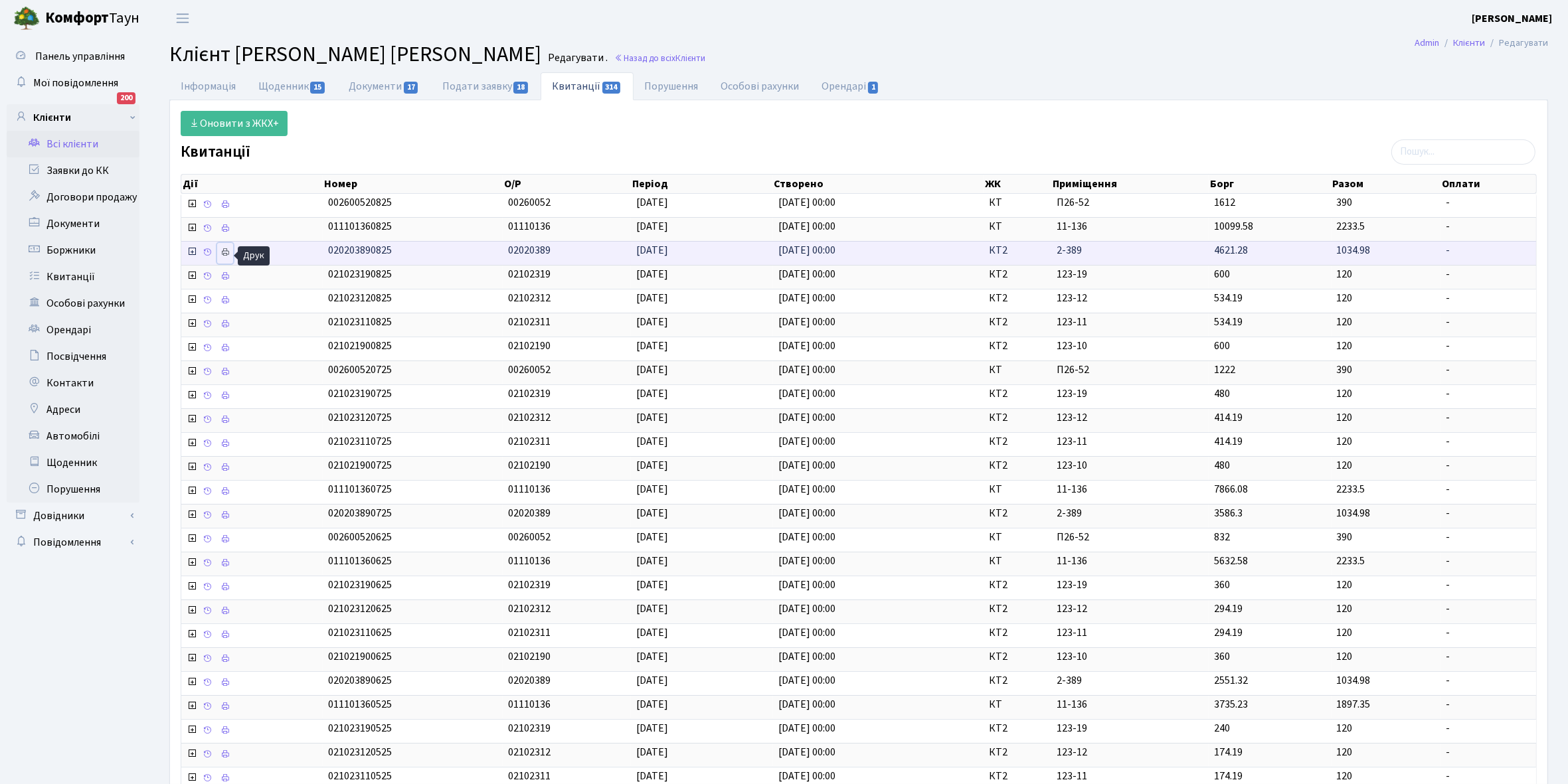
click at [227, 252] on icon at bounding box center [225, 252] width 9 height 9
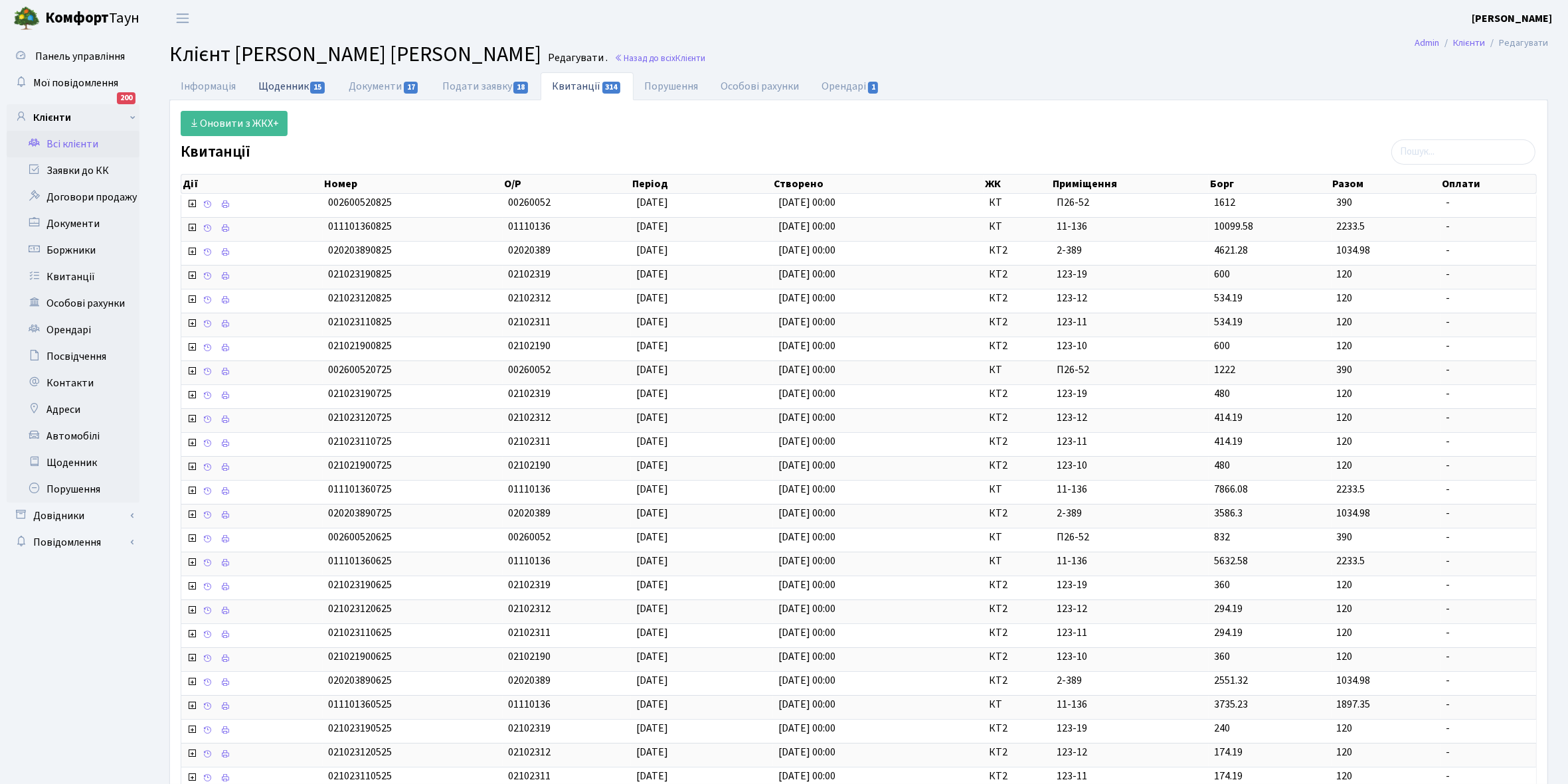
click at [276, 84] on link "Щоденник 15" at bounding box center [292, 85] width 91 height 27
select select "25"
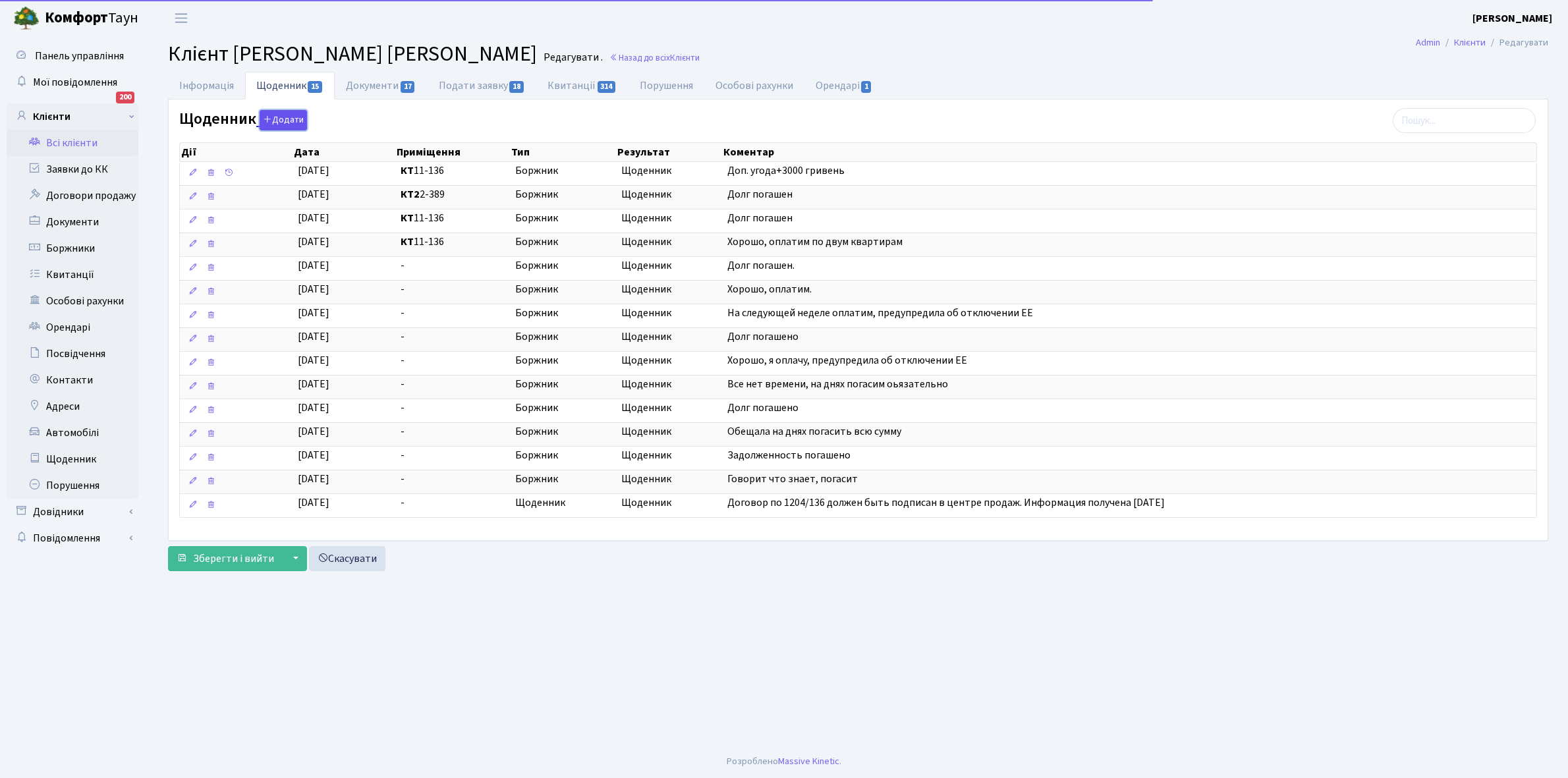
click at [283, 121] on button "Додати" at bounding box center [283, 121] width 47 height 20
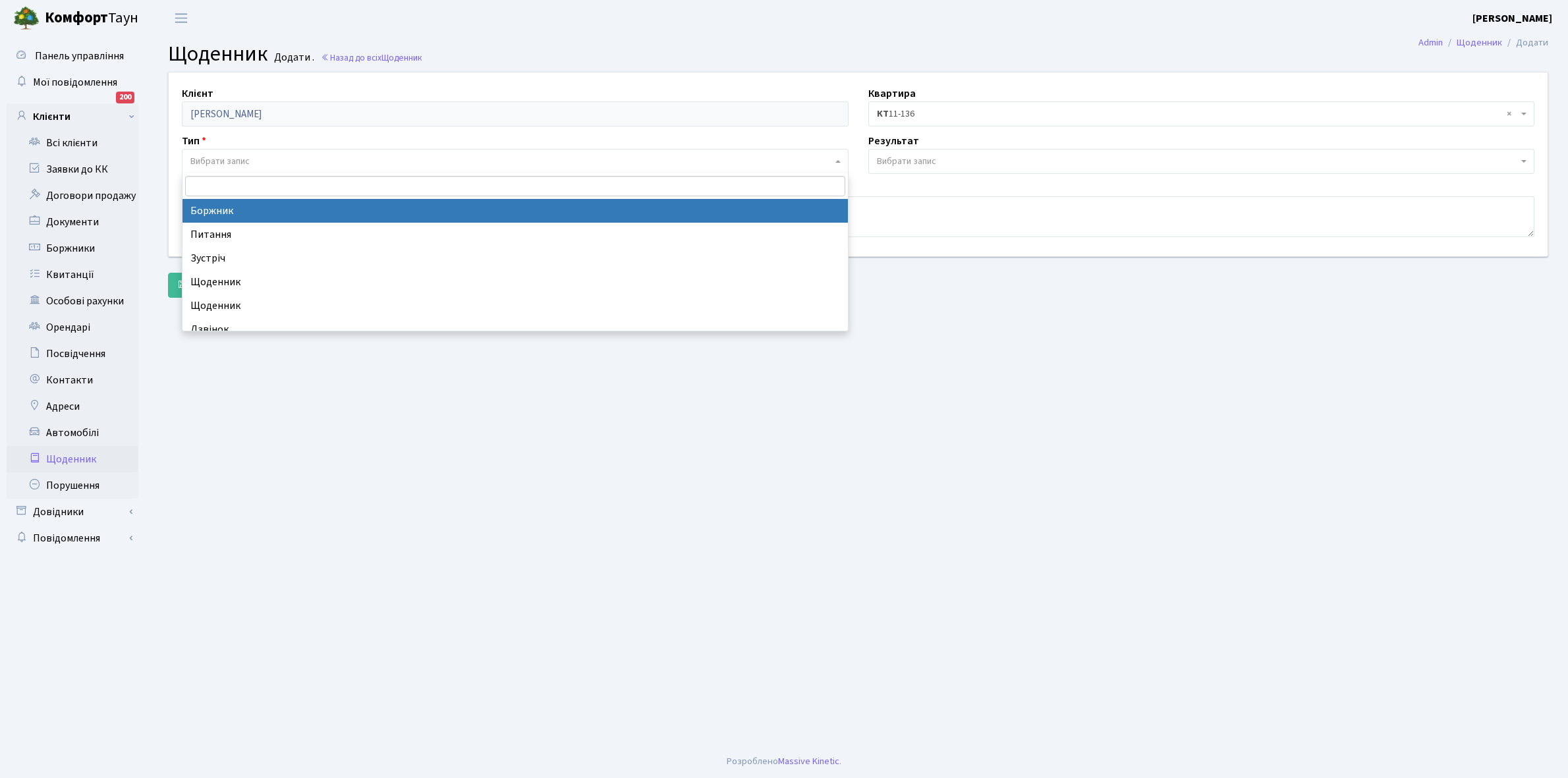
click at [263, 159] on span "Вибрати запис" at bounding box center [511, 161] width 642 height 13
select select "189"
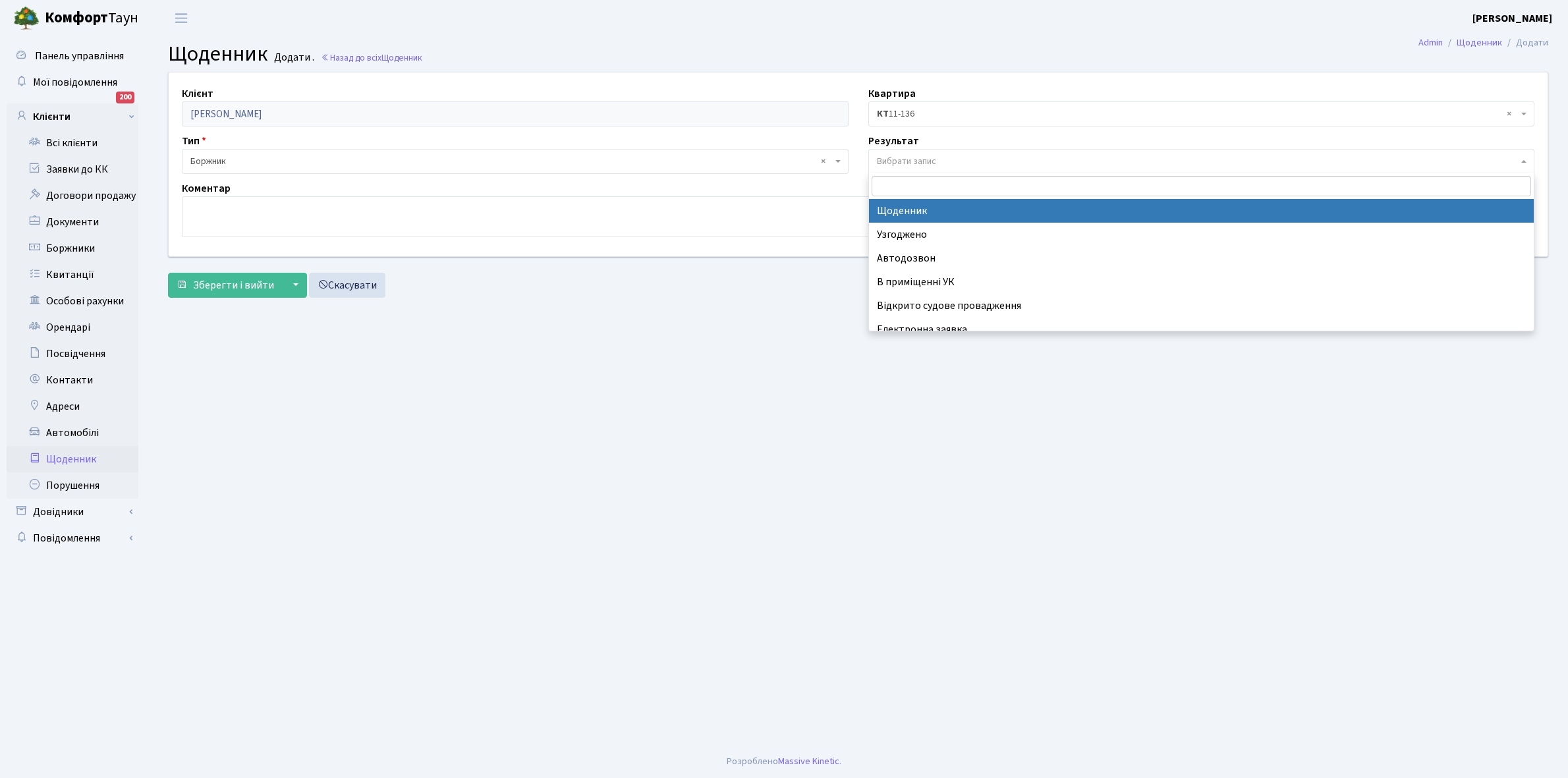
click at [938, 156] on span "Вибрати запис" at bounding box center [1198, 161] width 642 height 13
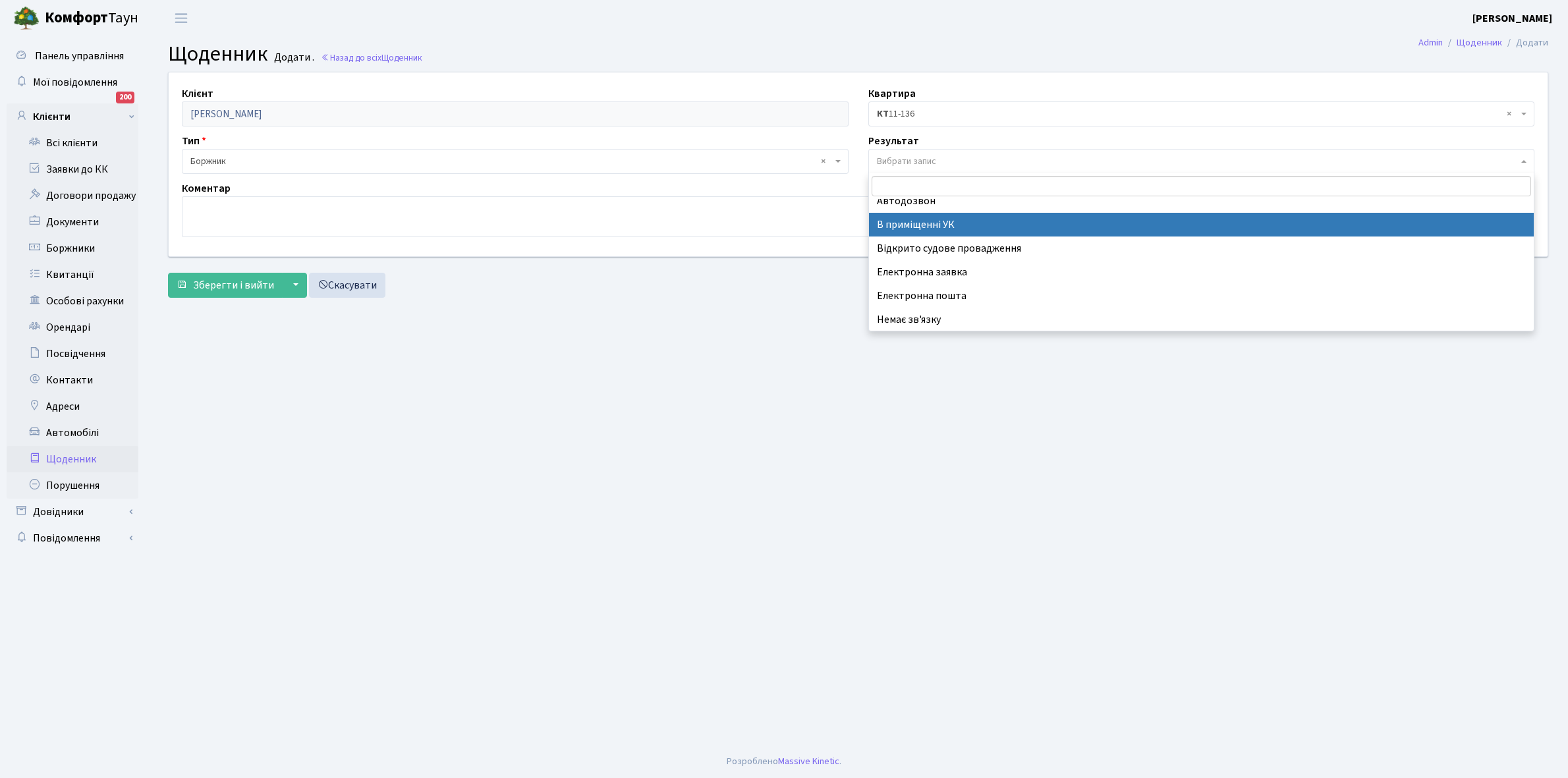
scroll to position [81, 0]
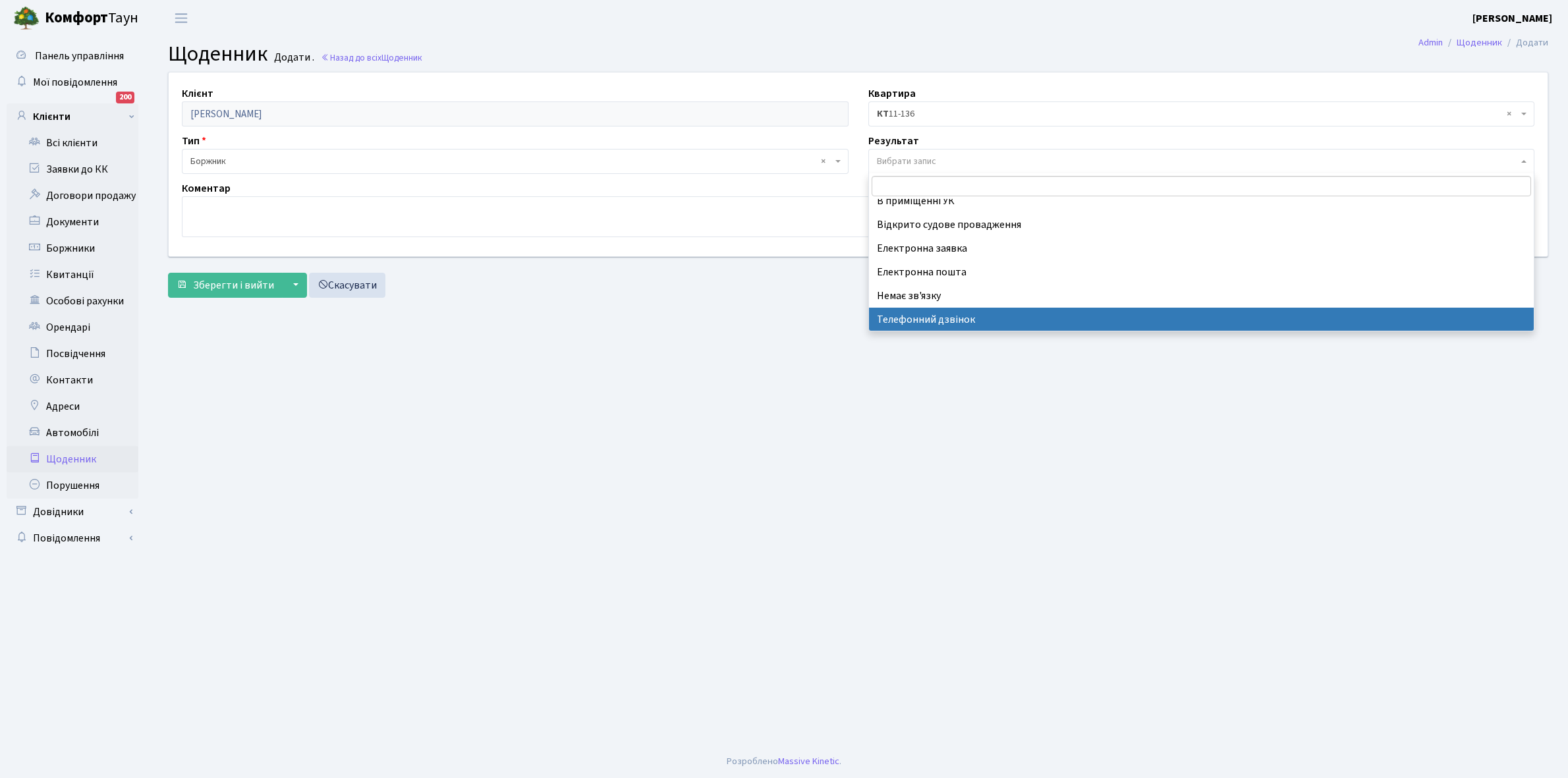
select select "196"
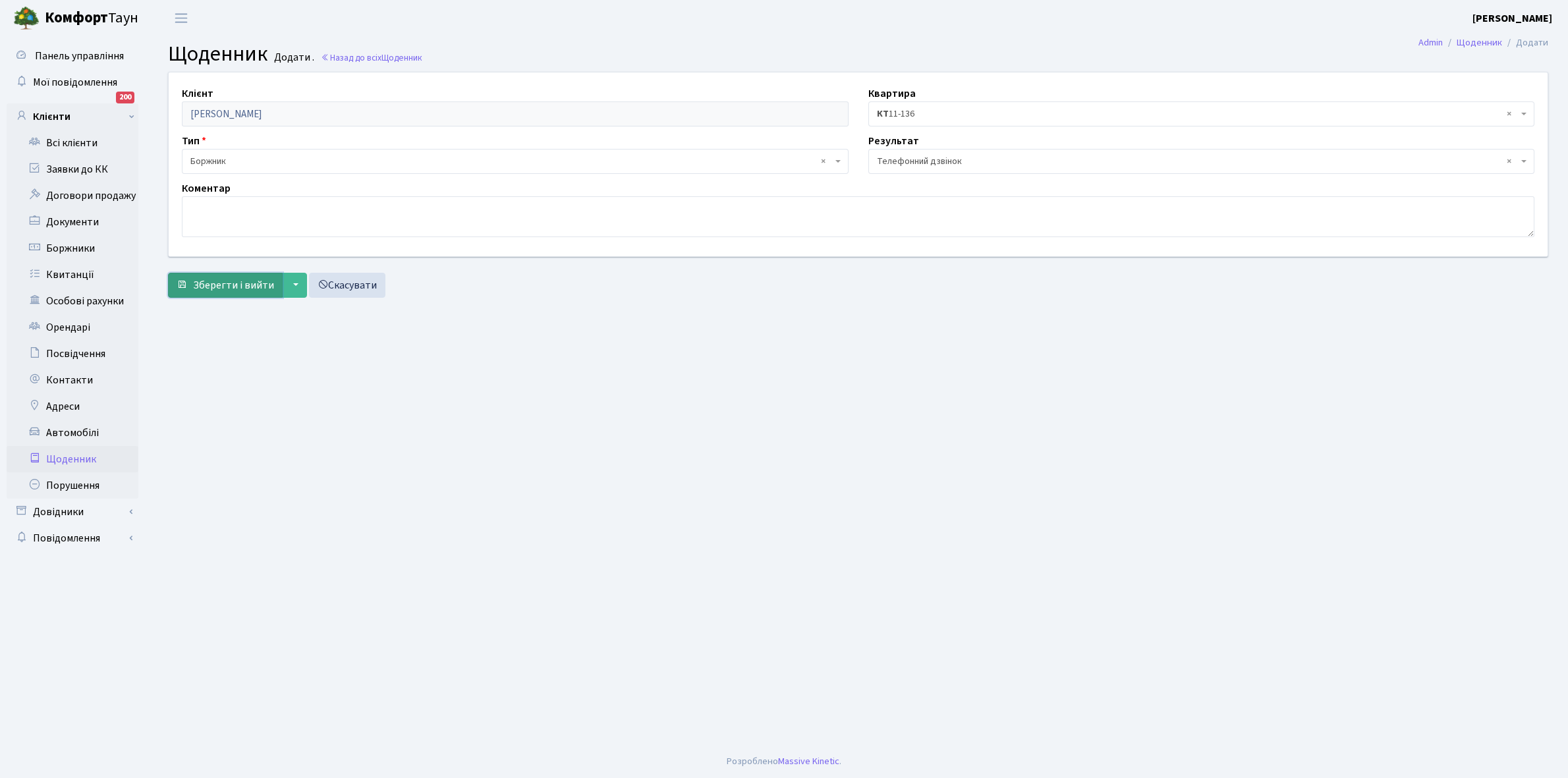
click at [220, 285] on span "Зберегти і вийти" at bounding box center [233, 286] width 81 height 15
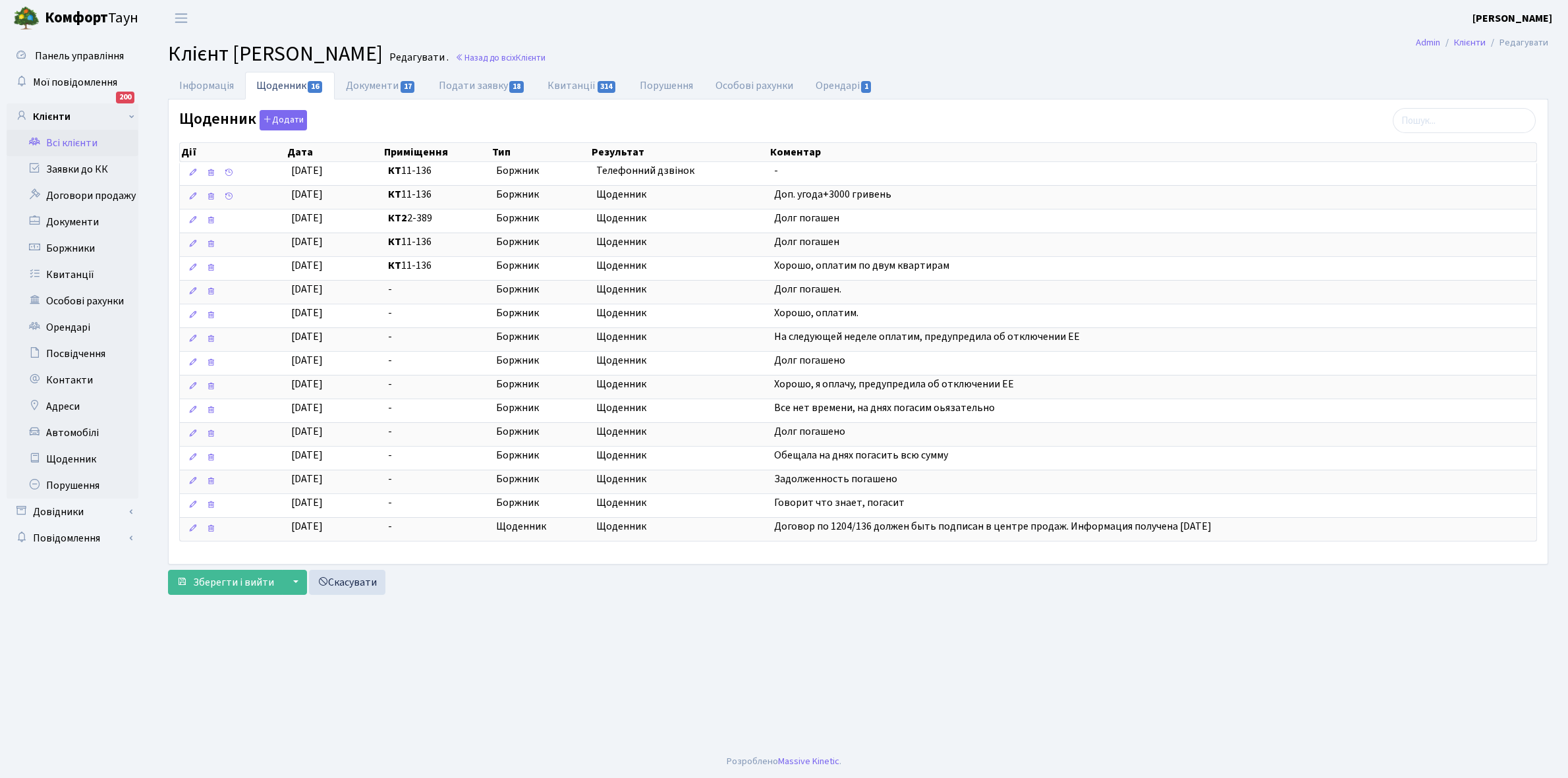
click at [74, 142] on link "Всі клієнти" at bounding box center [72, 143] width 132 height 26
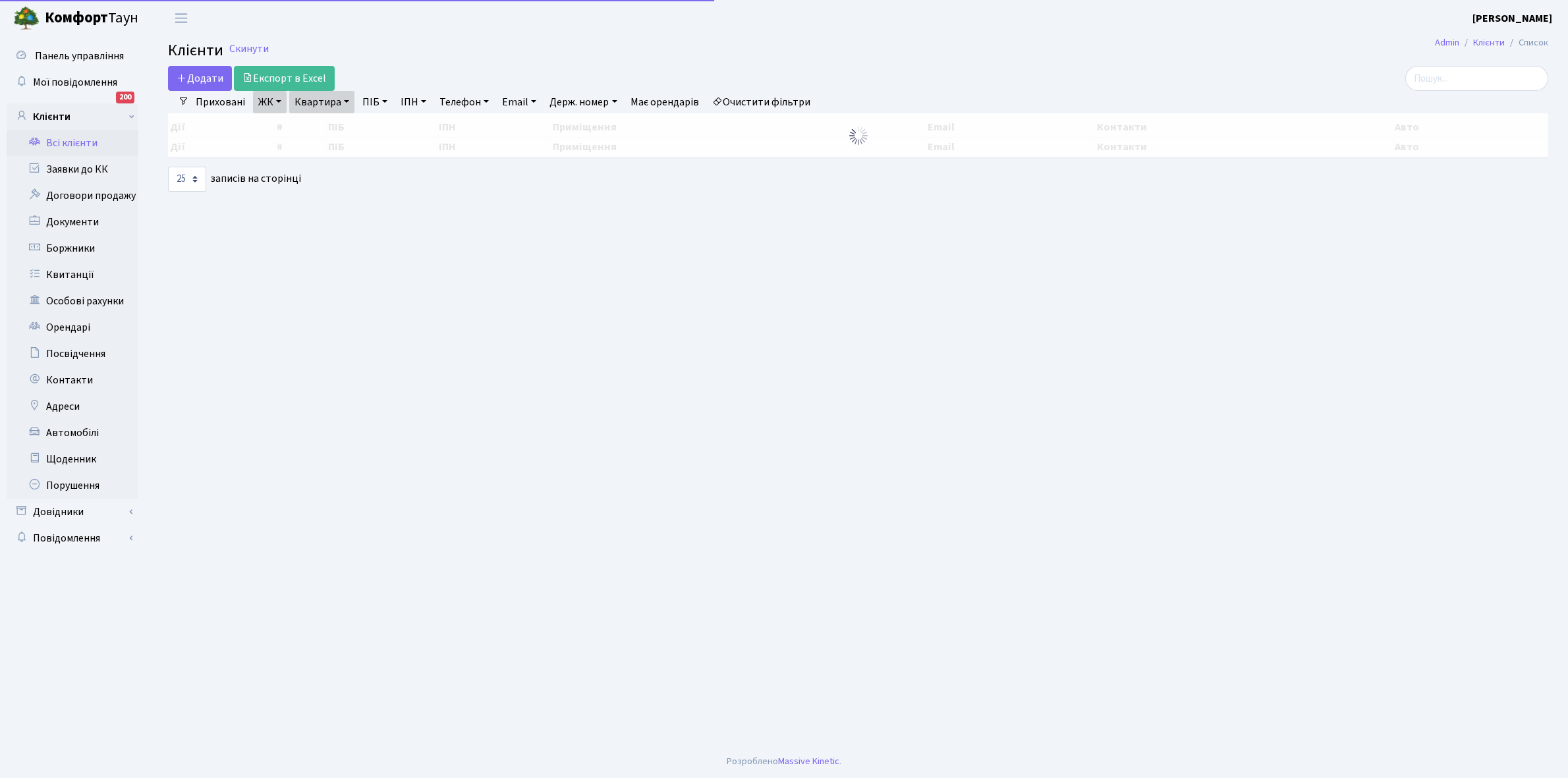
select select "25"
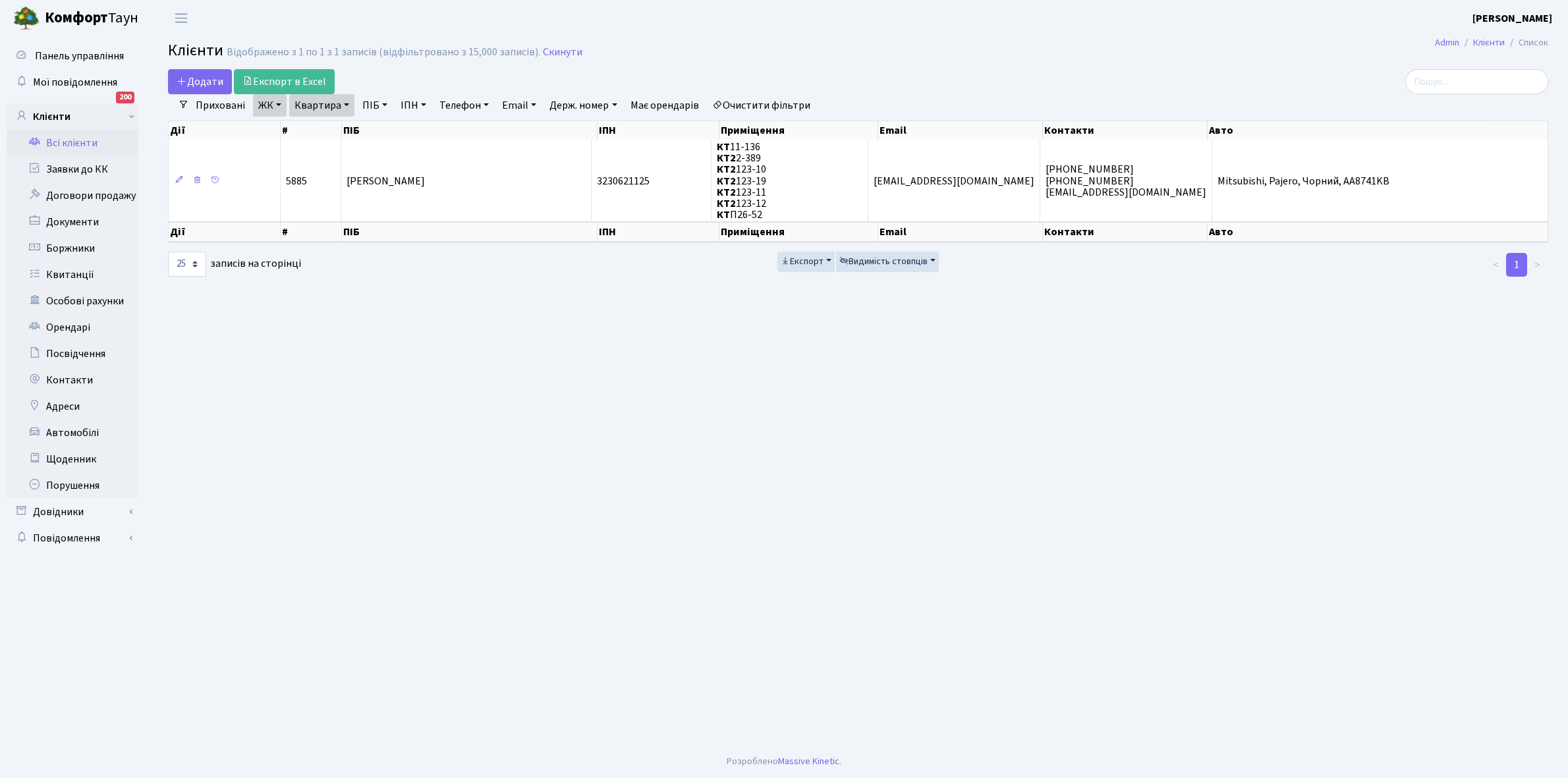
click at [767, 107] on link "Очистити фільтри" at bounding box center [761, 106] width 109 height 22
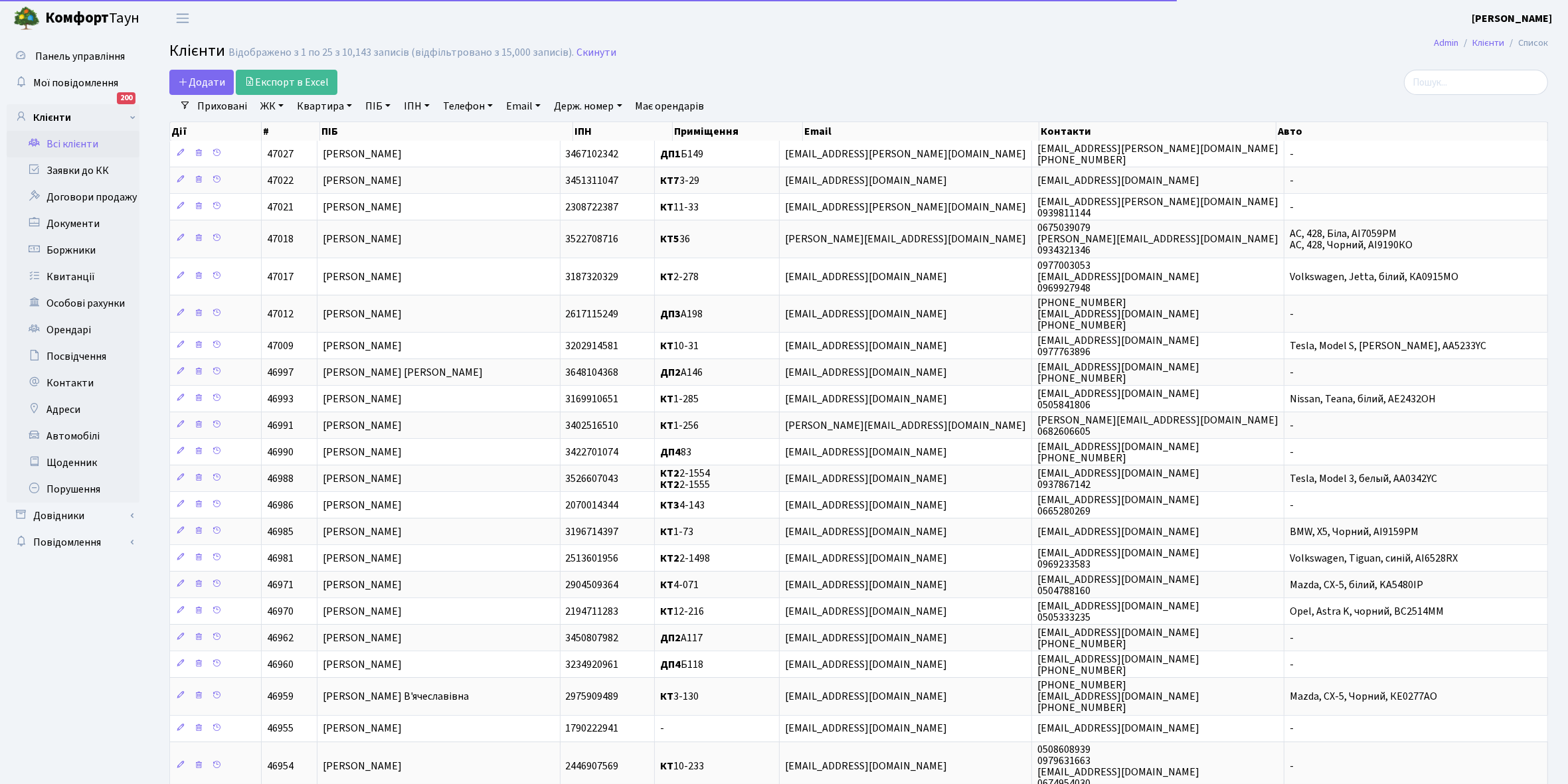
click at [280, 108] on link "ЖК" at bounding box center [272, 107] width 34 height 22
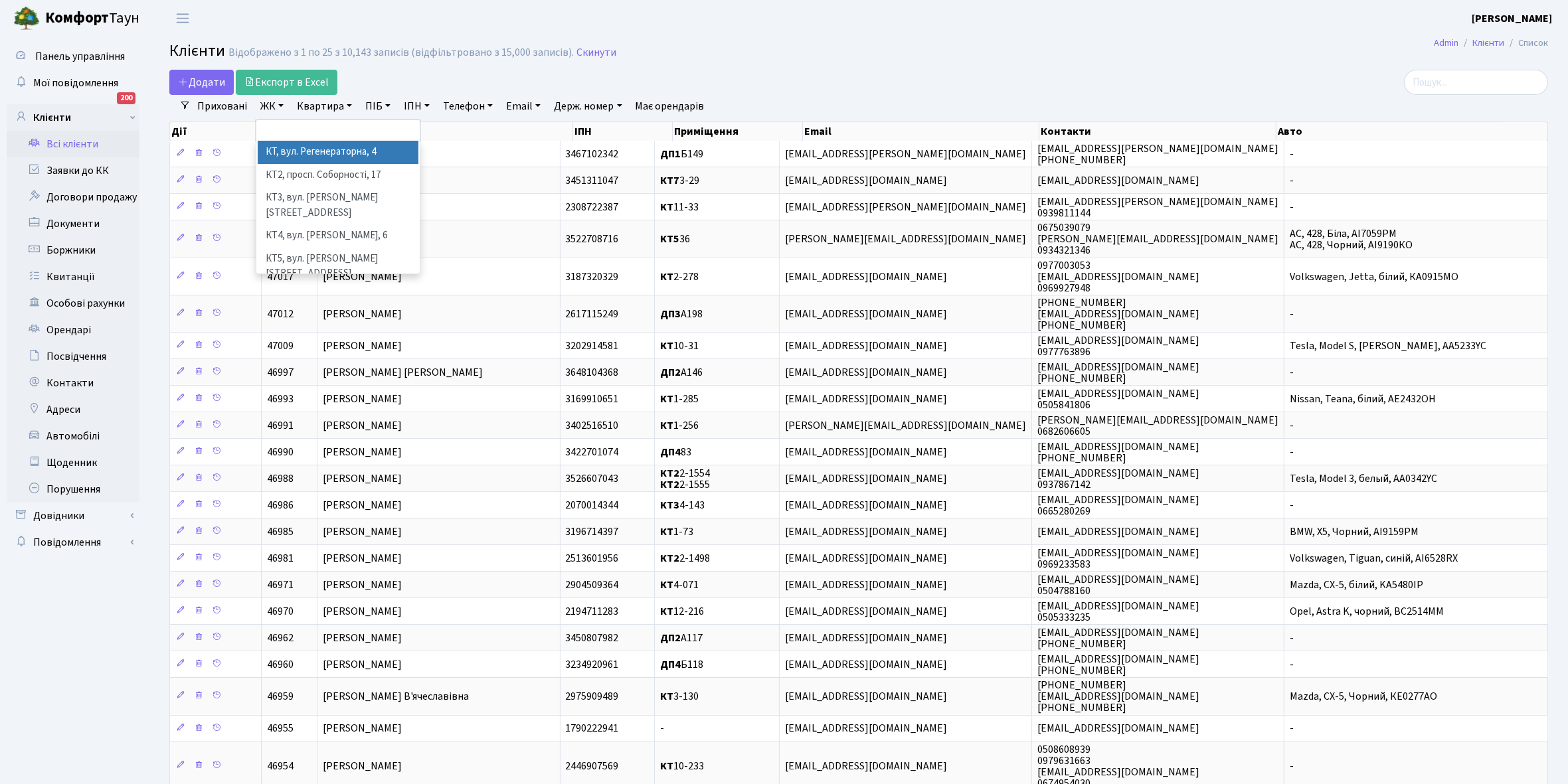
click at [306, 154] on li "КТ, вул. Регенераторна, 4" at bounding box center [338, 152] width 161 height 23
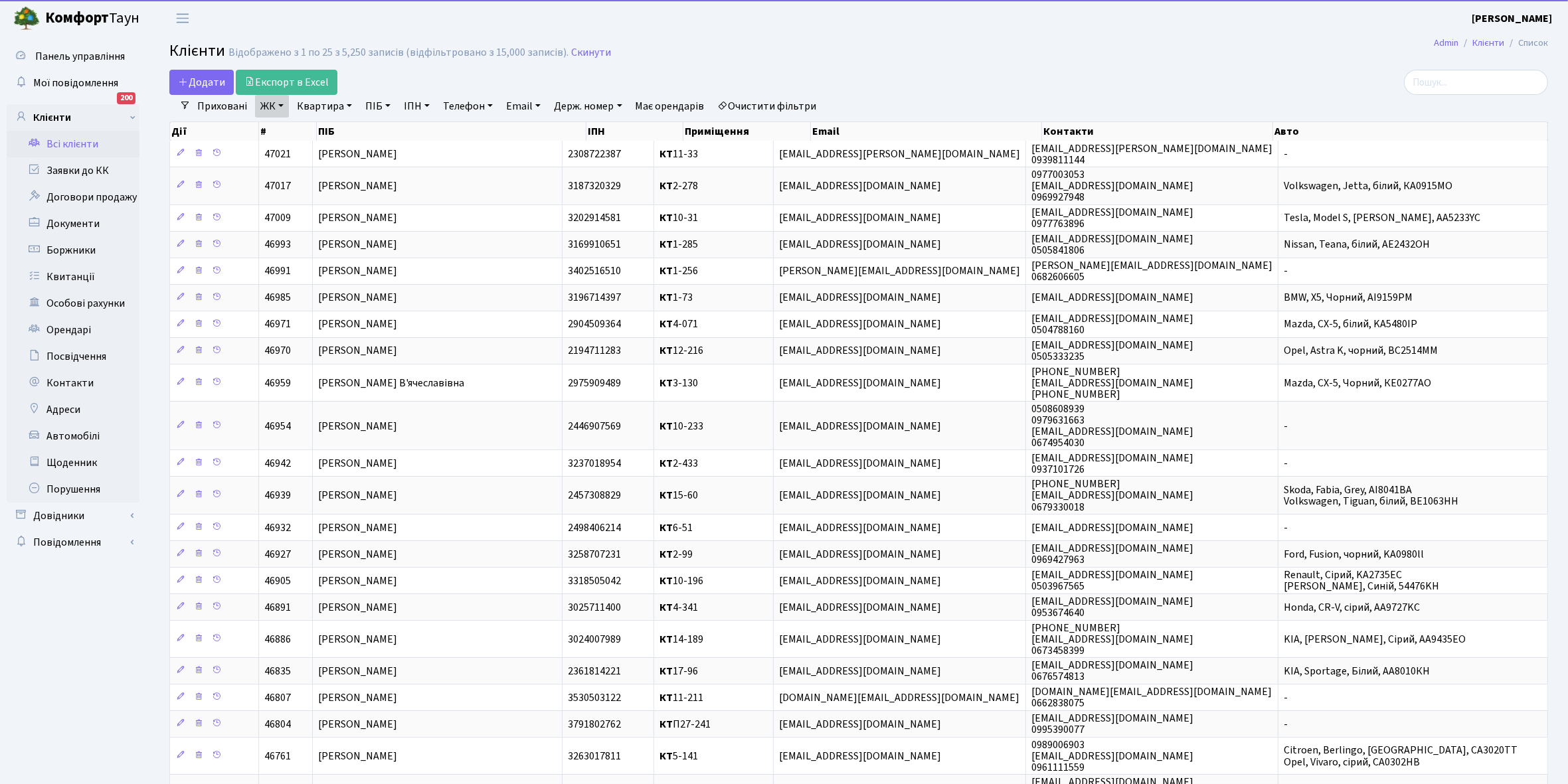
click at [349, 104] on link "Квартира" at bounding box center [324, 107] width 65 height 22
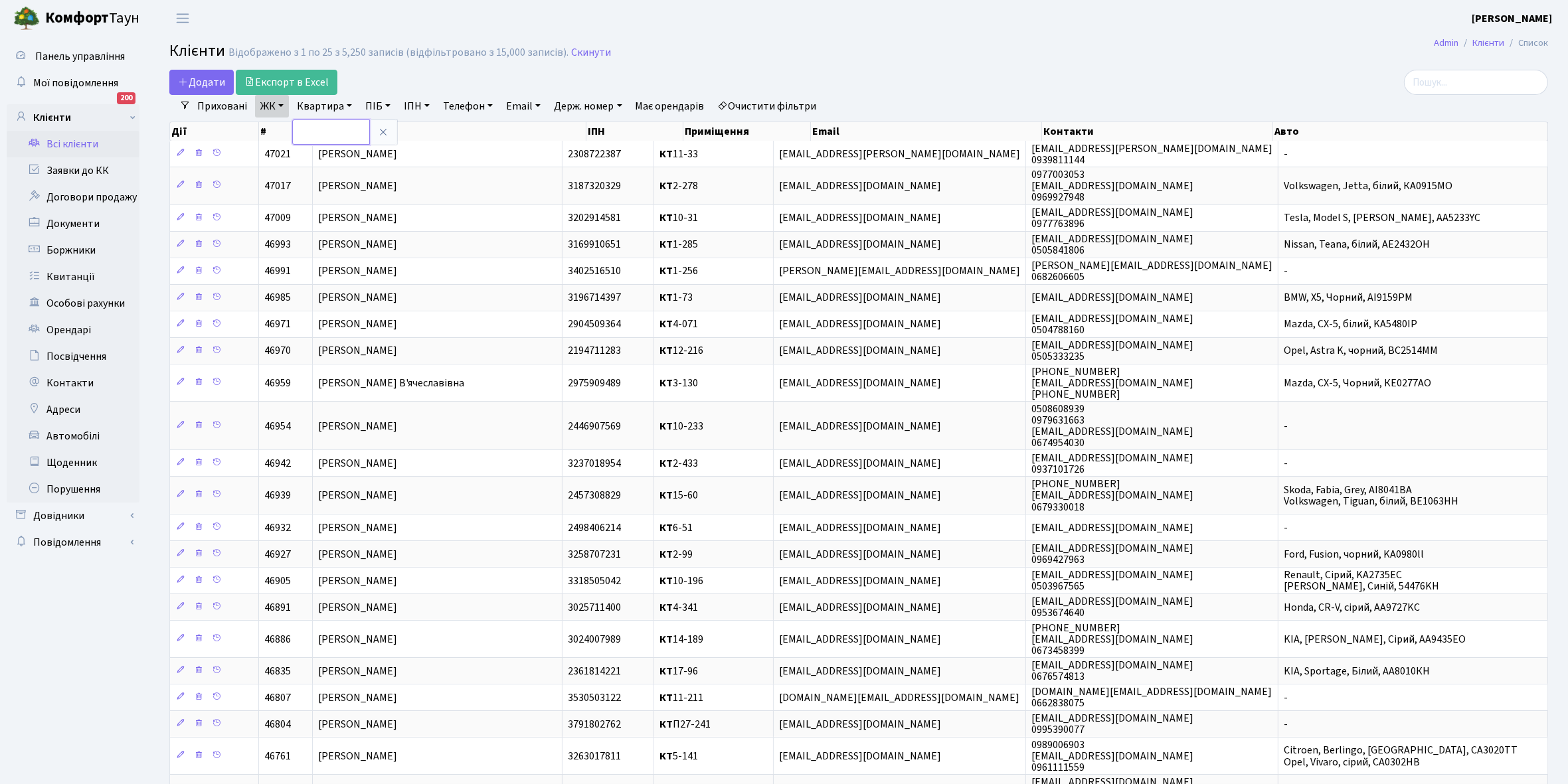
click at [333, 130] on input "text" at bounding box center [331, 132] width 78 height 25
type input "4-037"
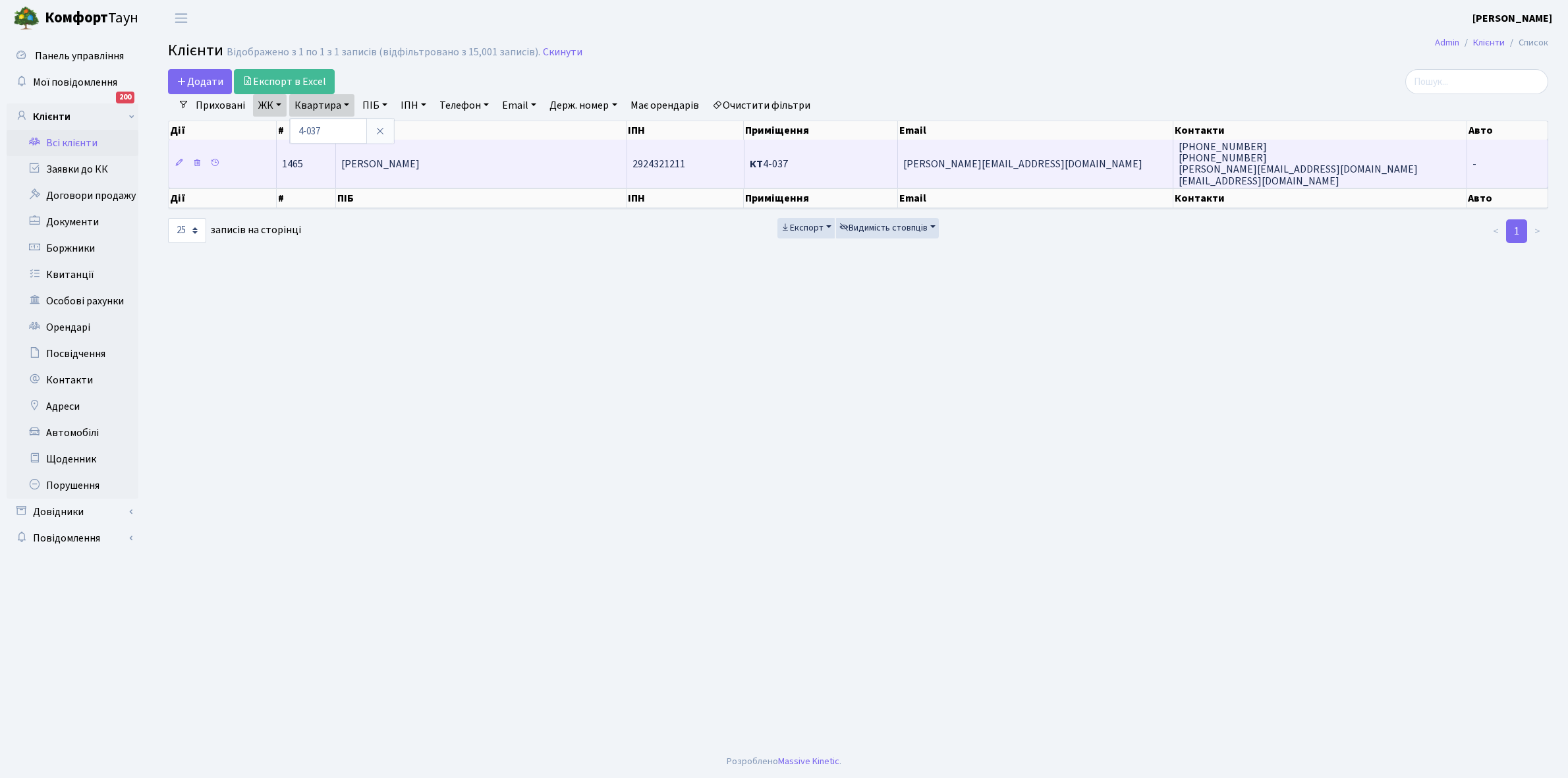
click at [419, 170] on span "[PERSON_NAME]" at bounding box center [380, 164] width 79 height 15
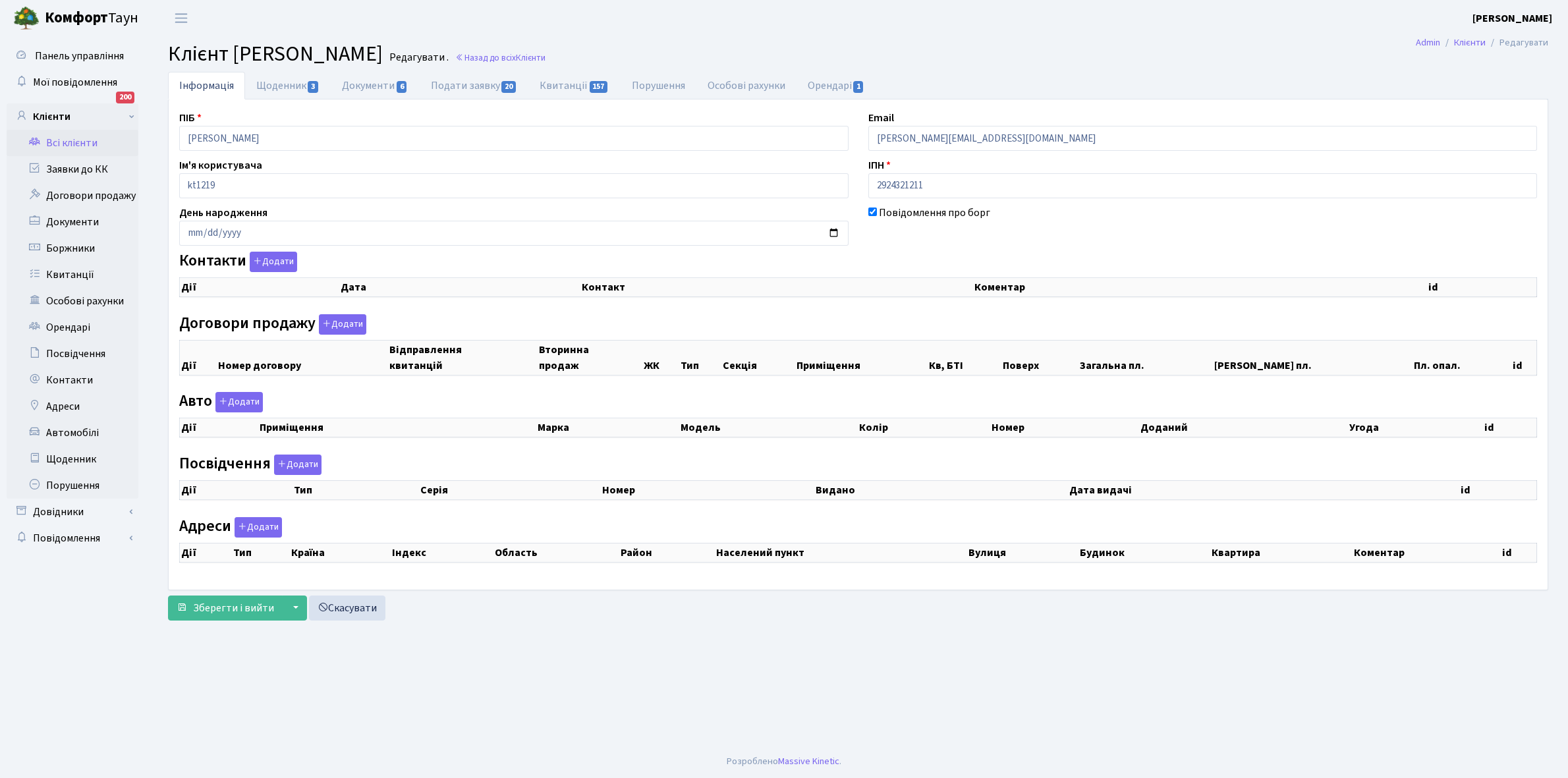
checkbox input "true"
select select "25"
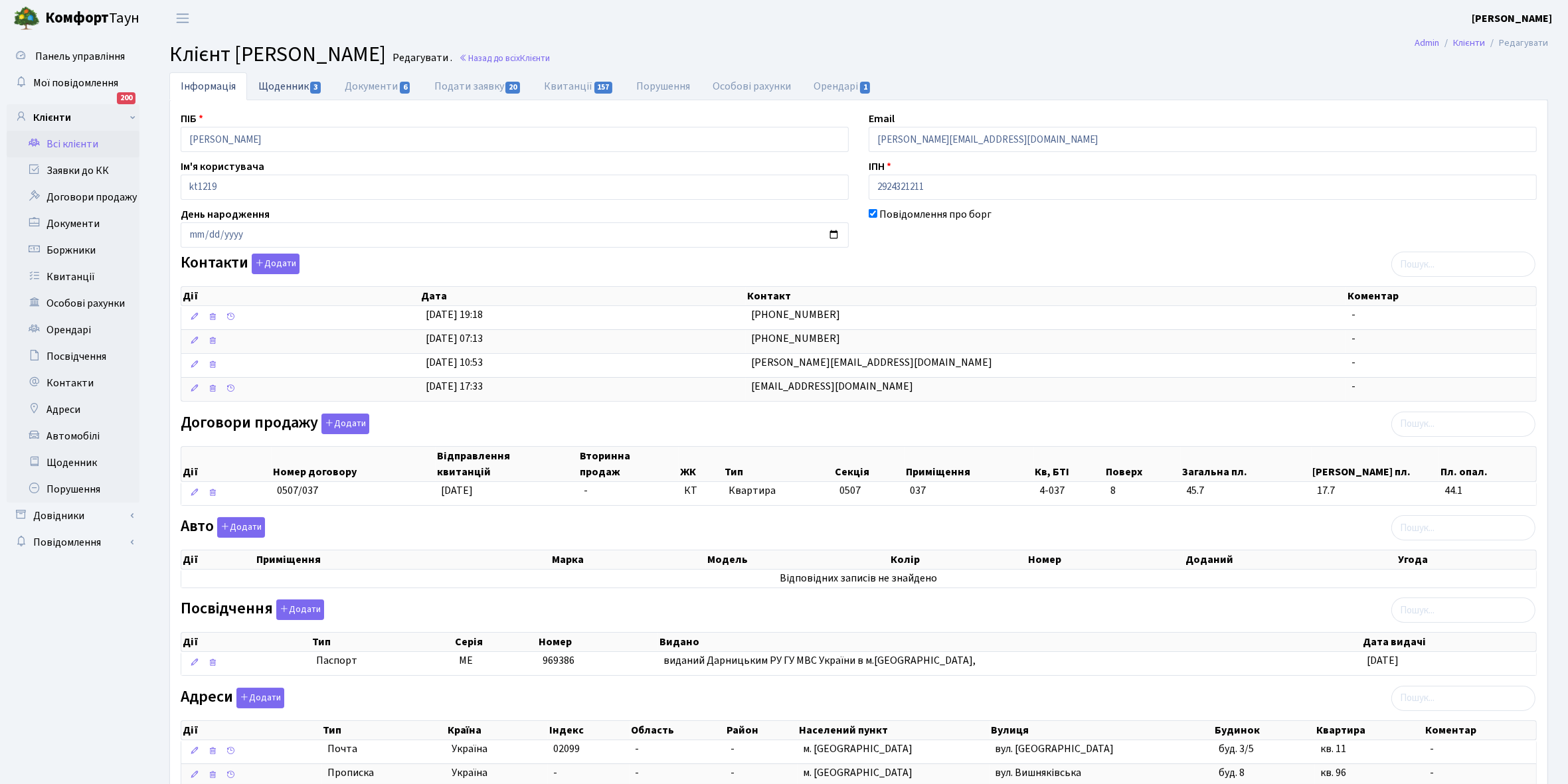
click at [270, 87] on link "Щоденник 3" at bounding box center [290, 85] width 86 height 27
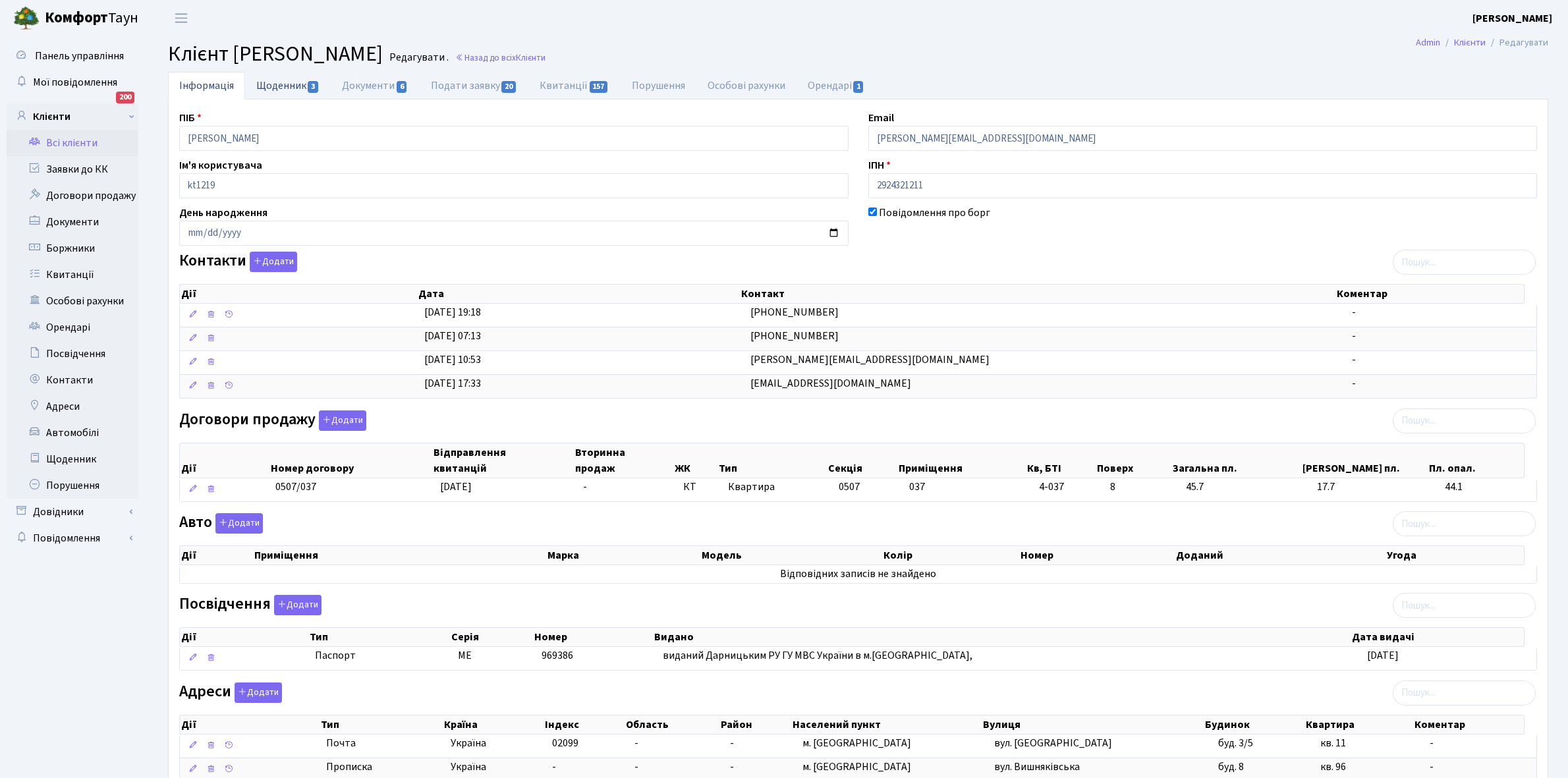
select select "25"
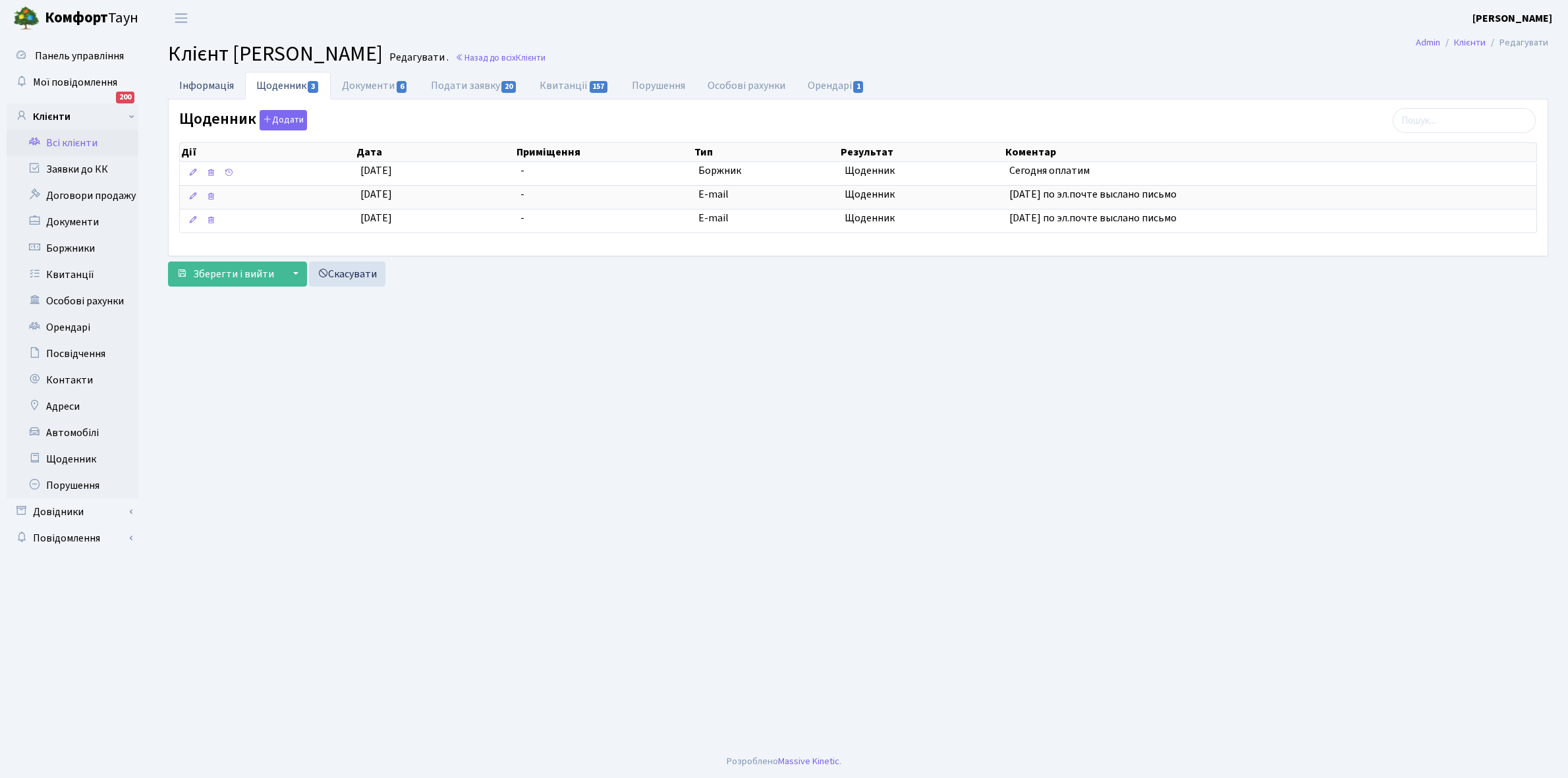
click at [202, 90] on link "Інформація" at bounding box center [206, 84] width 77 height 27
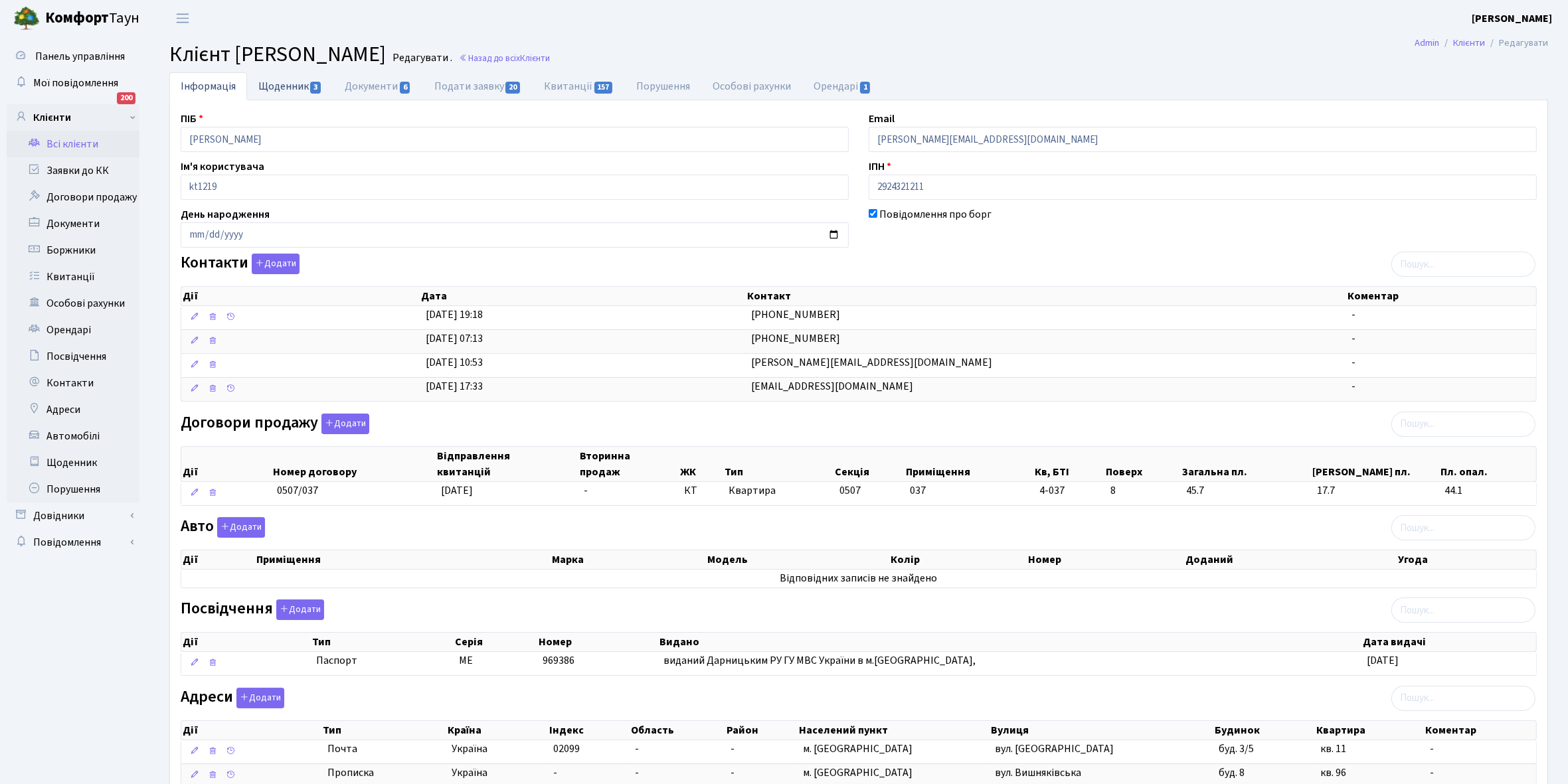
click at [276, 84] on link "Щоденник 3" at bounding box center [290, 85] width 86 height 27
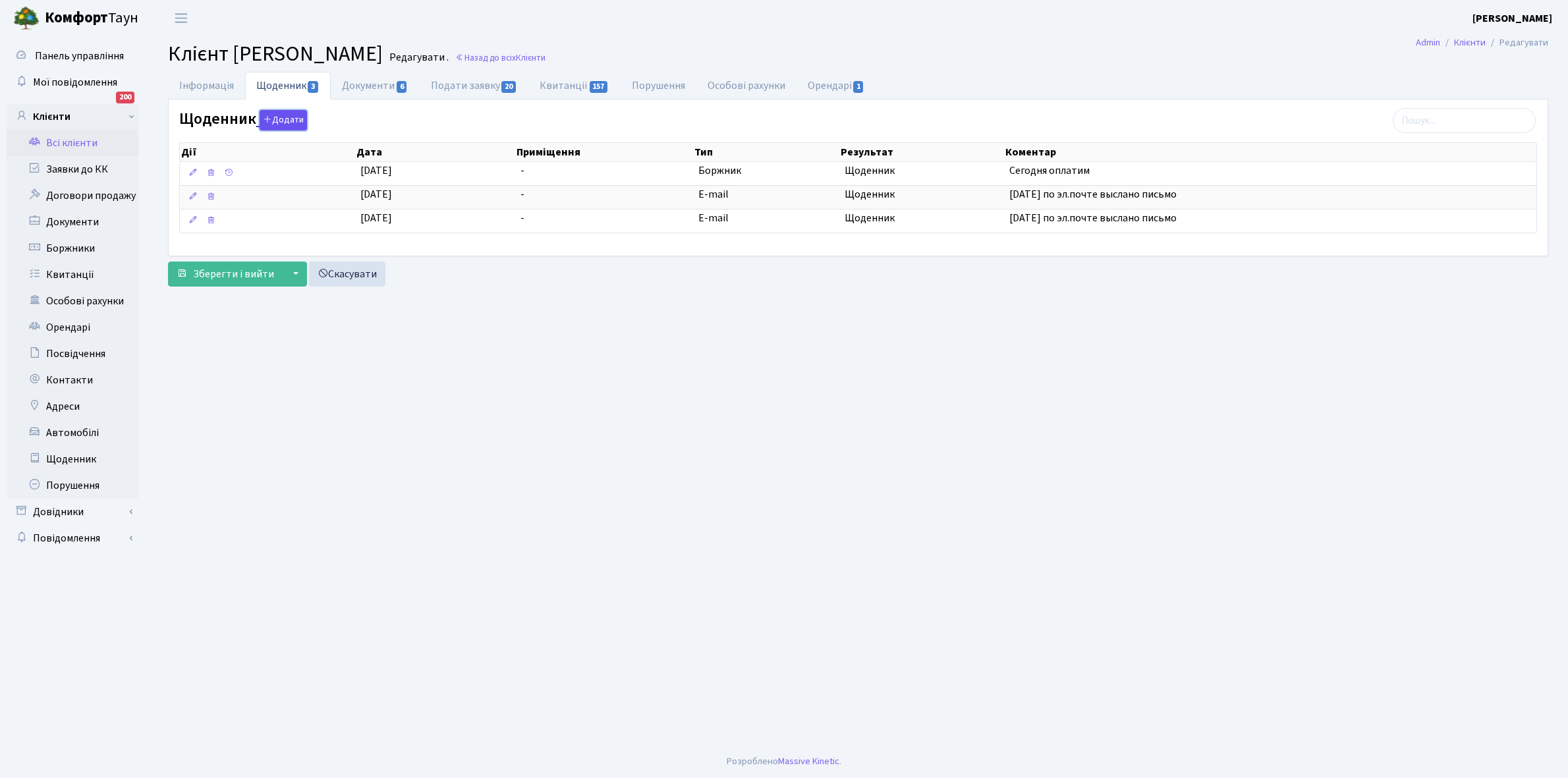
click at [288, 123] on button "Додати" at bounding box center [283, 121] width 47 height 20
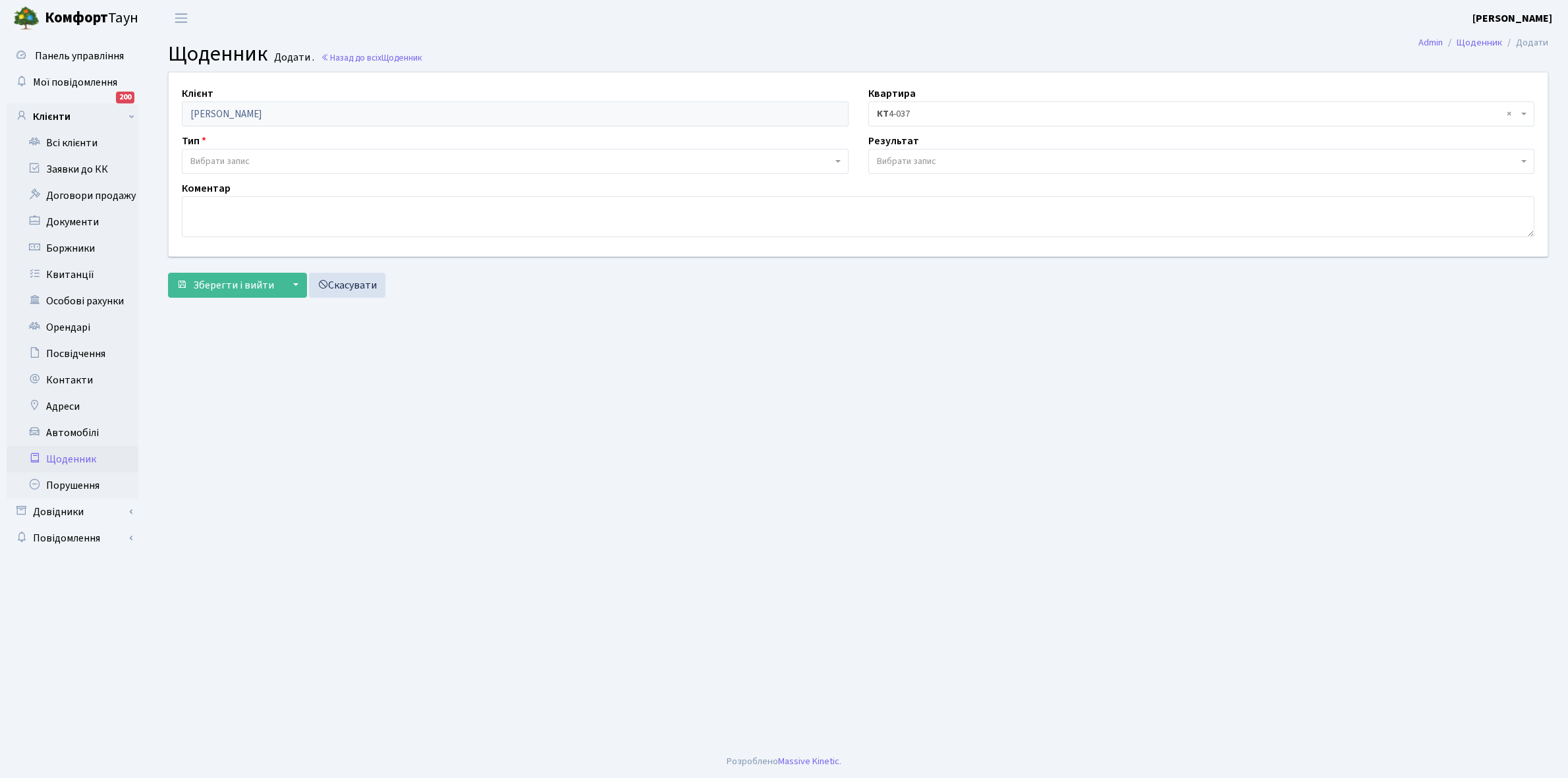
click at [264, 159] on span "Вибрати запис" at bounding box center [511, 161] width 642 height 13
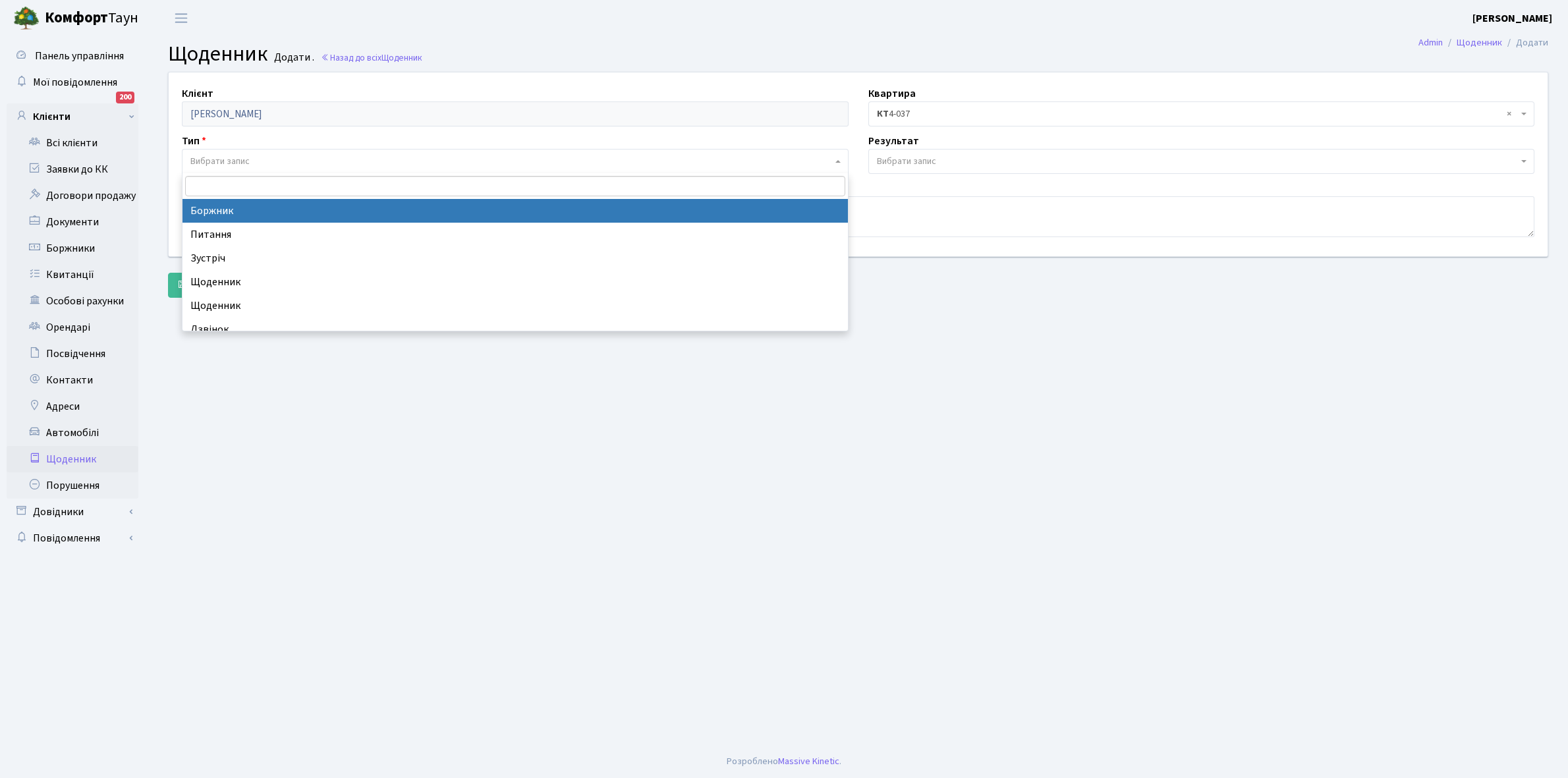
select select "189"
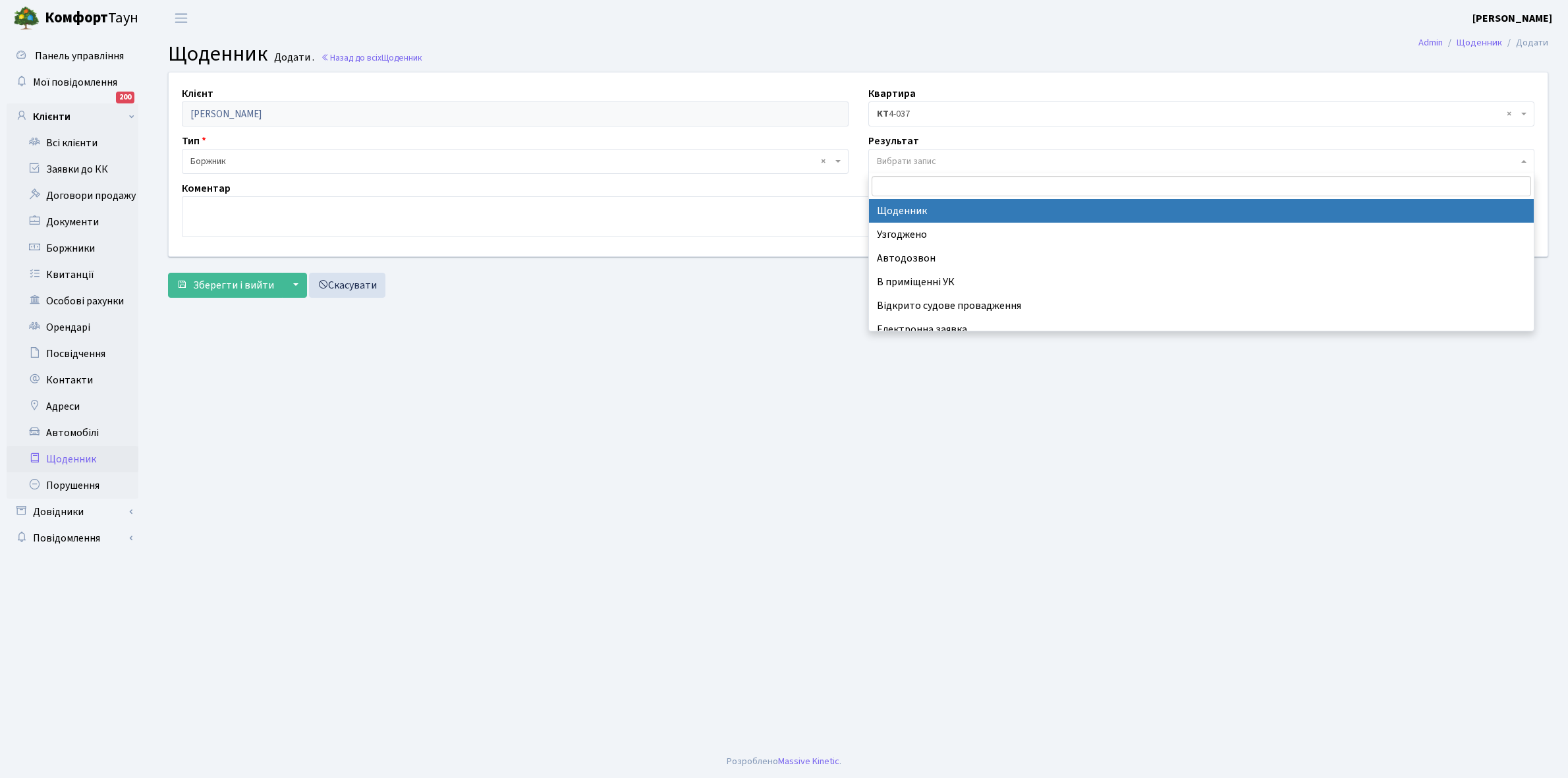
drag, startPoint x: 968, startPoint y: 156, endPoint x: 953, endPoint y: 162, distance: 16.2
click at [967, 156] on span "Вибрати запис" at bounding box center [1198, 161] width 642 height 13
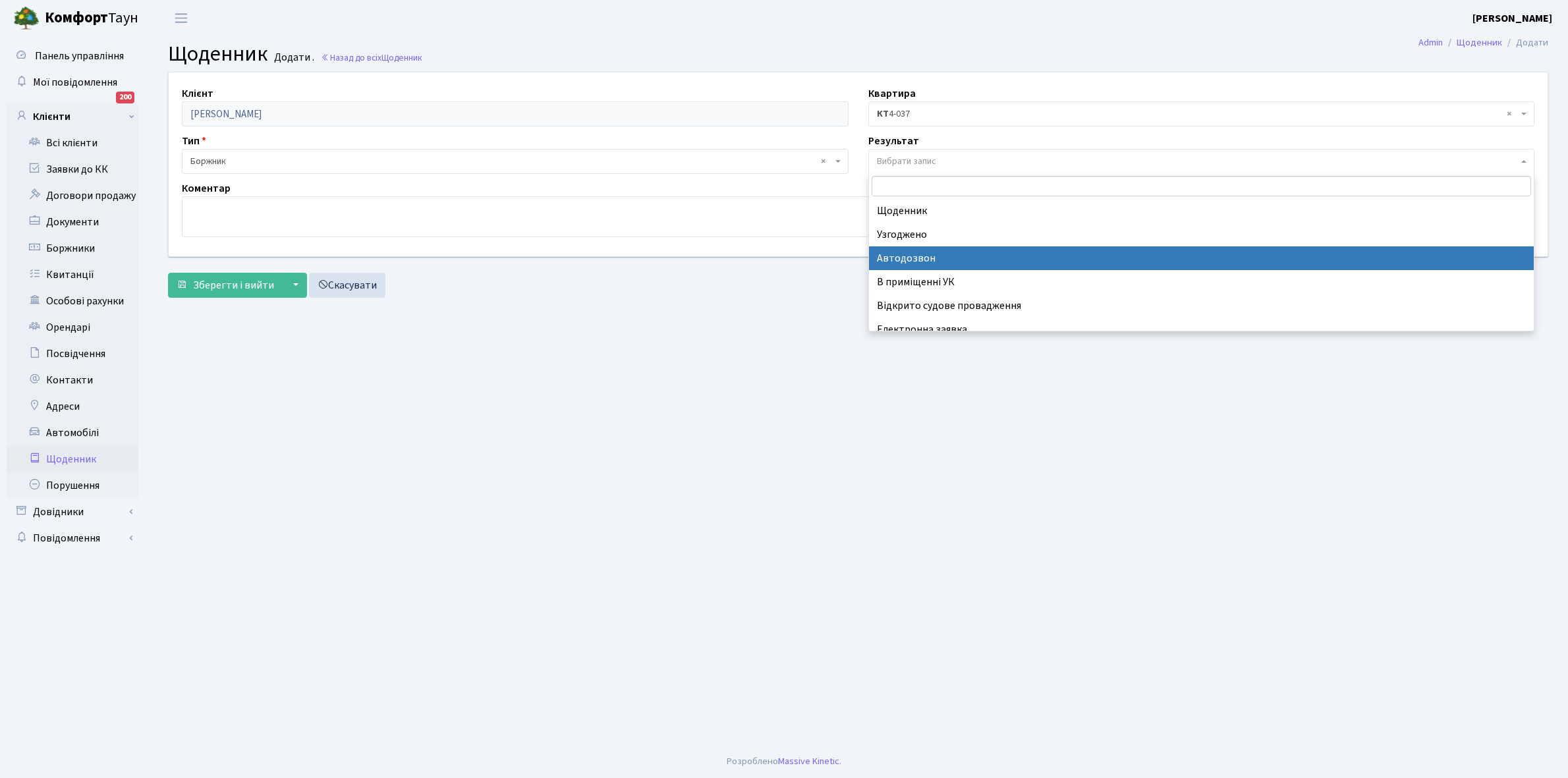
scroll to position [81, 0]
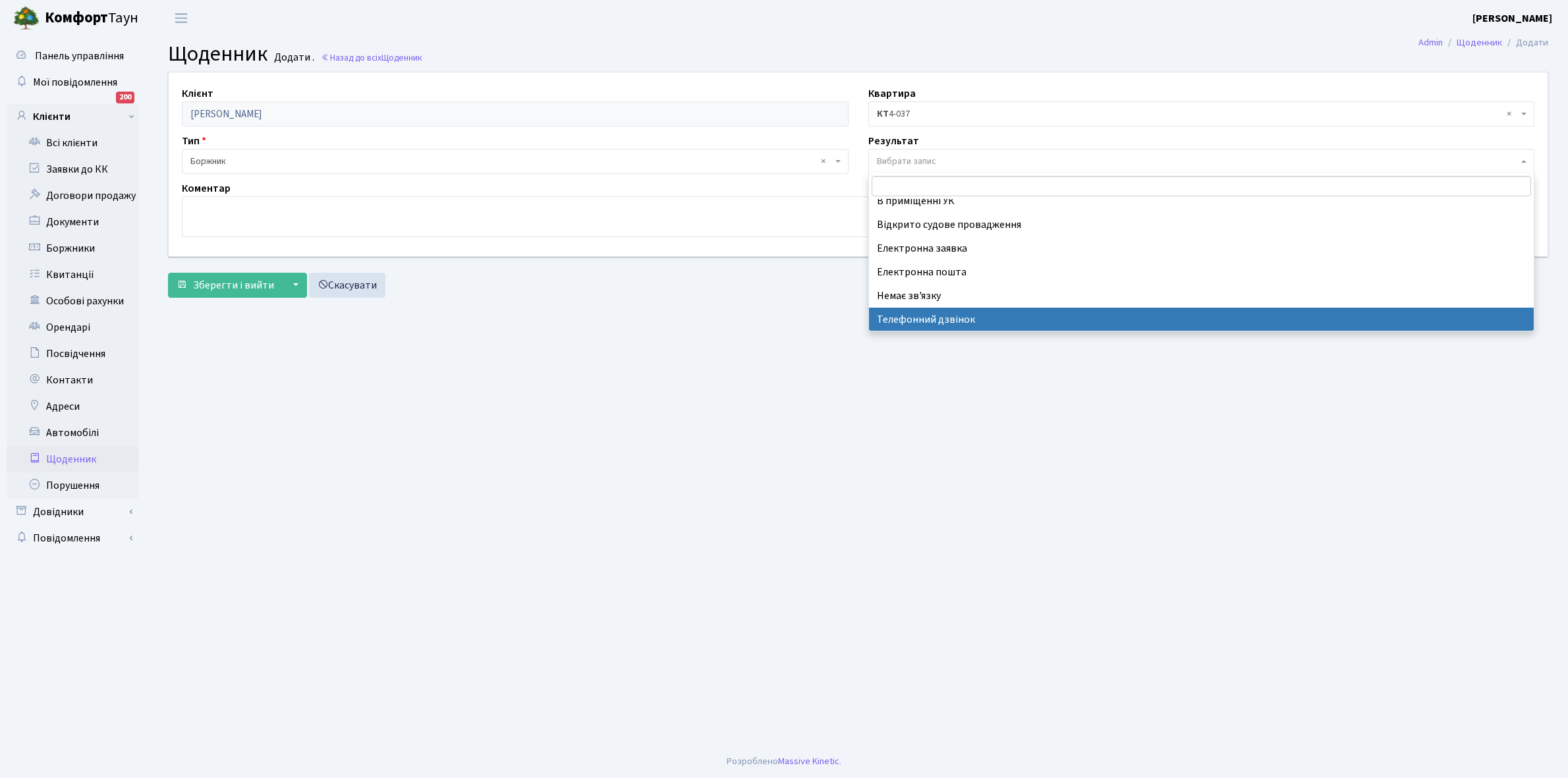
select select "196"
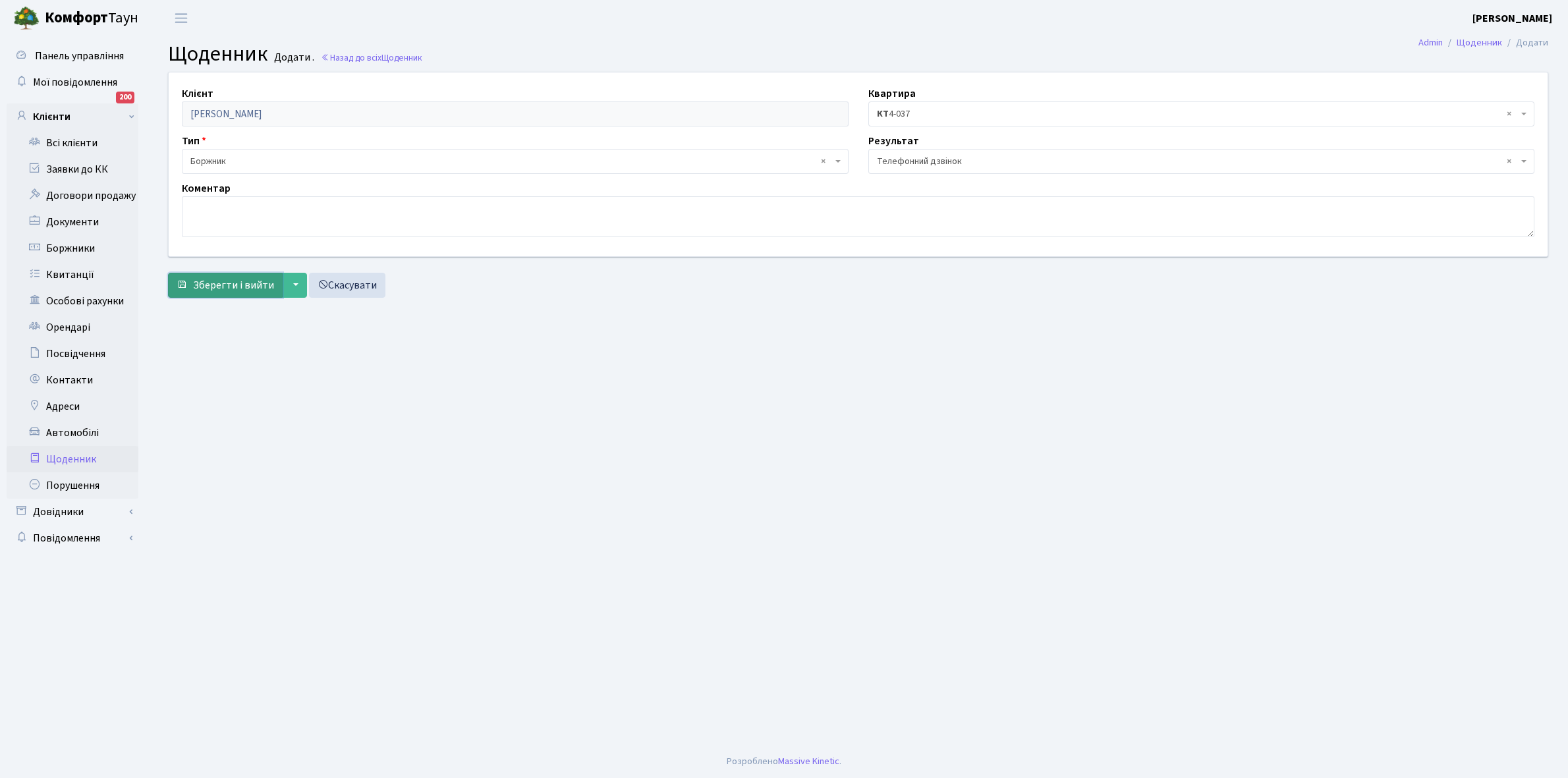
click at [238, 284] on span "Зберегти і вийти" at bounding box center [233, 286] width 81 height 15
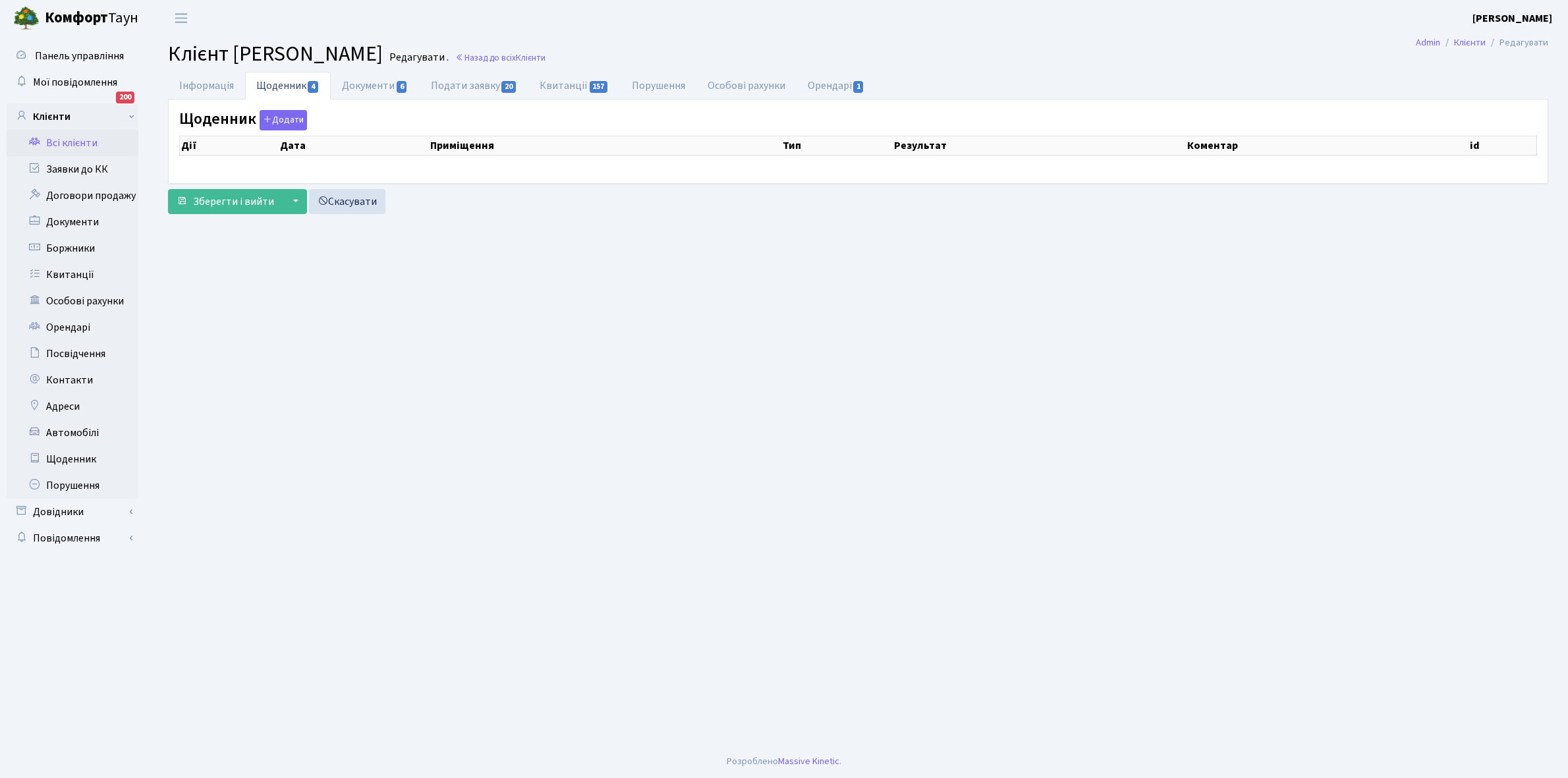
select select "25"
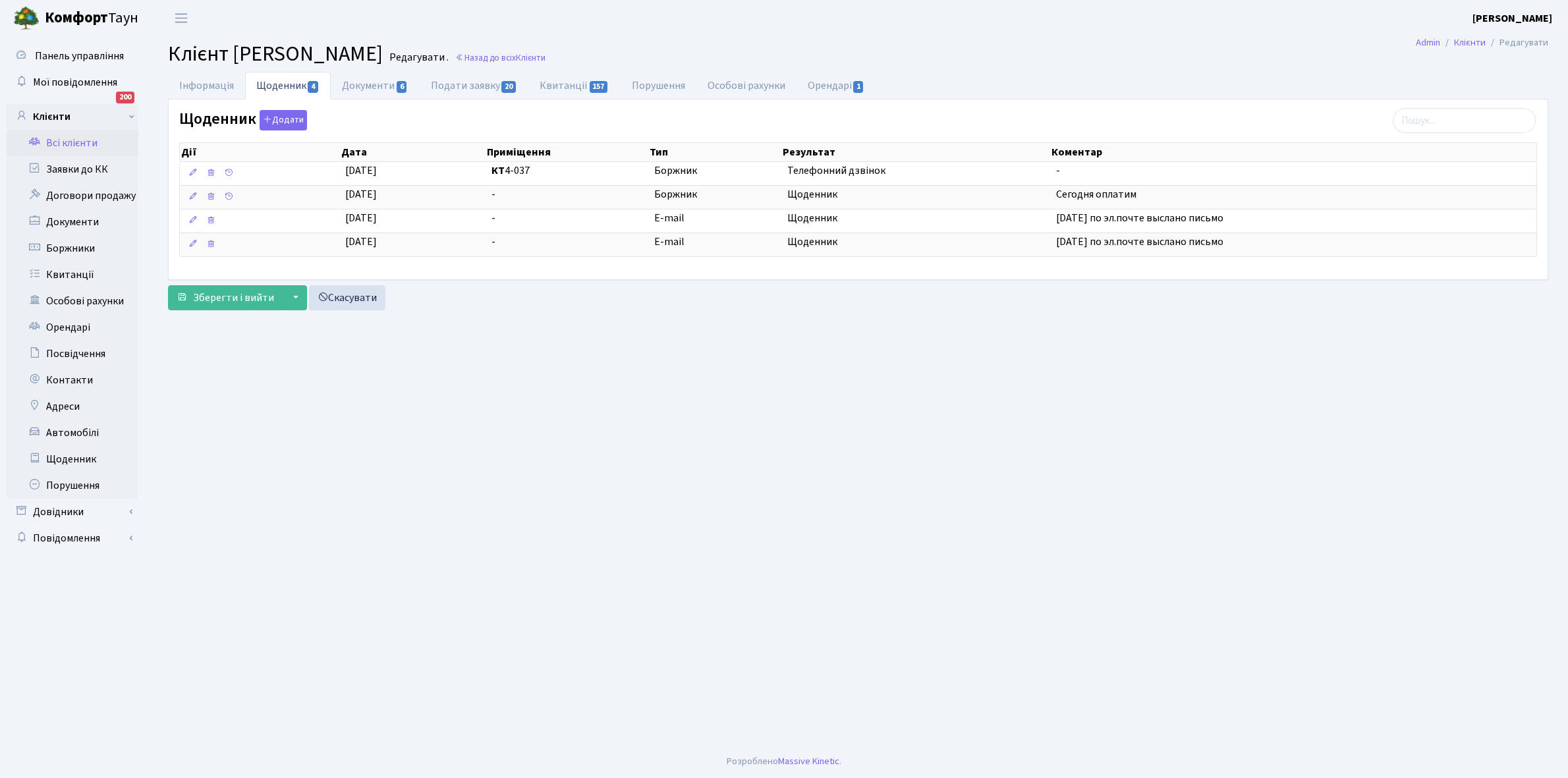
click at [86, 138] on link "Всі клієнти" at bounding box center [72, 143] width 132 height 26
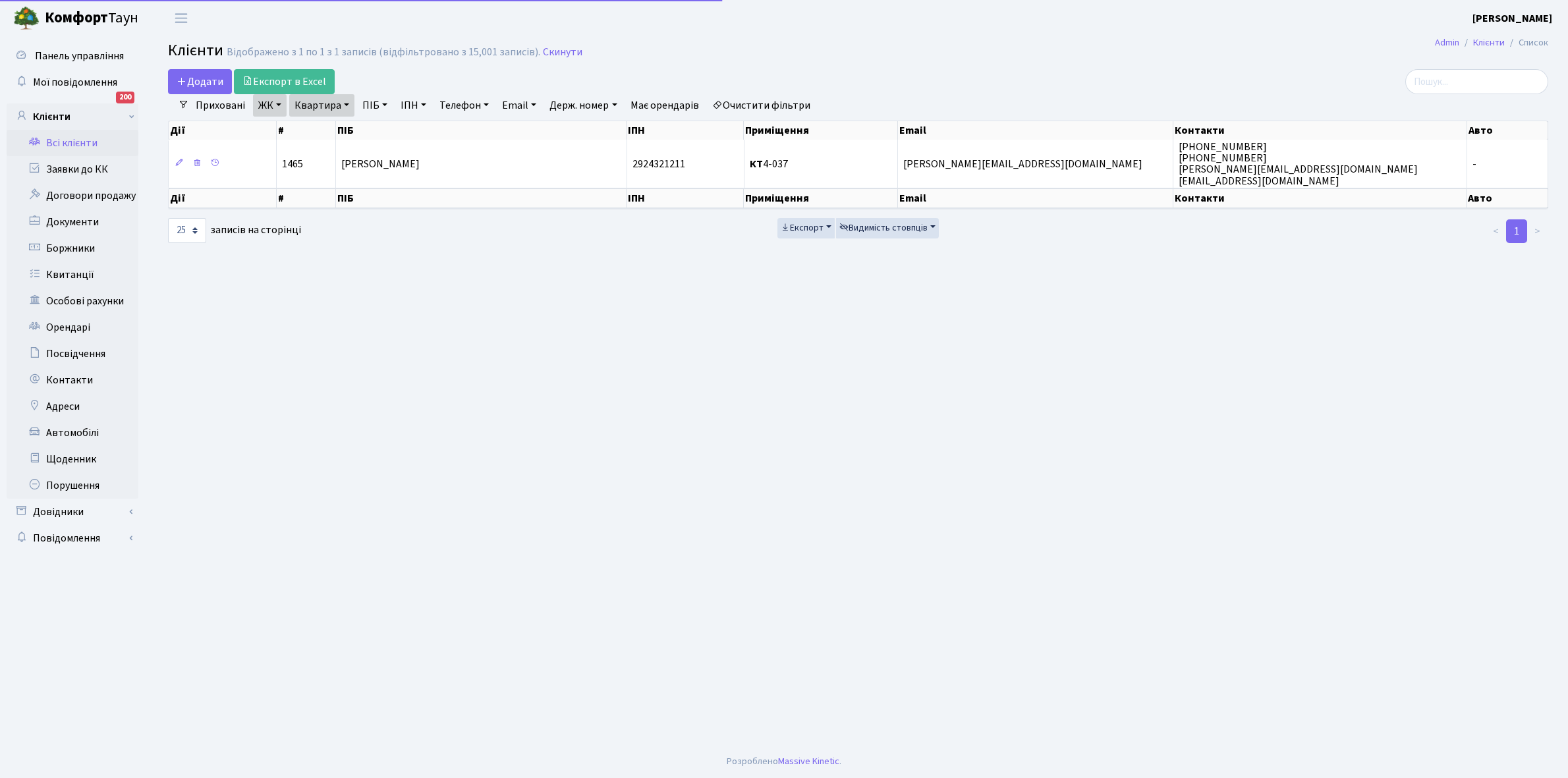
select select "25"
click at [778, 106] on link "Очистити фільтри" at bounding box center [761, 106] width 109 height 22
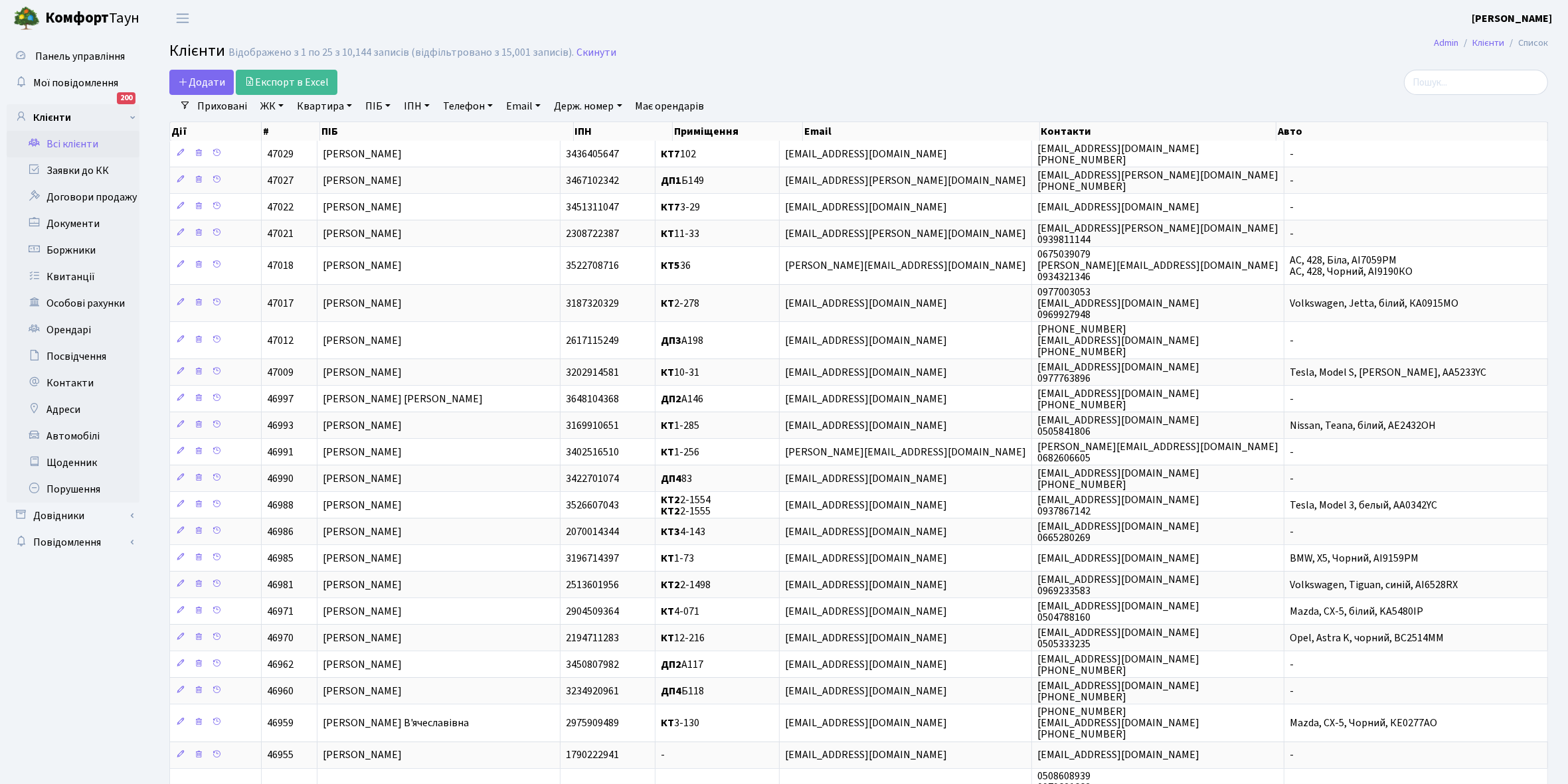
click at [281, 104] on link "ЖК" at bounding box center [272, 107] width 34 height 22
click at [310, 153] on li "КТ, вул. Регенераторна, 4" at bounding box center [338, 152] width 161 height 23
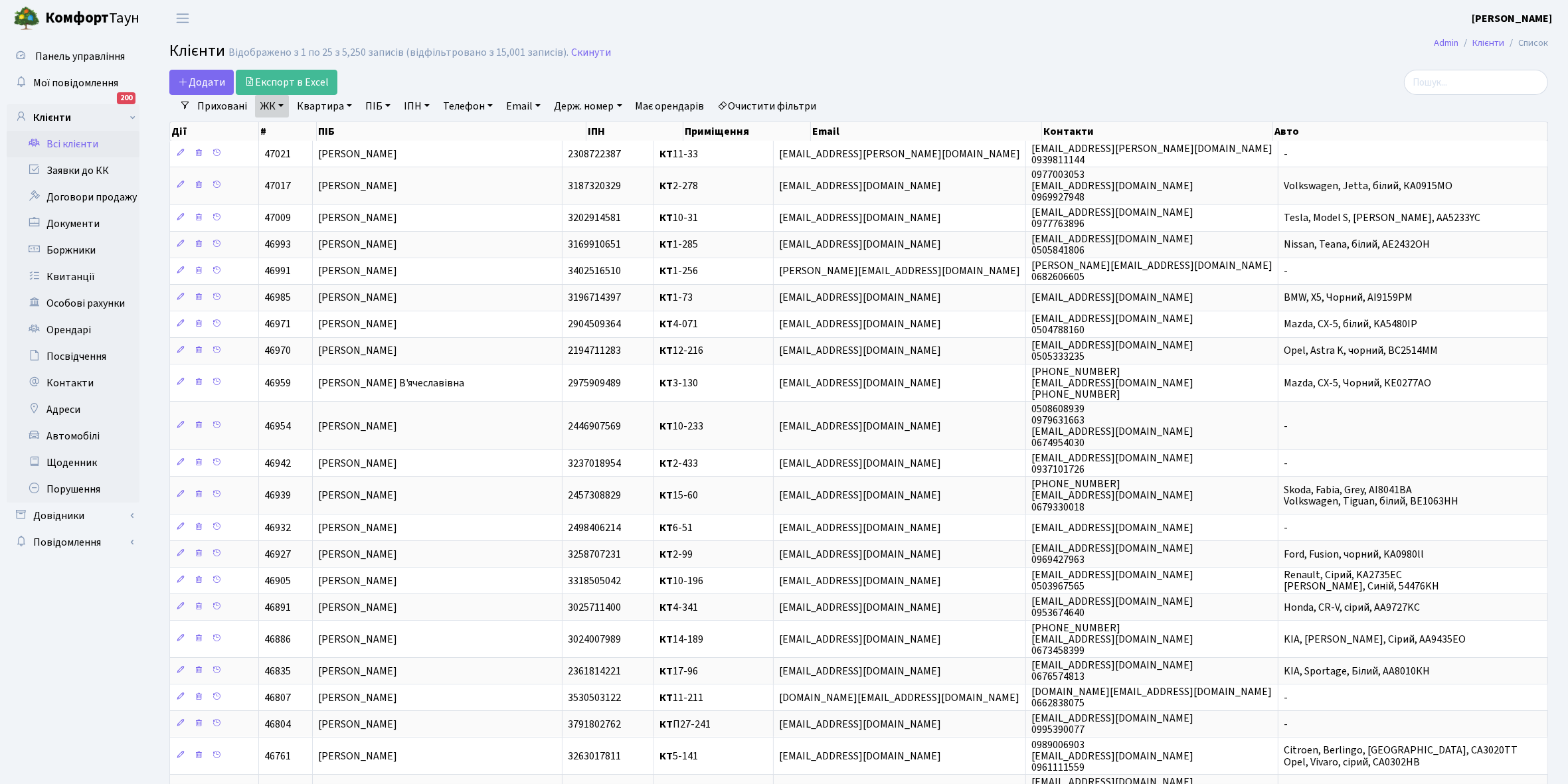
click at [350, 105] on link "Квартира" at bounding box center [324, 107] width 65 height 22
click at [320, 127] on input "text" at bounding box center [331, 132] width 78 height 25
type input "7-372"
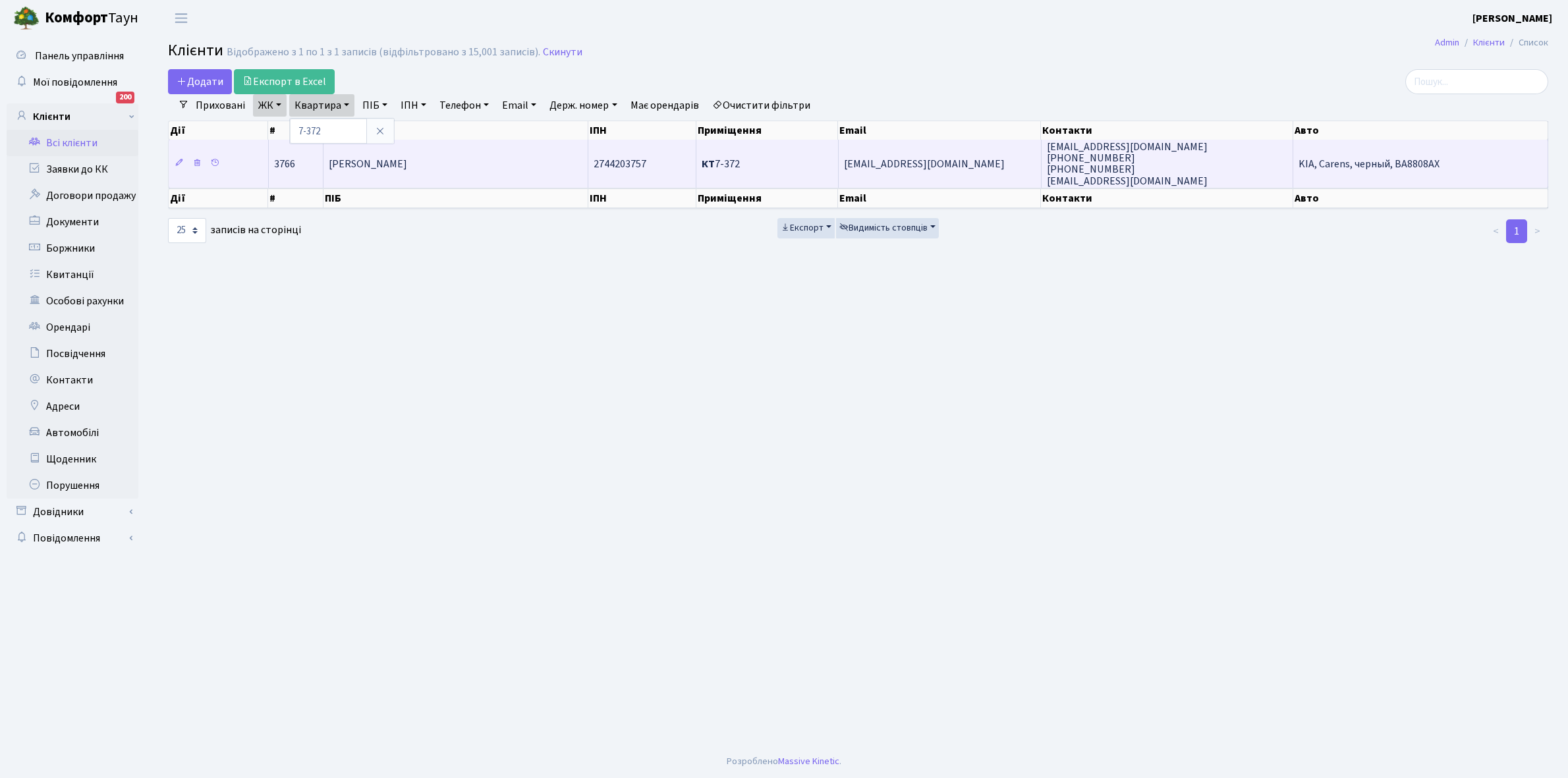
click at [407, 162] on span "[PERSON_NAME]" at bounding box center [367, 164] width 79 height 15
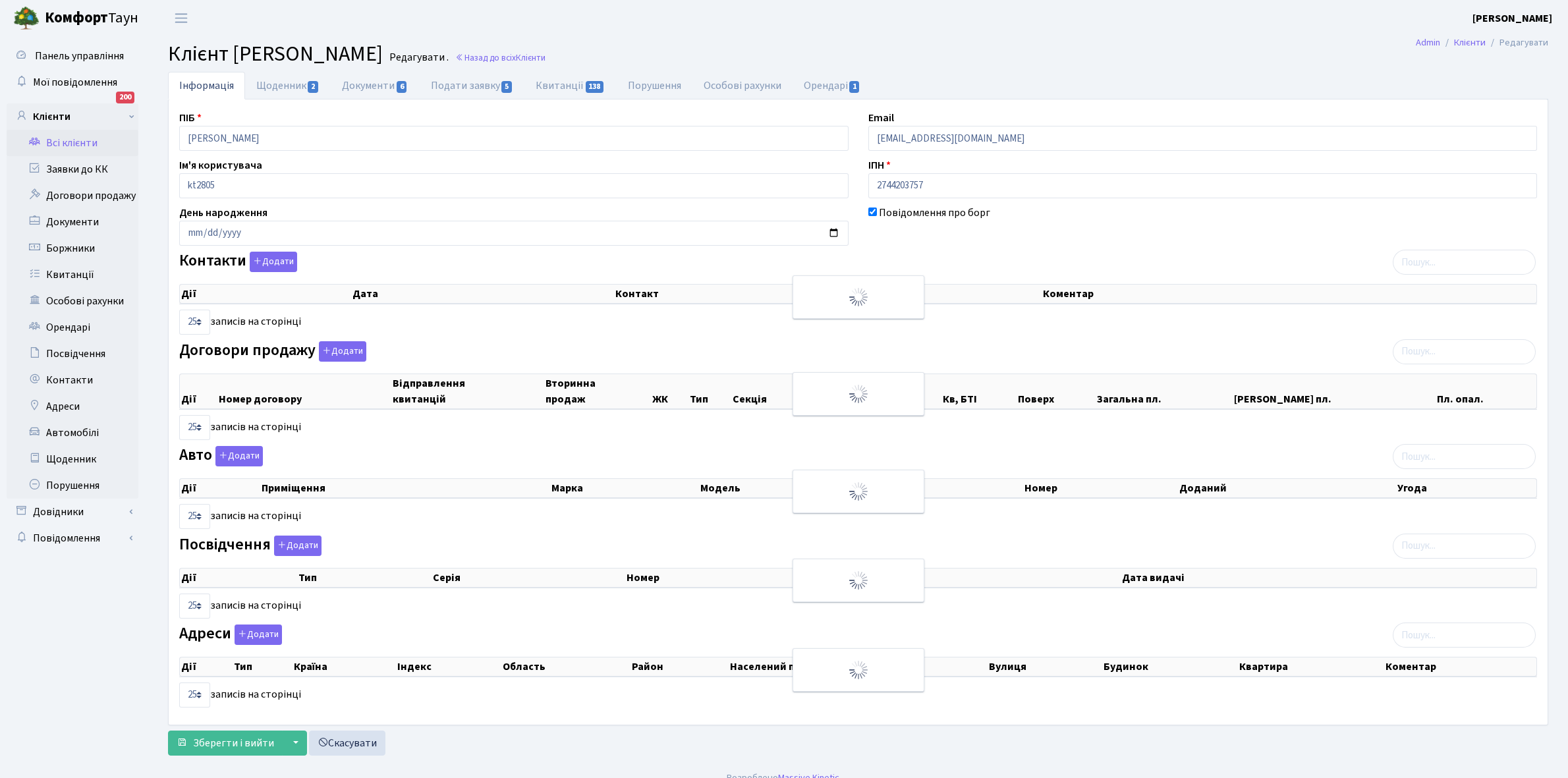
select select "25"
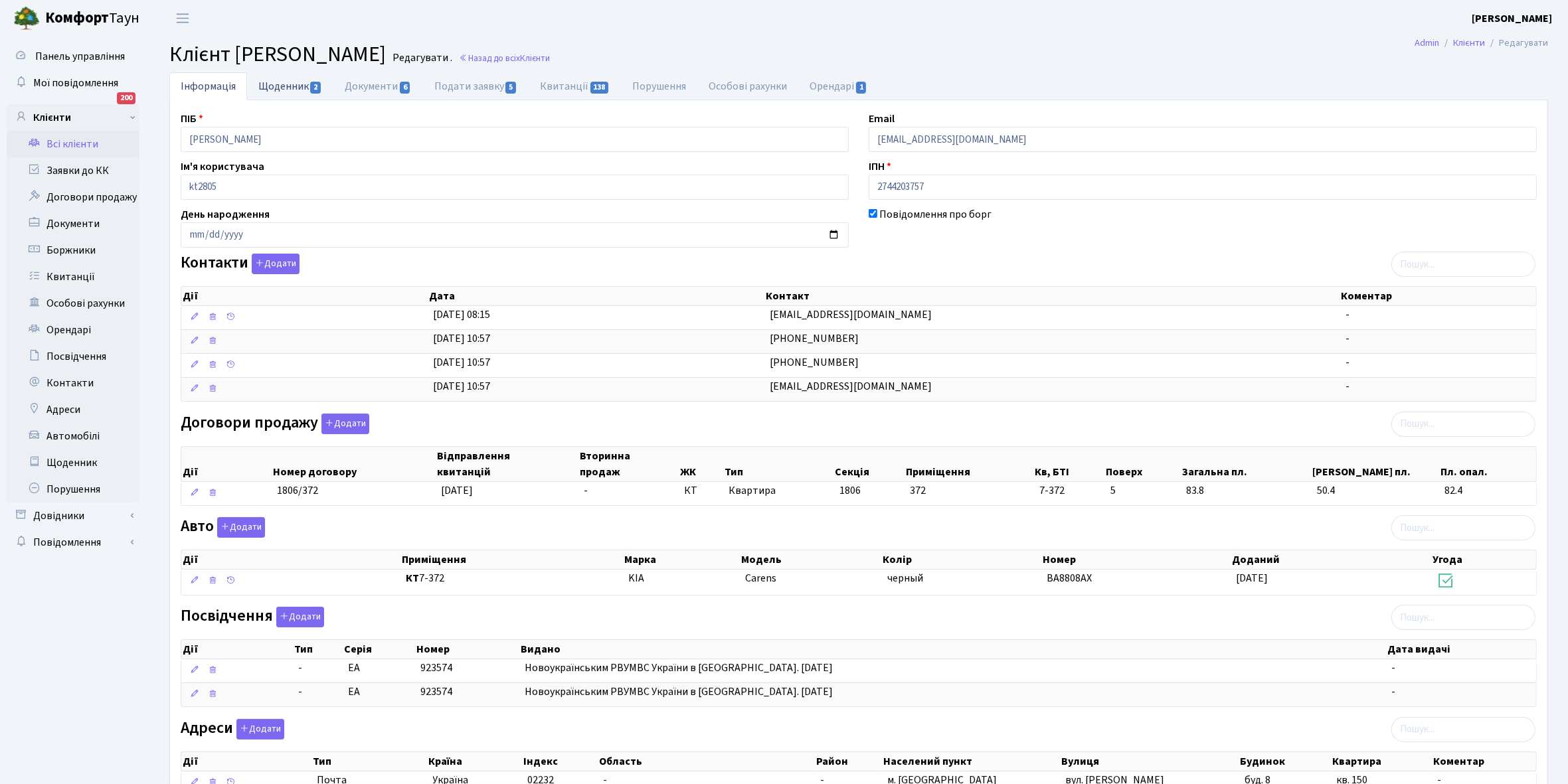
click at [271, 85] on link "Щоденник 2" at bounding box center [290, 85] width 86 height 27
select select "25"
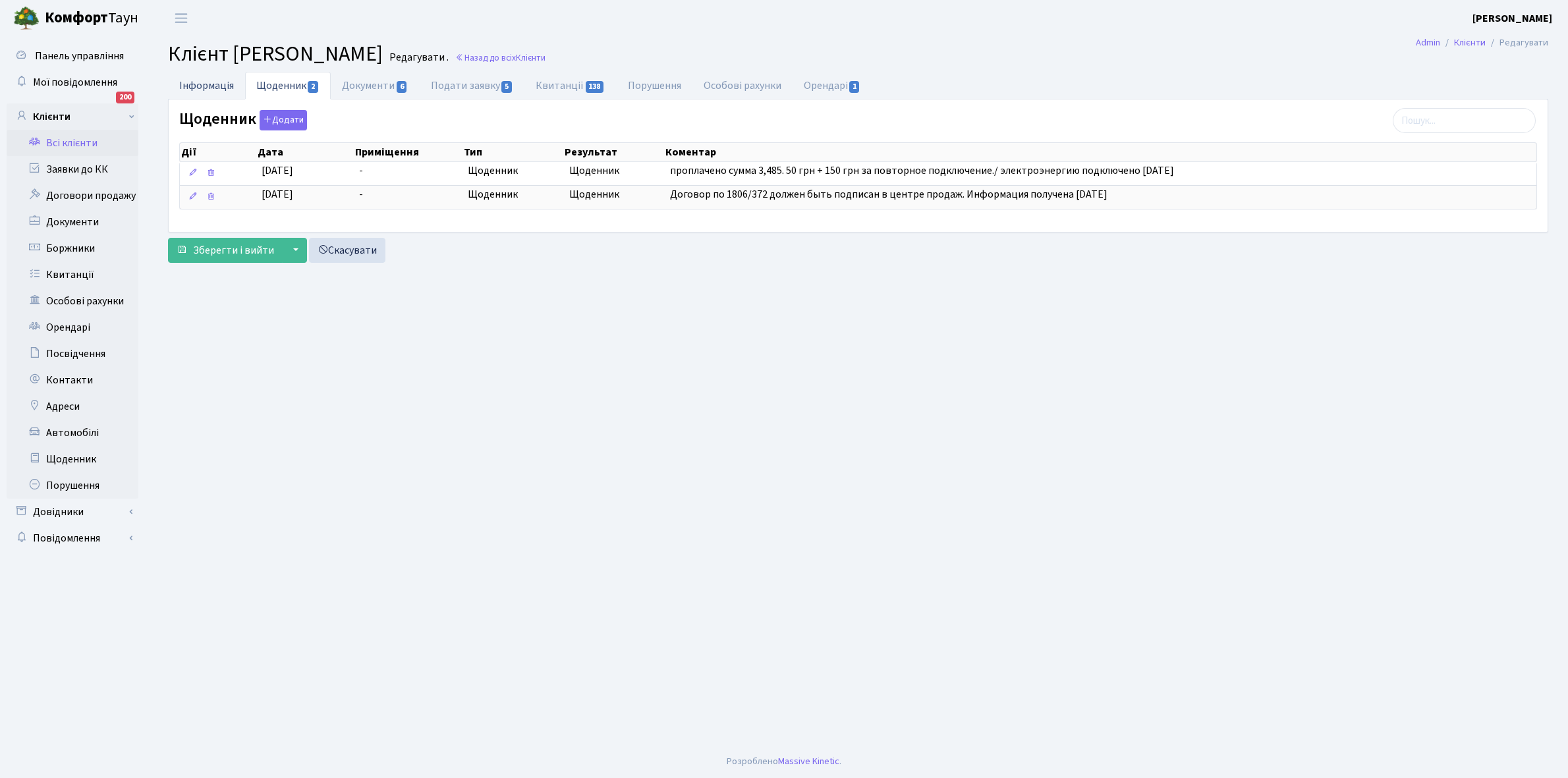
click at [192, 87] on link "Інформація" at bounding box center [206, 84] width 77 height 27
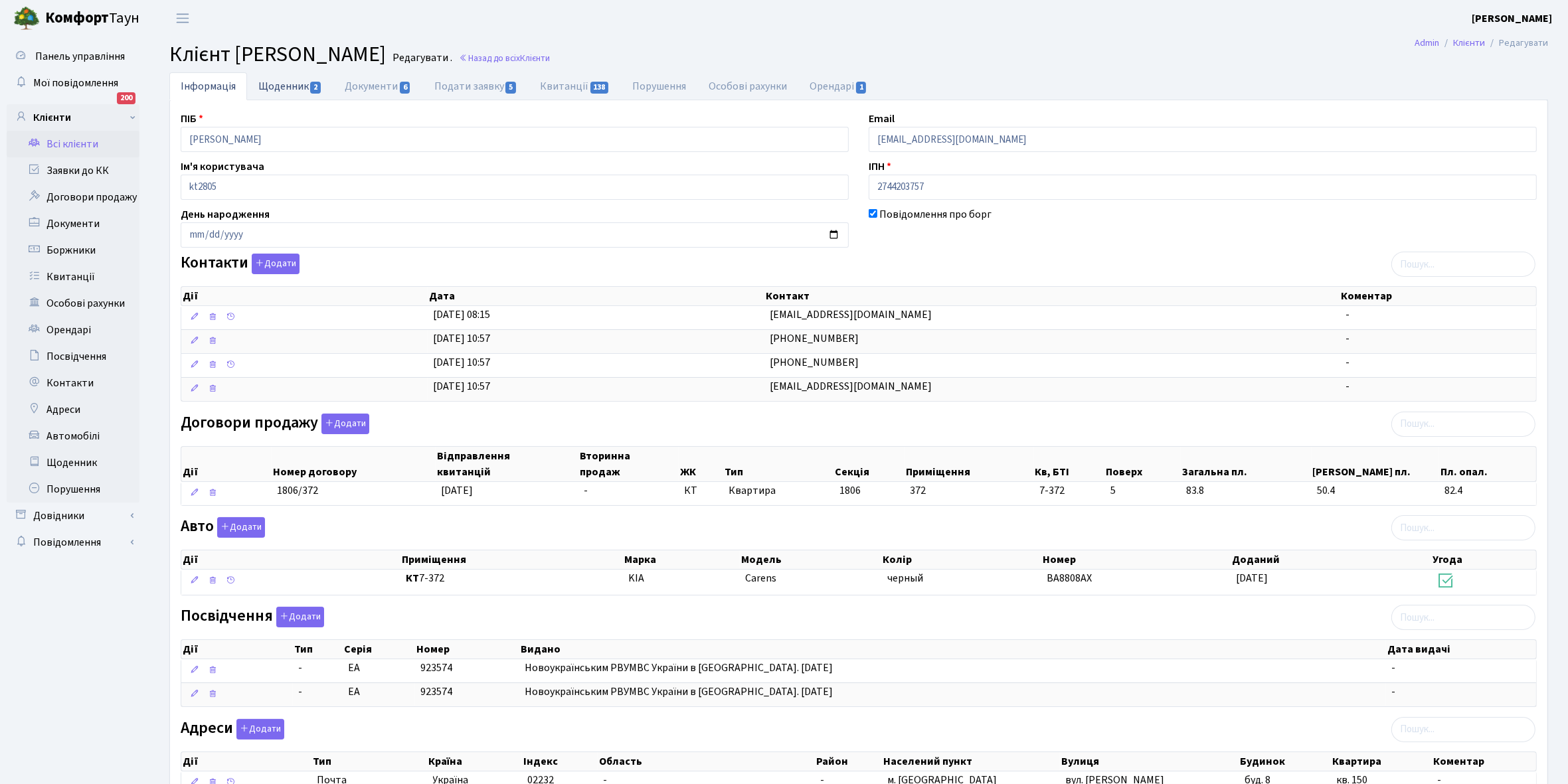
click at [281, 88] on link "Щоденник 2" at bounding box center [290, 85] width 86 height 27
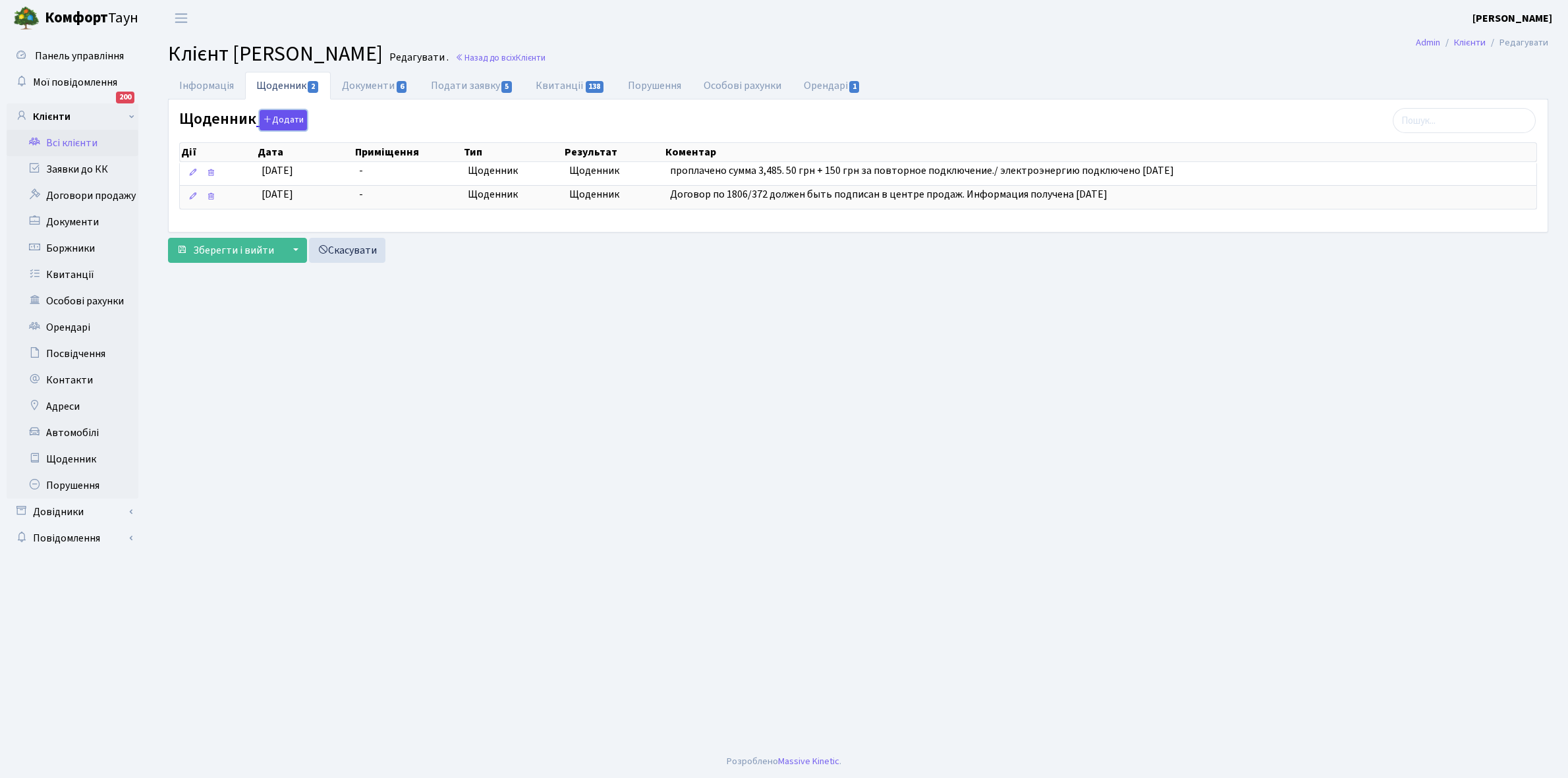
click at [281, 122] on button "Додати" at bounding box center [283, 121] width 47 height 20
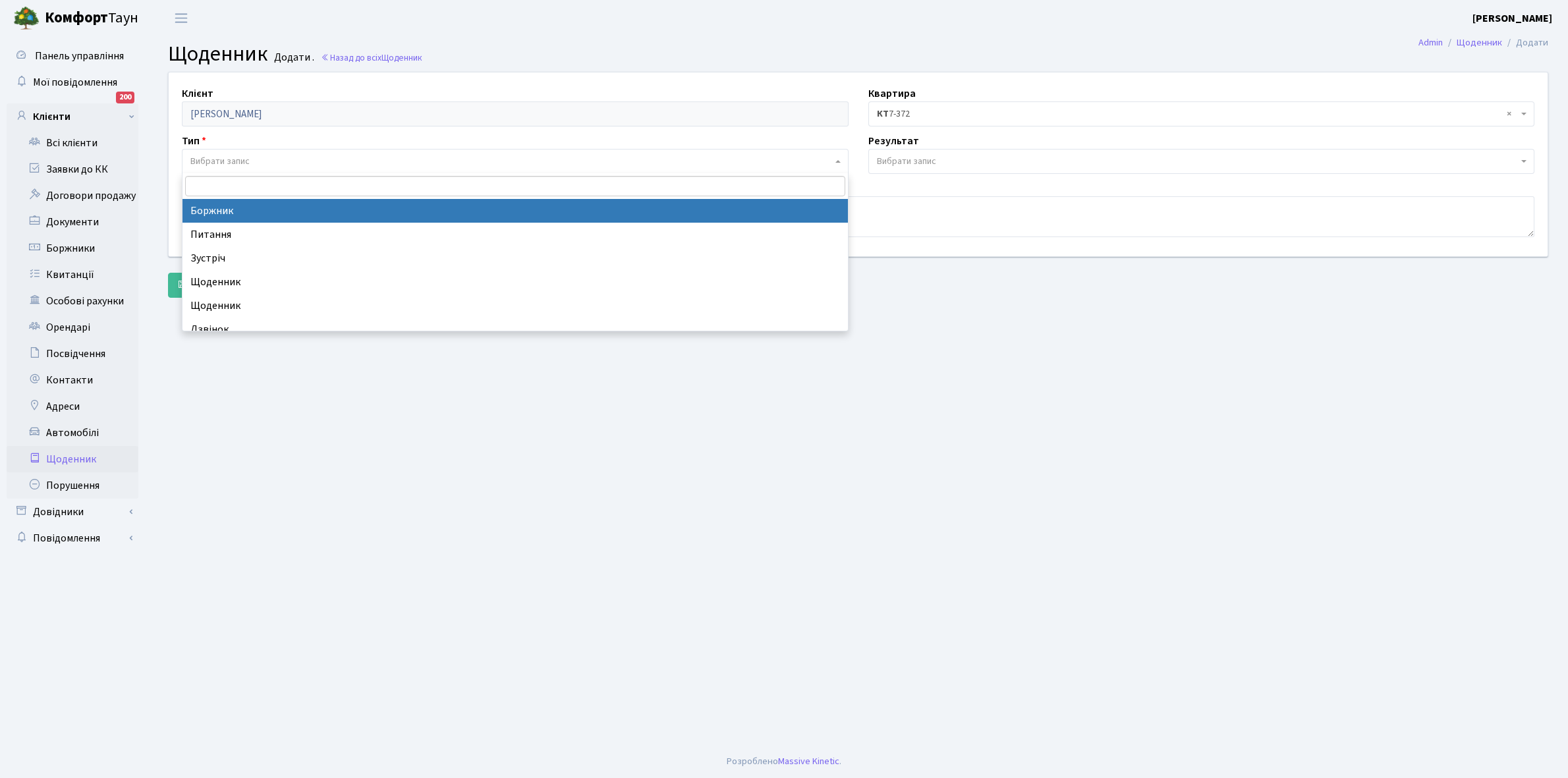
click at [263, 160] on span "Вибрати запис" at bounding box center [511, 161] width 642 height 13
select select "189"
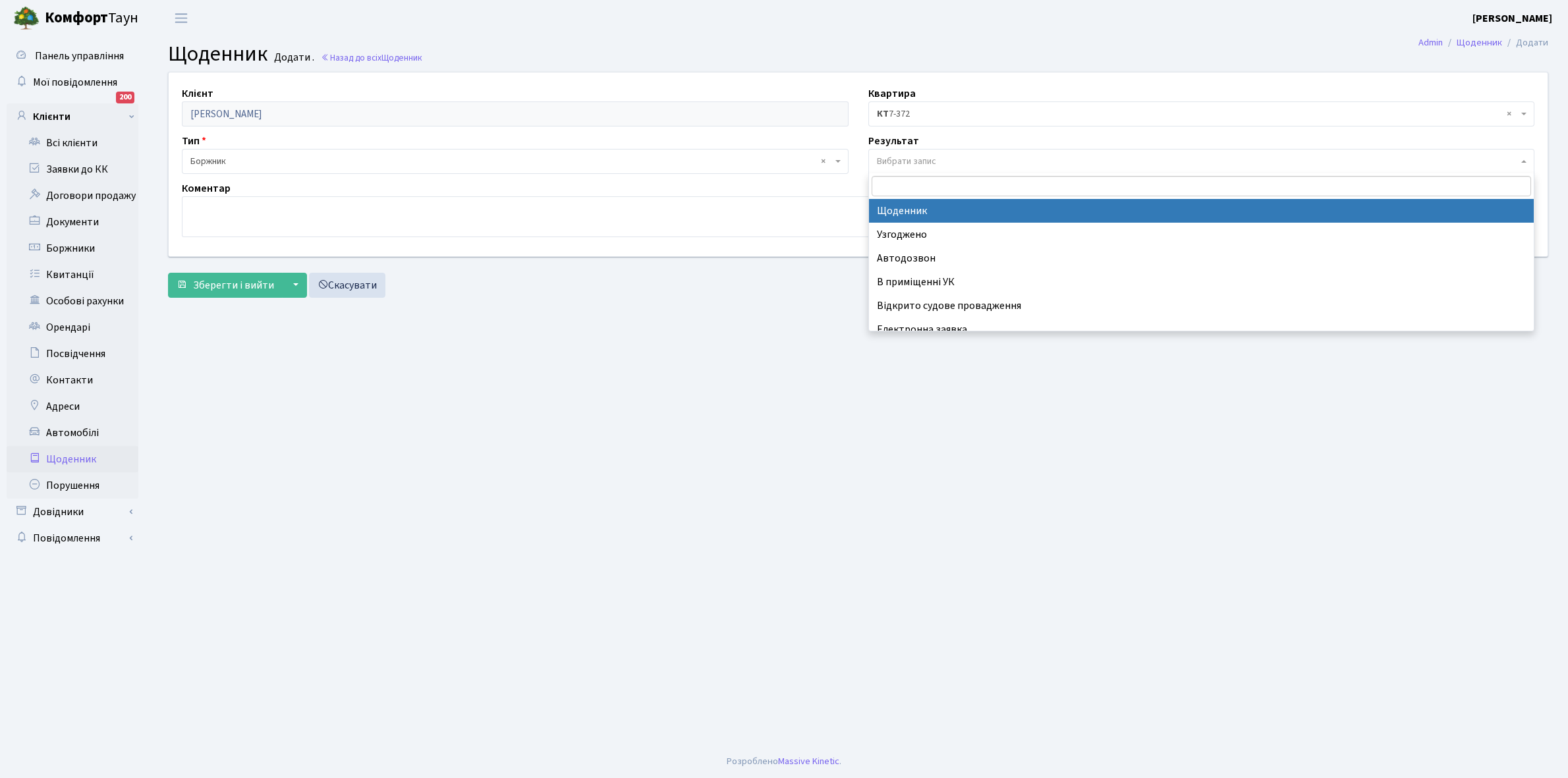
click at [906, 161] on span "Вибрати запис" at bounding box center [906, 161] width 59 height 13
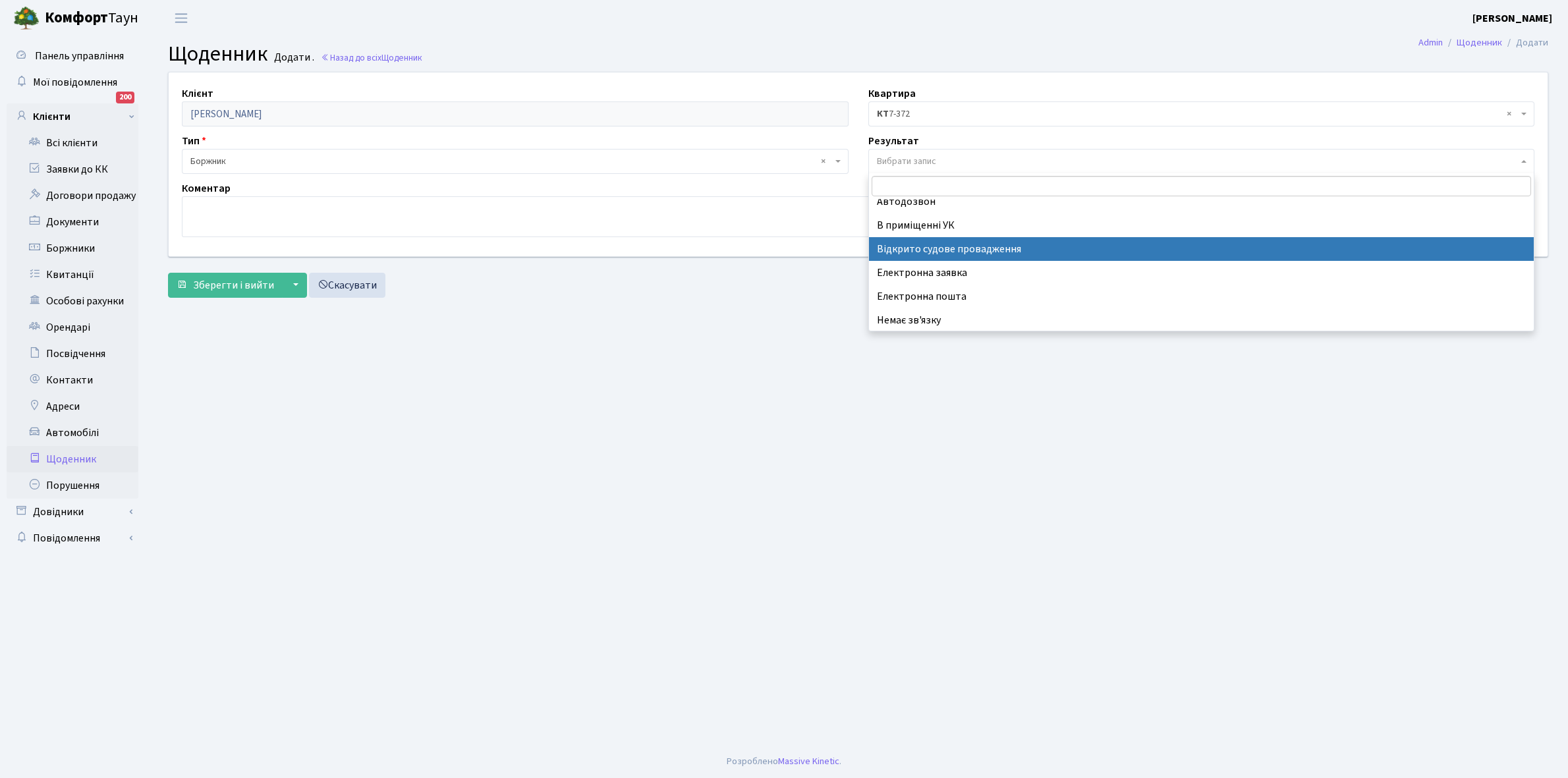
scroll to position [81, 0]
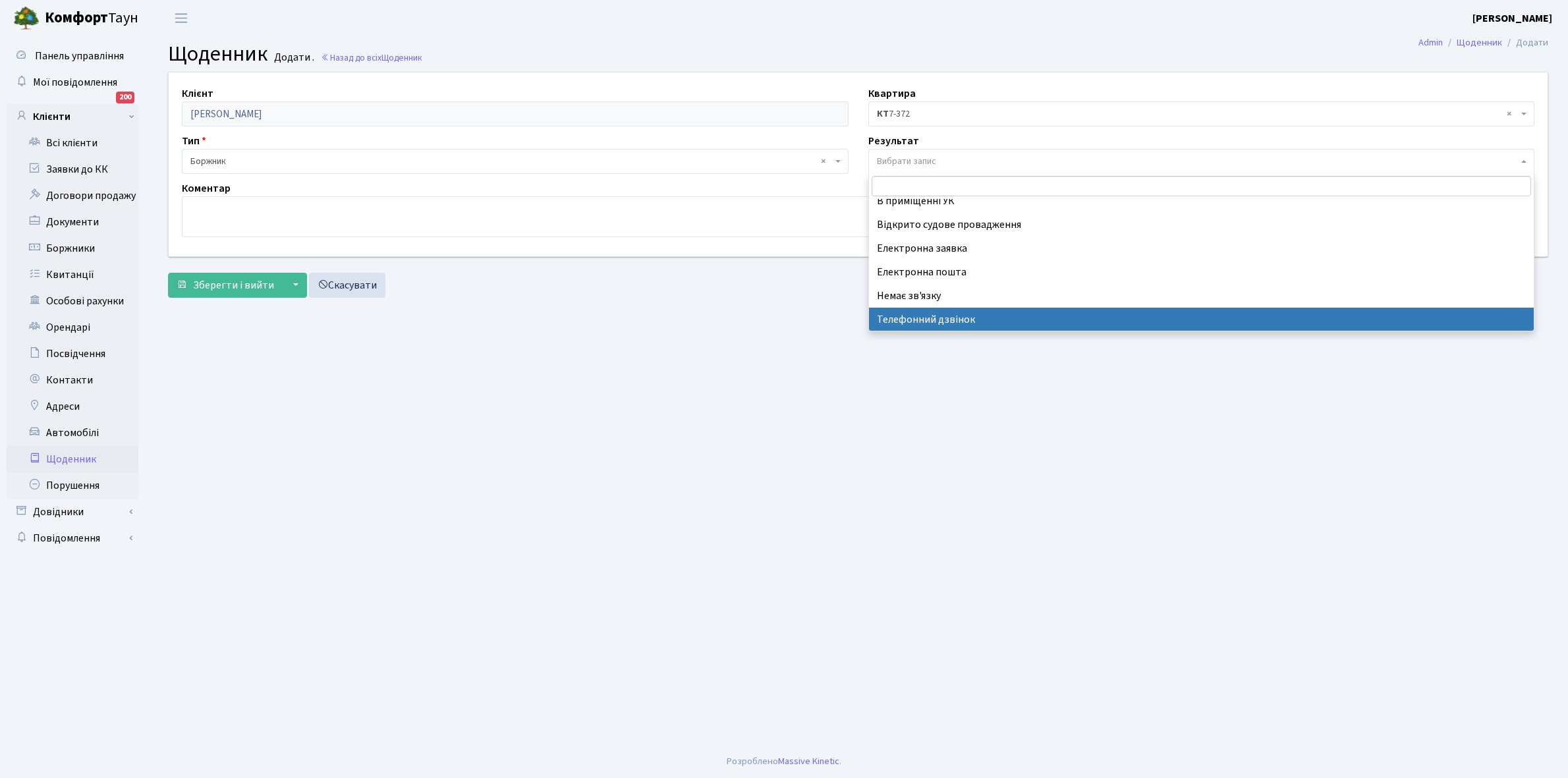
select select "196"
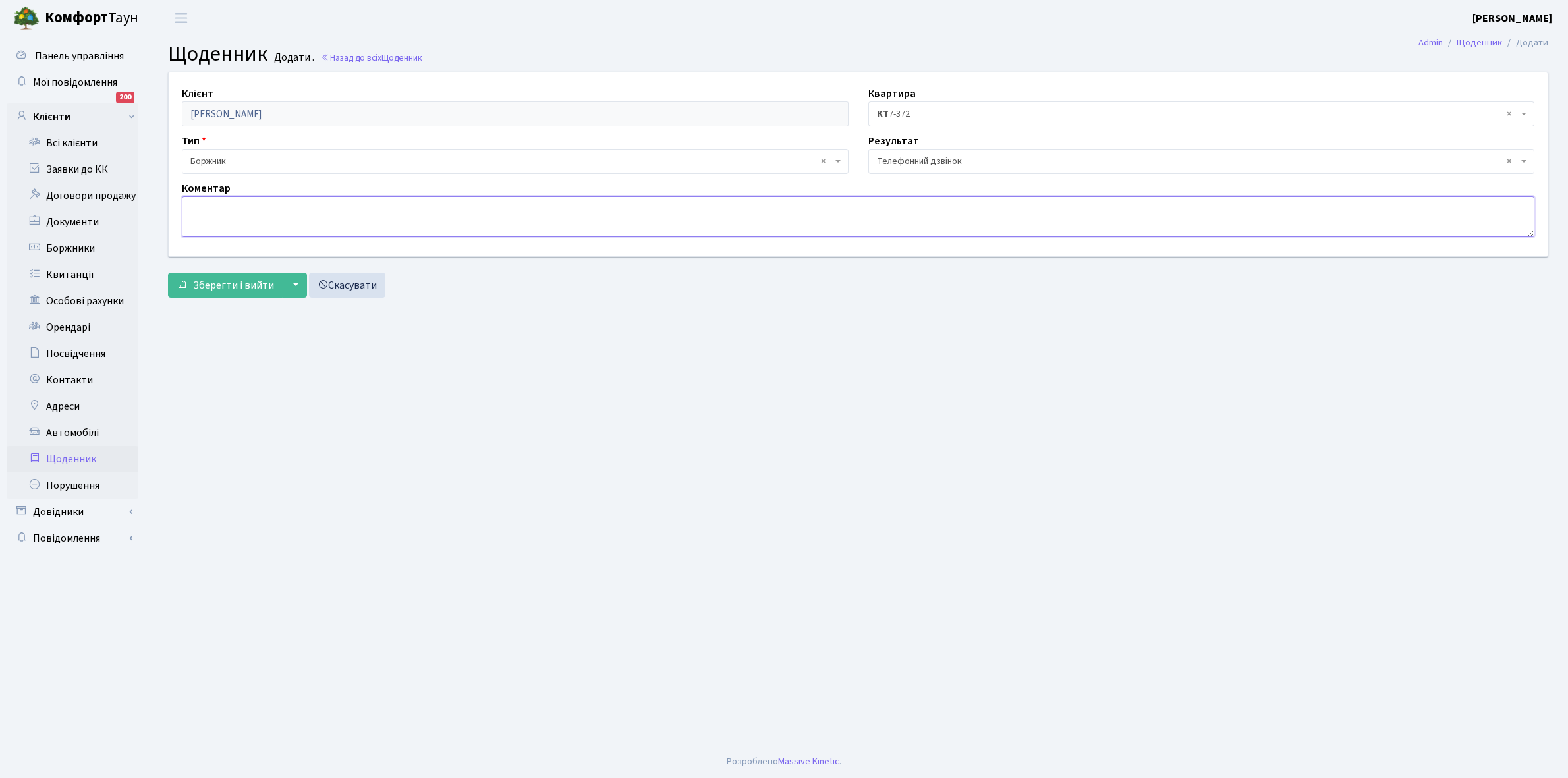
click at [222, 212] on textarea at bounding box center [858, 217] width 1353 height 41
type textarea "Не бере трубку телефона"
click at [231, 283] on span "Зберегти і вийти" at bounding box center [233, 286] width 81 height 15
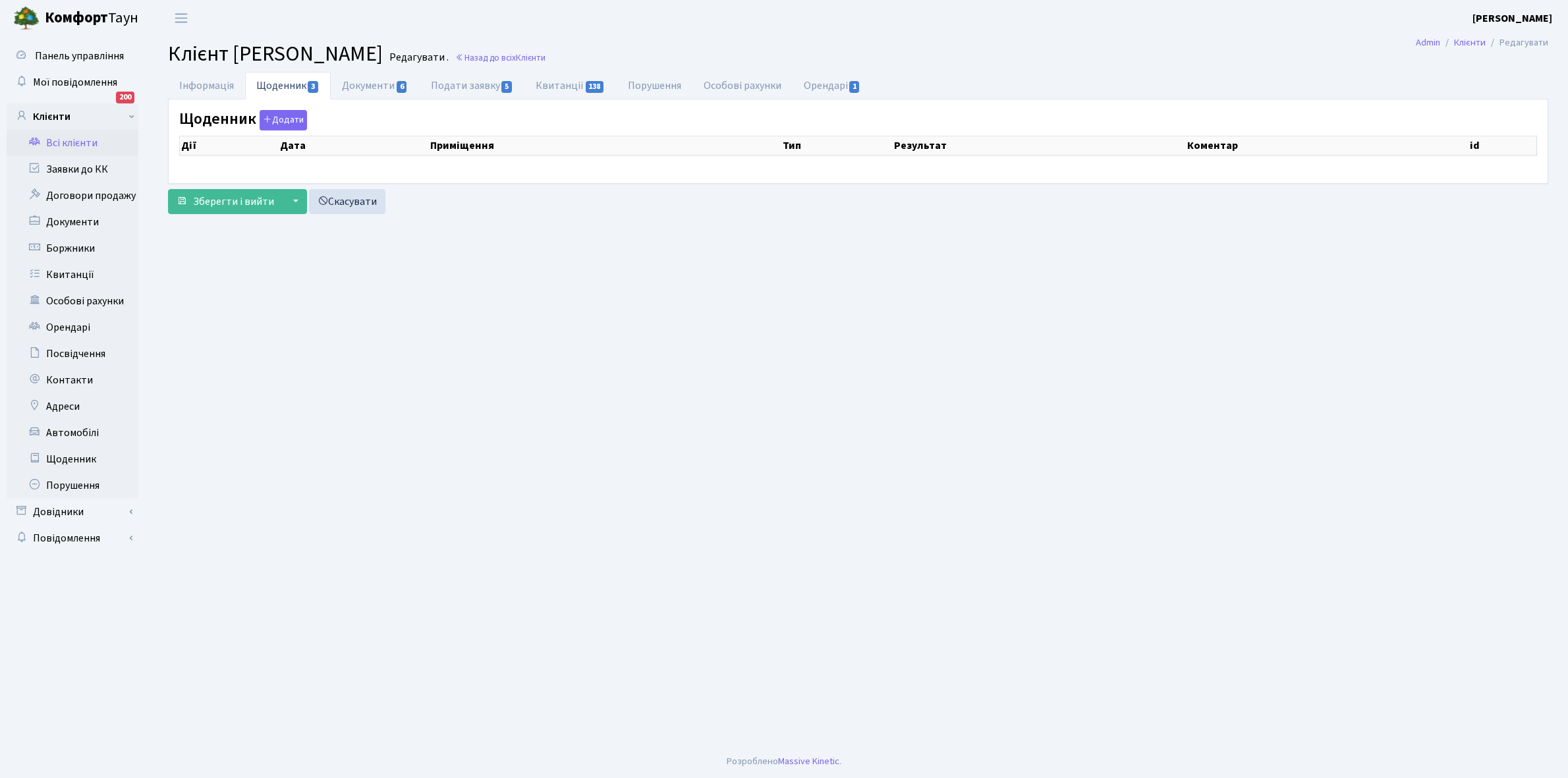
select select "25"
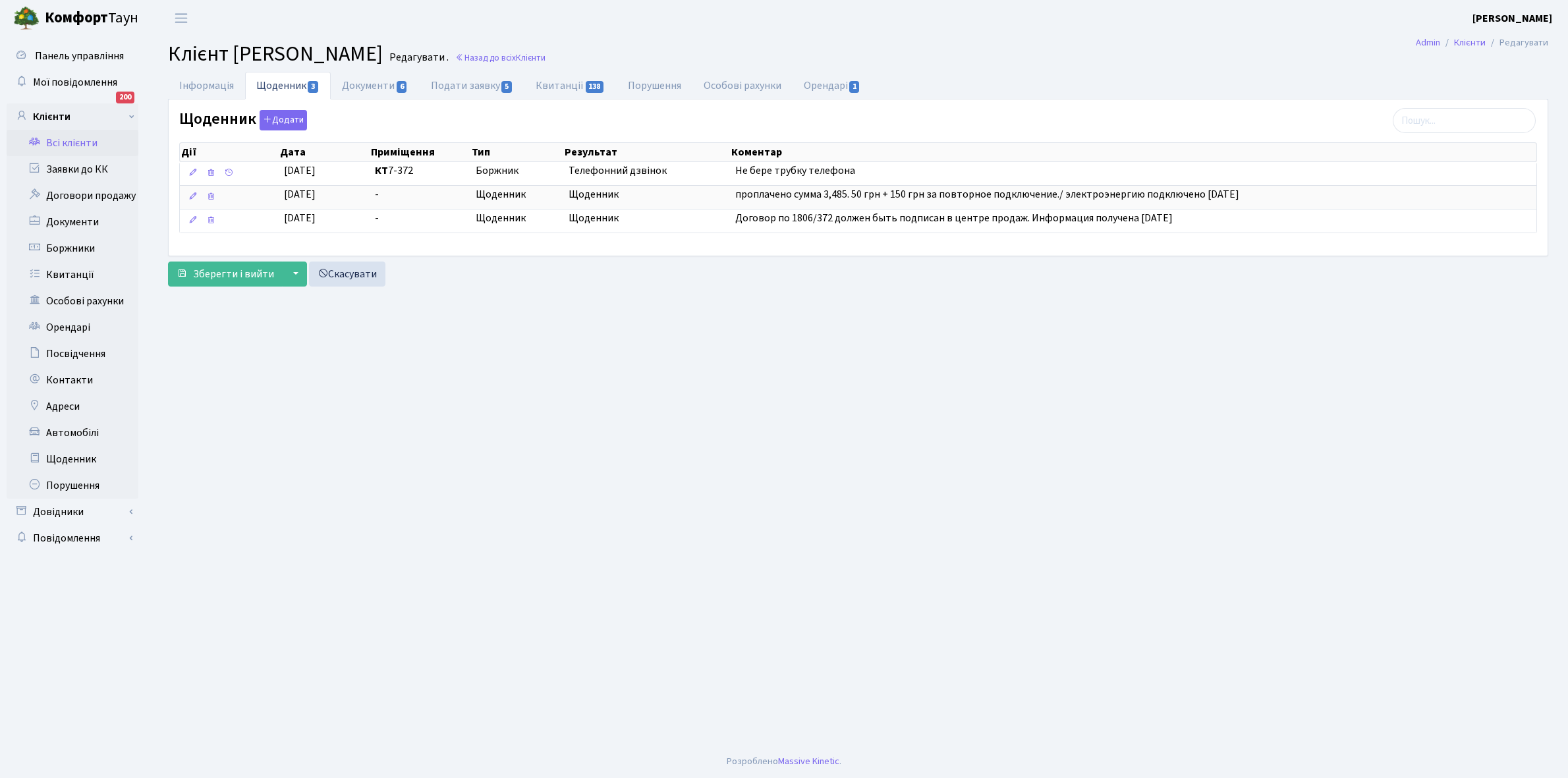
click at [81, 140] on link "Всі клієнти" at bounding box center [72, 143] width 132 height 26
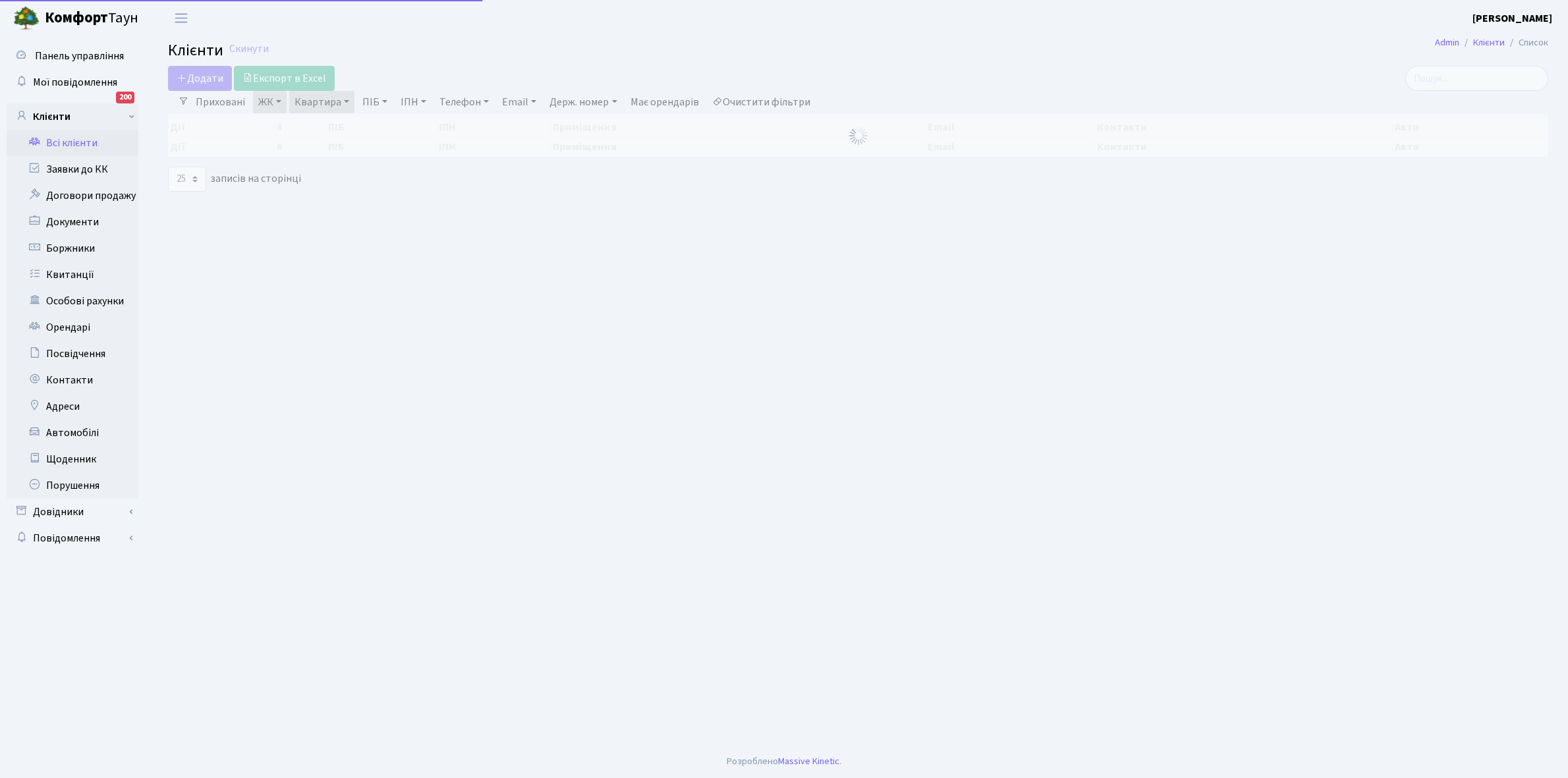
select select "25"
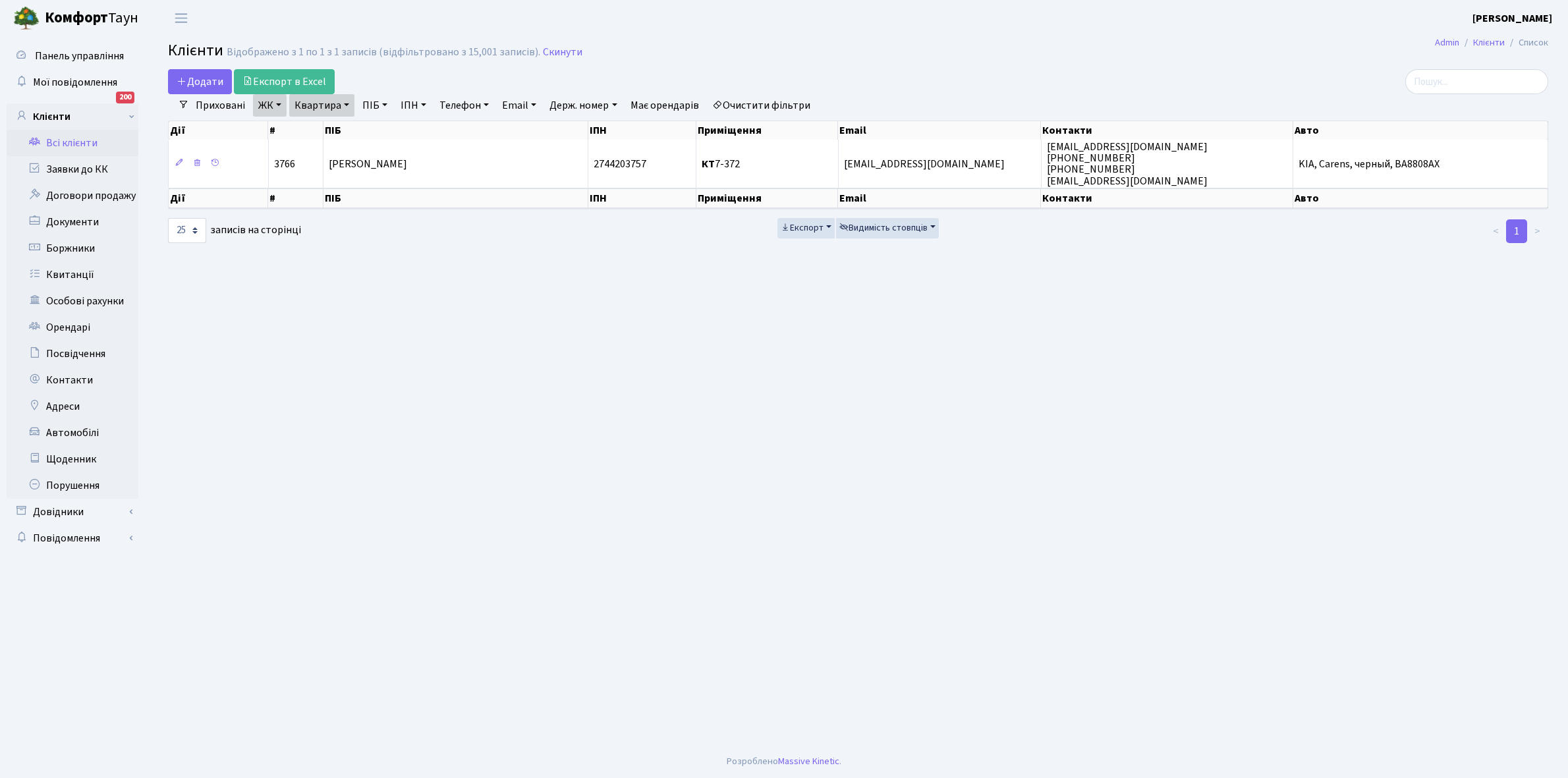
click at [767, 99] on link "Очистити фільтри" at bounding box center [761, 106] width 109 height 22
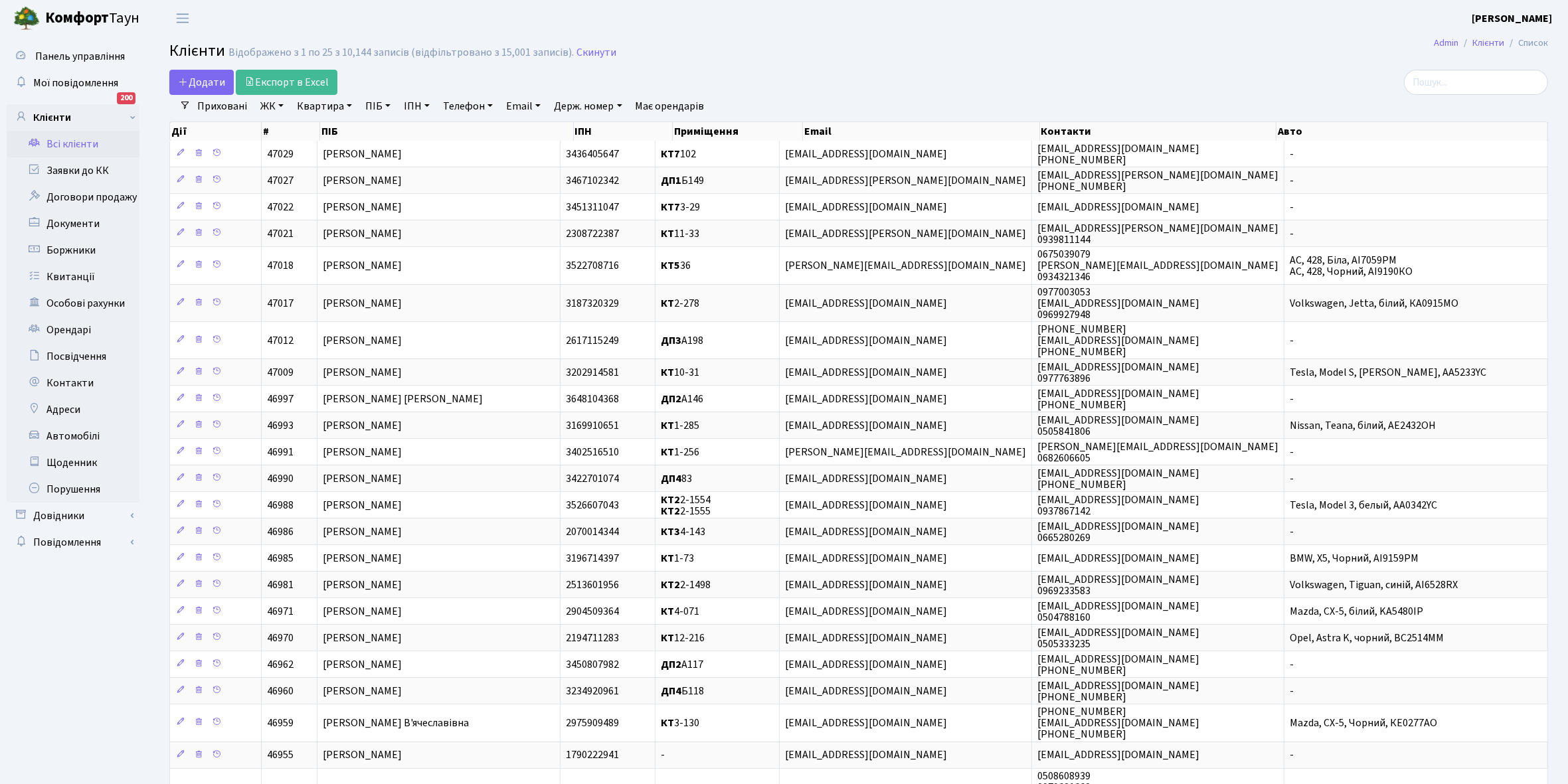
click at [281, 105] on link "ЖК" at bounding box center [272, 107] width 34 height 22
click at [326, 144] on li "КТ, вул. Регенераторна, 4" at bounding box center [338, 152] width 161 height 23
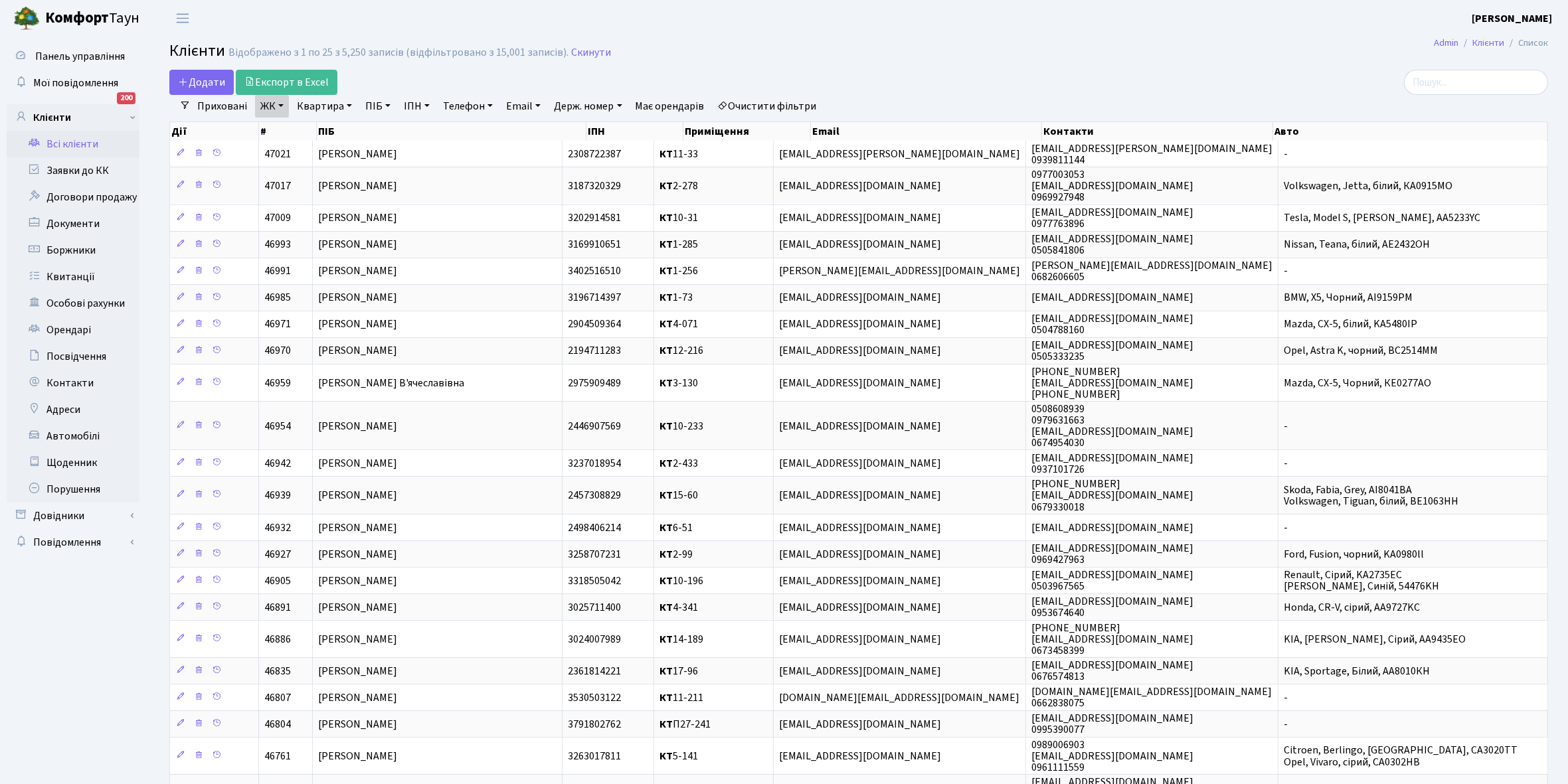
click at [347, 101] on link "Квартира" at bounding box center [324, 107] width 65 height 22
click at [333, 133] on input "text" at bounding box center [331, 132] width 78 height 25
type input "11-69"
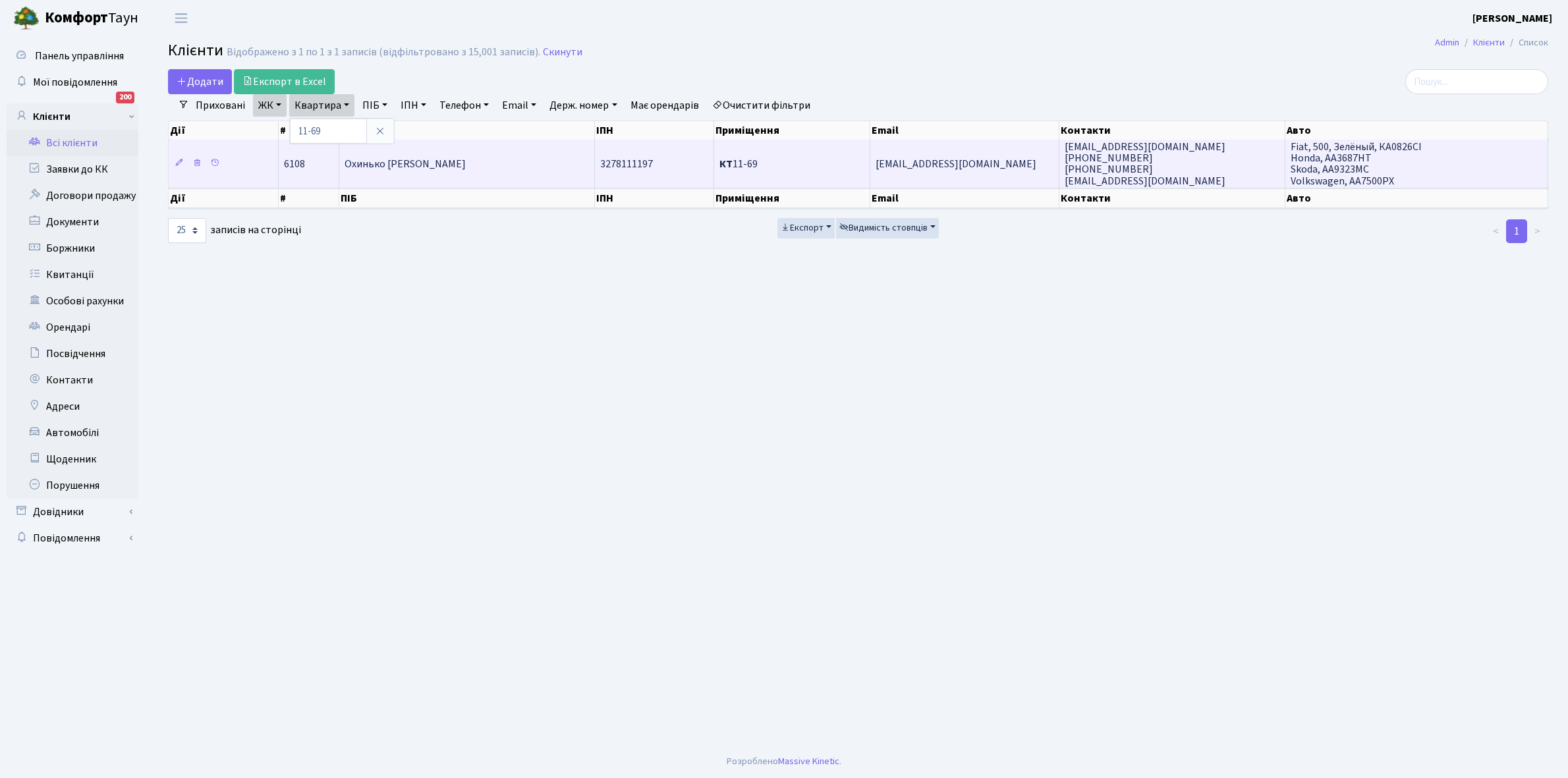
click at [485, 158] on td "Охинько Олексій Павлович" at bounding box center [468, 163] width 256 height 47
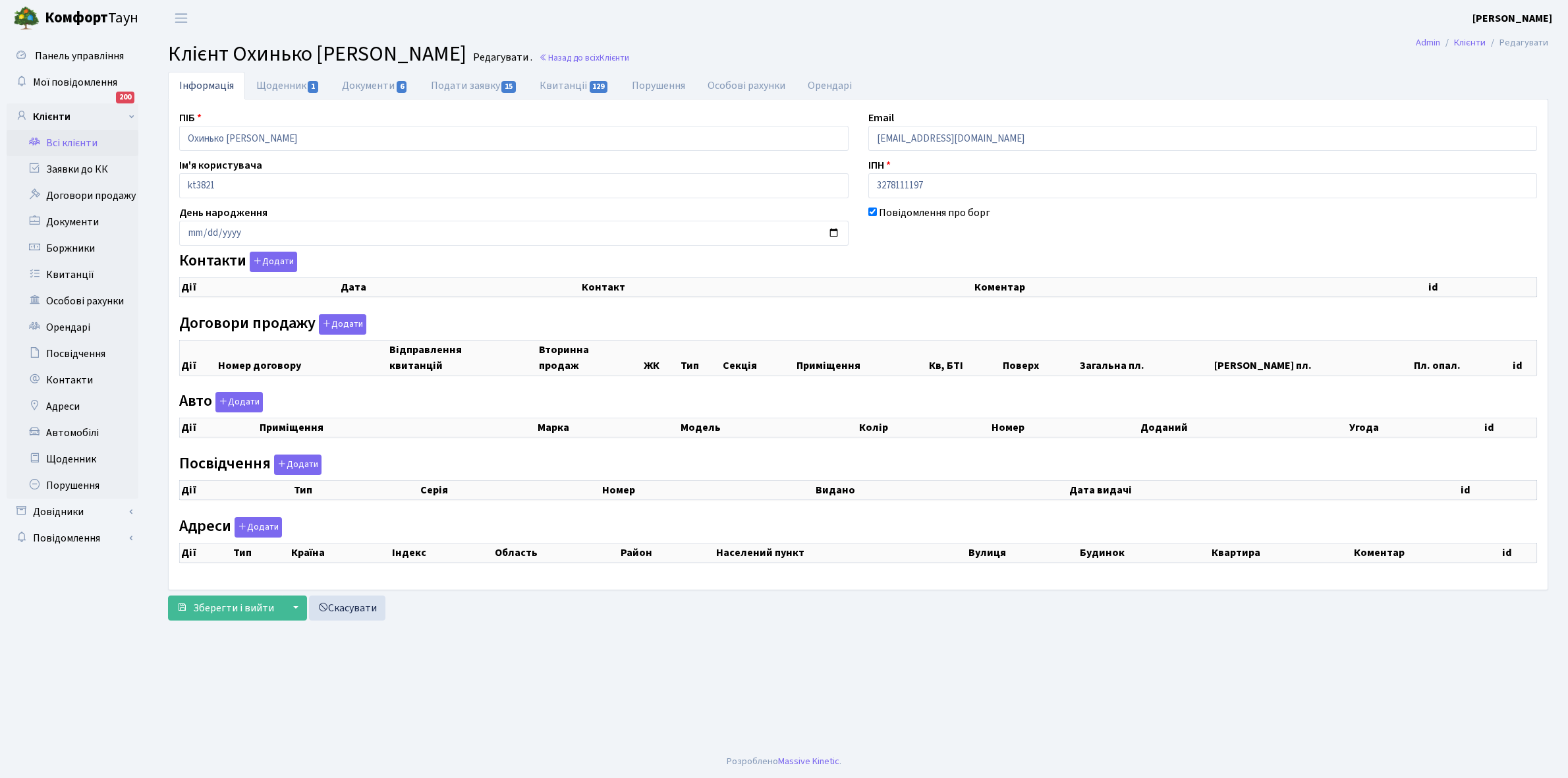
checkbox input "true"
select select "25"
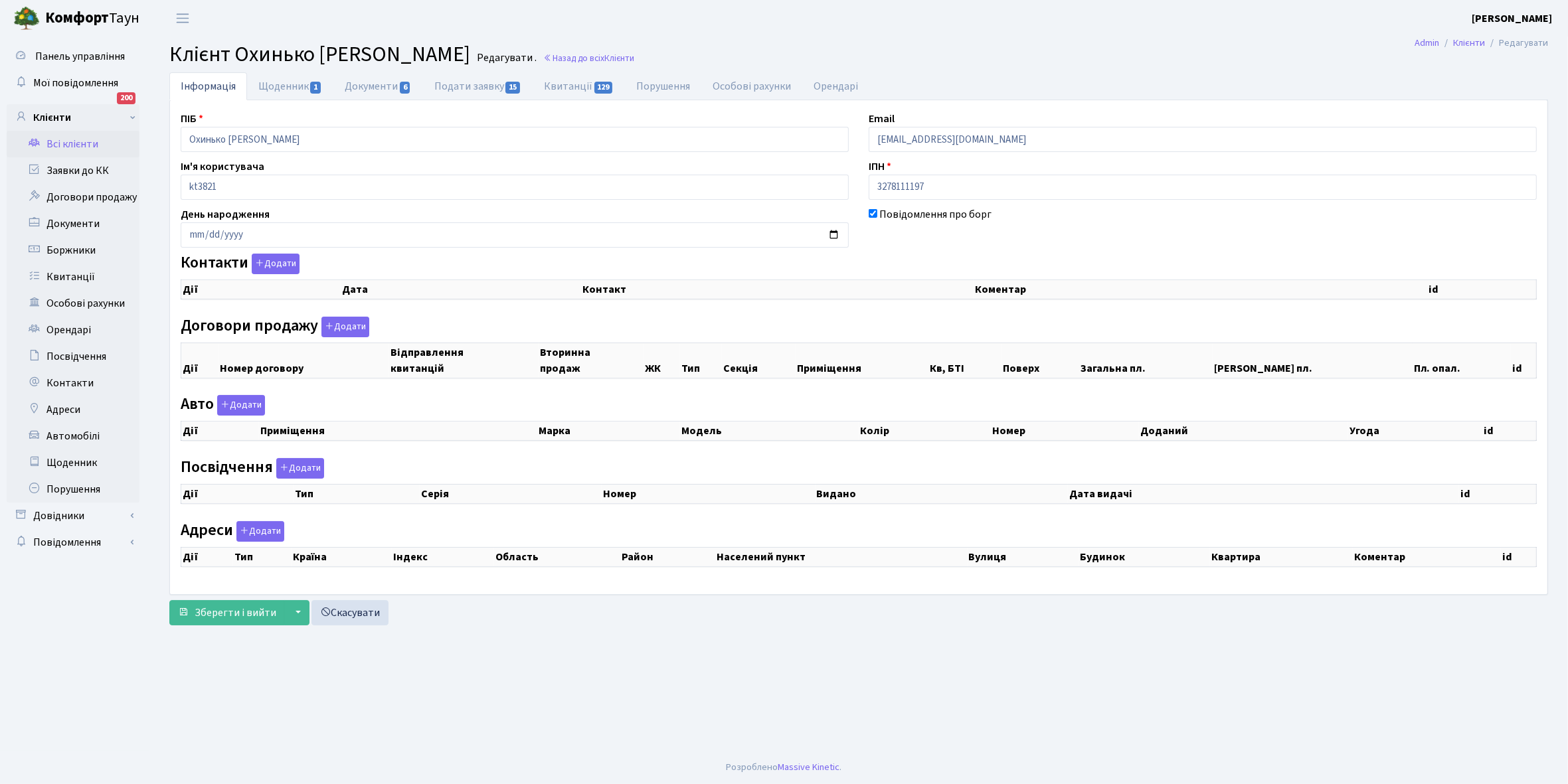
select select "25"
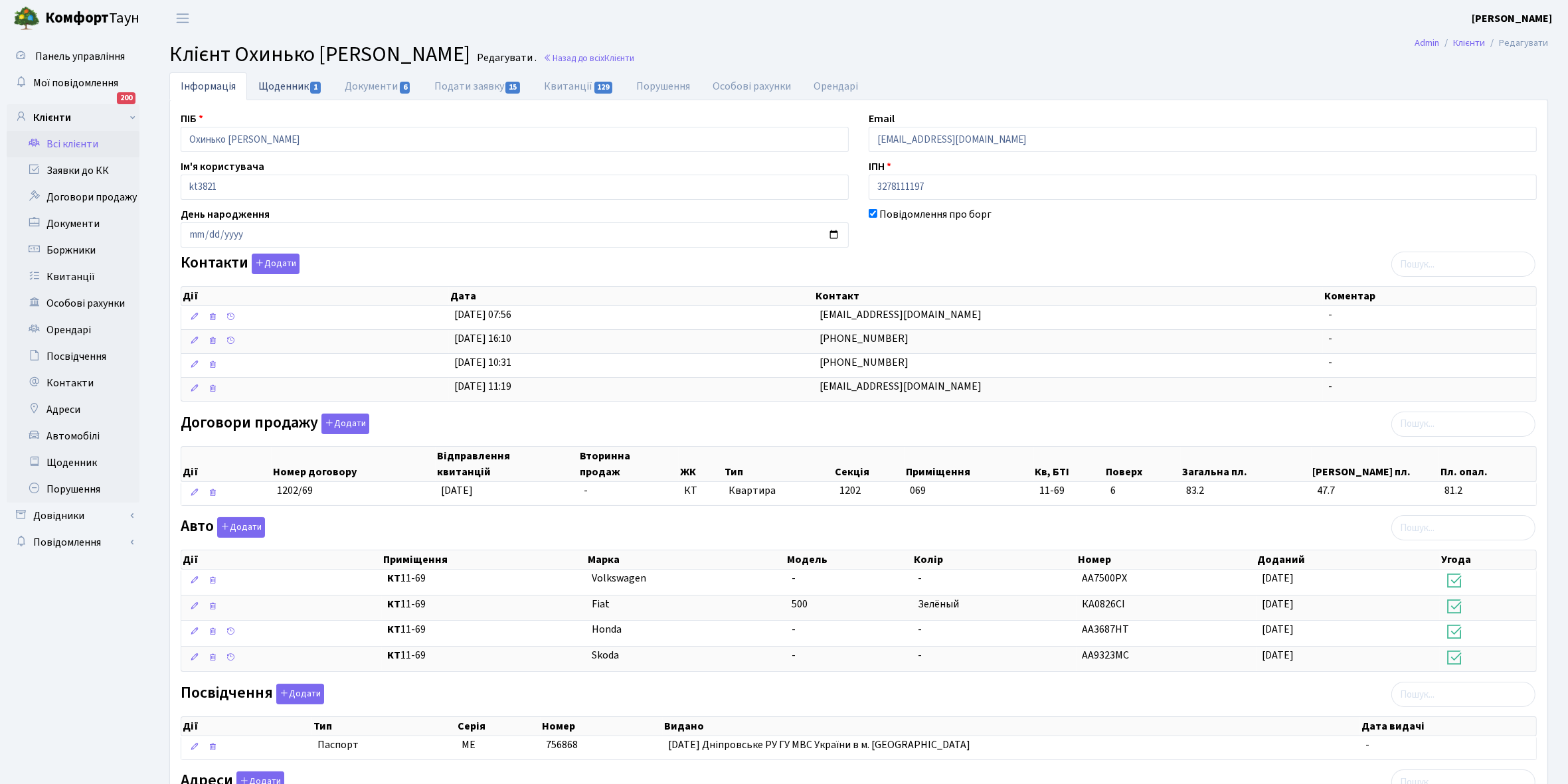
click at [276, 81] on link "Щоденник 1" at bounding box center [290, 85] width 86 height 27
select select "25"
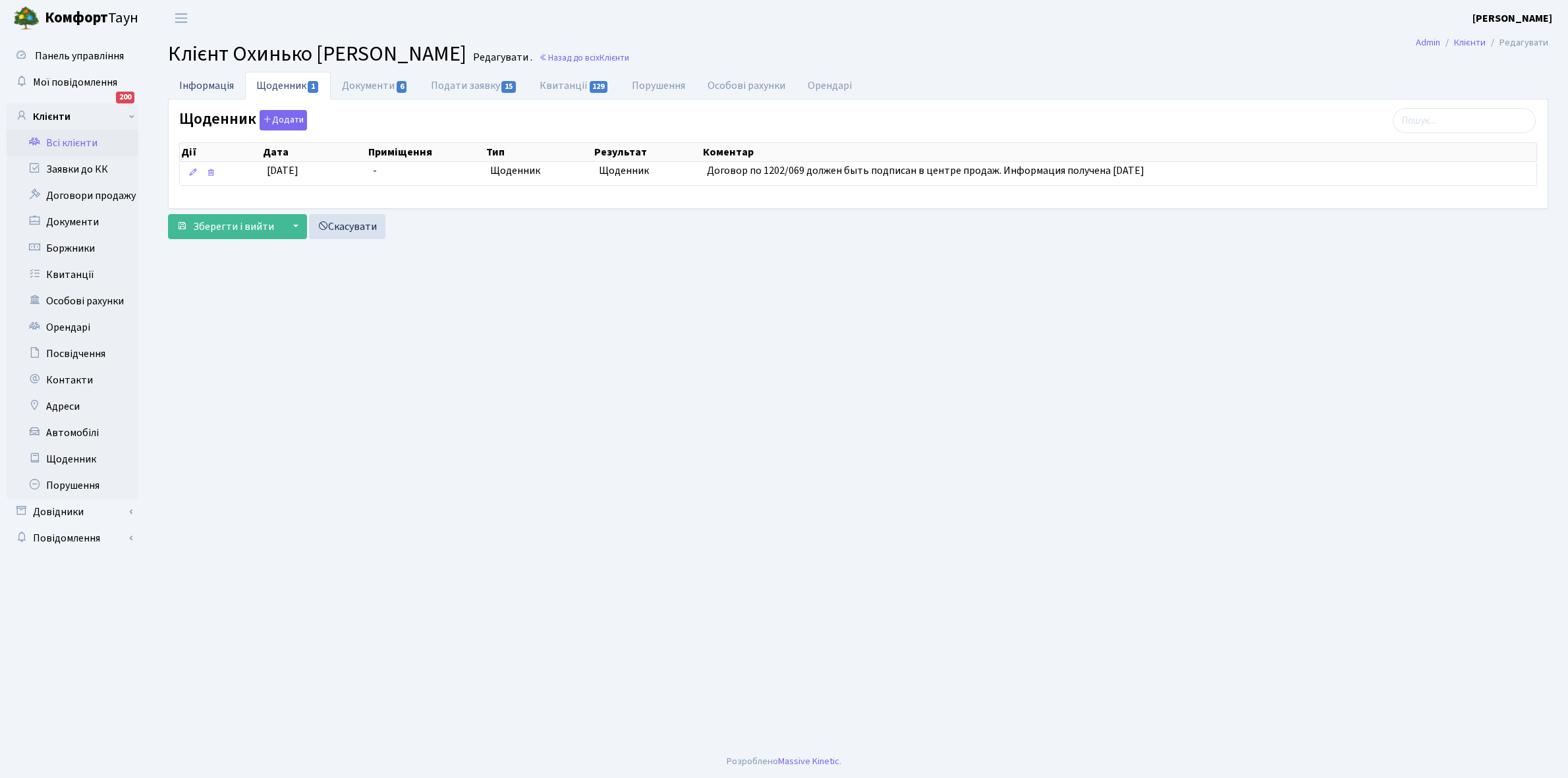
click at [208, 81] on link "Інформація" at bounding box center [206, 84] width 77 height 27
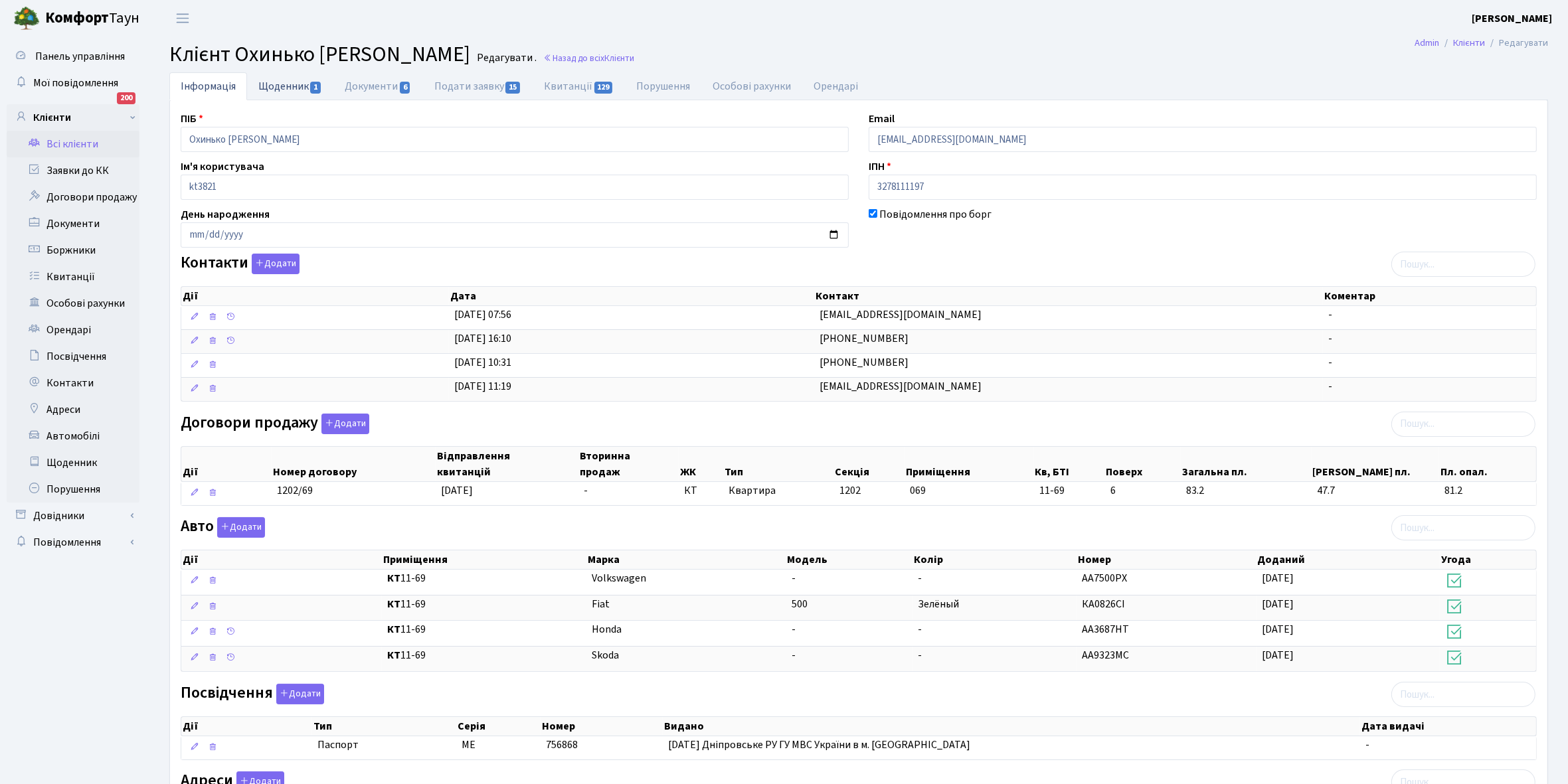
click at [279, 87] on link "Щоденник 1" at bounding box center [290, 85] width 86 height 27
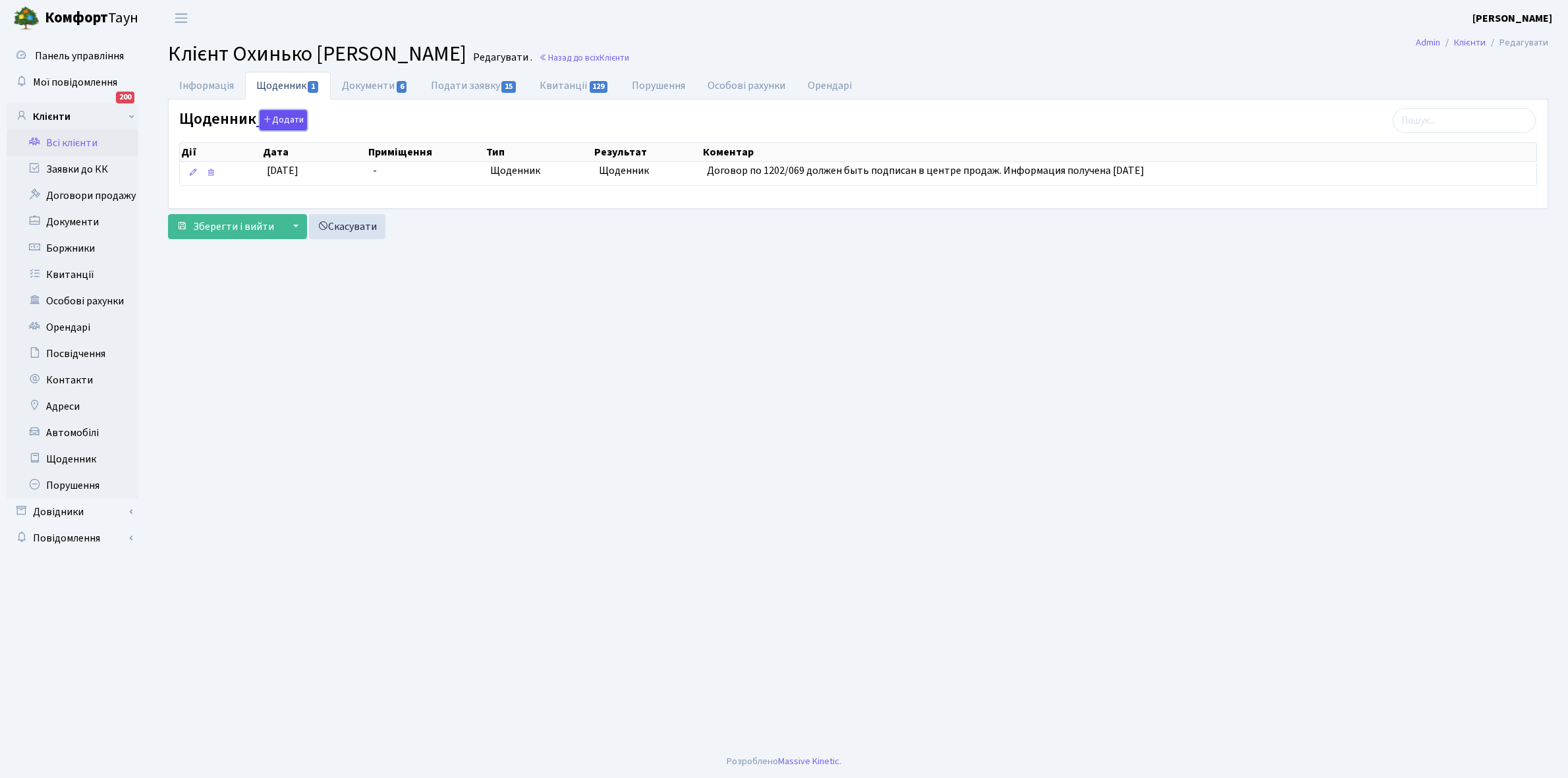
click at [285, 119] on button "Додати" at bounding box center [283, 121] width 47 height 20
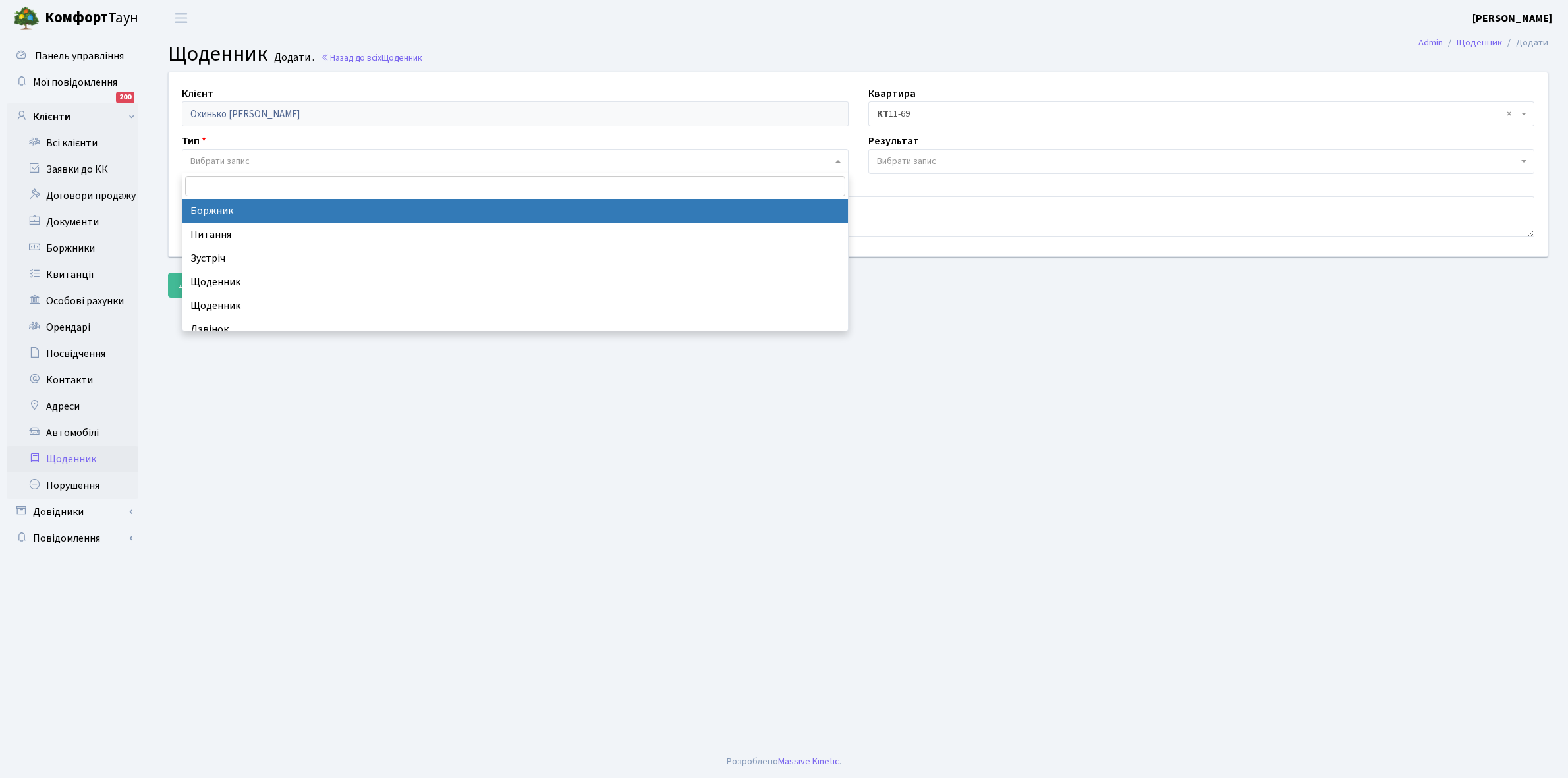
click at [286, 166] on span "Вибрати запис" at bounding box center [511, 161] width 642 height 13
select select "189"
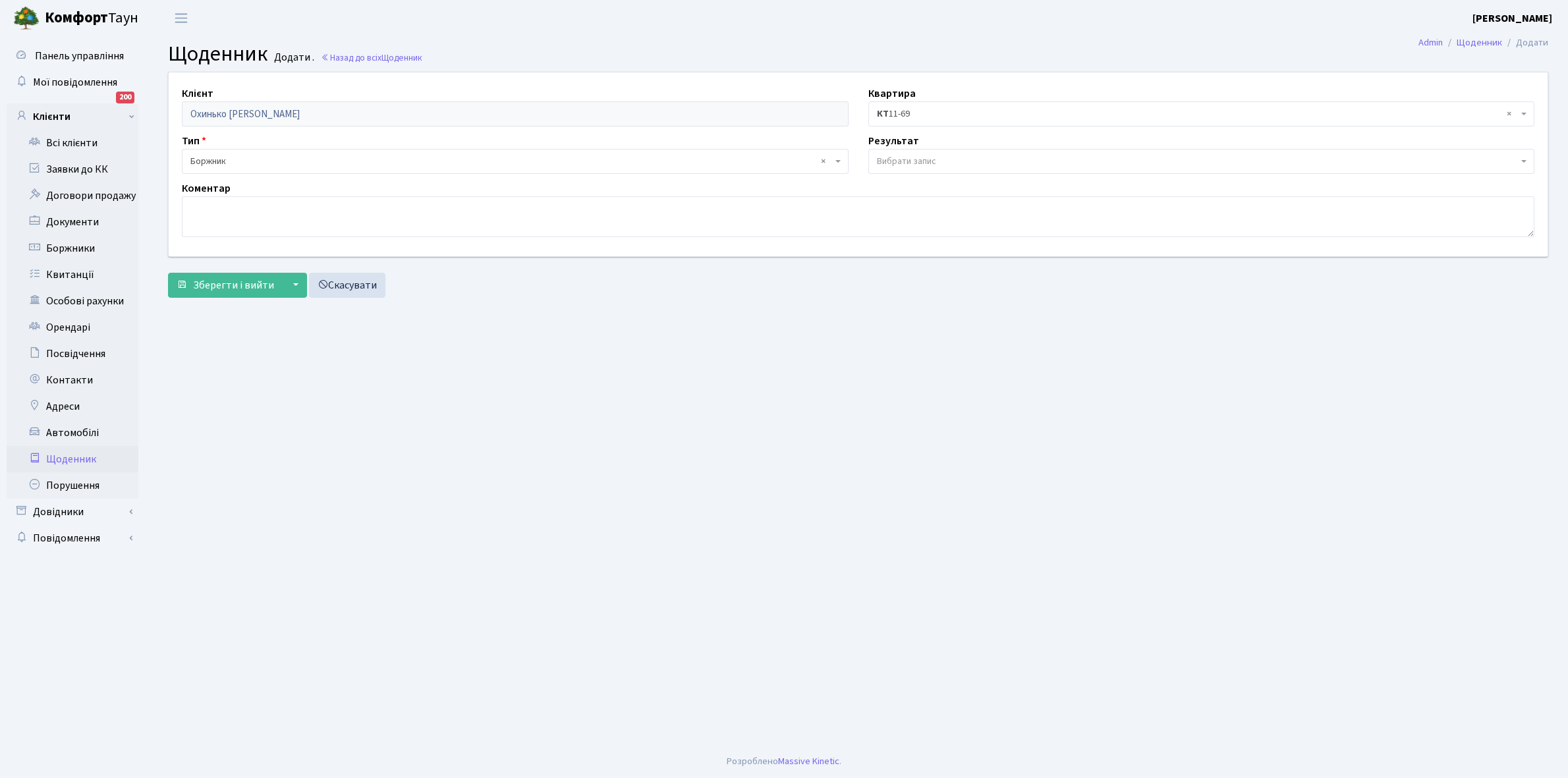
click at [920, 158] on span "Вибрати запис" at bounding box center [906, 161] width 59 height 13
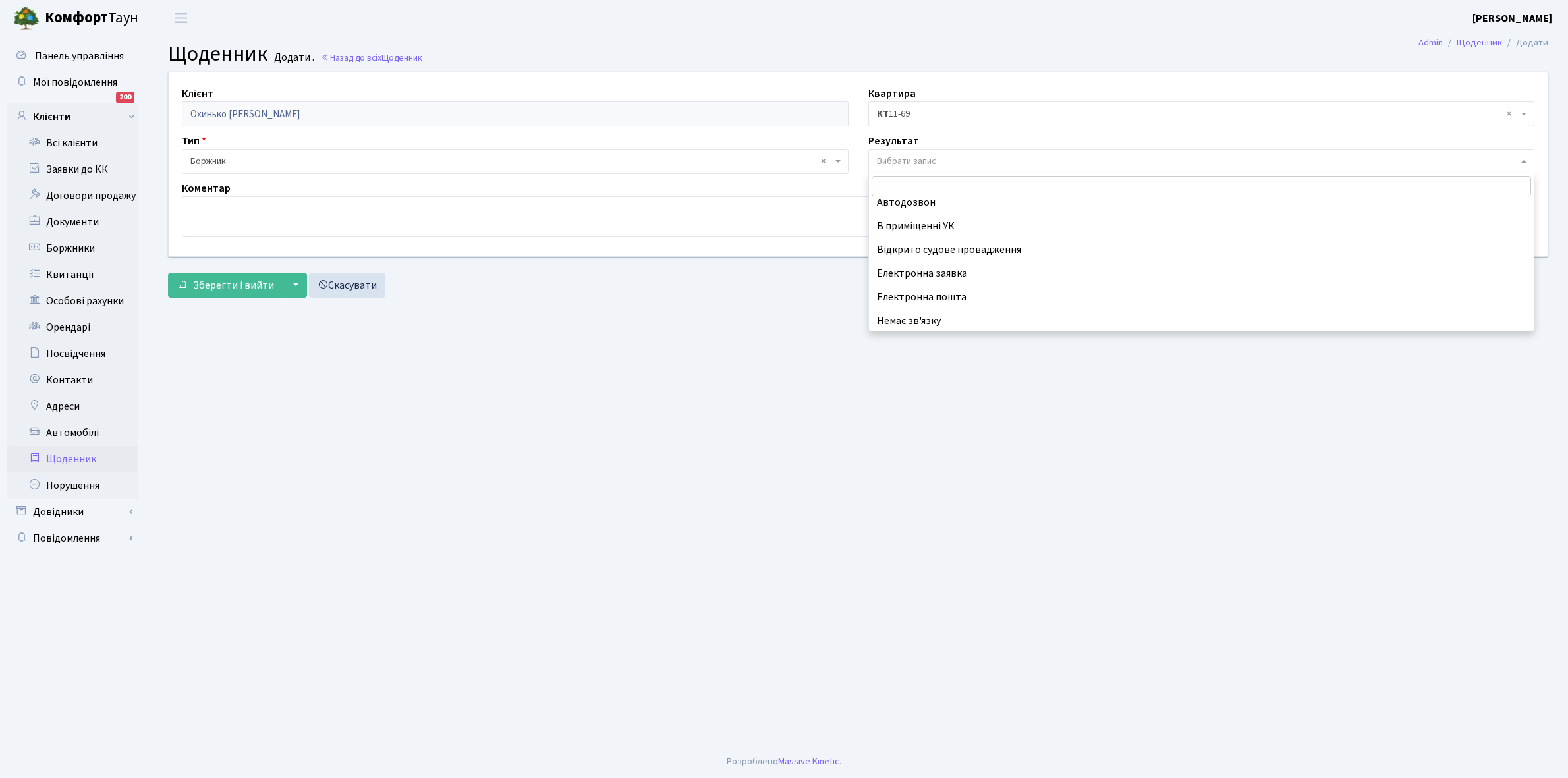
scroll to position [81, 0]
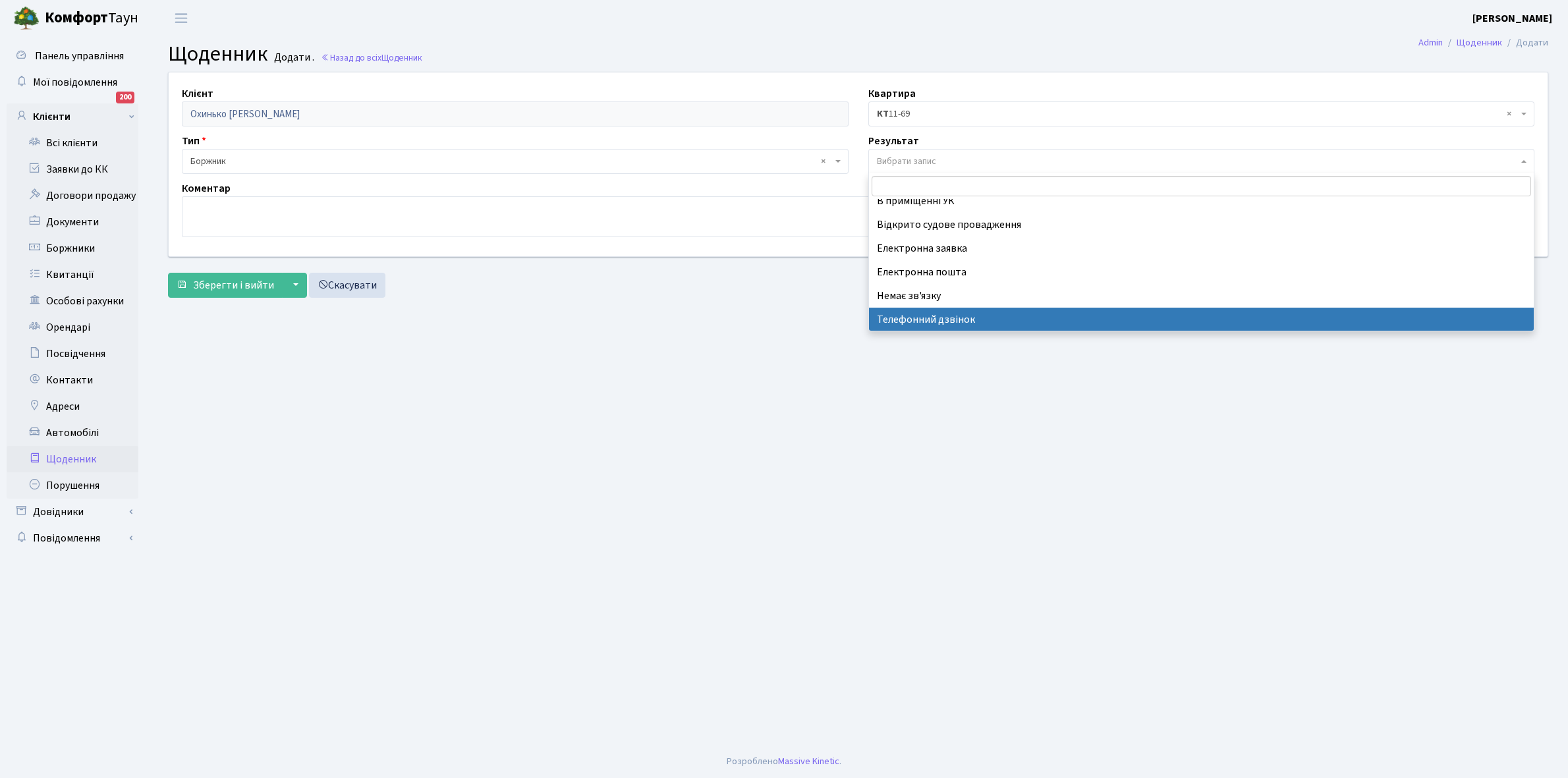
select select "196"
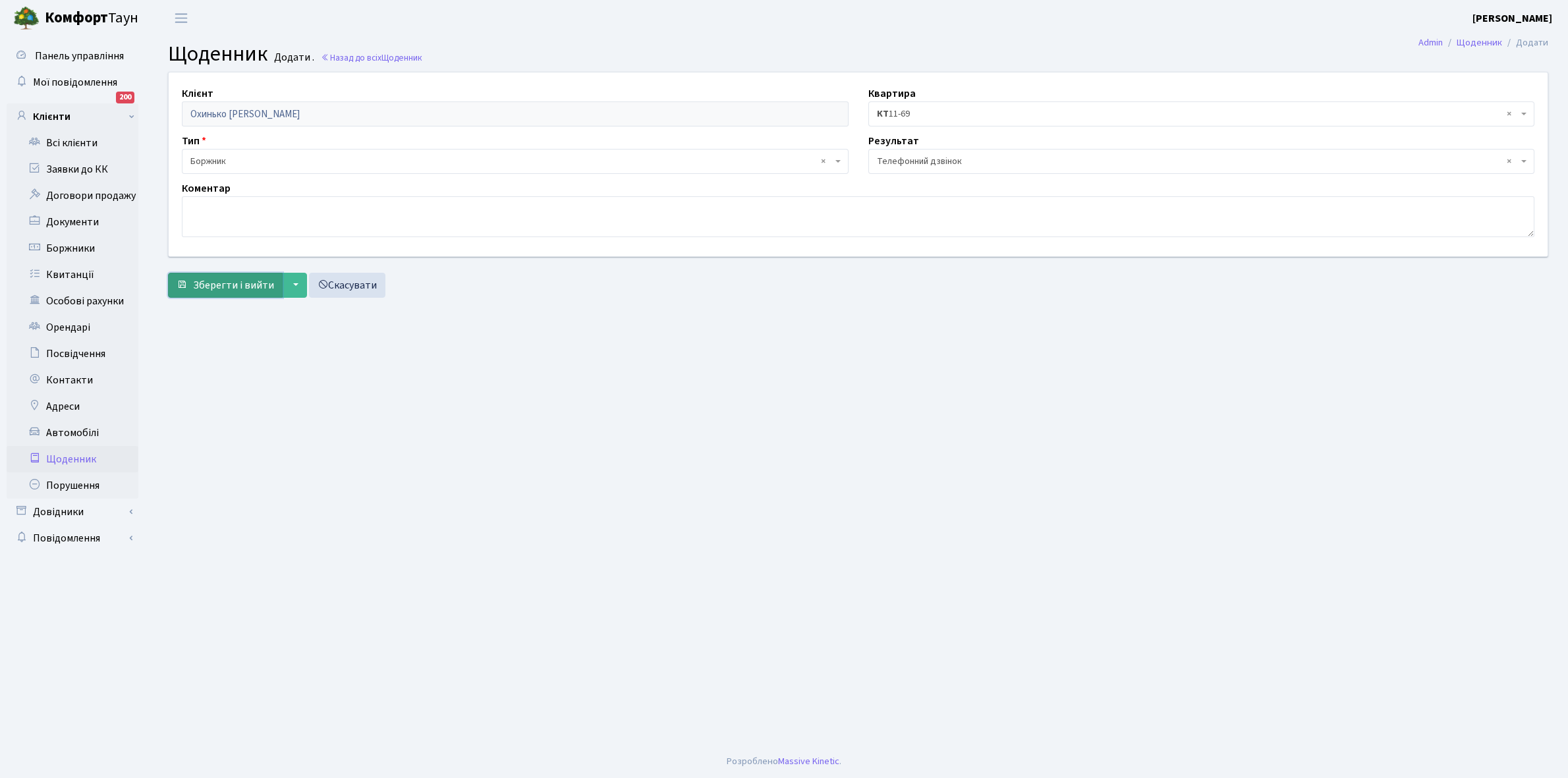
click at [236, 286] on span "Зберегти і вийти" at bounding box center [233, 286] width 81 height 15
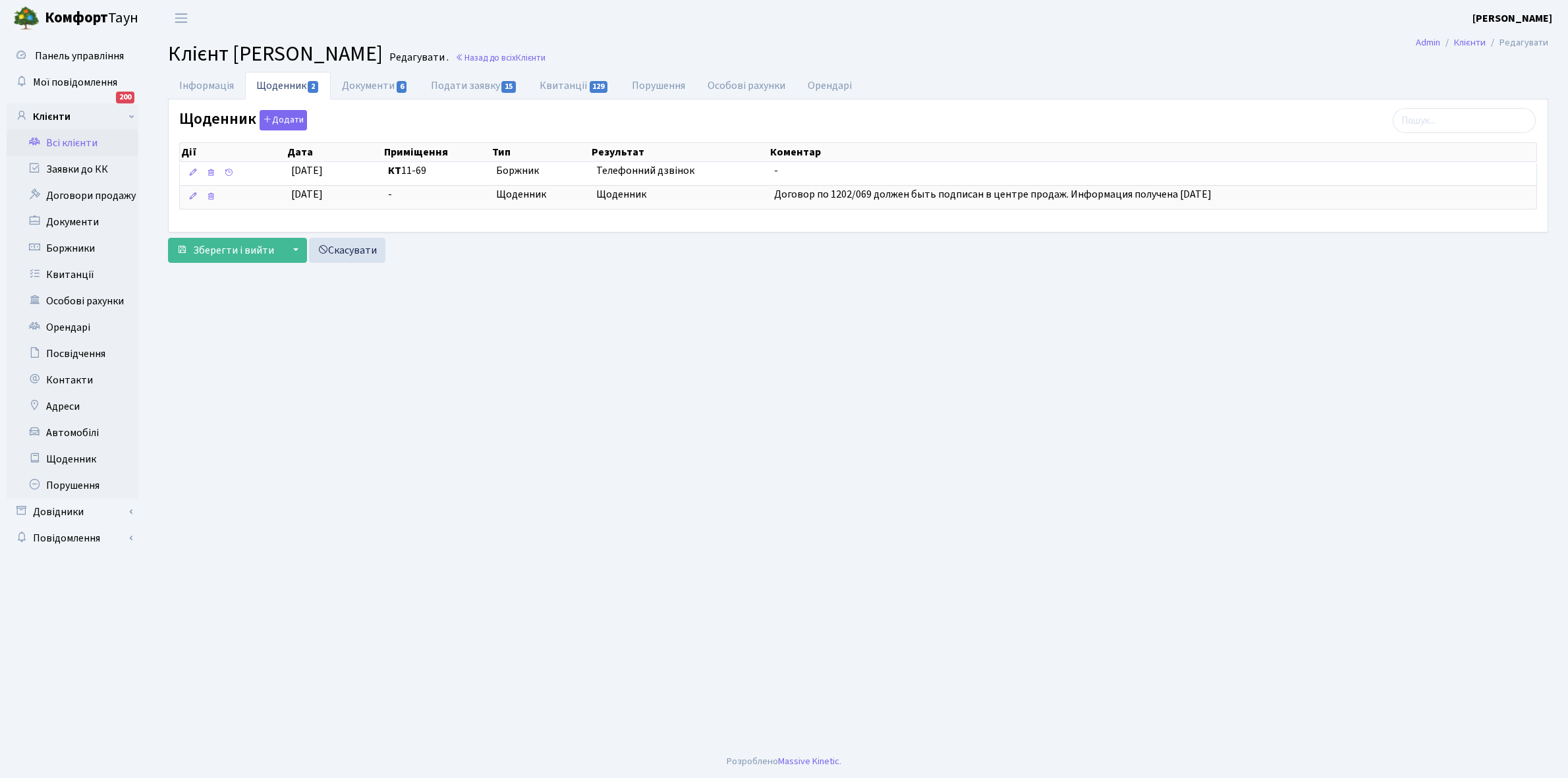
click at [60, 142] on link "Всі клієнти" at bounding box center [72, 143] width 132 height 26
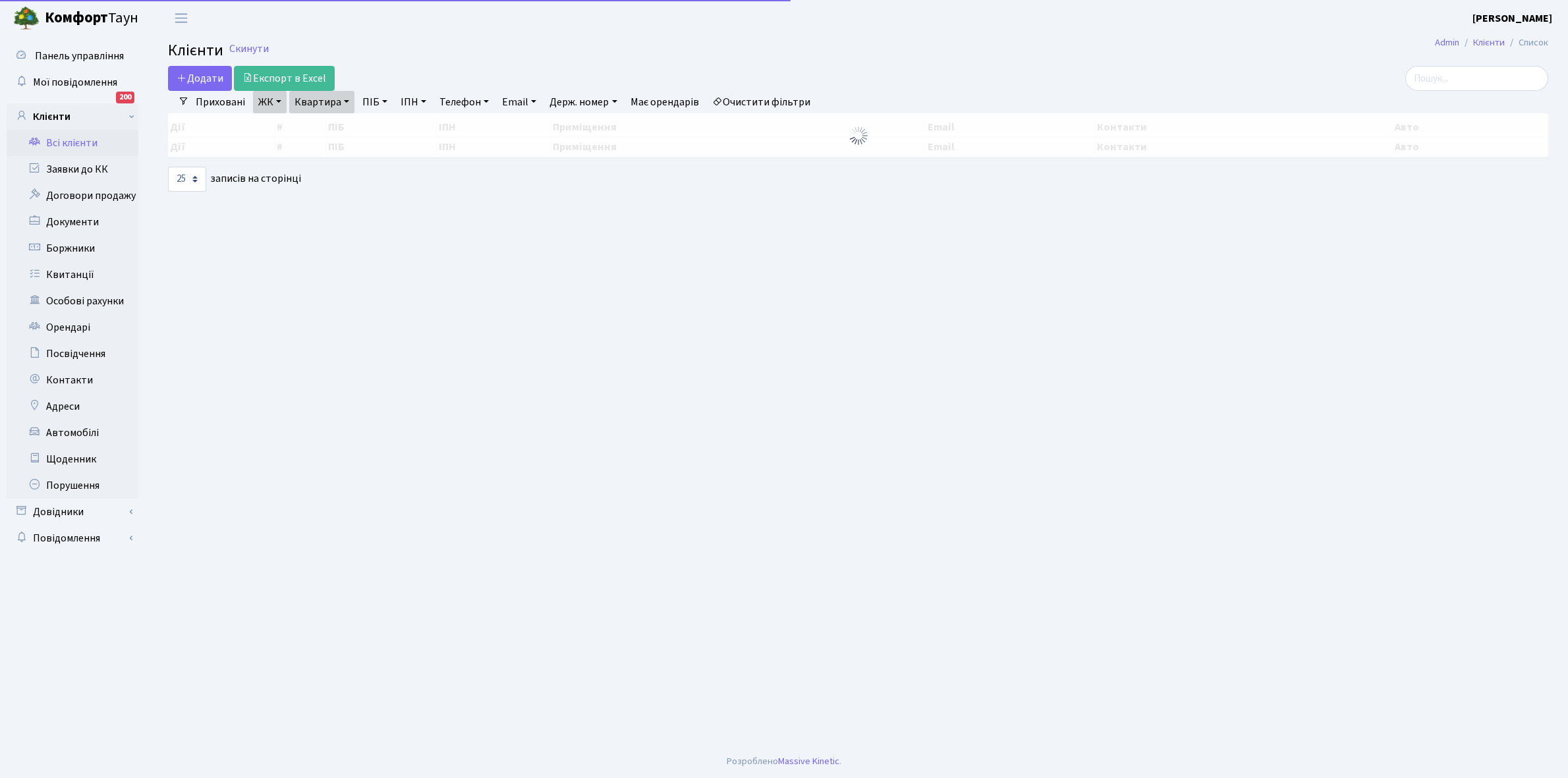
select select "25"
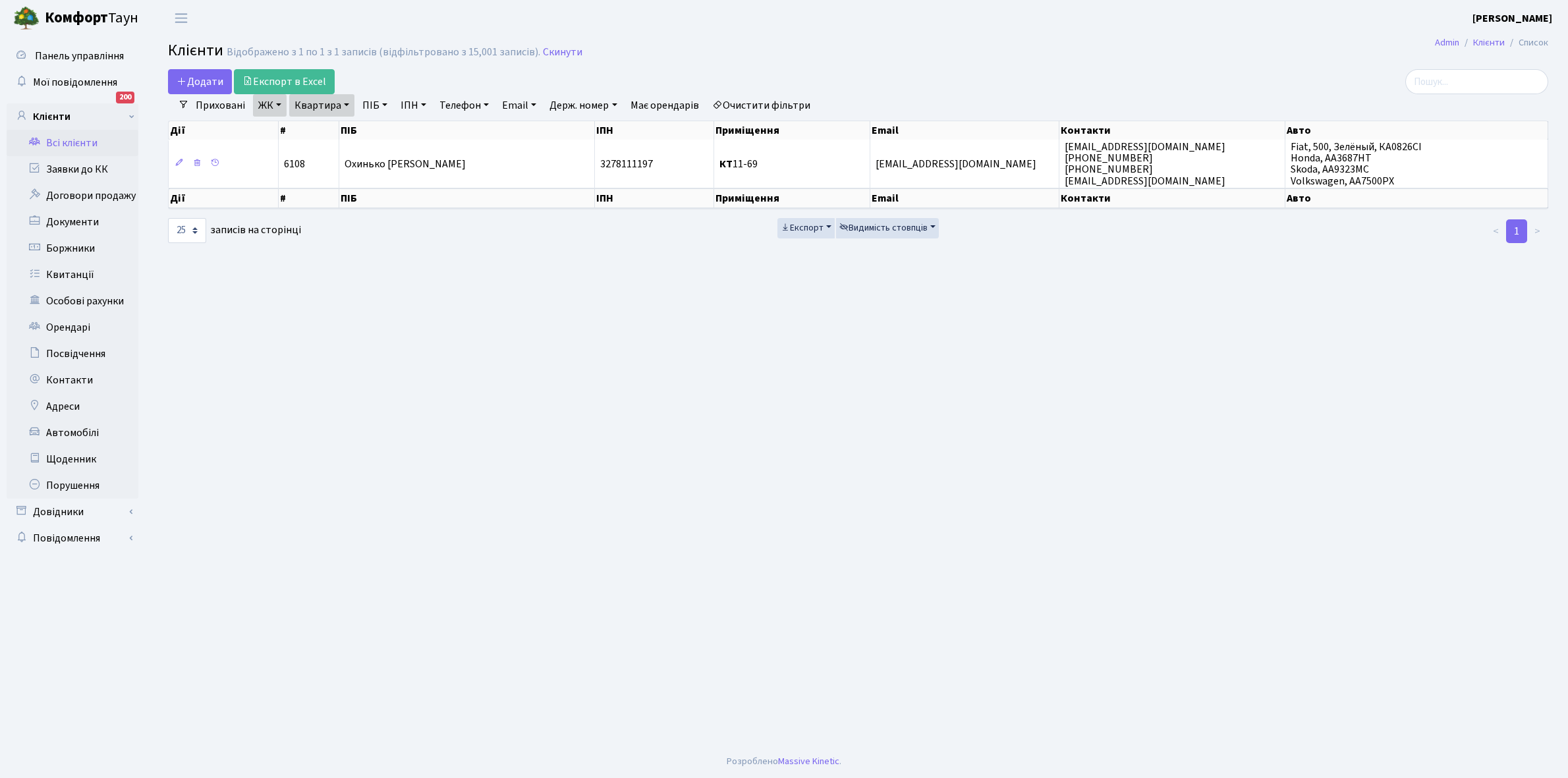
click at [346, 102] on link "Квартира" at bounding box center [322, 106] width 65 height 22
click at [341, 126] on input "11-69" at bounding box center [328, 131] width 77 height 25
type input "1"
type input "10-123"
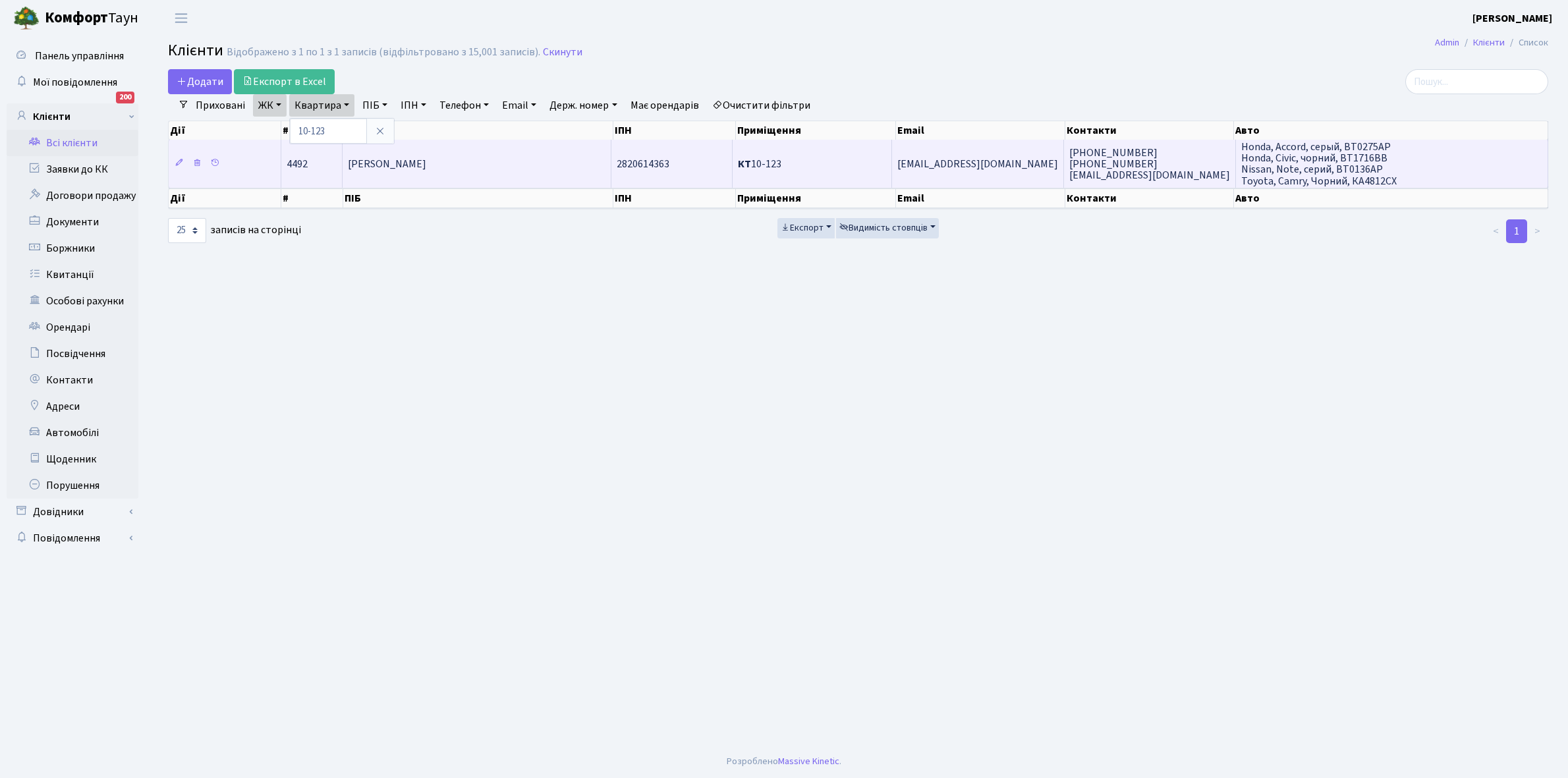
click at [465, 175] on td "[PERSON_NAME]" at bounding box center [477, 163] width 269 height 47
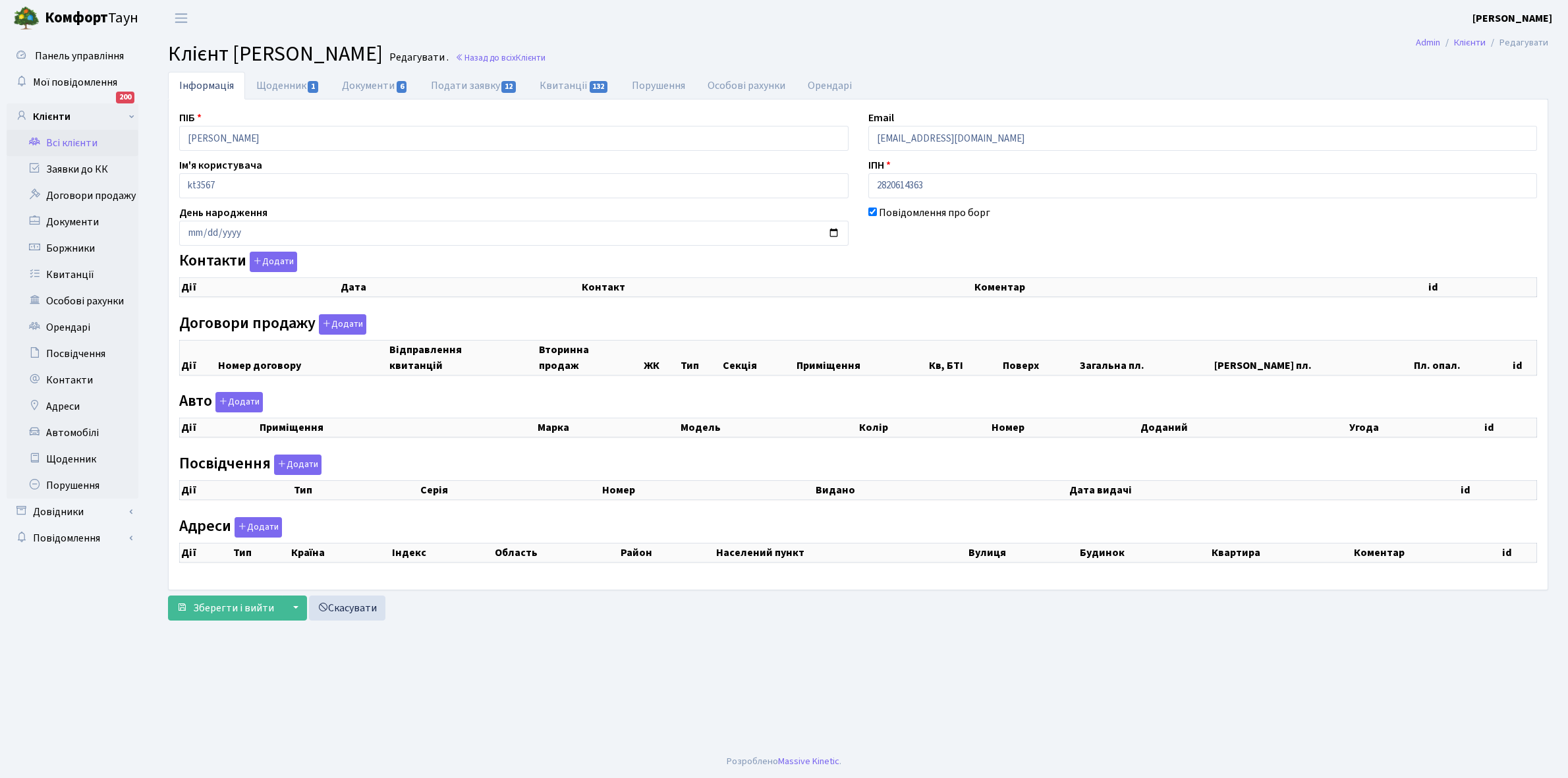
checkbox input "true"
select select "25"
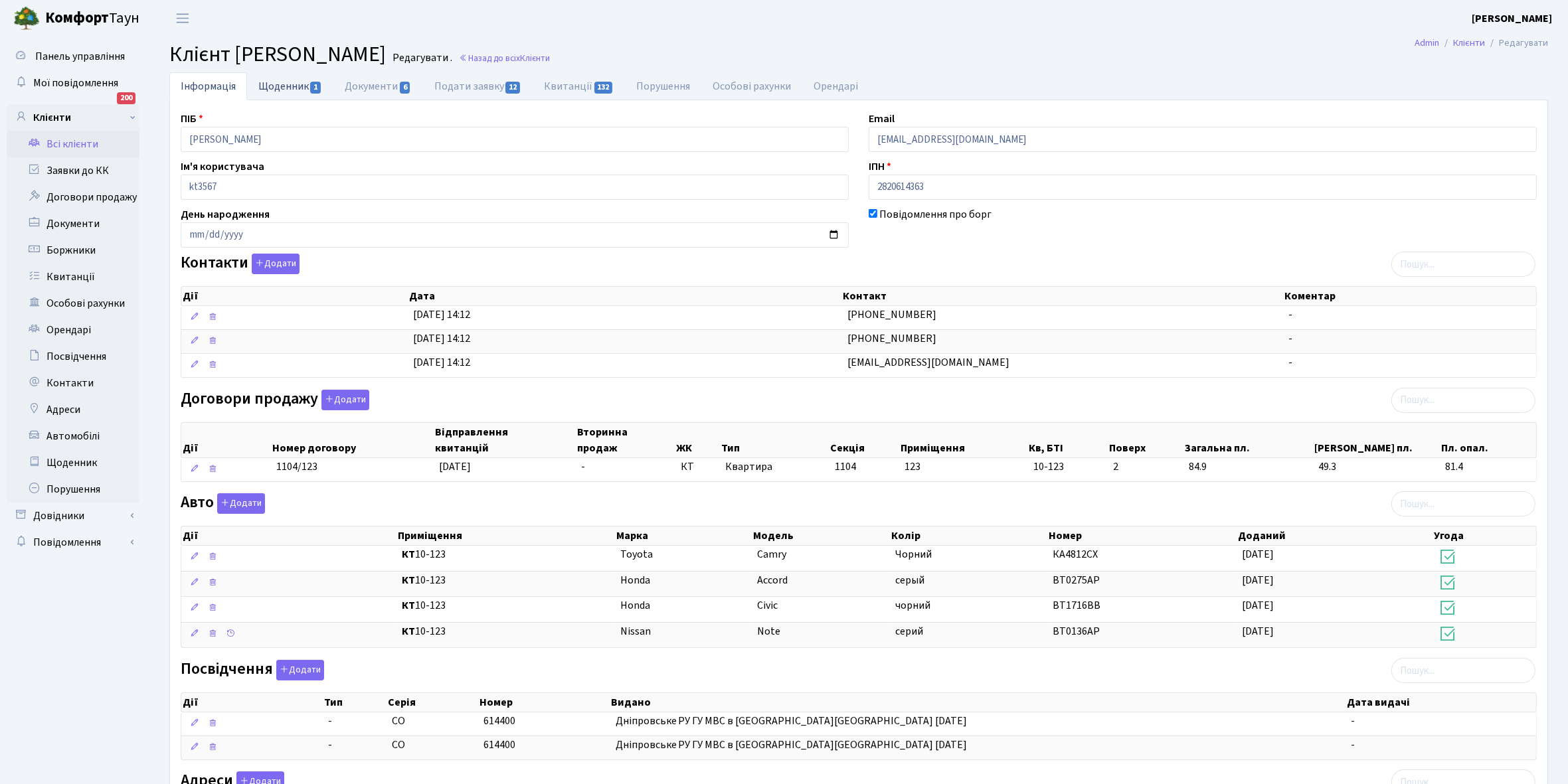
click at [272, 83] on link "Щоденник 1" at bounding box center [290, 85] width 86 height 27
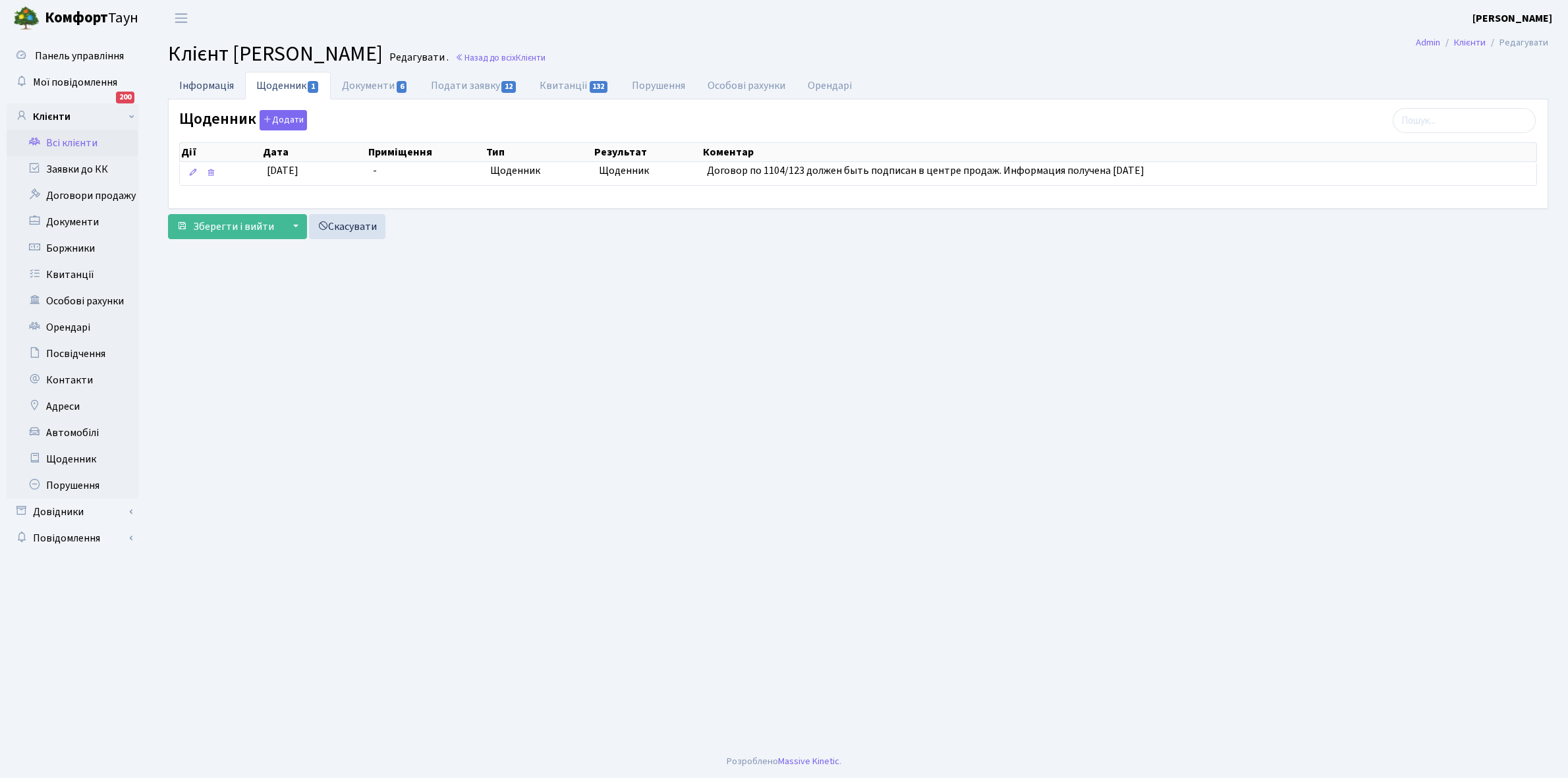
click at [199, 83] on link "Інформація" at bounding box center [206, 84] width 77 height 27
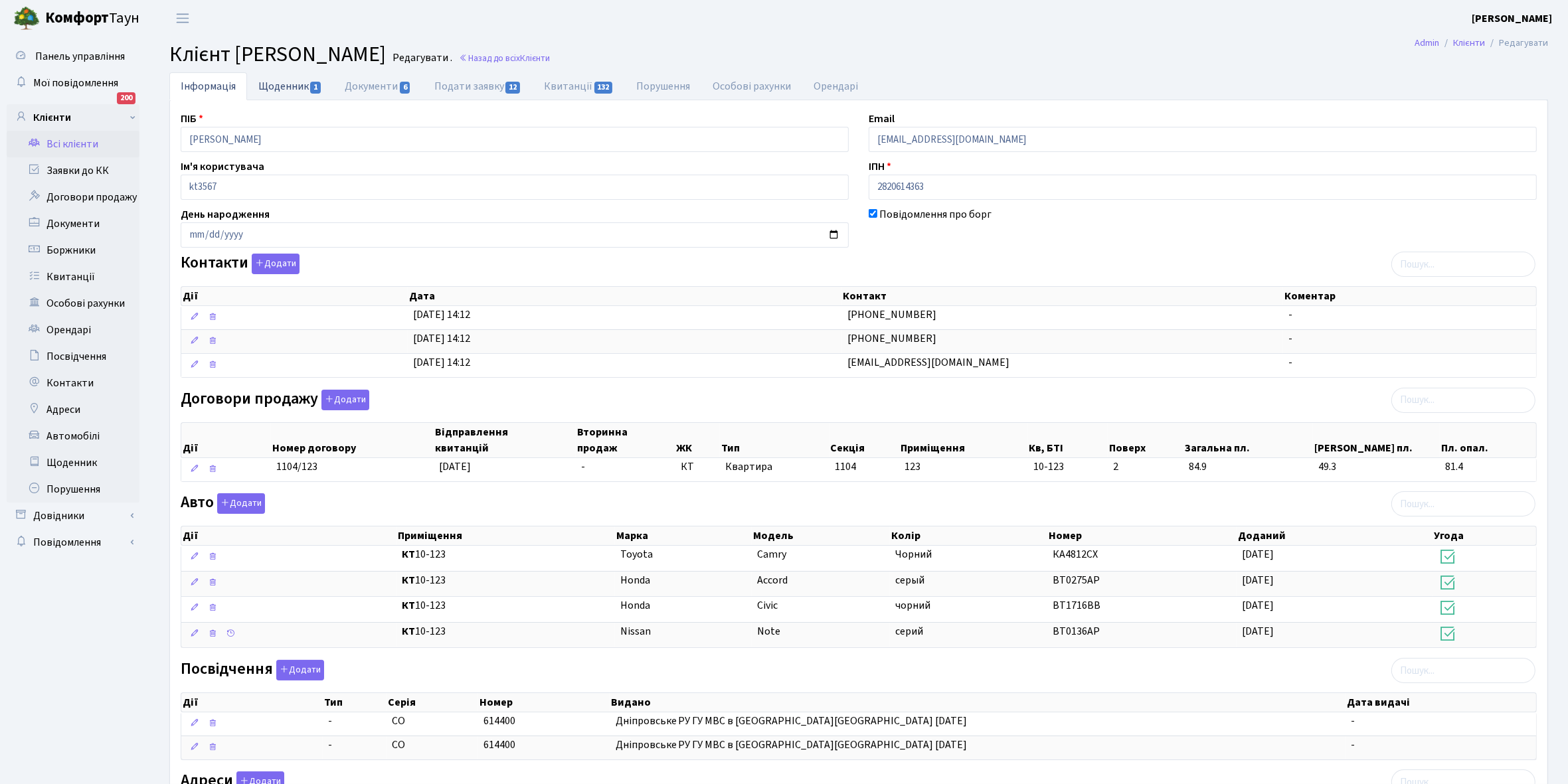
click at [281, 91] on link "Щоденник 1" at bounding box center [290, 85] width 86 height 27
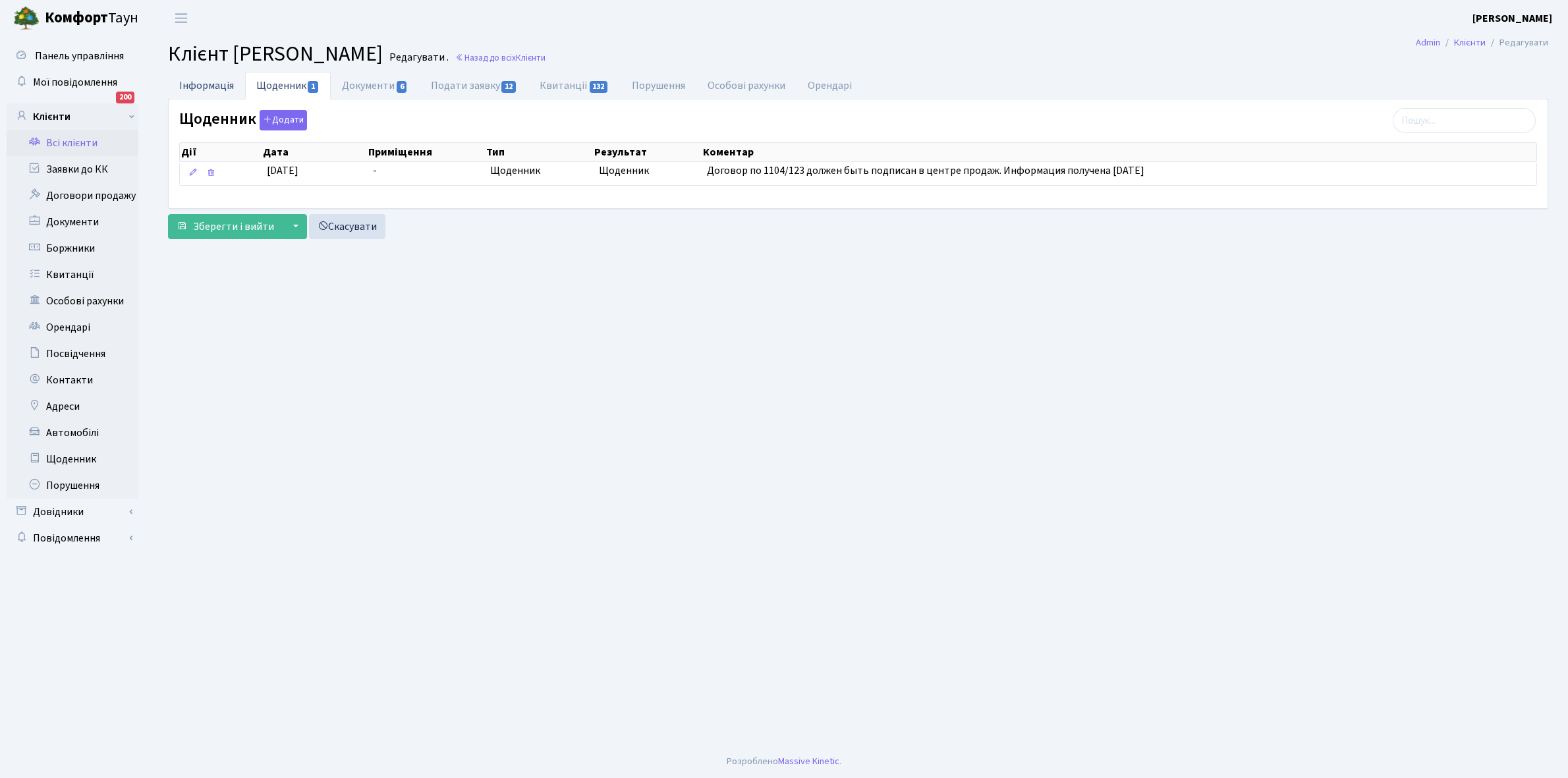
click at [195, 83] on link "Інформація" at bounding box center [206, 84] width 77 height 27
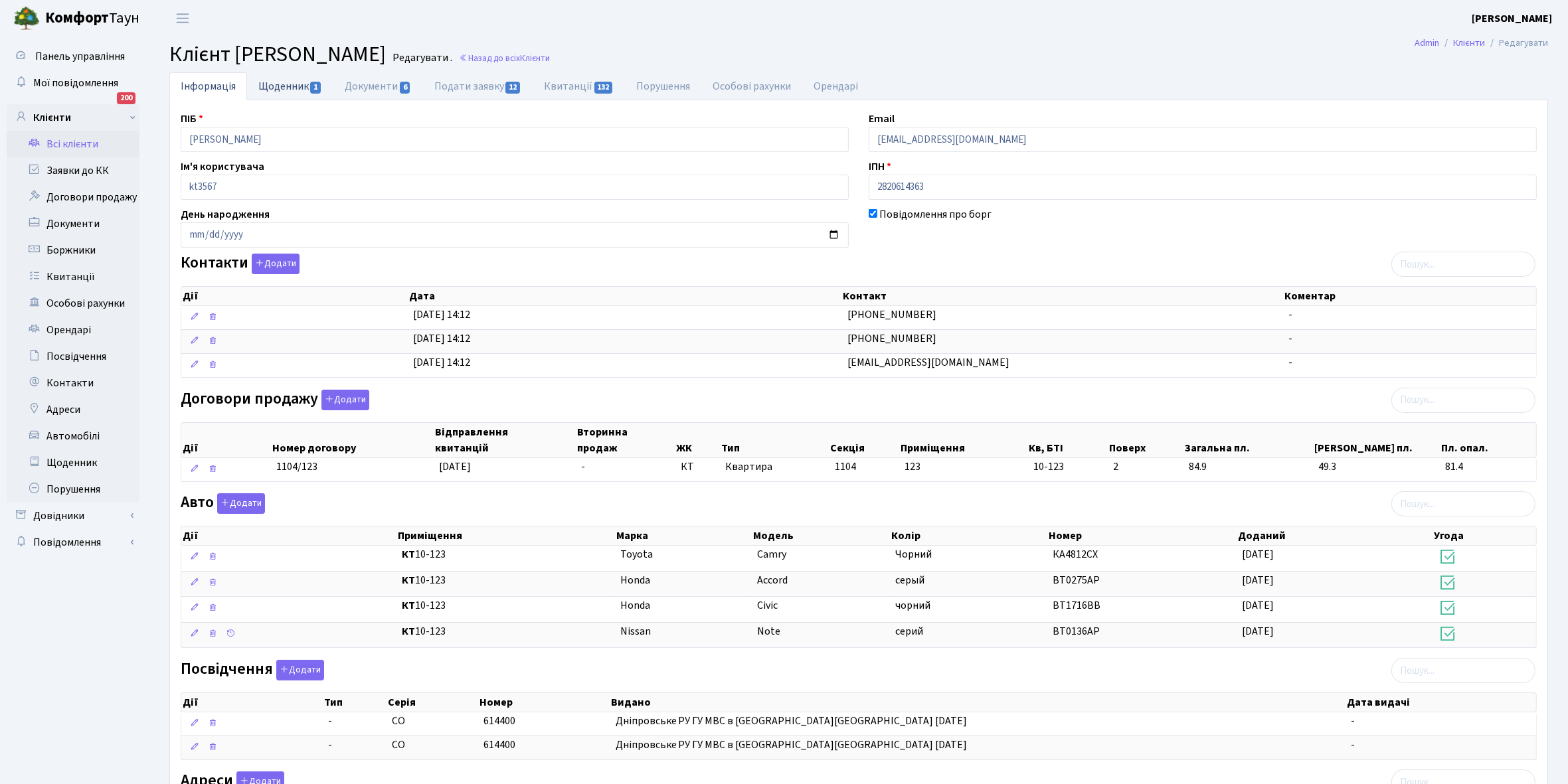
click at [279, 83] on link "Щоденник 1" at bounding box center [290, 85] width 86 height 27
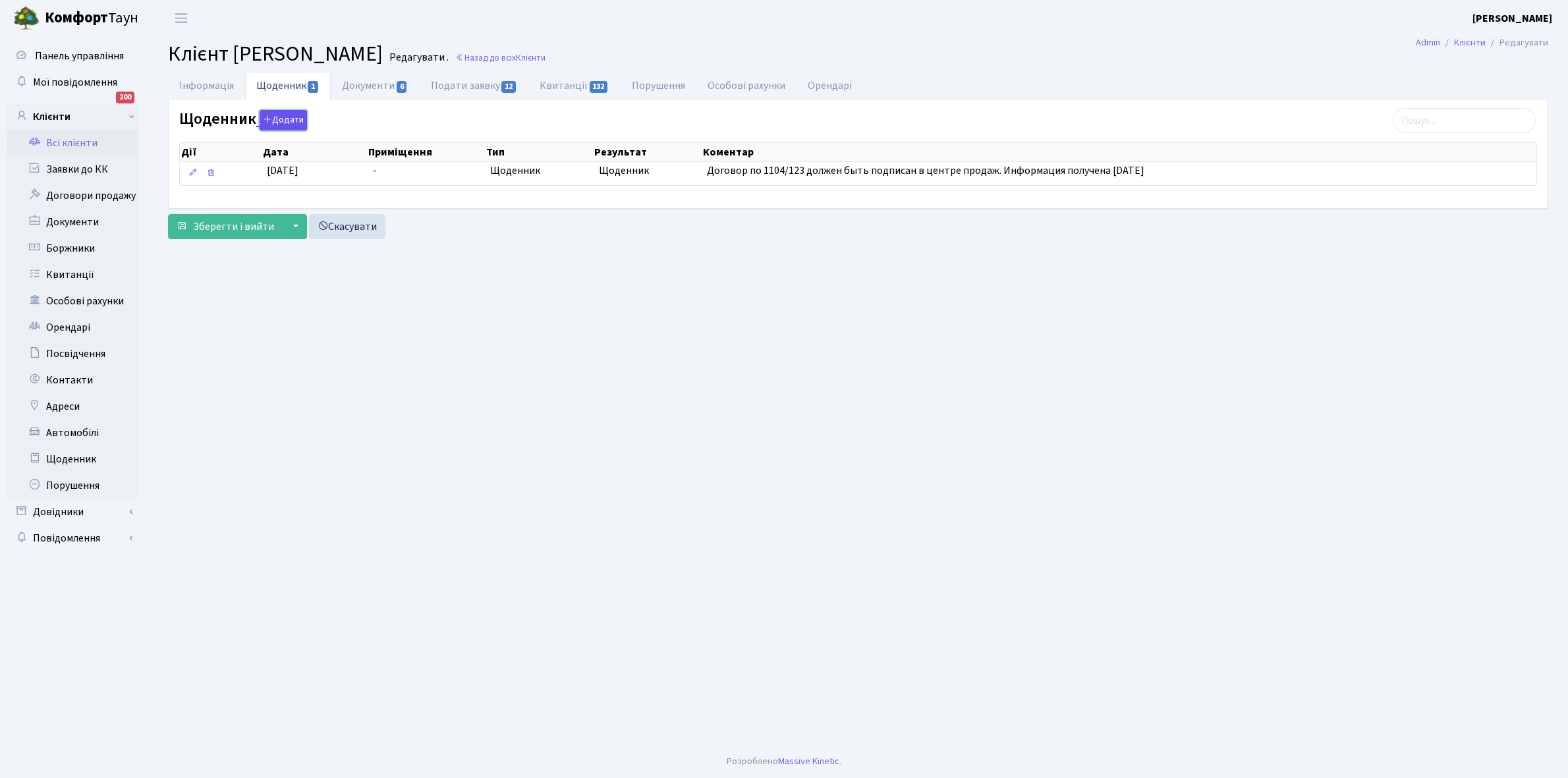
click at [284, 121] on button "Додати" at bounding box center [283, 121] width 47 height 20
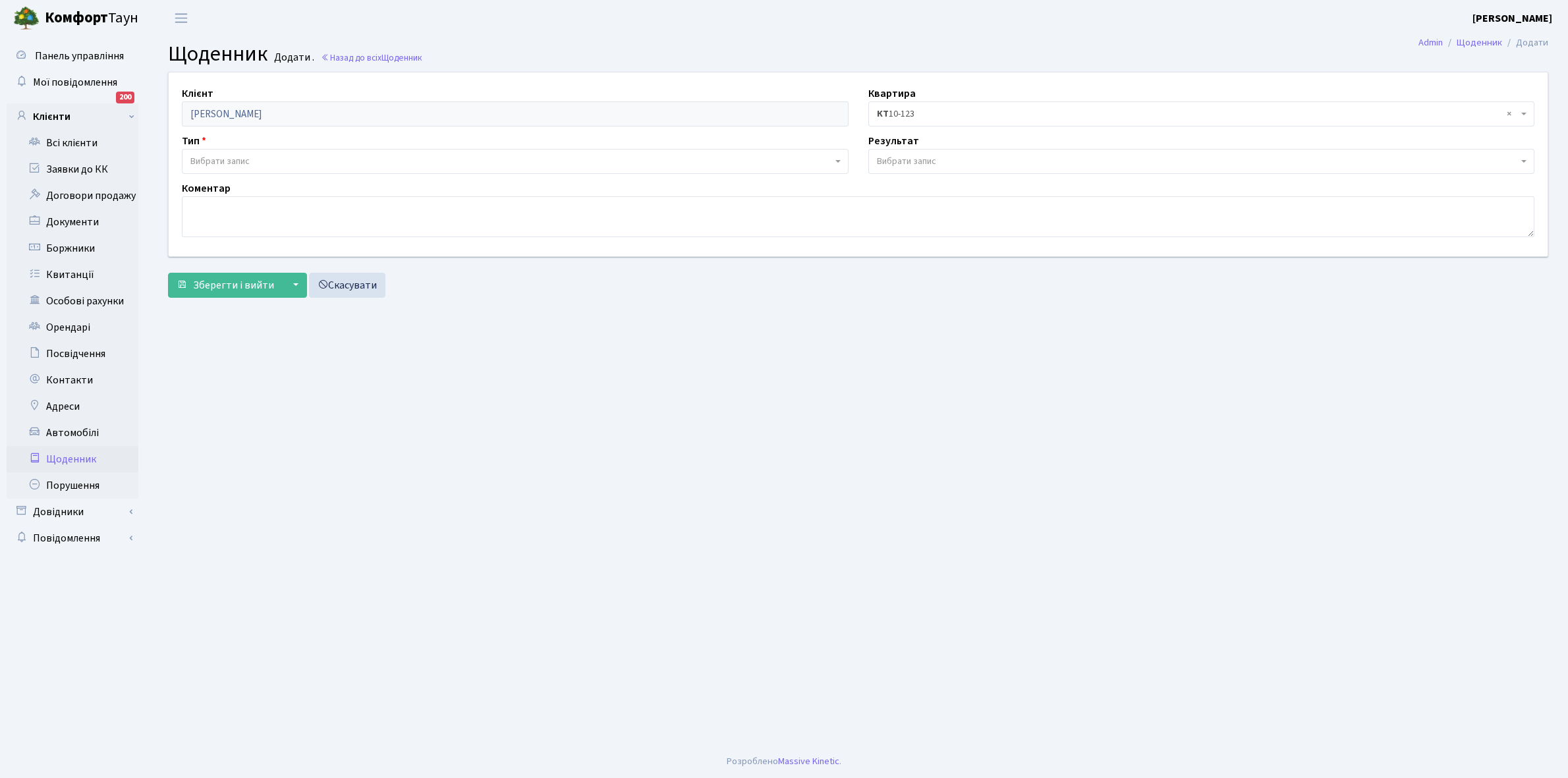
click at [283, 159] on span "Вибрати запис" at bounding box center [511, 161] width 642 height 13
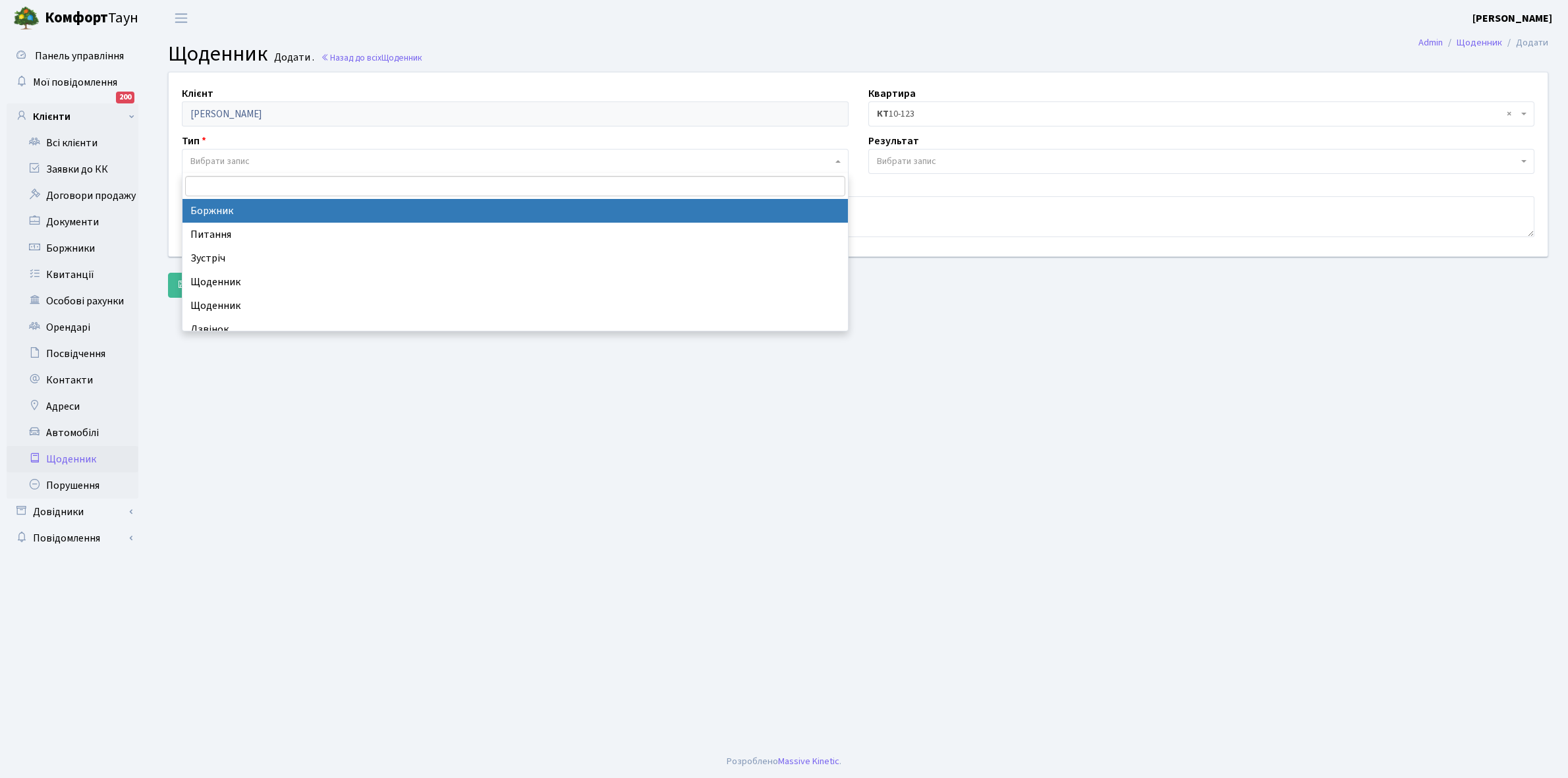
select select "189"
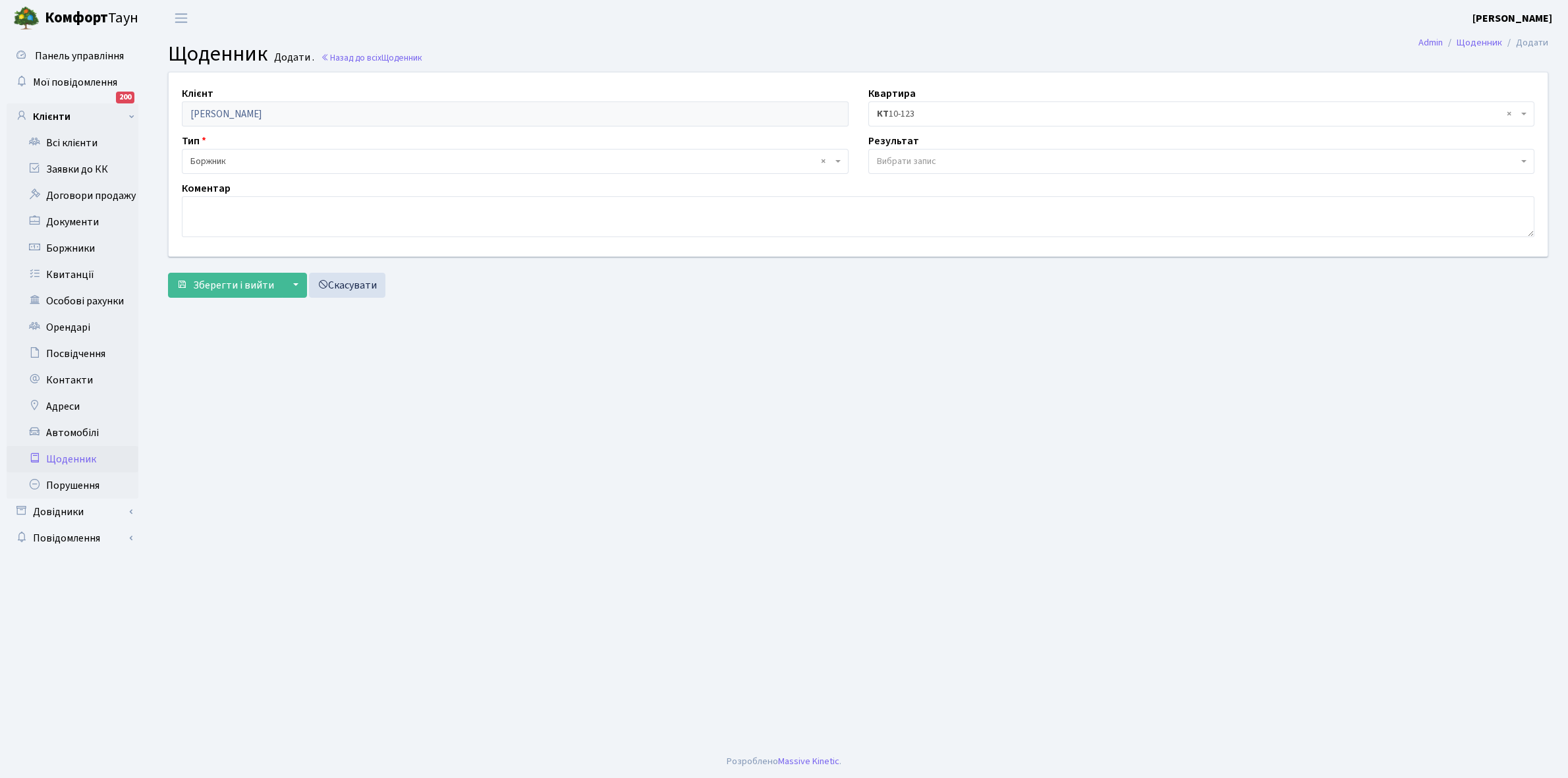
click at [918, 160] on span "Вибрати запис" at bounding box center [906, 161] width 59 height 13
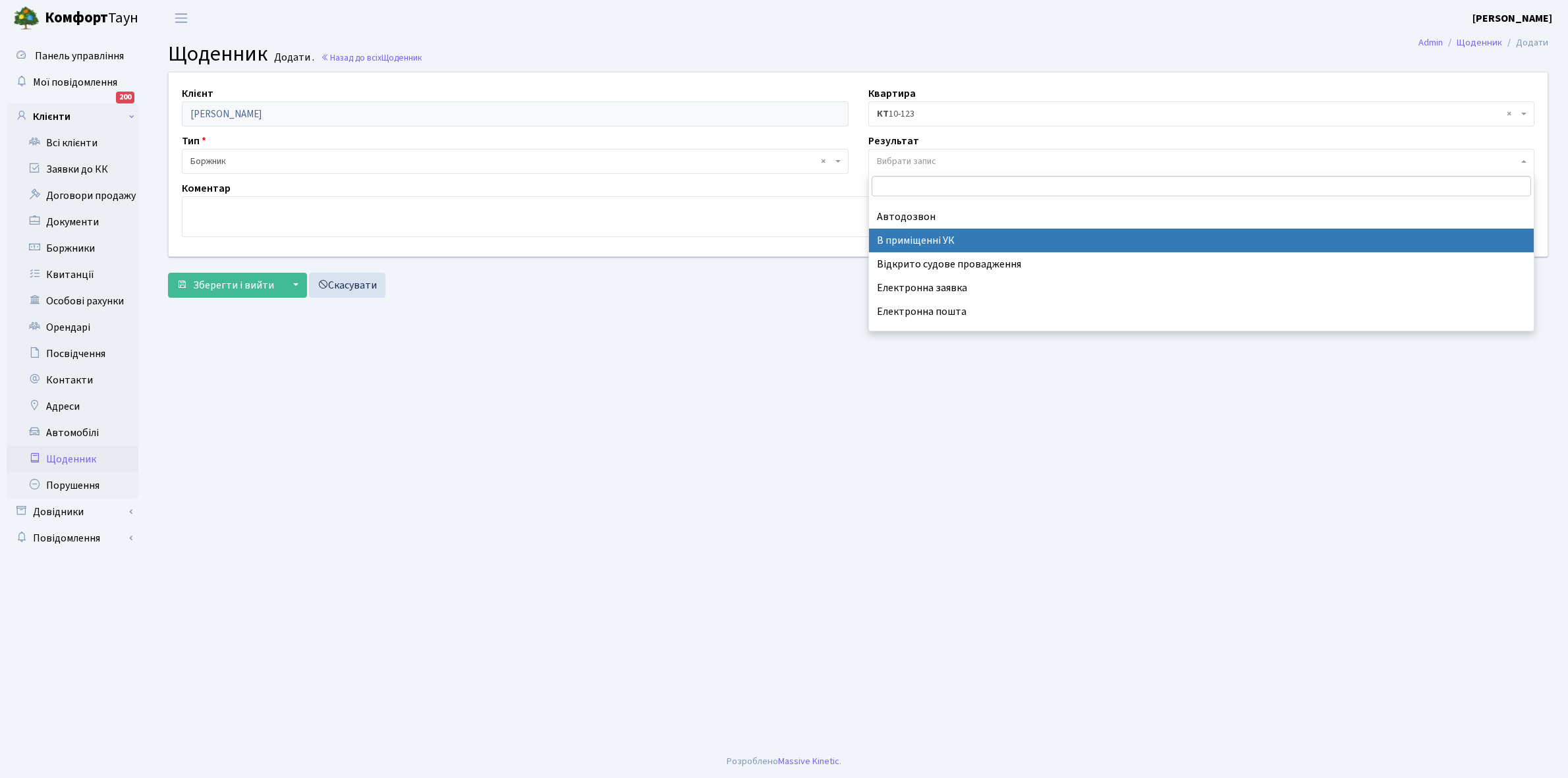
scroll to position [81, 0]
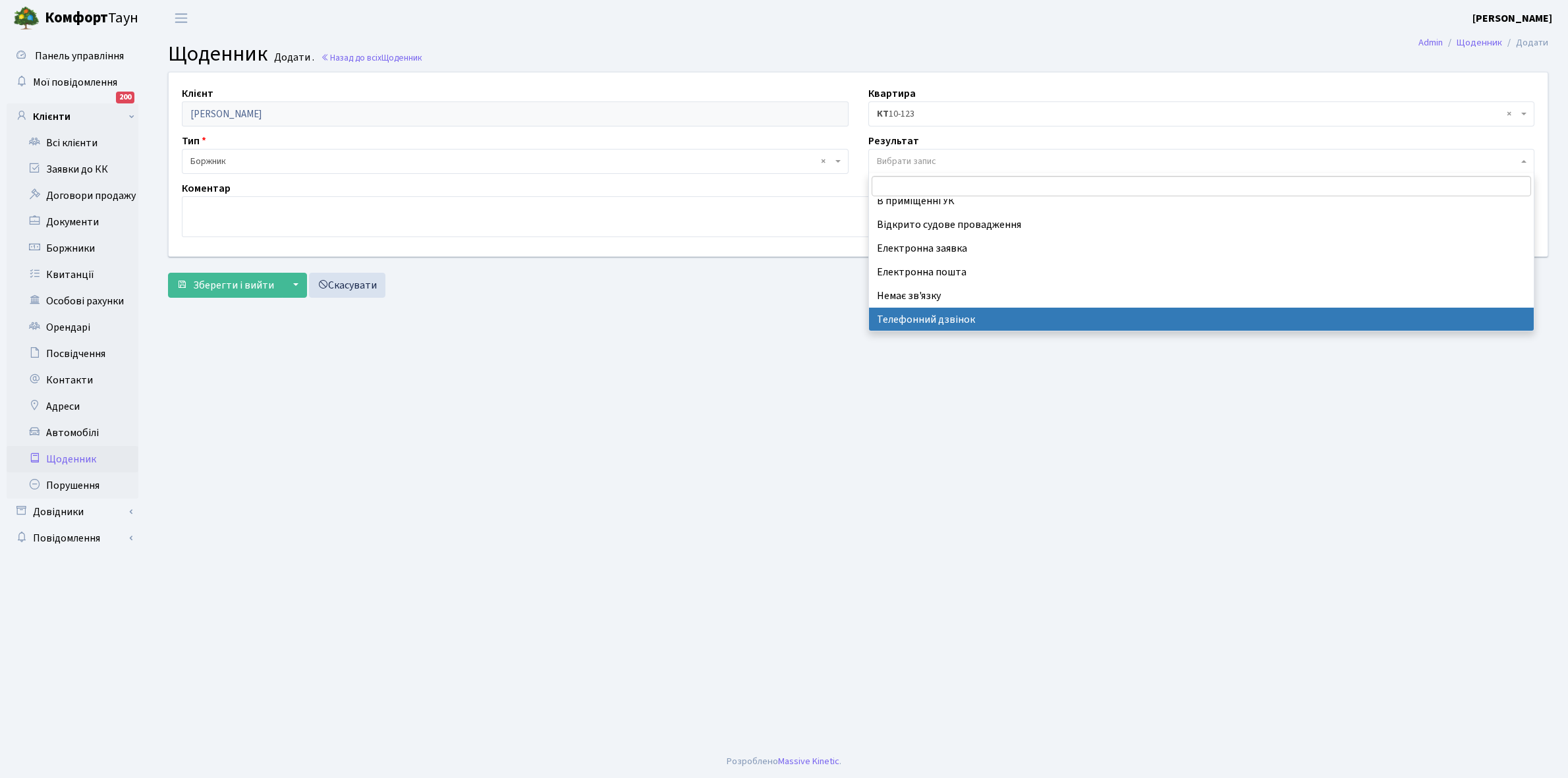
select select "196"
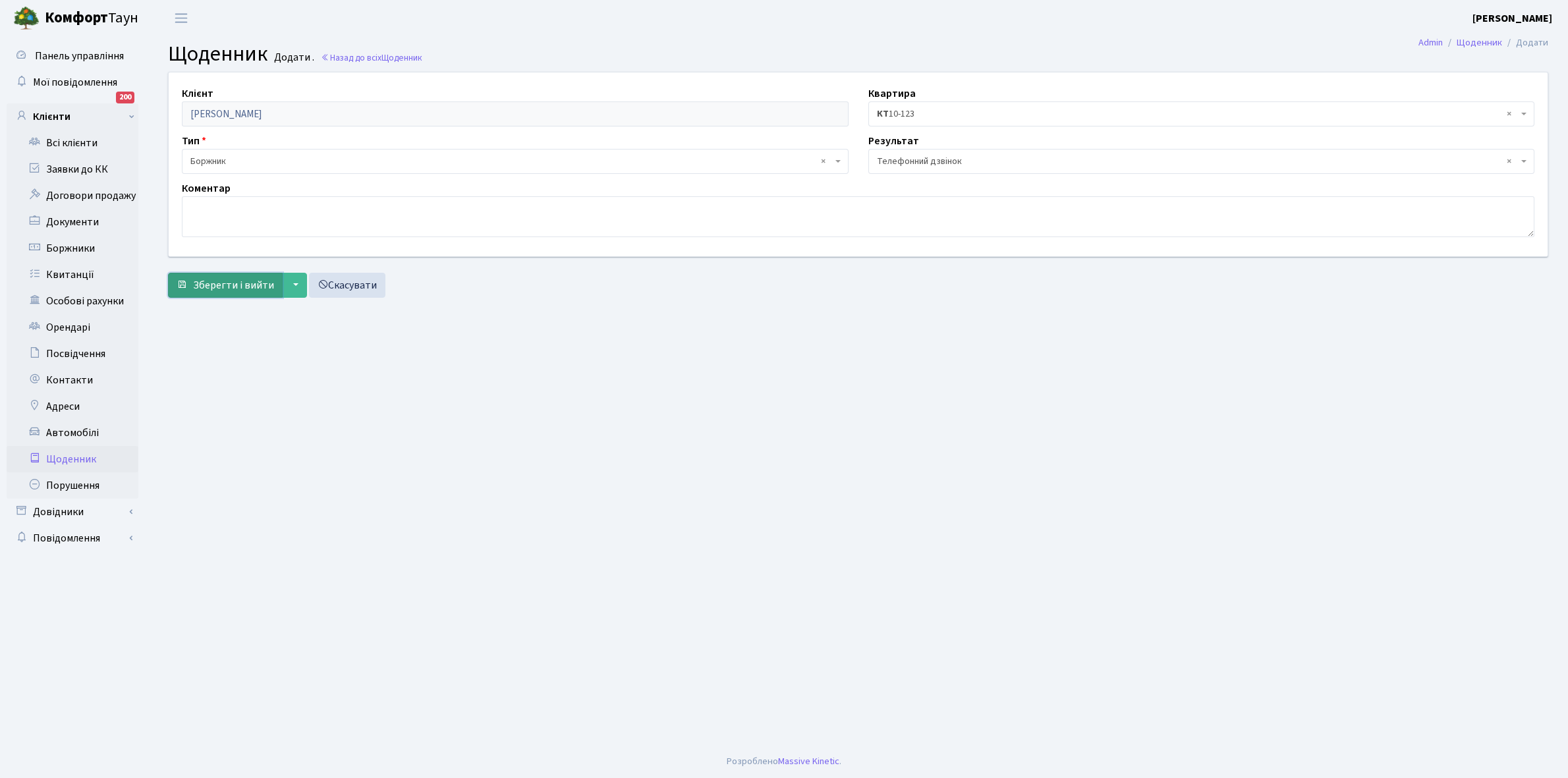
click at [231, 284] on span "Зберегти і вийти" at bounding box center [233, 286] width 81 height 15
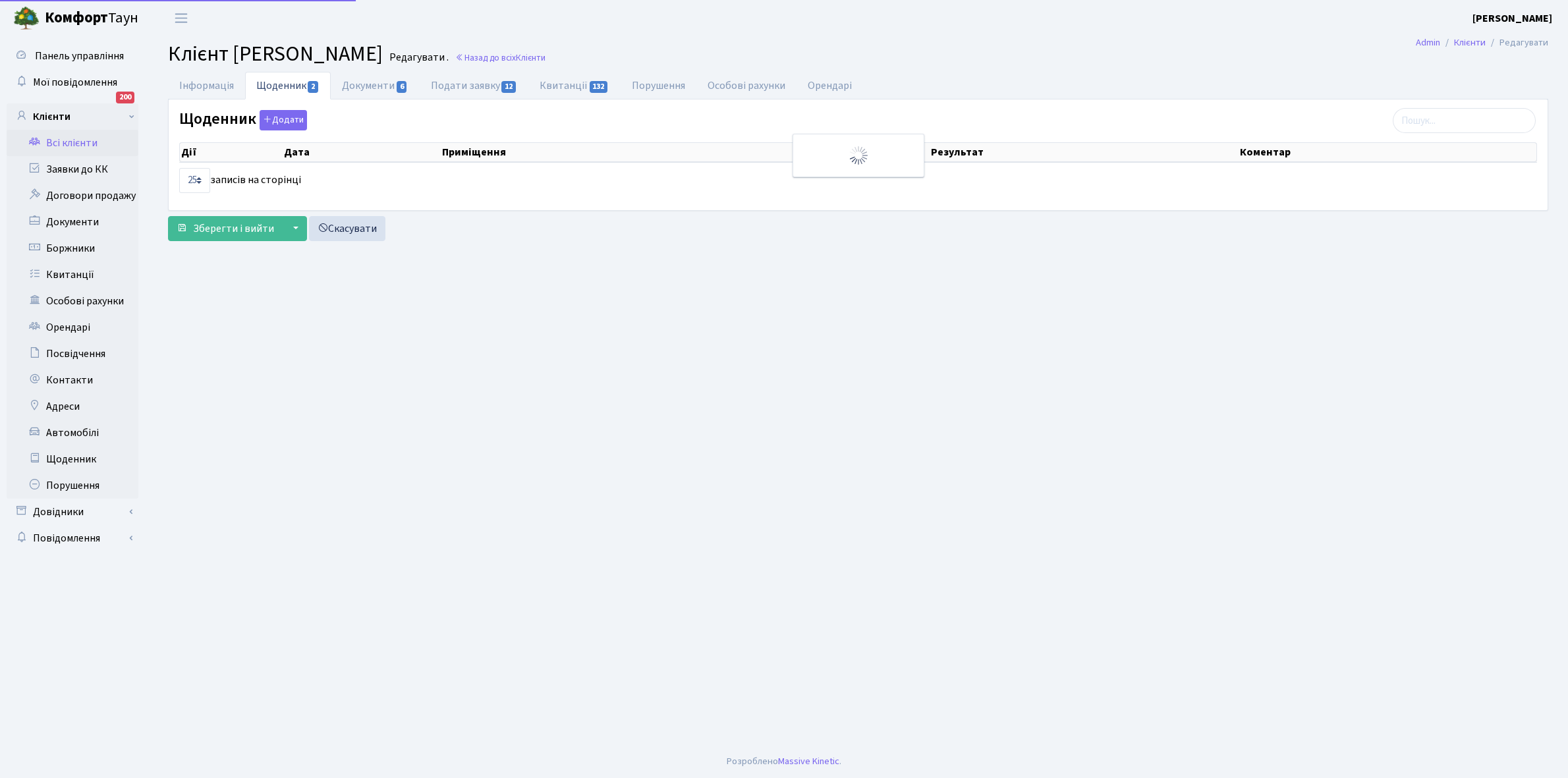
select select "25"
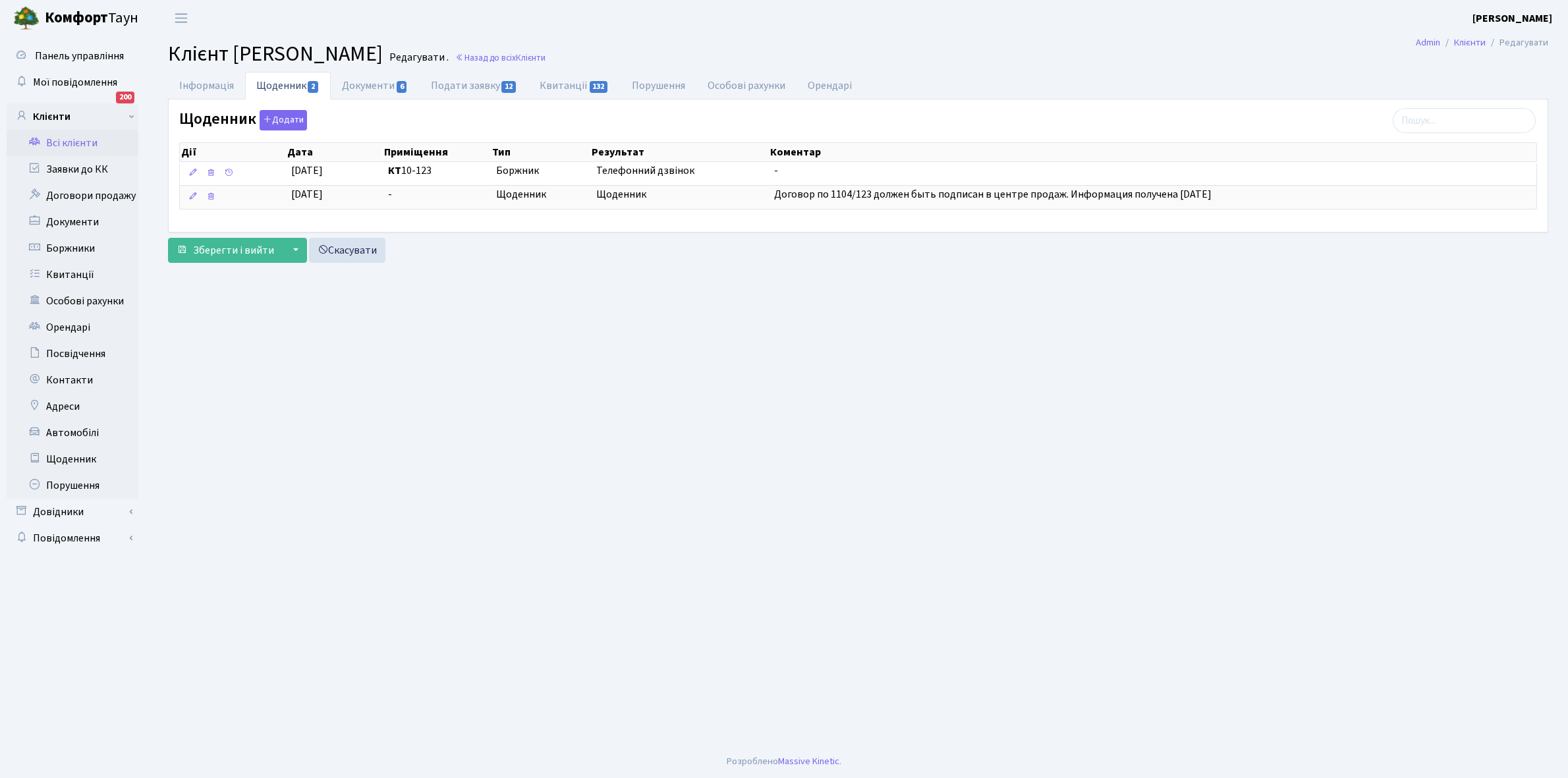
click at [71, 140] on link "Всі клієнти" at bounding box center [72, 143] width 132 height 26
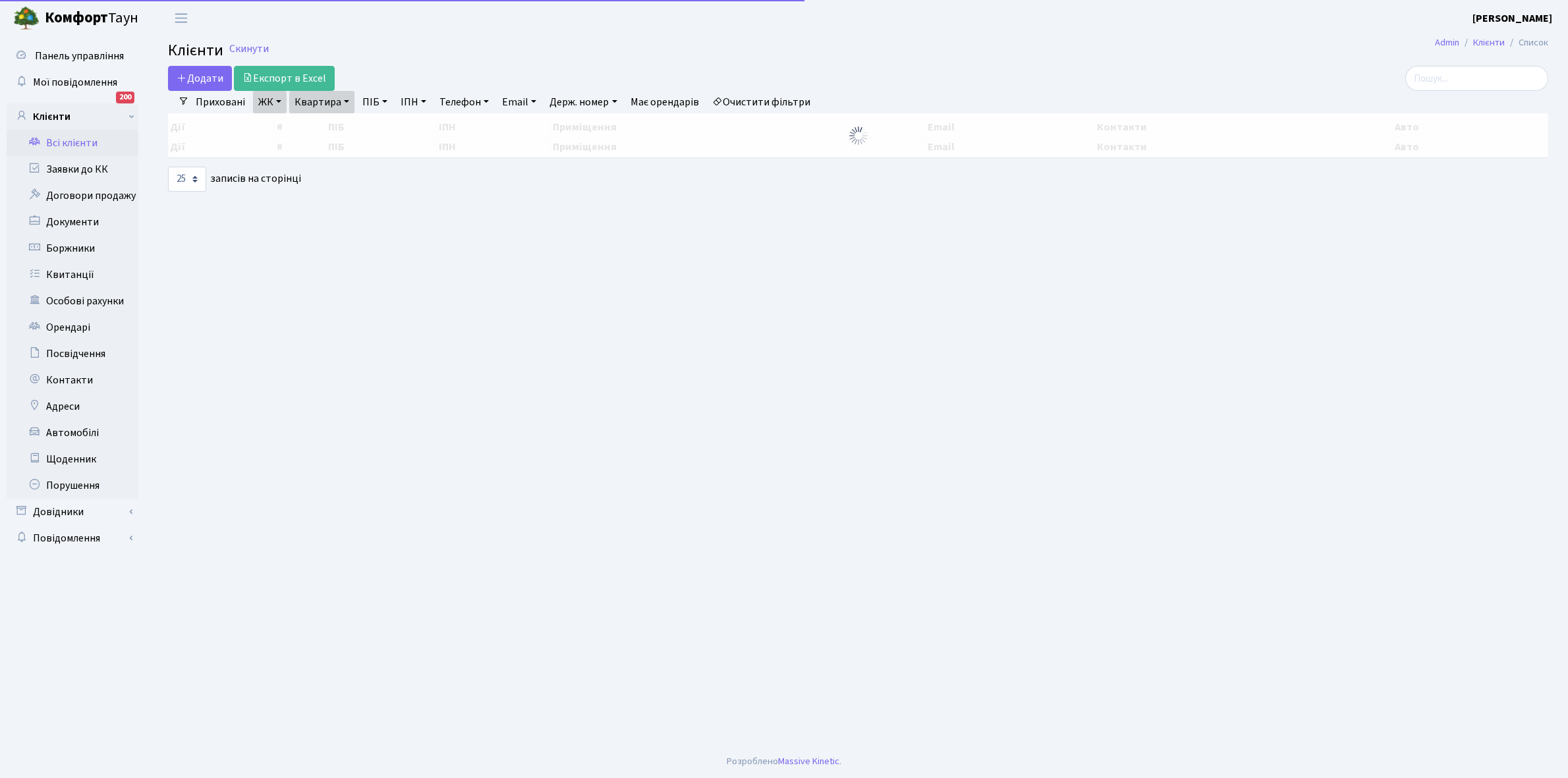
select select "25"
